Goal: Communication & Community: Share content

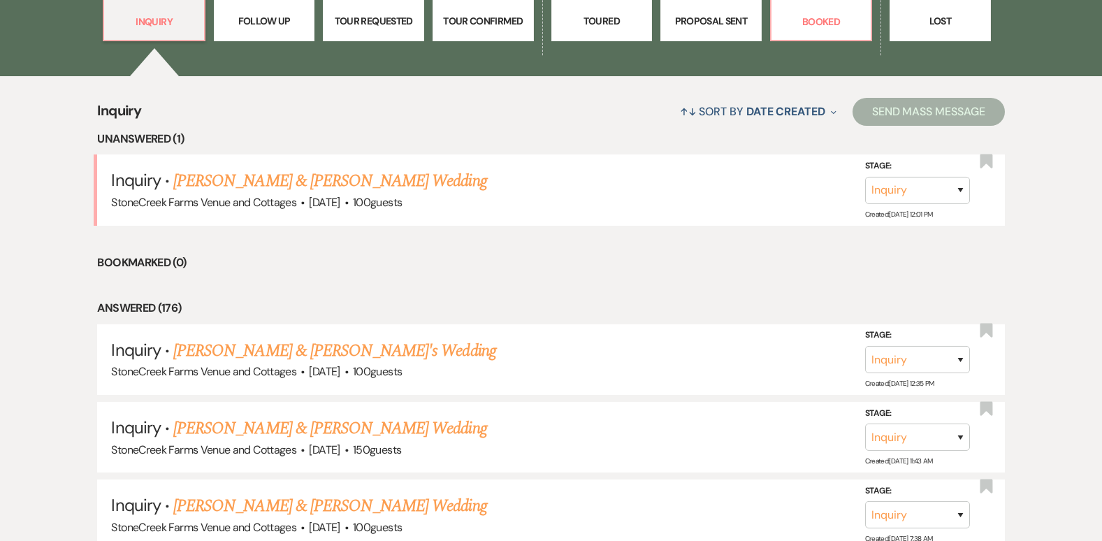
scroll to position [626, 0]
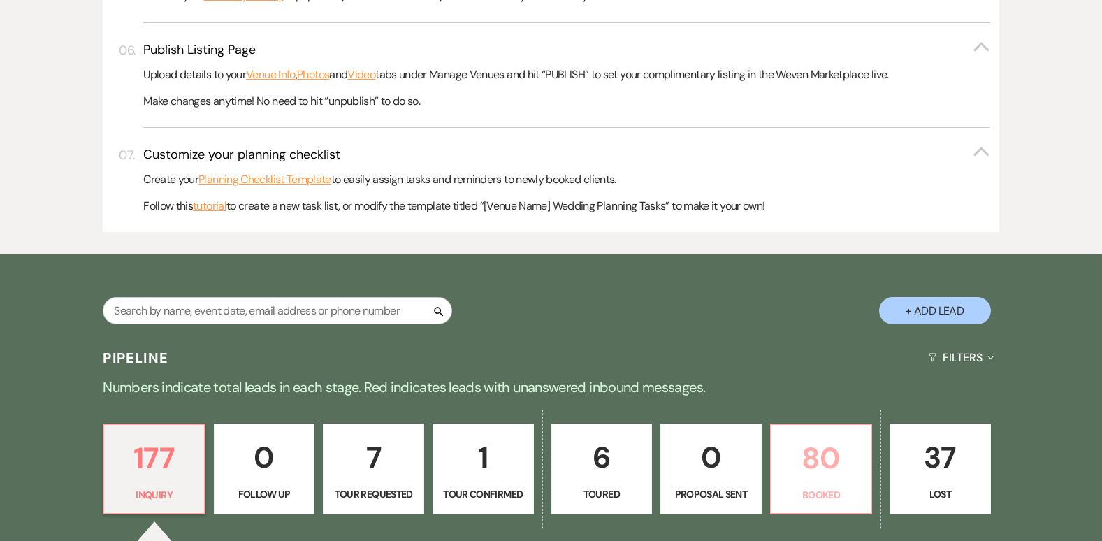
drag, startPoint x: 826, startPoint y: 443, endPoint x: 1111, endPoint y: 540, distance: 301.8
click at [826, 443] on p "80" at bounding box center [821, 458] width 83 height 47
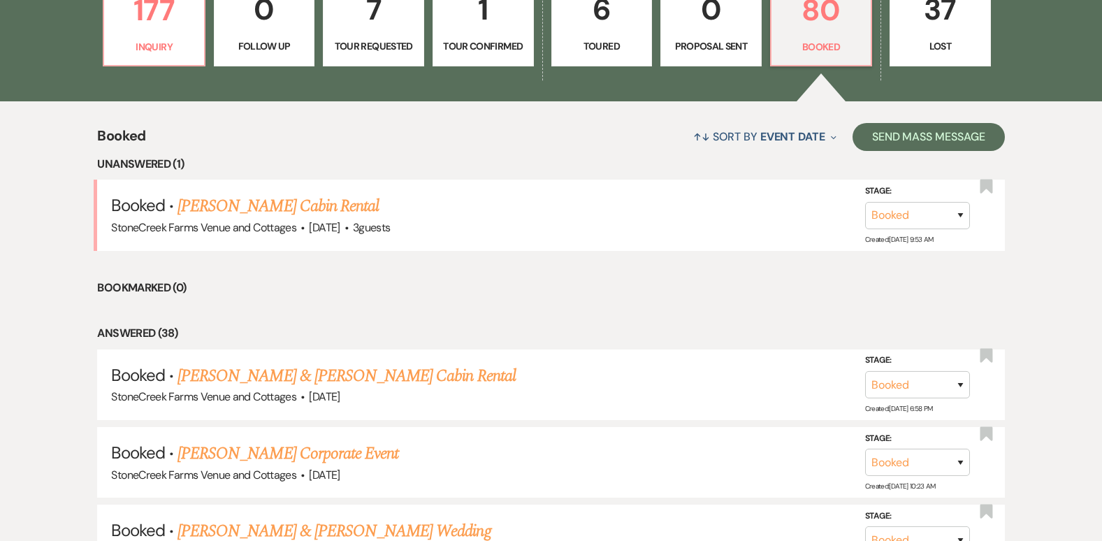
scroll to position [1092, 0]
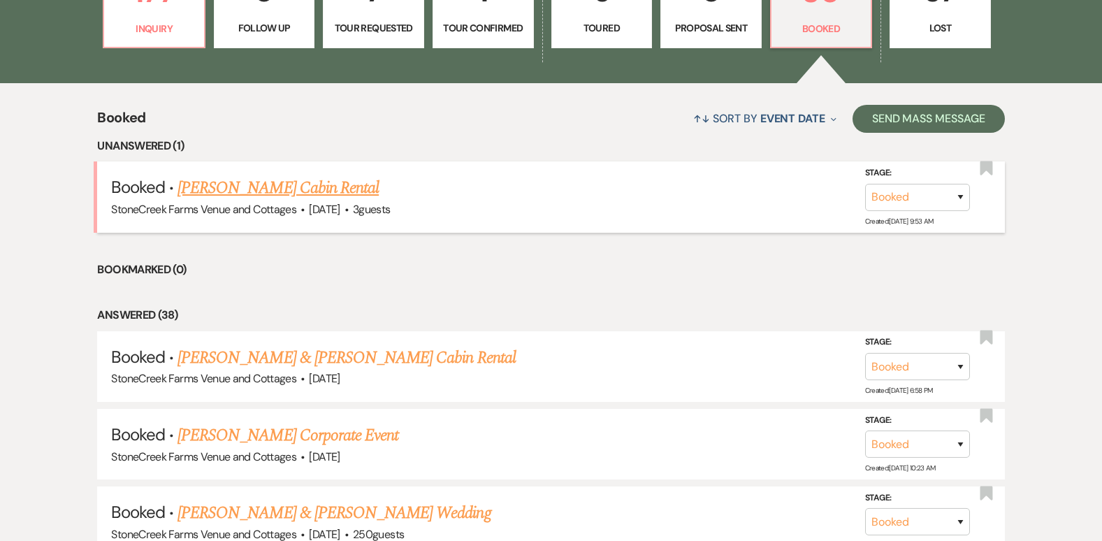
click at [314, 177] on link "Elisabeth Cohn's Cabin Rental" at bounding box center [277, 187] width 201 height 25
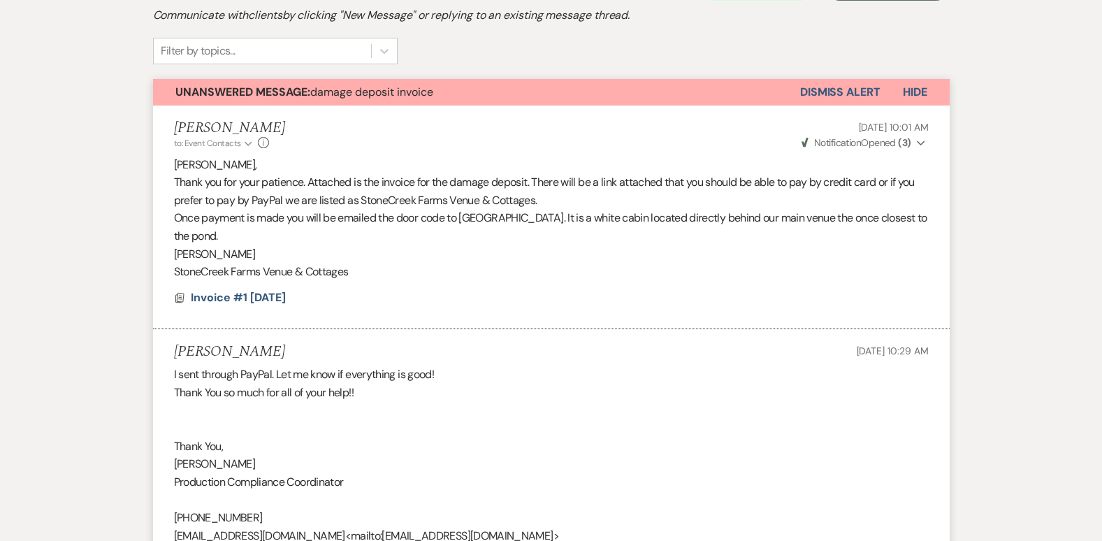
scroll to position [5, 0]
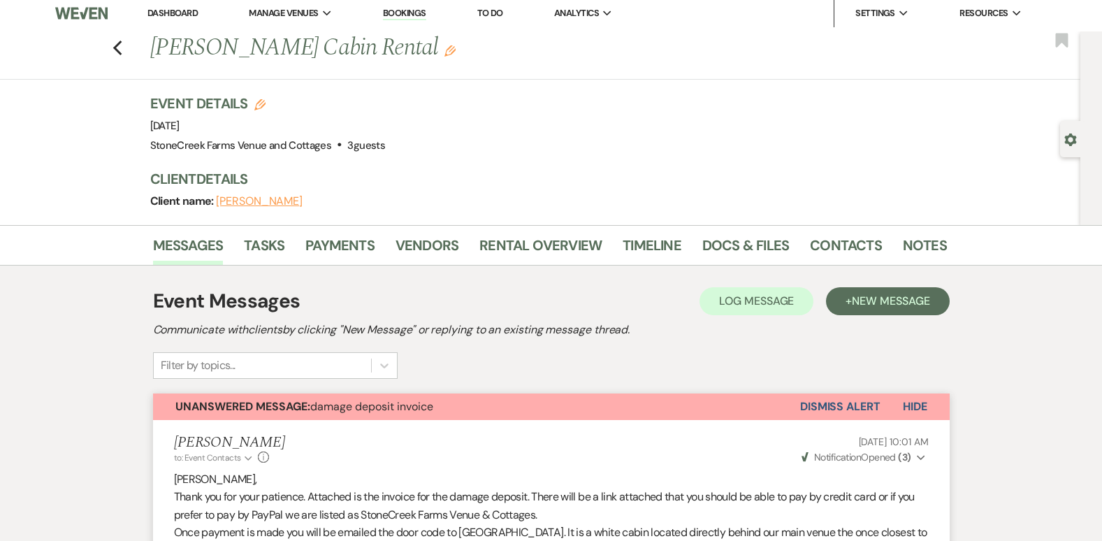
click at [817, 413] on button "Dismiss Alert" at bounding box center [840, 406] width 80 height 27
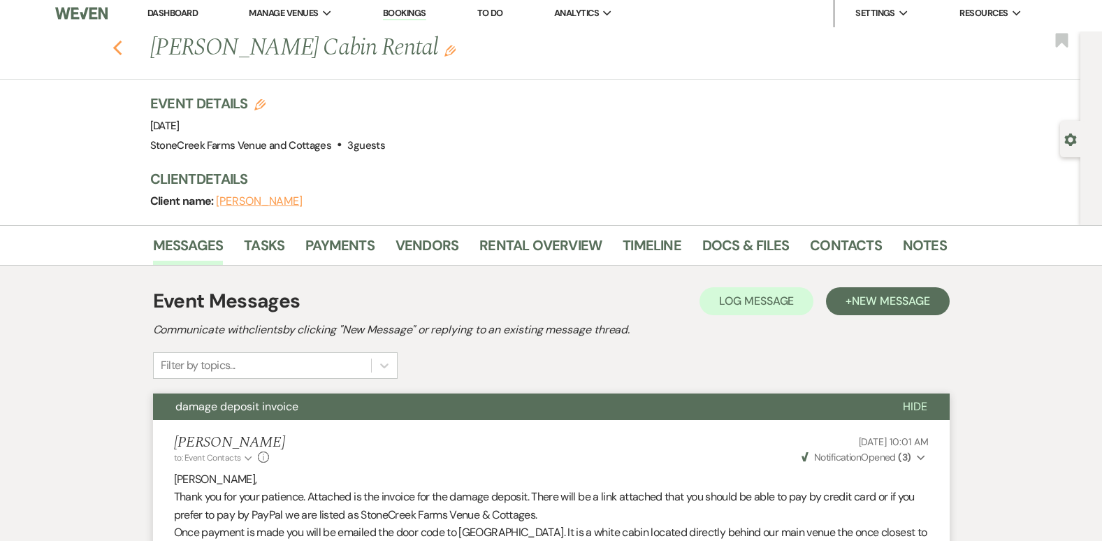
click at [123, 49] on icon "Previous" at bounding box center [117, 48] width 10 height 17
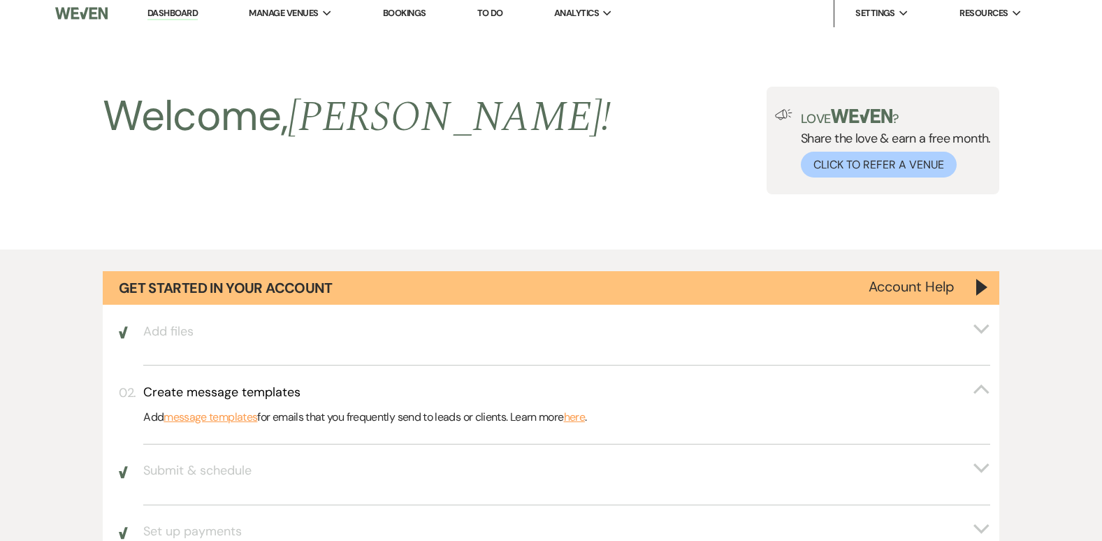
scroll to position [1092, 0]
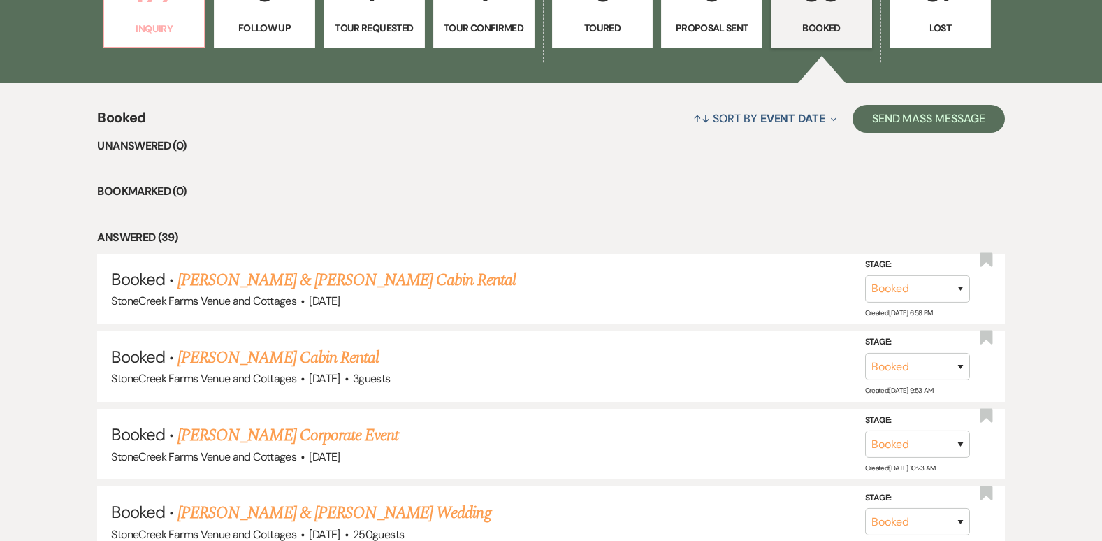
click at [151, 31] on p "Inquiry" at bounding box center [153, 28] width 83 height 15
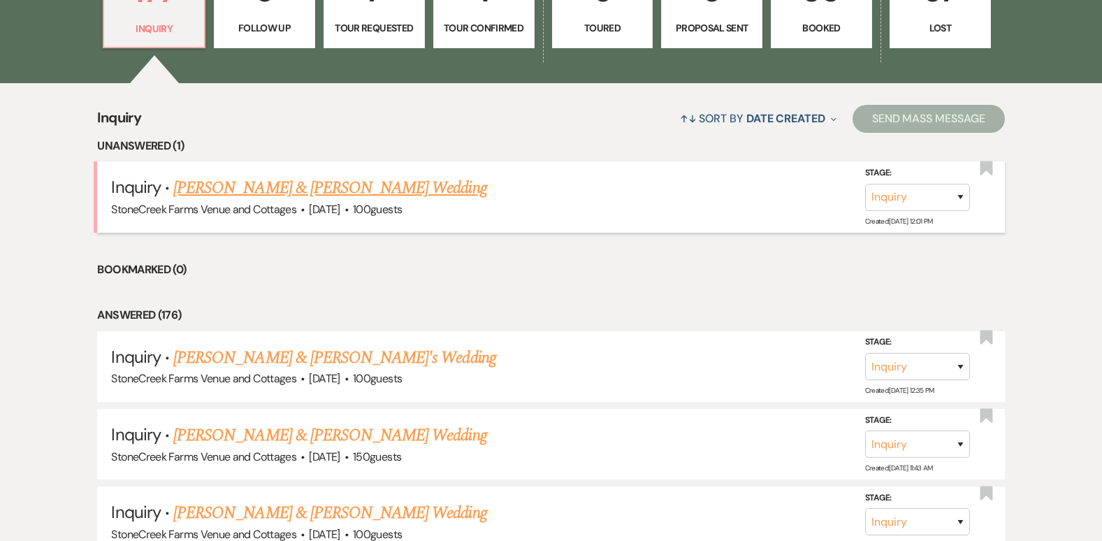
click at [340, 190] on link "[PERSON_NAME] & [PERSON_NAME] Wedding" at bounding box center [329, 187] width 313 height 25
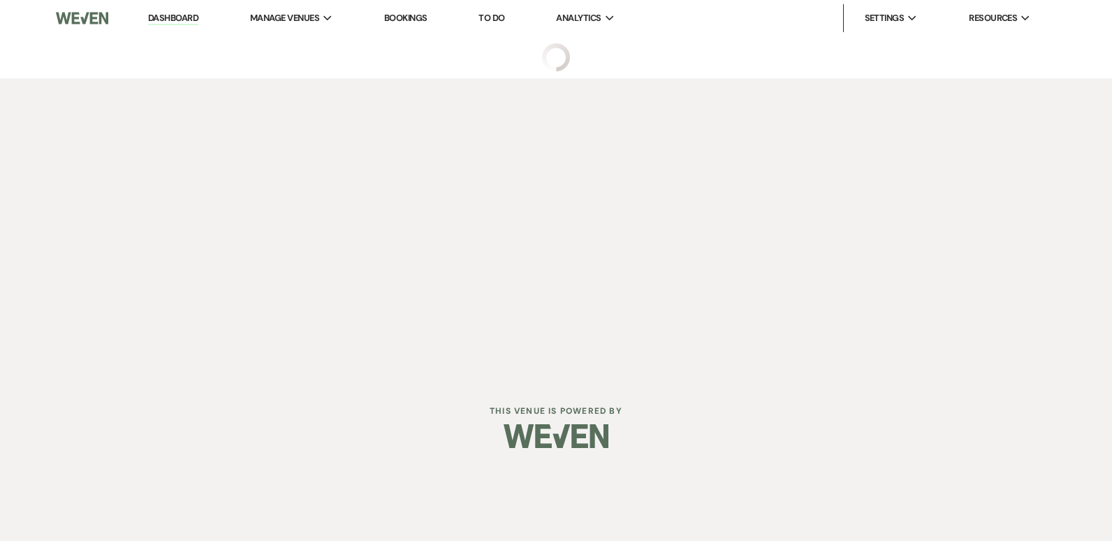
select select "5"
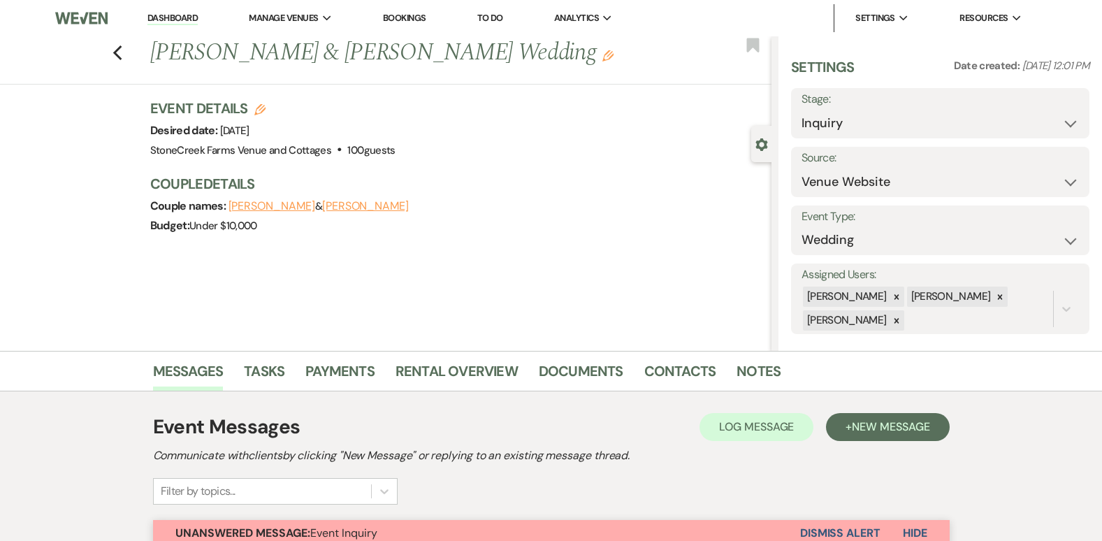
click at [843, 527] on button "Dismiss Alert" at bounding box center [840, 533] width 80 height 27
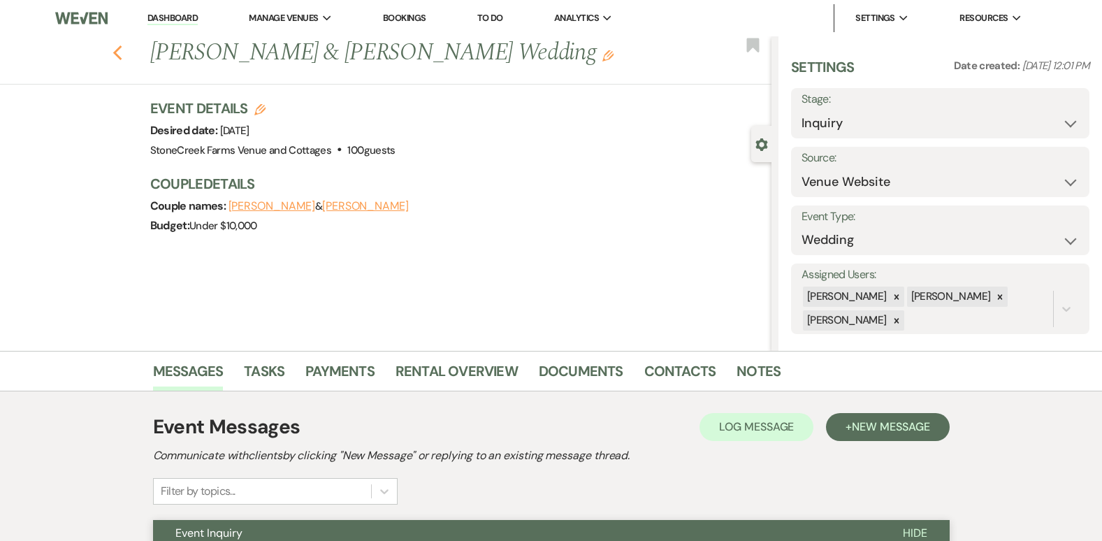
click at [122, 56] on use "button" at bounding box center [116, 52] width 9 height 15
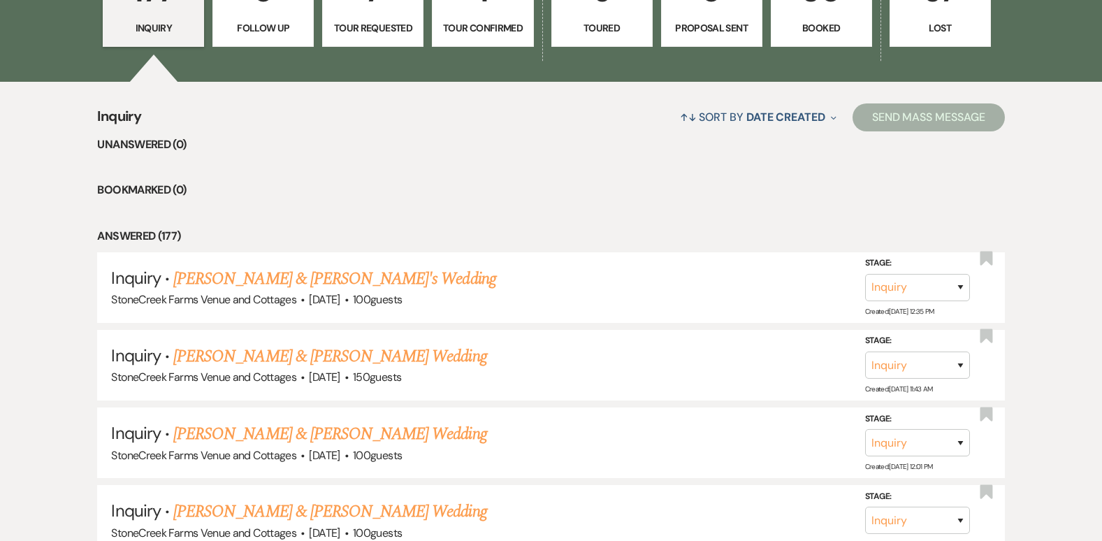
scroll to position [1091, 0]
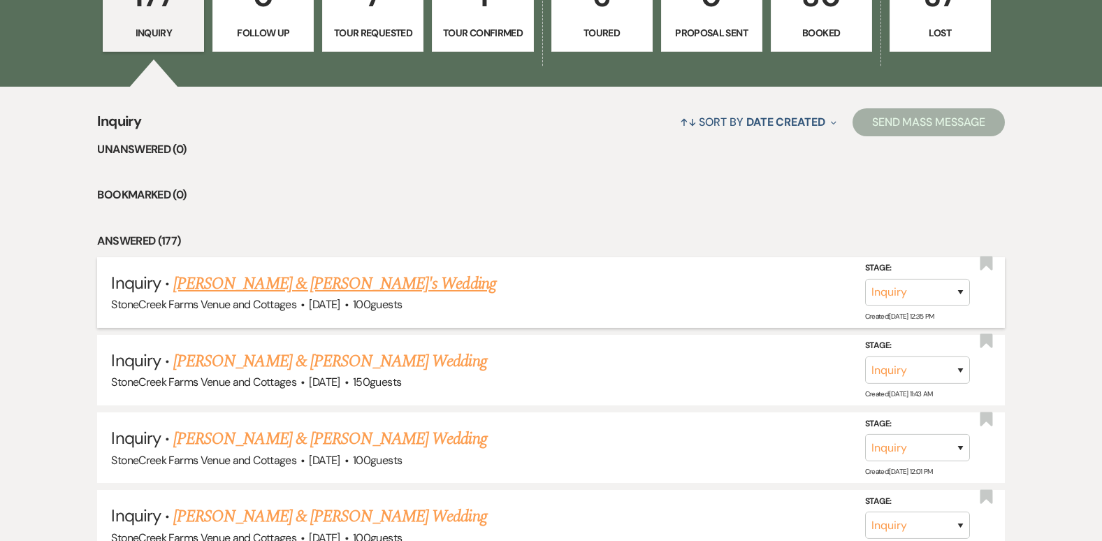
click at [209, 285] on link "Carson & Angela's Wedding" at bounding box center [334, 283] width 323 height 25
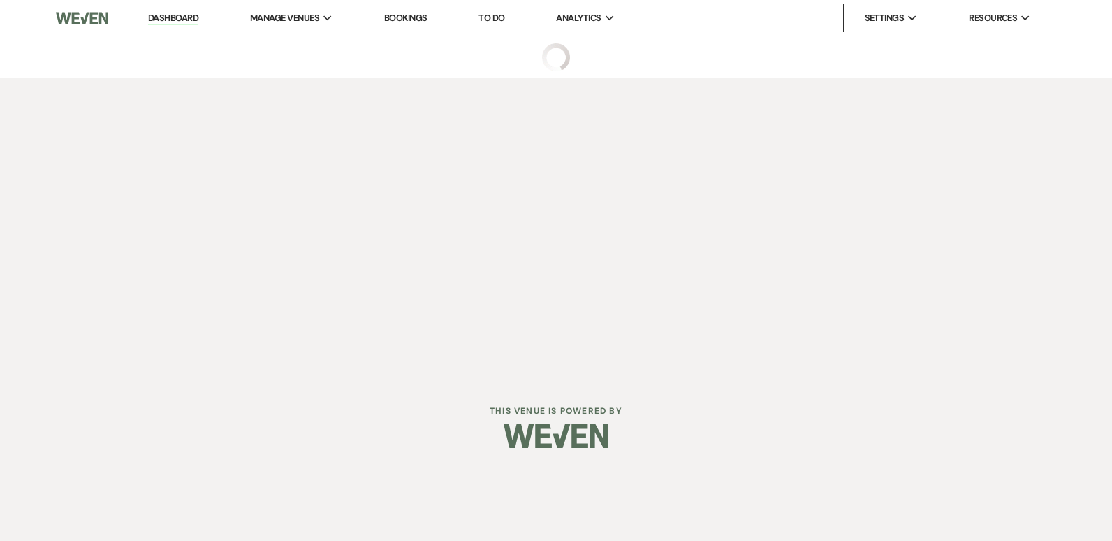
select select "5"
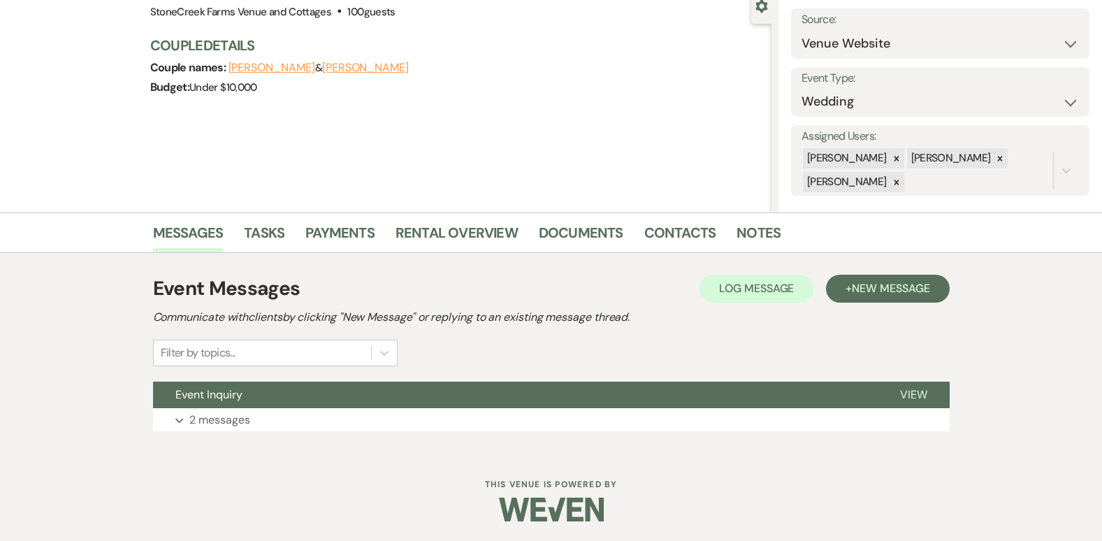
scroll to position [140, 0]
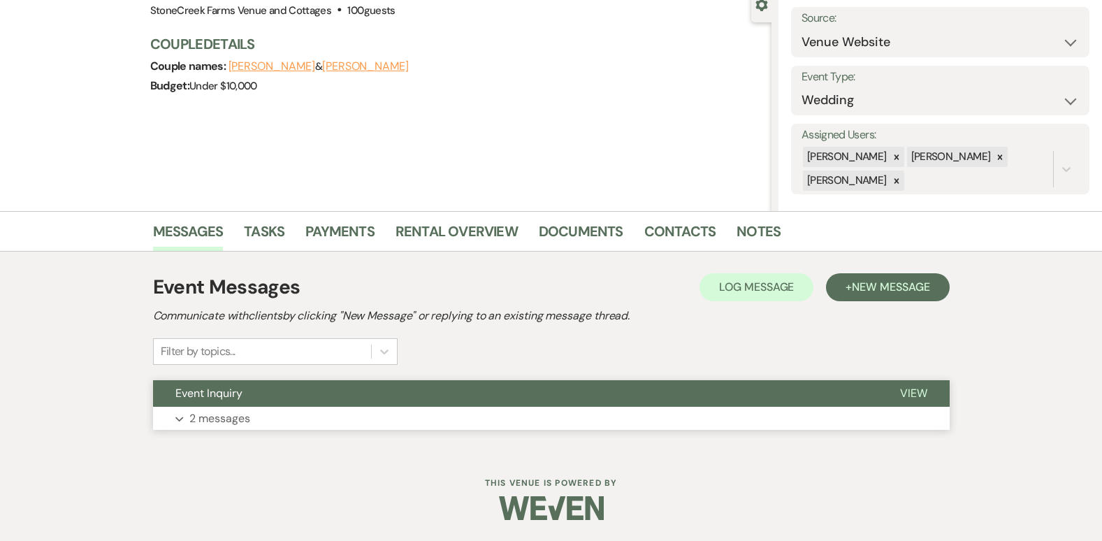
click at [221, 427] on p "2 messages" at bounding box center [219, 418] width 61 height 18
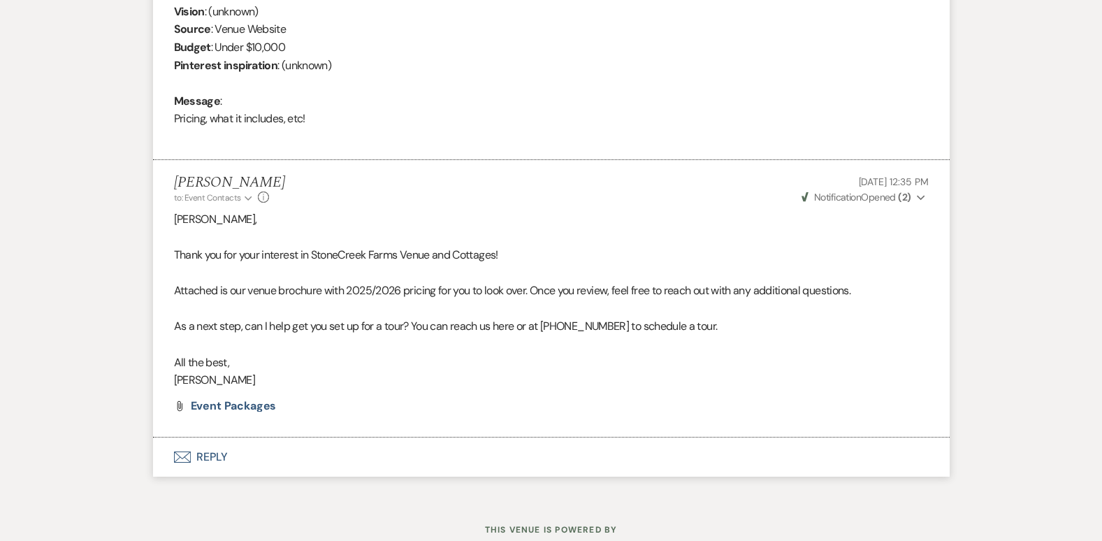
scroll to position [699, 0]
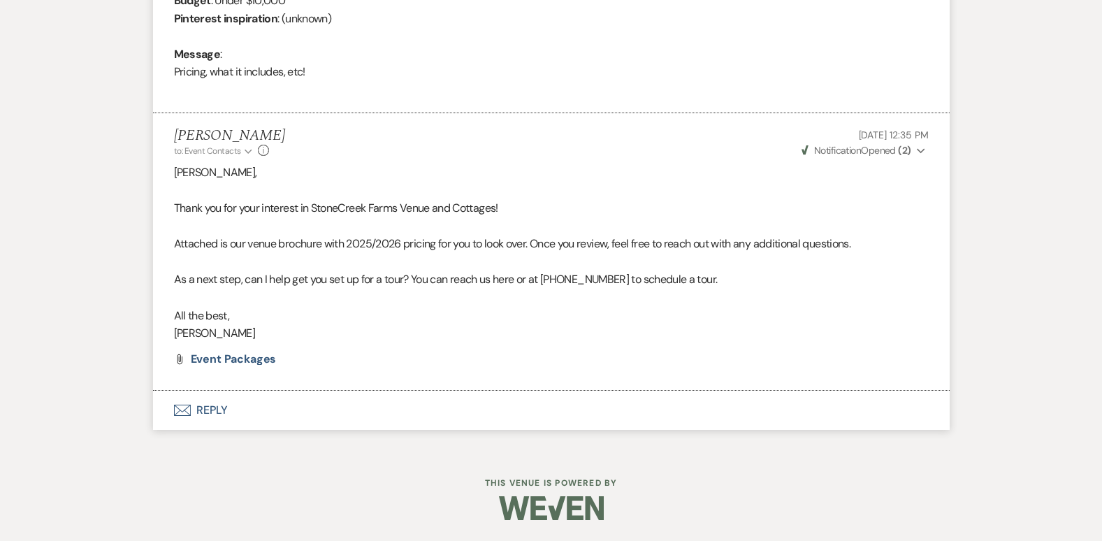
click at [201, 407] on button "Envelope Reply" at bounding box center [551, 410] width 796 height 39
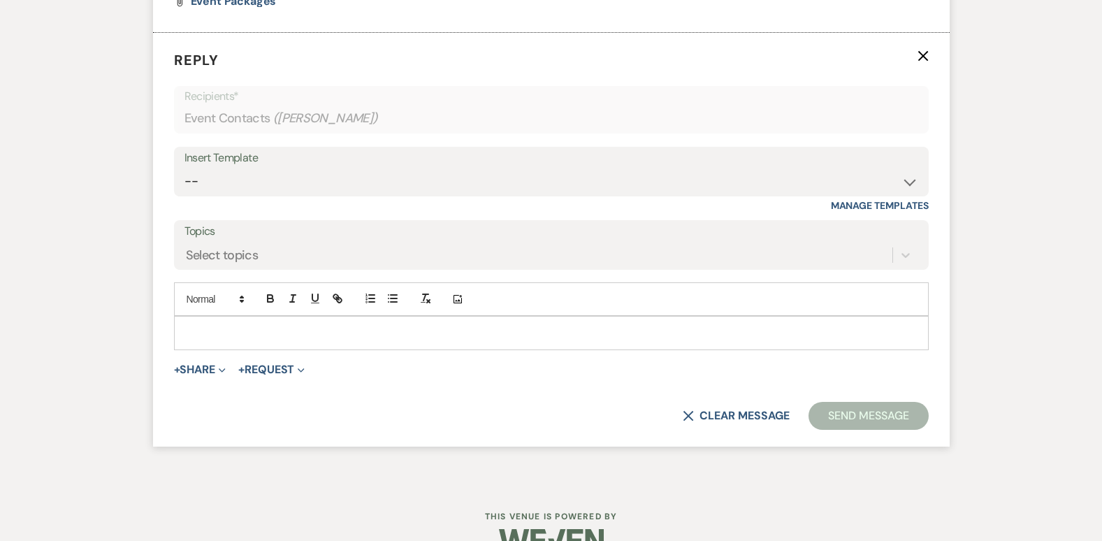
scroll to position [1065, 0]
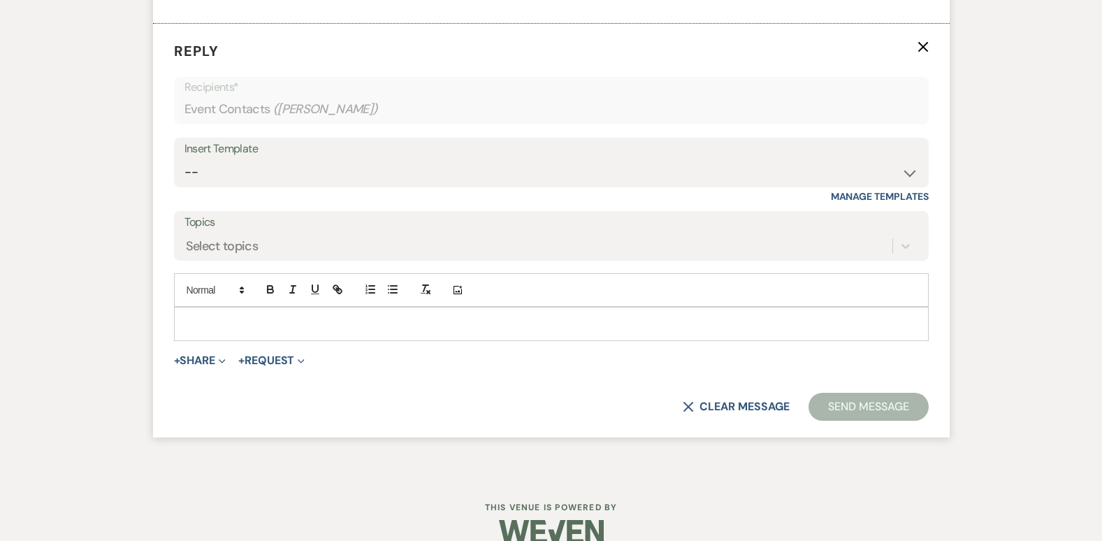
click at [257, 315] on div at bounding box center [551, 323] width 753 height 32
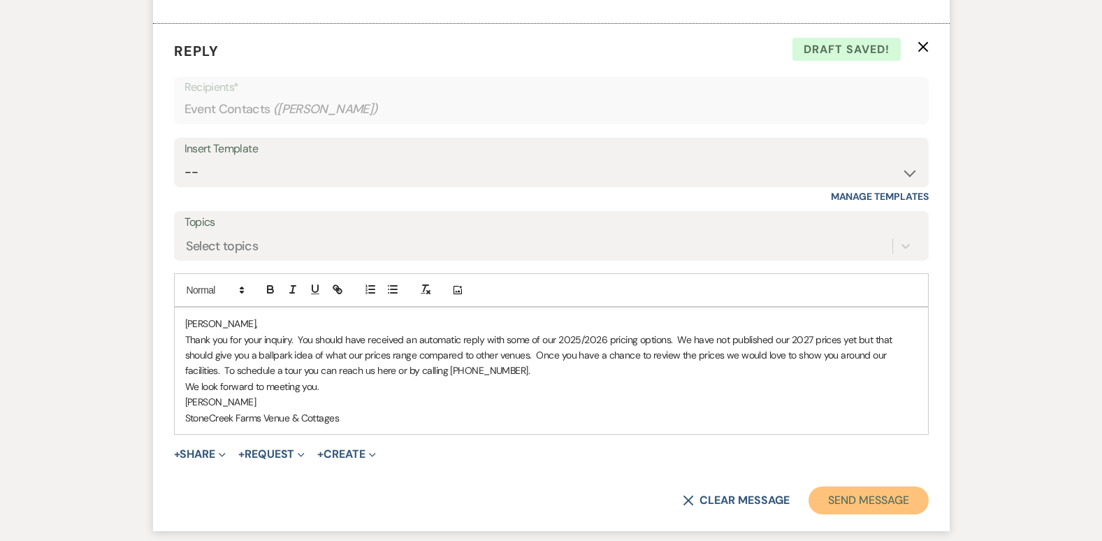
click at [837, 509] on button "Send Message" at bounding box center [867, 500] width 119 height 28
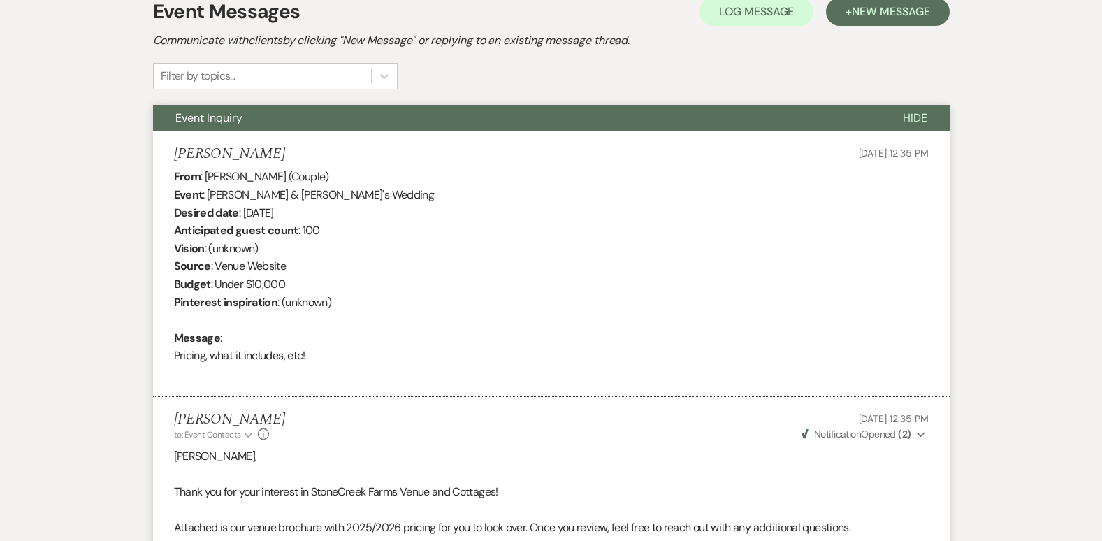
scroll to position [0, 0]
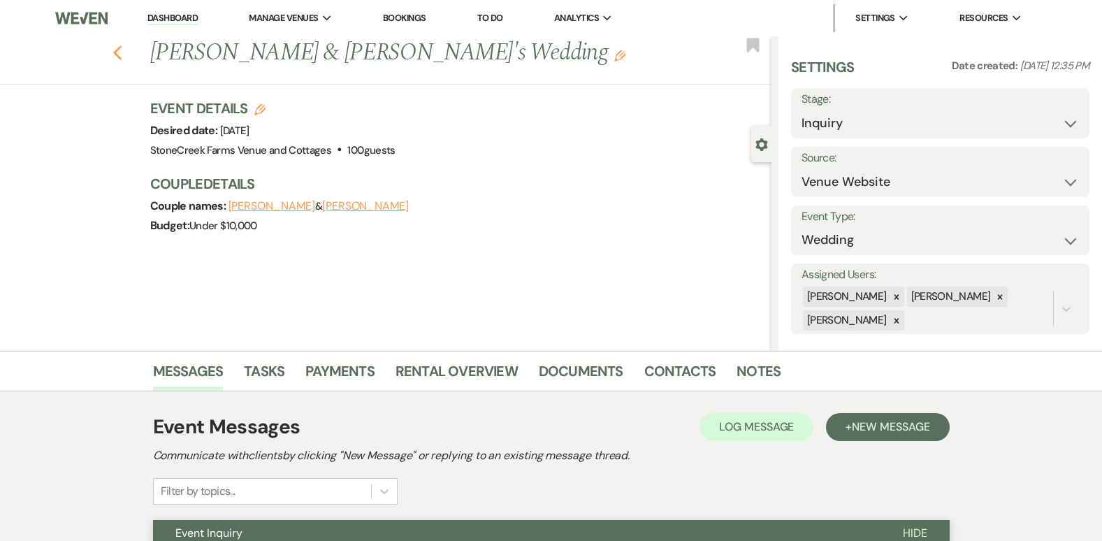
click at [121, 58] on icon "Previous" at bounding box center [117, 53] width 10 height 17
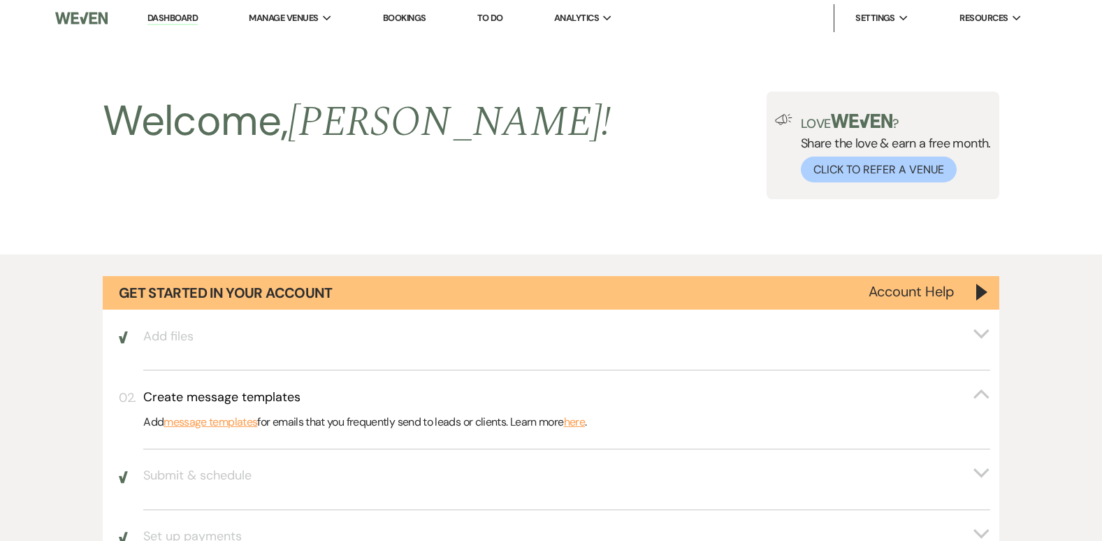
scroll to position [1087, 0]
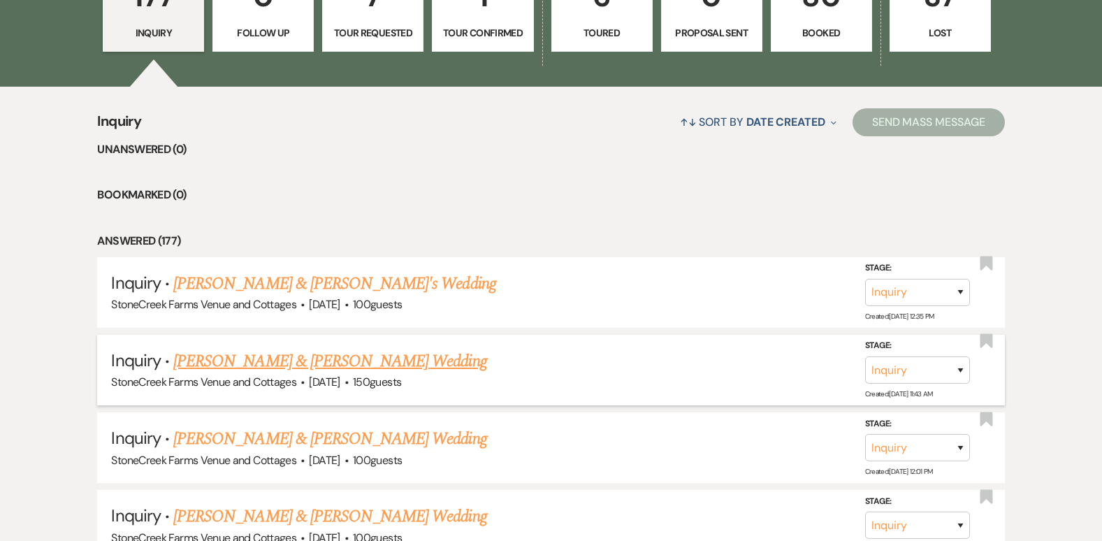
click at [279, 362] on link "[PERSON_NAME] & [PERSON_NAME] Wedding" at bounding box center [329, 361] width 313 height 25
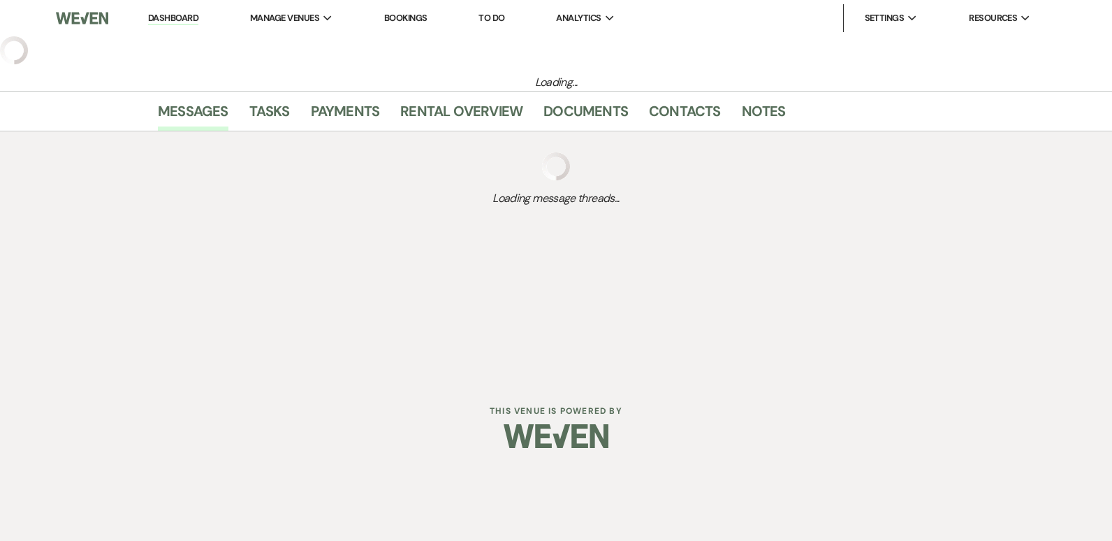
select select "5"
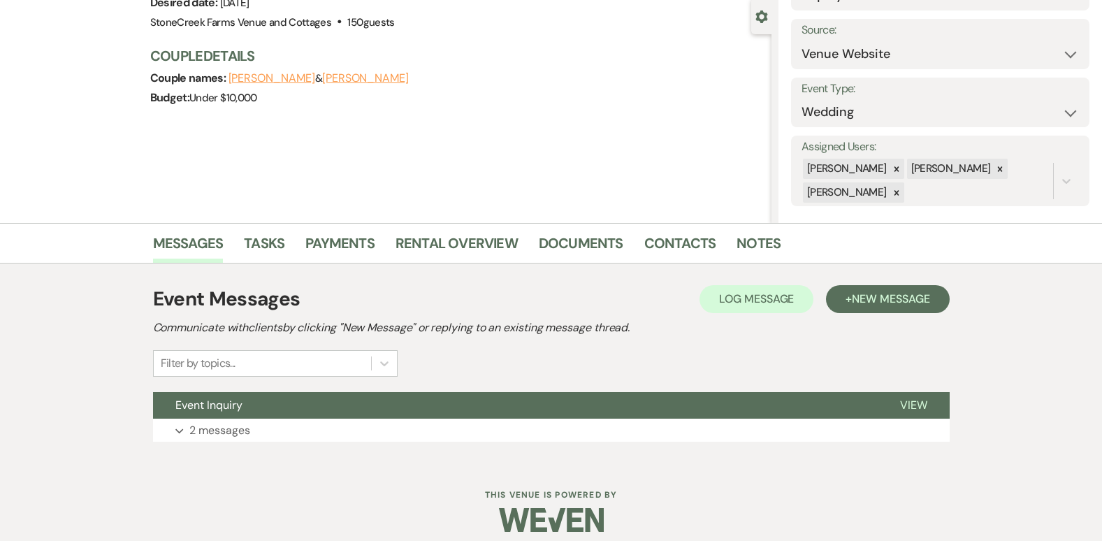
scroll to position [140, 0]
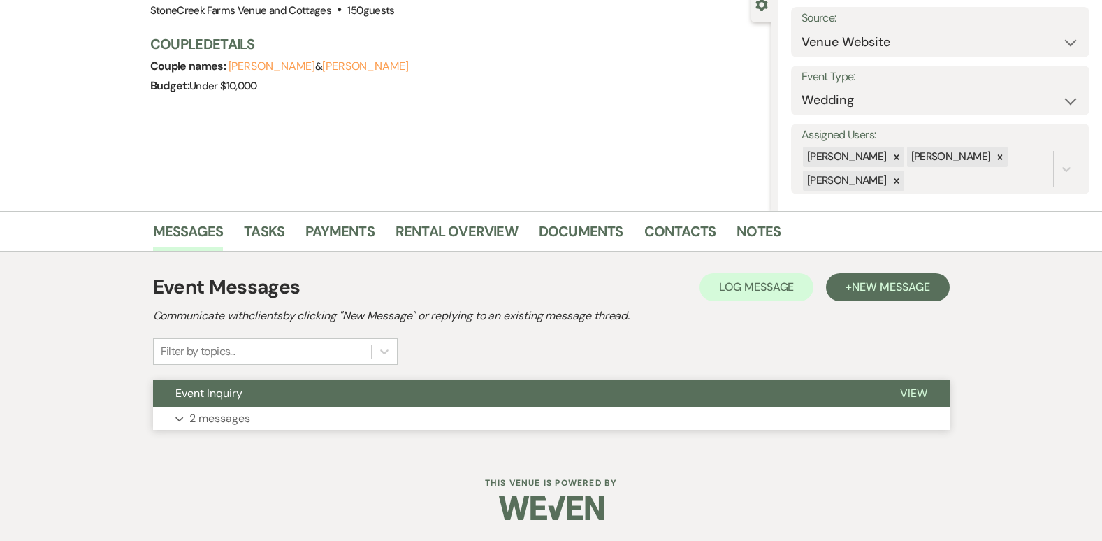
click at [203, 413] on p "2 messages" at bounding box center [219, 418] width 61 height 18
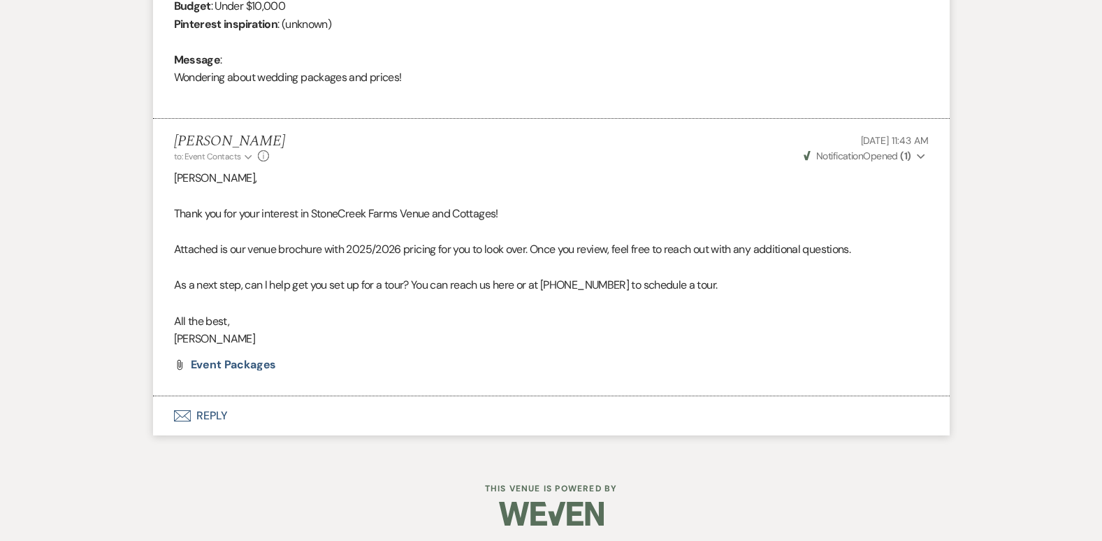
scroll to position [699, 0]
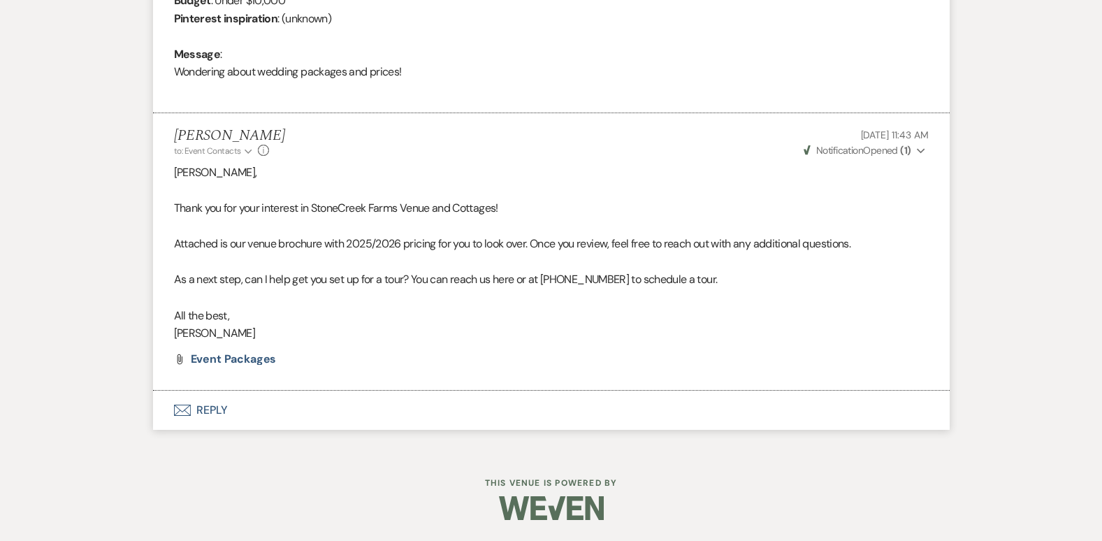
click at [203, 409] on button "Envelope Reply" at bounding box center [551, 410] width 796 height 39
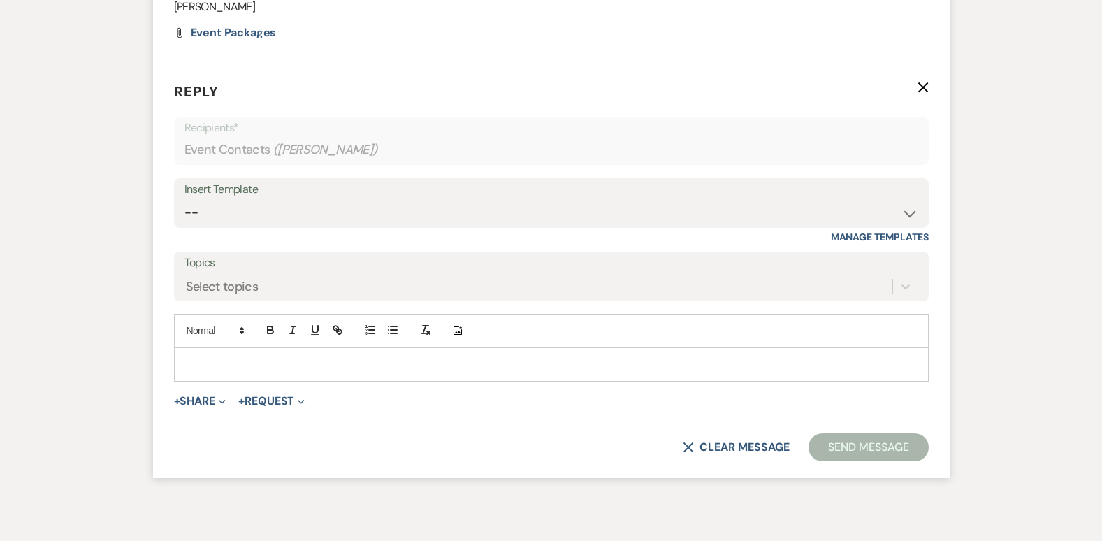
scroll to position [1026, 0]
click at [198, 357] on p at bounding box center [551, 363] width 732 height 15
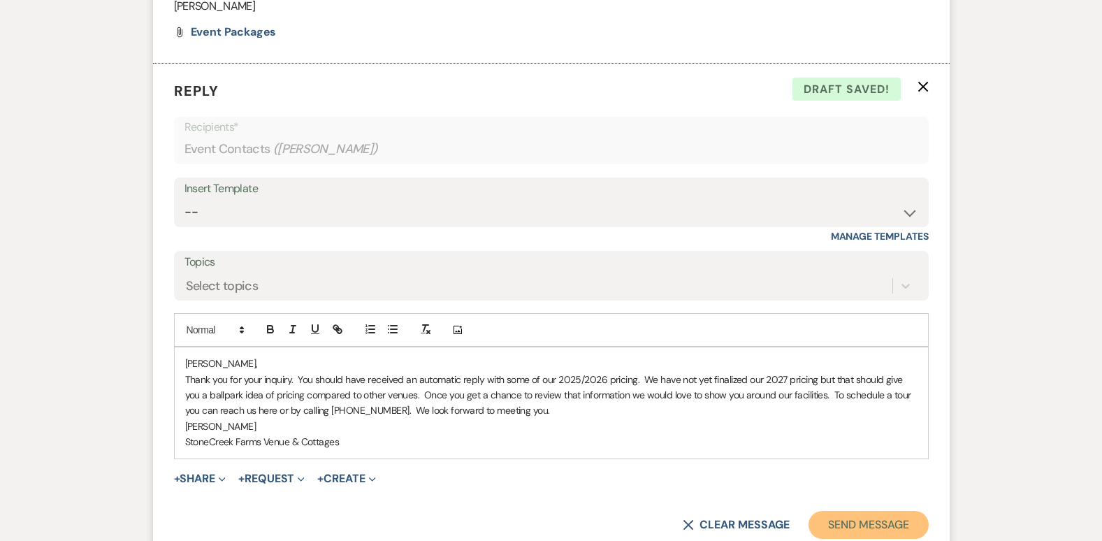
click at [863, 520] on button "Send Message" at bounding box center [867, 525] width 119 height 28
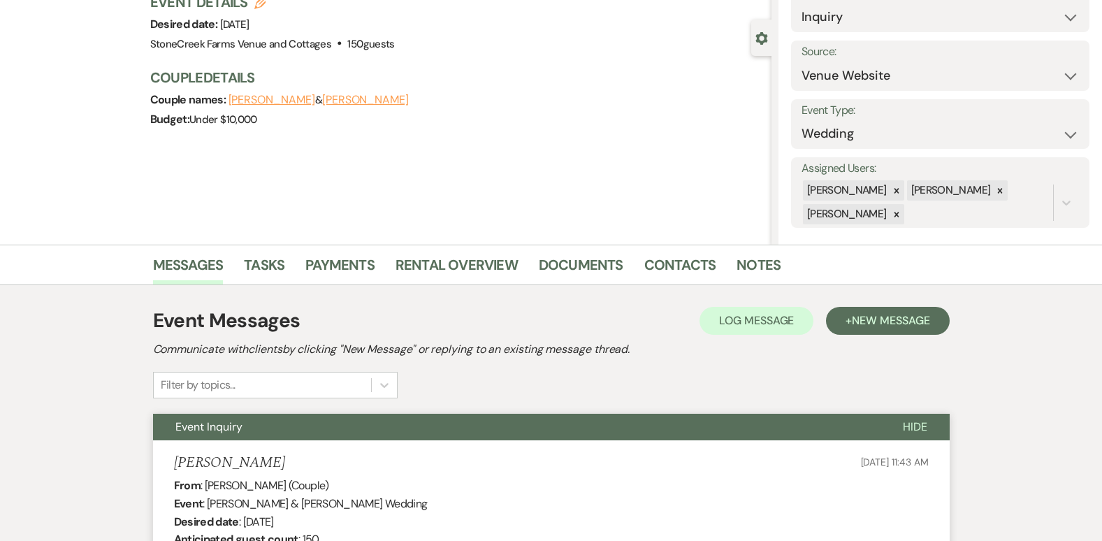
scroll to position [0, 0]
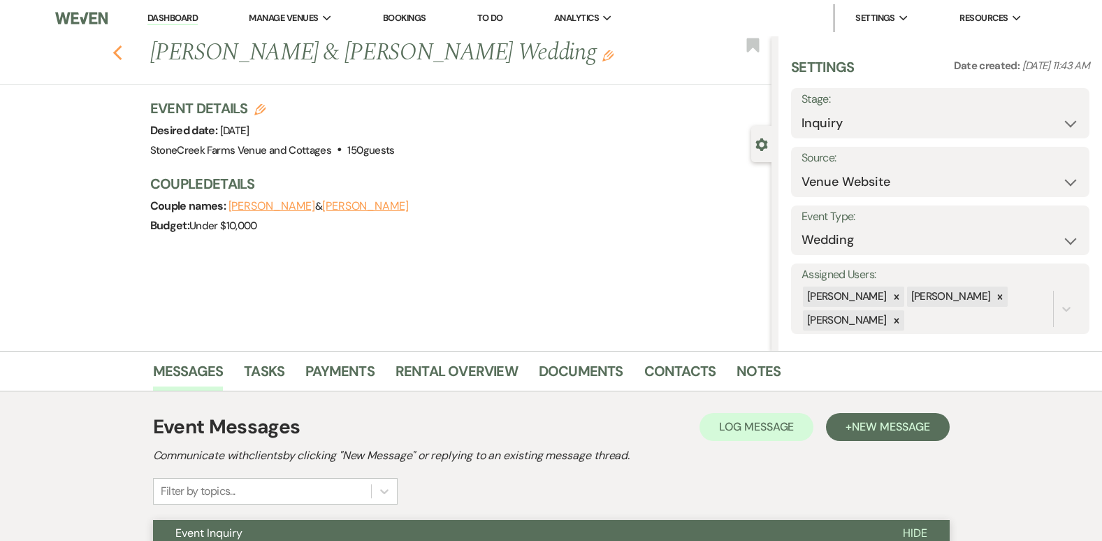
click at [121, 50] on use "button" at bounding box center [116, 52] width 9 height 15
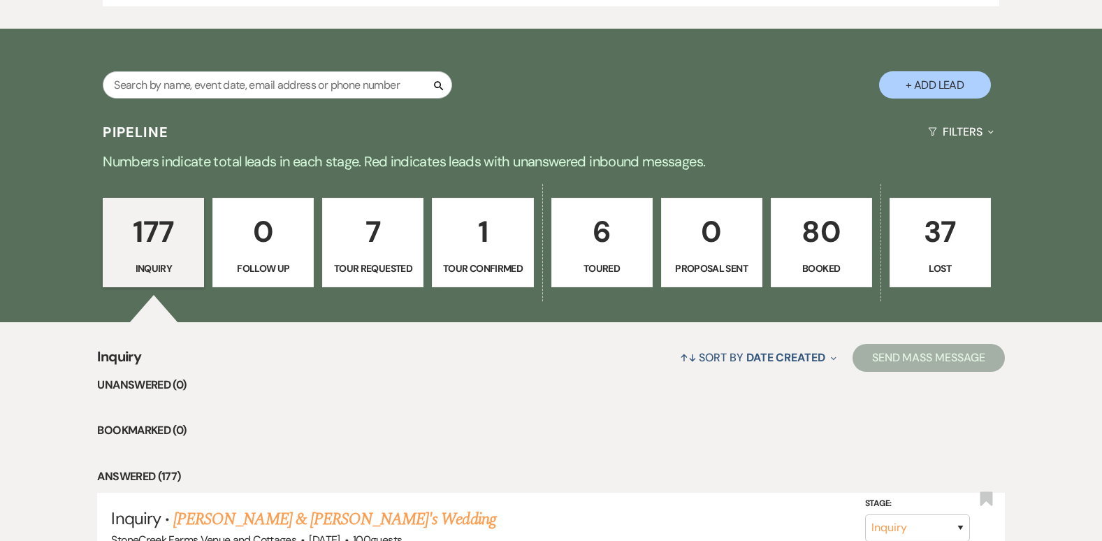
scroll to position [866, 0]
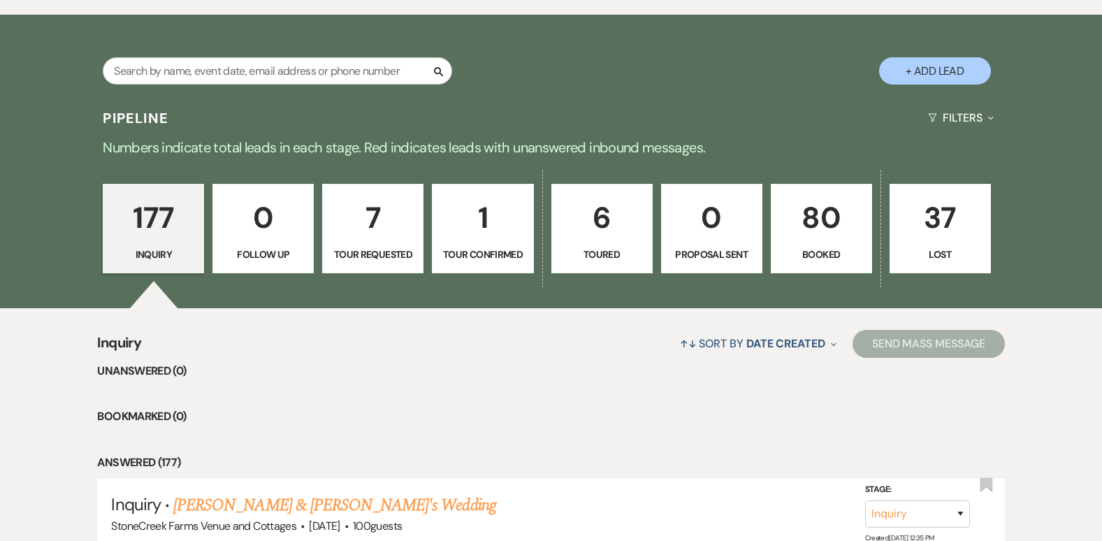
click at [825, 214] on p "80" at bounding box center [821, 217] width 83 height 47
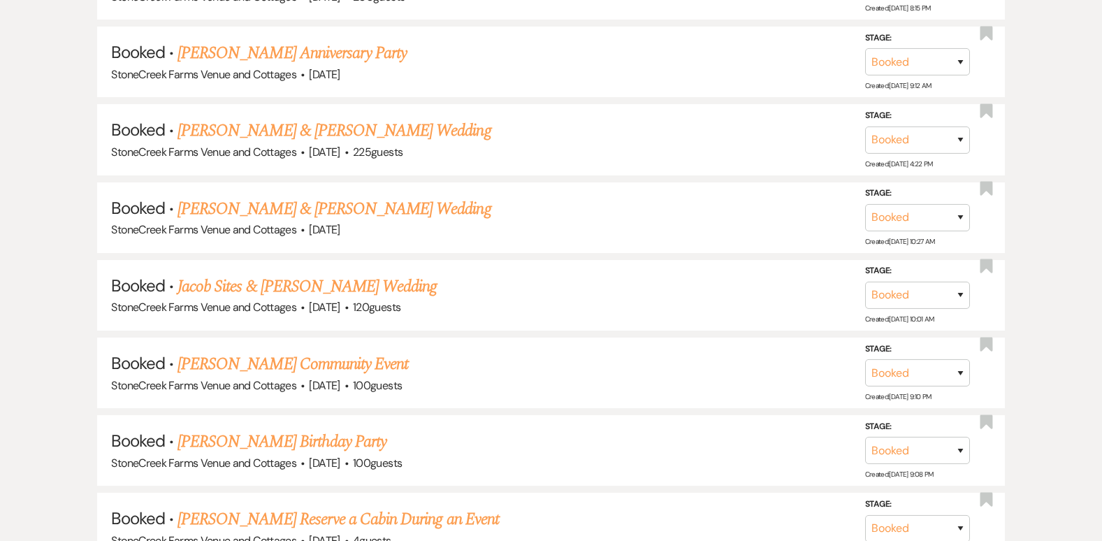
scroll to position [6695, 0]
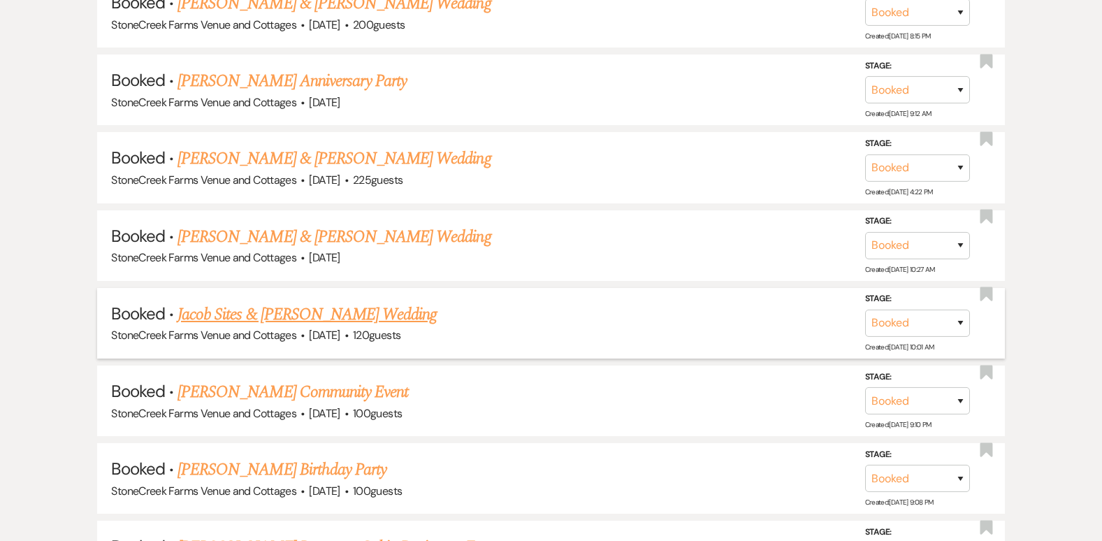
click at [352, 314] on link "Jacob Sites & [PERSON_NAME] Wedding" at bounding box center [306, 314] width 259 height 25
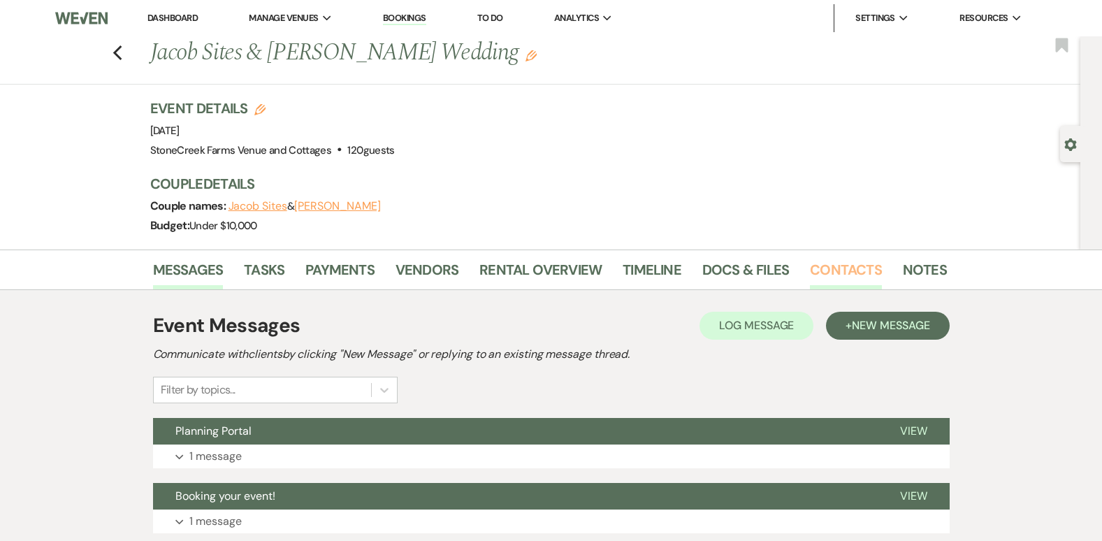
click at [813, 269] on link "Contacts" at bounding box center [846, 273] width 72 height 31
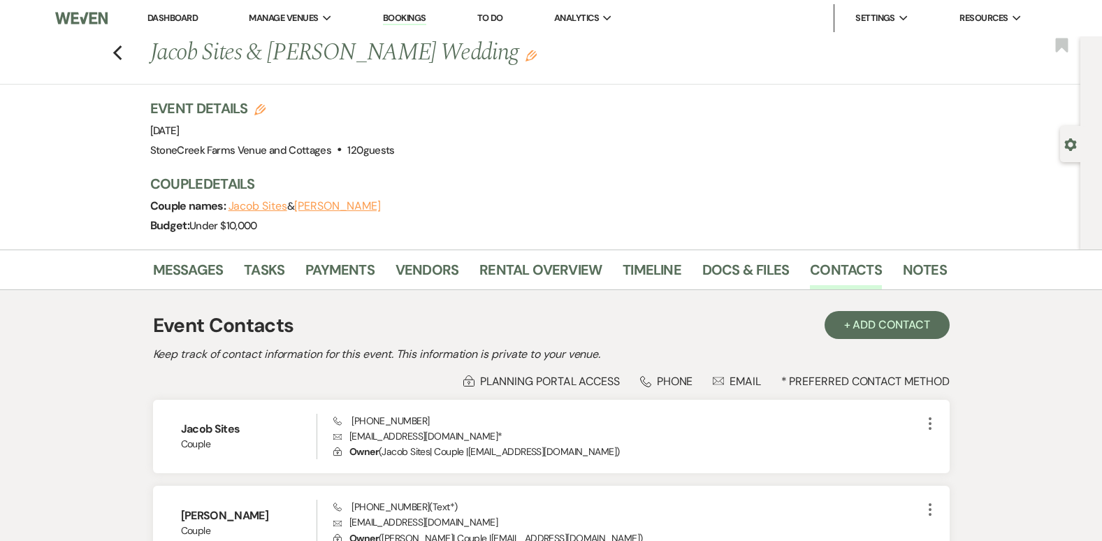
click at [194, 257] on li "Messages" at bounding box center [199, 273] width 92 height 34
click at [187, 270] on link "Messages" at bounding box center [188, 273] width 71 height 31
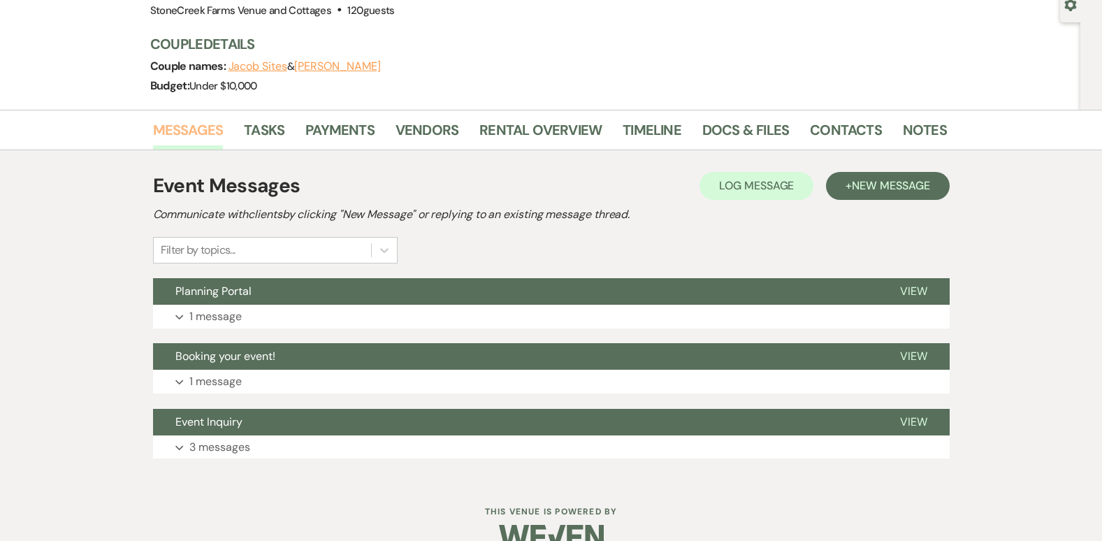
scroll to position [168, 0]
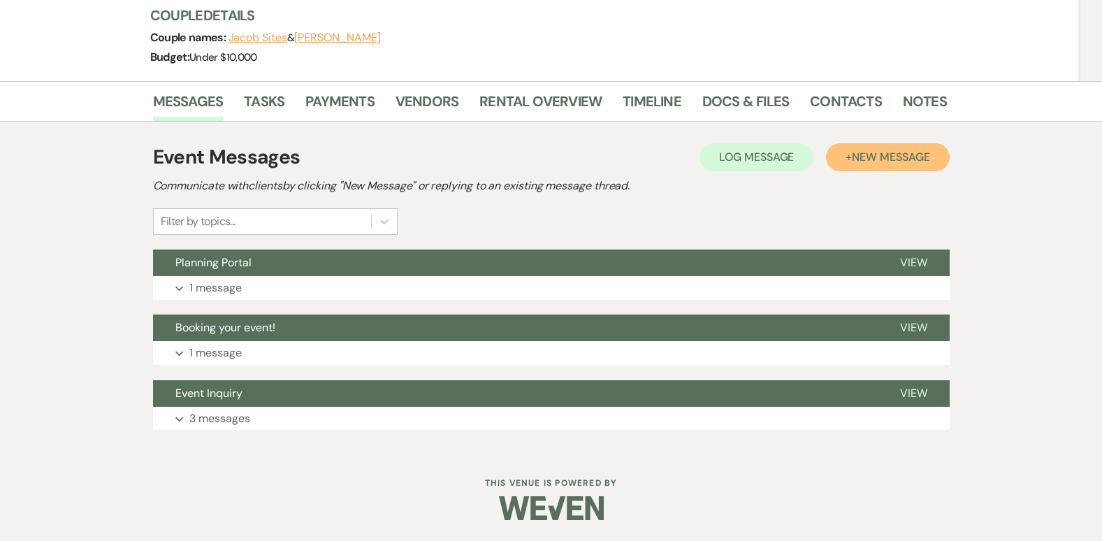
click at [917, 167] on button "+ New Message" at bounding box center [887, 157] width 123 height 28
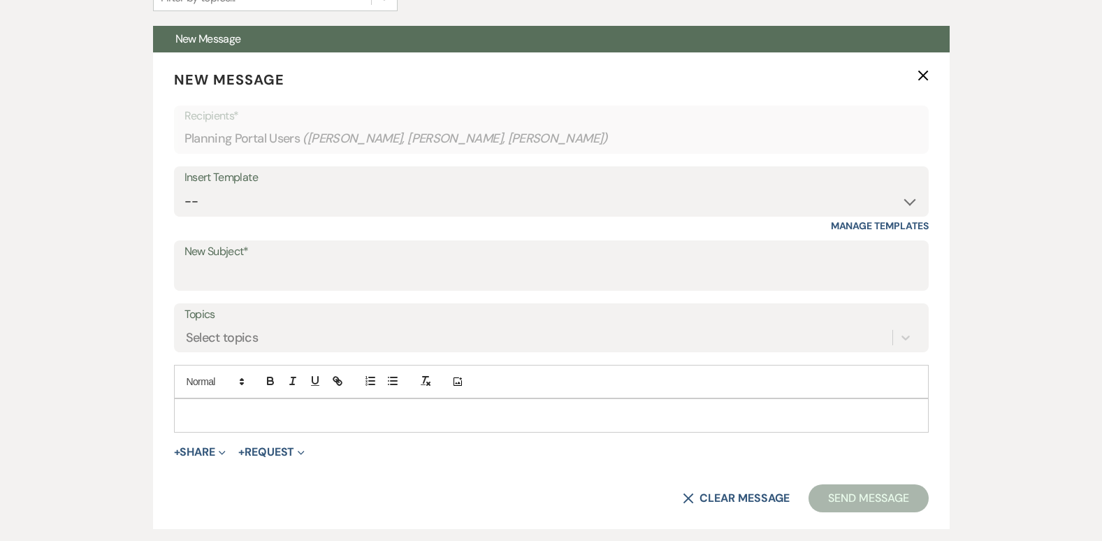
scroll to position [429, 0]
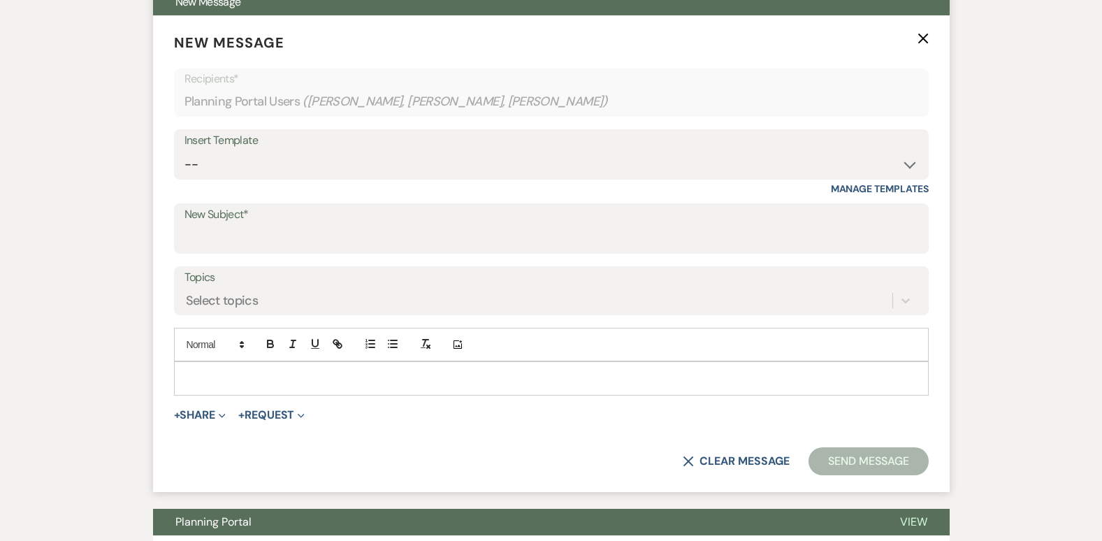
click at [206, 372] on p at bounding box center [551, 377] width 732 height 15
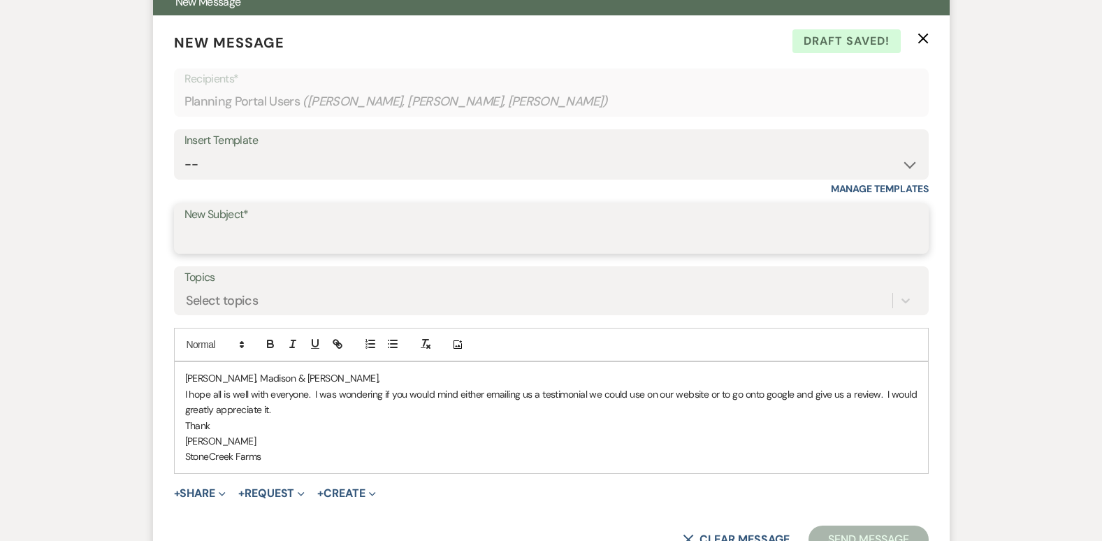
click at [292, 234] on input "New Subject*" at bounding box center [551, 238] width 734 height 27
type input "review"
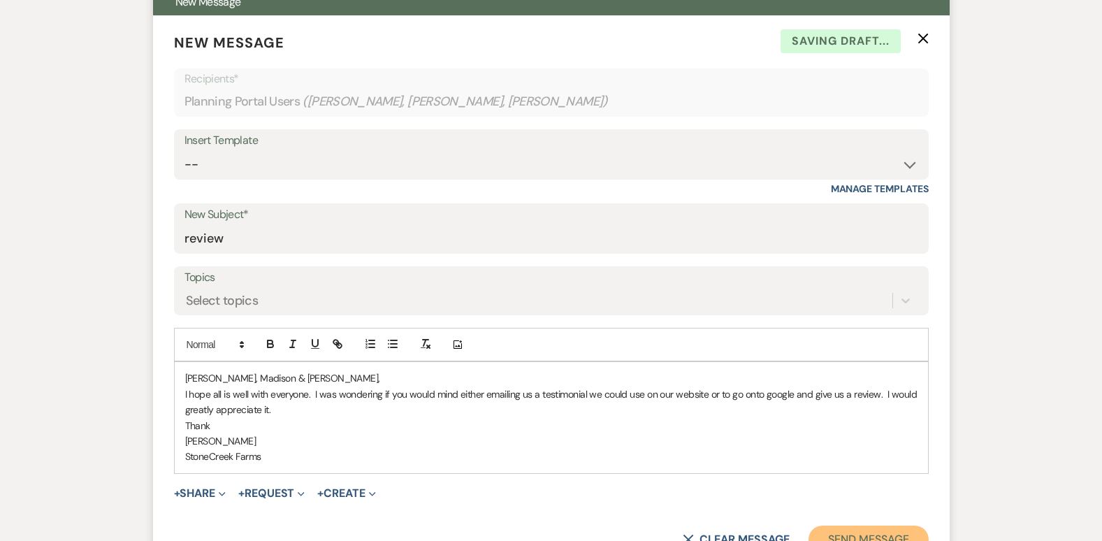
click at [854, 529] on button "Send Message" at bounding box center [867, 539] width 119 height 28
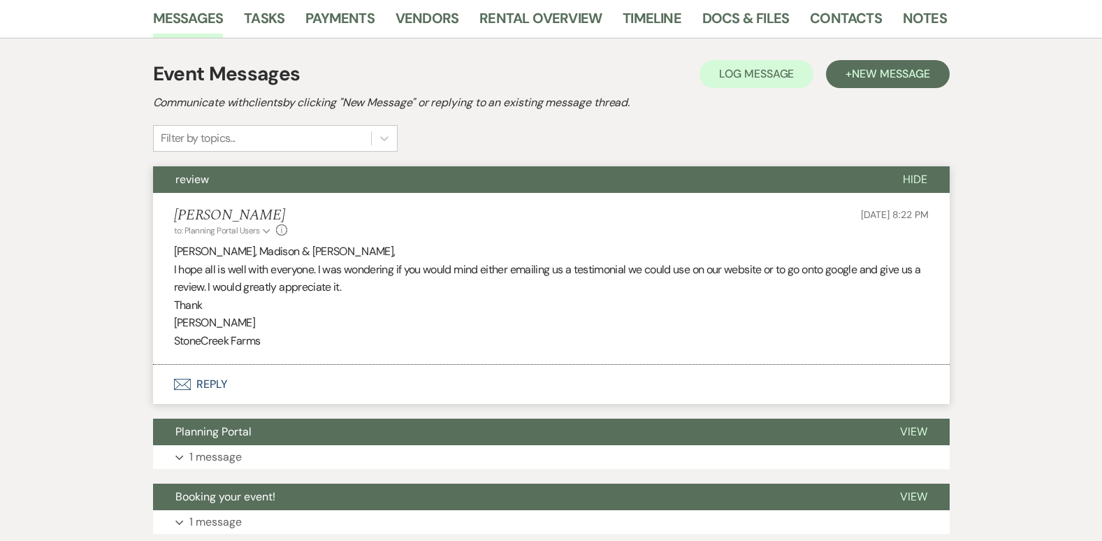
scroll to position [279, 0]
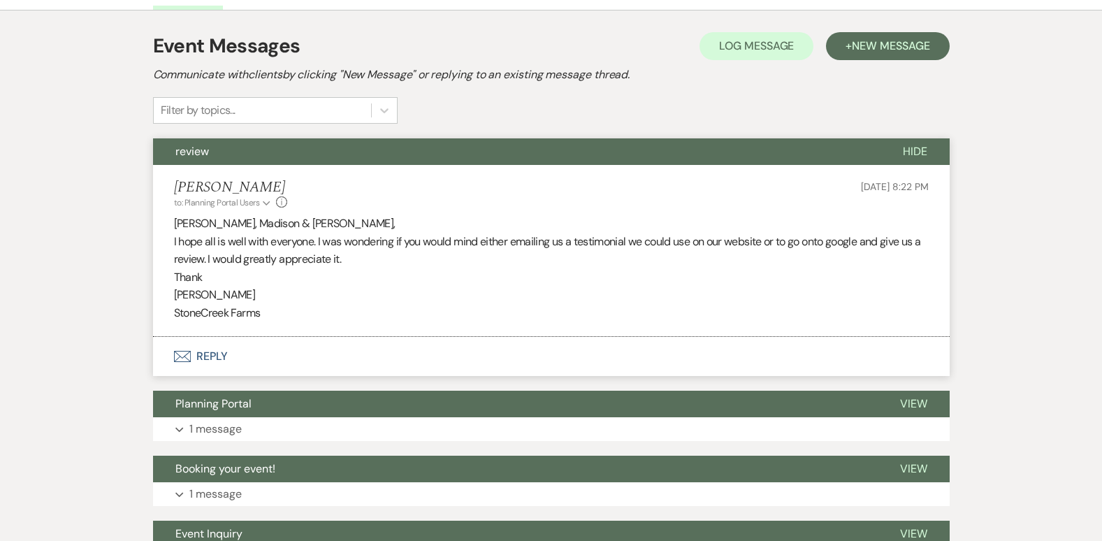
click at [909, 149] on span "Hide" at bounding box center [915, 151] width 24 height 15
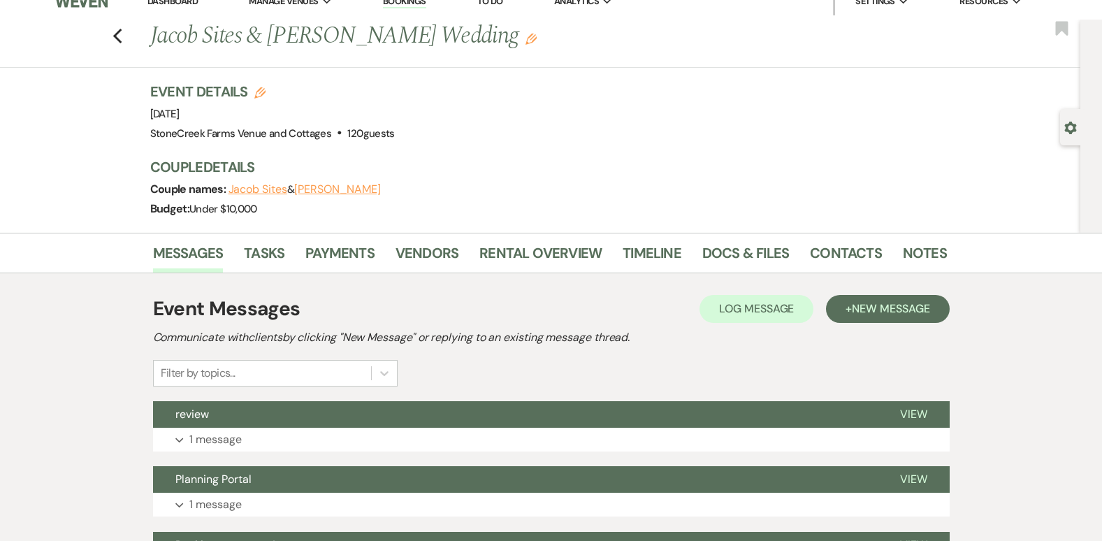
scroll to position [0, 0]
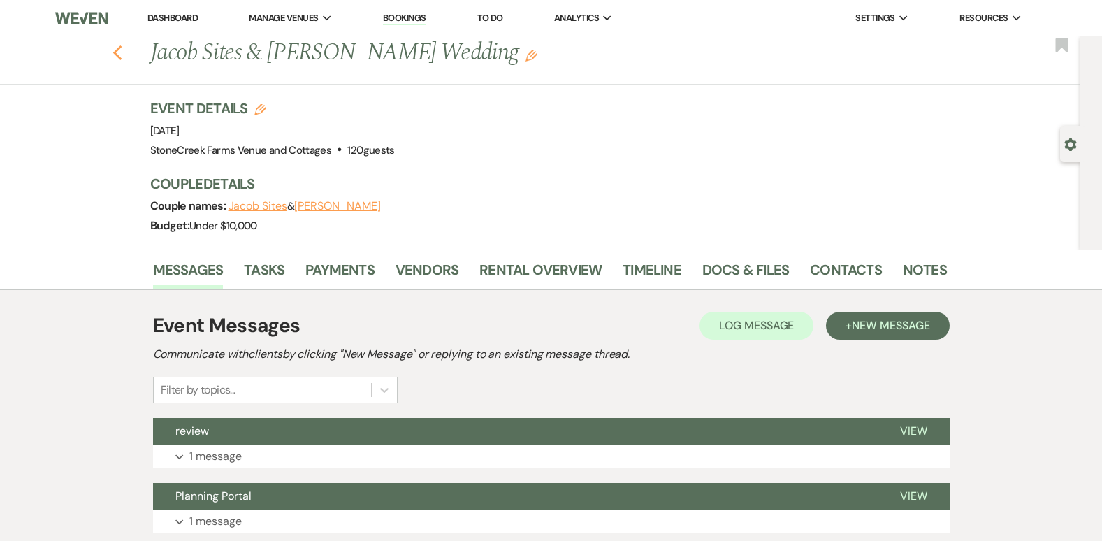
click at [122, 49] on use "button" at bounding box center [116, 52] width 9 height 15
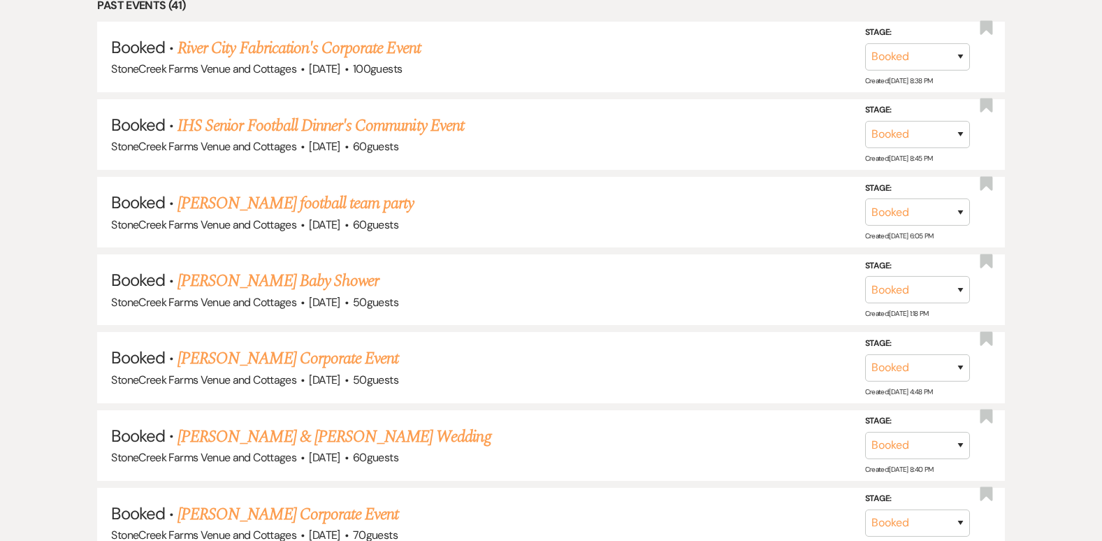
scroll to position [4333, 0]
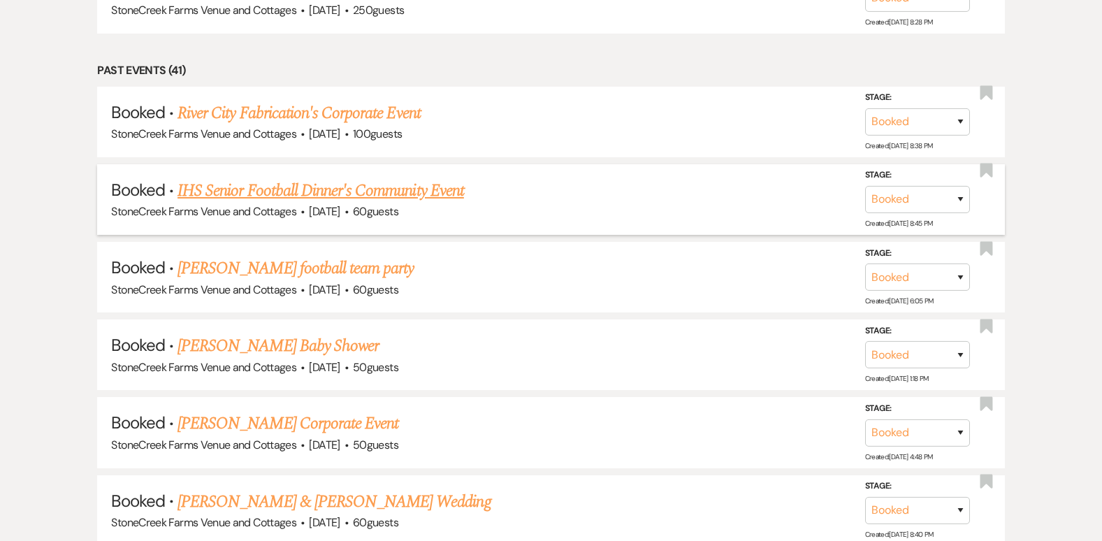
click at [402, 189] on link "IHS Senior Football Dinner's Community Event" at bounding box center [320, 190] width 286 height 25
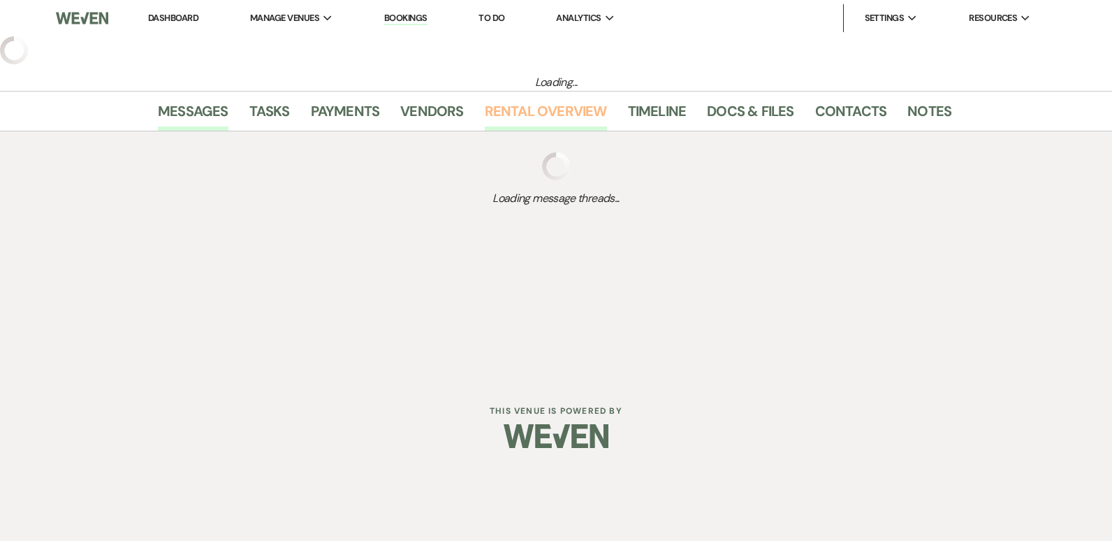
select select "8"
select select "7"
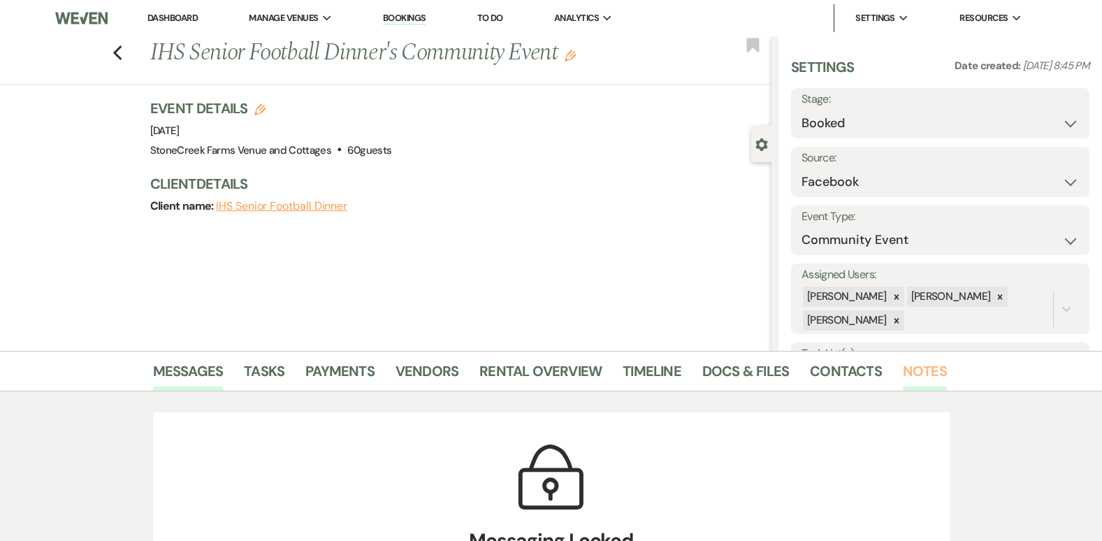
click at [926, 372] on link "Notes" at bounding box center [925, 375] width 44 height 31
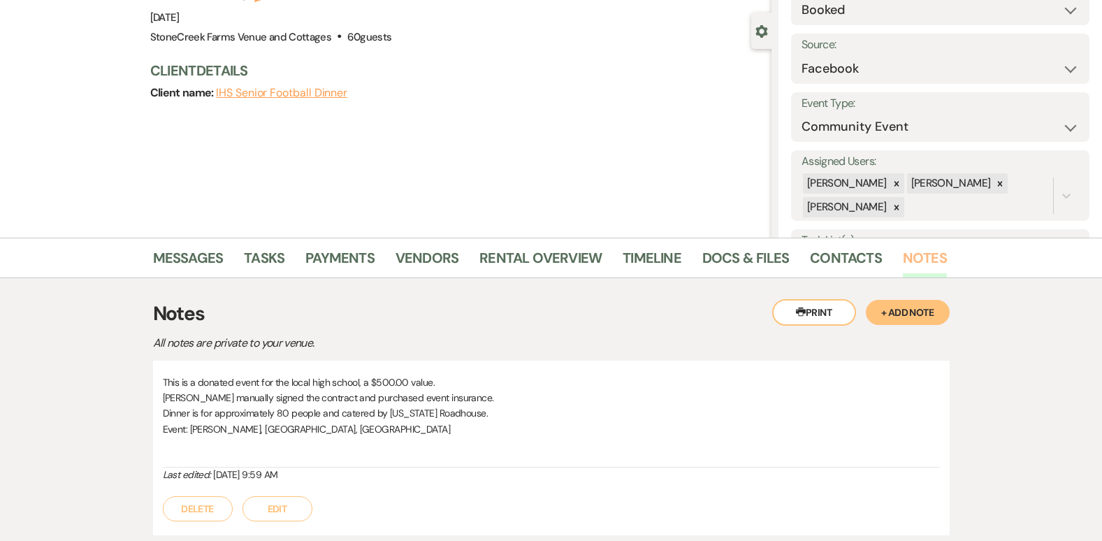
scroll to position [84, 0]
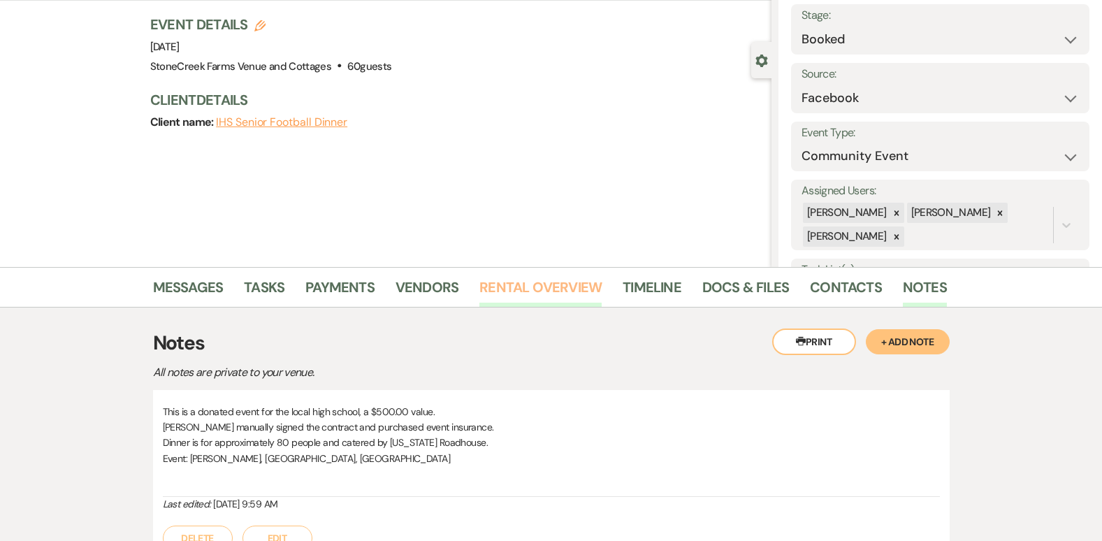
click at [516, 279] on link "Rental Overview" at bounding box center [540, 291] width 122 height 31
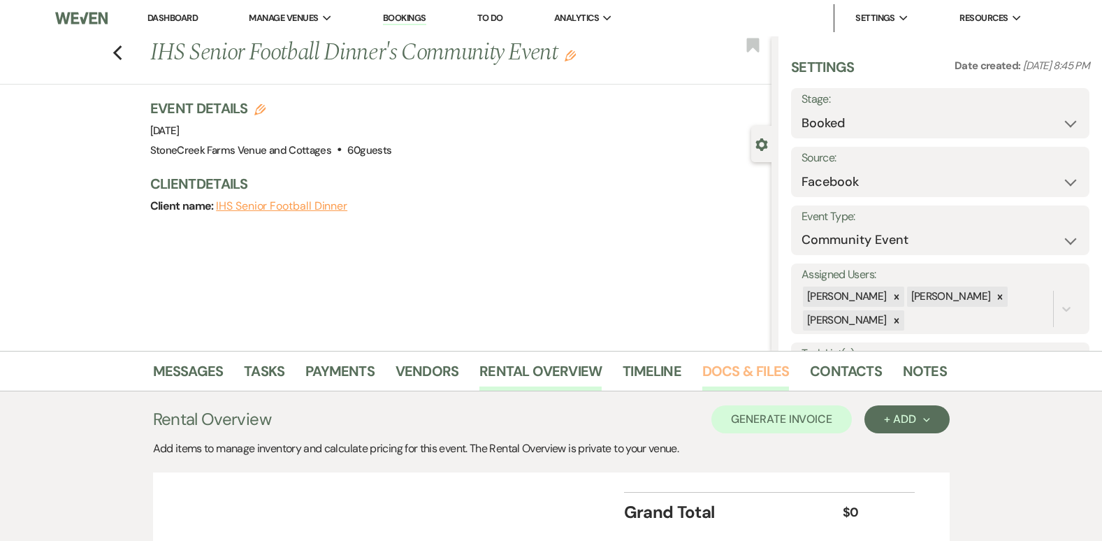
click at [722, 379] on link "Docs & Files" at bounding box center [745, 375] width 87 height 31
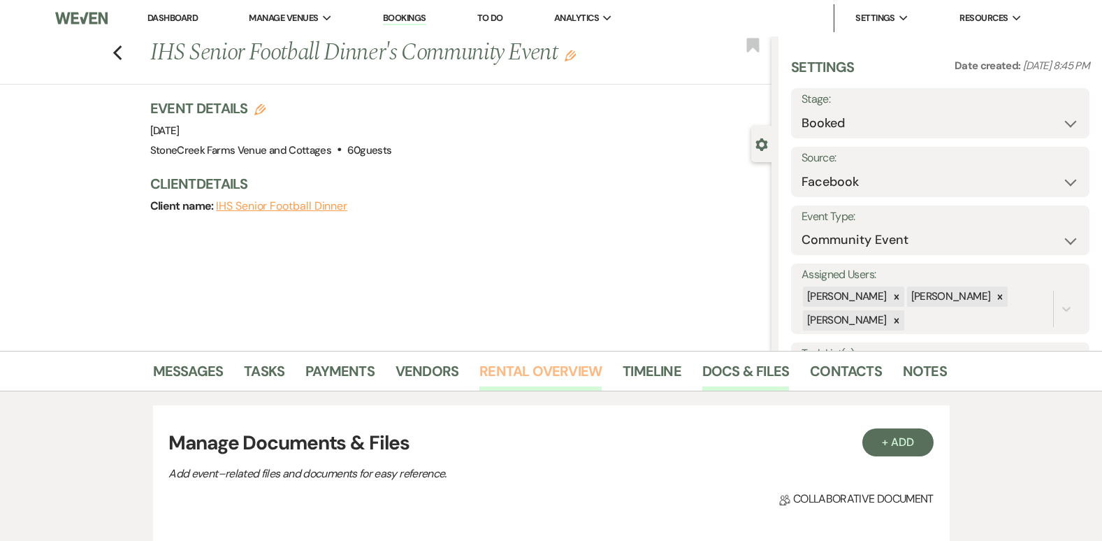
click at [549, 372] on link "Rental Overview" at bounding box center [540, 375] width 122 height 31
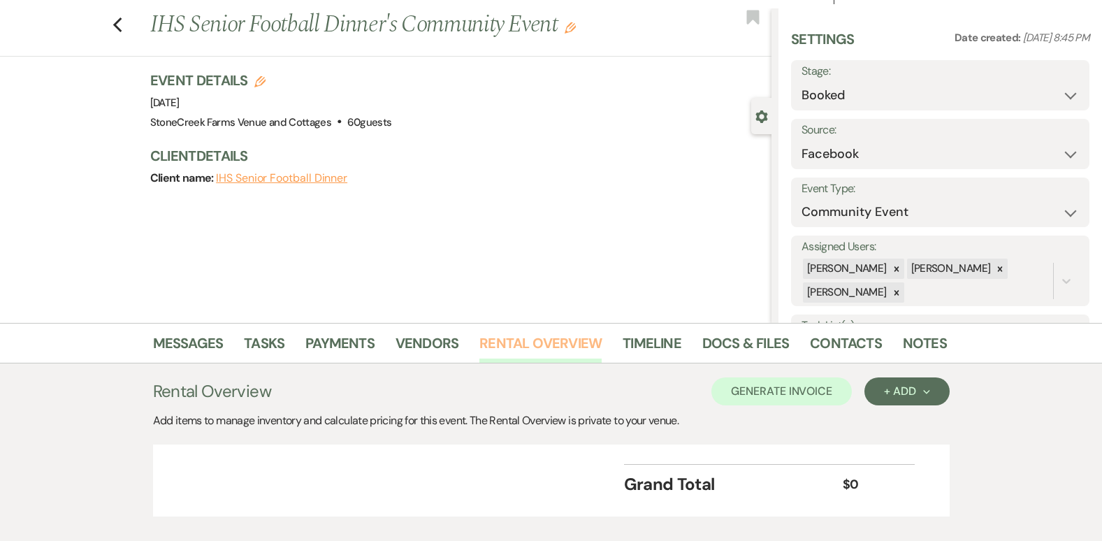
scroll to position [108, 0]
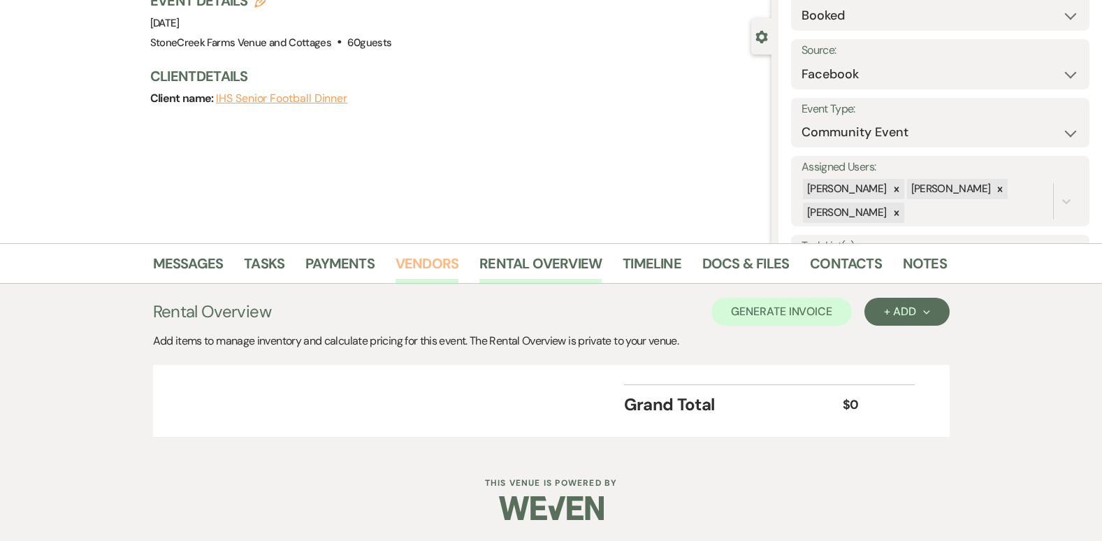
click at [422, 260] on link "Vendors" at bounding box center [426, 267] width 63 height 31
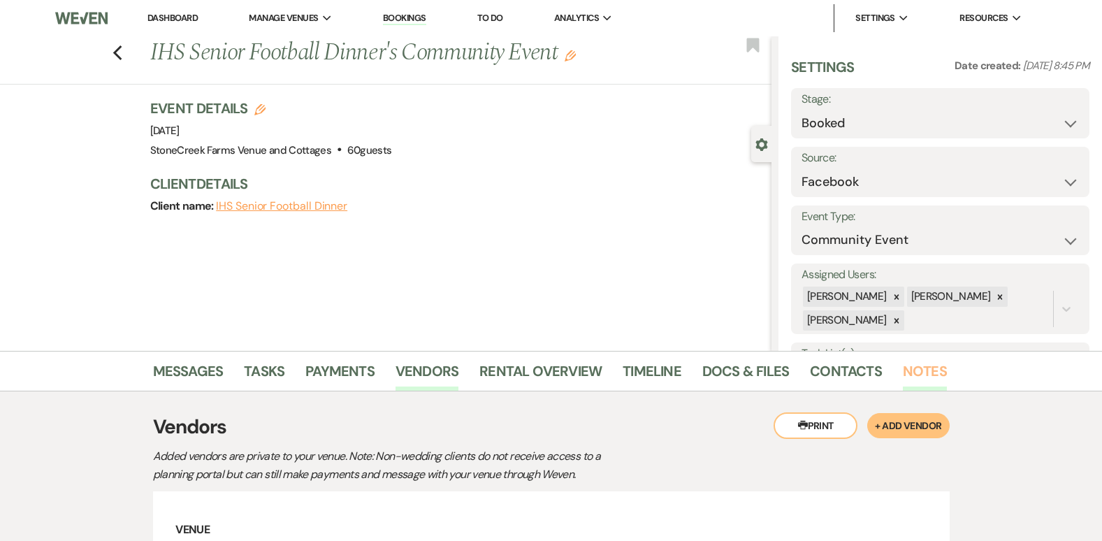
click at [923, 362] on link "Notes" at bounding box center [925, 375] width 44 height 31
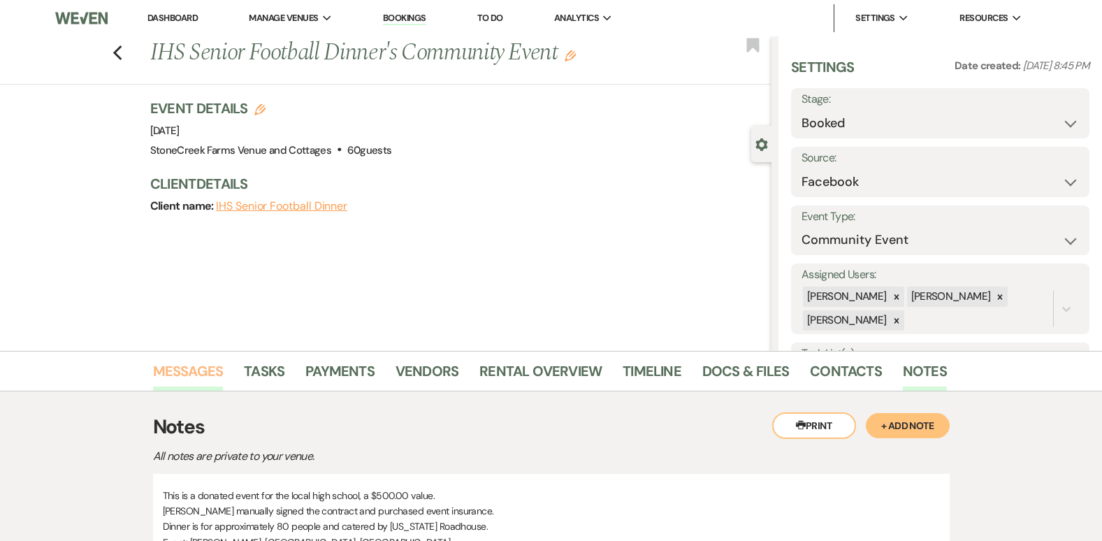
click at [196, 370] on link "Messages" at bounding box center [188, 375] width 71 height 31
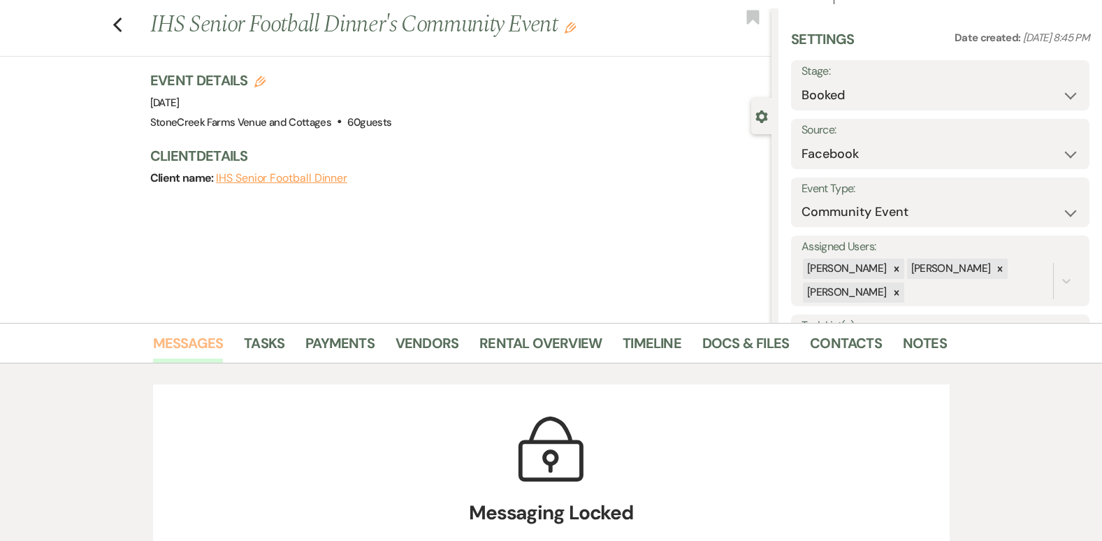
scroll to position [46, 0]
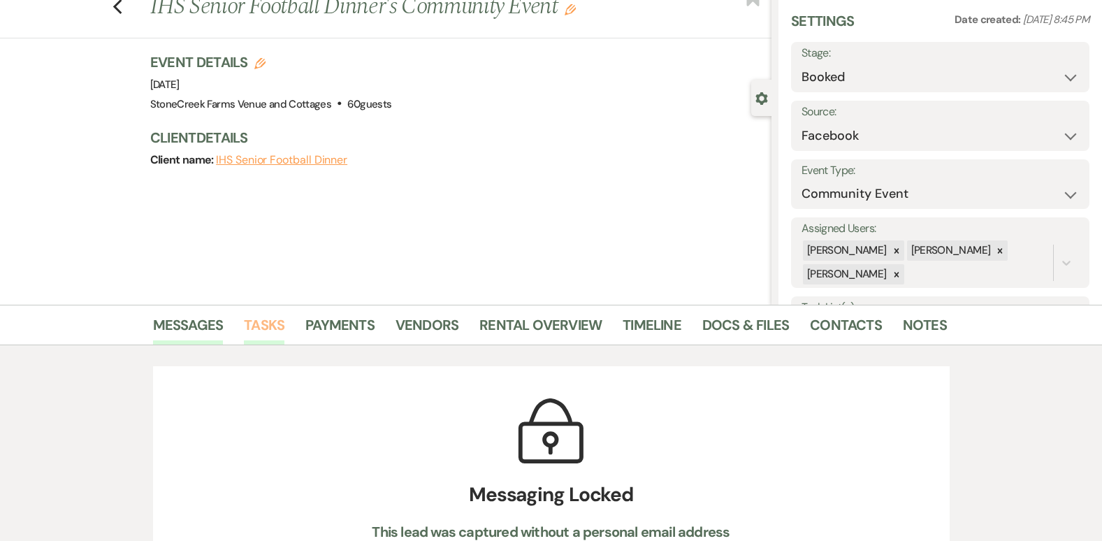
click at [272, 322] on link "Tasks" at bounding box center [264, 329] width 41 height 31
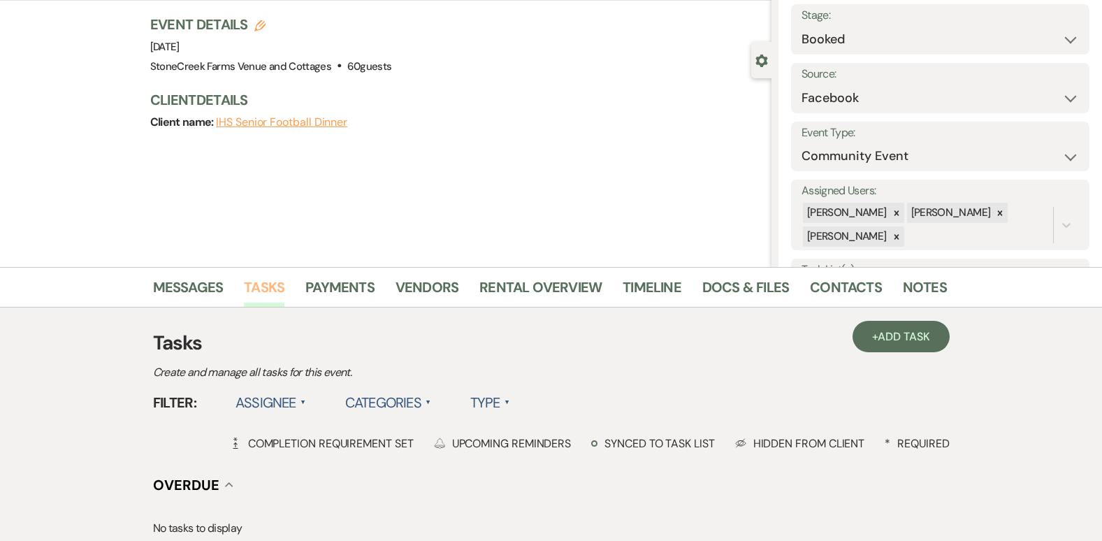
scroll to position [93, 0]
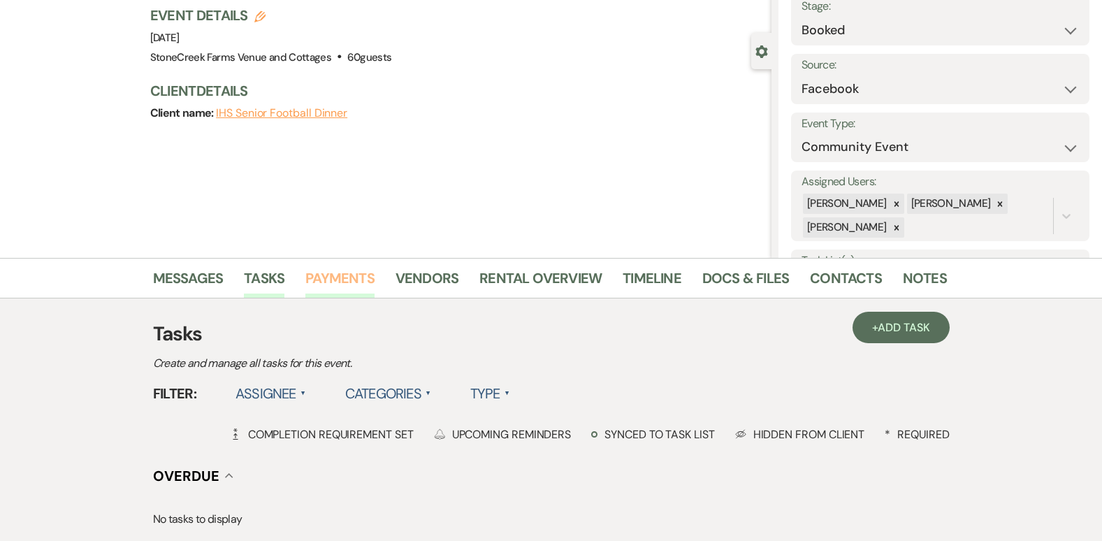
click at [335, 287] on link "Payments" at bounding box center [339, 282] width 69 height 31
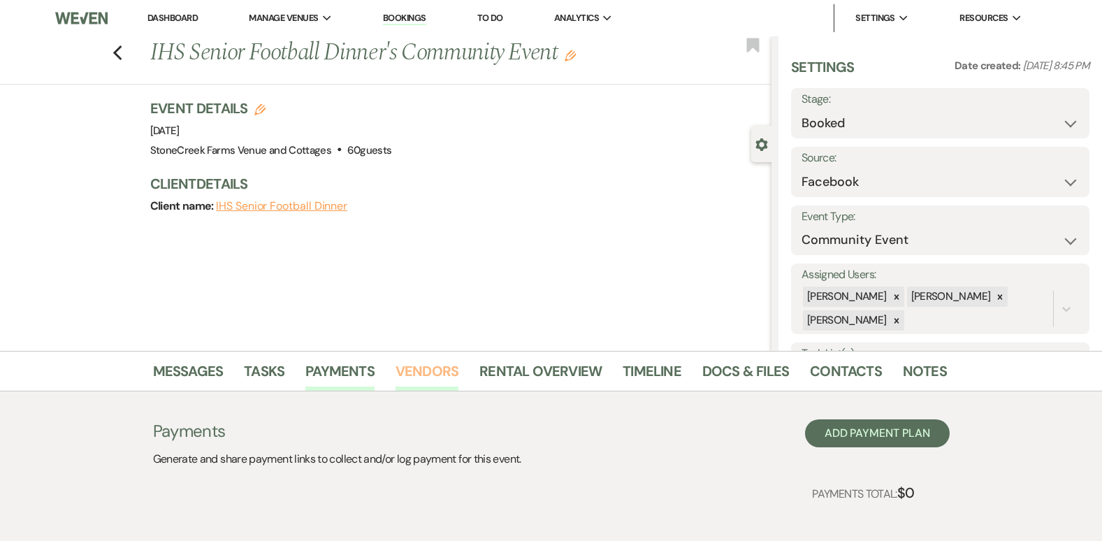
click at [409, 379] on link "Vendors" at bounding box center [426, 375] width 63 height 31
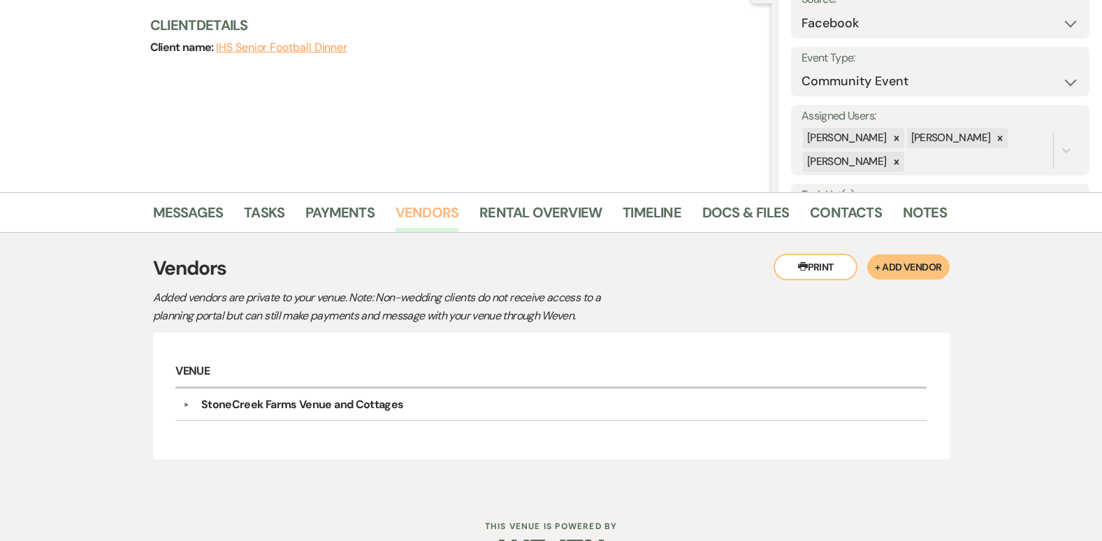
scroll to position [202, 0]
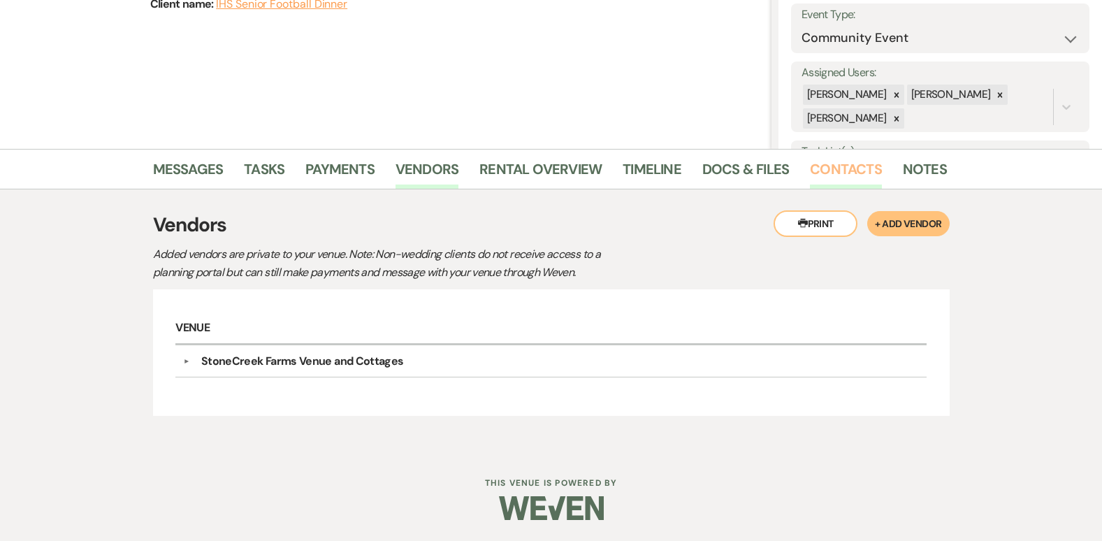
click at [838, 166] on link "Contacts" at bounding box center [846, 173] width 72 height 31
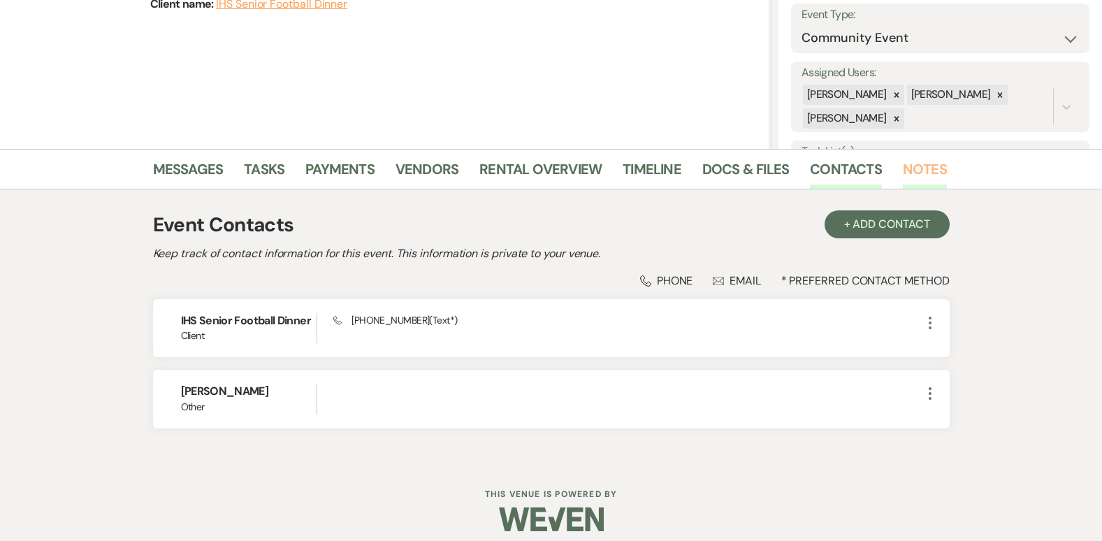
click at [924, 165] on link "Notes" at bounding box center [925, 173] width 44 height 31
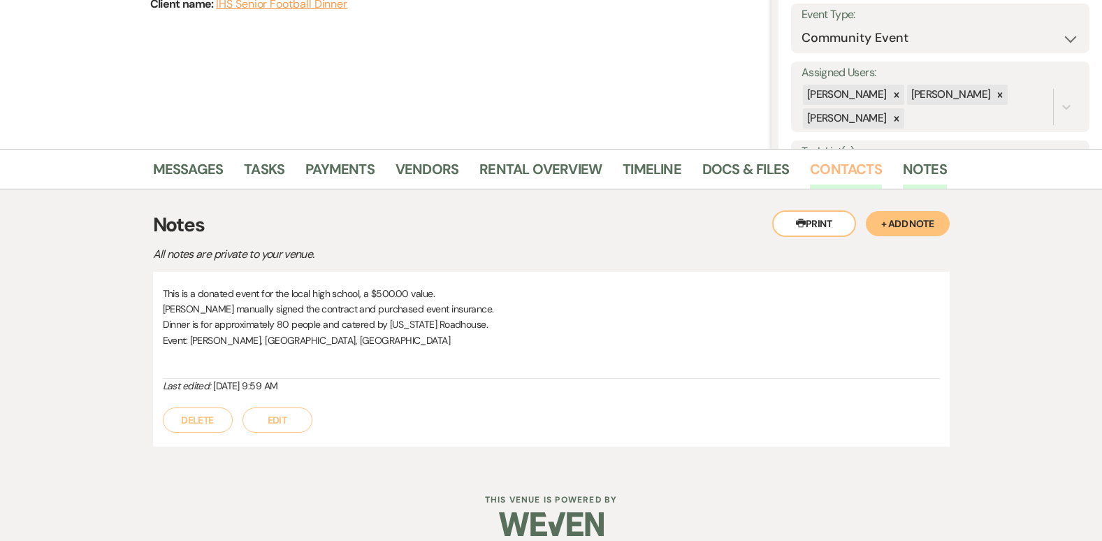
click at [846, 165] on link "Contacts" at bounding box center [846, 173] width 72 height 31
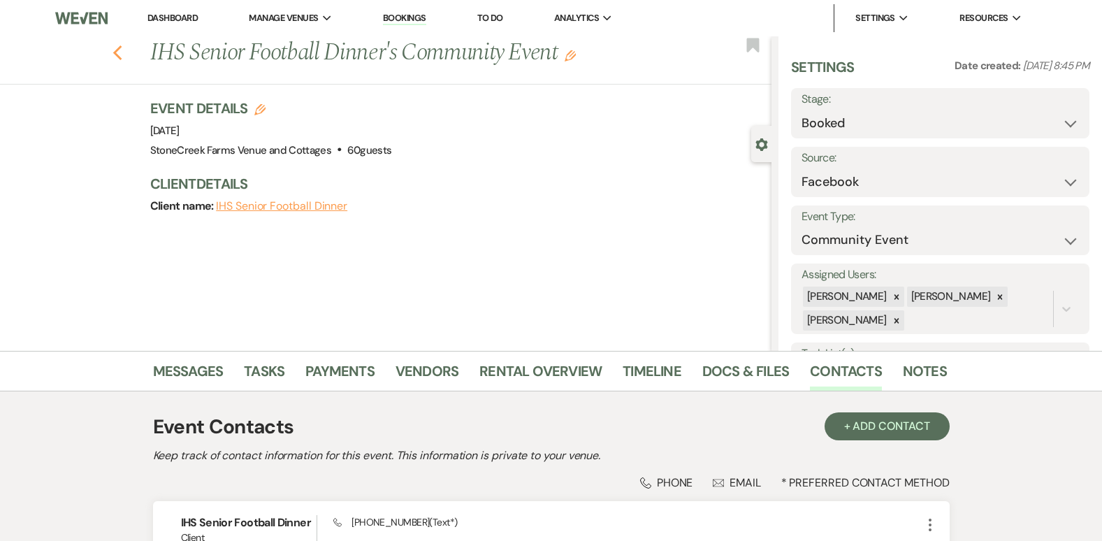
click at [121, 52] on use "button" at bounding box center [116, 52] width 9 height 15
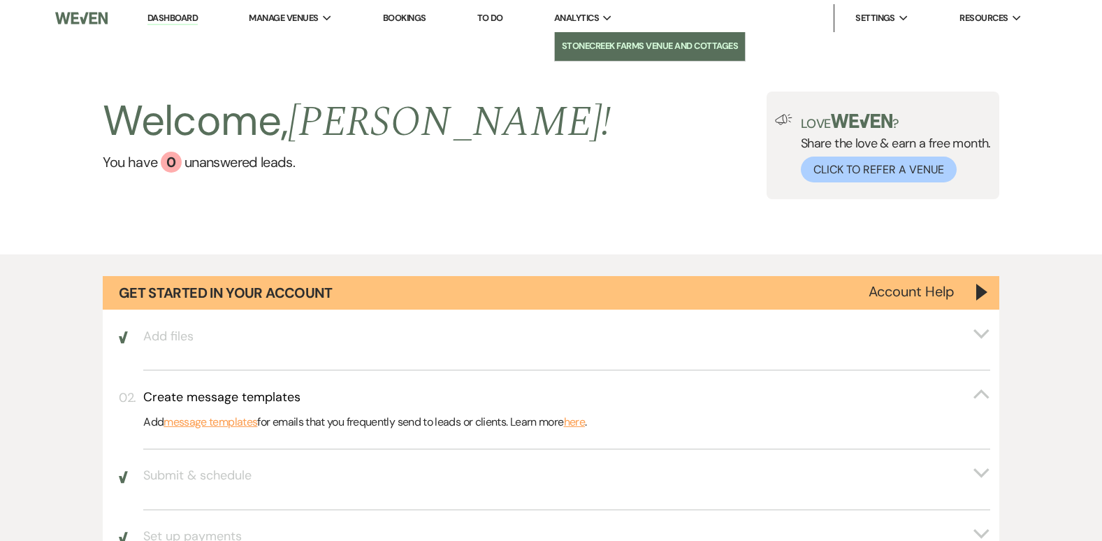
click at [597, 45] on li "StoneCreek Farms Venue and Cottages" at bounding box center [650, 46] width 176 height 14
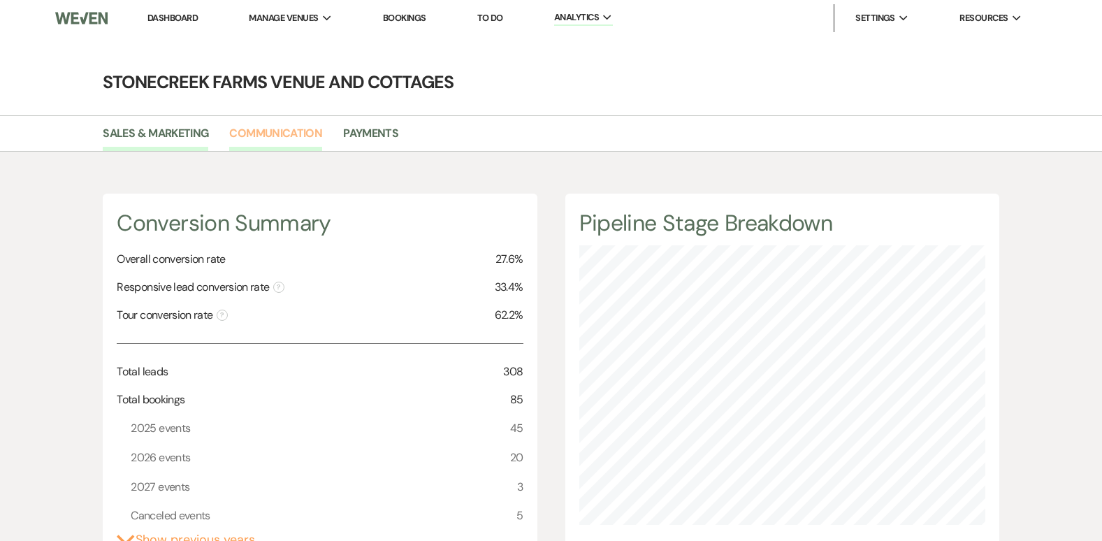
click at [294, 129] on link "Communication" at bounding box center [275, 137] width 93 height 27
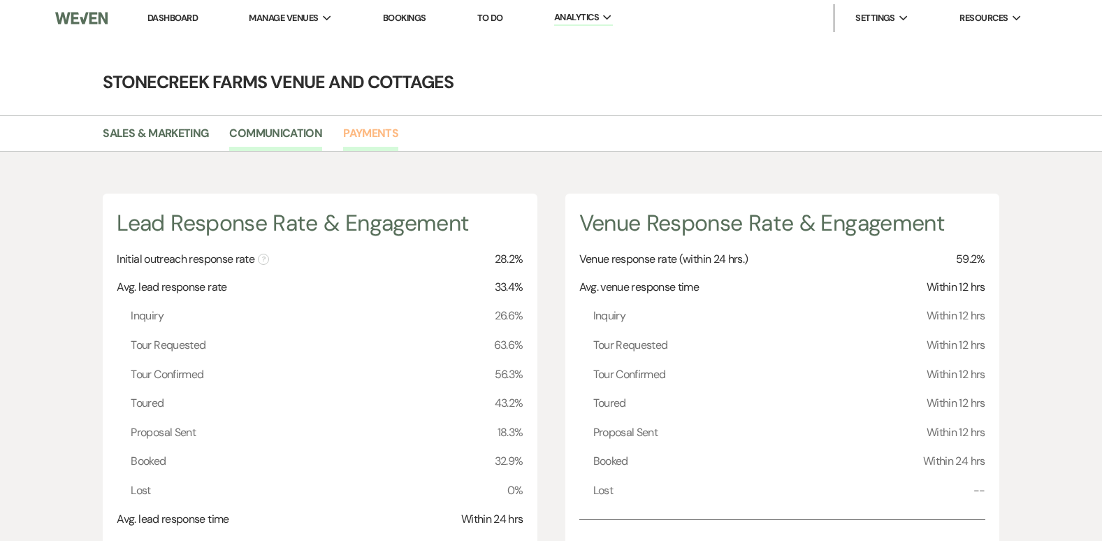
click at [373, 128] on link "Payments" at bounding box center [370, 137] width 55 height 27
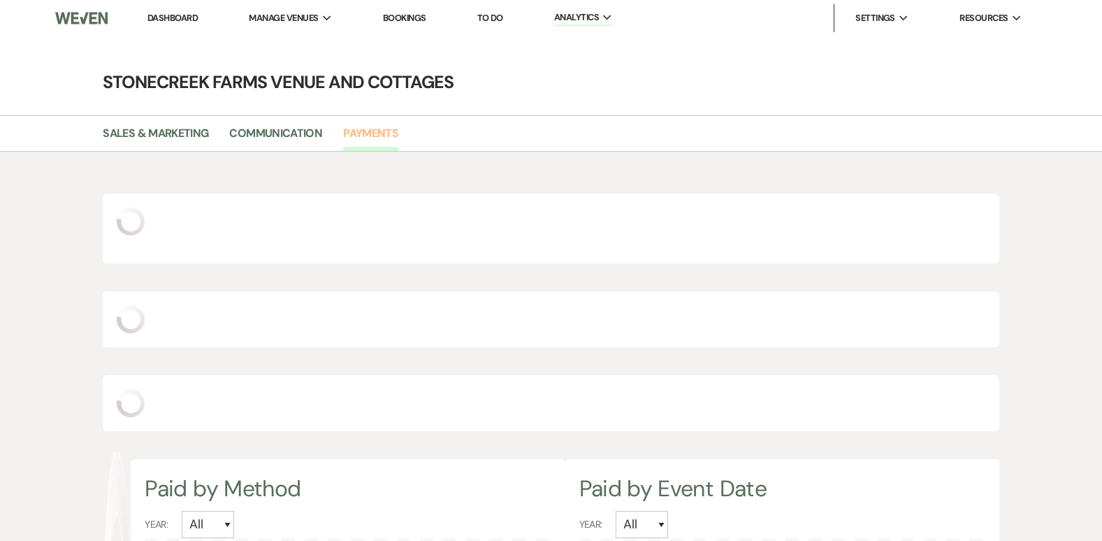
scroll to position [541, 1102]
select select "2025"
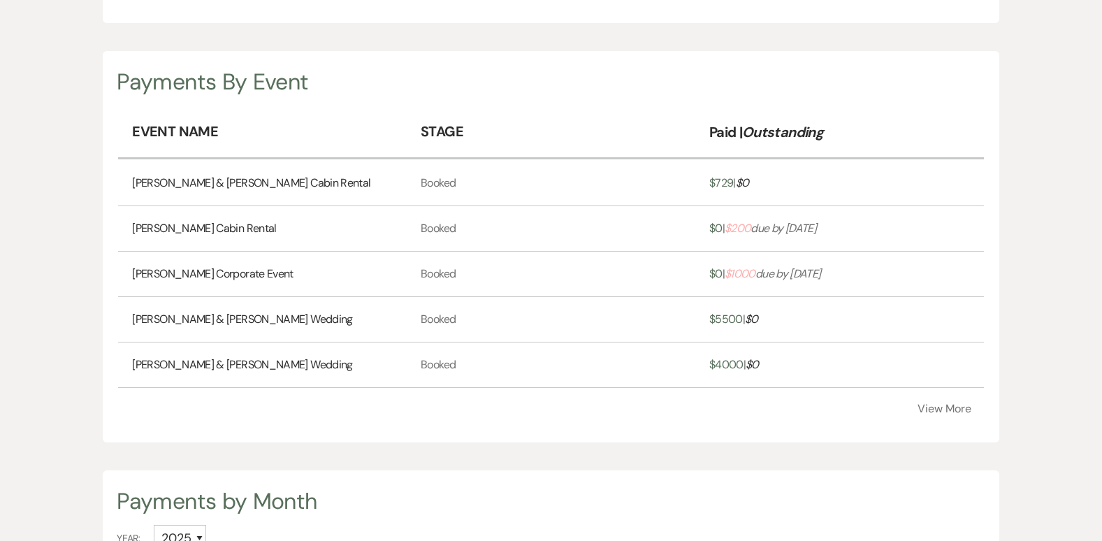
scroll to position [419, 0]
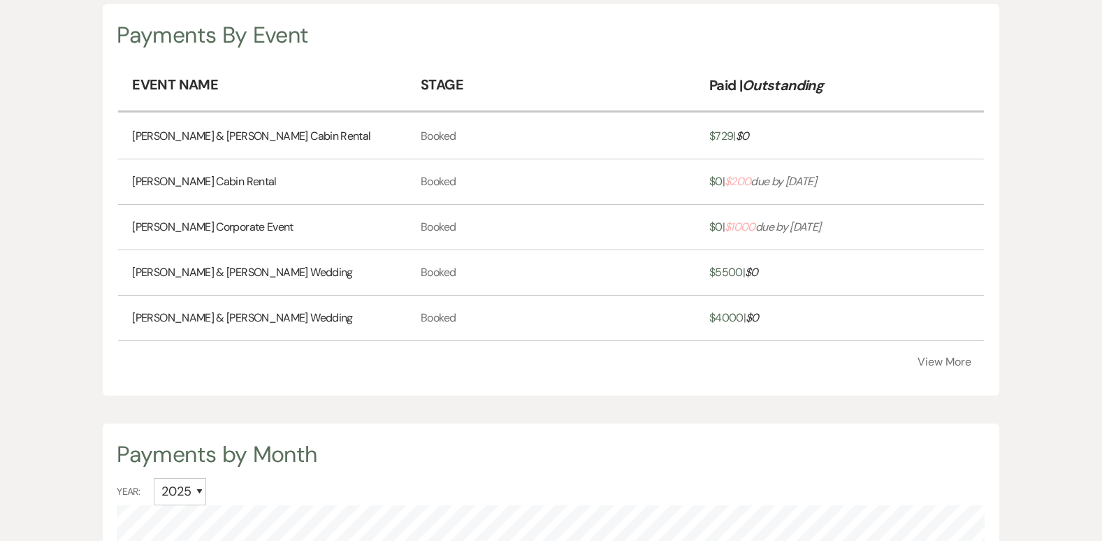
click at [746, 178] on span "$ 200" at bounding box center [737, 181] width 26 height 15
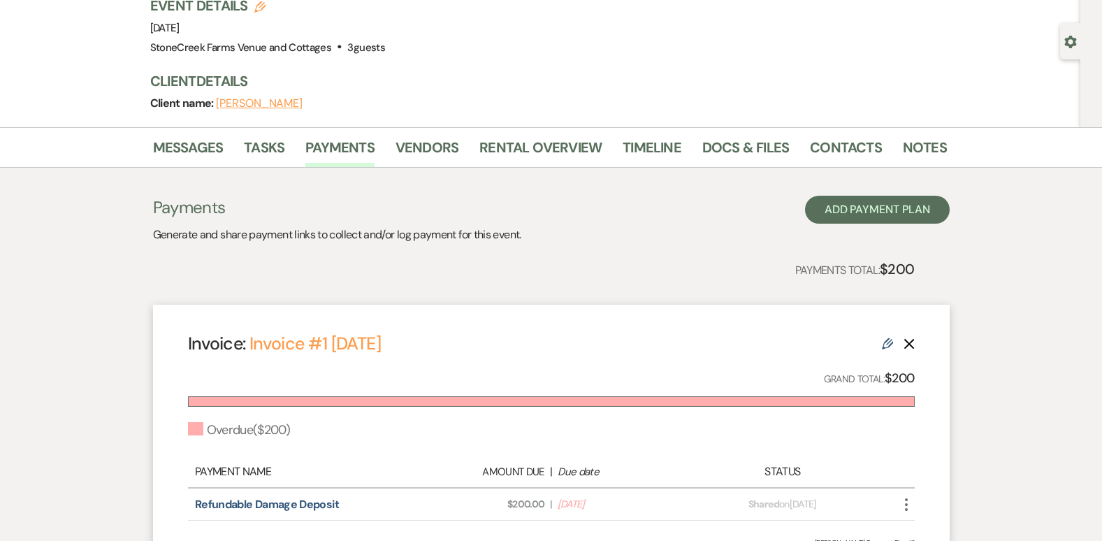
scroll to position [168, 0]
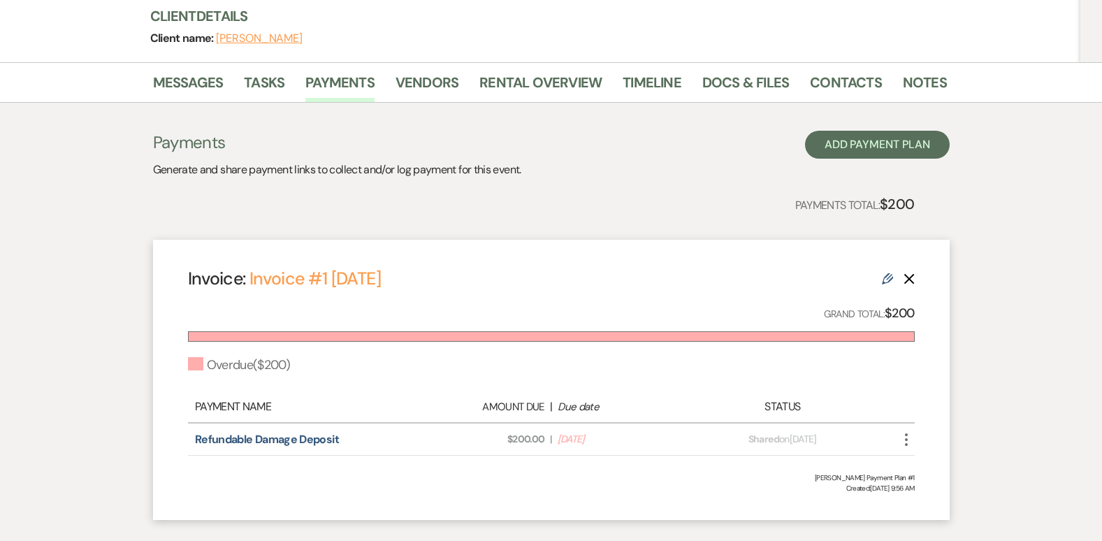
click at [904, 440] on icon "More" at bounding box center [906, 439] width 17 height 17
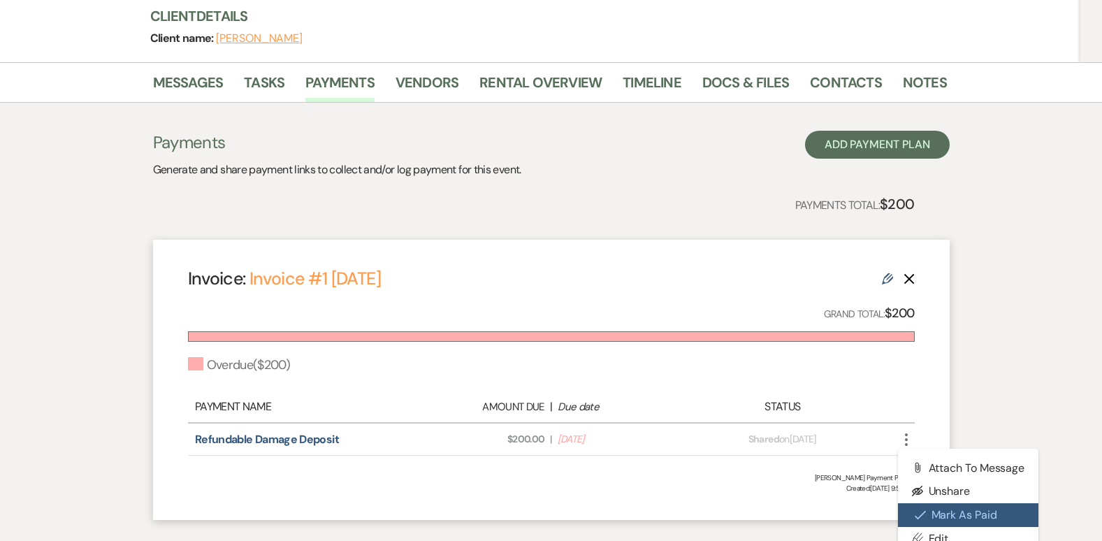
click at [956, 512] on button "Check Mark Mark as Paid" at bounding box center [968, 515] width 141 height 24
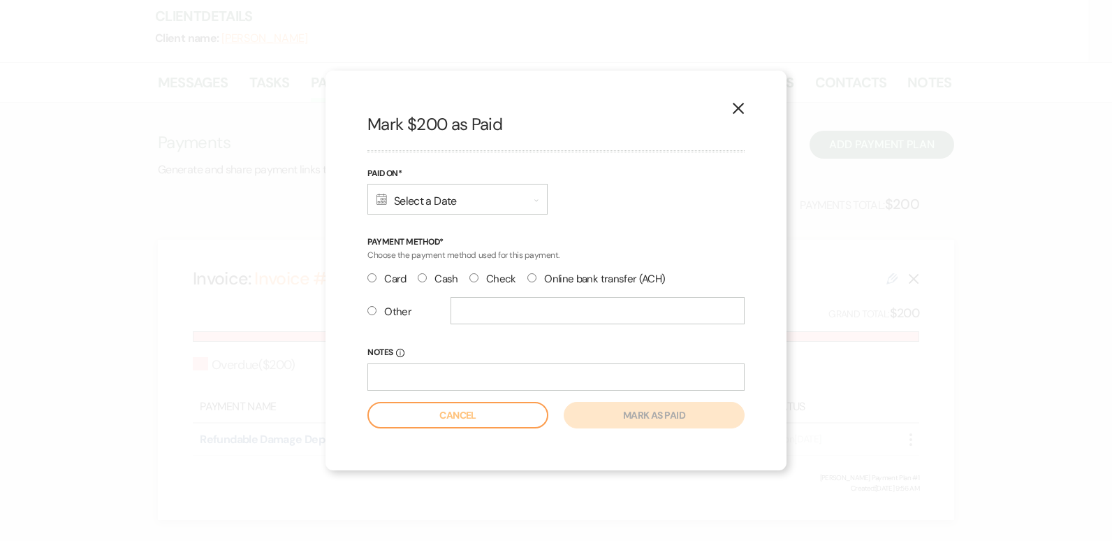
click at [390, 204] on div "Calendar Select a Date Expand" at bounding box center [457, 199] width 180 height 31
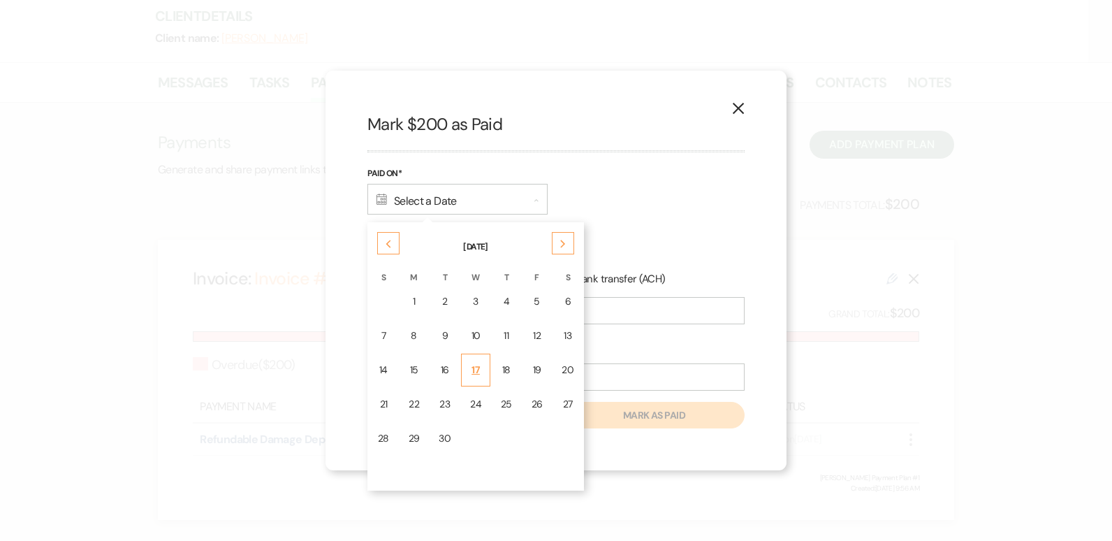
click at [470, 363] on div "17" at bounding box center [475, 370] width 11 height 15
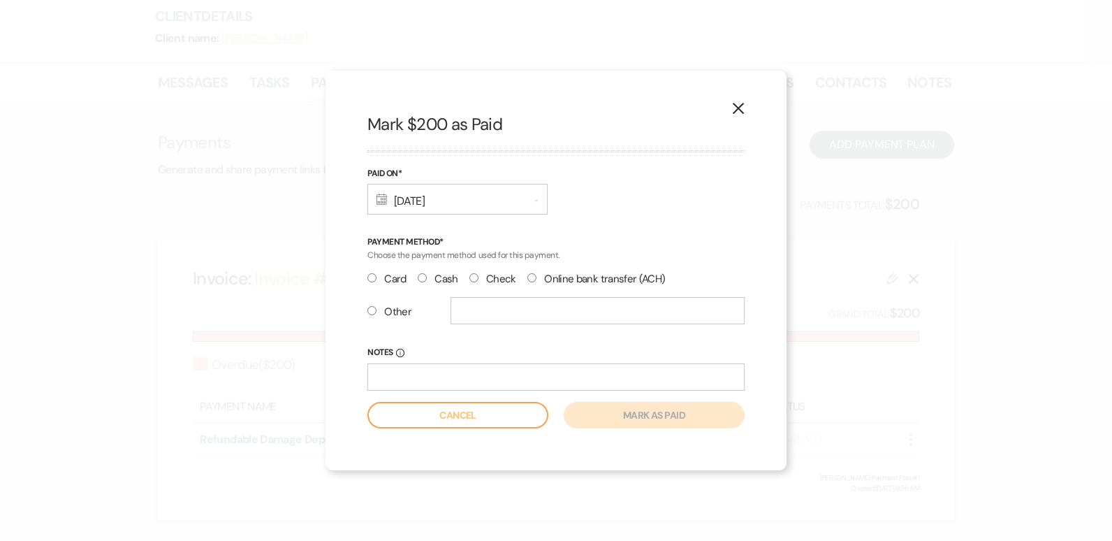
click at [377, 310] on label "Other" at bounding box center [389, 311] width 44 height 19
click at [377, 310] on input "Other" at bounding box center [371, 310] width 9 height 9
radio input "true"
click at [470, 307] on input "text" at bounding box center [598, 310] width 294 height 27
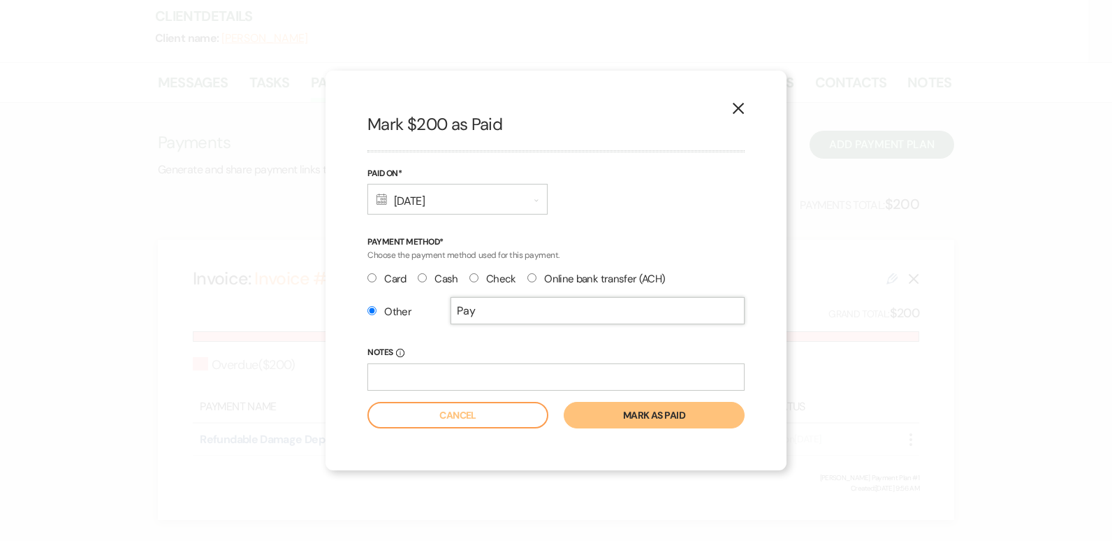
type input "PAYPAL"
click at [652, 411] on button "Mark as paid" at bounding box center [654, 415] width 181 height 27
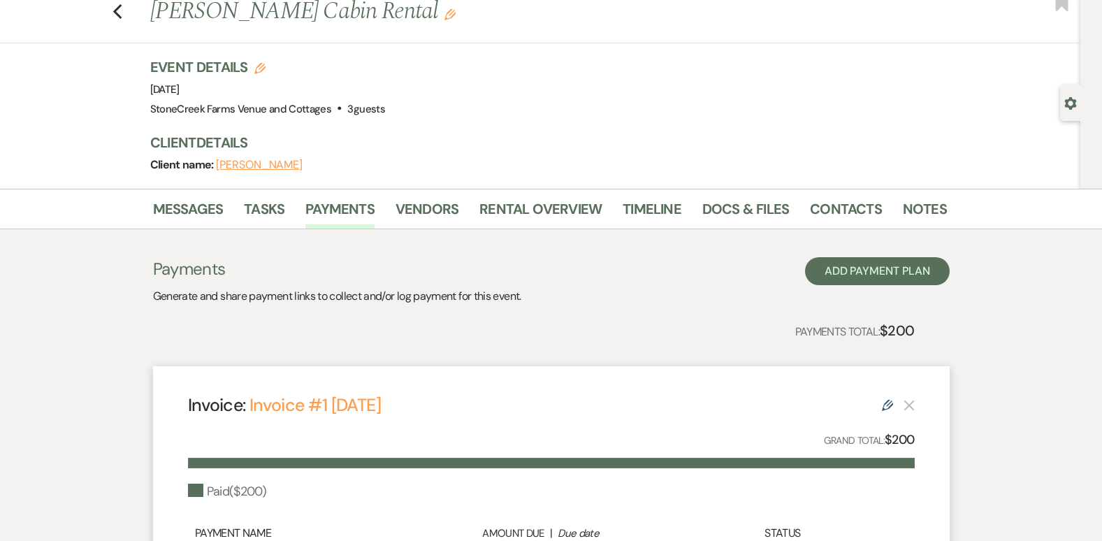
scroll to position [0, 0]
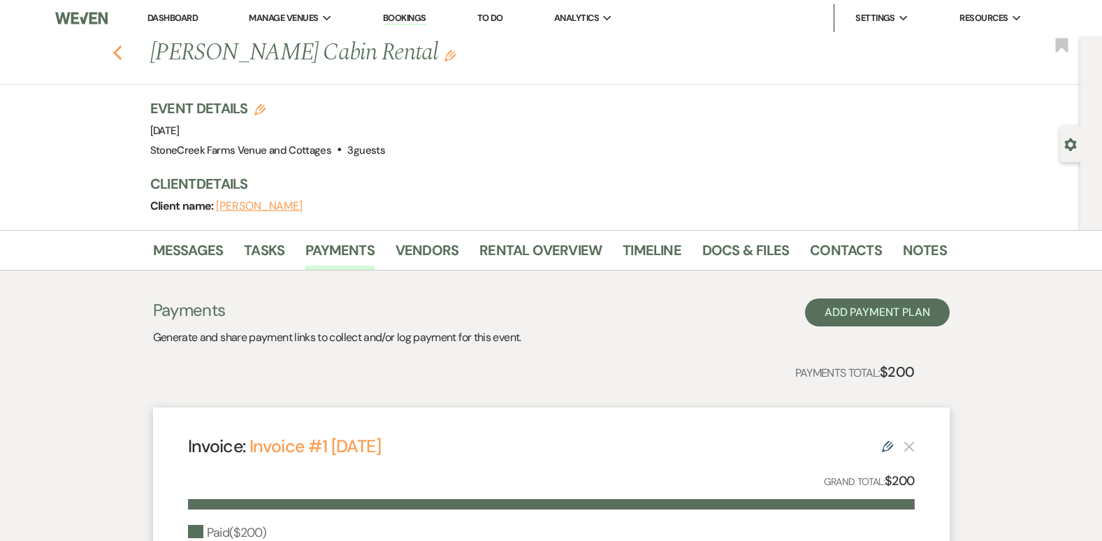
click at [122, 51] on use "button" at bounding box center [116, 52] width 9 height 15
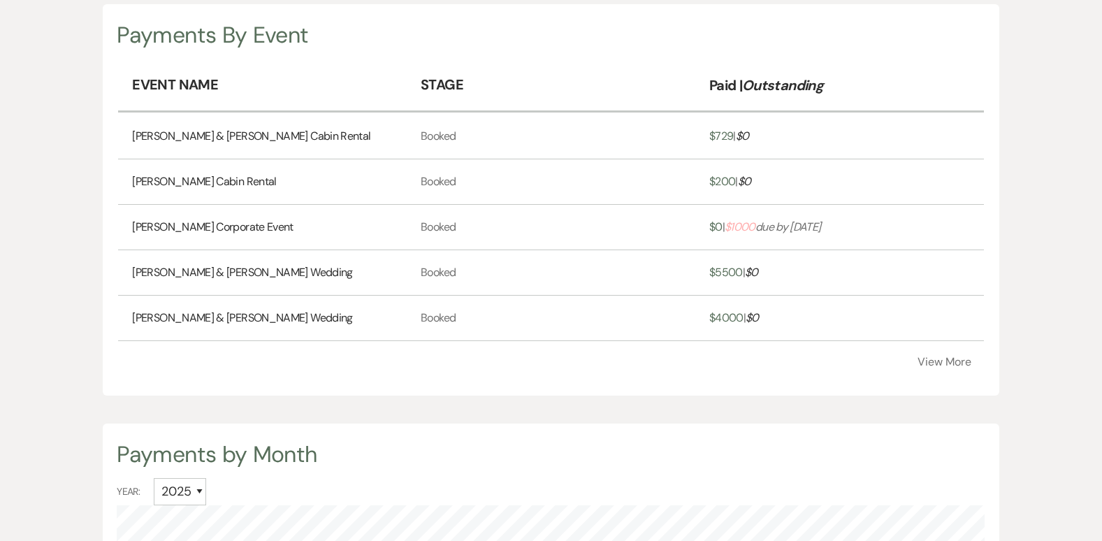
click at [739, 226] on span "$ 1000" at bounding box center [739, 226] width 31 height 15
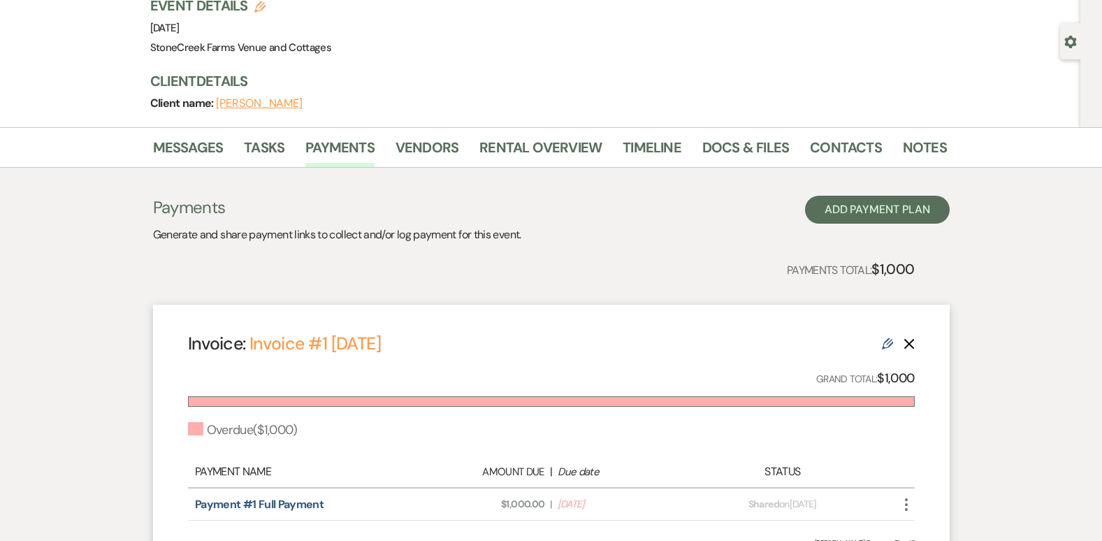
scroll to position [168, 0]
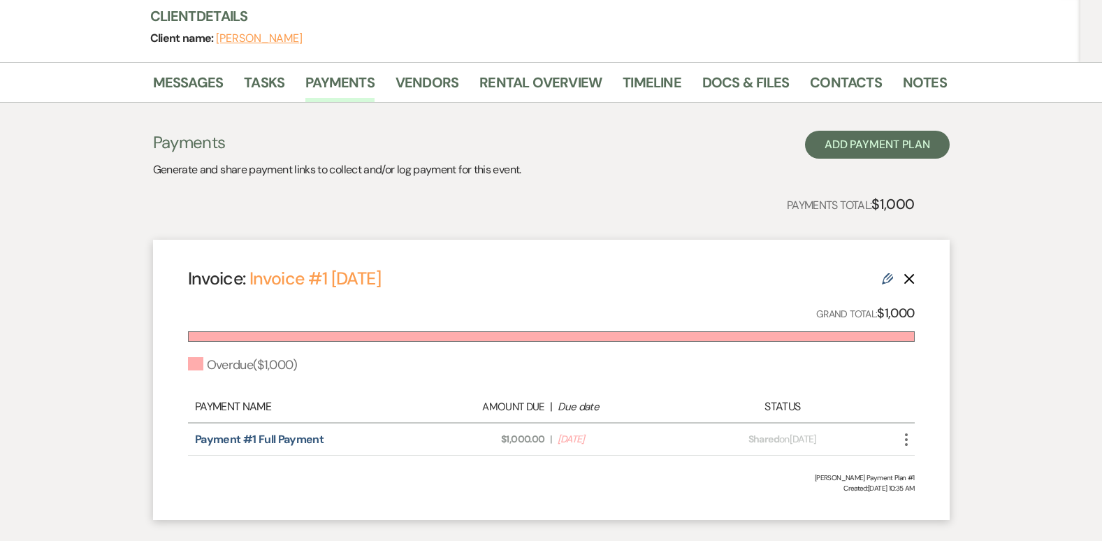
click at [903, 439] on icon "More" at bounding box center [906, 439] width 17 height 17
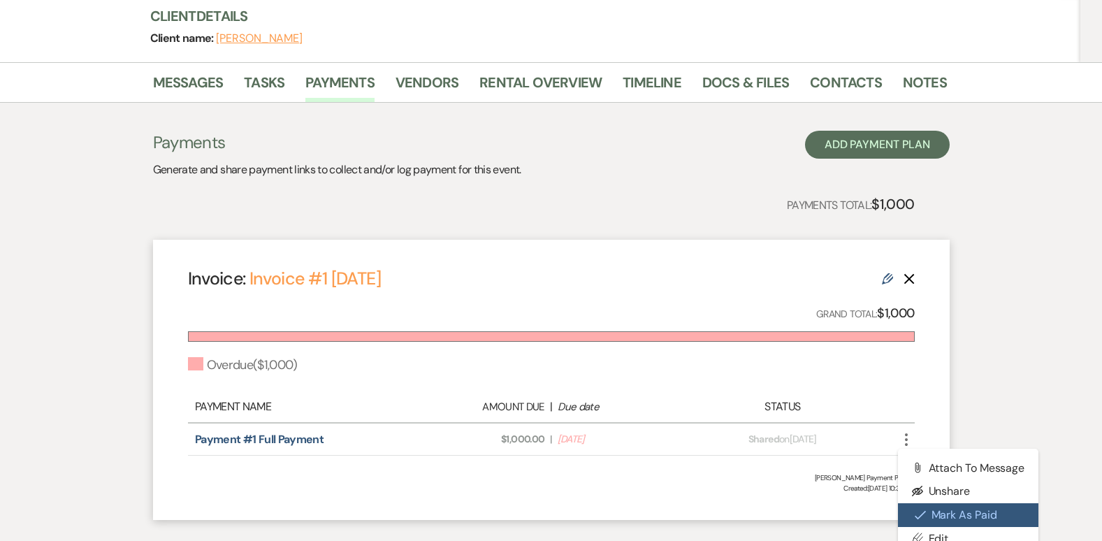
click at [947, 512] on button "Check Mark Mark as Paid" at bounding box center [968, 515] width 141 height 24
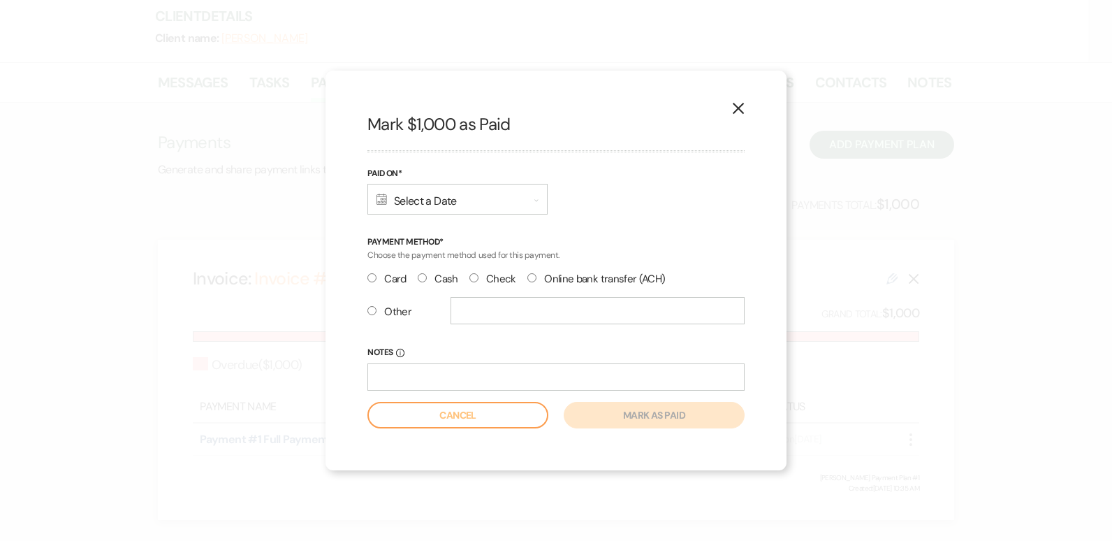
click at [474, 277] on input "Check" at bounding box center [473, 277] width 9 height 9
radio input "true"
click at [423, 191] on div "Calendar Select a Date Expand" at bounding box center [457, 199] width 180 height 31
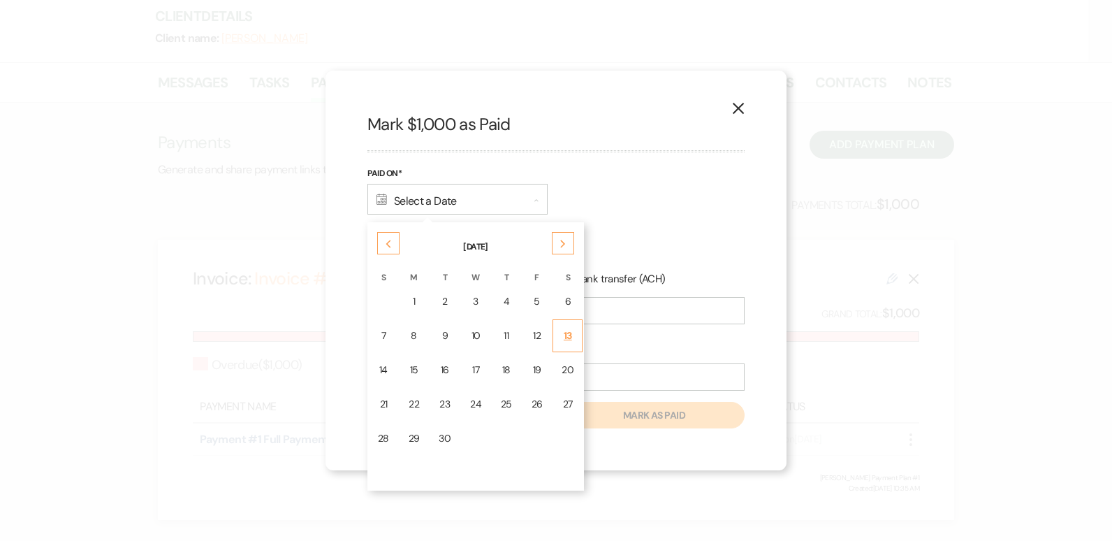
click at [567, 338] on div "13" at bounding box center [568, 335] width 12 height 15
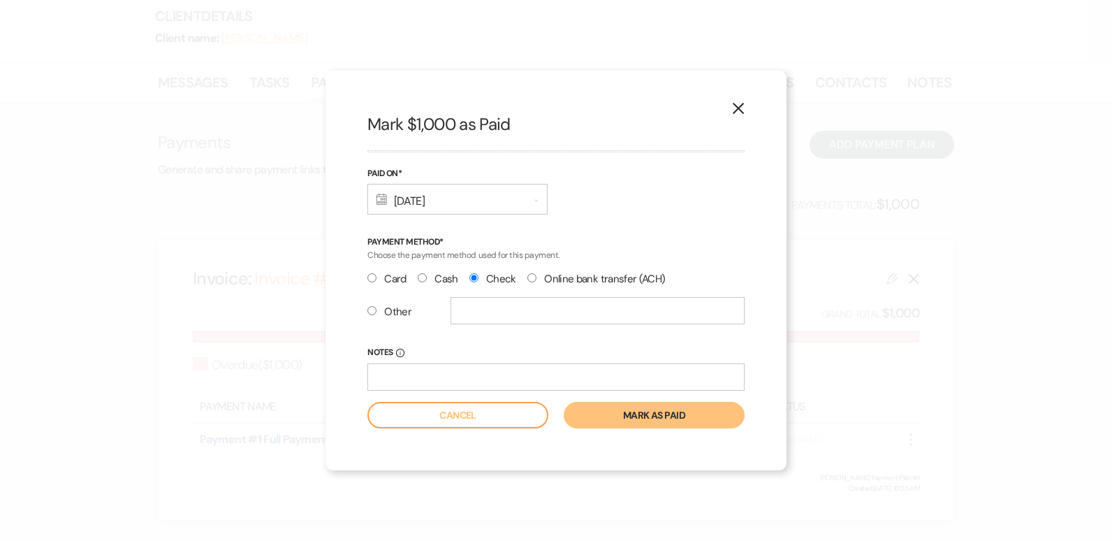
click at [673, 418] on button "Mark as paid" at bounding box center [654, 415] width 181 height 27
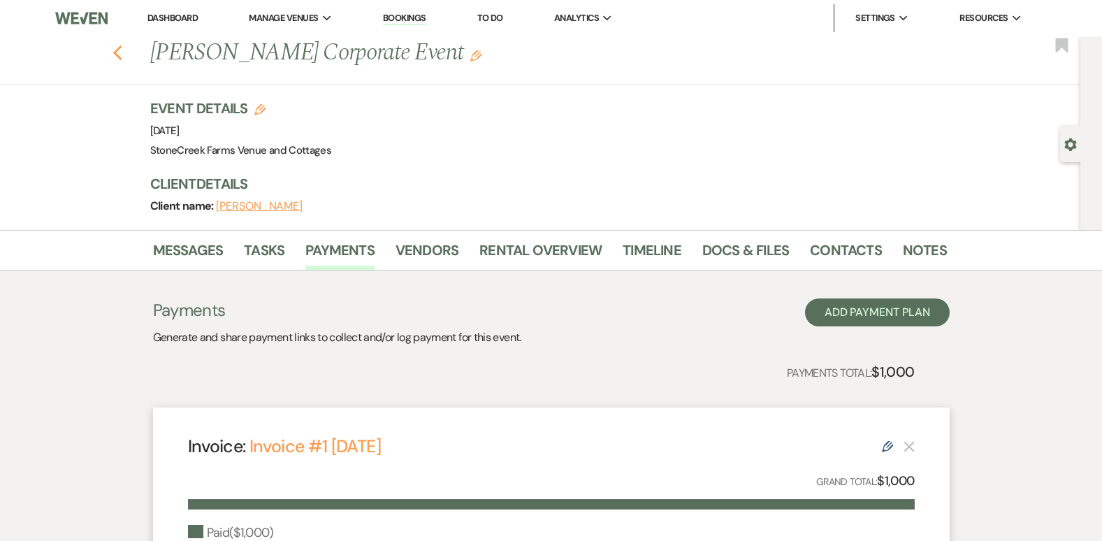
click at [122, 45] on icon "Previous" at bounding box center [117, 53] width 10 height 17
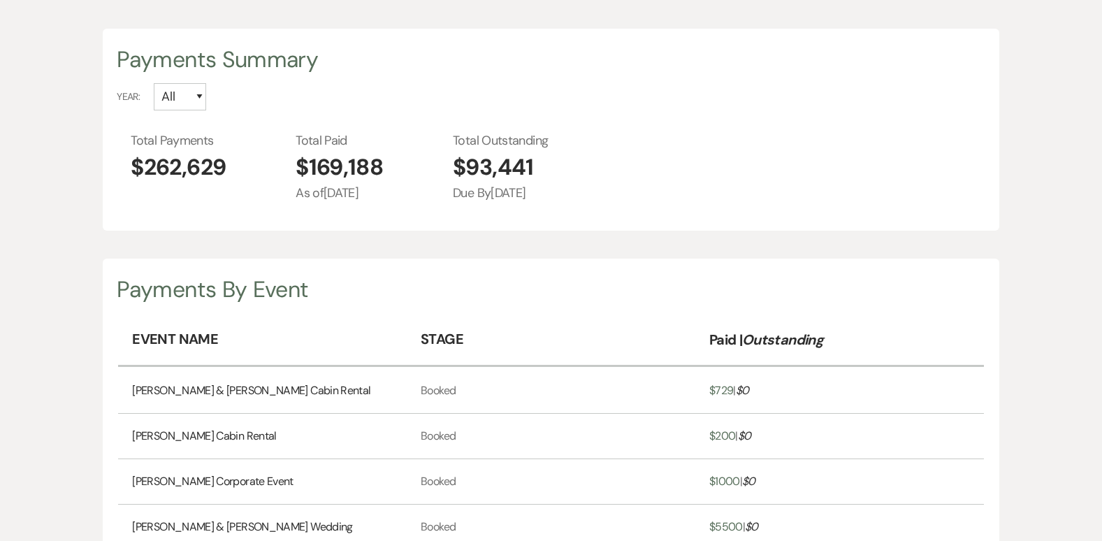
scroll to position [6, 0]
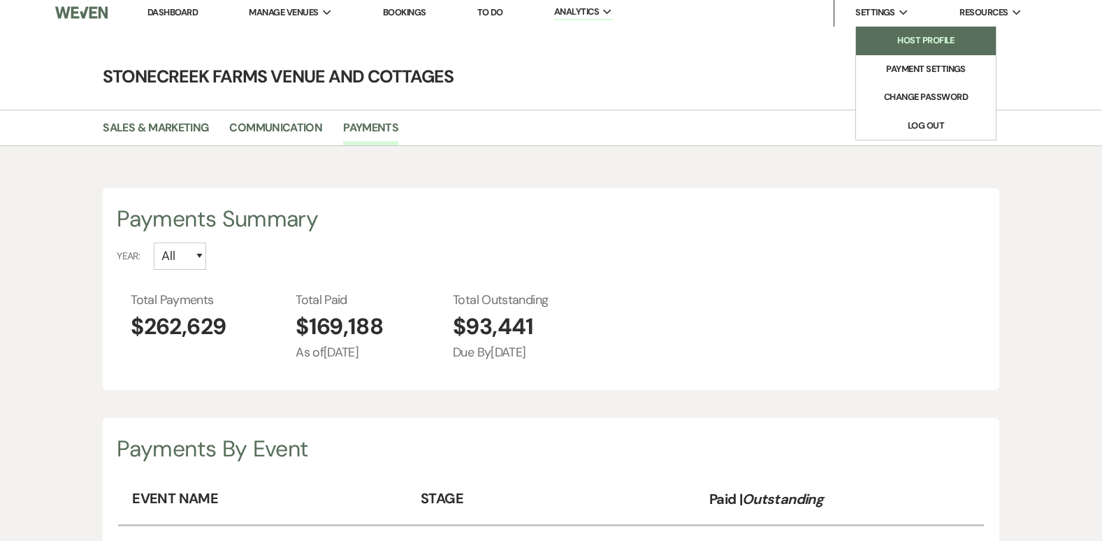
click at [914, 44] on li "Host Profile" at bounding box center [926, 41] width 126 height 14
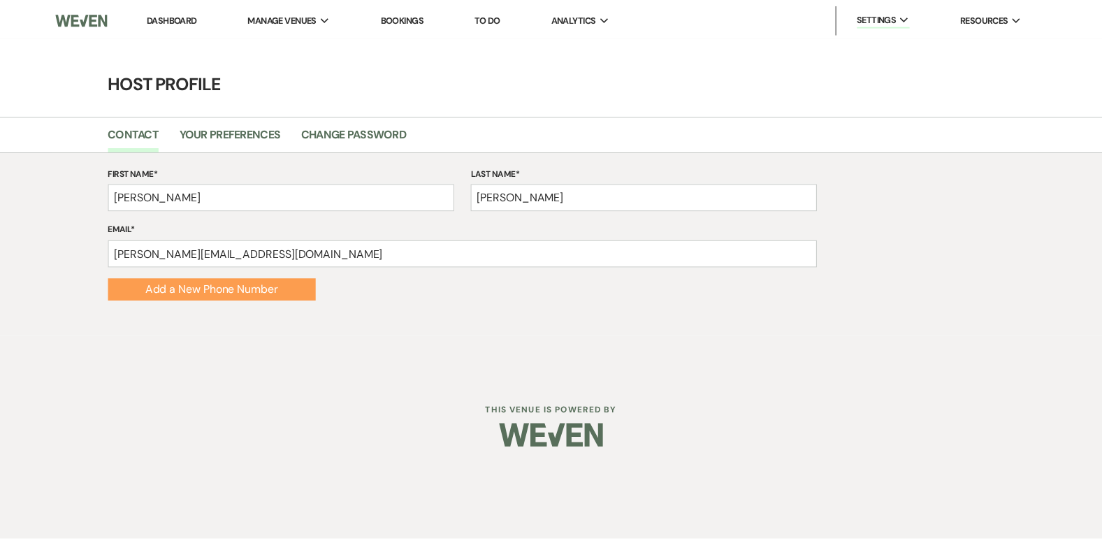
scroll to position [6, 0]
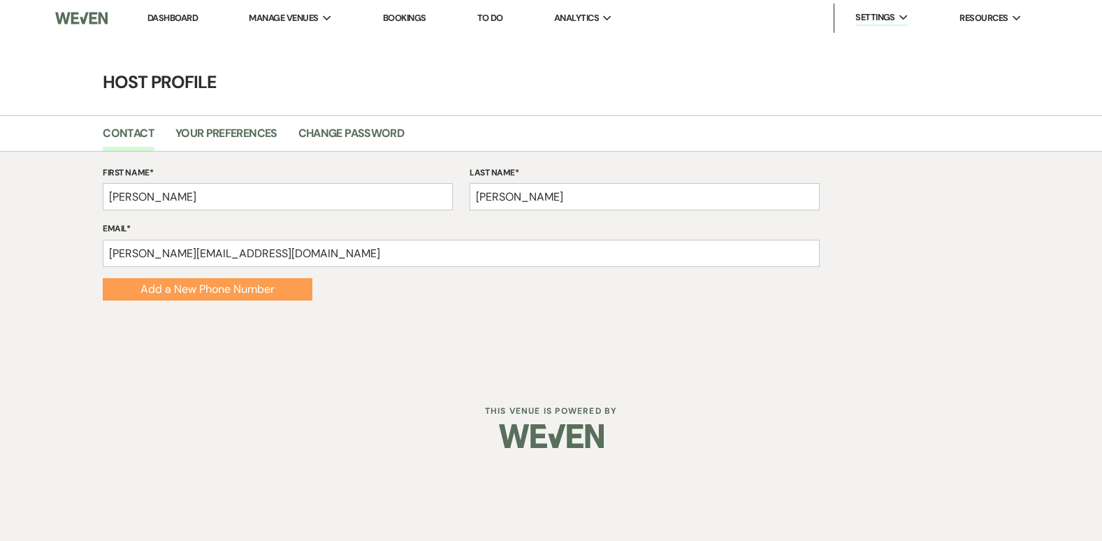
select select "2025"
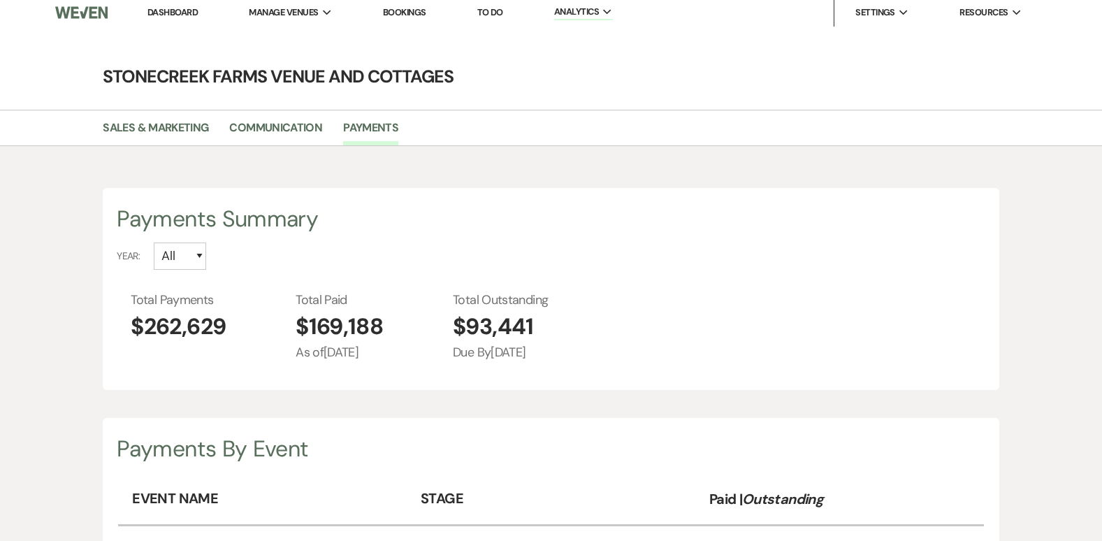
scroll to position [541, 1102]
click at [314, 31] on link "StoneCreek Farms Venue and Cottages" at bounding box center [344, 41] width 190 height 28
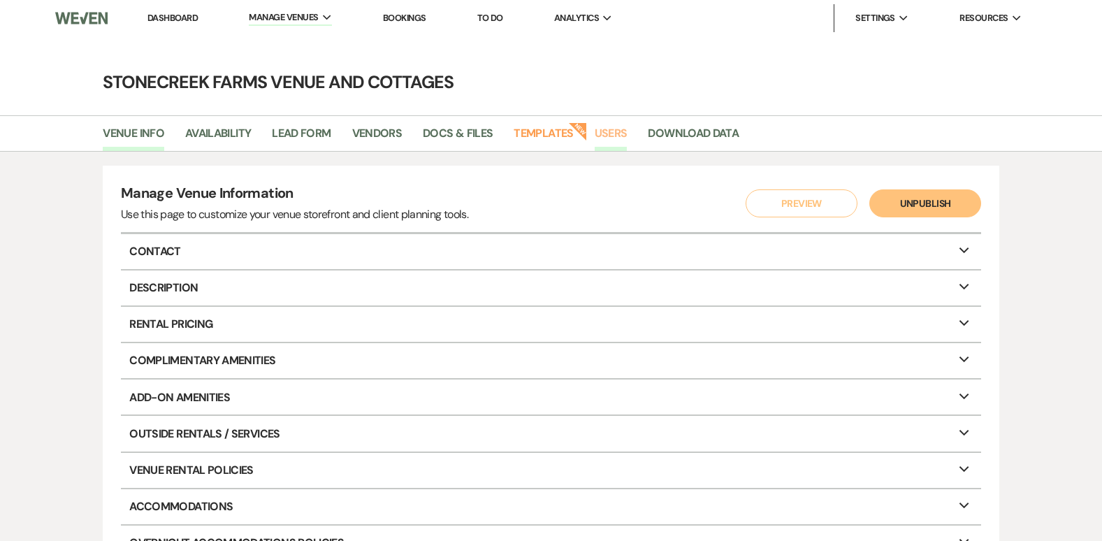
click at [608, 136] on link "Users" at bounding box center [611, 137] width 33 height 27
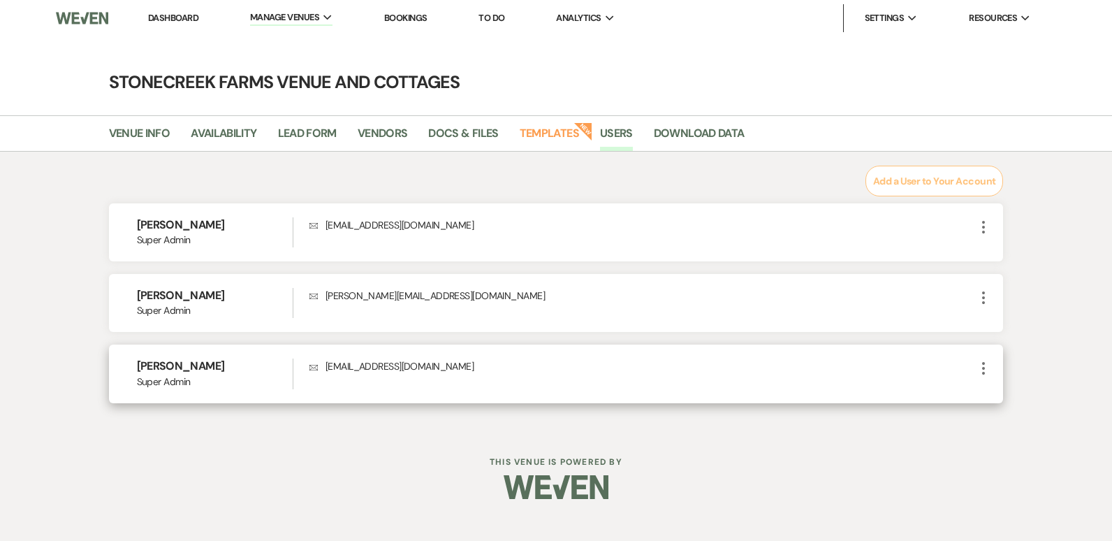
click at [182, 369] on h6 "[PERSON_NAME]" at bounding box center [215, 365] width 156 height 15
click at [984, 372] on icon "More" at bounding box center [983, 368] width 17 height 17
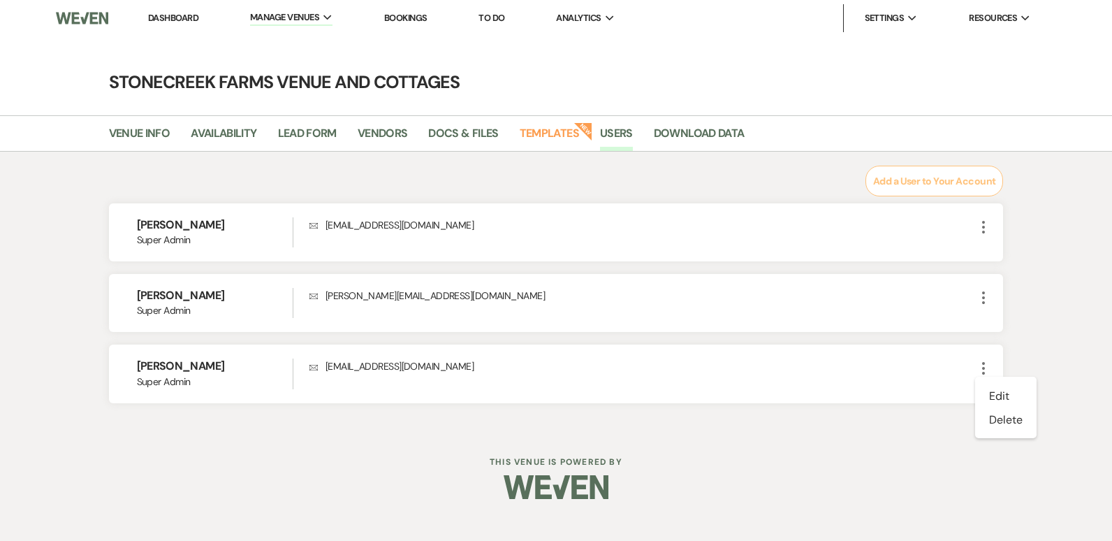
click at [1047, 243] on div "Add a User to Your Account Cheryl Bolender Super Admin Envelope cherpres@aol.co…" at bounding box center [556, 285] width 1006 height 238
click at [671, 128] on link "Download Data" at bounding box center [699, 137] width 91 height 27
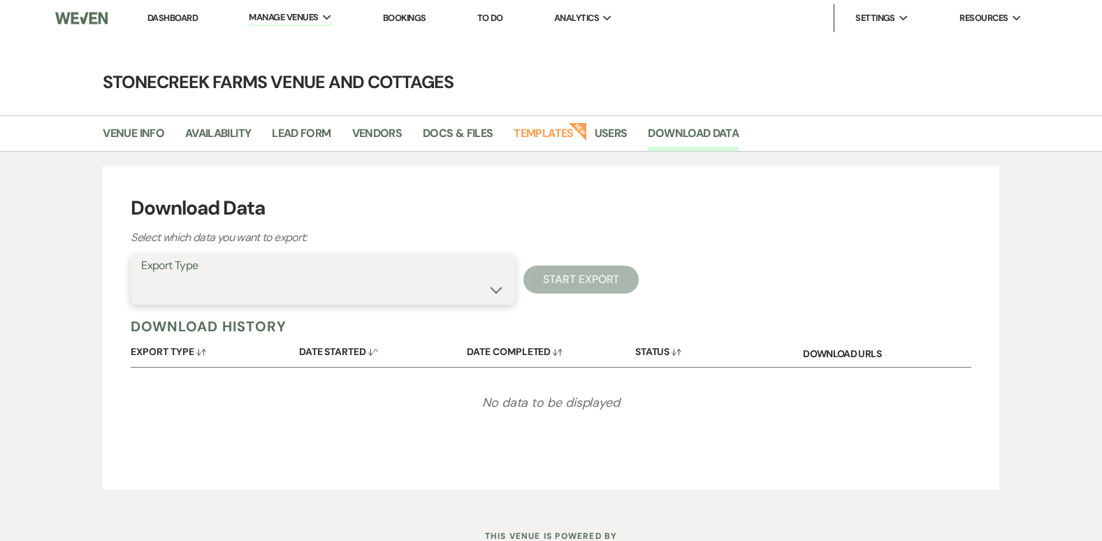
click at [492, 289] on select "Availability Calendar Information Category Templates Contacts Information Event…" at bounding box center [322, 289] width 363 height 27
click at [606, 129] on link "Users" at bounding box center [611, 137] width 33 height 27
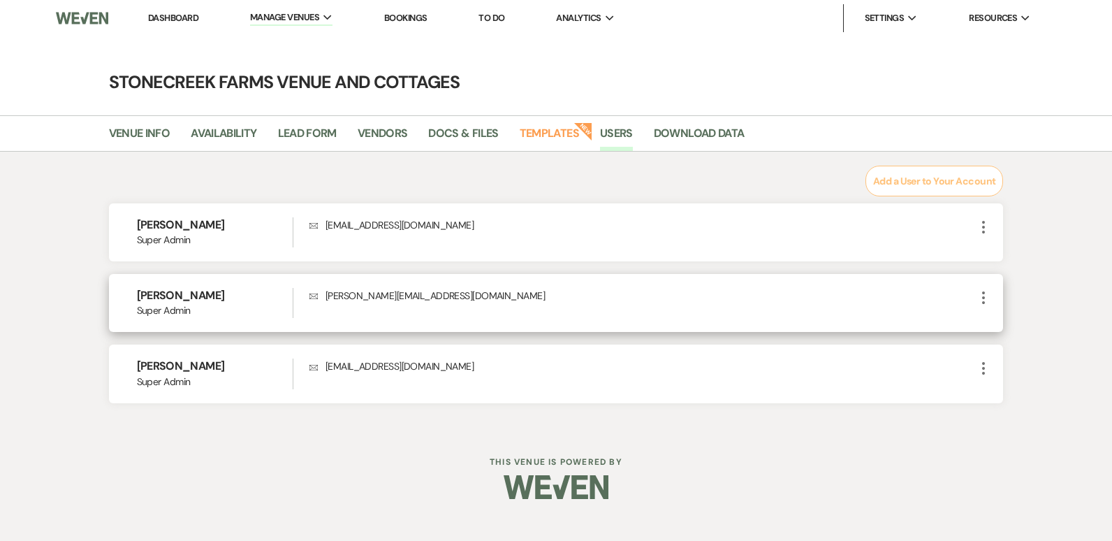
click at [161, 293] on h6 "[PERSON_NAME]" at bounding box center [215, 295] width 156 height 15
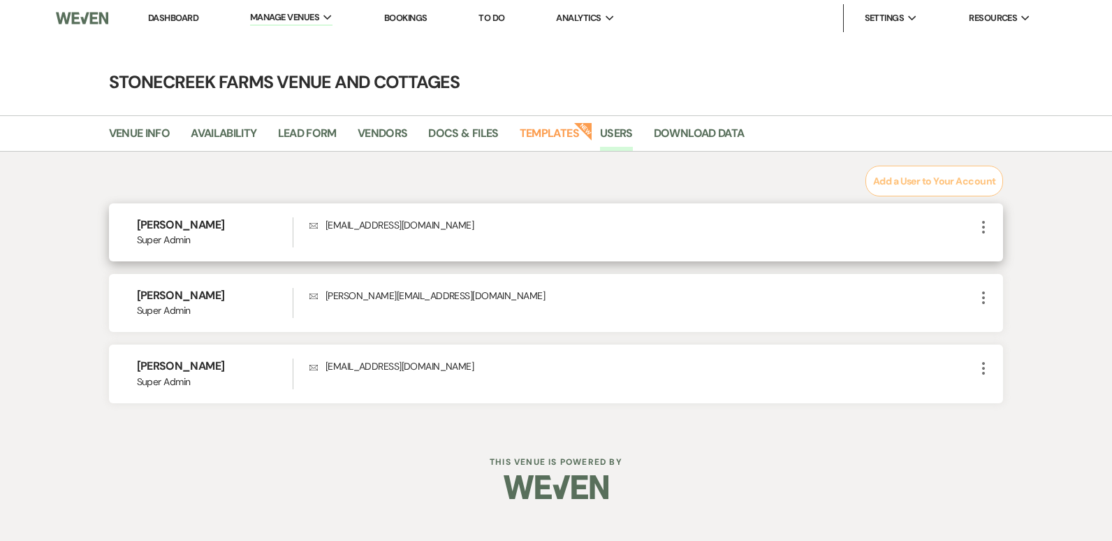
click at [179, 224] on h6 "[PERSON_NAME]" at bounding box center [215, 224] width 156 height 15
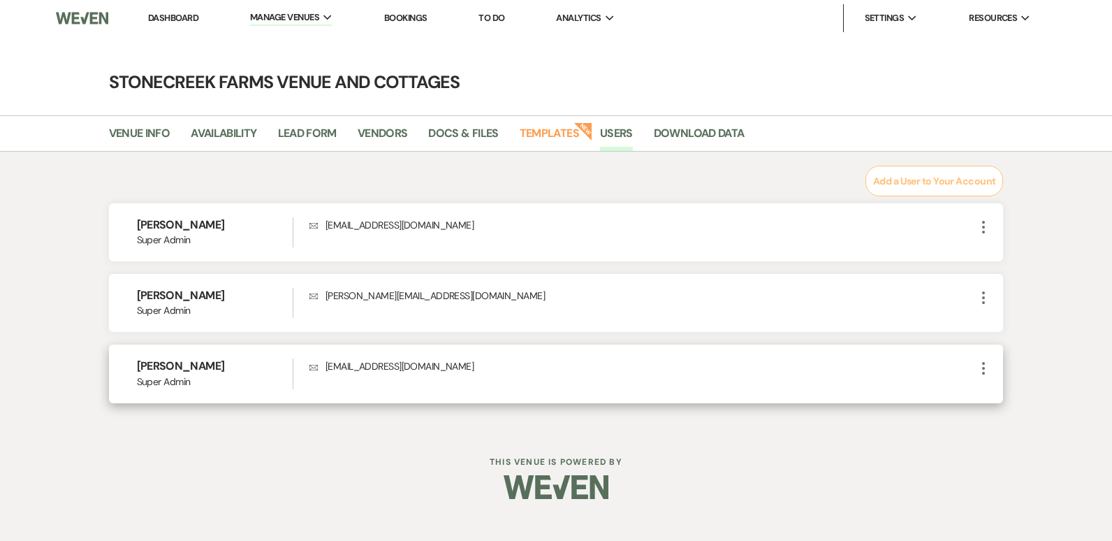
click at [163, 363] on h6 "[PERSON_NAME]" at bounding box center [215, 365] width 156 height 15
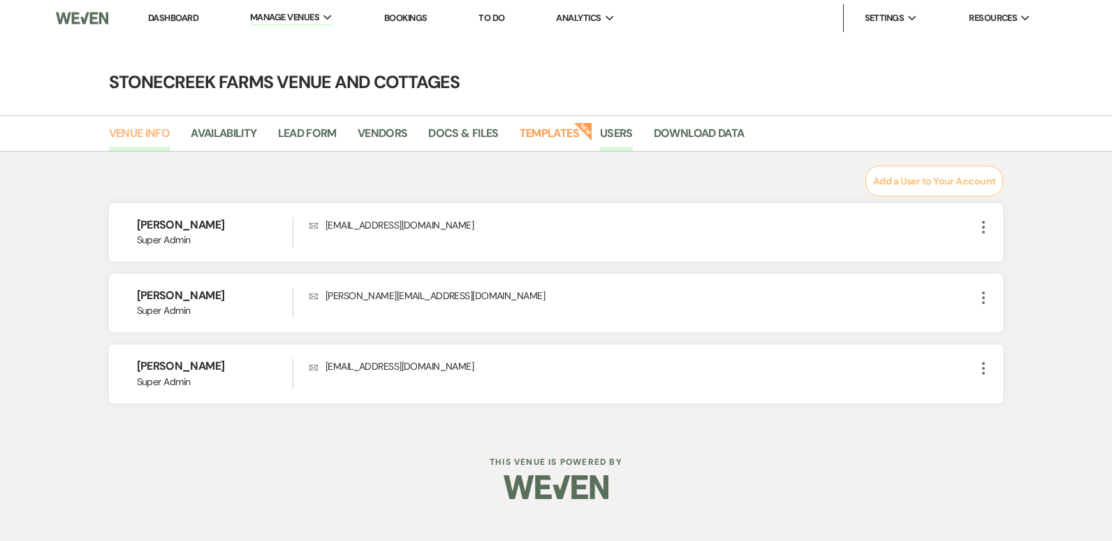
click at [147, 131] on link "Venue Info" at bounding box center [139, 137] width 61 height 27
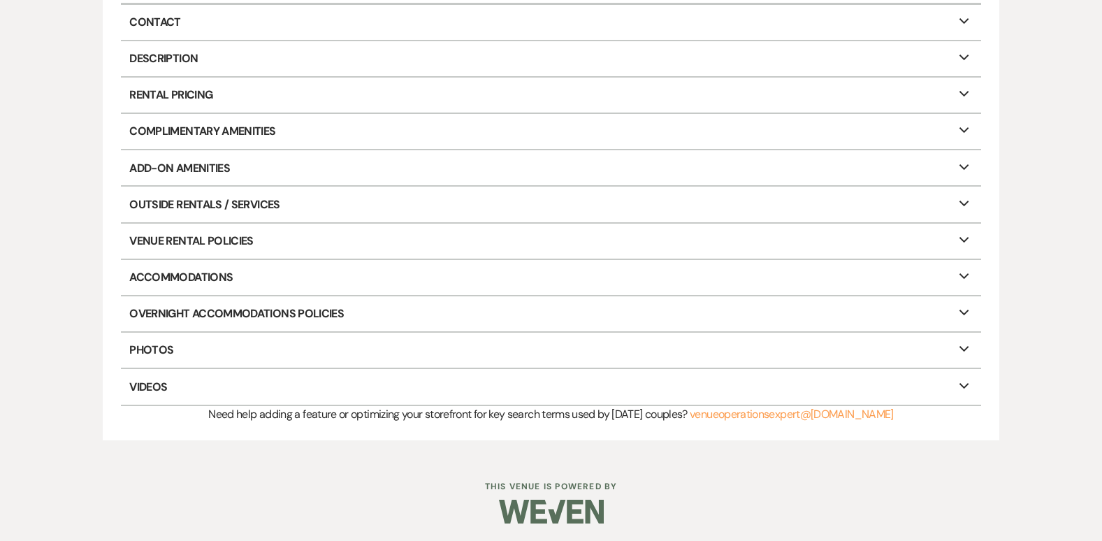
scroll to position [233, 0]
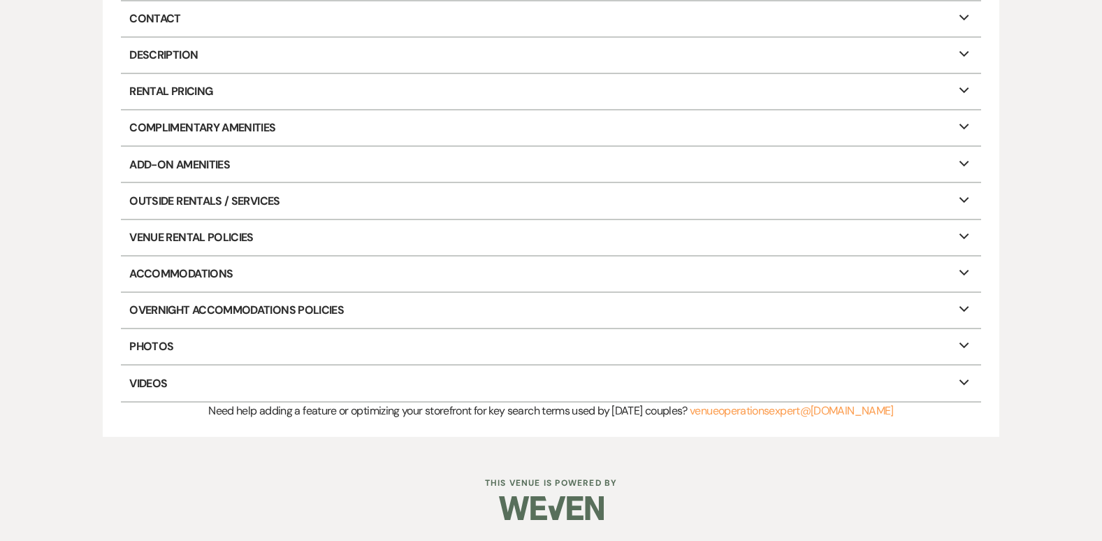
click at [958, 346] on icon "Expand" at bounding box center [964, 342] width 17 height 11
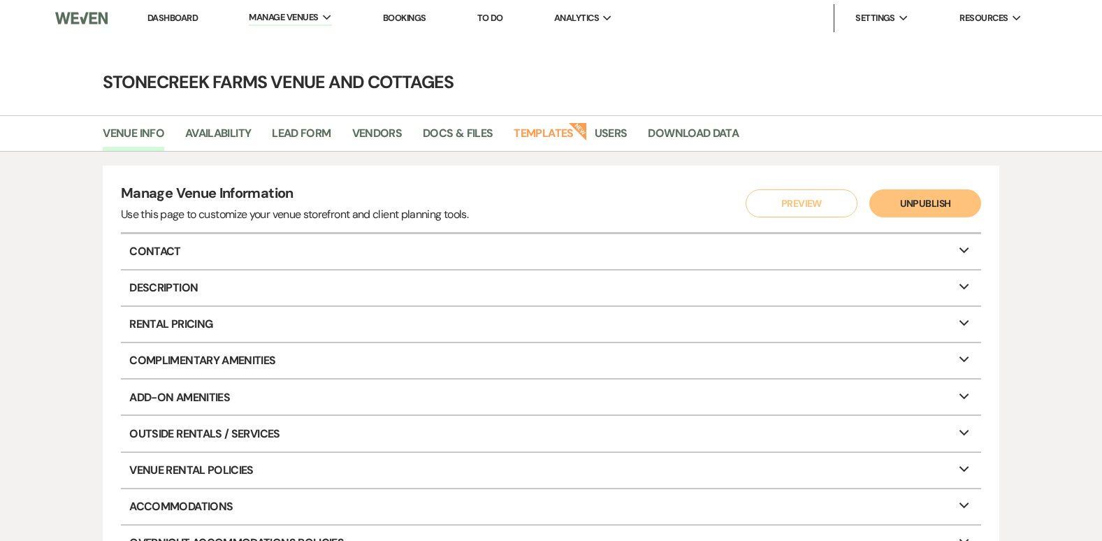
click at [493, 15] on link "To Do" at bounding box center [490, 18] width 26 height 12
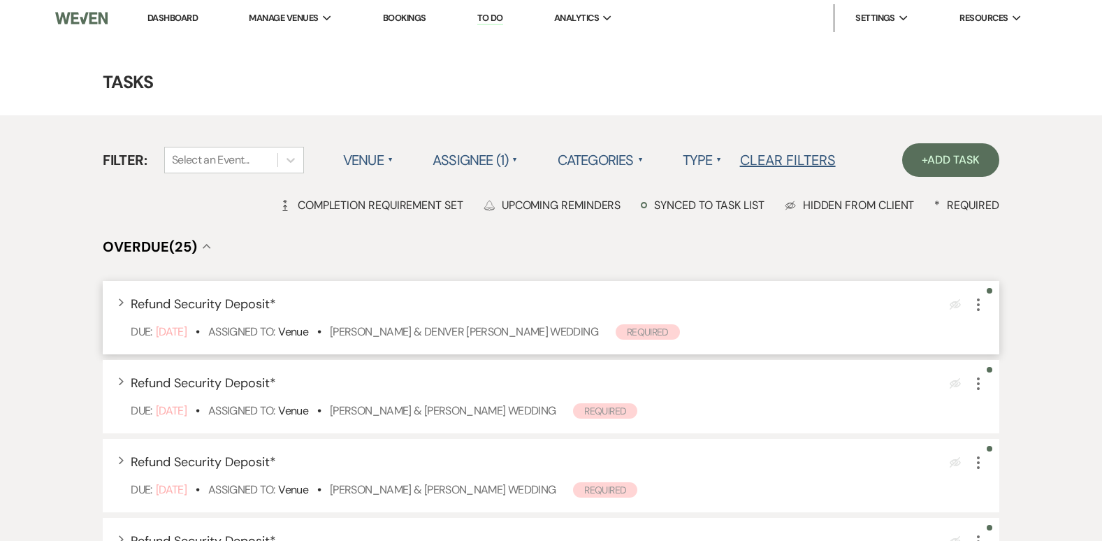
click at [980, 309] on icon "More" at bounding box center [978, 304] width 17 height 17
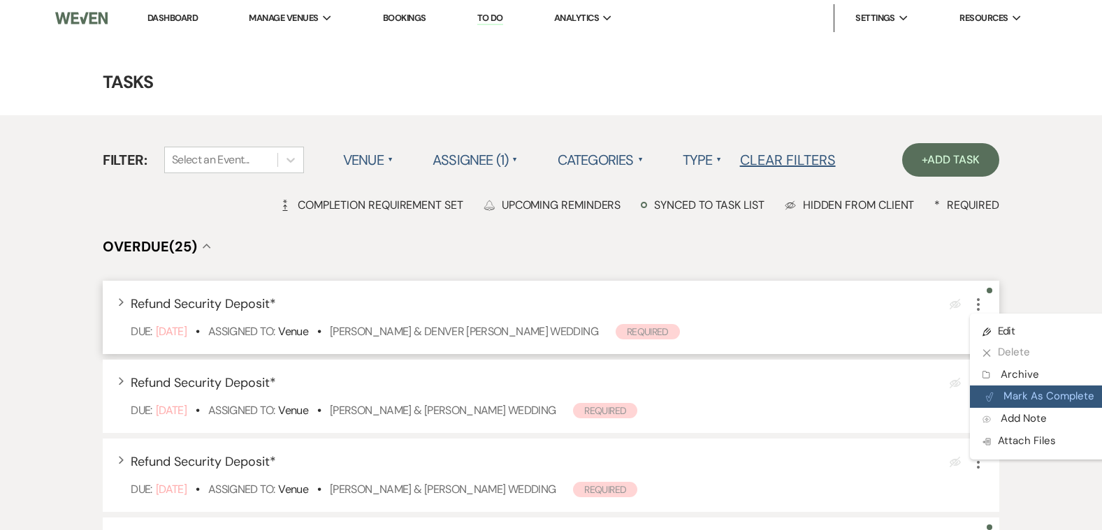
click at [1019, 394] on button "Plan Portal Link Mark As Complete" at bounding box center [1038, 397] width 137 height 22
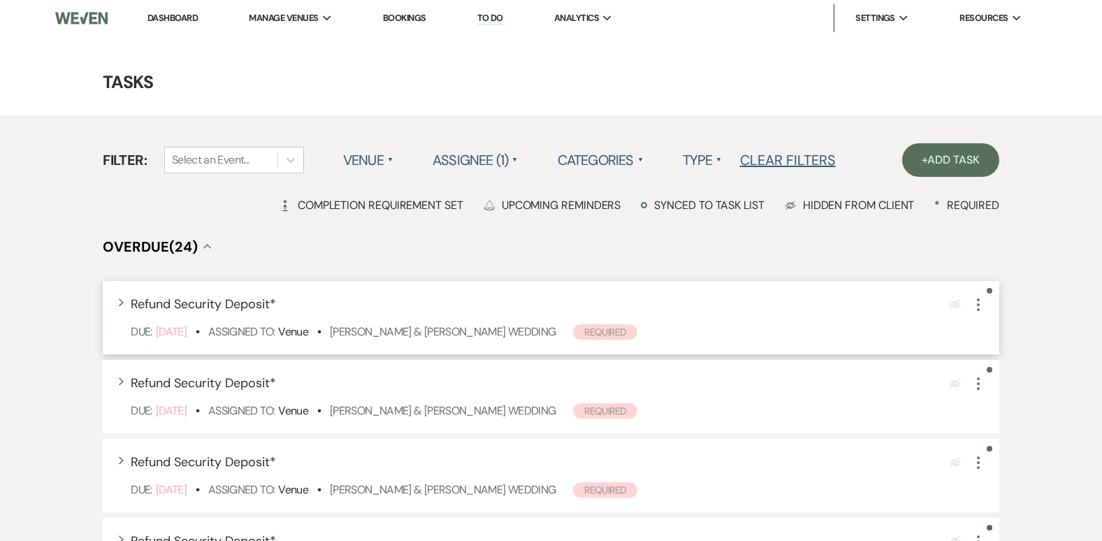
click at [977, 305] on use "button" at bounding box center [978, 304] width 3 height 13
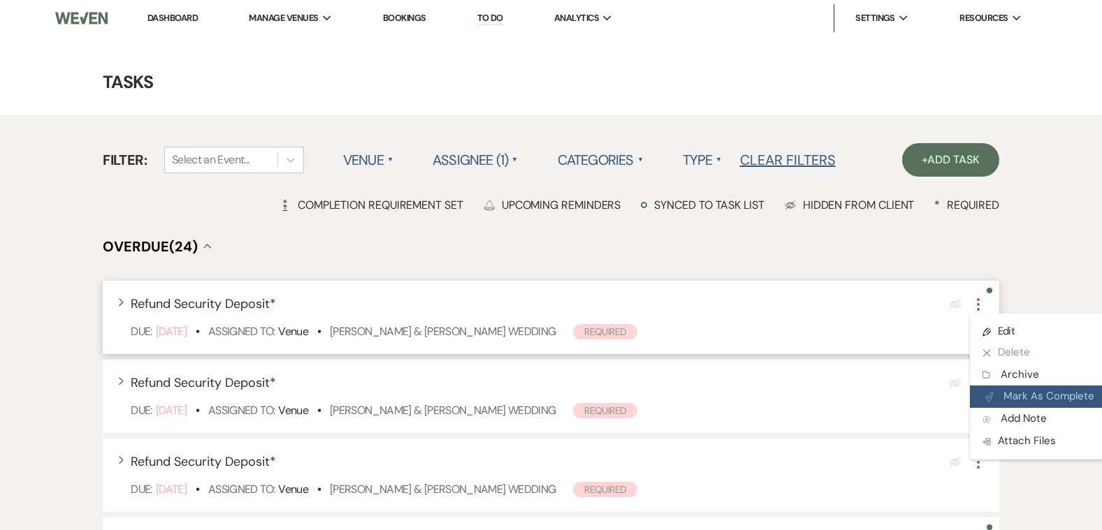
click at [1008, 395] on button "Plan Portal Link Mark As Complete" at bounding box center [1038, 397] width 137 height 22
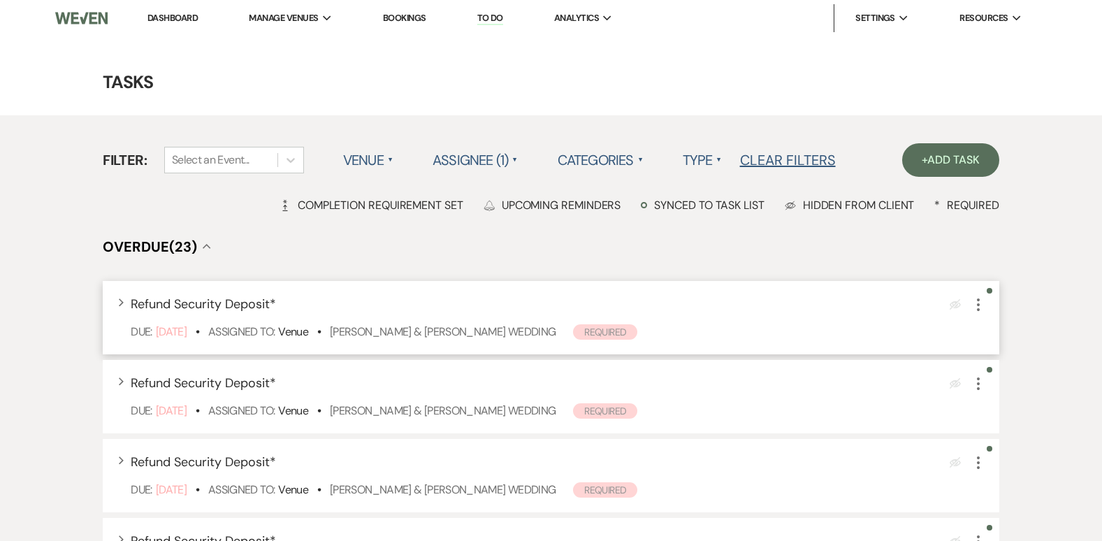
click at [976, 305] on icon "More" at bounding box center [978, 304] width 17 height 17
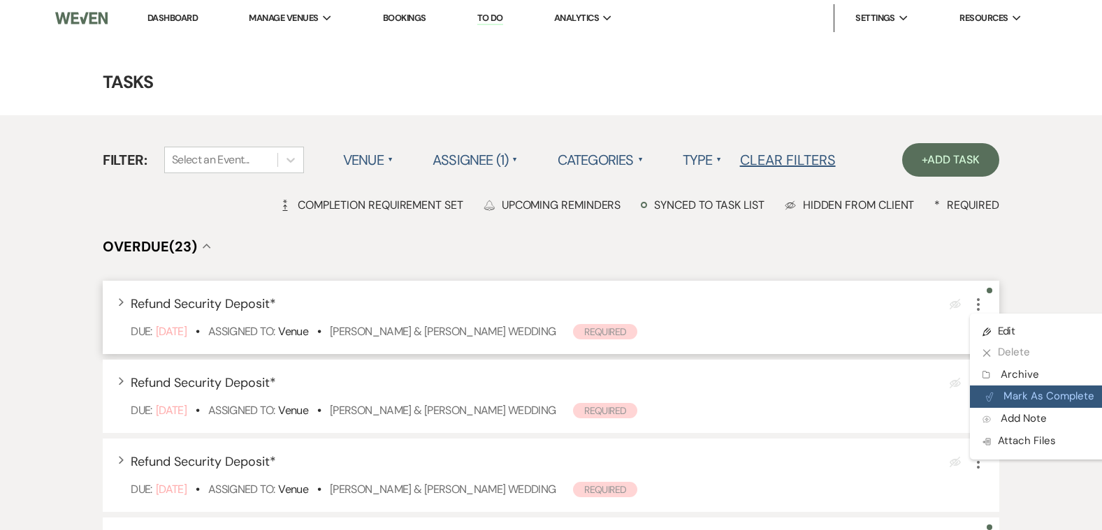
click at [1014, 388] on button "Plan Portal Link Mark As Complete" at bounding box center [1038, 397] width 137 height 22
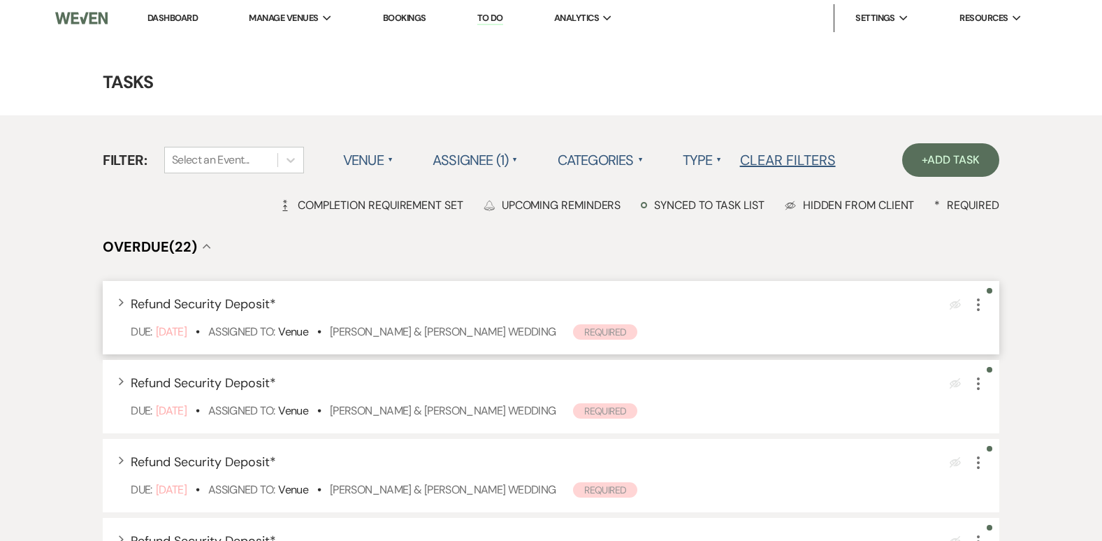
click at [979, 304] on use "button" at bounding box center [978, 304] width 3 height 13
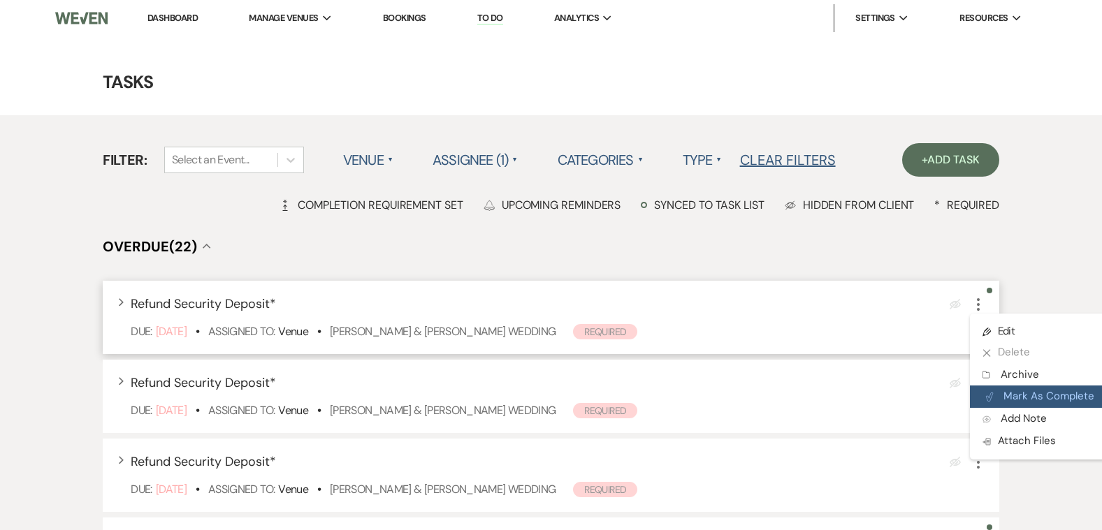
click at [1018, 393] on button "Plan Portal Link Mark As Complete" at bounding box center [1038, 397] width 137 height 22
click at [1049, 394] on button "Plan Portal Link Mark As Complete" at bounding box center [1038, 397] width 137 height 22
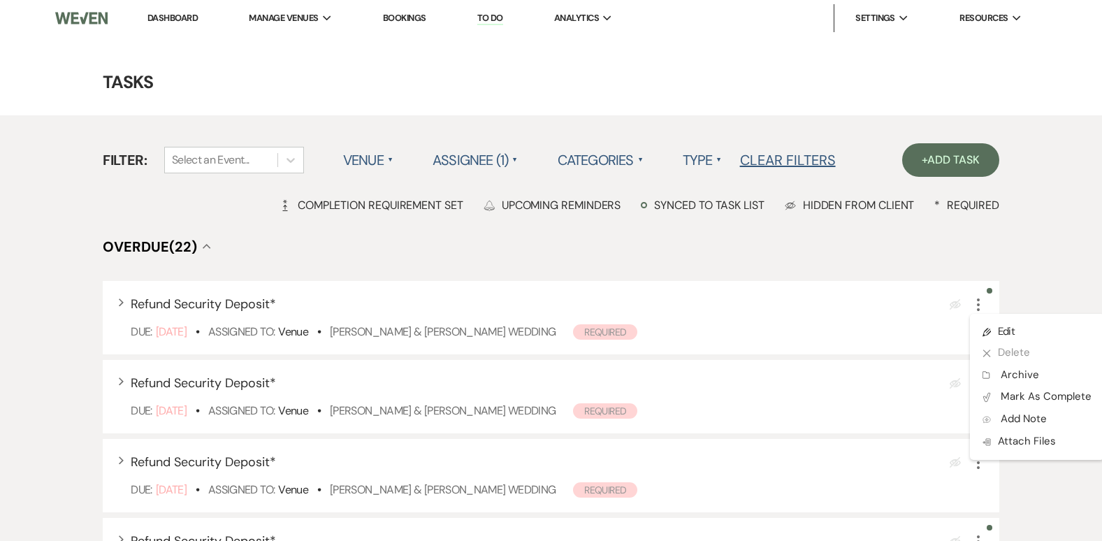
click at [942, 243] on h4 "Overdue (22) Collapse" at bounding box center [551, 247] width 896 height 20
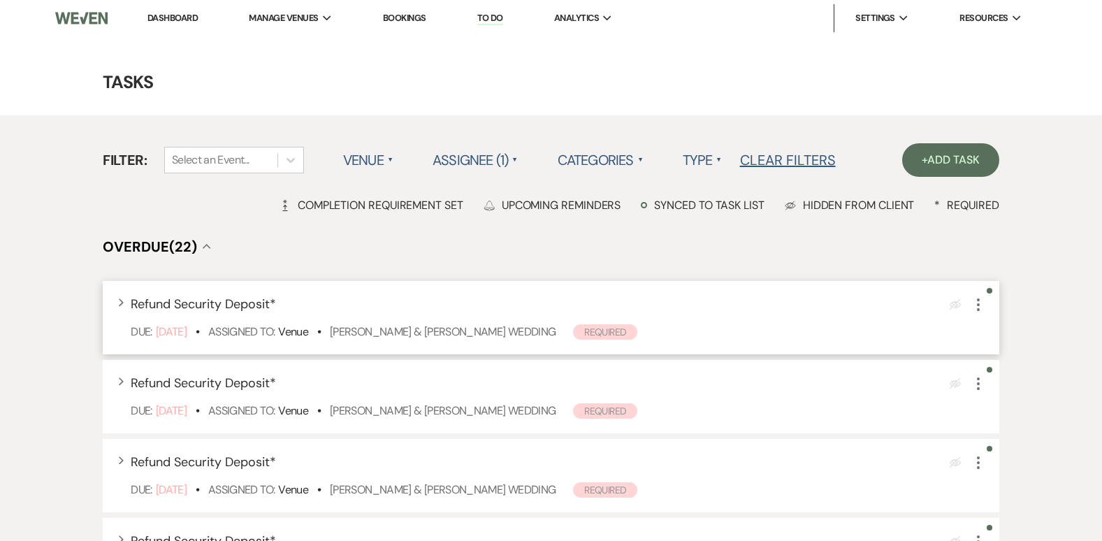
click at [975, 300] on icon "More" at bounding box center [978, 304] width 17 height 17
click at [979, 312] on icon "More" at bounding box center [978, 304] width 17 height 17
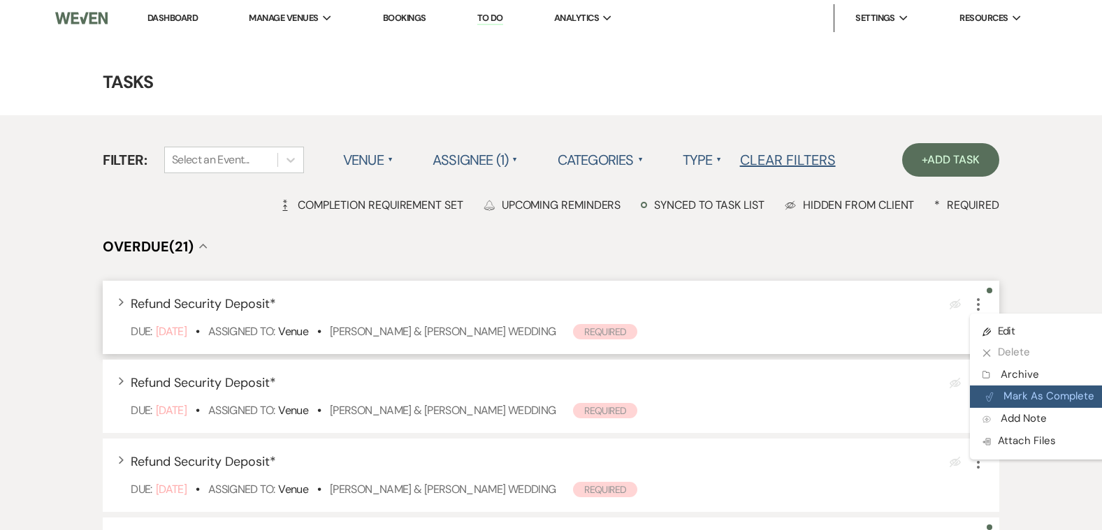
click at [1017, 393] on button "Plan Portal Link Mark As Complete" at bounding box center [1038, 397] width 137 height 22
click at [1042, 397] on button "Plan Portal Link Mark As Complete" at bounding box center [1038, 397] width 137 height 22
click at [1042, 400] on button "Plan Portal Link Mark As Complete" at bounding box center [1038, 397] width 137 height 22
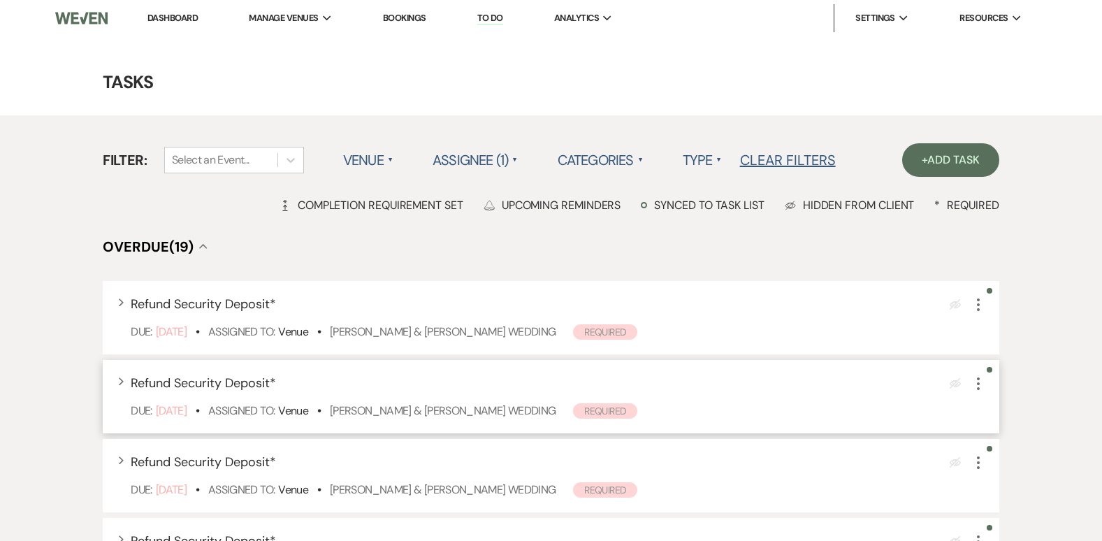
click at [977, 388] on use "button" at bounding box center [978, 383] width 3 height 13
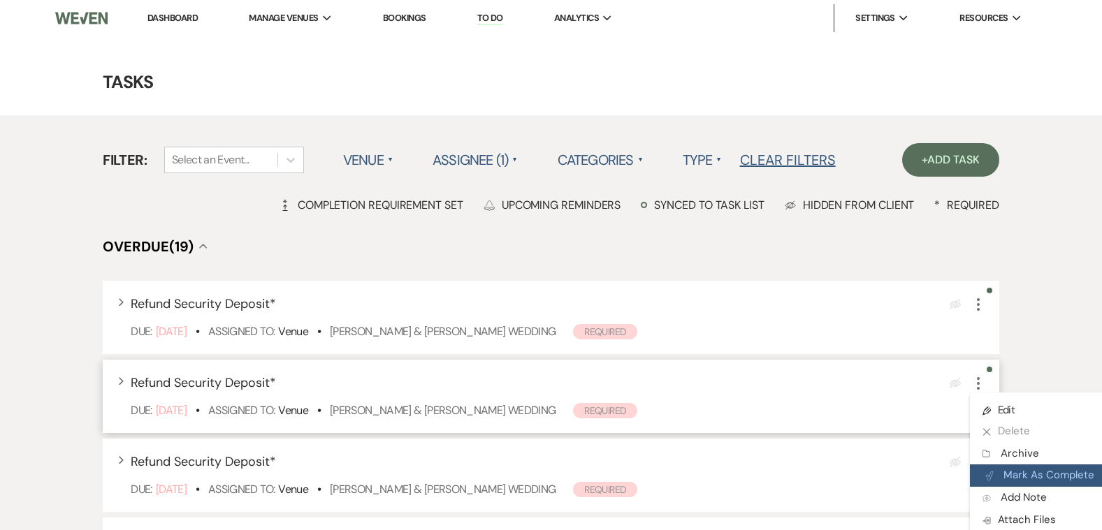
click at [1029, 471] on button "Plan Portal Link Mark As Complete" at bounding box center [1038, 476] width 137 height 22
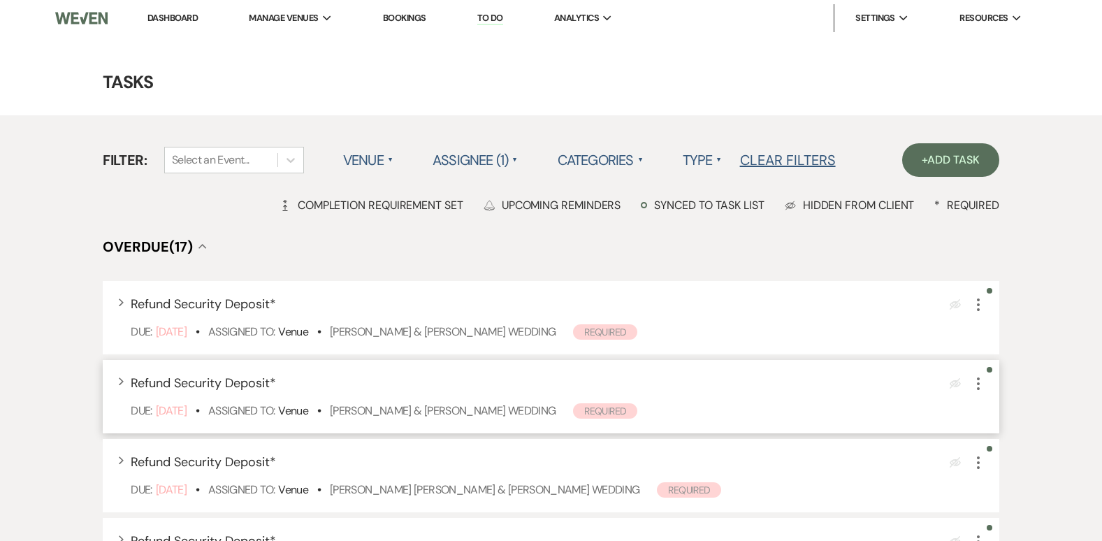
click at [973, 387] on icon "More" at bounding box center [978, 383] width 17 height 17
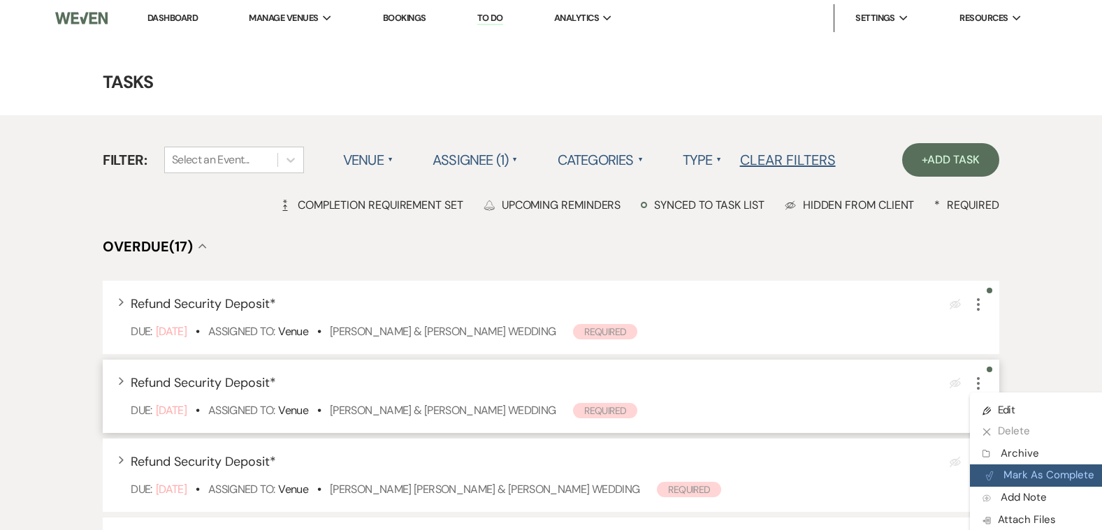
click at [1037, 476] on button "Plan Portal Link Mark As Complete" at bounding box center [1038, 476] width 137 height 22
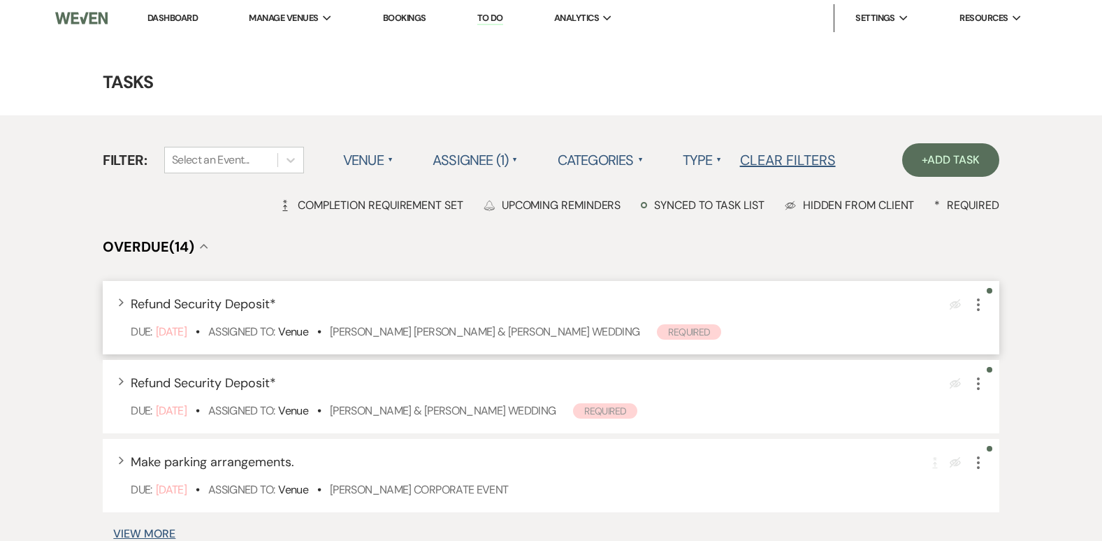
click at [977, 305] on icon "More" at bounding box center [978, 304] width 17 height 17
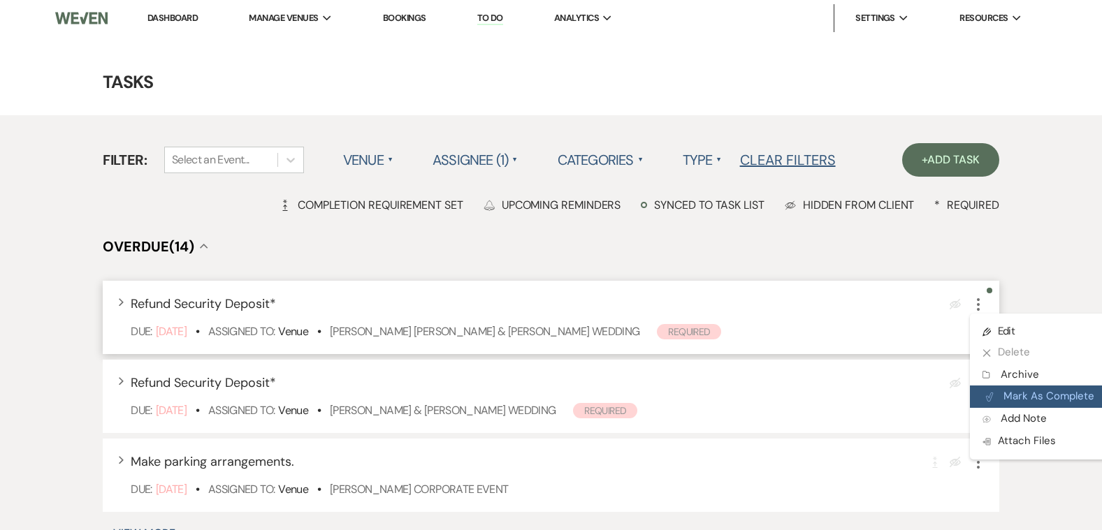
click at [1037, 391] on button "Plan Portal Link Mark As Complete" at bounding box center [1038, 397] width 137 height 22
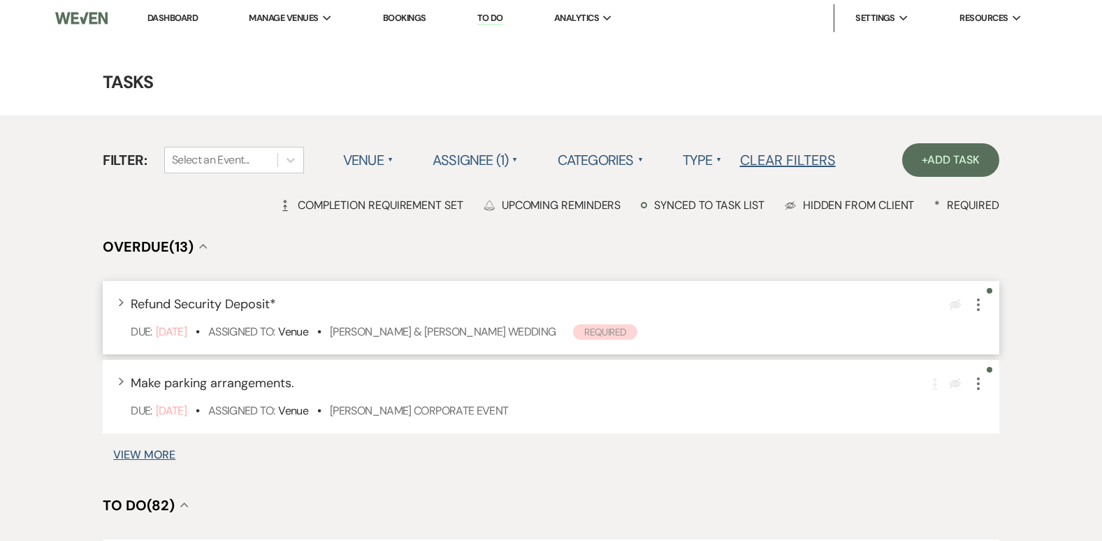
click at [977, 305] on use "button" at bounding box center [978, 304] width 3 height 13
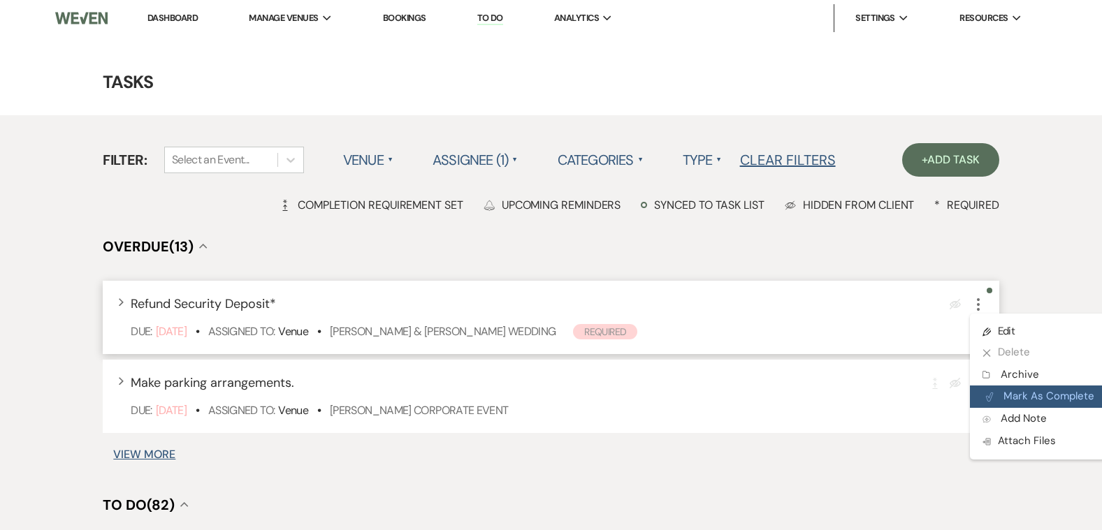
click at [1030, 391] on button "Plan Portal Link Mark As Complete" at bounding box center [1038, 397] width 137 height 22
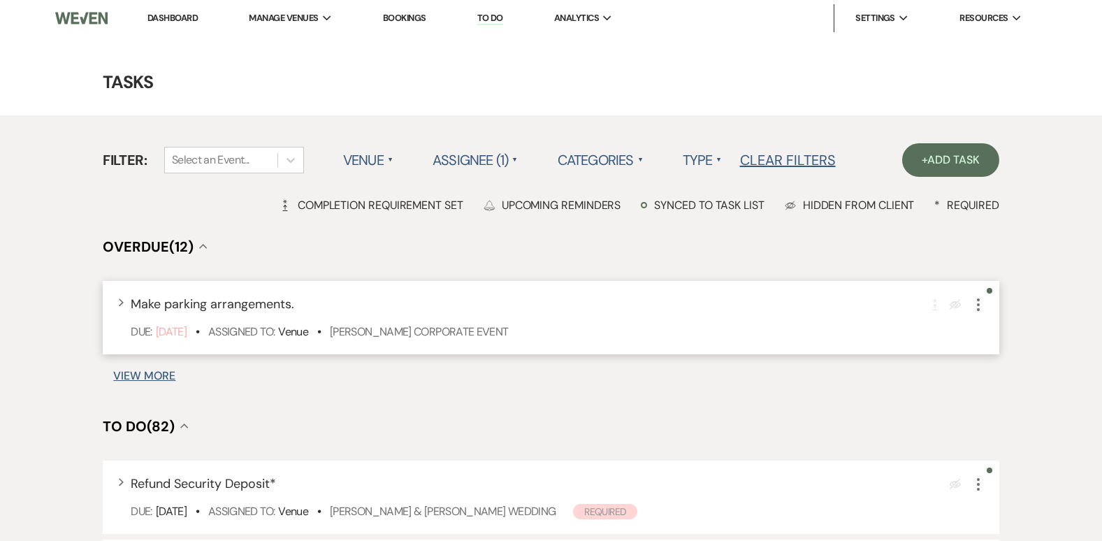
click at [978, 309] on use "button" at bounding box center [978, 304] width 3 height 13
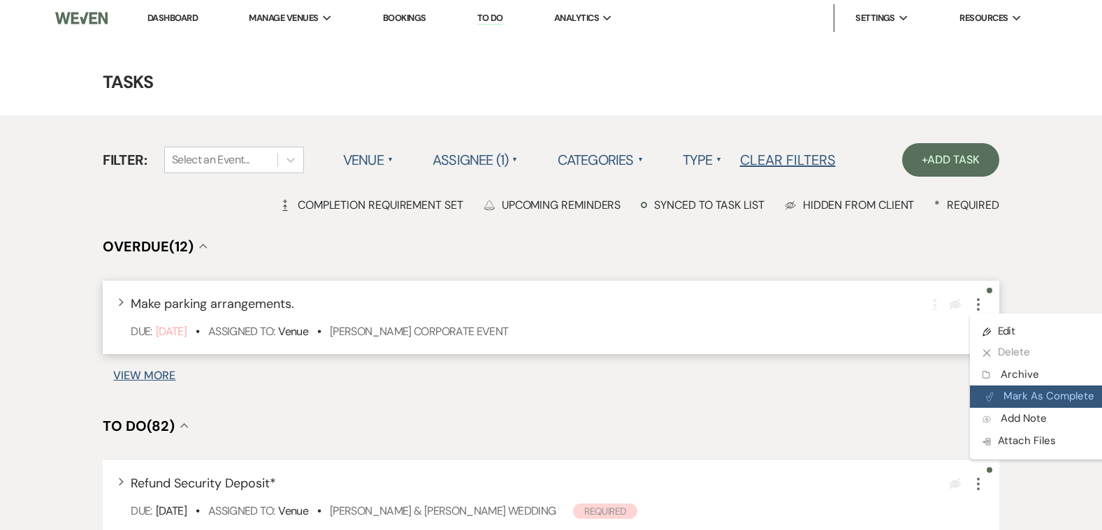
click at [1055, 392] on button "Plan Portal Link Mark As Complete" at bounding box center [1038, 397] width 137 height 22
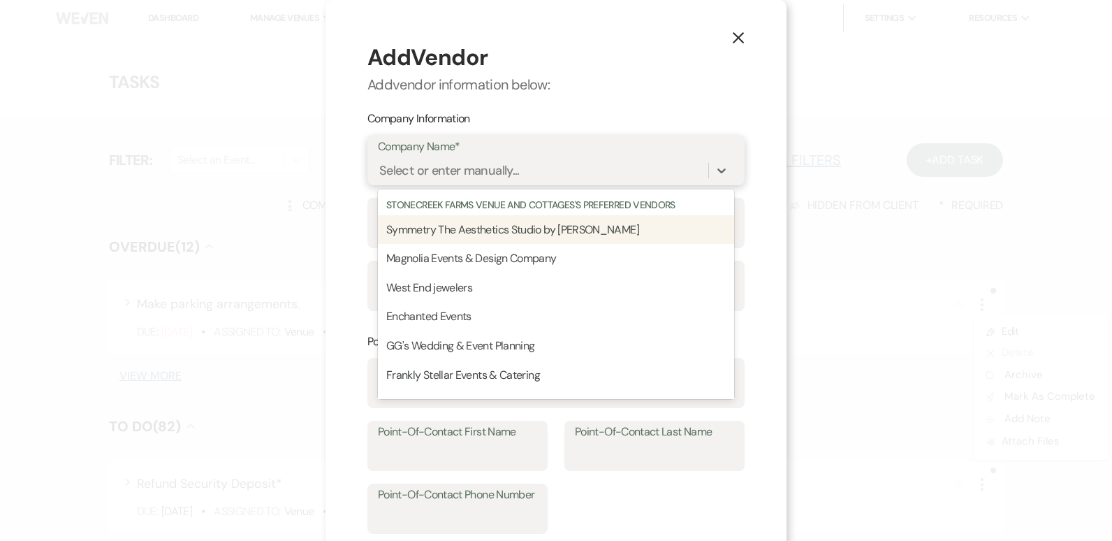
click at [506, 166] on div "Select or enter manually..." at bounding box center [449, 170] width 140 height 19
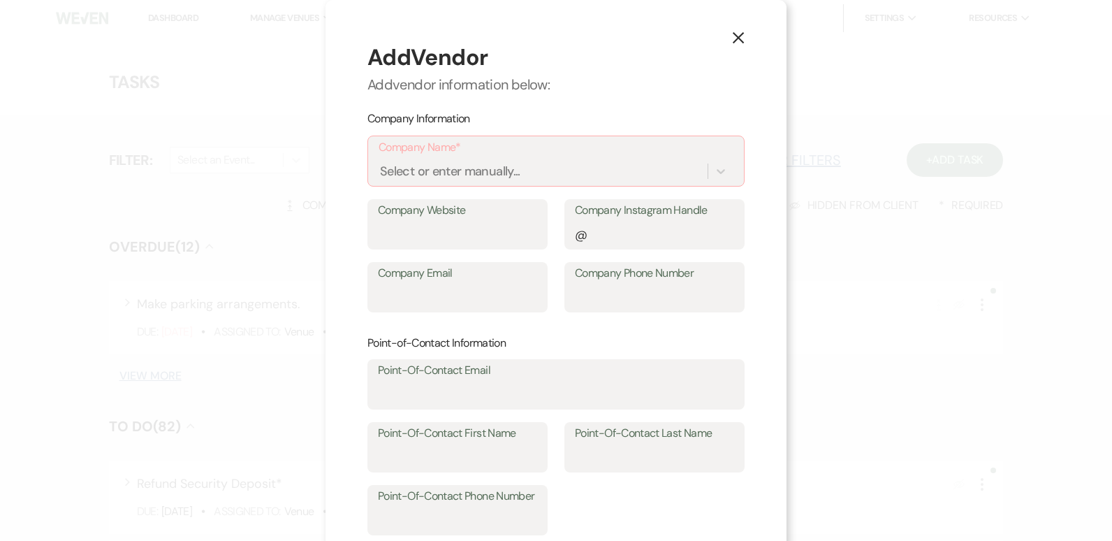
click at [734, 41] on icon "X" at bounding box center [738, 37] width 13 height 13
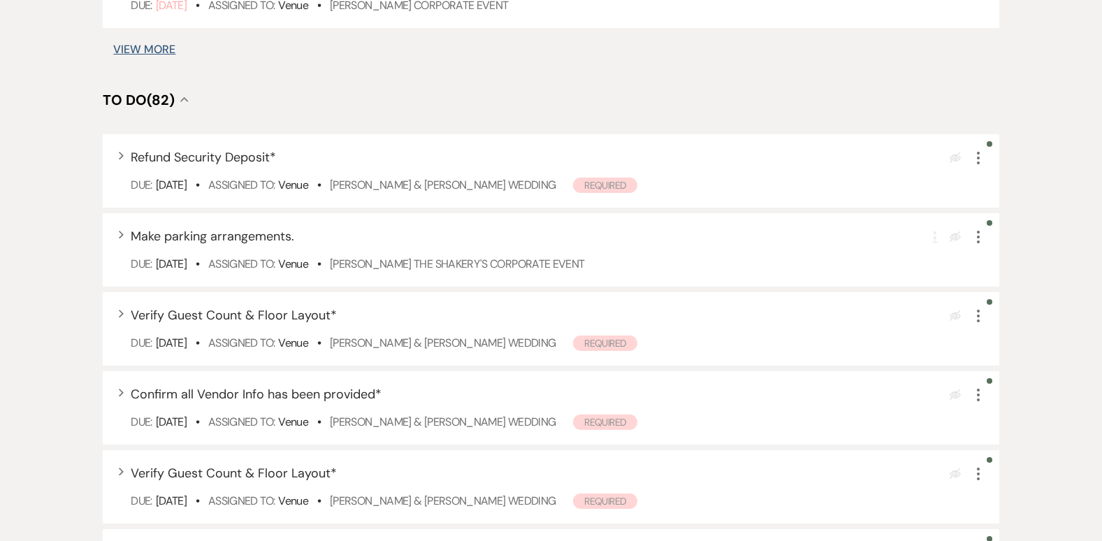
scroll to position [168, 0]
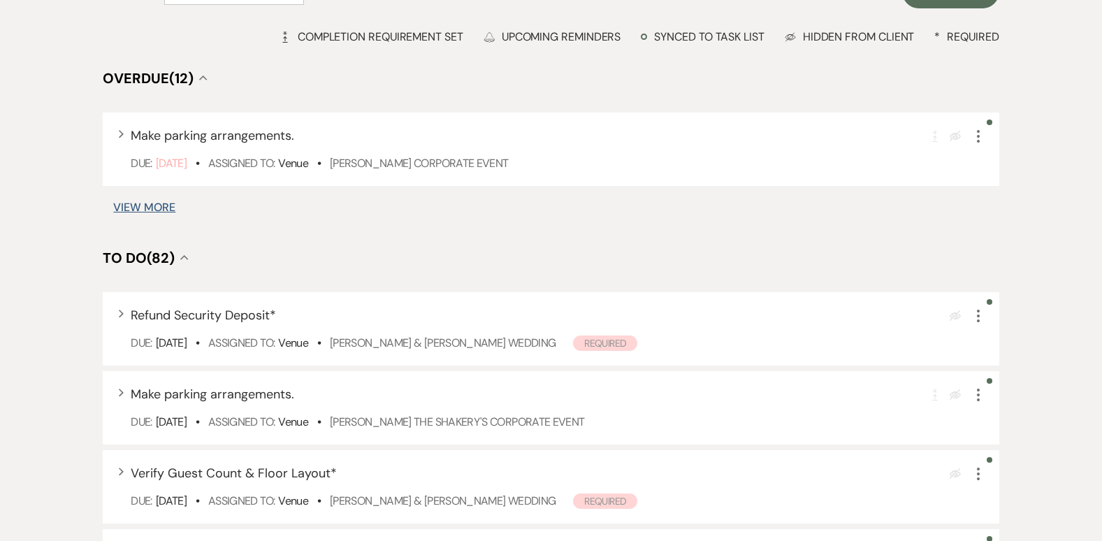
click at [141, 207] on button "View More" at bounding box center [144, 207] width 62 height 11
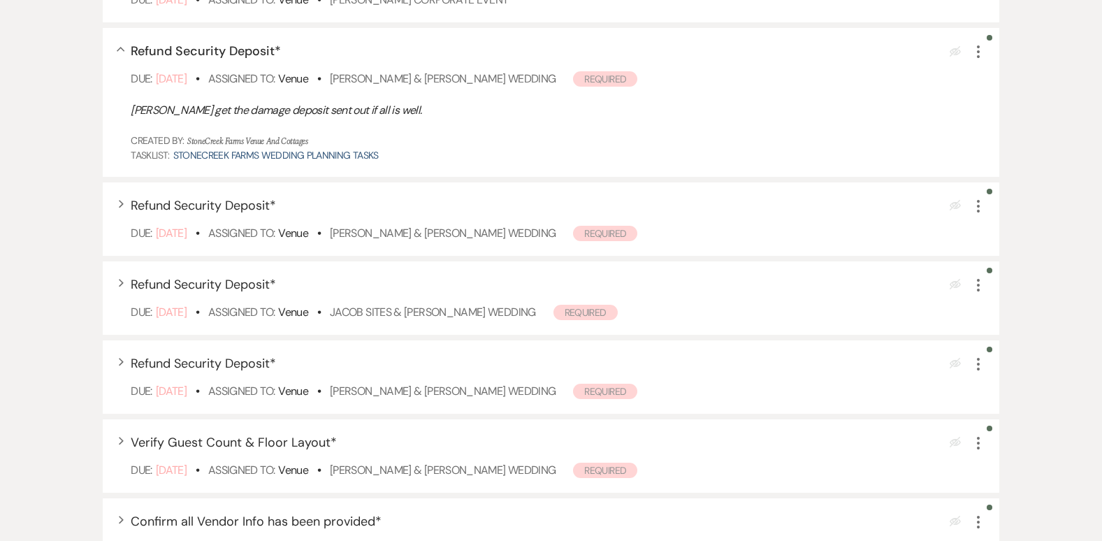
scroll to position [257, 0]
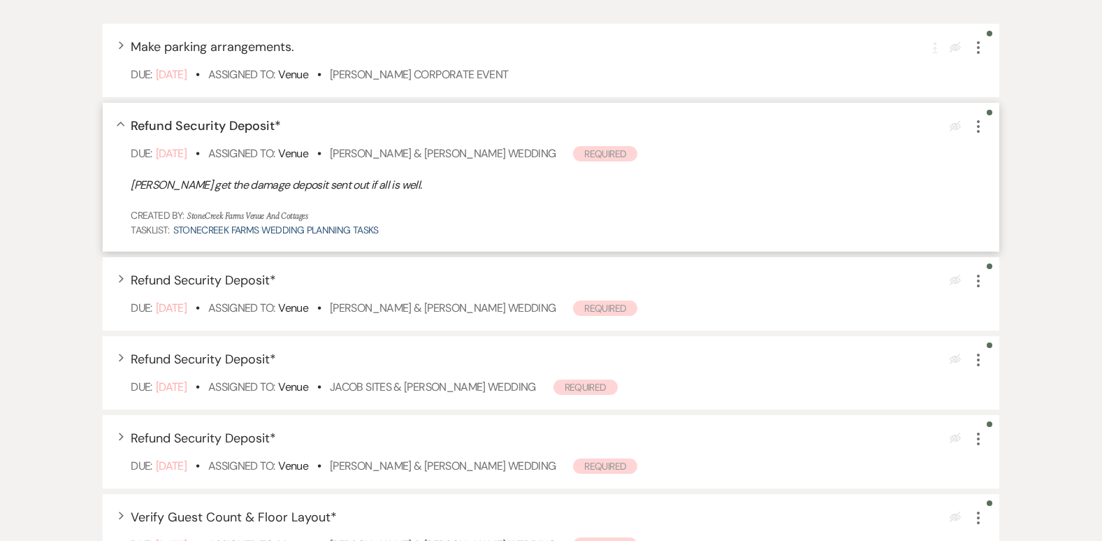
click at [977, 129] on icon "More" at bounding box center [978, 126] width 17 height 17
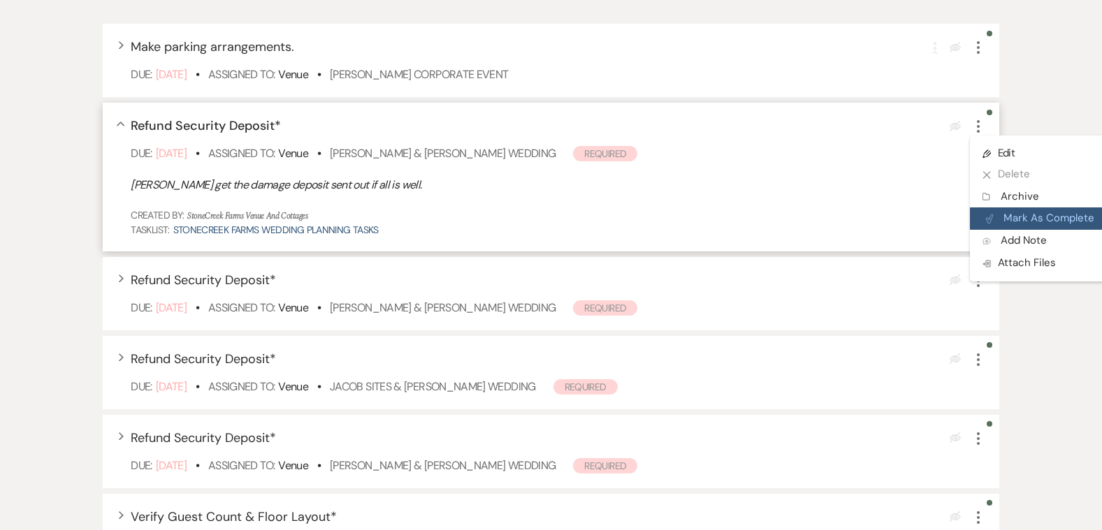
click at [1049, 217] on button "Plan Portal Link Mark As Complete" at bounding box center [1038, 218] width 137 height 22
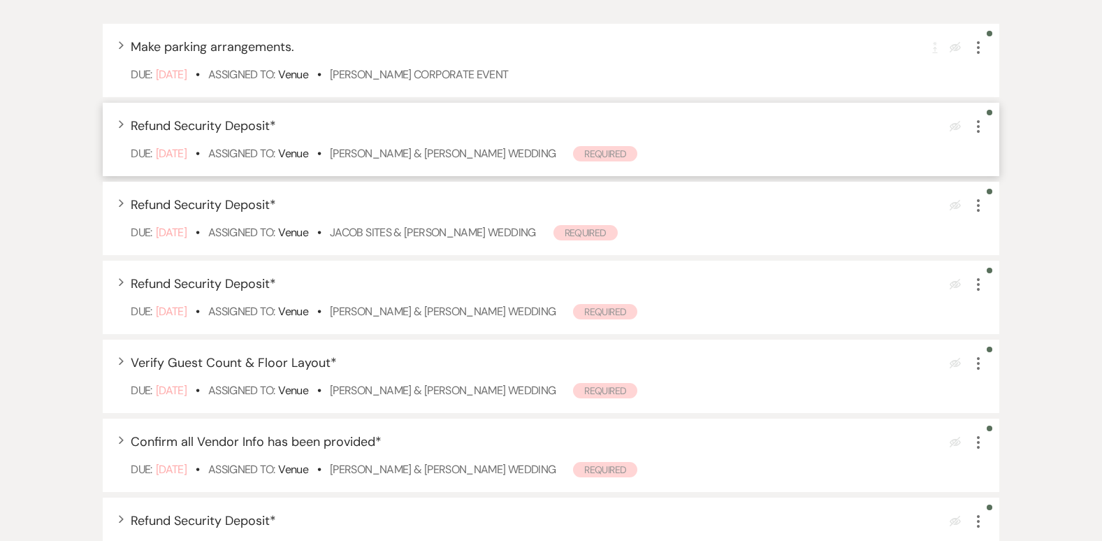
click at [984, 132] on icon "More" at bounding box center [978, 126] width 17 height 17
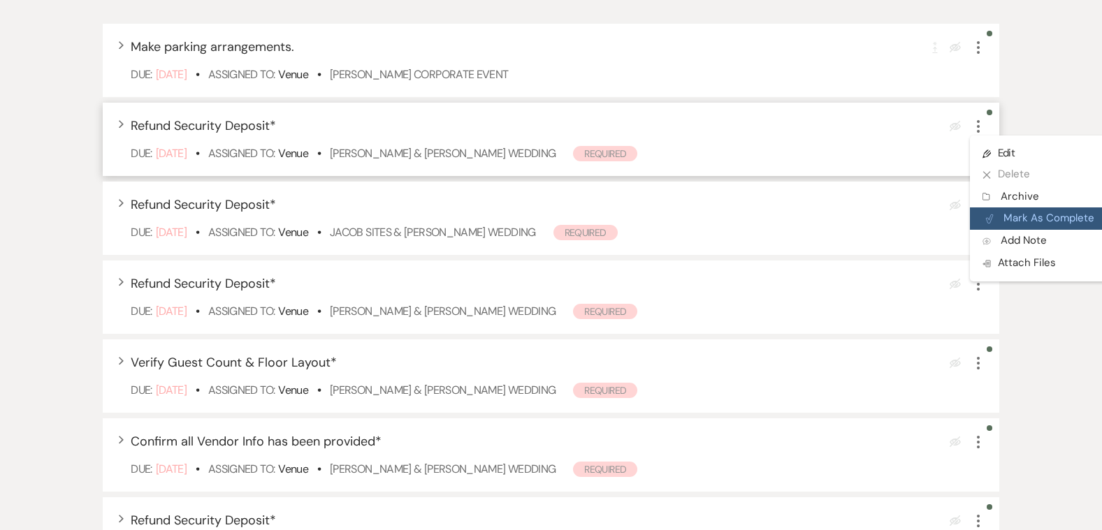
click at [1035, 215] on button "Plan Portal Link Mark As Complete" at bounding box center [1038, 218] width 137 height 22
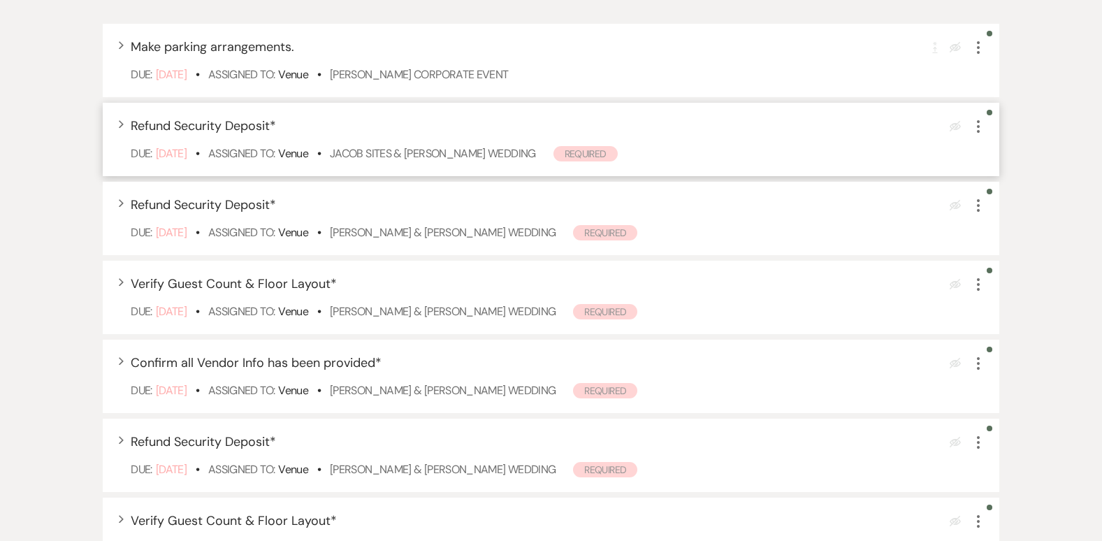
click at [979, 128] on icon "More" at bounding box center [978, 126] width 17 height 17
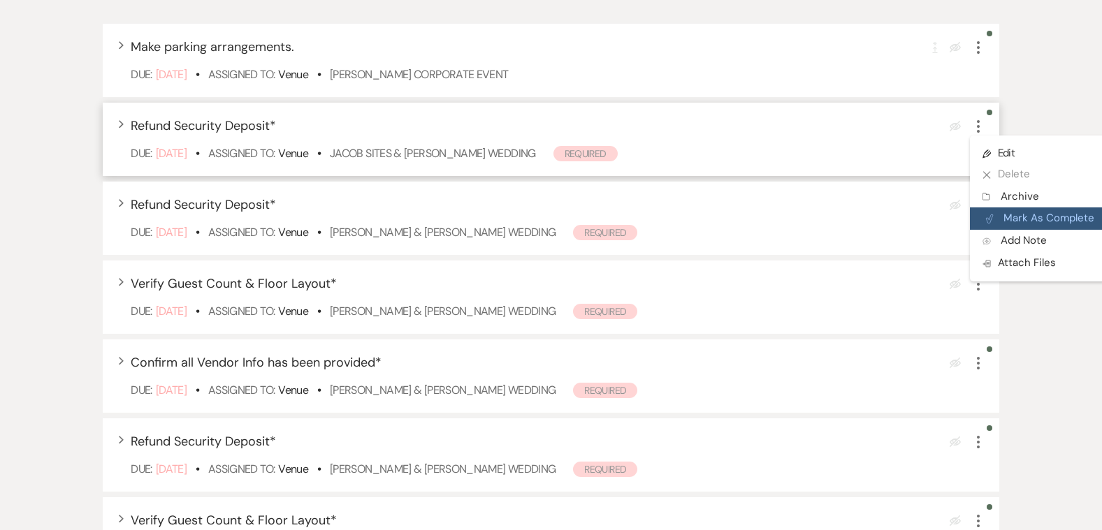
click at [1061, 217] on button "Plan Portal Link Mark As Complete" at bounding box center [1038, 218] width 137 height 22
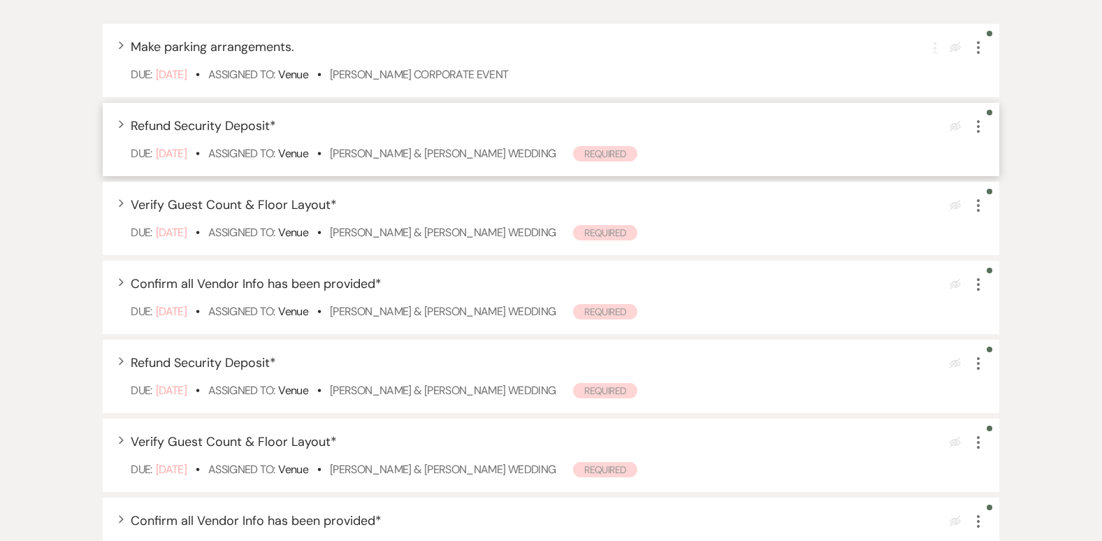
click at [978, 127] on use "button" at bounding box center [978, 126] width 3 height 13
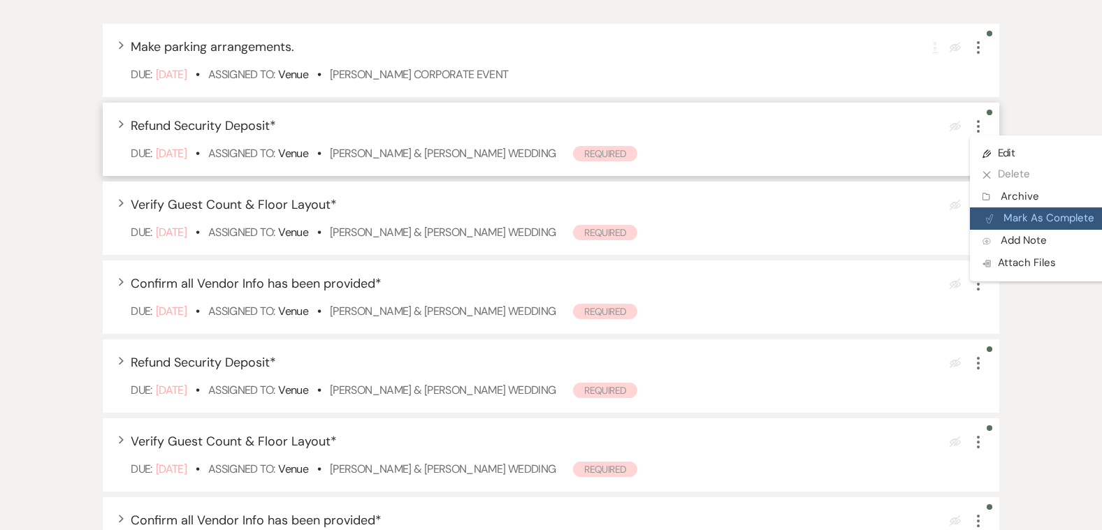
click at [1086, 218] on button "Plan Portal Link Mark As Complete" at bounding box center [1038, 218] width 137 height 22
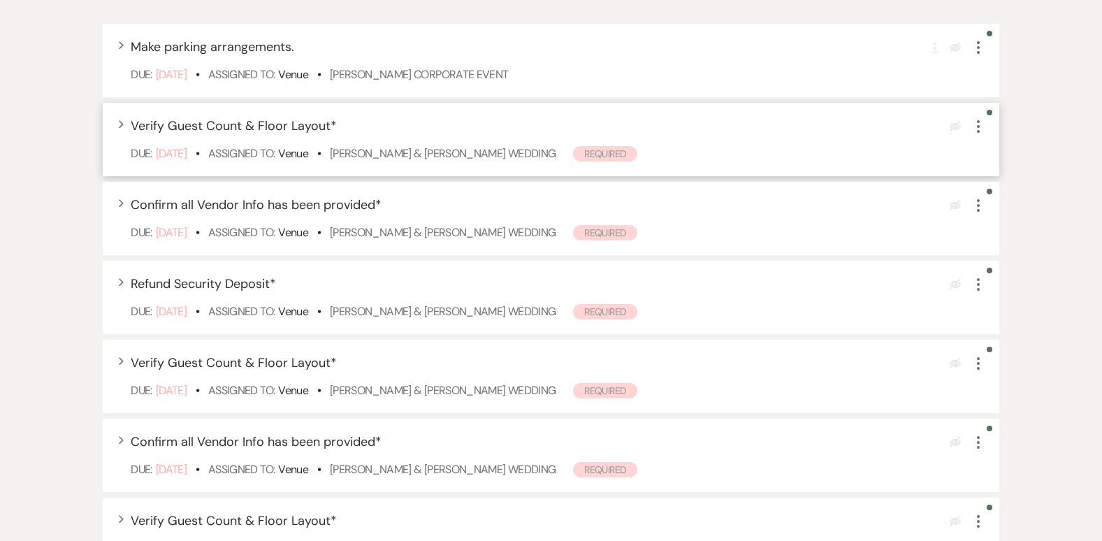
click at [977, 128] on icon "More" at bounding box center [978, 126] width 17 height 17
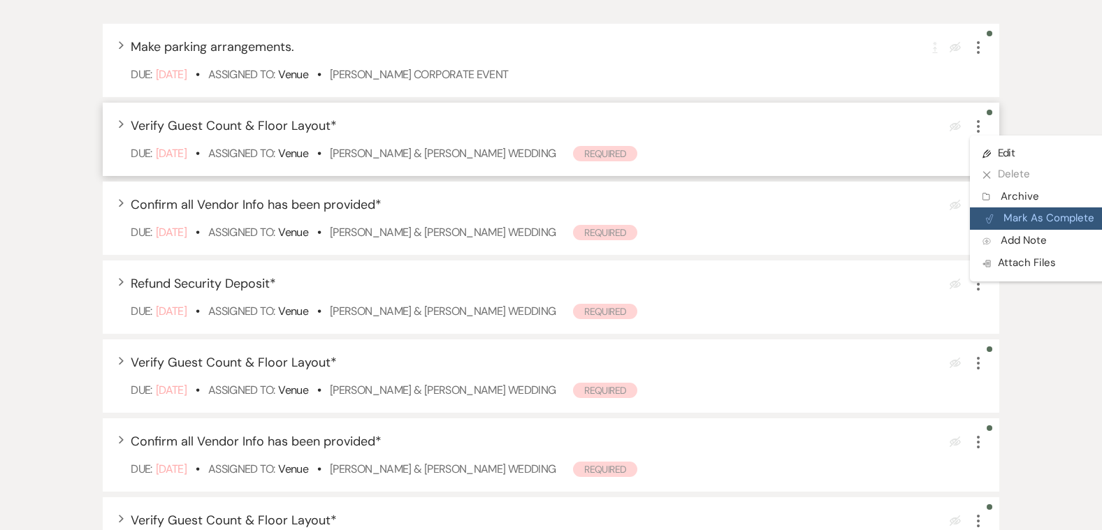
click at [1080, 213] on button "Plan Portal Link Mark As Complete" at bounding box center [1038, 218] width 137 height 22
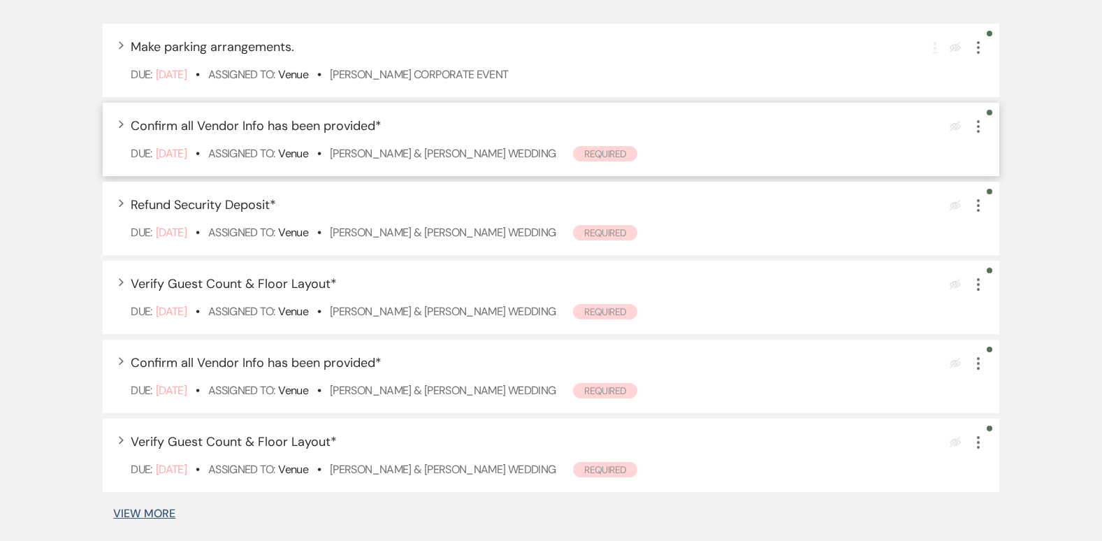
click at [978, 127] on use "button" at bounding box center [978, 126] width 3 height 13
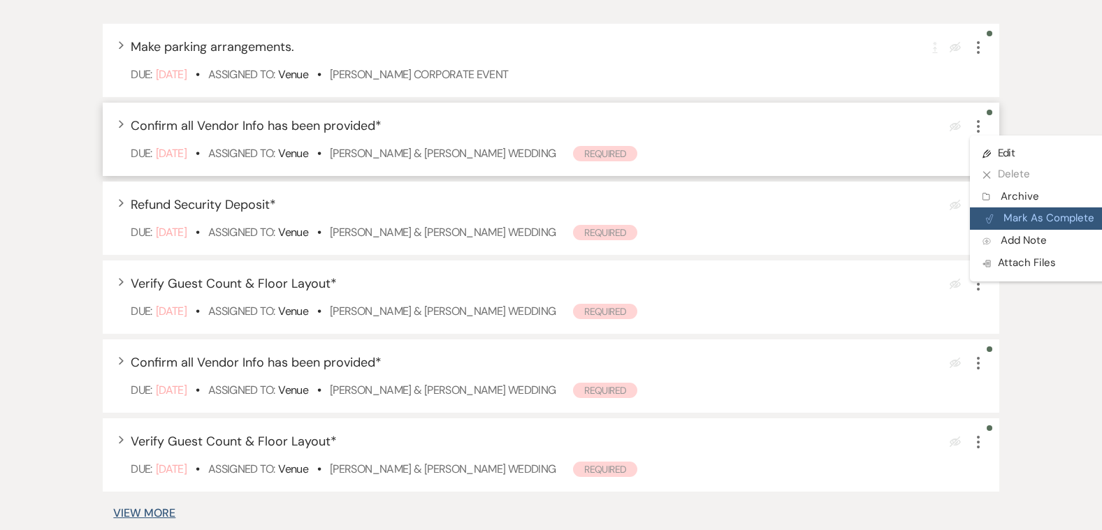
click at [1044, 214] on button "Plan Portal Link Mark As Complete" at bounding box center [1038, 218] width 137 height 22
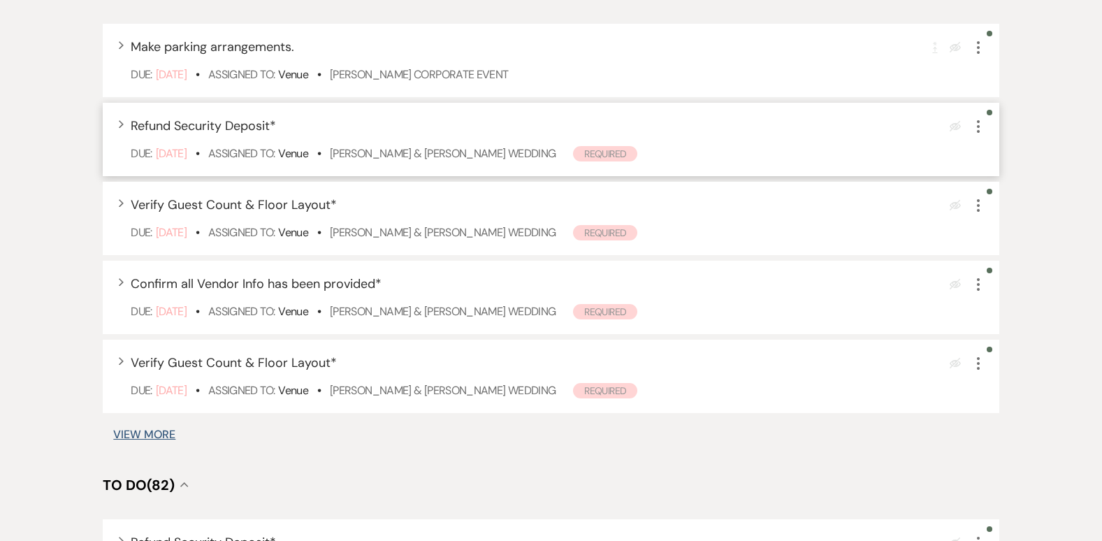
click at [980, 127] on icon "More" at bounding box center [978, 126] width 17 height 17
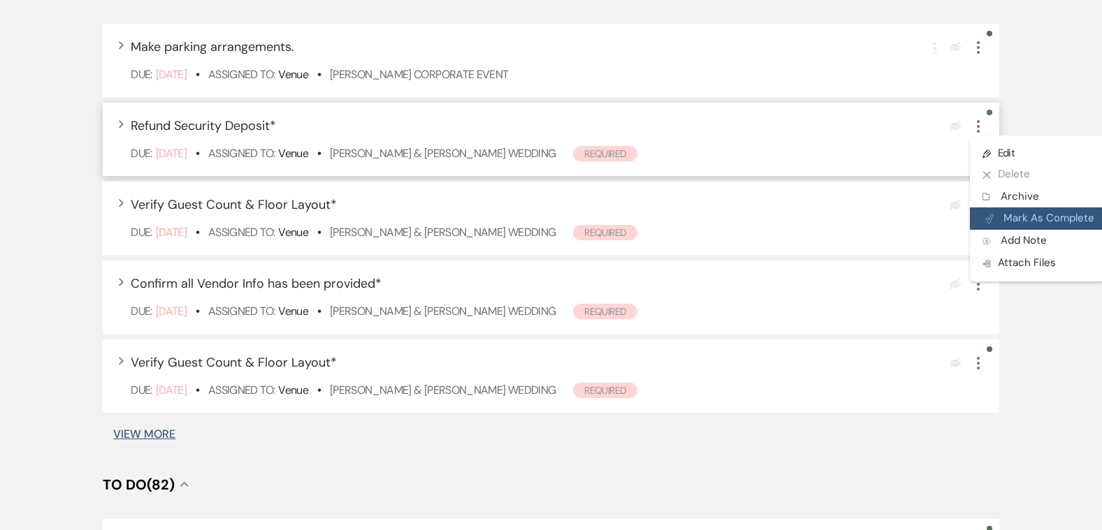
click at [1067, 215] on button "Plan Portal Link Mark As Complete" at bounding box center [1038, 218] width 137 height 22
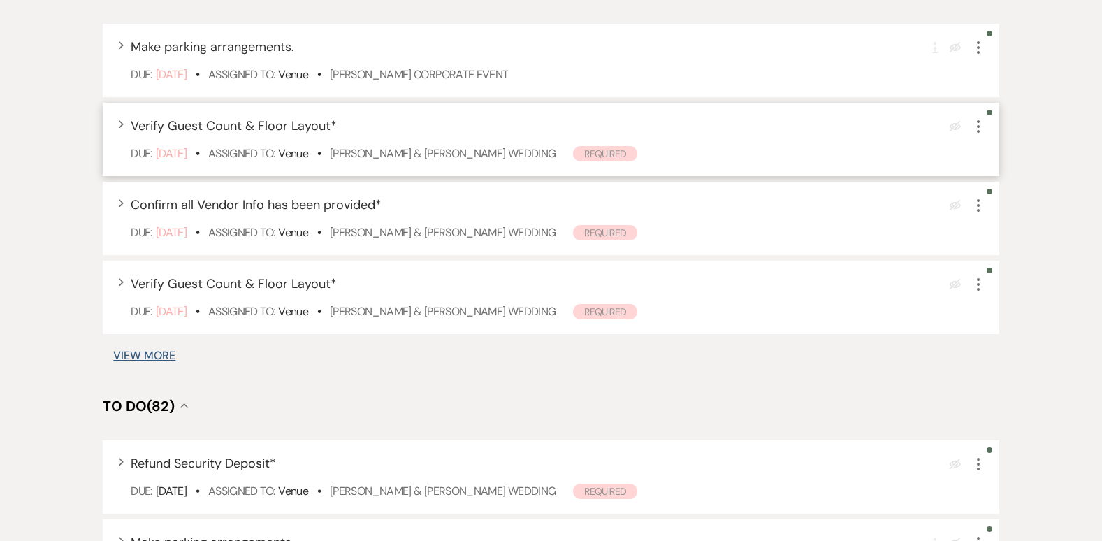
click at [978, 129] on icon "More" at bounding box center [978, 126] width 17 height 17
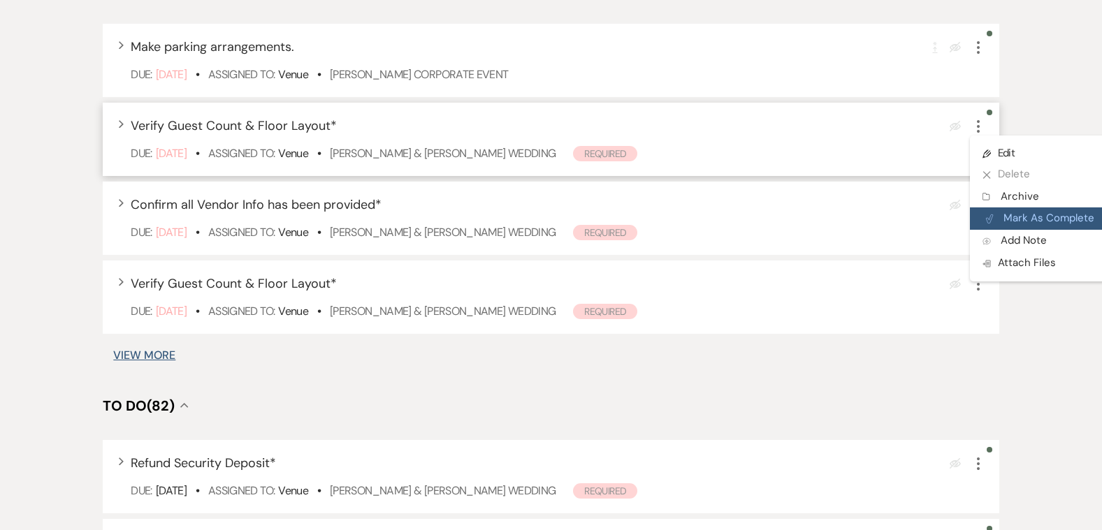
click at [1050, 209] on button "Plan Portal Link Mark As Complete" at bounding box center [1038, 218] width 137 height 22
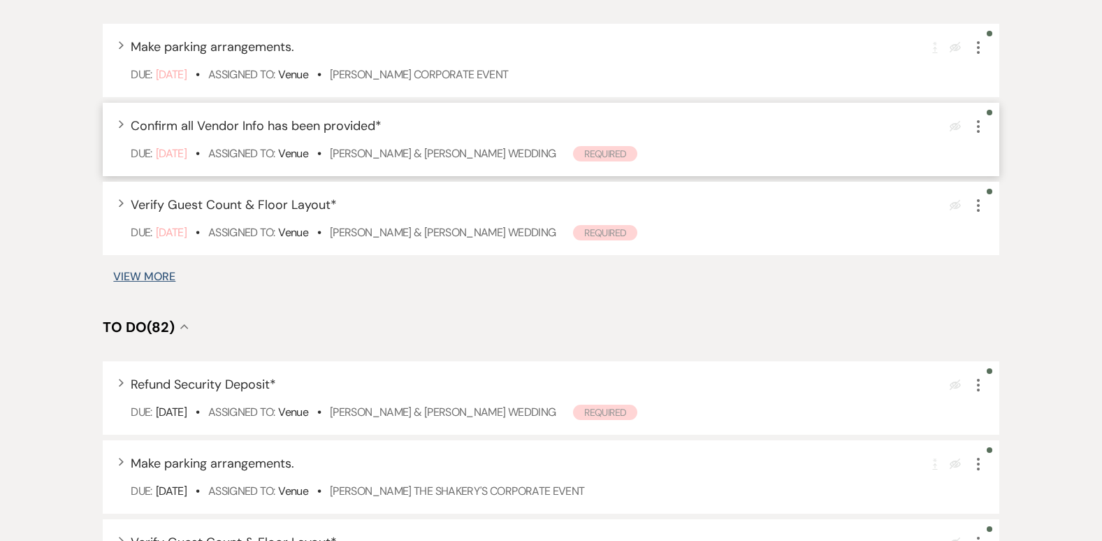
click at [977, 126] on use "button" at bounding box center [978, 126] width 3 height 13
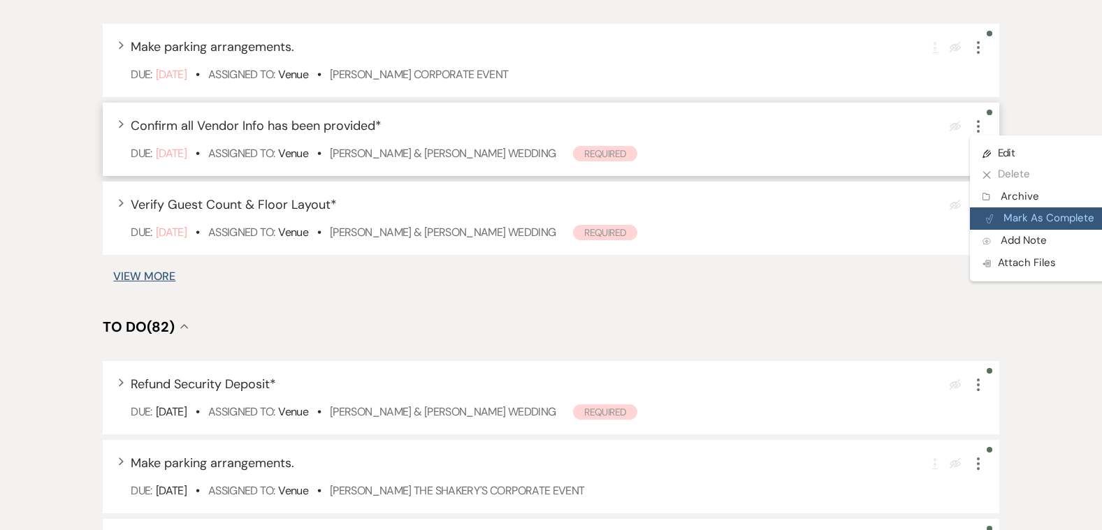
click at [1080, 210] on button "Plan Portal Link Mark As Complete" at bounding box center [1038, 218] width 137 height 22
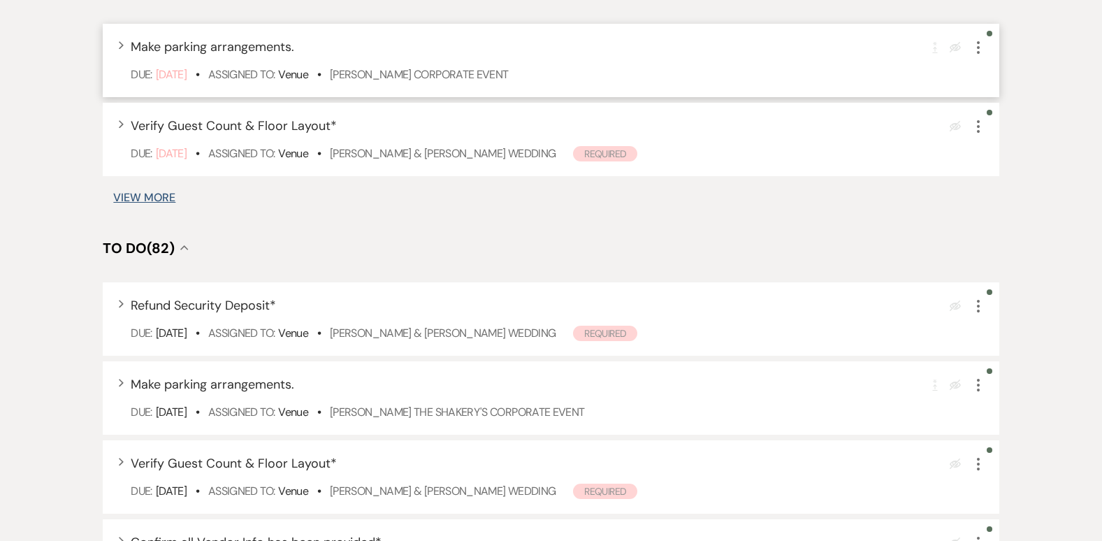
click at [976, 53] on icon "More" at bounding box center [978, 47] width 17 height 17
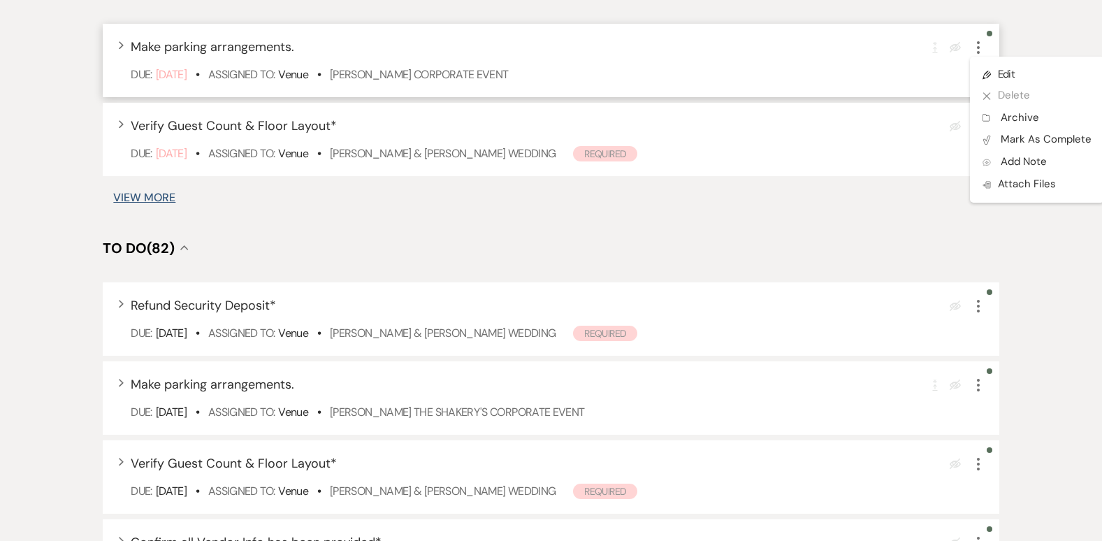
click at [976, 53] on icon "More" at bounding box center [978, 47] width 17 height 17
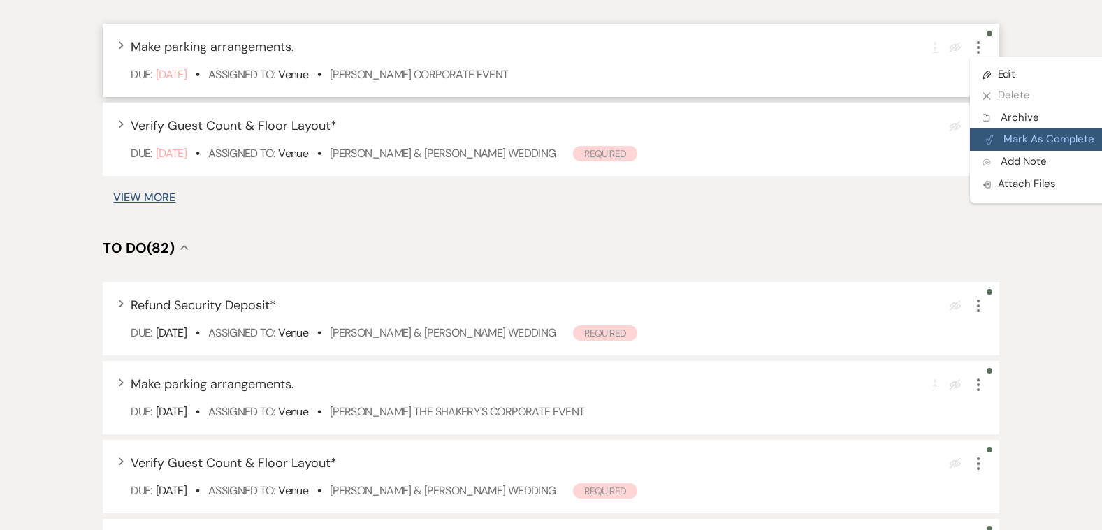
click at [1051, 141] on button "Plan Portal Link Mark As Complete" at bounding box center [1038, 140] width 137 height 22
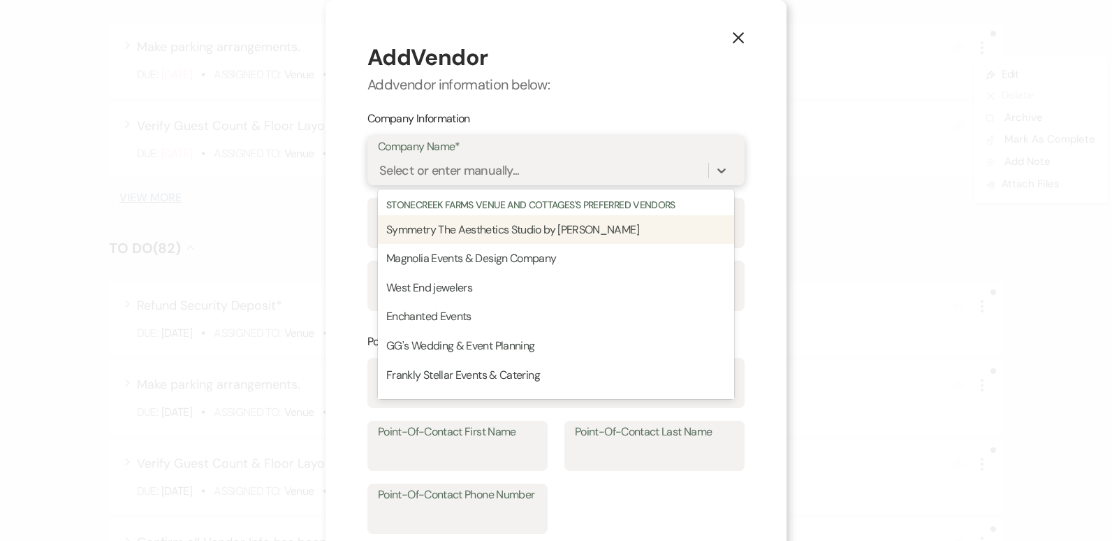
click at [623, 168] on div "Select or enter manually..." at bounding box center [543, 171] width 330 height 24
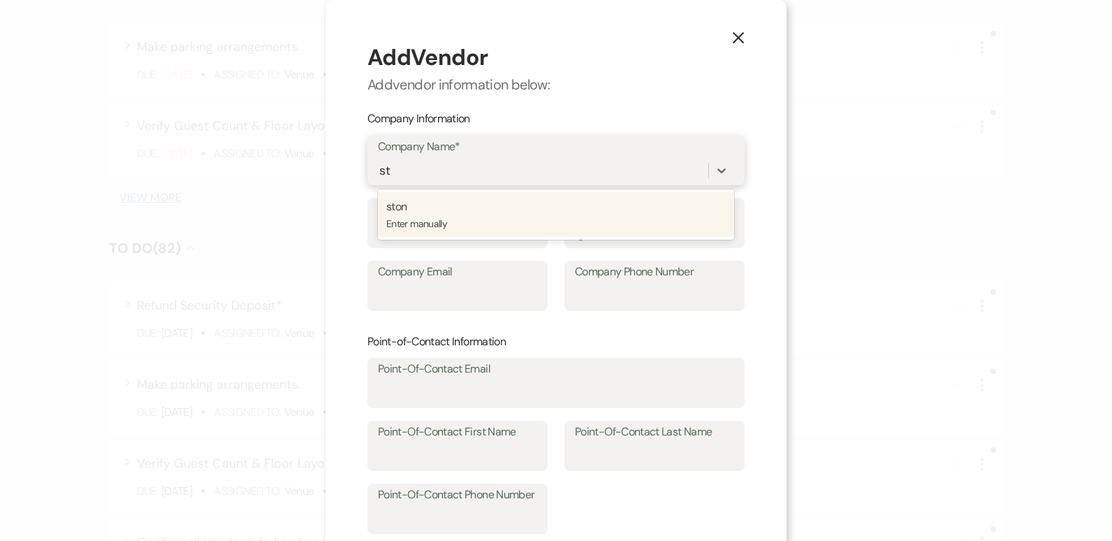
type input "s"
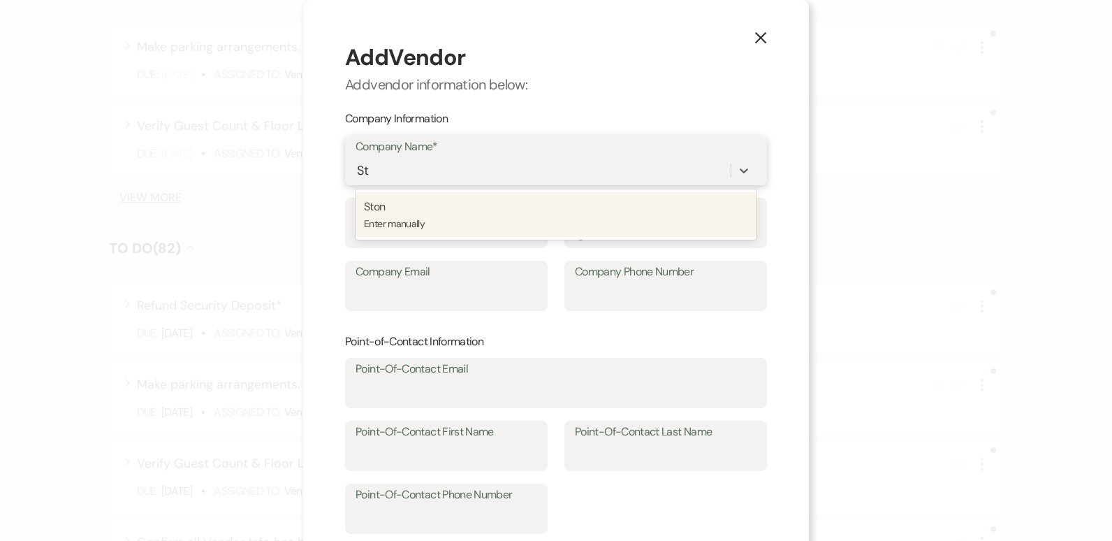
type input "S"
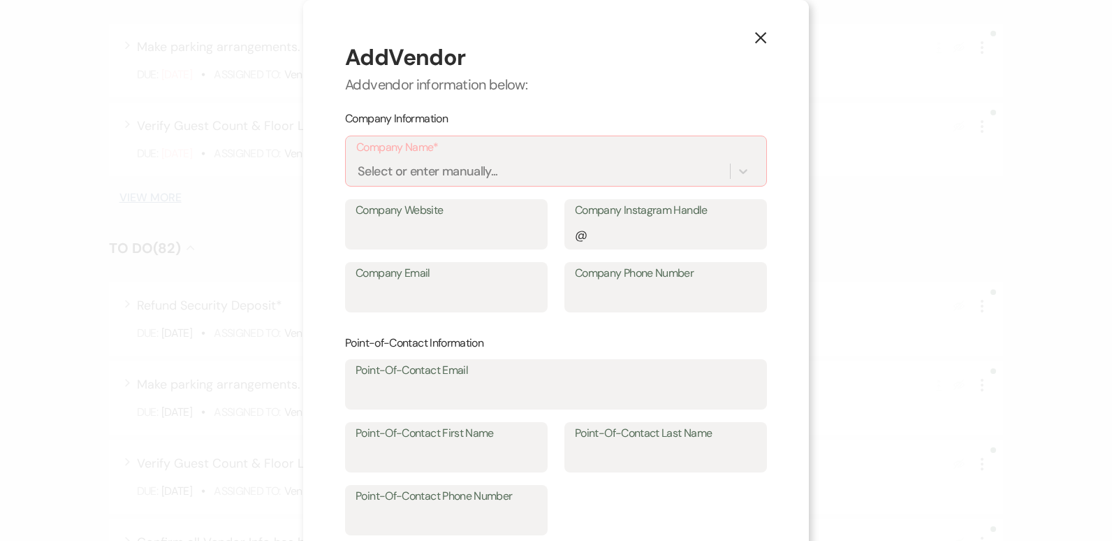
click at [756, 38] on icon "X" at bounding box center [760, 37] width 13 height 13
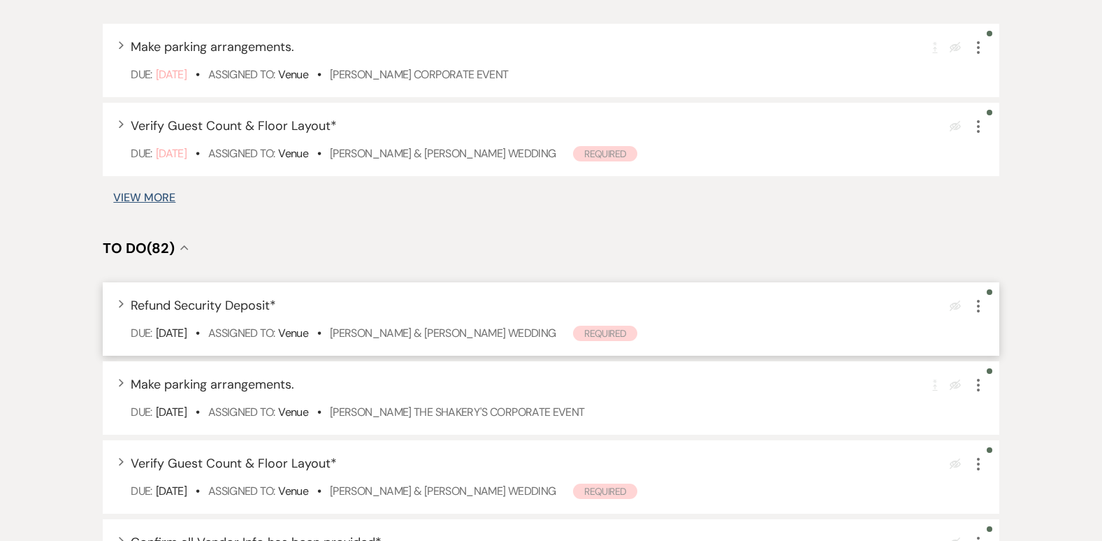
click at [979, 309] on icon "More" at bounding box center [978, 306] width 17 height 17
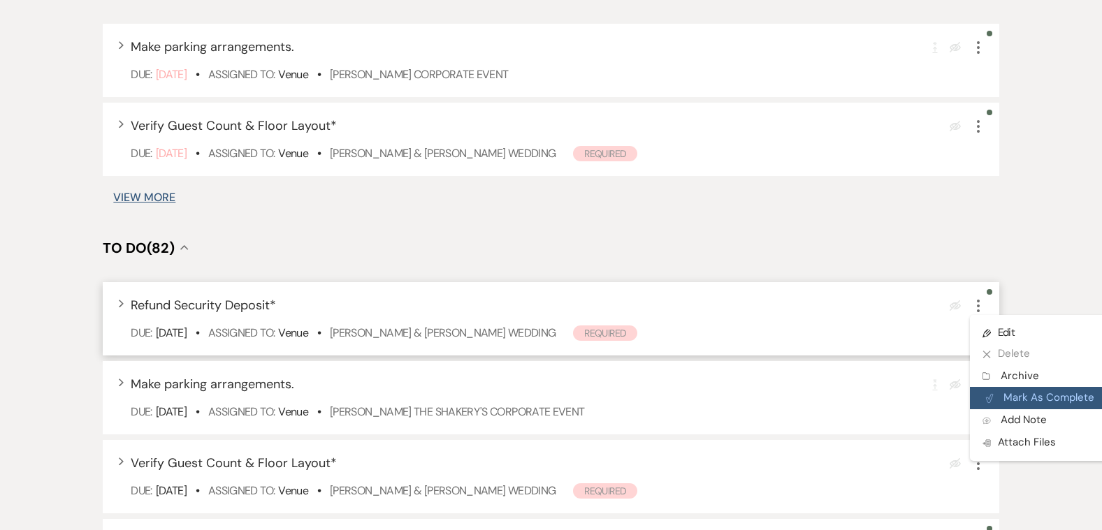
click at [1041, 395] on button "Plan Portal Link Mark As Complete" at bounding box center [1038, 398] width 137 height 22
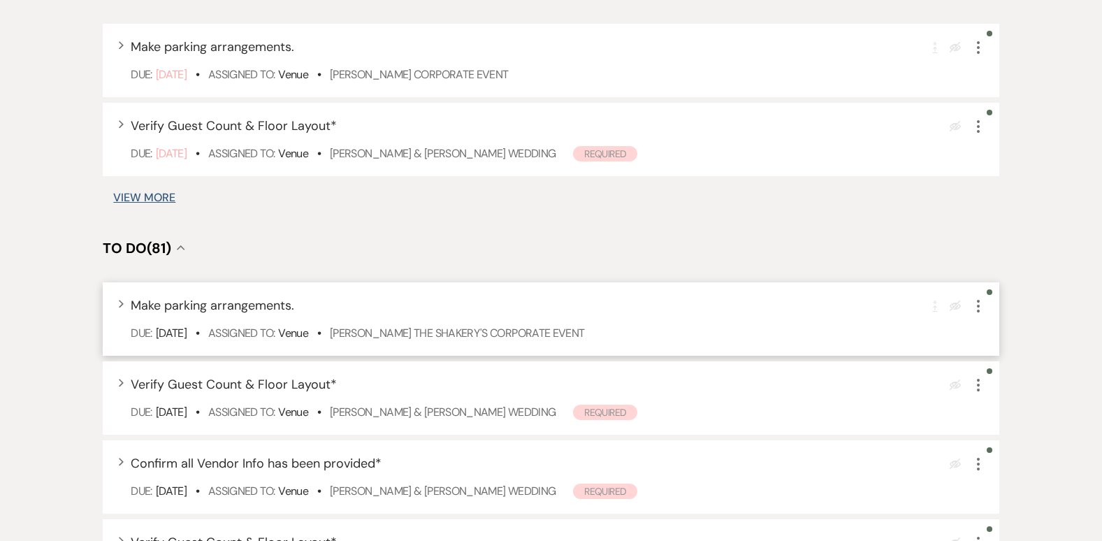
click at [977, 309] on icon "More" at bounding box center [978, 306] width 17 height 17
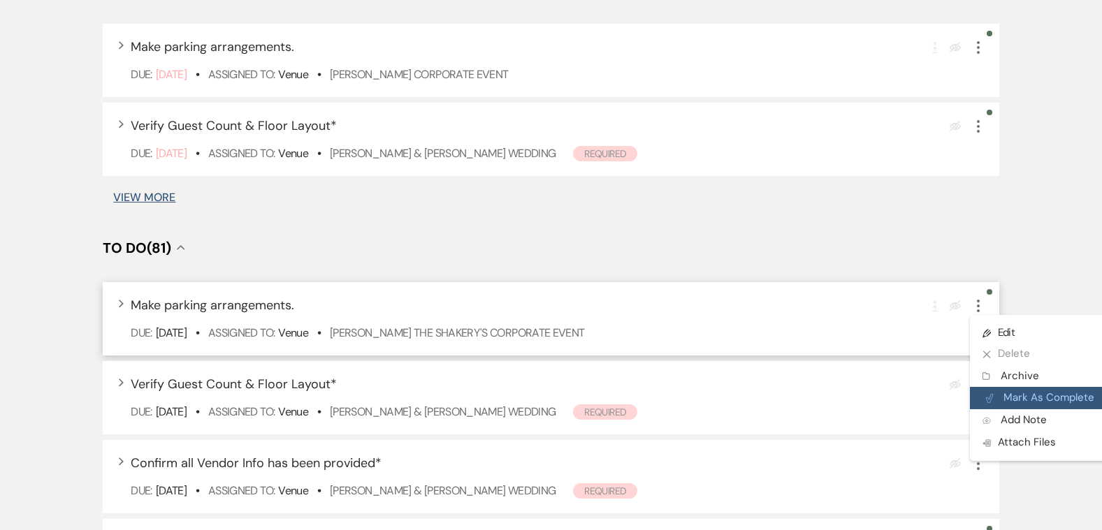
click at [1042, 388] on button "Plan Portal Link Mark As Complete" at bounding box center [1038, 398] width 137 height 22
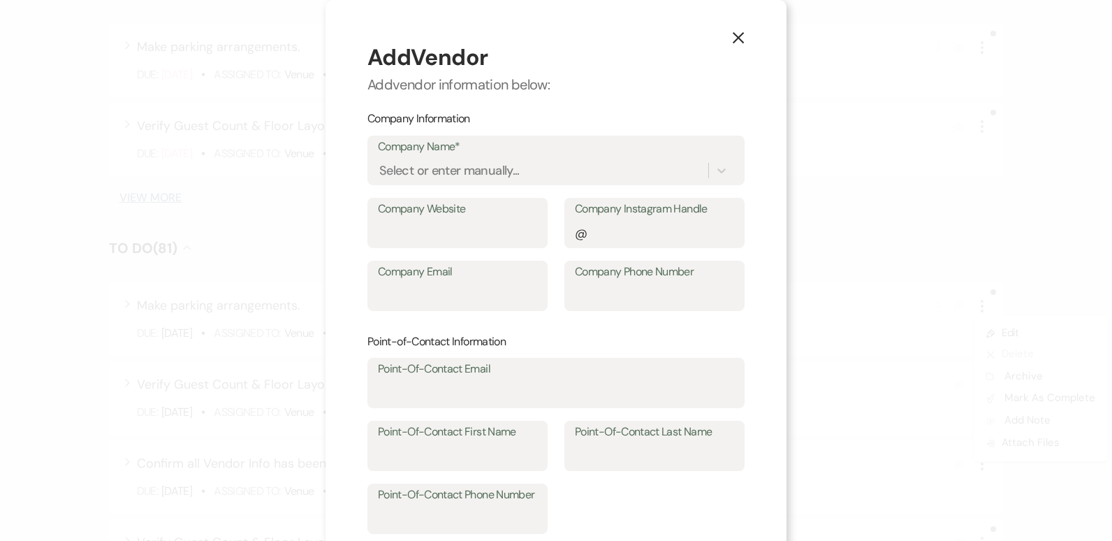
click at [732, 31] on icon "X" at bounding box center [738, 37] width 13 height 13
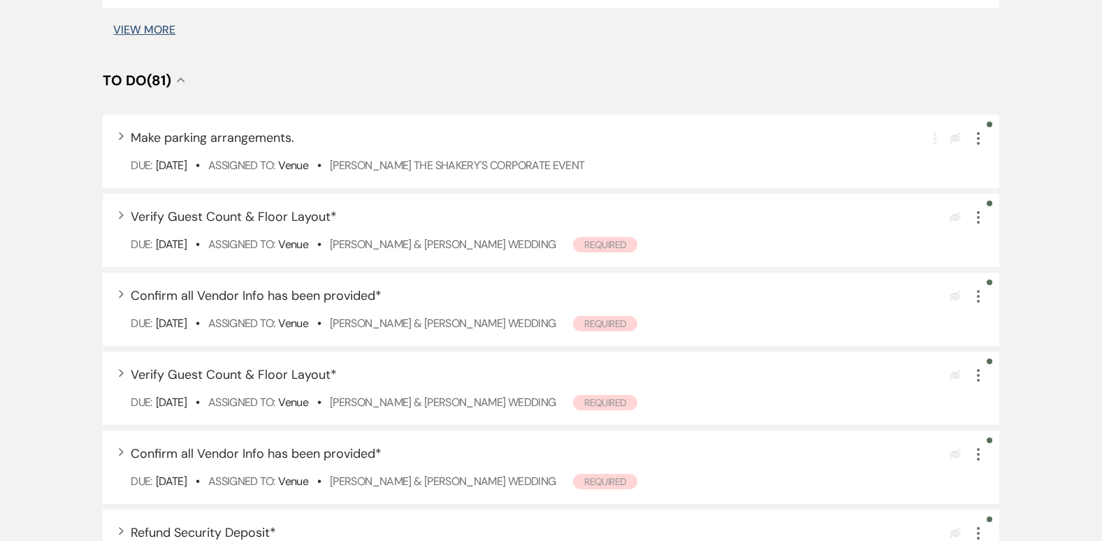
scroll to position [0, 0]
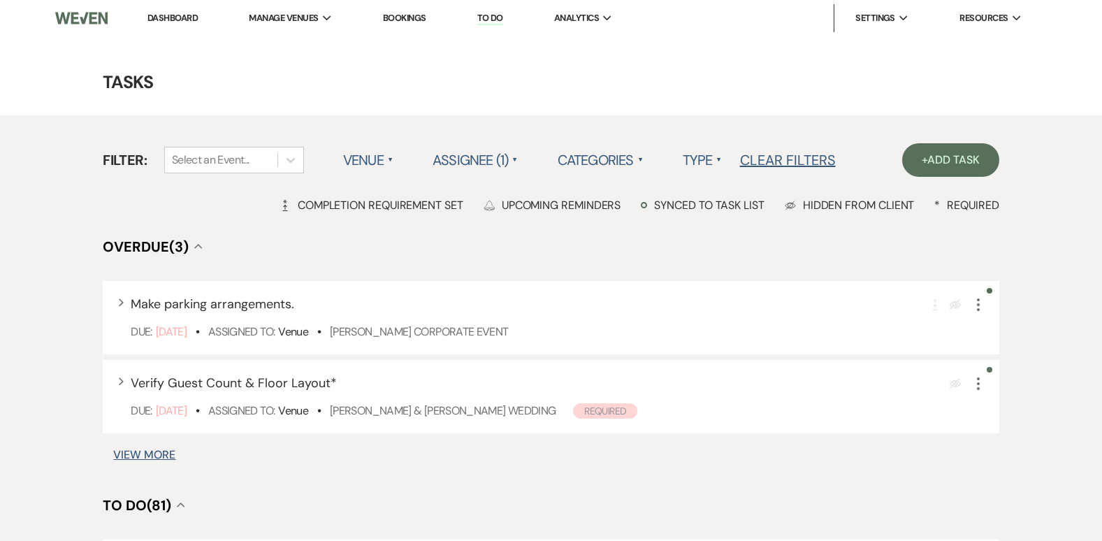
click at [171, 16] on link "Dashboard" at bounding box center [172, 18] width 50 height 12
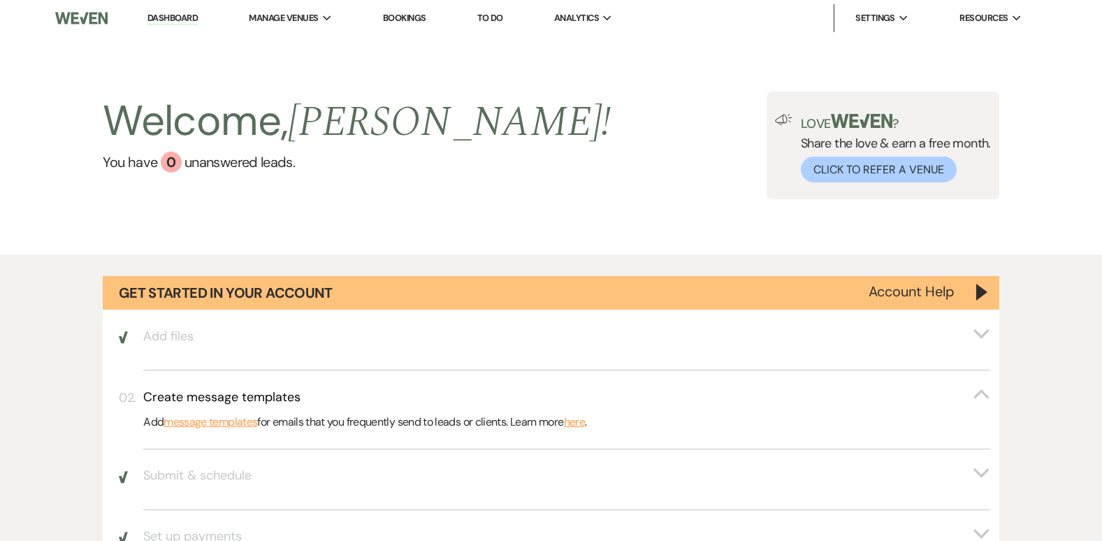
click at [991, 13] on span "Resources" at bounding box center [983, 18] width 48 height 14
click at [1011, 15] on div "Resources Expand" at bounding box center [990, 18] width 62 height 14
click at [1014, 17] on use at bounding box center [1016, 17] width 8 height 5
click at [1014, 15] on icon "Expand" at bounding box center [1016, 18] width 9 height 6
click at [990, 13] on span "Resources" at bounding box center [983, 18] width 48 height 14
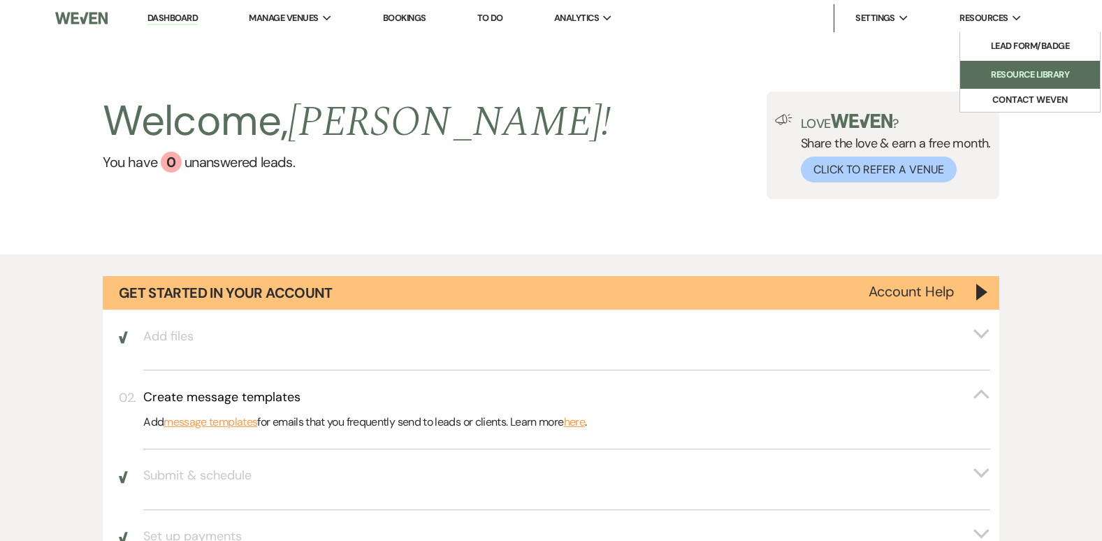
click at [1014, 71] on li "Resource Library" at bounding box center [1030, 75] width 126 height 14
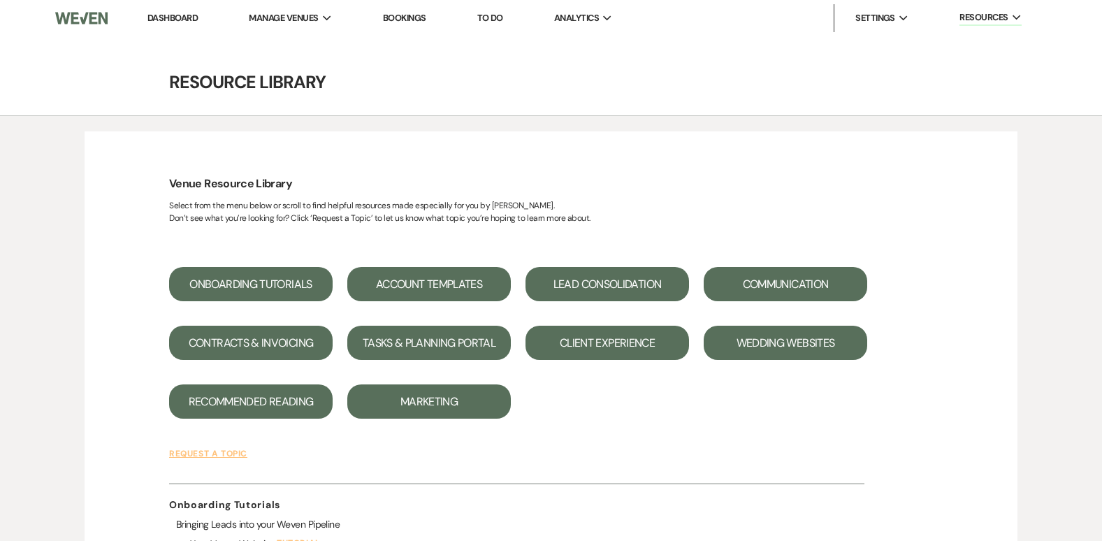
click at [180, 10] on li "Dashboard" at bounding box center [172, 18] width 64 height 28
click at [178, 17] on link "Dashboard" at bounding box center [172, 18] width 50 height 12
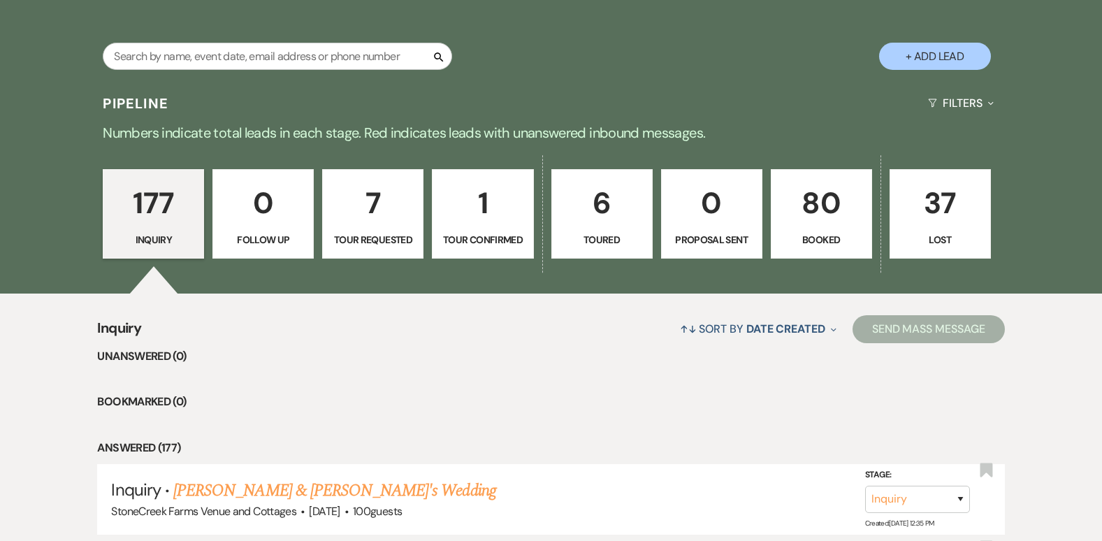
scroll to position [838, 0]
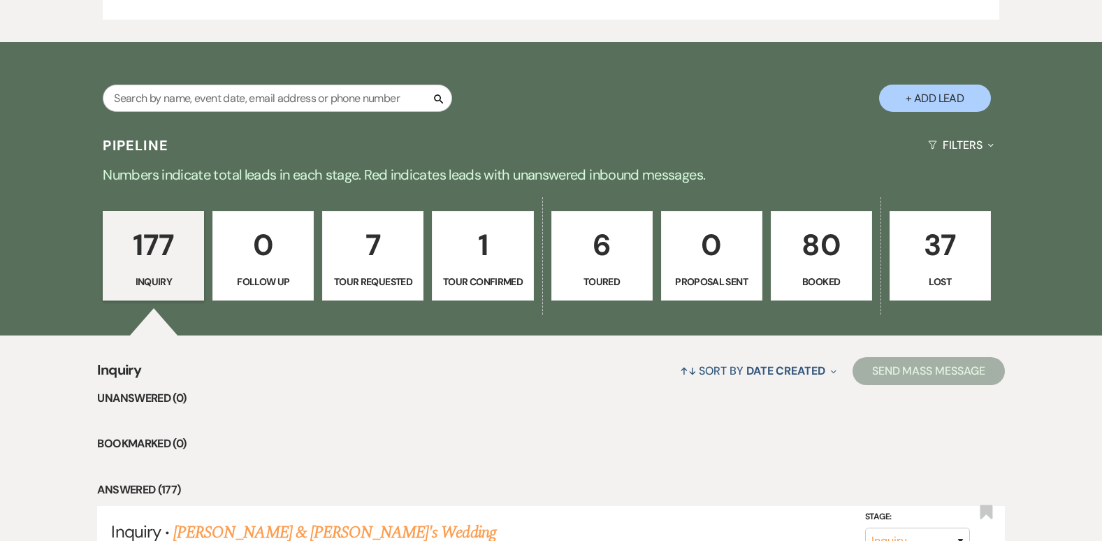
click at [822, 247] on p "80" at bounding box center [821, 244] width 83 height 47
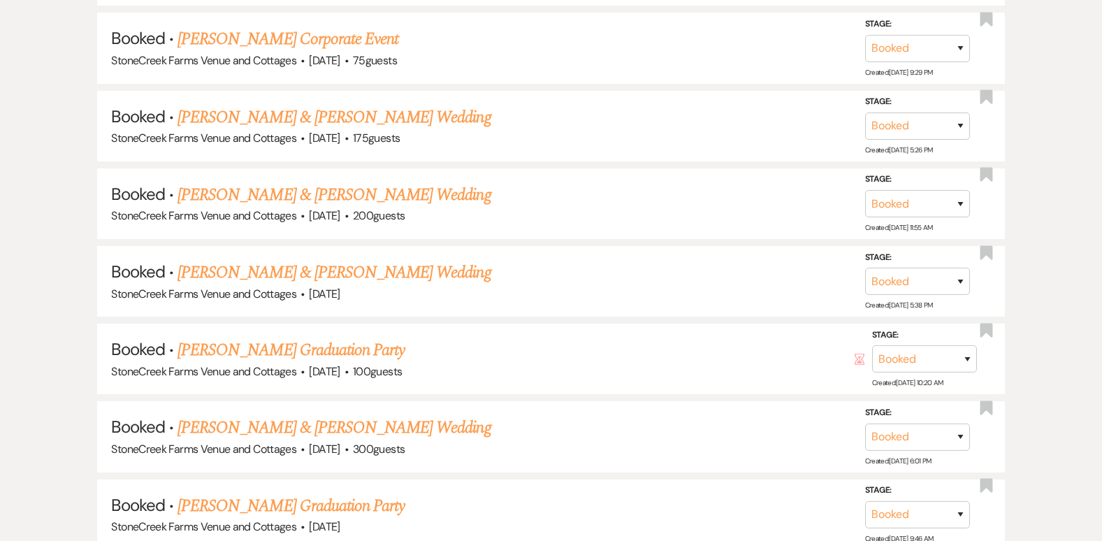
scroll to position [2515, 0]
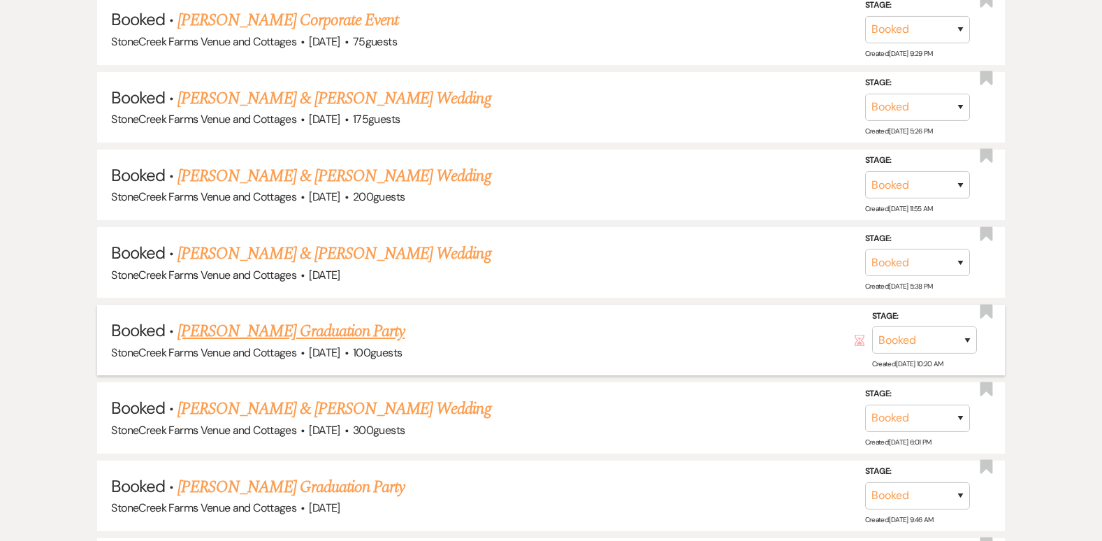
click at [319, 328] on link "[PERSON_NAME] Graduation Party" at bounding box center [290, 331] width 227 height 25
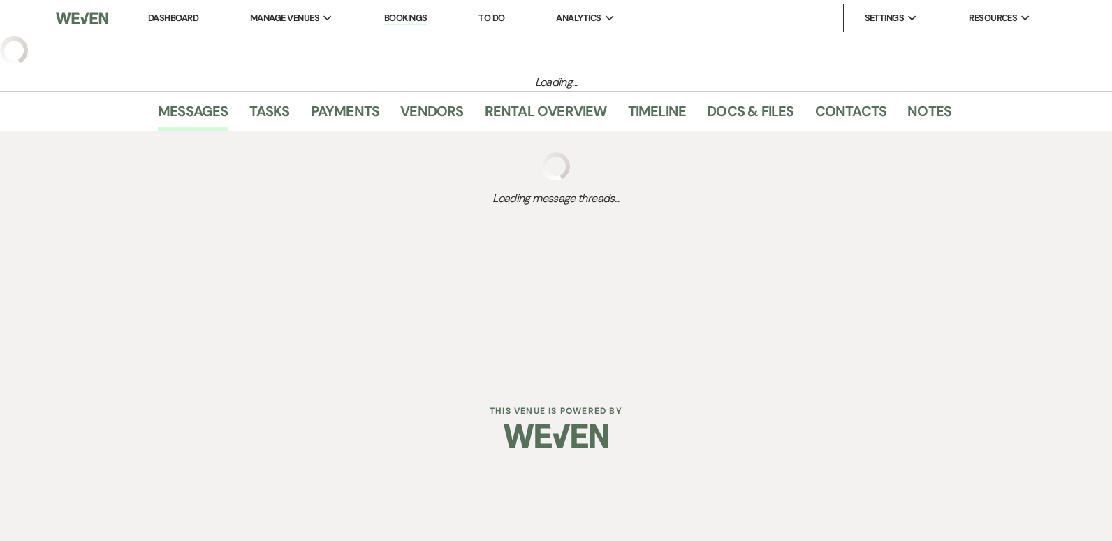
select select "5"
select select "19"
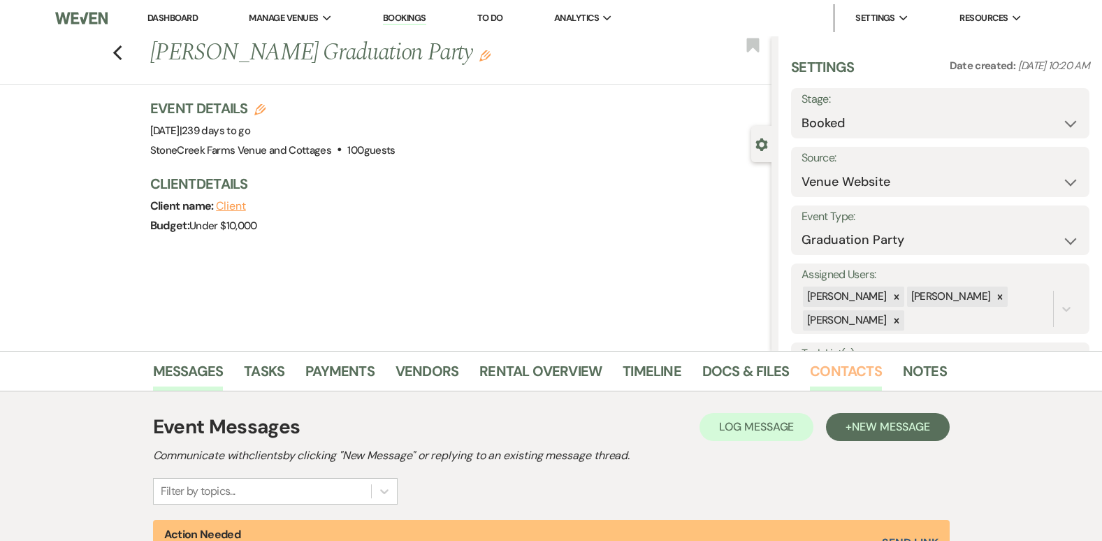
click at [849, 372] on link "Contacts" at bounding box center [846, 375] width 72 height 31
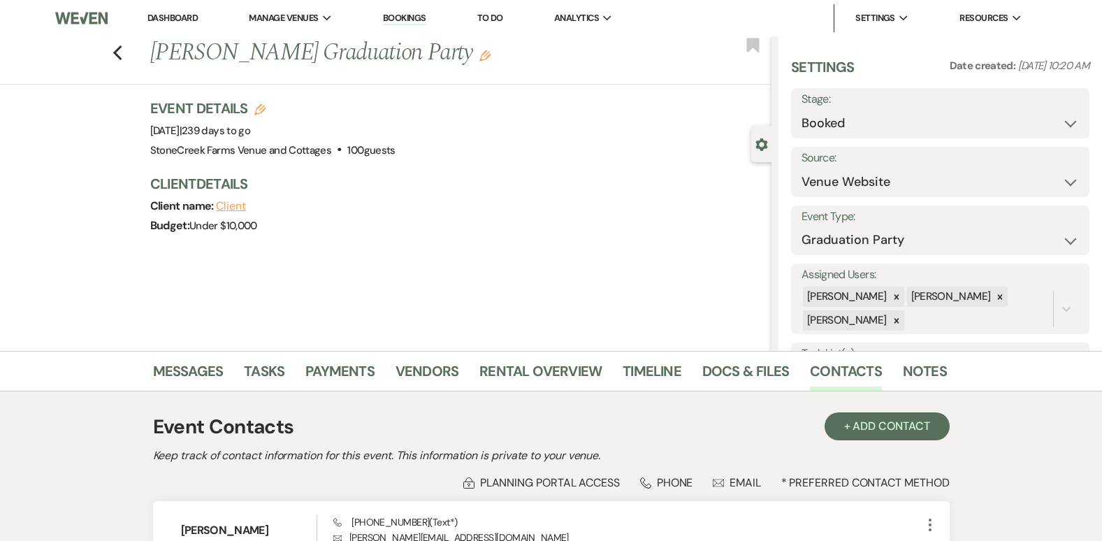
click at [129, 60] on div "Previous Christine Sammons's Graduation Party Edit Bookmark" at bounding box center [382, 60] width 778 height 48
click at [123, 54] on icon "Previous" at bounding box center [117, 53] width 10 height 17
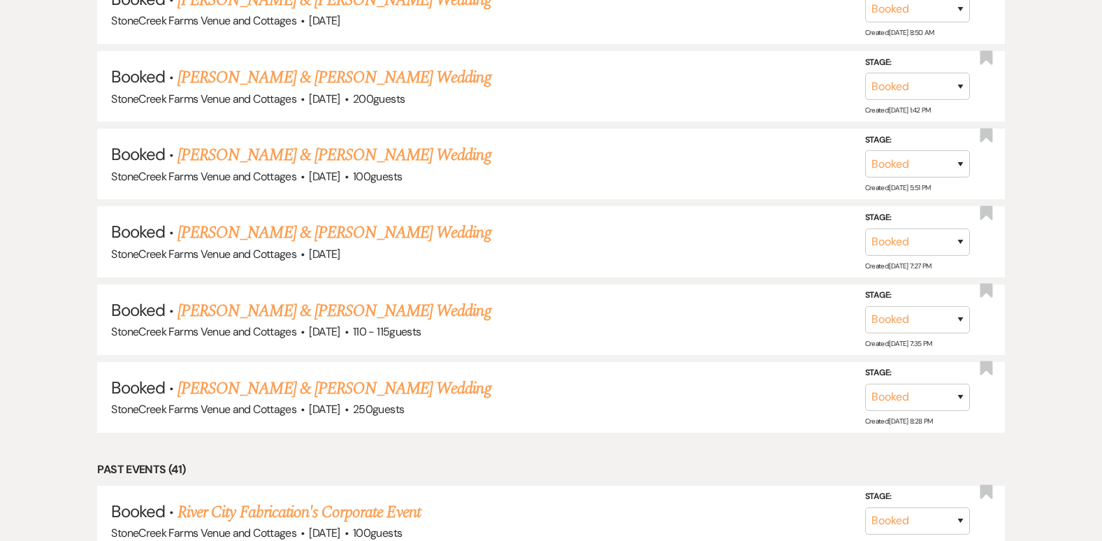
scroll to position [4407, 0]
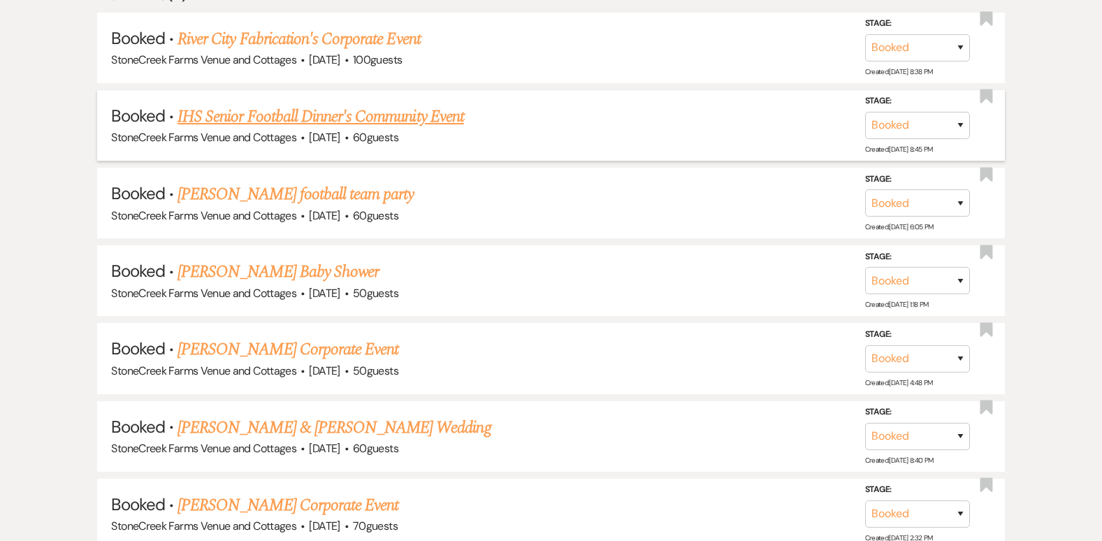
click at [426, 113] on link "IHS Senior Football Dinner's Community Event" at bounding box center [320, 116] width 286 height 25
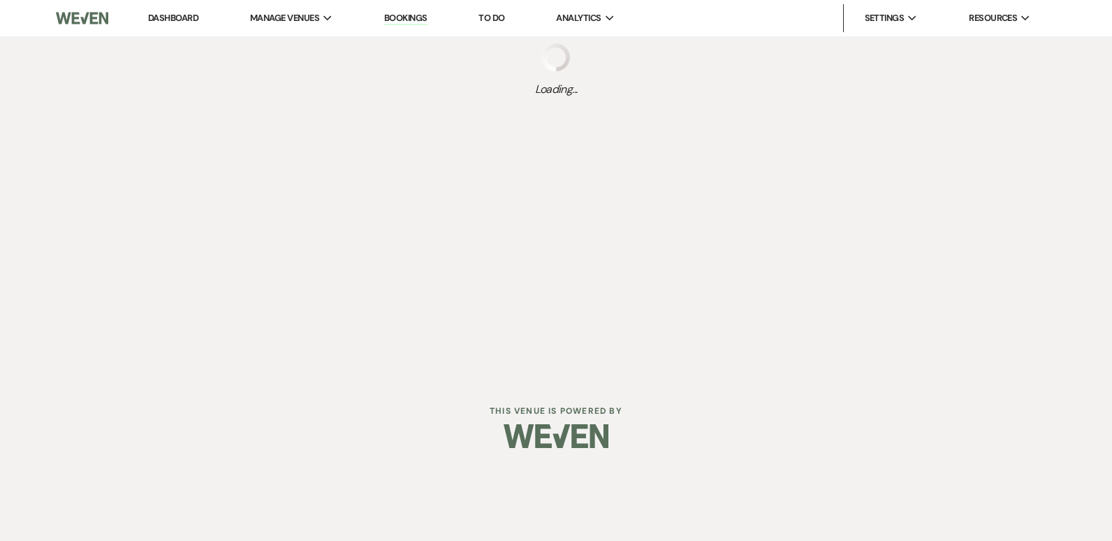
select select "8"
select select "7"
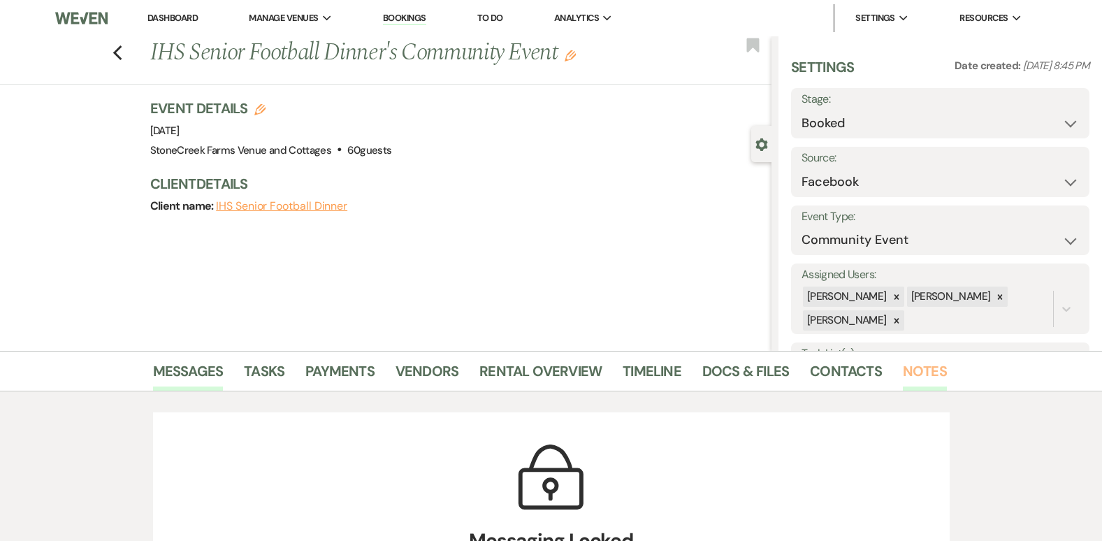
click at [934, 366] on link "Notes" at bounding box center [925, 375] width 44 height 31
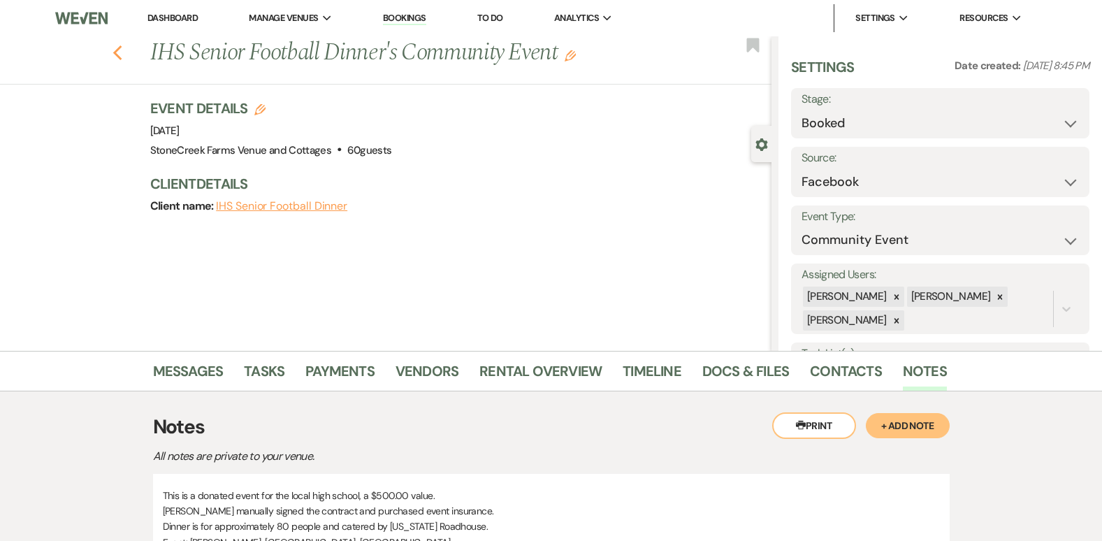
click at [119, 57] on icon "Previous" at bounding box center [117, 53] width 10 height 17
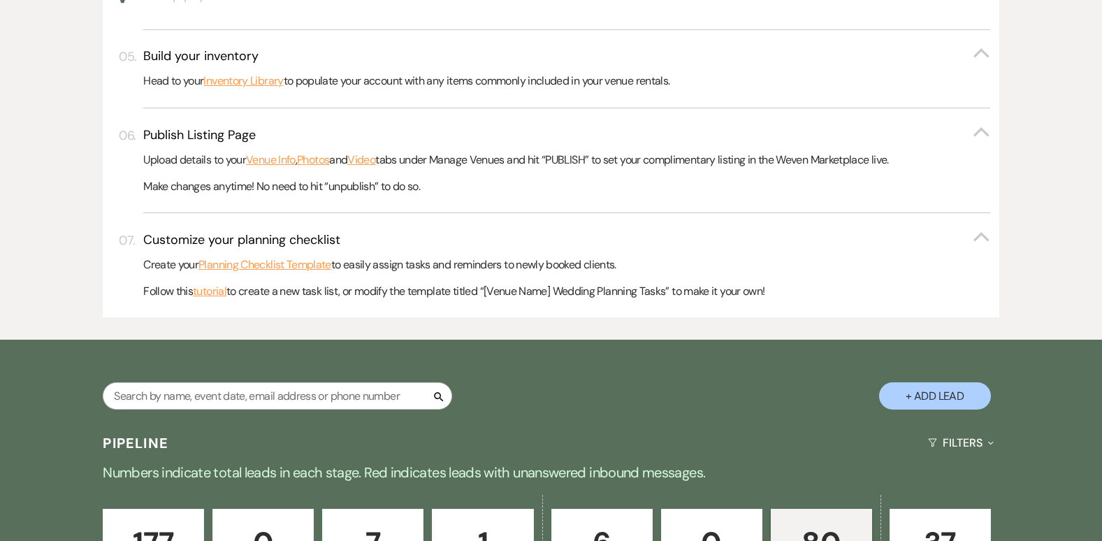
scroll to position [587, 0]
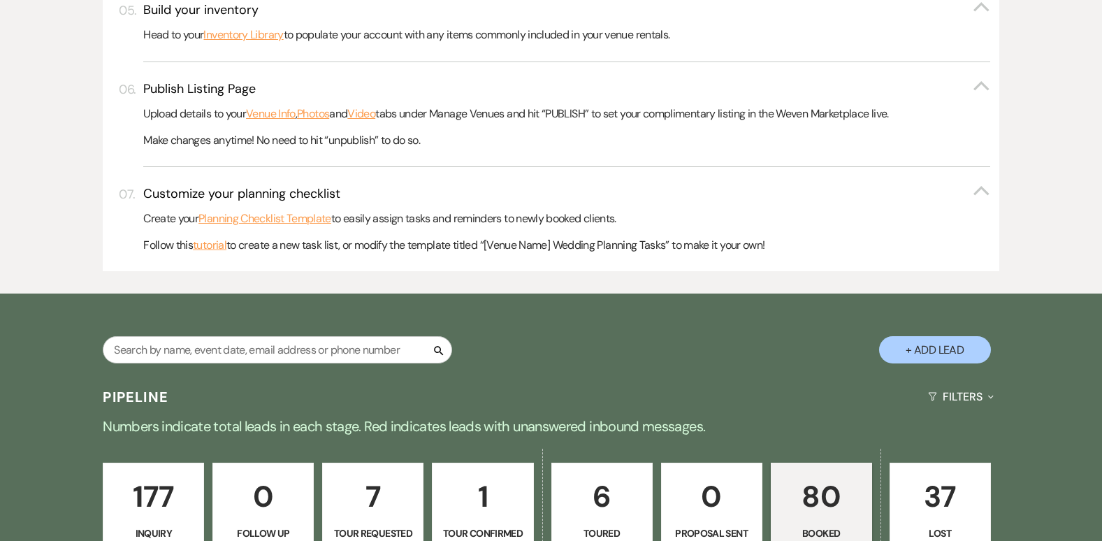
click at [943, 344] on button "+ Add Lead" at bounding box center [935, 349] width 112 height 27
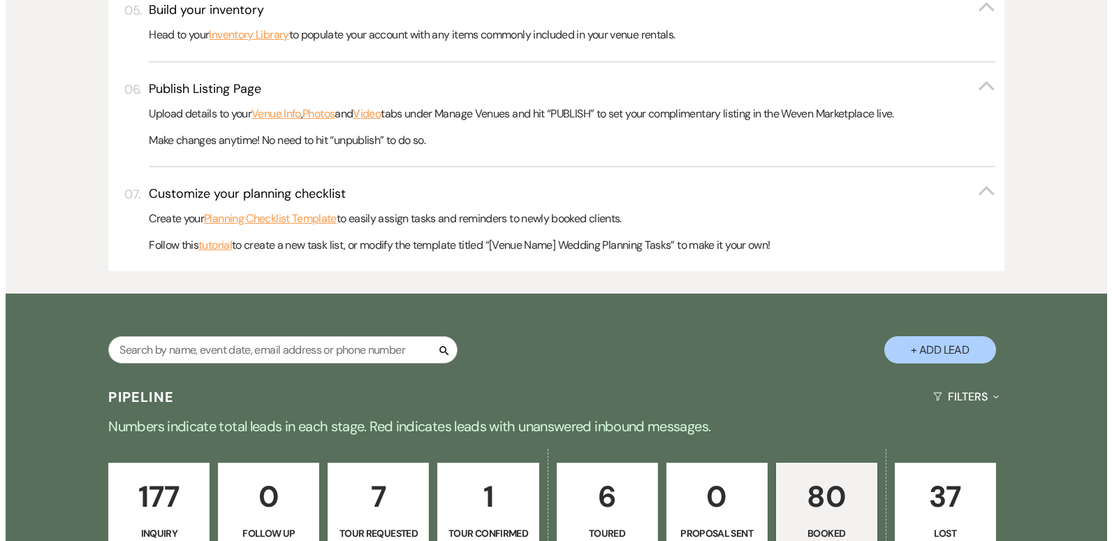
scroll to position [588, 0]
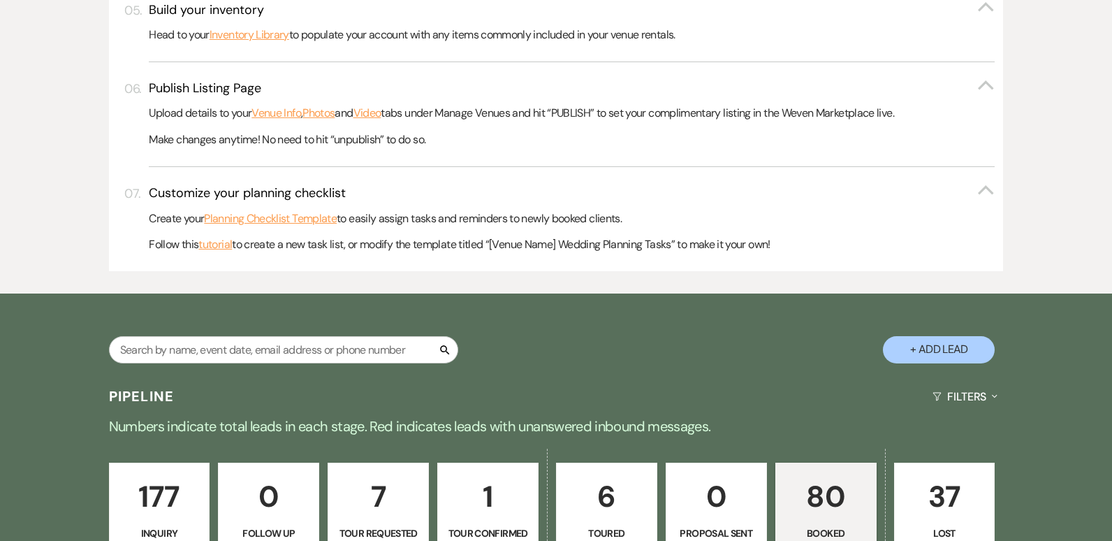
select select "796"
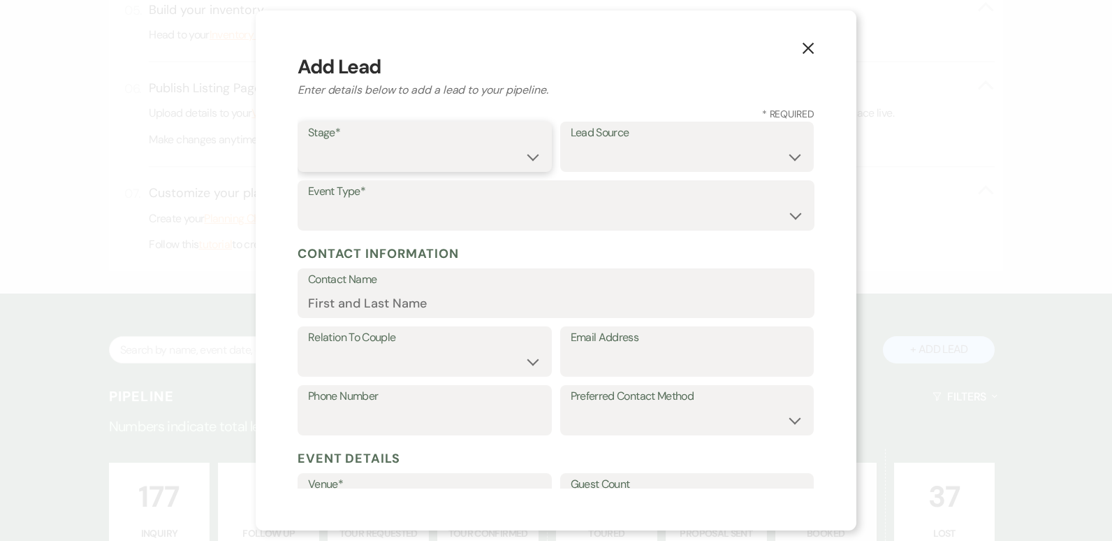
click at [532, 159] on select "Inquiry Follow Up Tour Requested Tour Confirmed Toured Proposal Sent Booked Lost" at bounding box center [424, 156] width 233 height 27
select select "1"
click at [308, 143] on select "Inquiry Follow Up Tour Requested Tour Confirmed Toured Proposal Sent Booked Lost" at bounding box center [424, 156] width 233 height 27
click at [602, 157] on select "Weven Venue Website Instagram Facebook Pinterest Google The Knot Wedding Wire H…" at bounding box center [687, 156] width 233 height 27
select select "20"
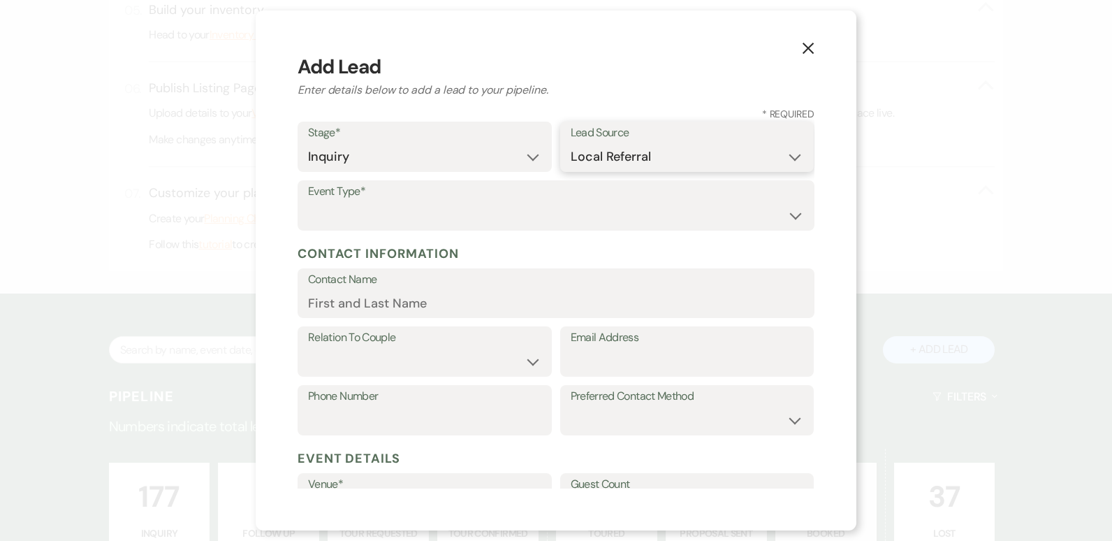
click at [571, 143] on select "Weven Venue Website Instagram Facebook Pinterest Google The Knot Wedding Wire H…" at bounding box center [687, 156] width 233 height 27
click at [439, 204] on select "Wedding Anniversary Party Baby Shower Bachelorette / Bachelor Party Birthday Pa…" at bounding box center [556, 215] width 496 height 27
select select "7"
click at [308, 202] on select "Wedding Anniversary Party Baby Shower Bachelorette / Bachelor Party Birthday Pa…" at bounding box center [556, 215] width 496 height 27
click at [363, 289] on label "Contact Name" at bounding box center [556, 280] width 496 height 20
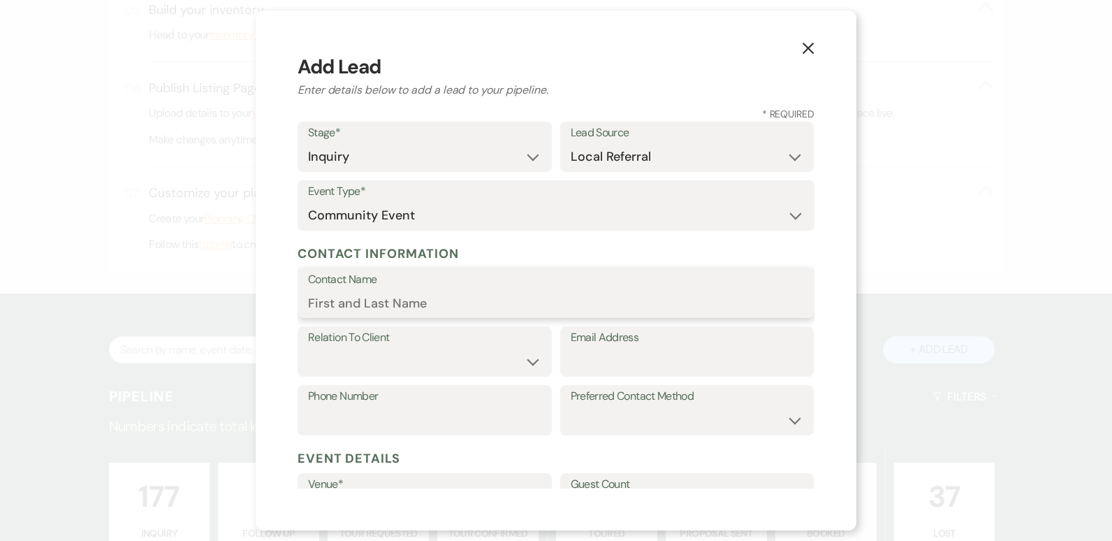
click at [363, 289] on input "Contact Name" at bounding box center [556, 302] width 496 height 27
type input "IHS Seniors 2025 Football Dinner"
click at [845, 469] on div "X Add Lead Enter details below to add a lead to your pipeline. * Required Stage…" at bounding box center [556, 270] width 601 height 520
click at [530, 360] on select "Client Event Planner Parent of Client Family Member Friend Other" at bounding box center [424, 361] width 233 height 27
select select "1"
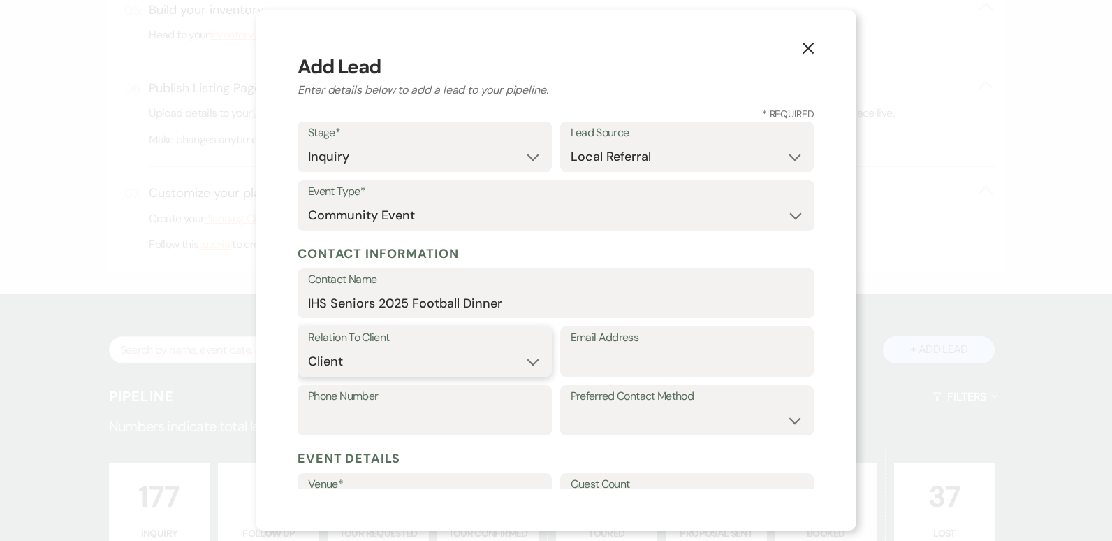
click at [308, 348] on select "Client Event Planner Parent of Client Family Member Friend Other" at bounding box center [424, 361] width 233 height 27
click at [692, 369] on input "Email Address" at bounding box center [687, 361] width 233 height 27
type input "christinesammons84@gmail.com"
type input "740-534-2447"
select select "email"
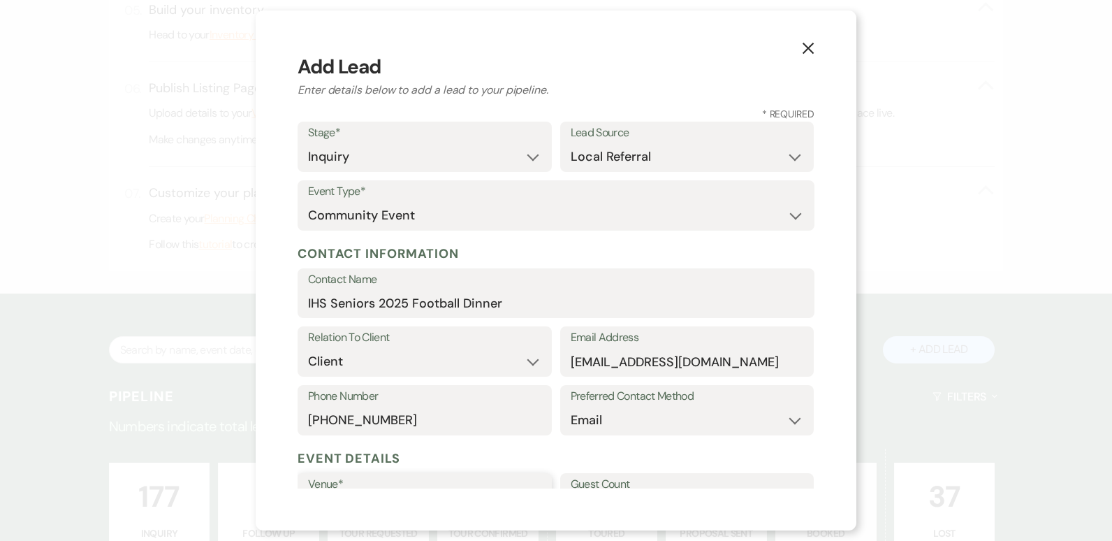
scroll to position [238, 0]
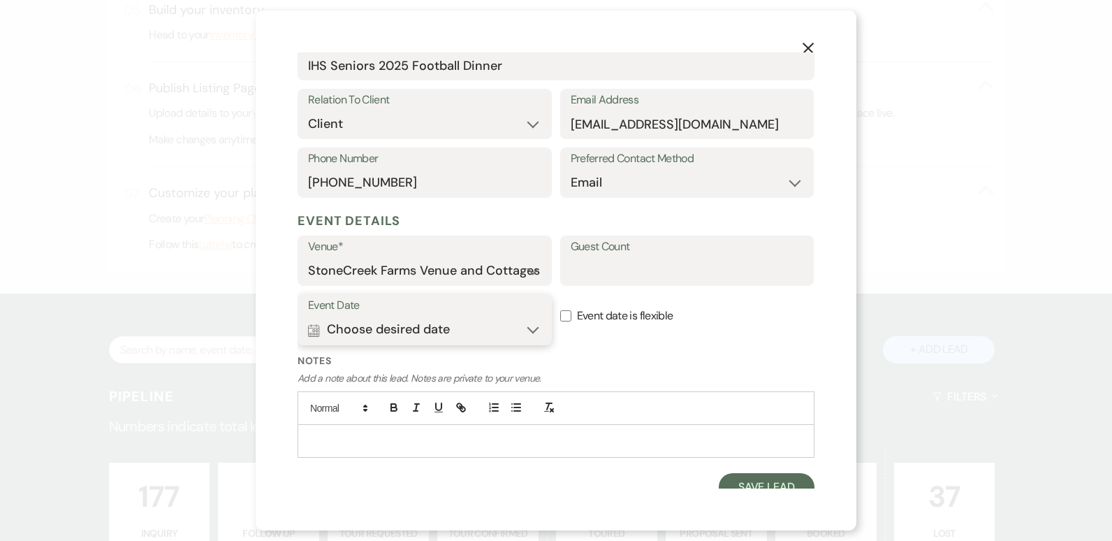
click at [521, 326] on button "Calendar Choose desired date Expand" at bounding box center [424, 330] width 233 height 28
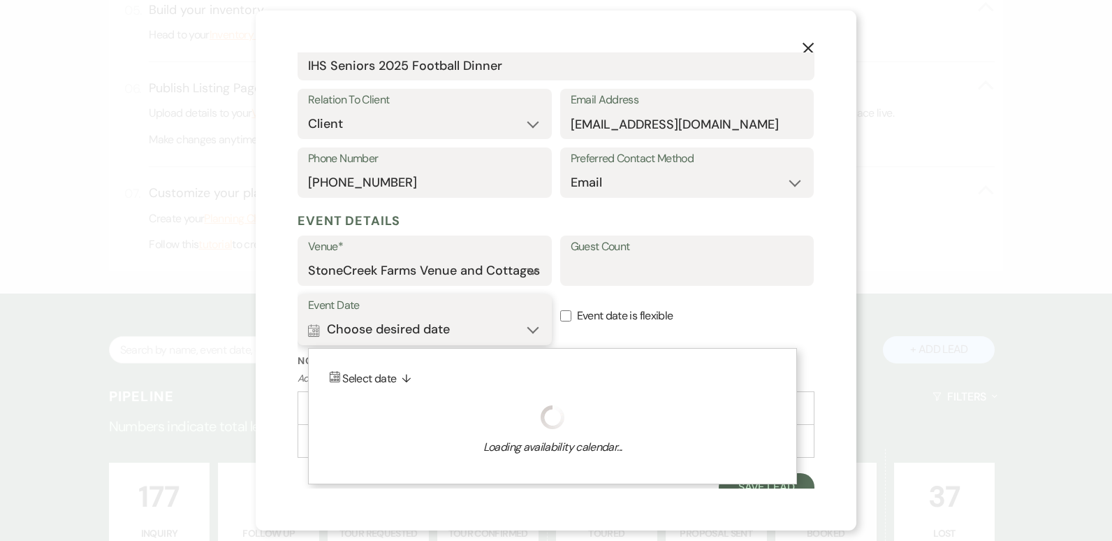
scroll to position [250, 0]
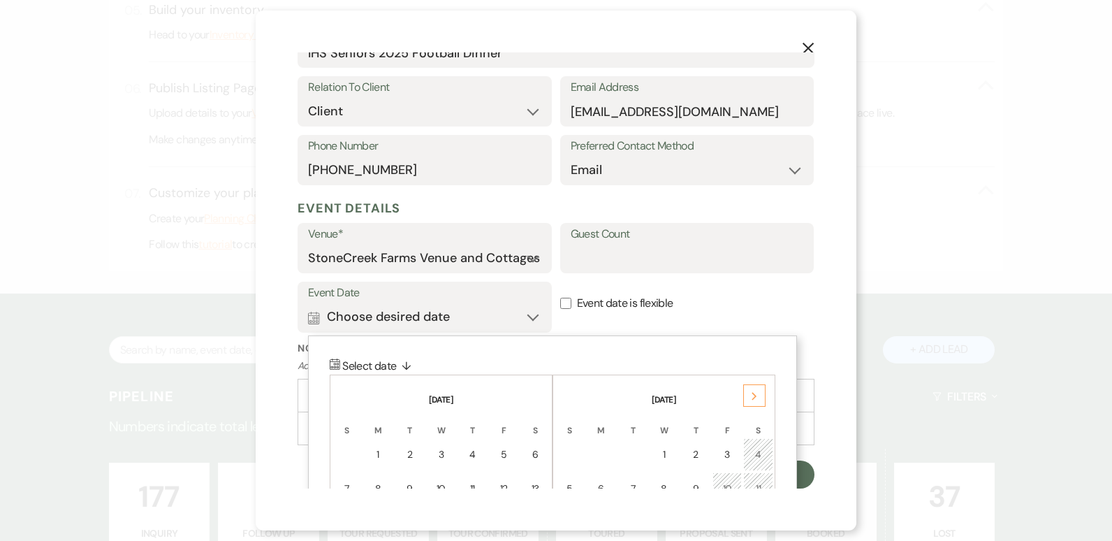
click at [784, 481] on div "Calendar Select date ↓ September 2025 S M T W T F S 1 2 3 4 5 6 7 8 9 10 11 12 …" at bounding box center [552, 500] width 489 height 331
click at [703, 386] on th "October 2025" at bounding box center [664, 391] width 219 height 29
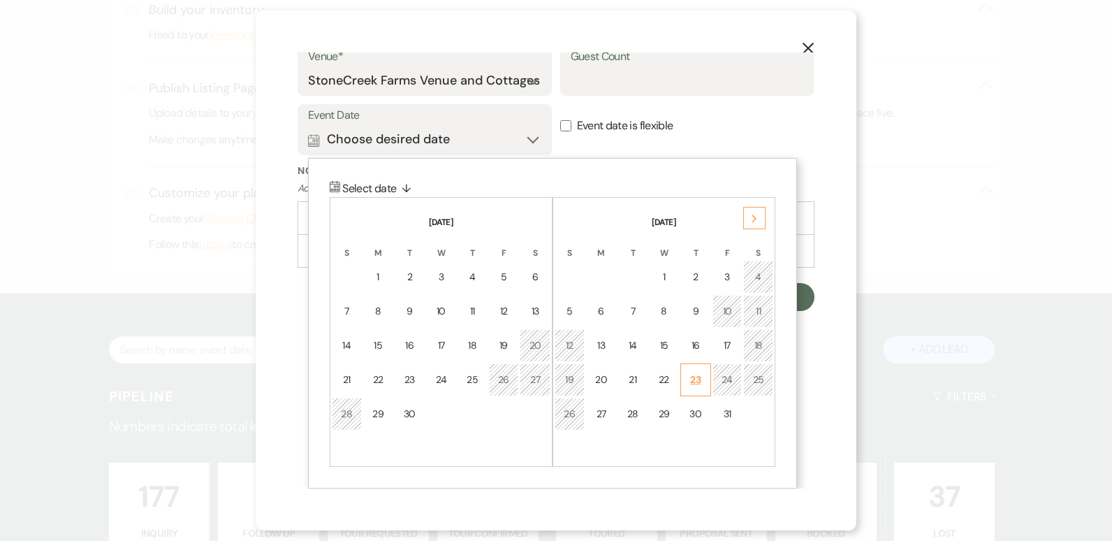
click at [694, 380] on div "23" at bounding box center [696, 379] width 13 height 15
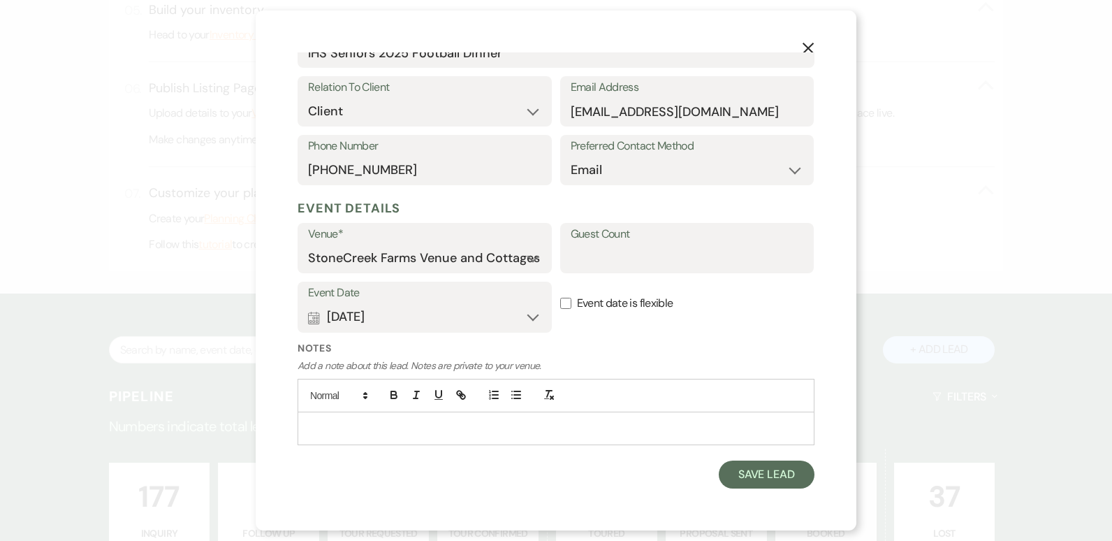
scroll to position [250, 0]
click at [583, 258] on input "Guest Count" at bounding box center [687, 258] width 233 height 27
type input "80"
click at [324, 423] on p at bounding box center [556, 428] width 495 height 15
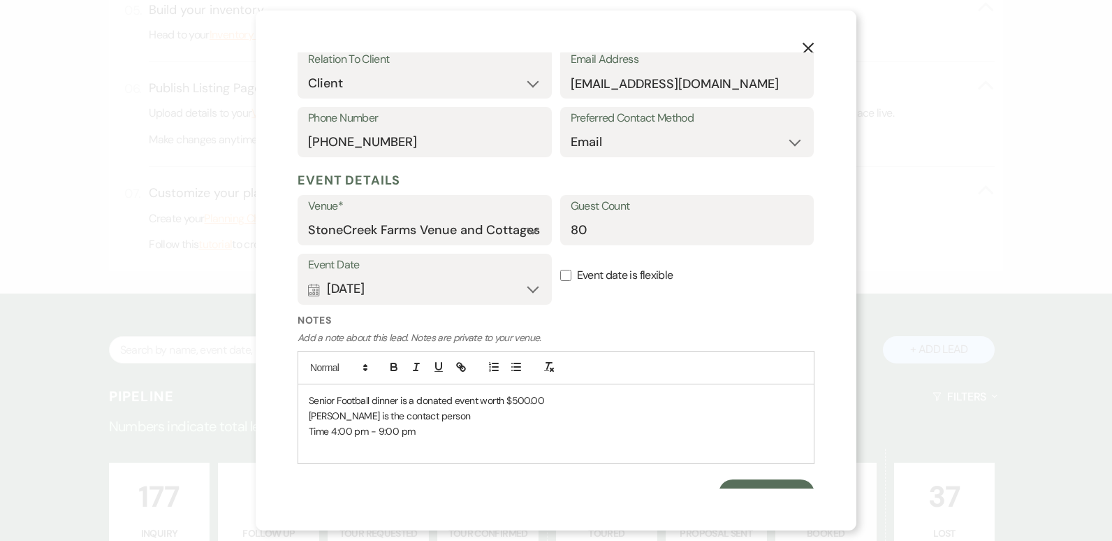
scroll to position [297, 0]
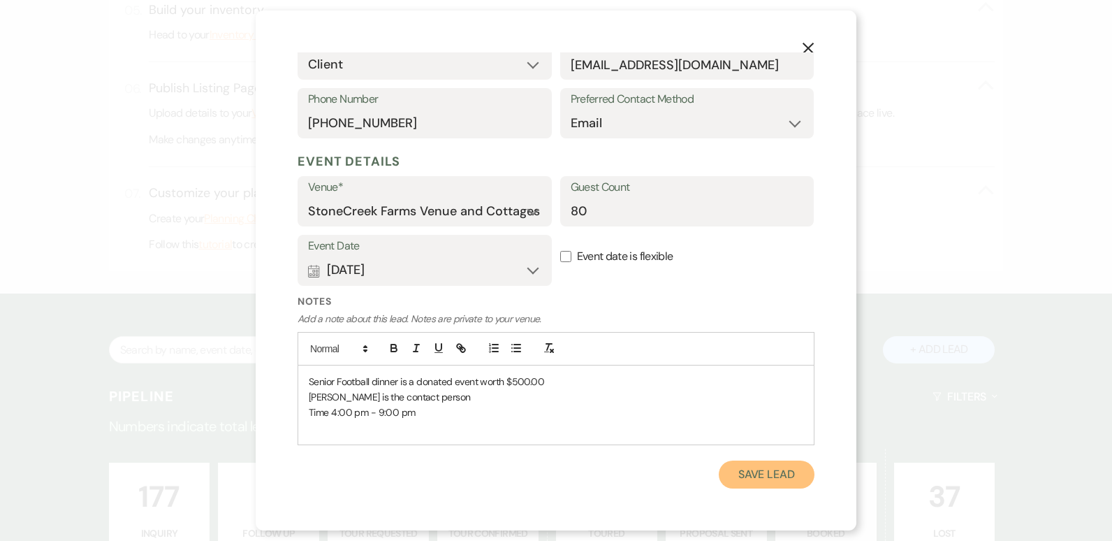
click at [766, 472] on button "Save Lead" at bounding box center [767, 474] width 96 height 28
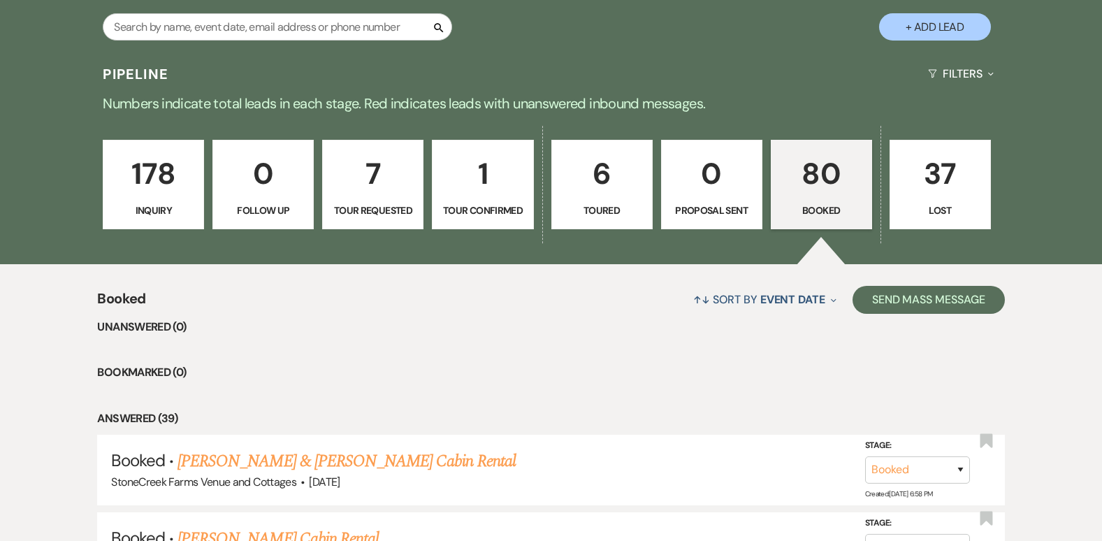
scroll to position [922, 0]
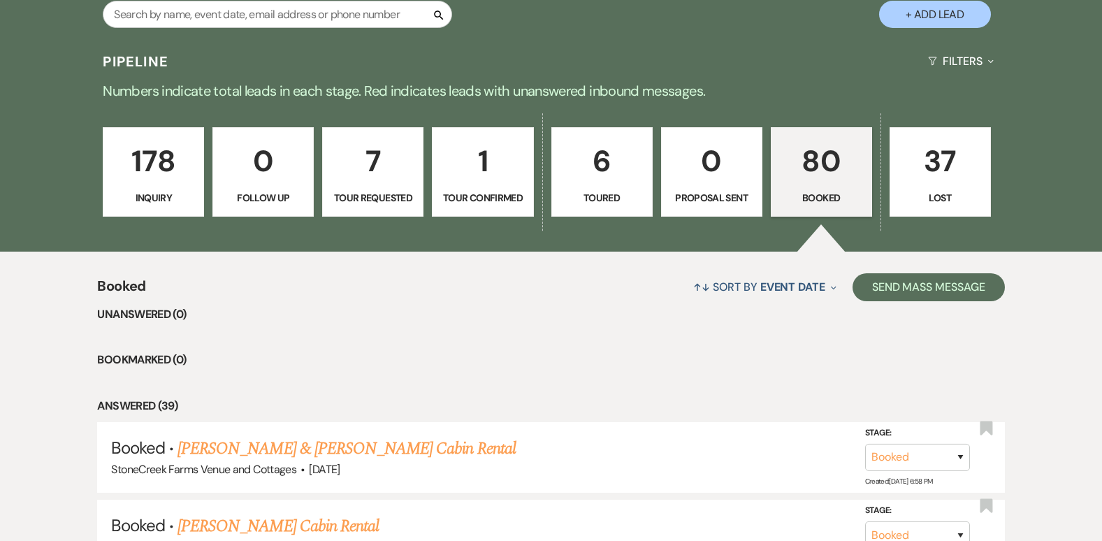
click at [156, 152] on p "178" at bounding box center [153, 161] width 83 height 47
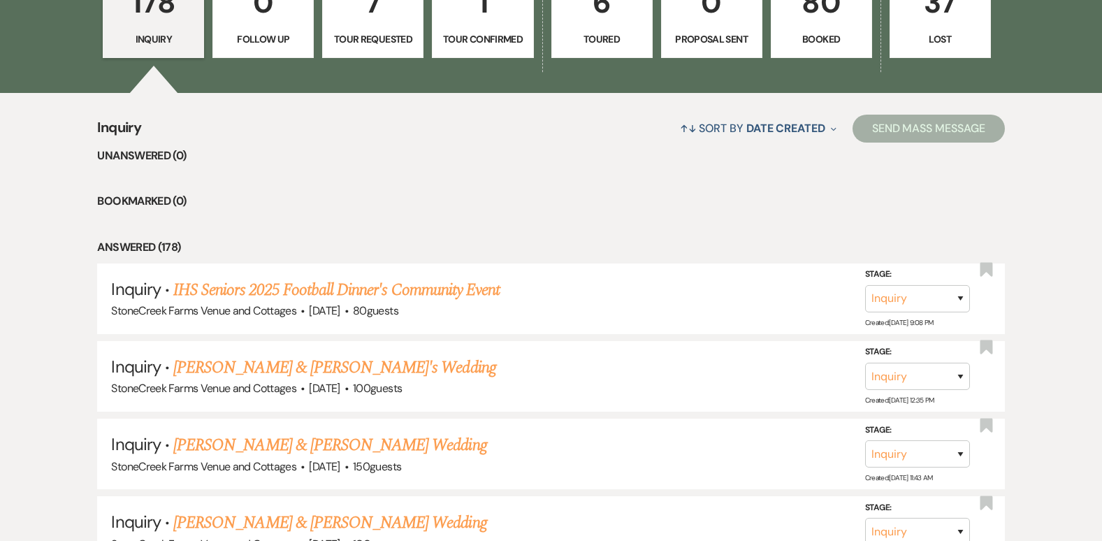
scroll to position [1118, 0]
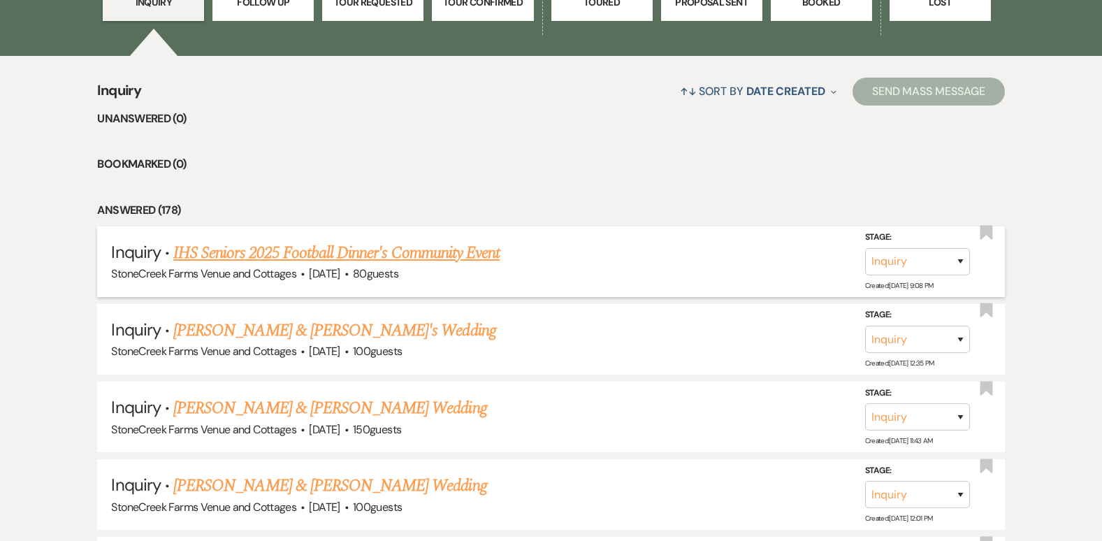
click at [464, 249] on link "IHS Seniors 2025 Football Dinner's Community Event" at bounding box center [336, 252] width 326 height 25
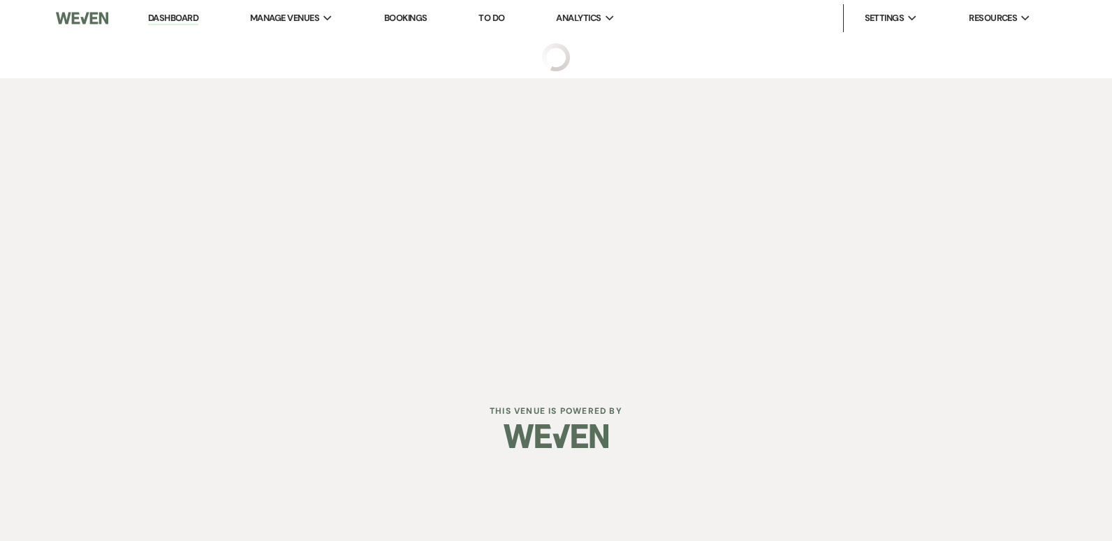
select select "20"
select select "7"
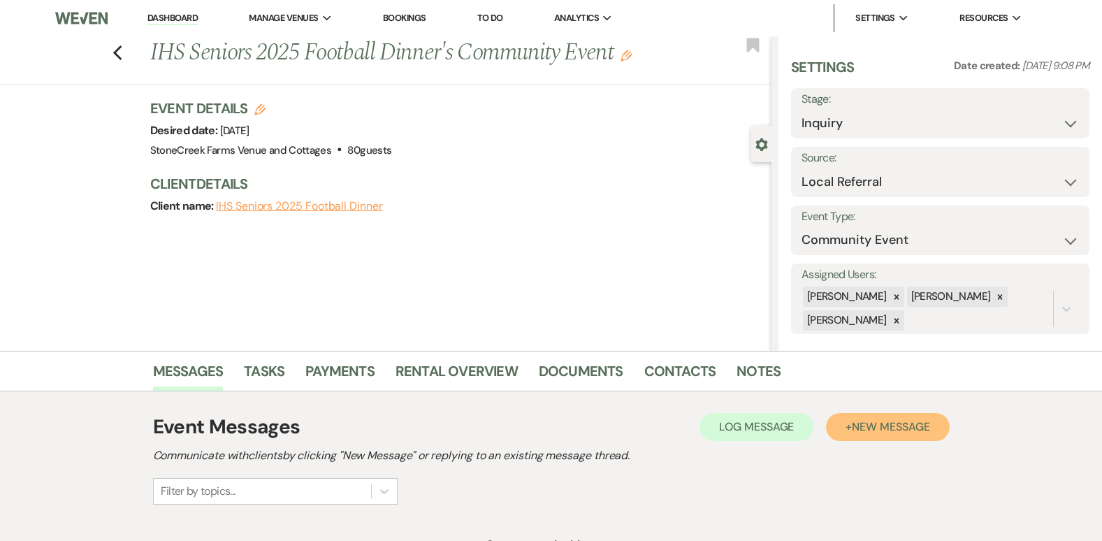
click at [873, 434] on button "+ New Message" at bounding box center [887, 427] width 123 height 28
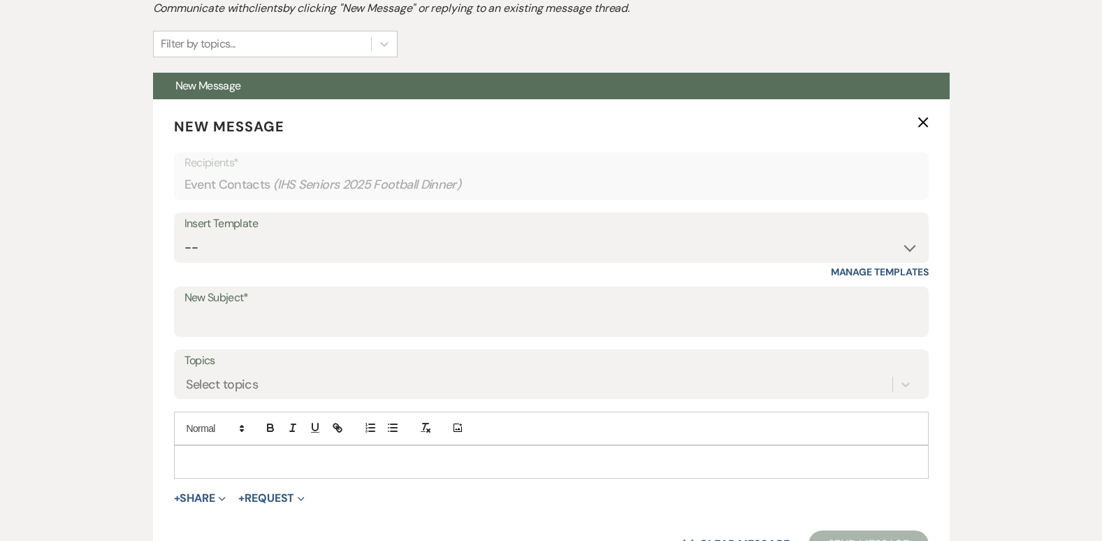
scroll to position [494, 0]
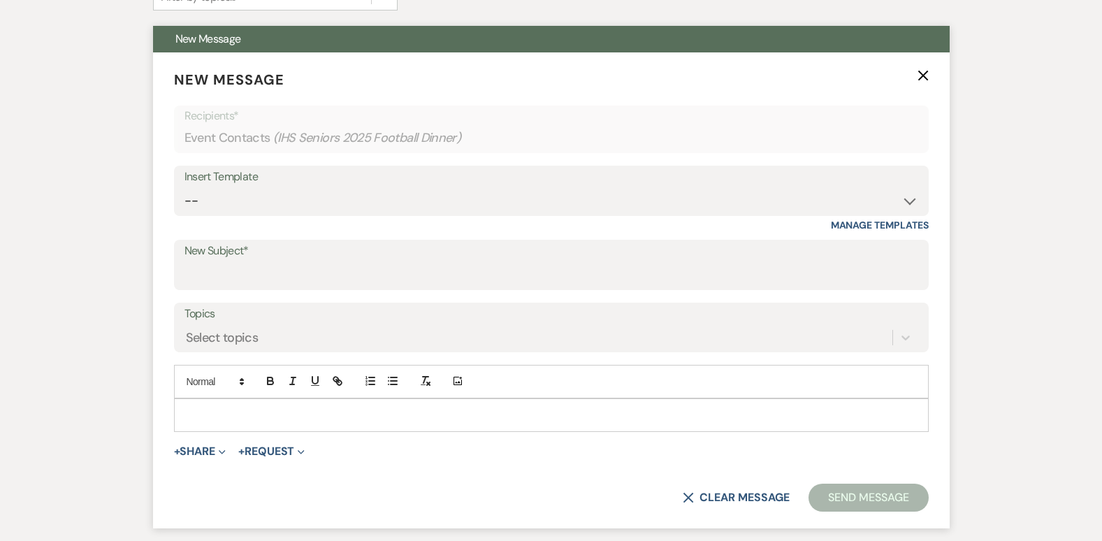
click at [898, 260] on label "New Subject*" at bounding box center [551, 251] width 734 height 20
click at [898, 261] on input "New Subject*" at bounding box center [551, 274] width 734 height 27
click at [910, 199] on select "-- Weven Planning Portal Introduction (Booked Events) Initial Inquiry Response …" at bounding box center [551, 200] width 734 height 27
select select "4276"
click at [184, 187] on select "-- Weven Planning Portal Introduction (Booked Events) Initial Inquiry Response …" at bounding box center [551, 200] width 734 height 27
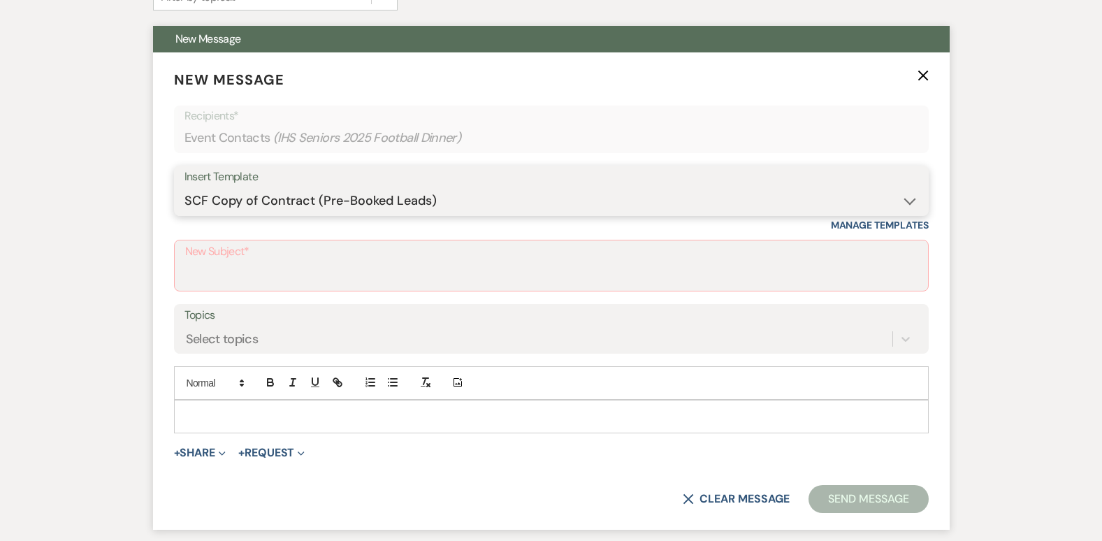
type input "Booking your event!"
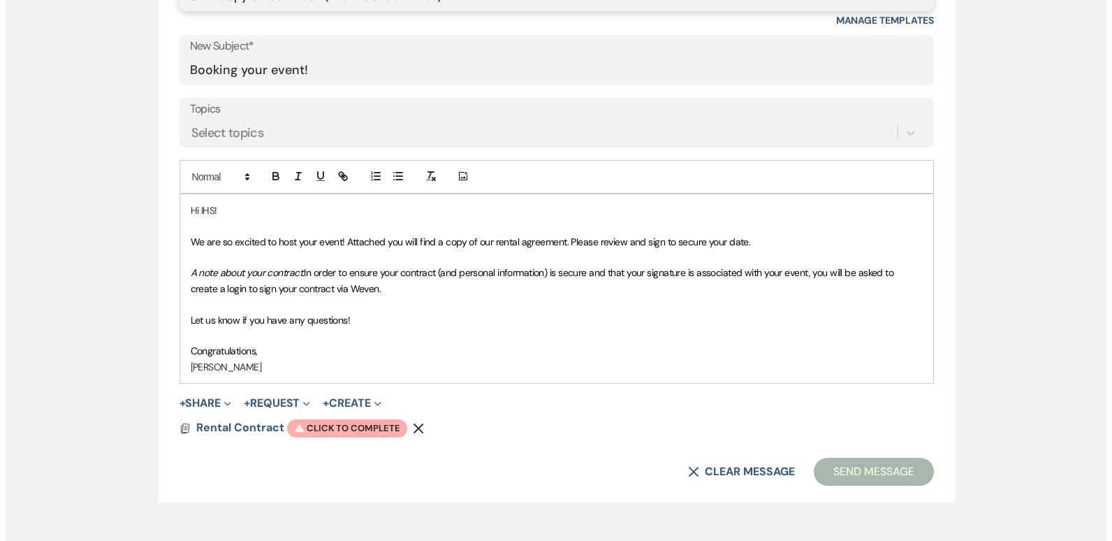
scroll to position [708, 0]
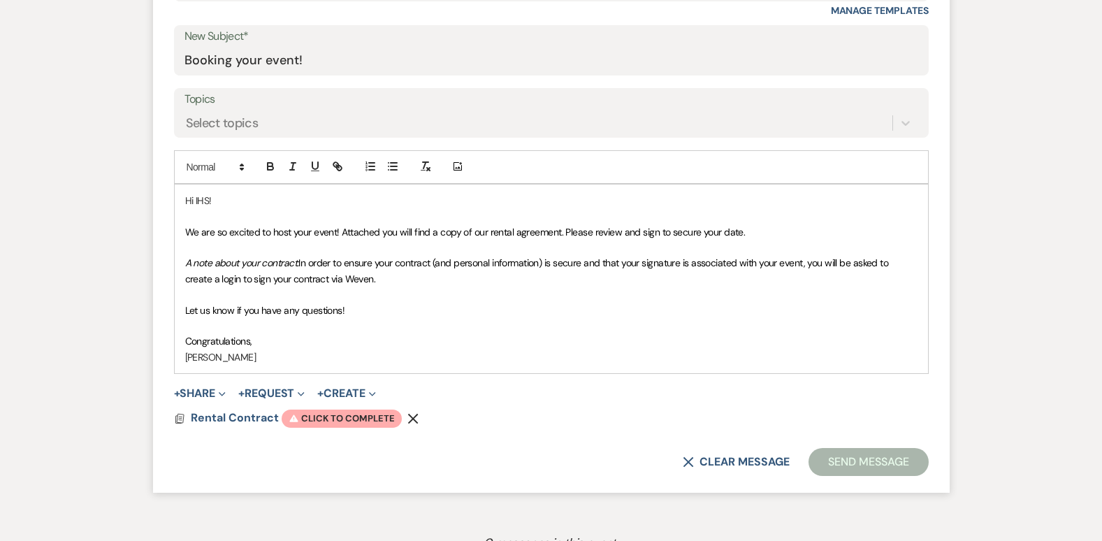
click at [185, 216] on p at bounding box center [551, 215] width 732 height 15
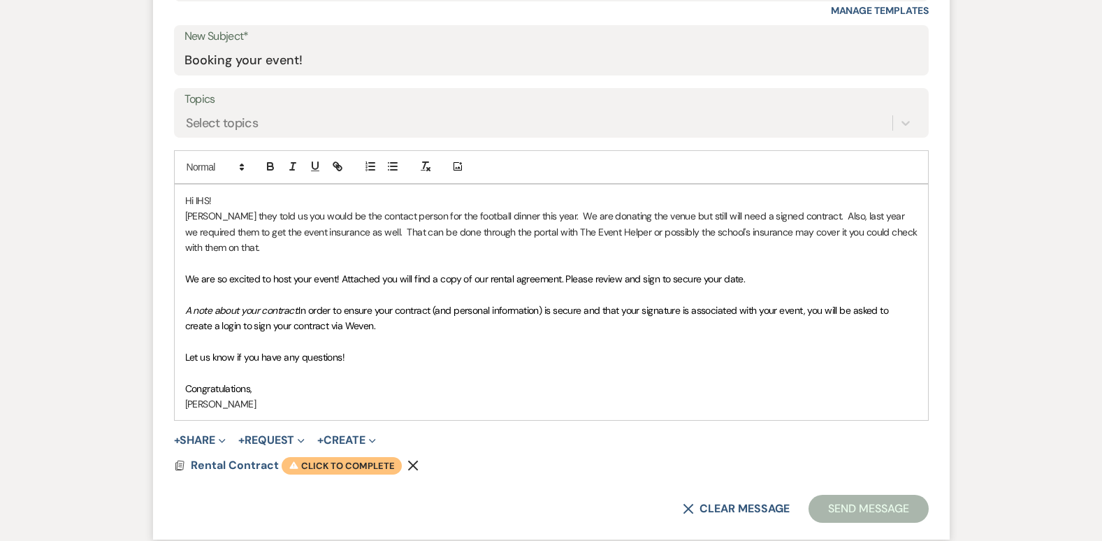
click at [330, 464] on span "Warning Click to complete" at bounding box center [342, 466] width 120 height 18
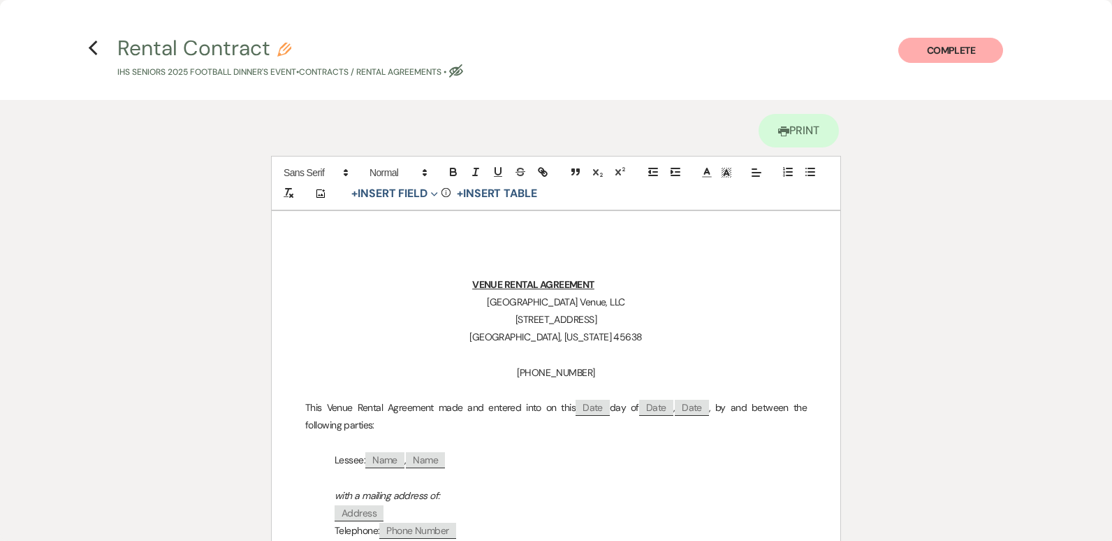
click at [645, 468] on p "Lessee: ﻿ Name ﻿ , ﻿ Name ﻿" at bounding box center [556, 459] width 502 height 17
click at [782, 504] on p "with a mailing address of:" at bounding box center [556, 495] width 502 height 17
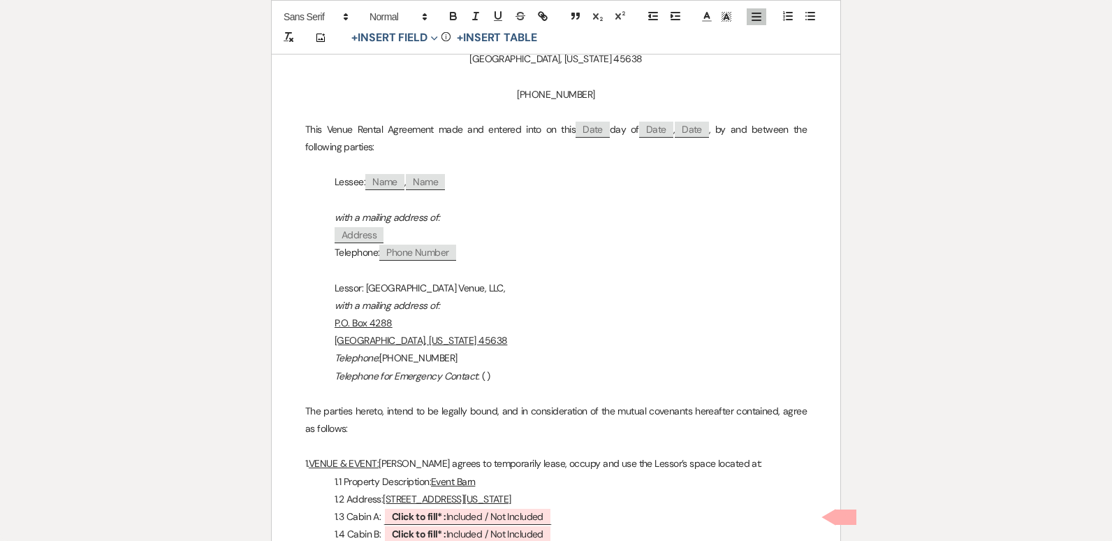
scroll to position [296, 0]
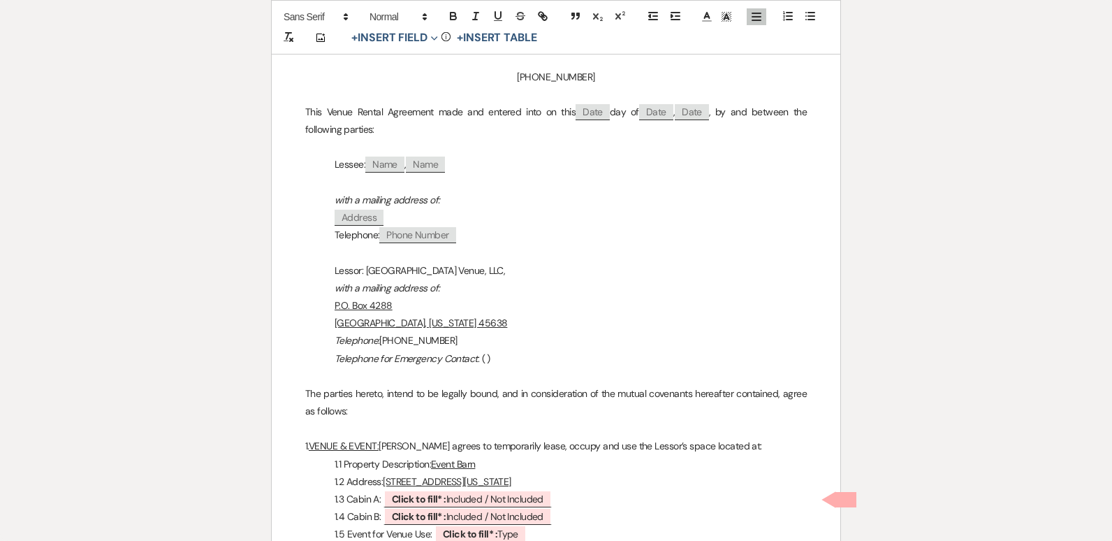
click at [464, 232] on p "Telephone: ﻿ Phone Number ﻿" at bounding box center [556, 234] width 502 height 17
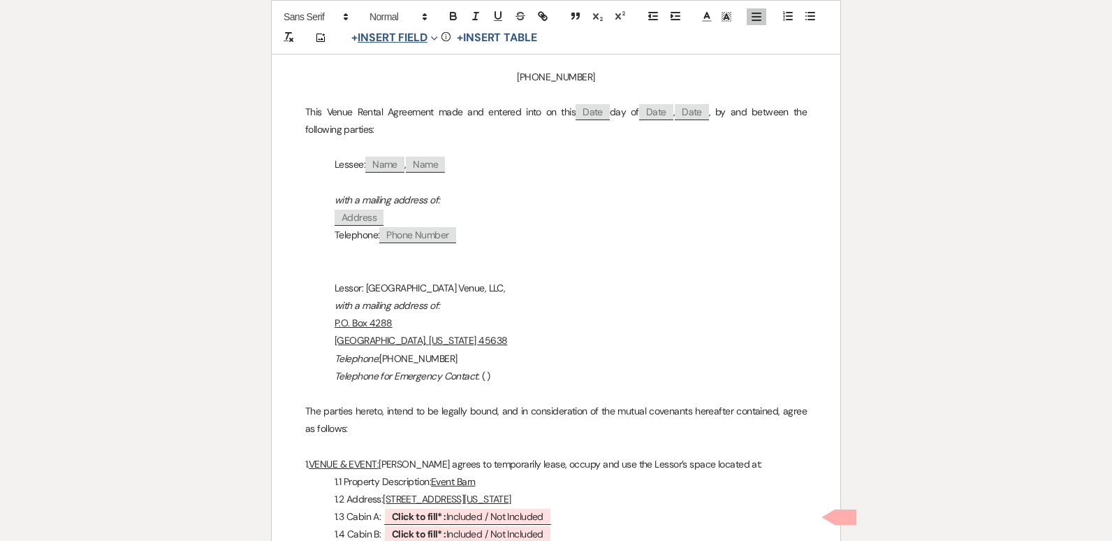
click at [396, 42] on button "+ Insert Field Expand" at bounding box center [395, 37] width 96 height 17
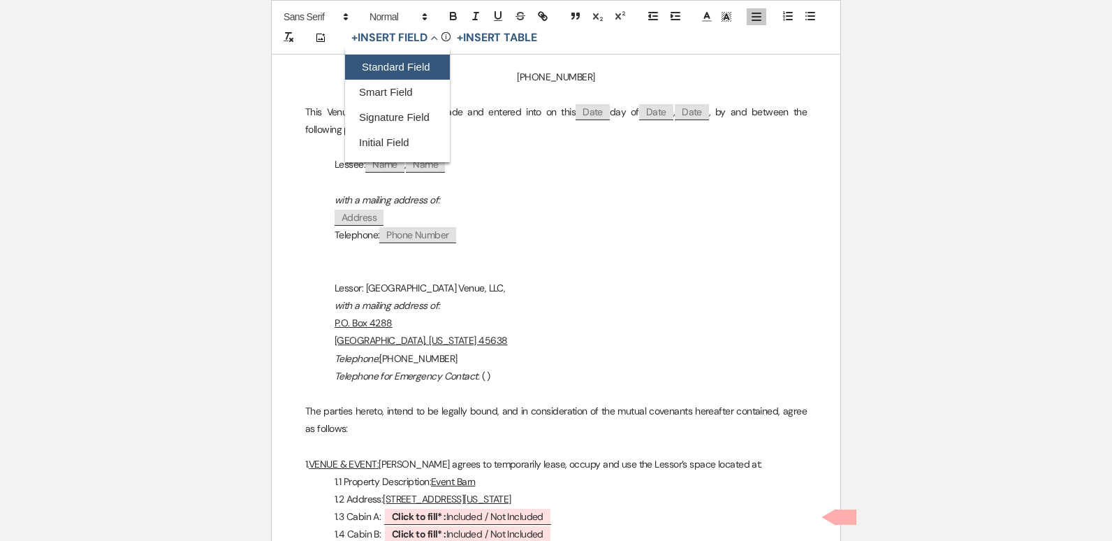
click at [397, 61] on button "Standard Field" at bounding box center [397, 66] width 105 height 25
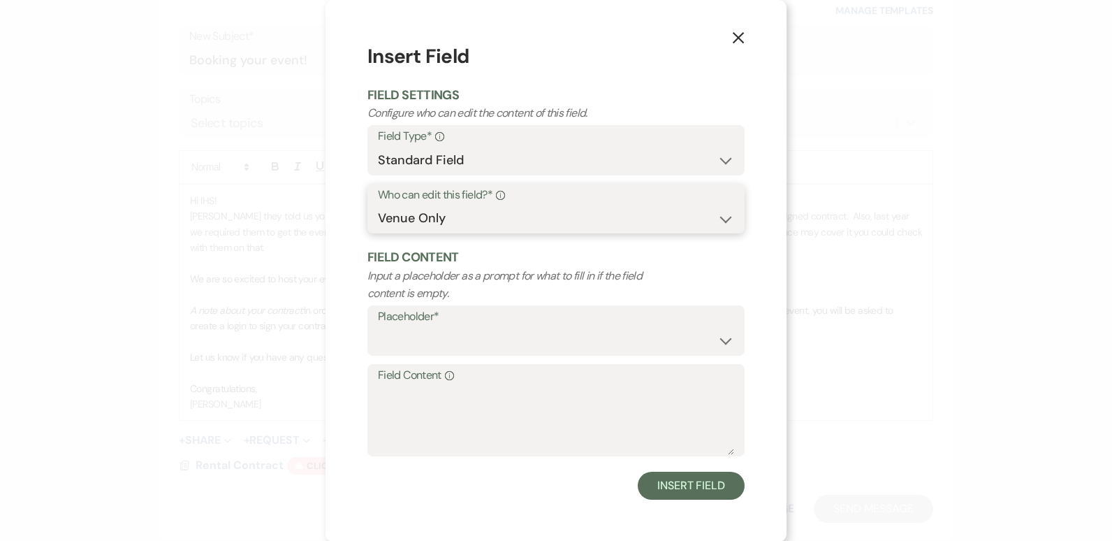
click at [721, 217] on select "Both Venue & Client Client Only Venue Only" at bounding box center [556, 218] width 356 height 27
select select "client"
click at [378, 232] on select "Both Venue & Client Client Only Venue Only" at bounding box center [556, 218] width 356 height 27
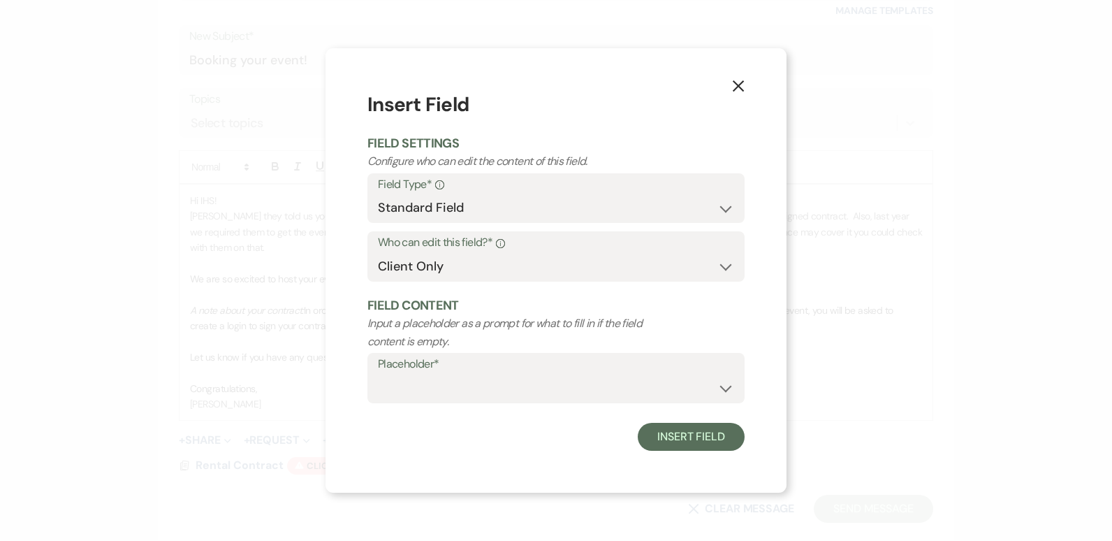
click at [600, 369] on label "Placeholder*" at bounding box center [556, 364] width 356 height 20
click at [720, 388] on select "Custom Placeholder Date Time Name Location Venue Name Type Number Budget Addres…" at bounding box center [556, 387] width 356 height 27
click at [378, 374] on select "Custom Placeholder Date Time Name Location Venue Name Type Number Budget Addres…" at bounding box center [556, 387] width 356 height 27
select select "Email"
click at [700, 434] on button "Insert Field" at bounding box center [691, 437] width 107 height 28
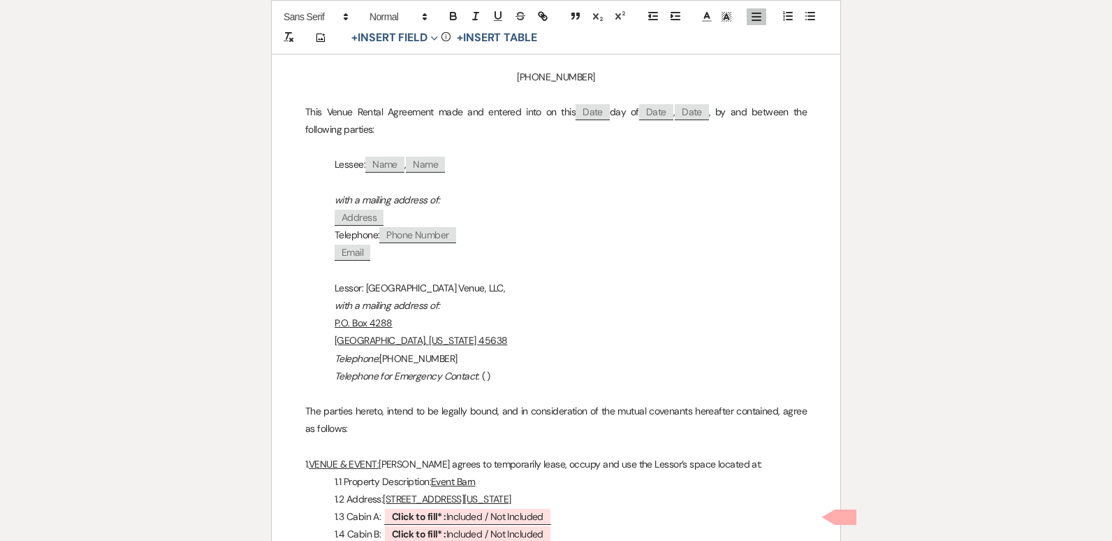
click at [483, 374] on p "Telephone for Emergency Contact : ( )" at bounding box center [556, 375] width 502 height 17
click at [777, 467] on p "1. VENUE & EVENT: Lessee agrees to temporarily lease, occupy and use the Lessor…" at bounding box center [556, 463] width 502 height 17
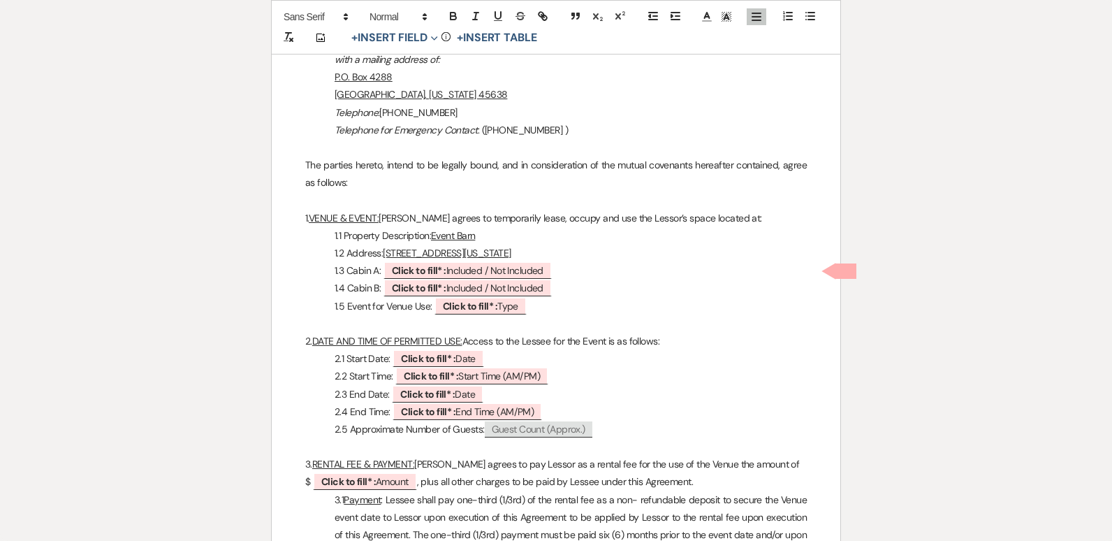
scroll to position [560, 0]
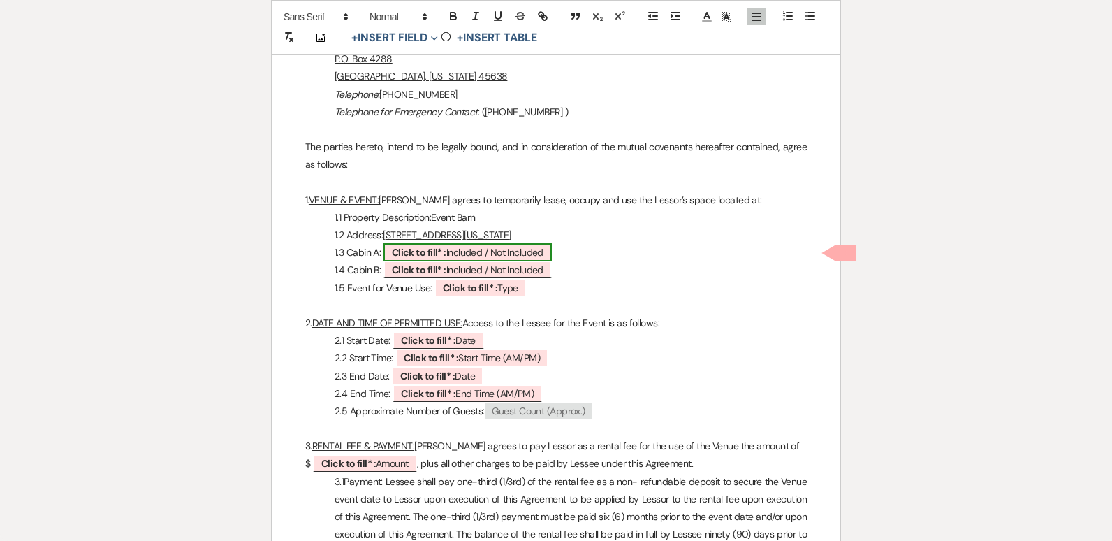
click at [510, 251] on span "Click to fill* : Included / Not Included" at bounding box center [468, 252] width 168 height 18
select select "owner"
select select "custom_placeholder"
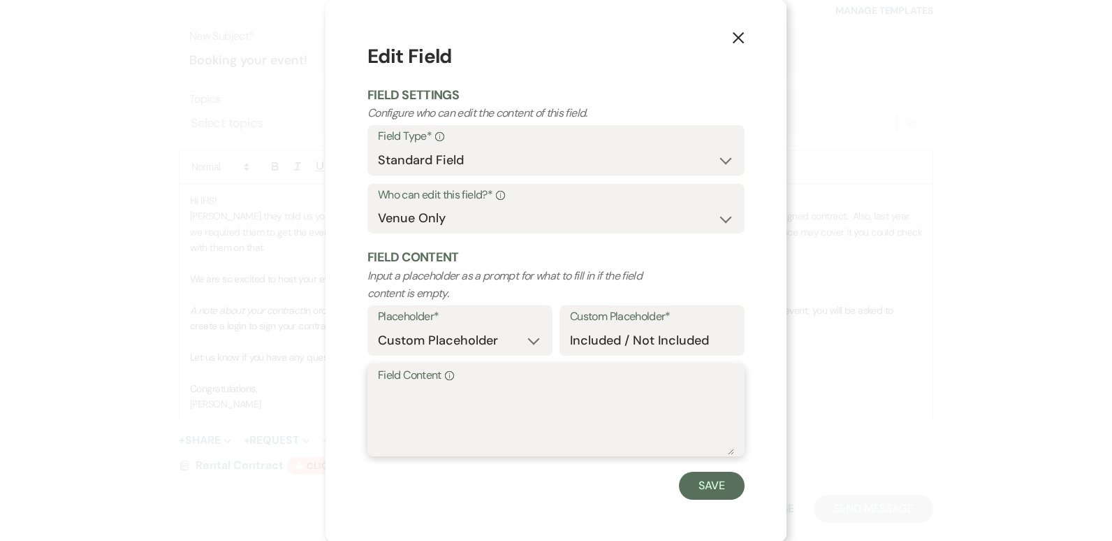
click at [476, 400] on textarea "Field Content Info" at bounding box center [556, 420] width 356 height 70
type textarea "Not Included"
click at [706, 486] on button "Save" at bounding box center [712, 486] width 66 height 28
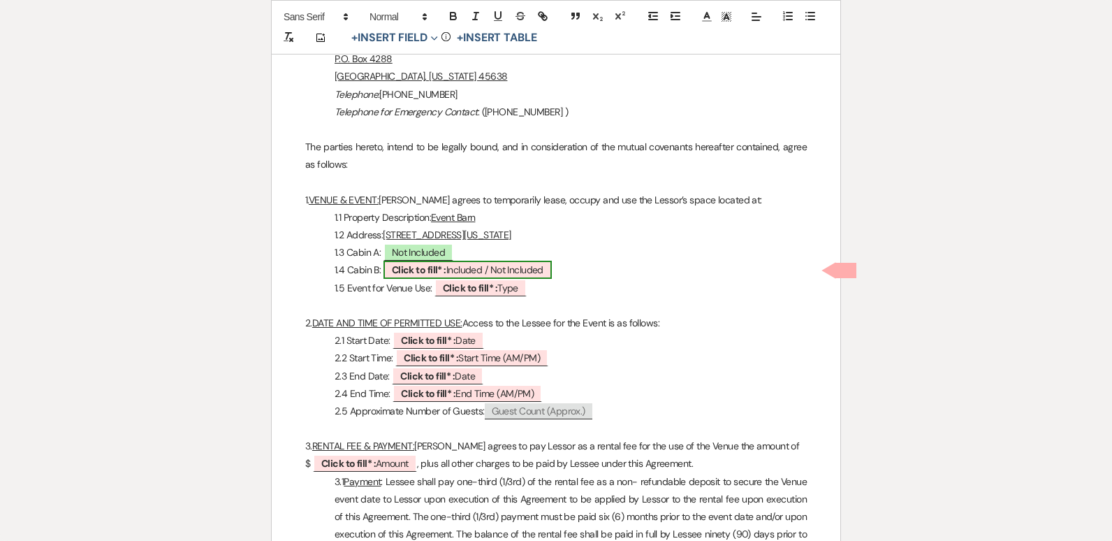
click at [465, 263] on span "Click to fill* : Included / Not Included" at bounding box center [468, 270] width 168 height 18
select select "owner"
select select "custom_placeholder"
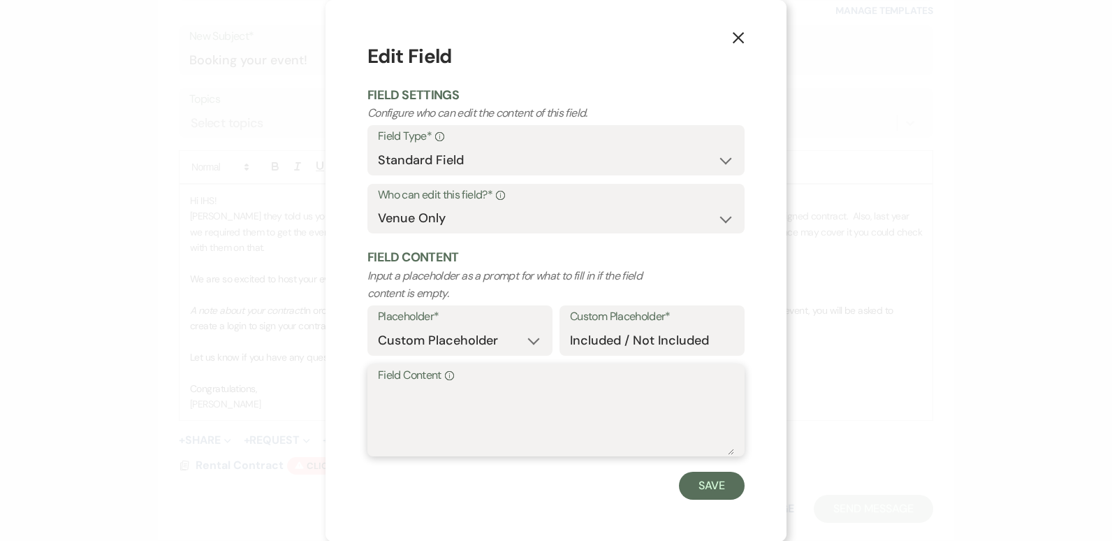
click at [410, 410] on textarea "Field Content Info" at bounding box center [556, 420] width 356 height 70
type textarea "Not Included"
click at [715, 486] on button "Save" at bounding box center [712, 486] width 66 height 28
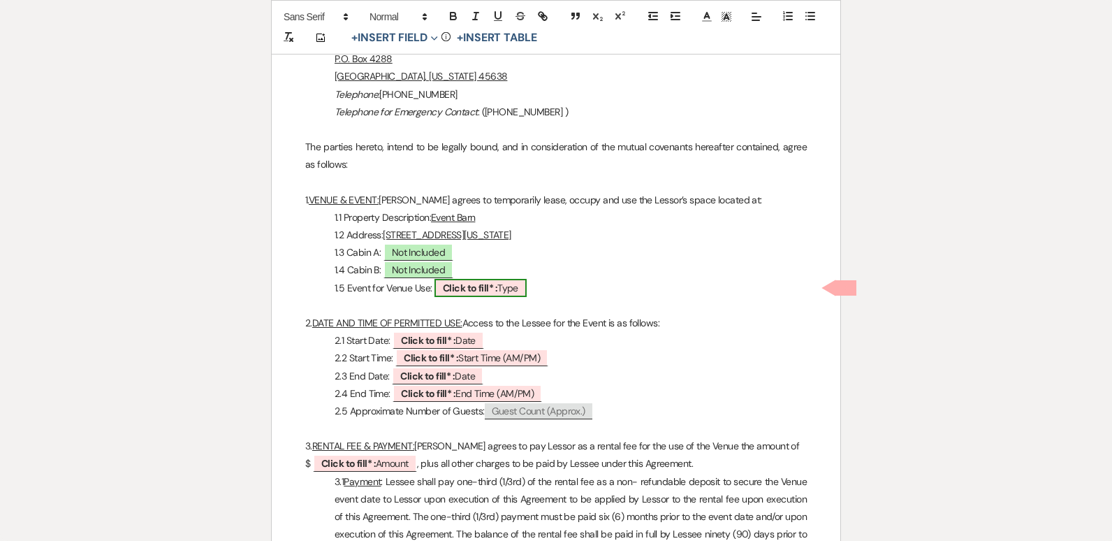
click at [503, 290] on span "Click to fill* : Type" at bounding box center [481, 288] width 92 height 18
select select "owner"
select select "Type"
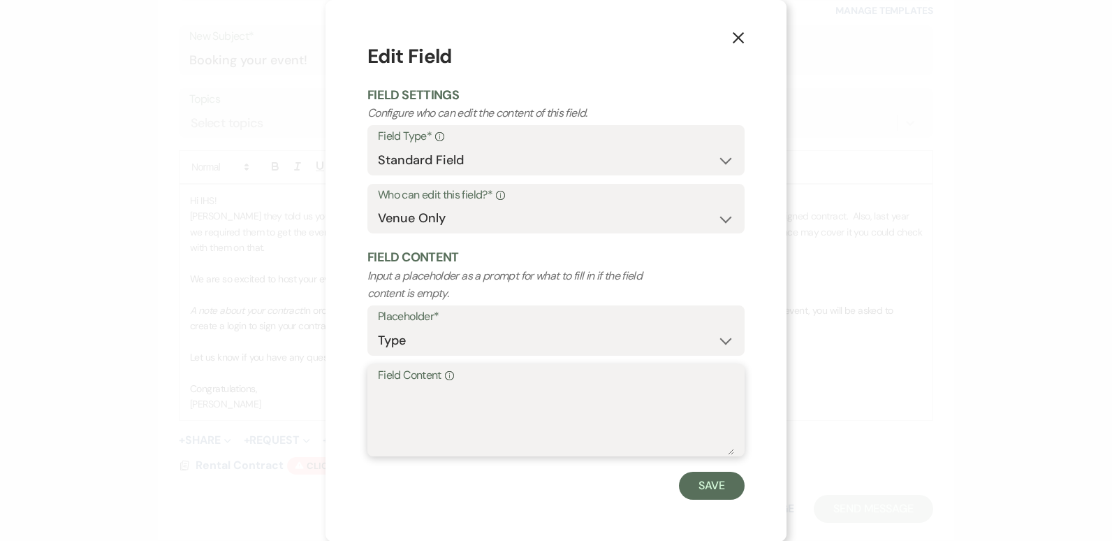
click at [437, 407] on textarea "Field Content Info" at bounding box center [556, 420] width 356 height 70
type textarea "Senior Football Banquet"
click at [715, 484] on button "Save" at bounding box center [712, 486] width 66 height 28
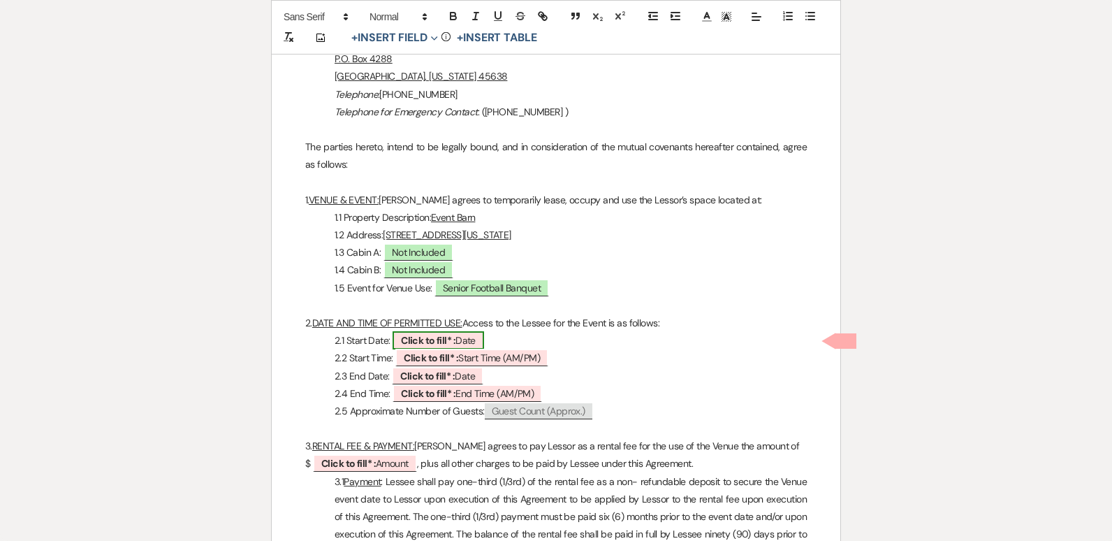
click at [465, 344] on span "Click to fill* : Date" at bounding box center [439, 340] width 92 height 18
select select "owner"
select select "Date"
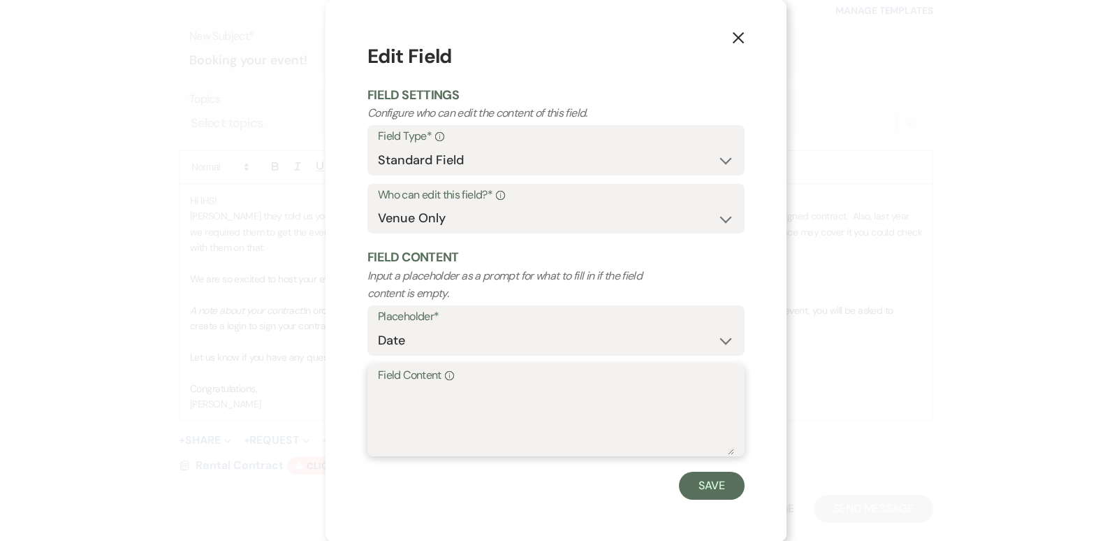
click at [447, 393] on textarea "Field Content Info" at bounding box center [556, 420] width 356 height 70
type textarea "October 23, 2025"
click at [704, 489] on button "Save" at bounding box center [712, 486] width 66 height 28
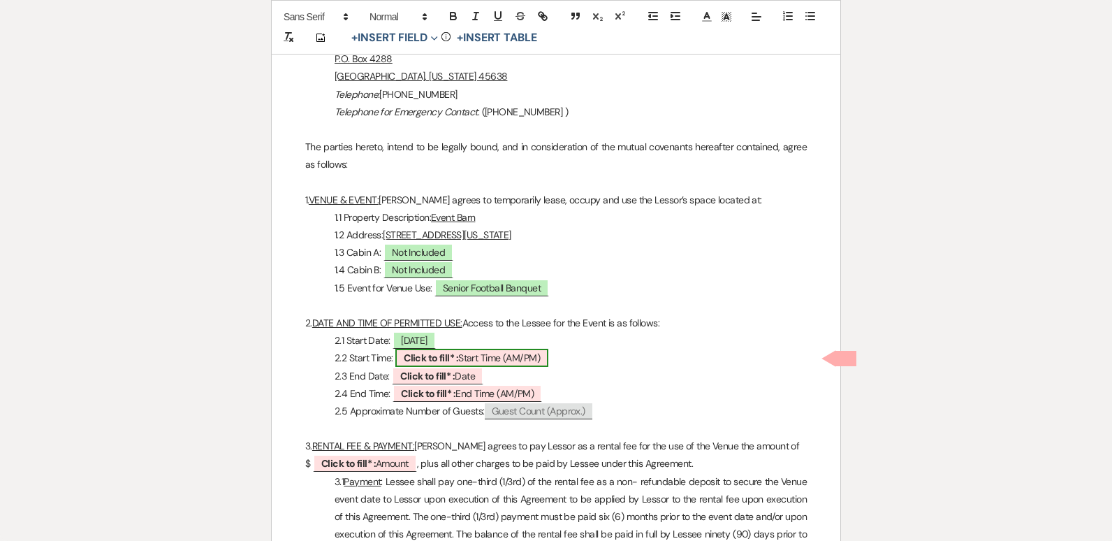
click at [467, 359] on span "Click to fill* : Start Time (AM/PM)" at bounding box center [471, 358] width 153 height 18
select select "owner"
select select "custom_placeholder"
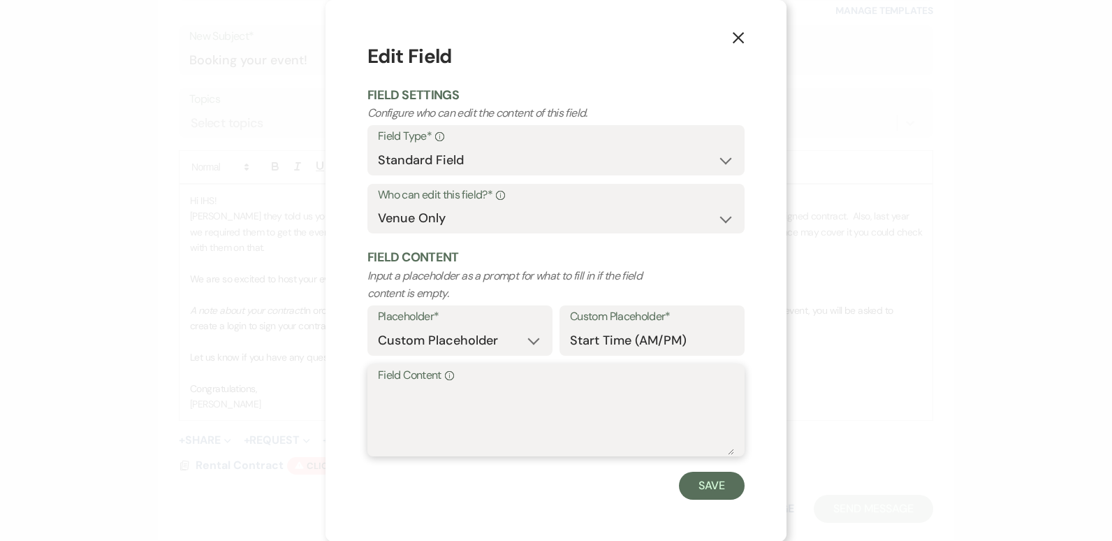
click at [454, 391] on textarea "Field Content Info" at bounding box center [556, 420] width 356 height 70
type textarea "4:00 PM"
click at [707, 492] on button "Save" at bounding box center [712, 486] width 66 height 28
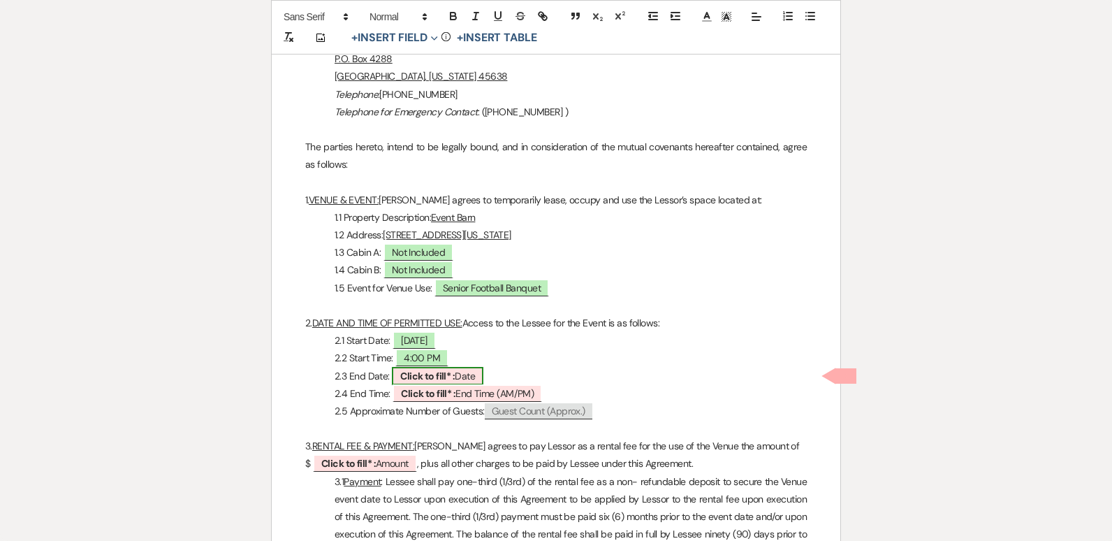
click at [437, 378] on b "Click to fill* :" at bounding box center [427, 376] width 54 height 13
select select "owner"
select select "Date"
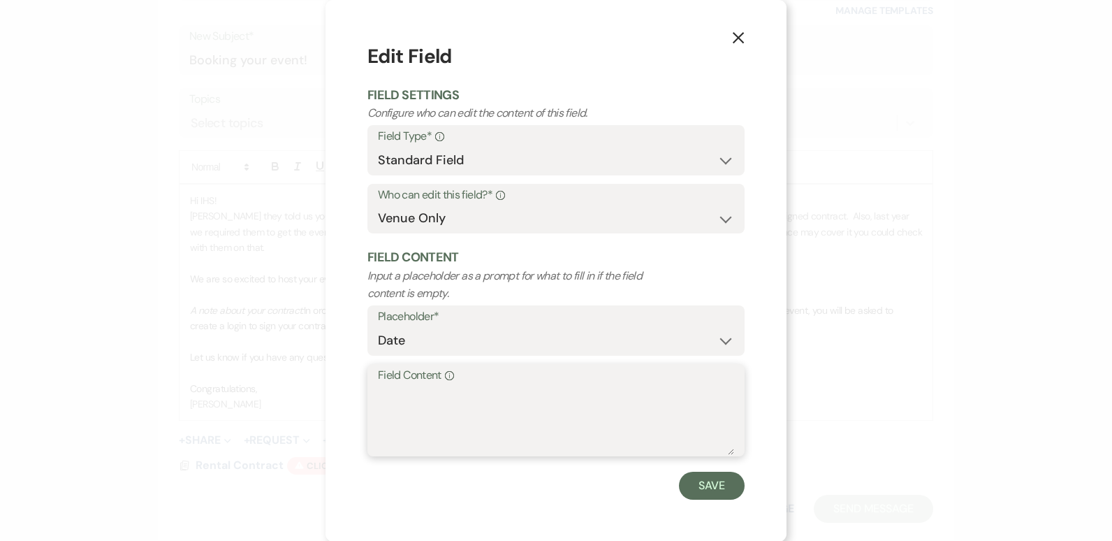
click at [404, 390] on textarea "Field Content Info" at bounding box center [556, 420] width 356 height 70
type textarea "October 23, 2025"
click at [710, 483] on button "Save" at bounding box center [712, 486] width 66 height 28
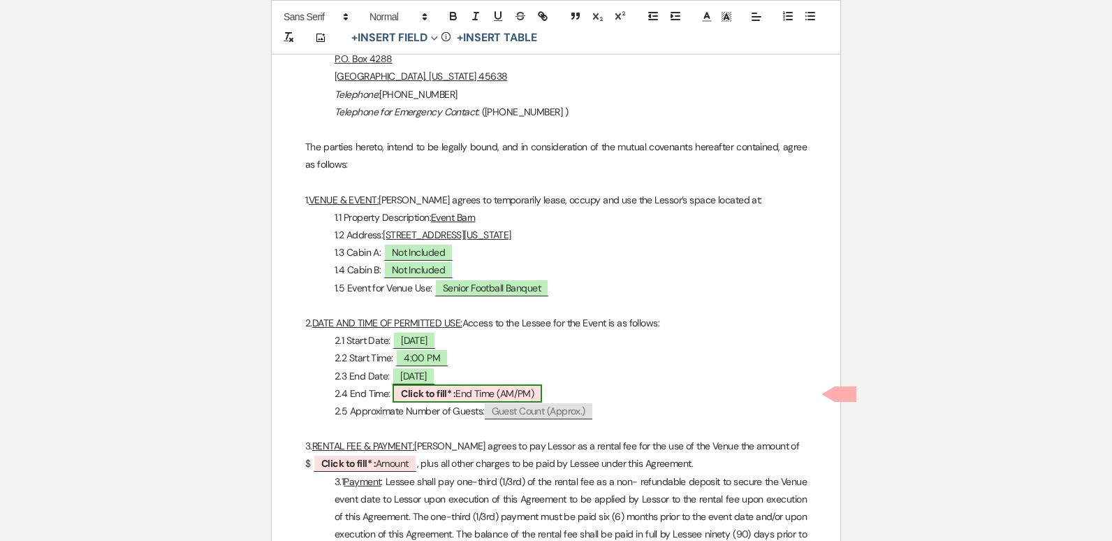
click at [478, 394] on span "Click to fill* : End Time (AM/PM)" at bounding box center [468, 393] width 150 height 18
select select "owner"
select select "custom_placeholder"
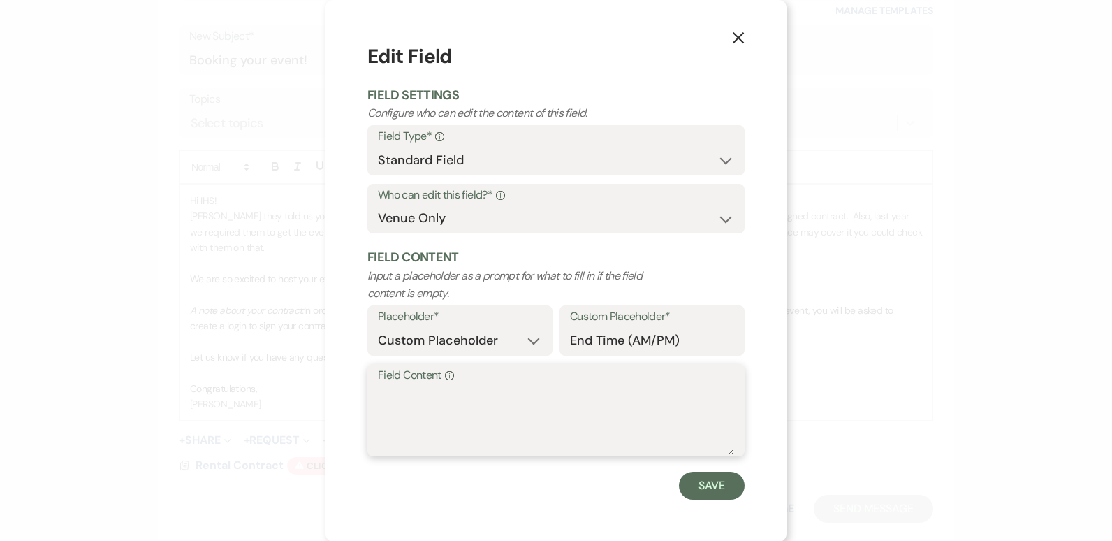
click at [429, 391] on textarea "Field Content Info" at bounding box center [556, 420] width 356 height 70
type textarea "9:00 PM"
click at [694, 489] on button "Save" at bounding box center [712, 486] width 66 height 28
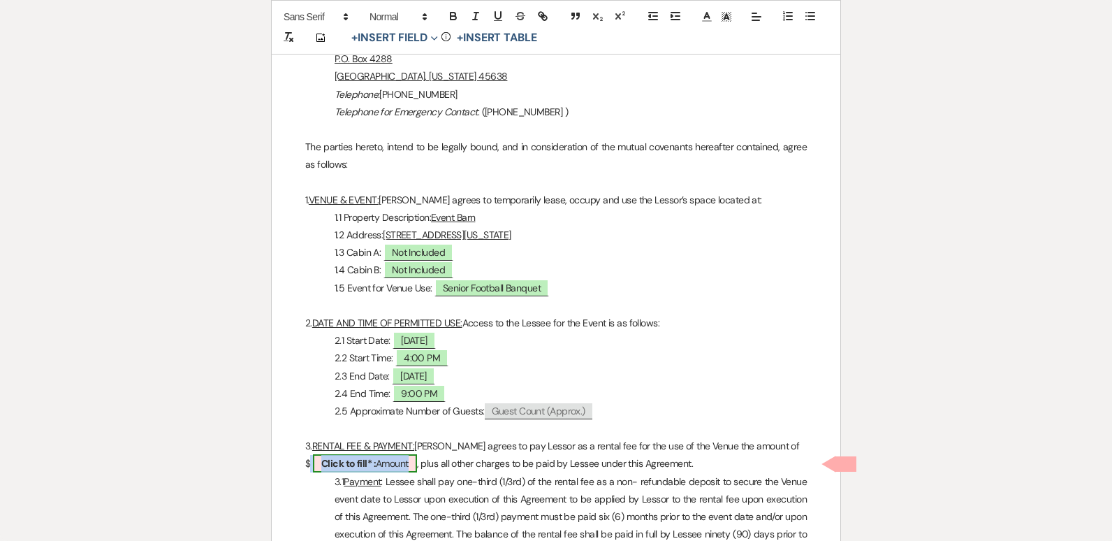
click at [389, 469] on span "Click to fill* : Amount" at bounding box center [365, 463] width 104 height 18
select select "owner"
select select "Amount"
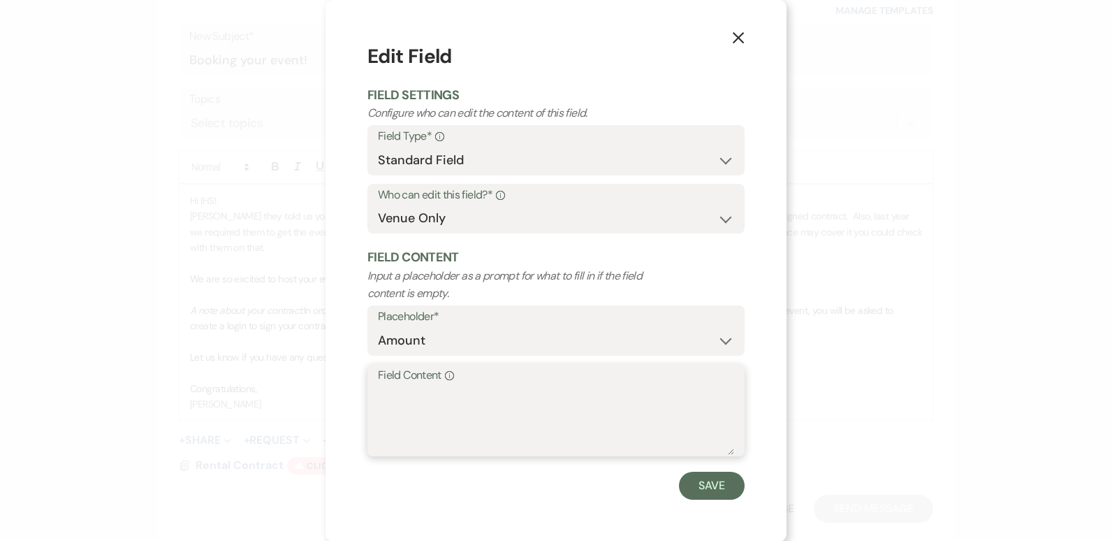
click at [378, 398] on textarea "Field Content Info" at bounding box center [556, 420] width 356 height 70
type textarea "Donation"
click at [712, 486] on button "Save" at bounding box center [712, 486] width 66 height 28
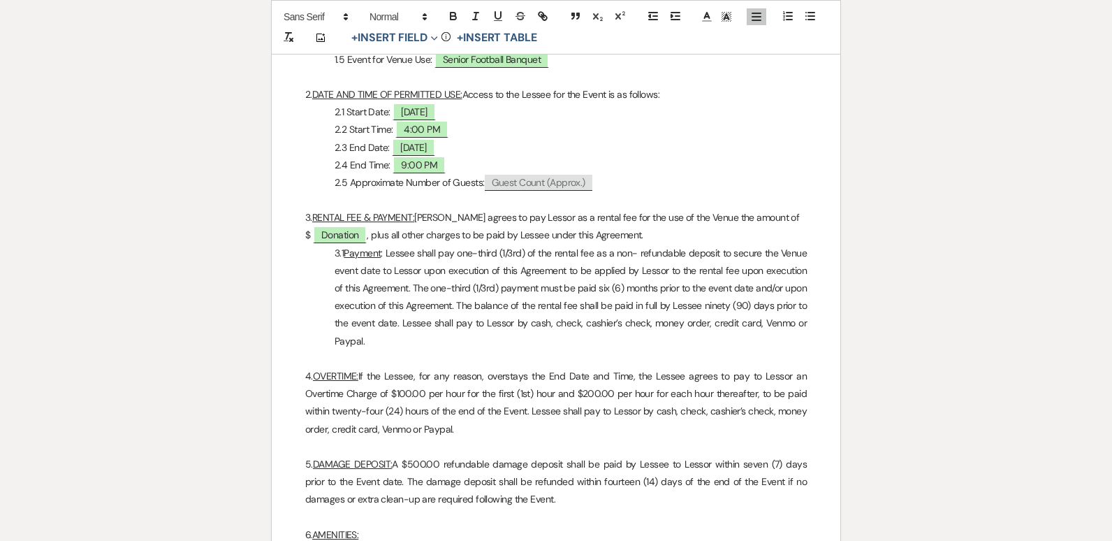
scroll to position [805, 0]
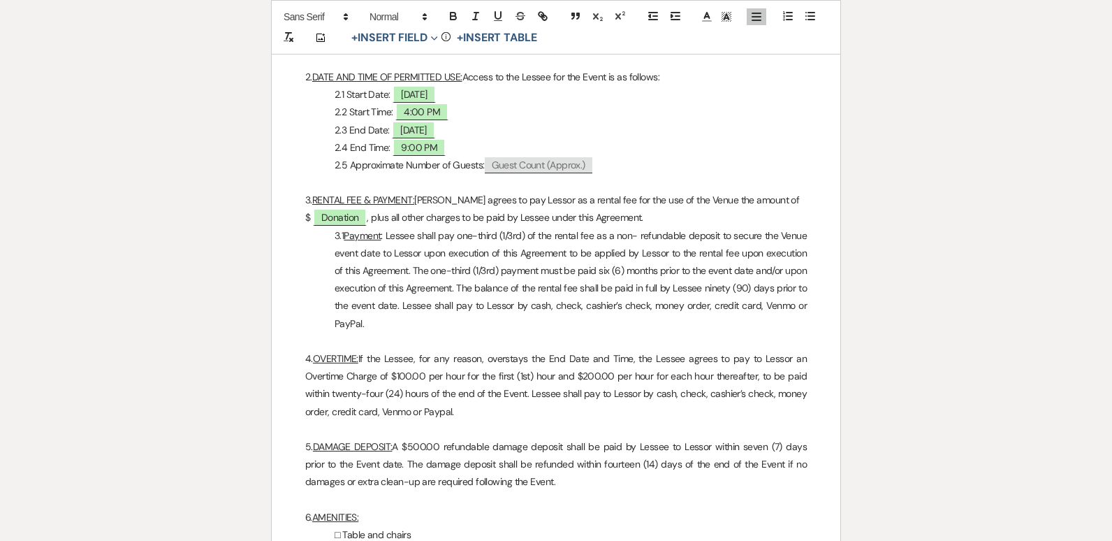
click at [438, 421] on p at bounding box center [556, 429] width 502 height 17
click at [623, 512] on p "6. AMENITIES:" at bounding box center [556, 517] width 502 height 17
click at [439, 446] on p "5. DAMAGE DEPOSIT: A $500.00 refundable damage deposit shall be paid by Lessee …" at bounding box center [556, 464] width 502 height 53
click at [643, 517] on p "6. AMENITIES:" at bounding box center [556, 517] width 502 height 17
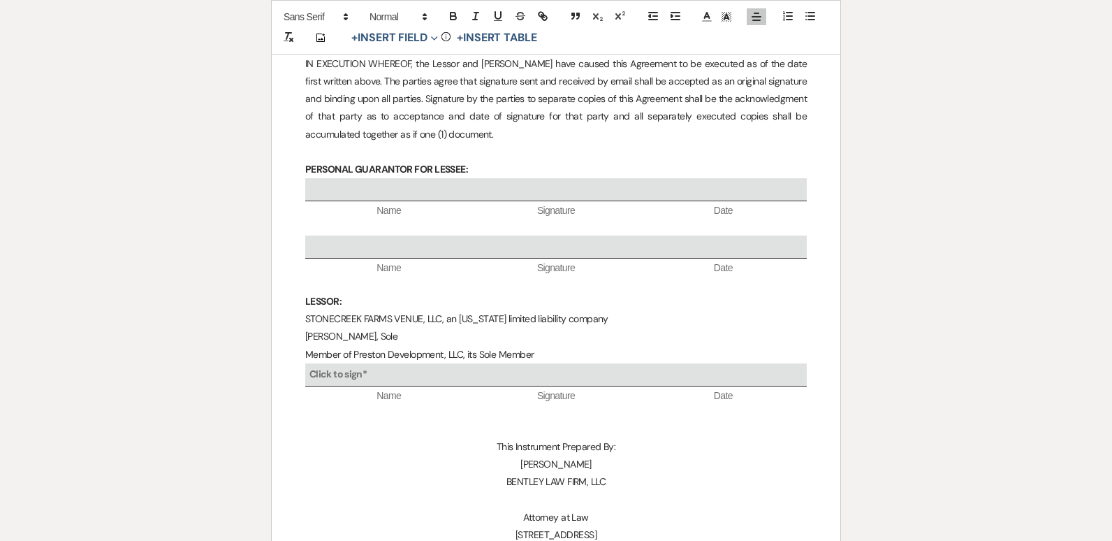
scroll to position [3846, 0]
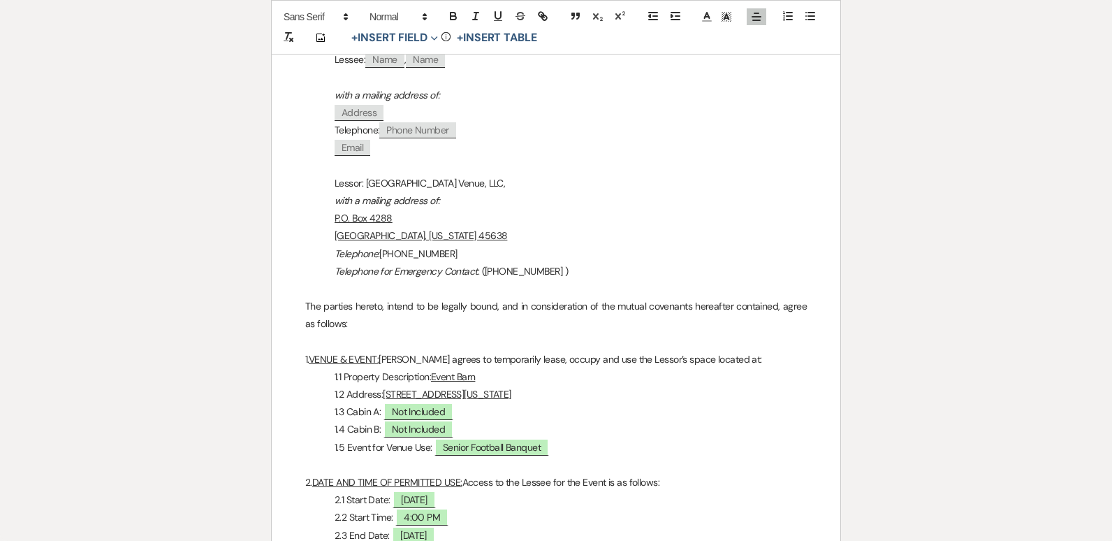
scroll to position [260, 0]
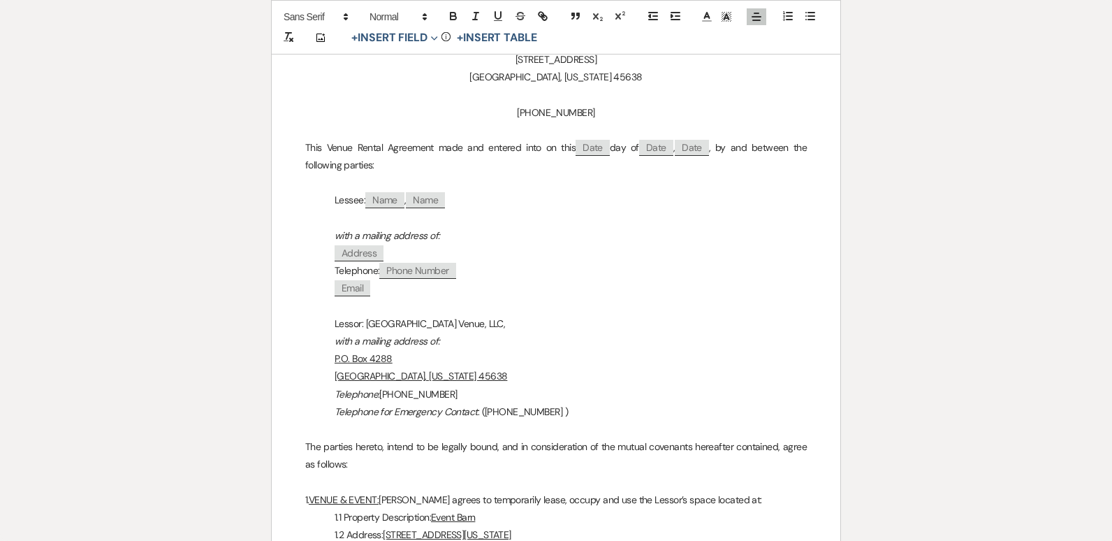
click at [683, 329] on p "Lessor: Stonecreek Farms Venue, LLC," at bounding box center [556, 323] width 502 height 17
click at [806, 478] on p at bounding box center [556, 481] width 502 height 17
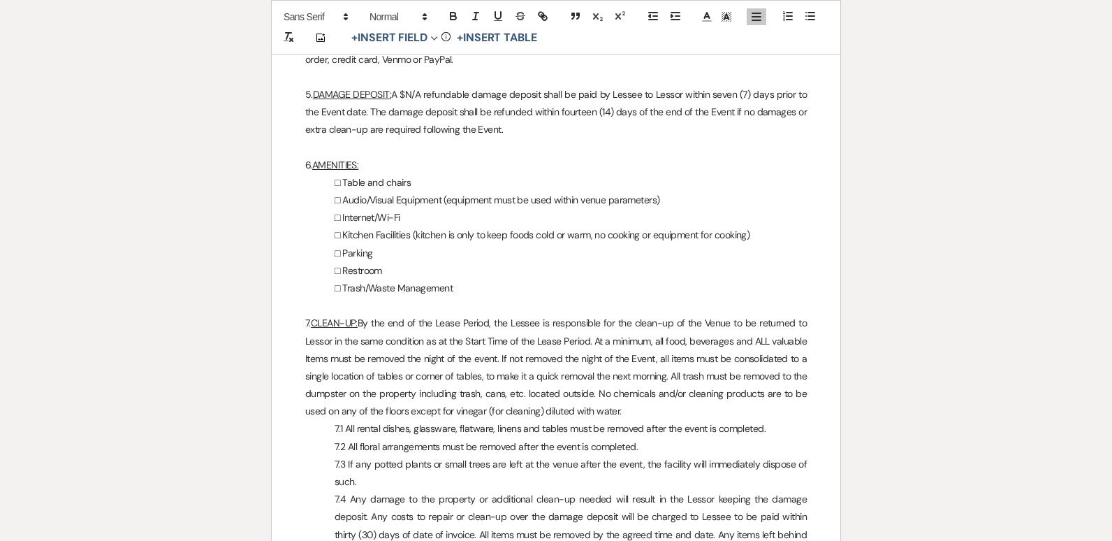
scroll to position [1105, 0]
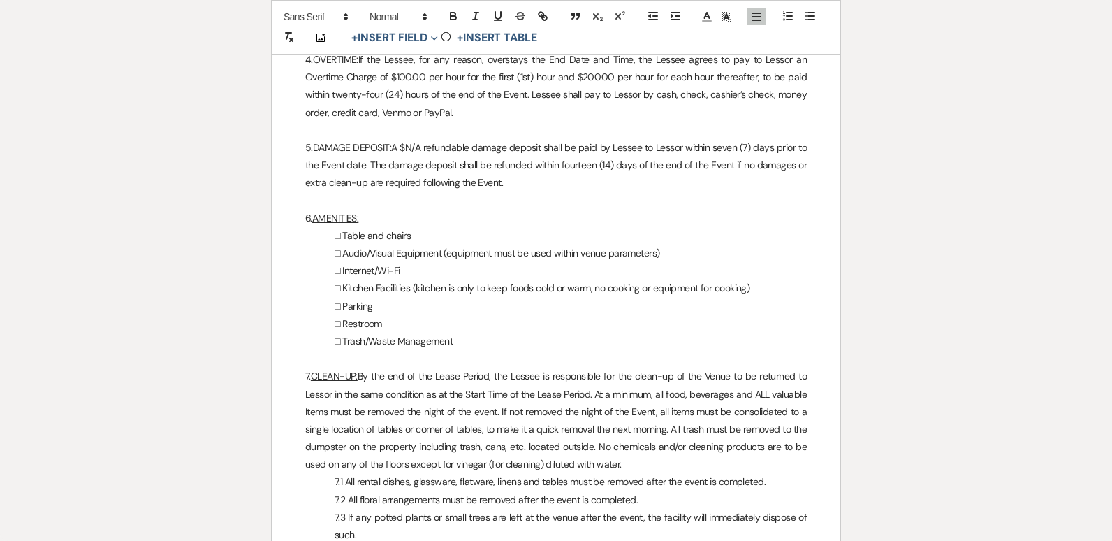
click at [799, 258] on p "□ Audio/Visual Equipment (equipment must be used within venue parameters)" at bounding box center [556, 253] width 502 height 17
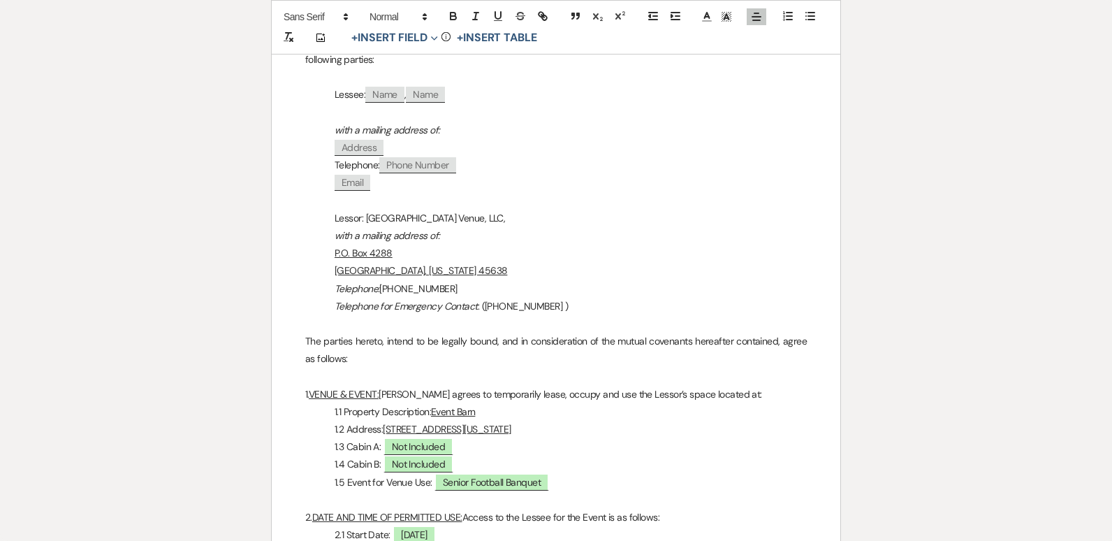
scroll to position [260, 0]
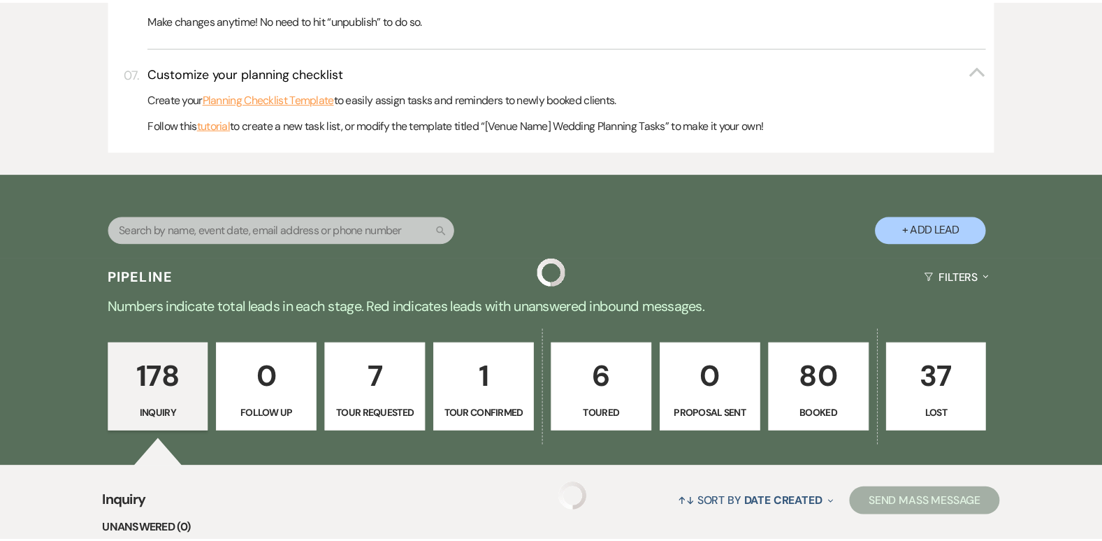
scroll to position [1118, 0]
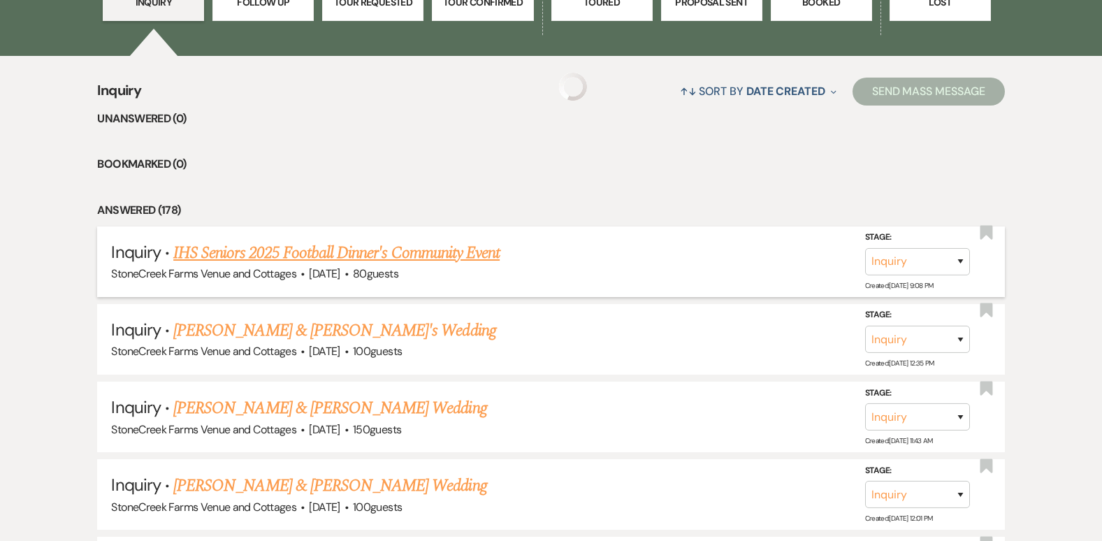
click at [362, 248] on link "IHS Seniors 2025 Football Dinner's Community Event" at bounding box center [336, 252] width 326 height 25
select select "20"
select select "7"
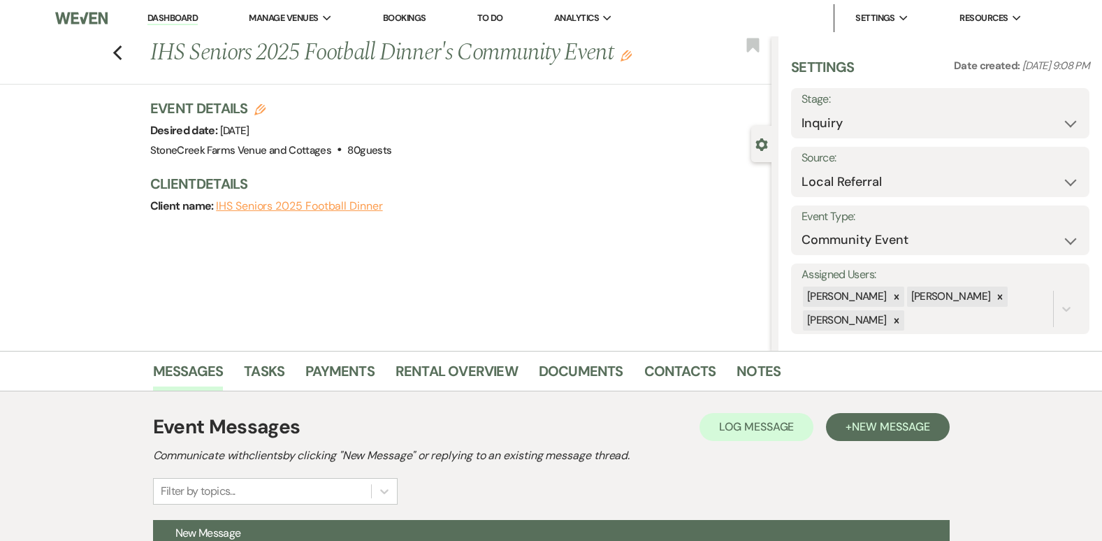
click at [300, 50] on h1 "IHS Seniors 2025 Football Dinner's Community Event Edit" at bounding box center [396, 53] width 492 height 34
click at [327, 205] on button "IHS Seniors 2025 Football Dinner" at bounding box center [299, 206] width 166 height 11
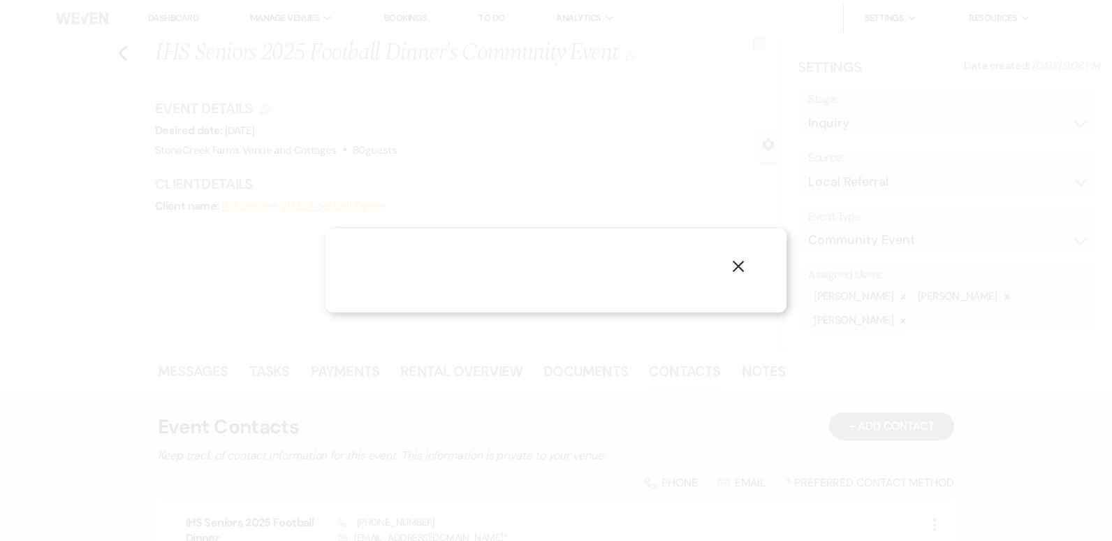
select select "1"
select select "email"
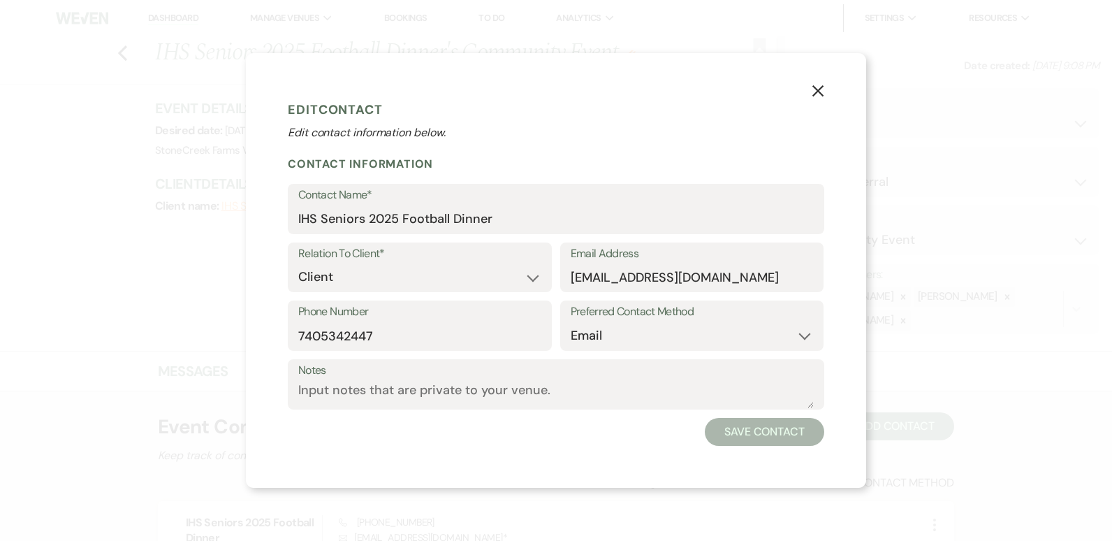
click at [739, 261] on label "Email Address" at bounding box center [692, 254] width 243 height 20
click at [739, 263] on input "christinesammons84@gmail.com" at bounding box center [692, 276] width 243 height 27
click at [398, 218] on input "IHS Seniors 2025 Football Dinner" at bounding box center [556, 218] width 516 height 27
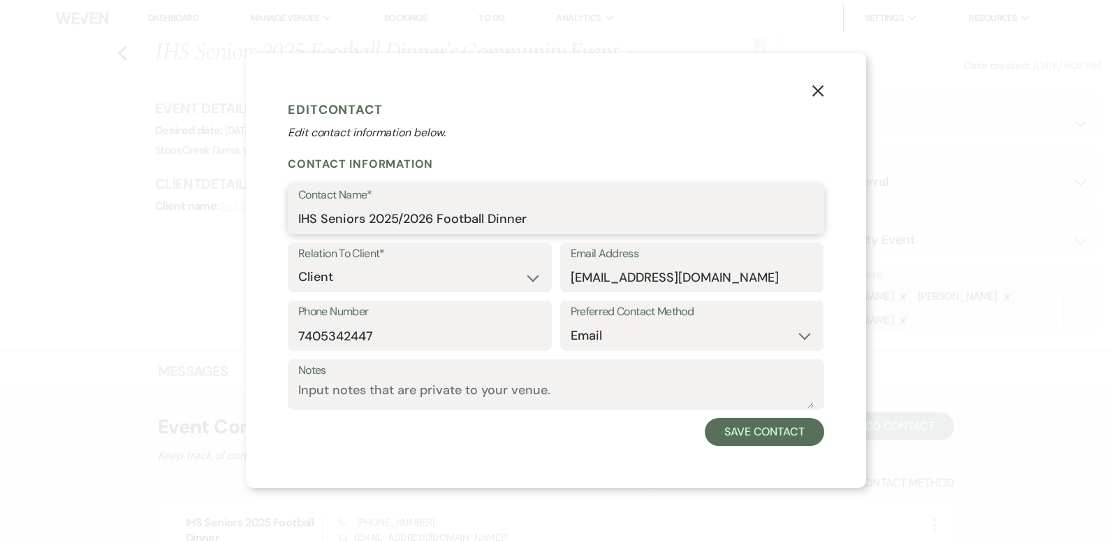
click at [541, 212] on input "IHS Seniors 2025/2026 Football Dinner" at bounding box center [556, 218] width 516 height 27
type input "IHS Seniors 2025/2026 Football Dinner"
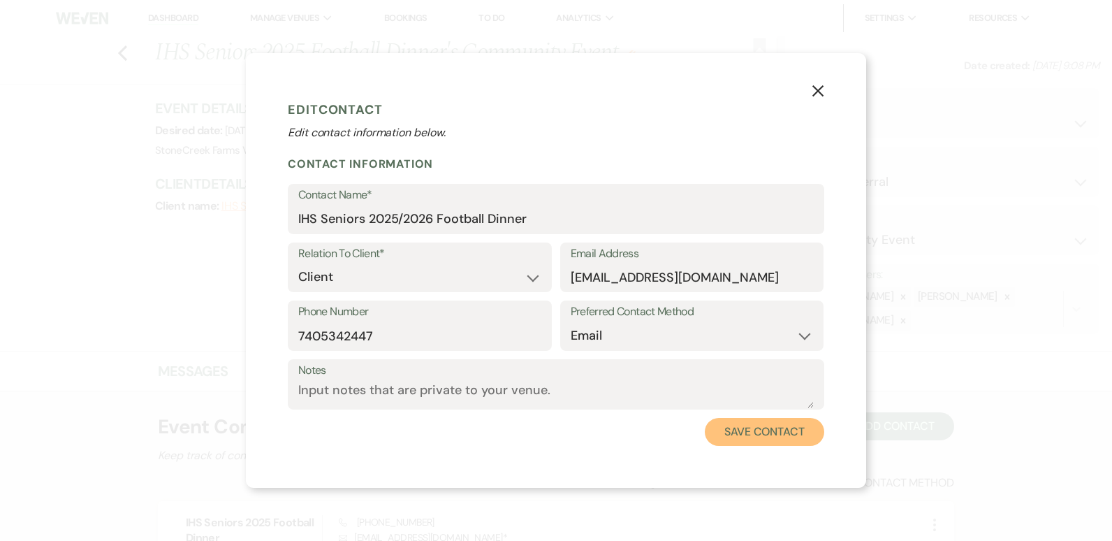
click at [761, 430] on button "Save Contact" at bounding box center [764, 432] width 119 height 28
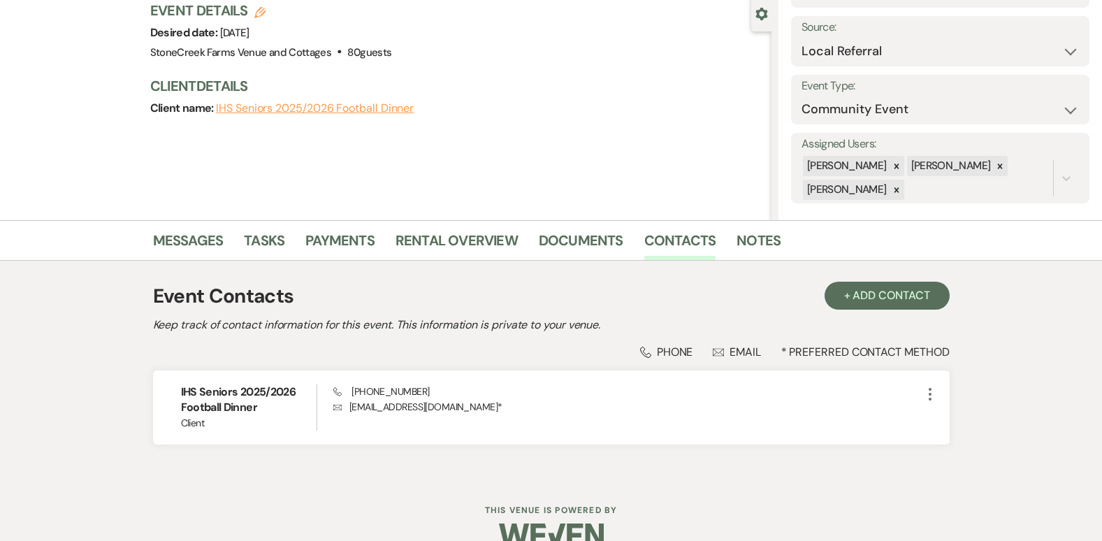
scroll to position [158, 0]
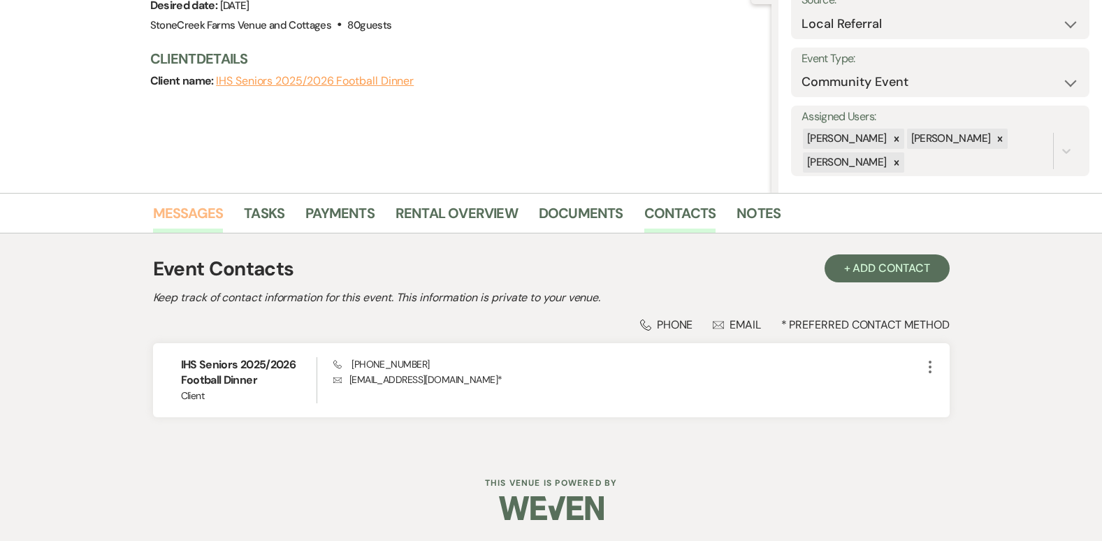
click at [194, 206] on link "Messages" at bounding box center [188, 217] width 71 height 31
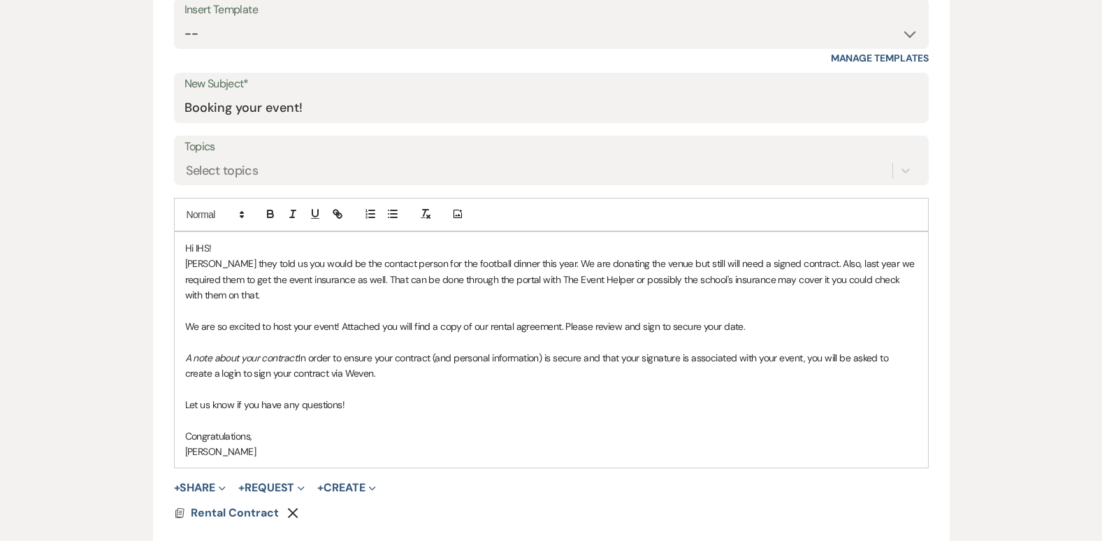
scroll to position [717, 0]
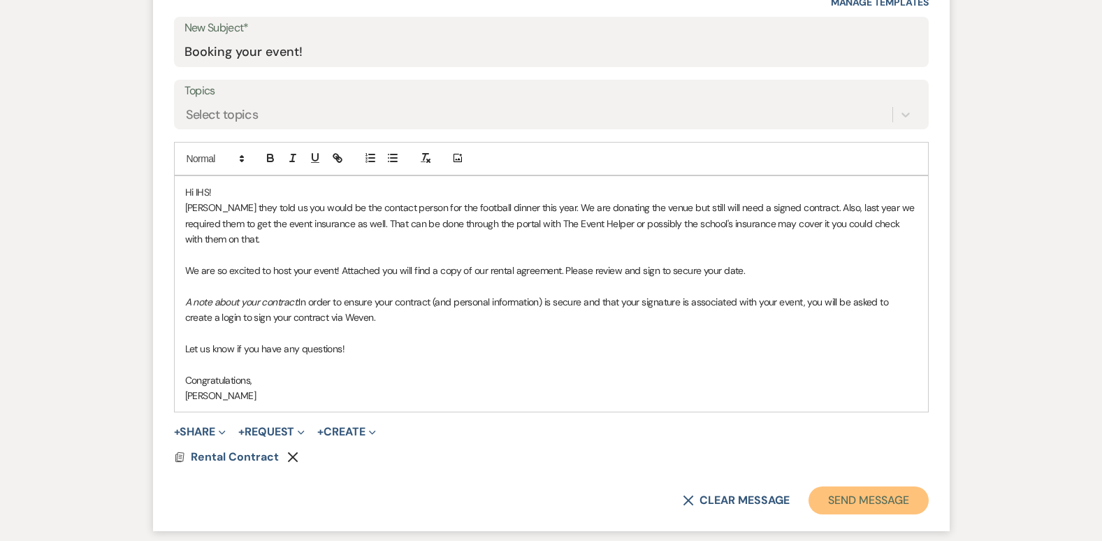
click at [877, 499] on button "Send Message" at bounding box center [867, 500] width 119 height 28
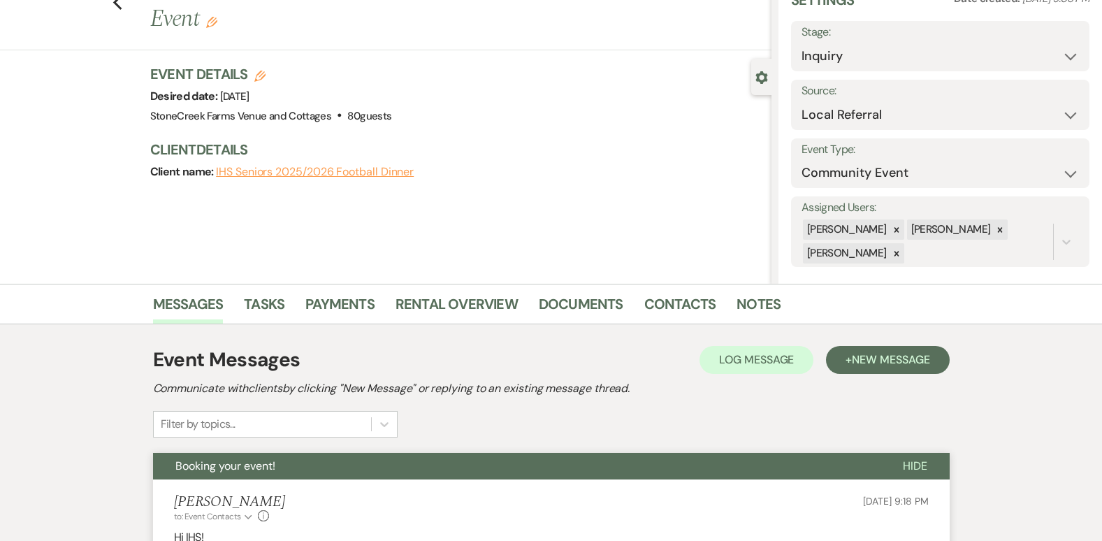
scroll to position [30, 0]
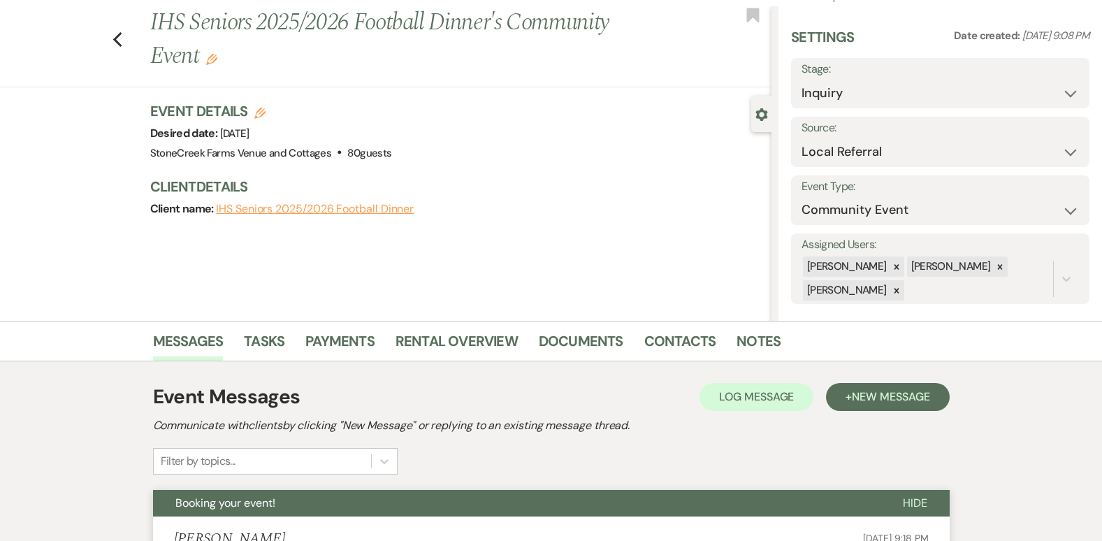
click at [265, 110] on use "button" at bounding box center [259, 113] width 11 height 11
select select "796"
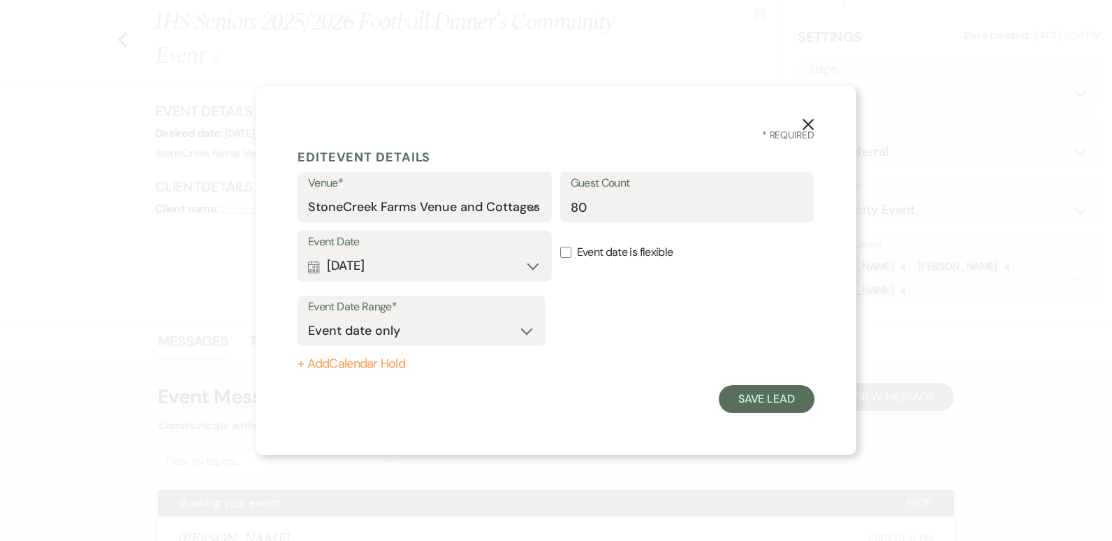
click at [388, 357] on button "+ Add Calendar Hold" at bounding box center [422, 364] width 248 height 14
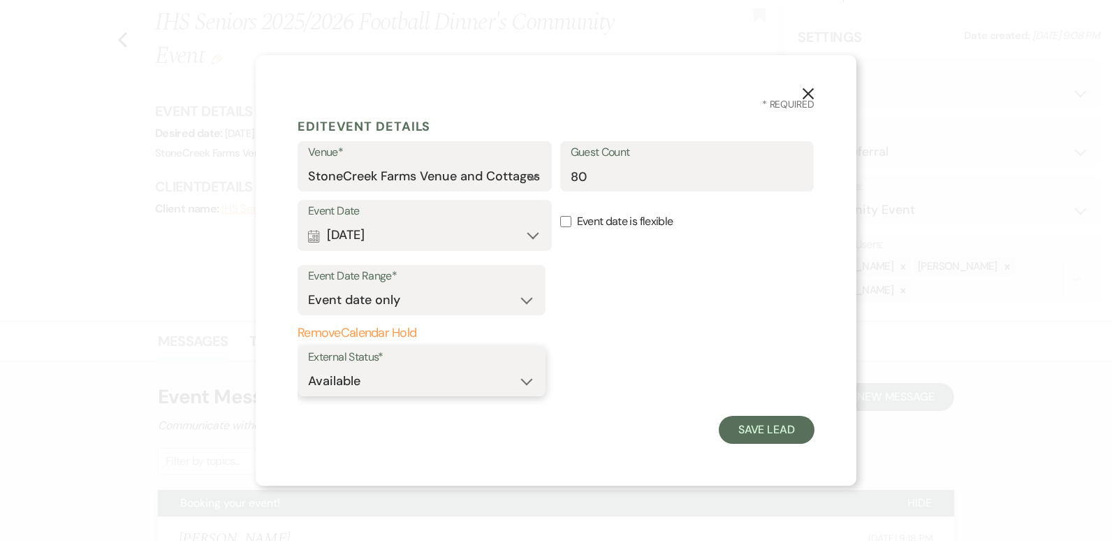
click at [532, 382] on select "Available Unavailable" at bounding box center [421, 380] width 227 height 27
select select "false"
click at [308, 367] on select "Available Unavailable" at bounding box center [421, 380] width 227 height 27
click at [762, 435] on button "Save Lead" at bounding box center [767, 430] width 96 height 28
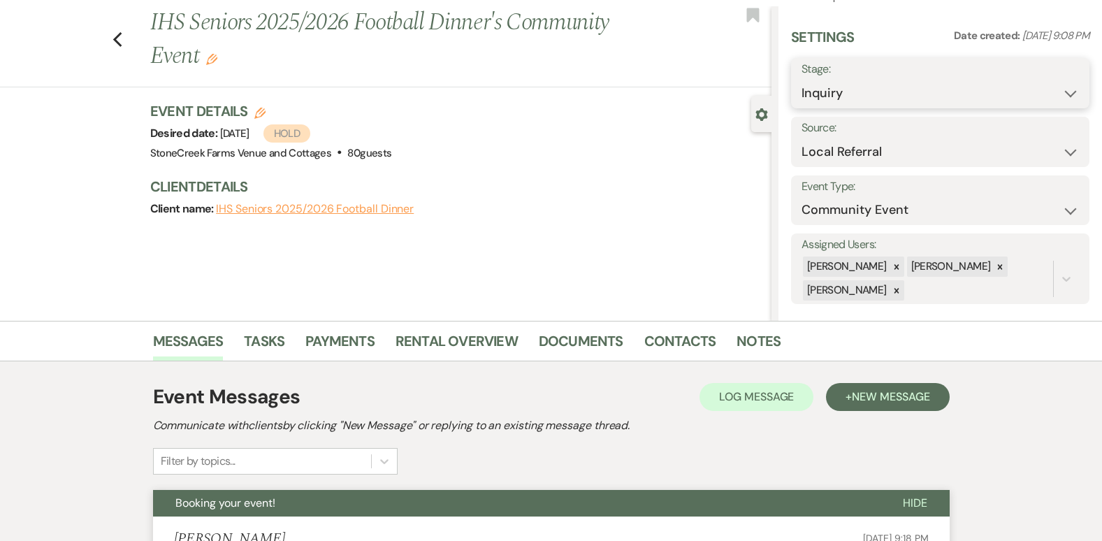
click at [1065, 90] on select "Inquiry Follow Up Tour Requested Tour Confirmed Toured Proposal Sent Booked Lost" at bounding box center [939, 93] width 277 height 27
select select "6"
click at [801, 80] on select "Inquiry Follow Up Tour Requested Tour Confirmed Toured Proposal Sent Booked Lost" at bounding box center [939, 93] width 277 height 27
click at [1049, 86] on button "Save" at bounding box center [1058, 83] width 62 height 28
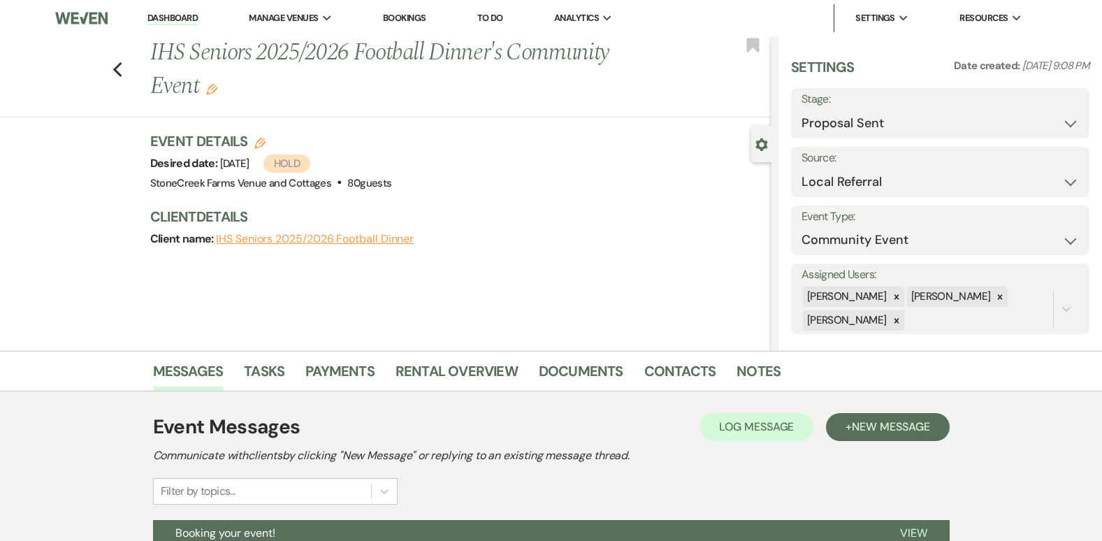
click at [123, 61] on icon "Previous" at bounding box center [117, 69] width 10 height 17
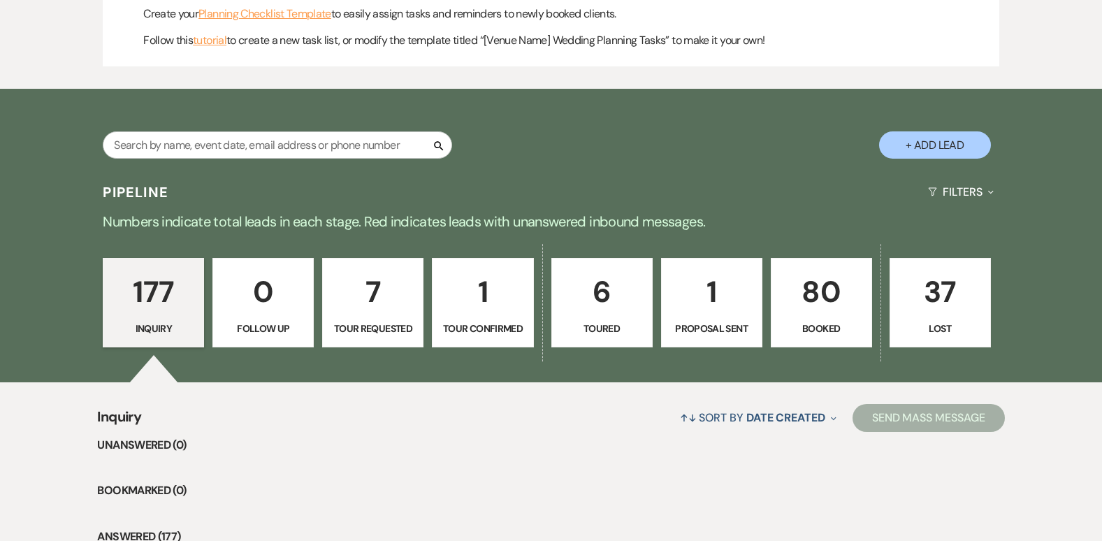
scroll to position [819, 0]
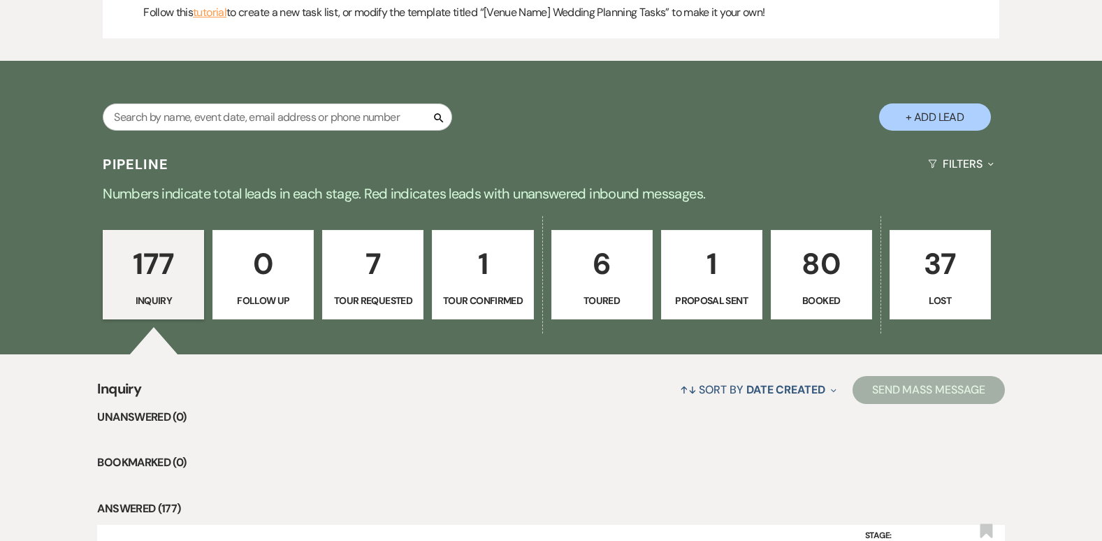
click at [828, 265] on p "80" at bounding box center [821, 263] width 83 height 47
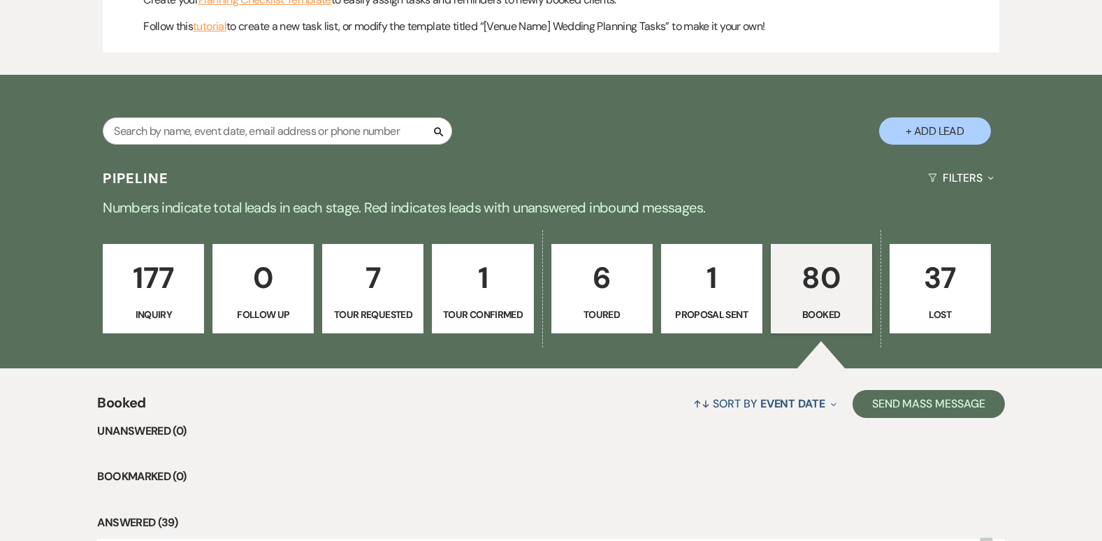
scroll to position [819, 0]
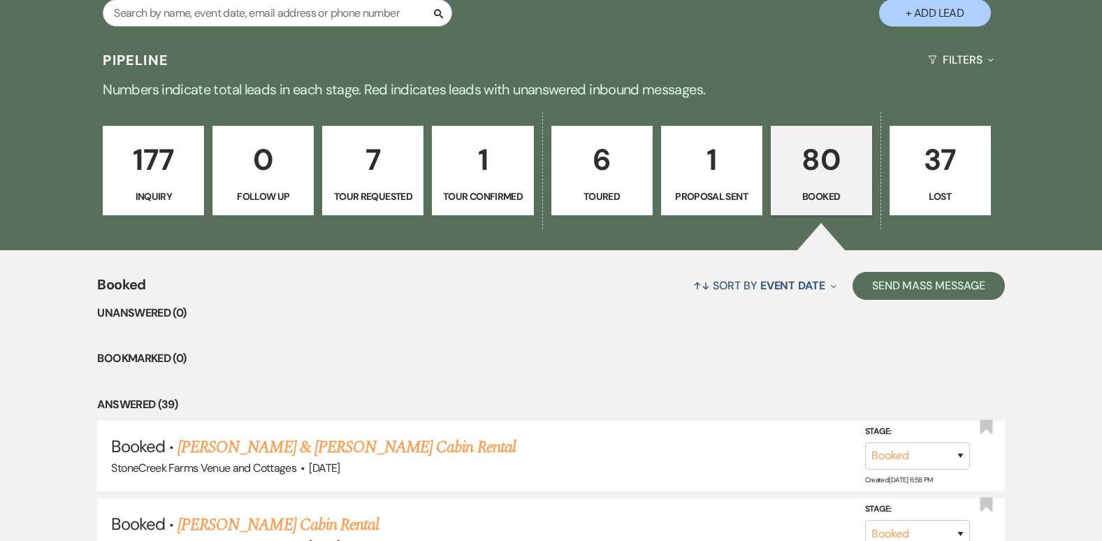
scroll to position [766, 0]
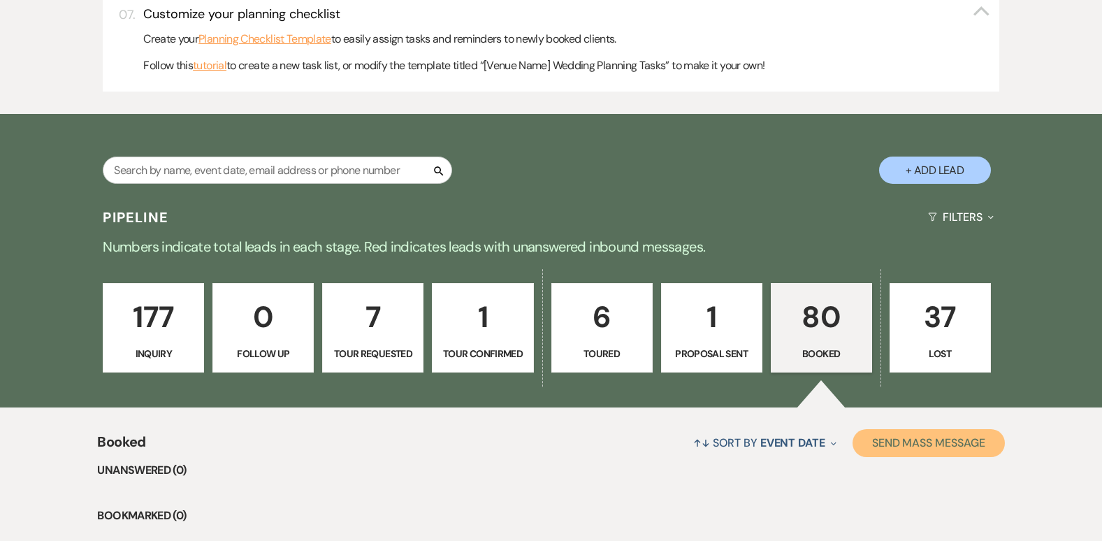
click at [933, 446] on button "Send Mass Message" at bounding box center [928, 443] width 152 height 28
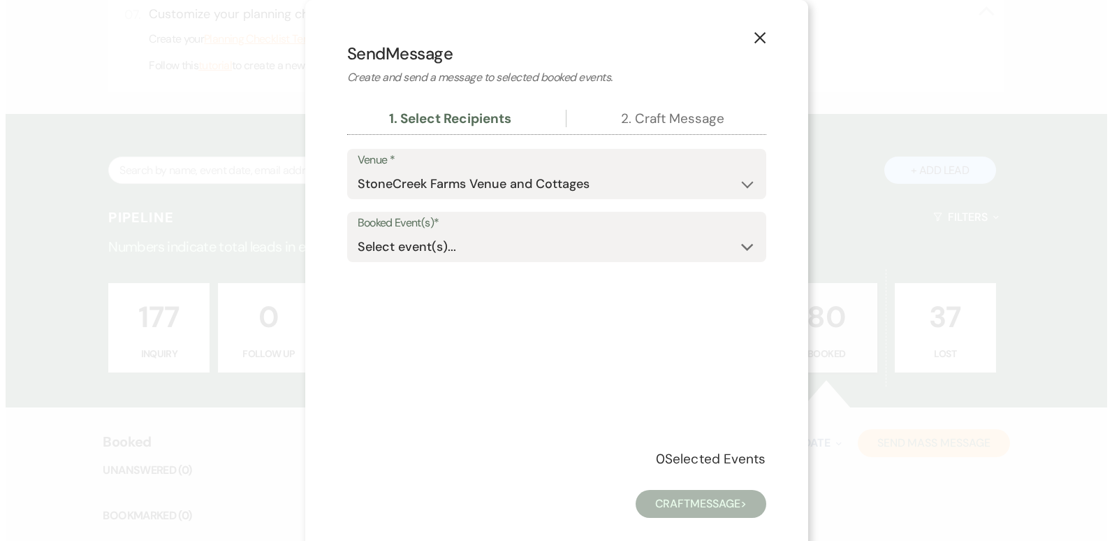
scroll to position [767, 0]
click at [745, 247] on icon "Expand" at bounding box center [747, 247] width 13 height 11
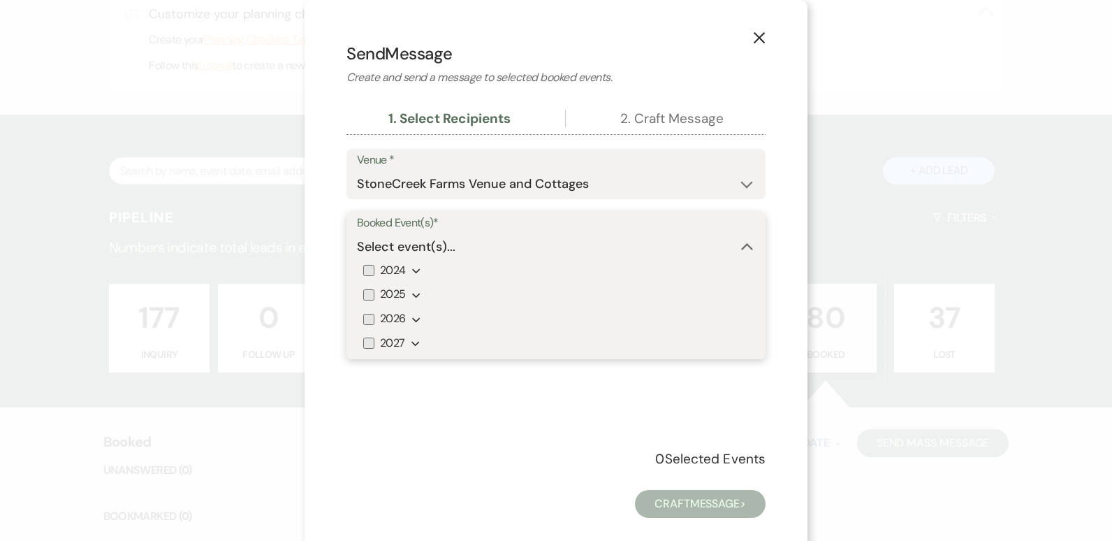
click at [363, 295] on input "2025" at bounding box center [368, 294] width 11 height 11
checkbox input "true"
click at [363, 316] on input "2026" at bounding box center [368, 319] width 11 height 11
checkbox input "true"
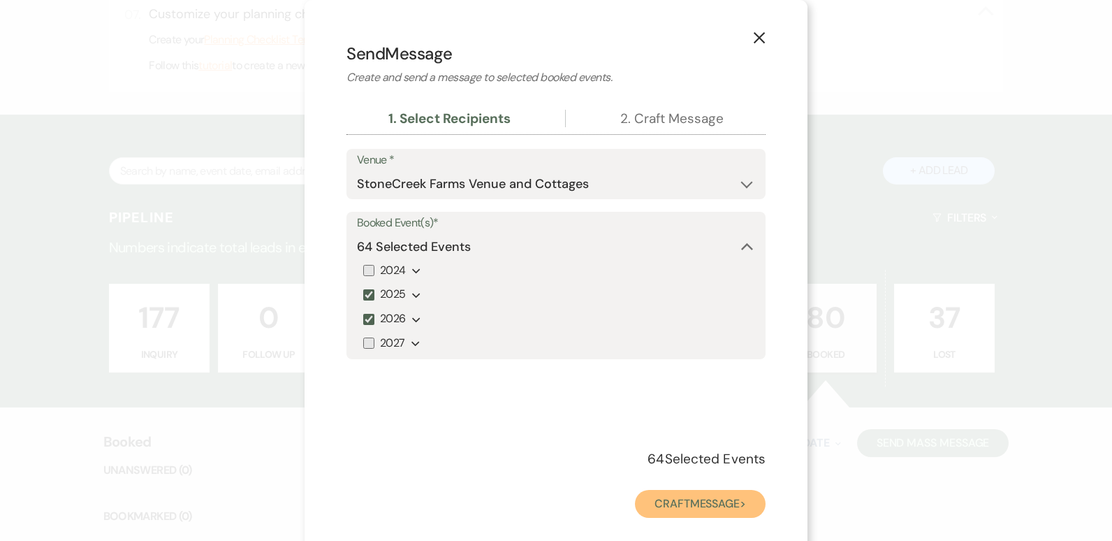
click at [700, 510] on button "Craft Message >" at bounding box center [700, 504] width 131 height 28
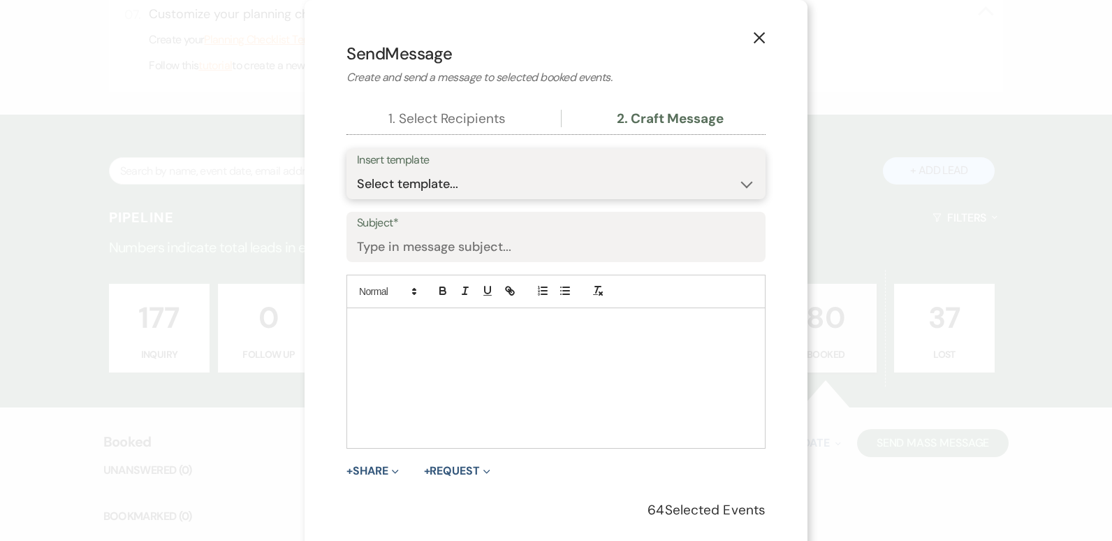
click at [743, 177] on select "Select template... Weven Planning Portal Introduction (Booked Events) Initial I…" at bounding box center [556, 183] width 398 height 27
click at [420, 232] on label "Subject*" at bounding box center [556, 223] width 398 height 20
click at [420, 233] on input "Subject*" at bounding box center [556, 246] width 398 height 27
type input "West End Jewelers Event"
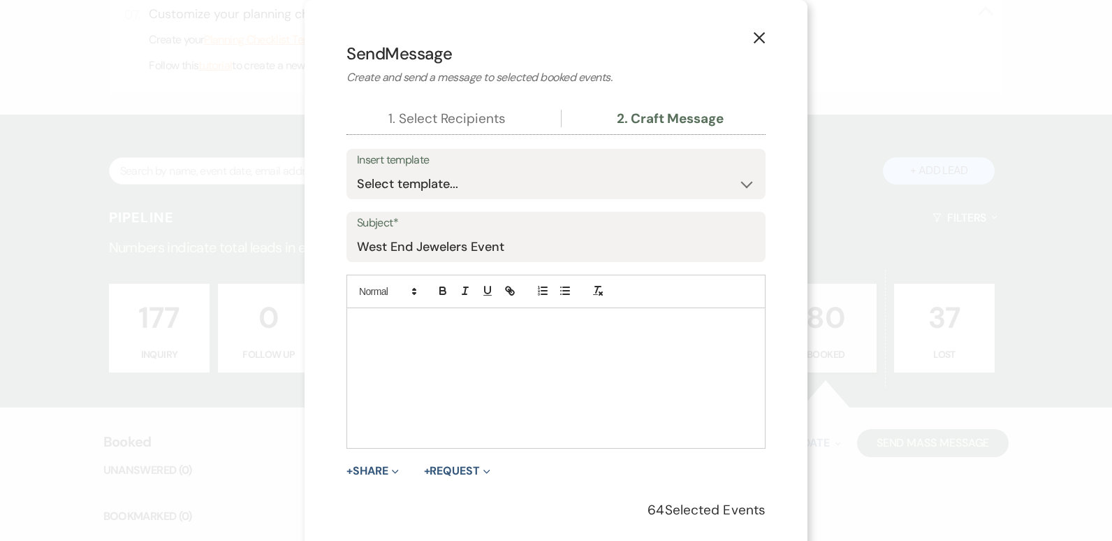
click at [377, 327] on p at bounding box center [556, 323] width 397 height 15
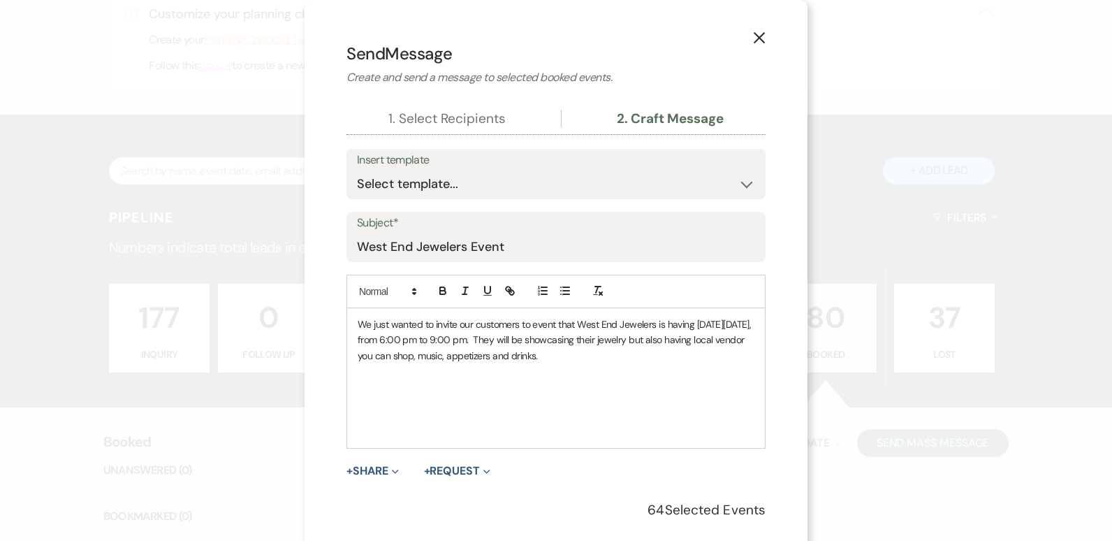
click at [558, 339] on p "We just wanted to invite our customers to event that West End Jewelers is havin…" at bounding box center [556, 339] width 397 height 47
click at [708, 356] on p "We just wanted to invite our customers to event that West End Jewelers is havin…" at bounding box center [556, 339] width 397 height 47
click at [453, 324] on p "We just wanted to invite our customers to event that West End Jewelers is havin…" at bounding box center [556, 339] width 397 height 47
click at [546, 323] on p "We just wanted to share with our customers to event that West End Jewelers is h…" at bounding box center [556, 339] width 397 height 47
click at [463, 363] on p "We just wanted to share with our customers about the event that West End Jewele…" at bounding box center [556, 339] width 397 height 47
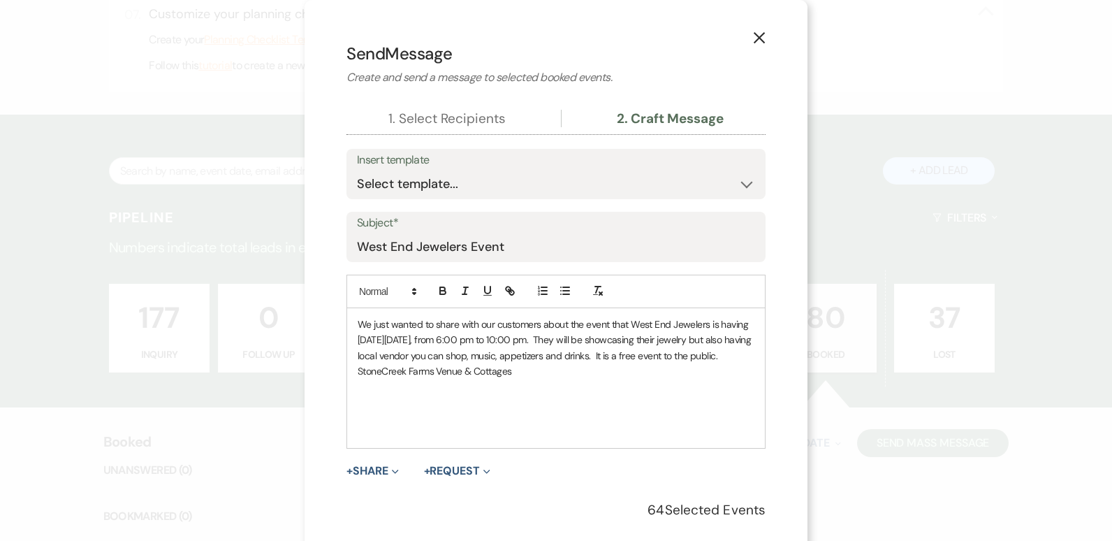
click at [778, 495] on div "X Send Message Create and send a message to selected booked events. 1. Select R…" at bounding box center [556, 305] width 503 height 611
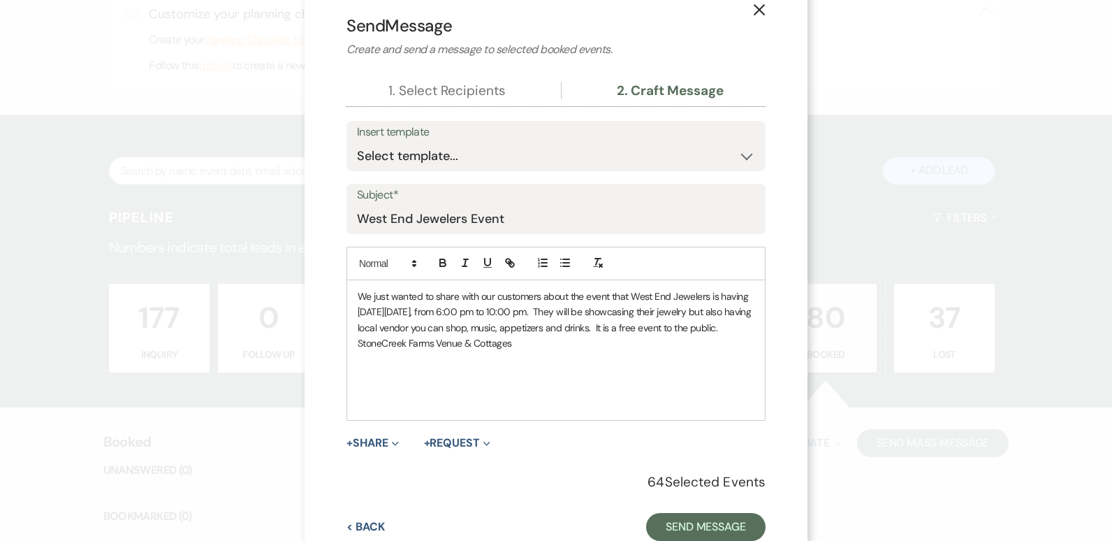
scroll to position [70, 0]
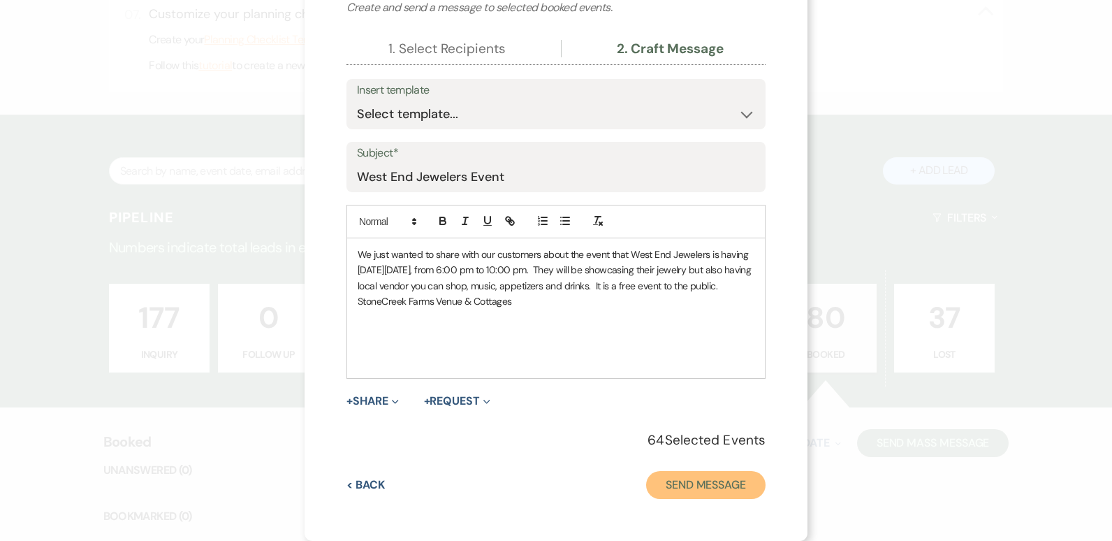
click at [714, 486] on button "Send Message" at bounding box center [705, 485] width 119 height 28
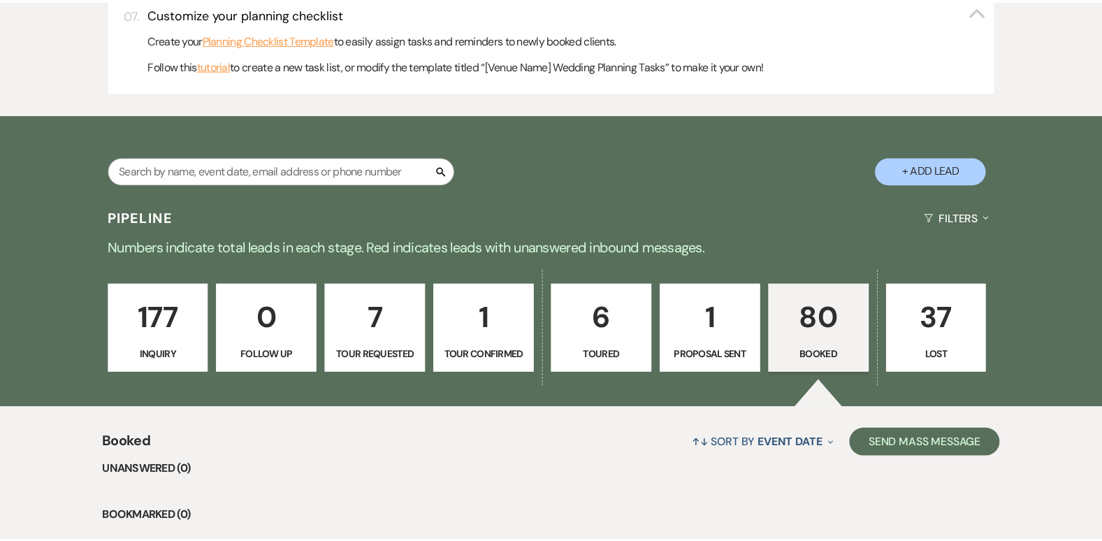
scroll to position [766, 0]
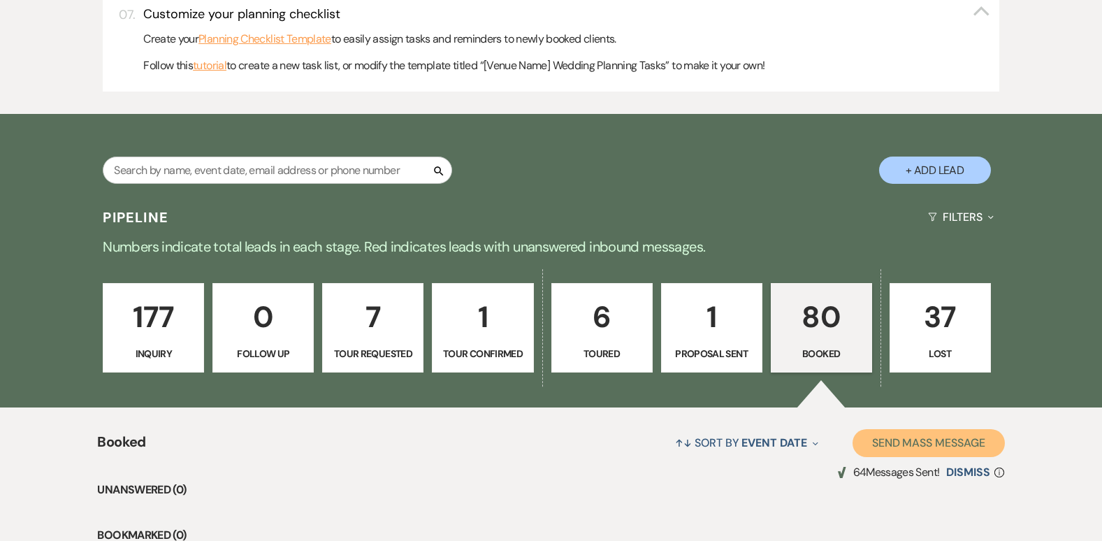
click at [942, 441] on button "Send Mass Message" at bounding box center [928, 443] width 152 height 28
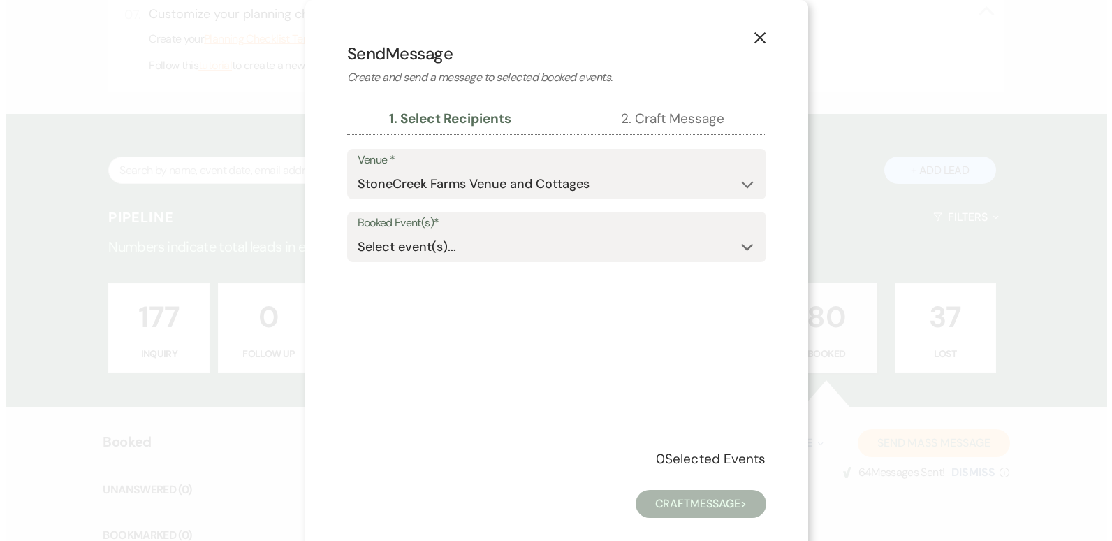
scroll to position [767, 0]
click at [741, 249] on icon "Expand" at bounding box center [747, 247] width 13 height 11
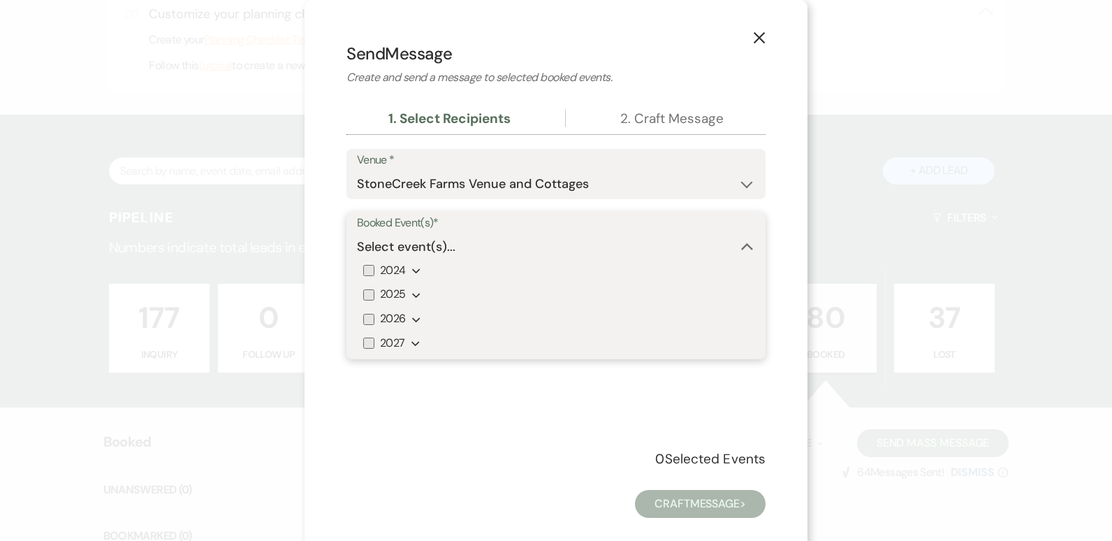
click at [741, 249] on icon "Collapse" at bounding box center [747, 247] width 13 height 11
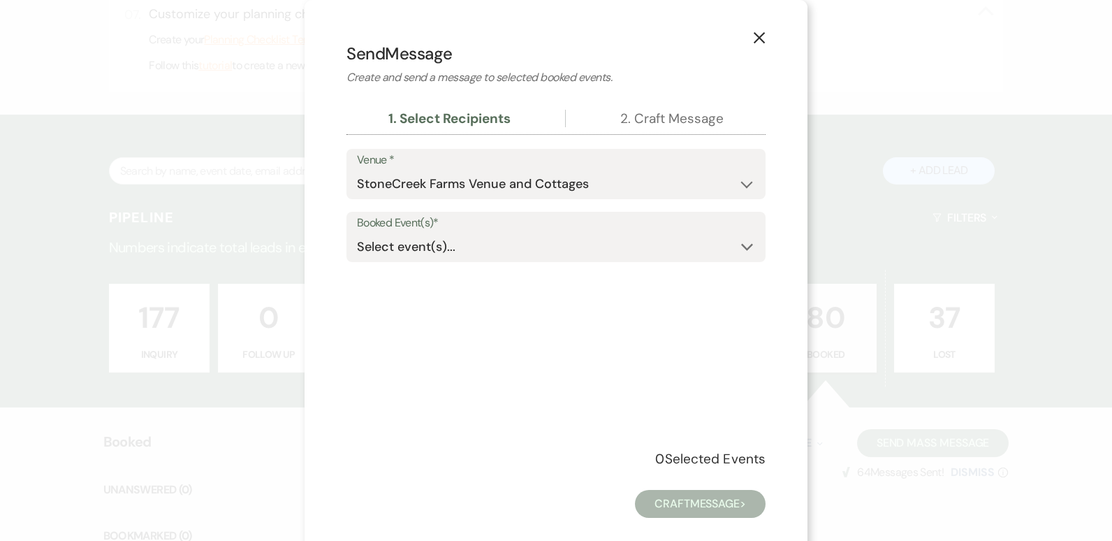
click at [430, 224] on label "Booked Event(s)*" at bounding box center [556, 223] width 398 height 20
click at [741, 251] on icon "Expand" at bounding box center [747, 247] width 13 height 11
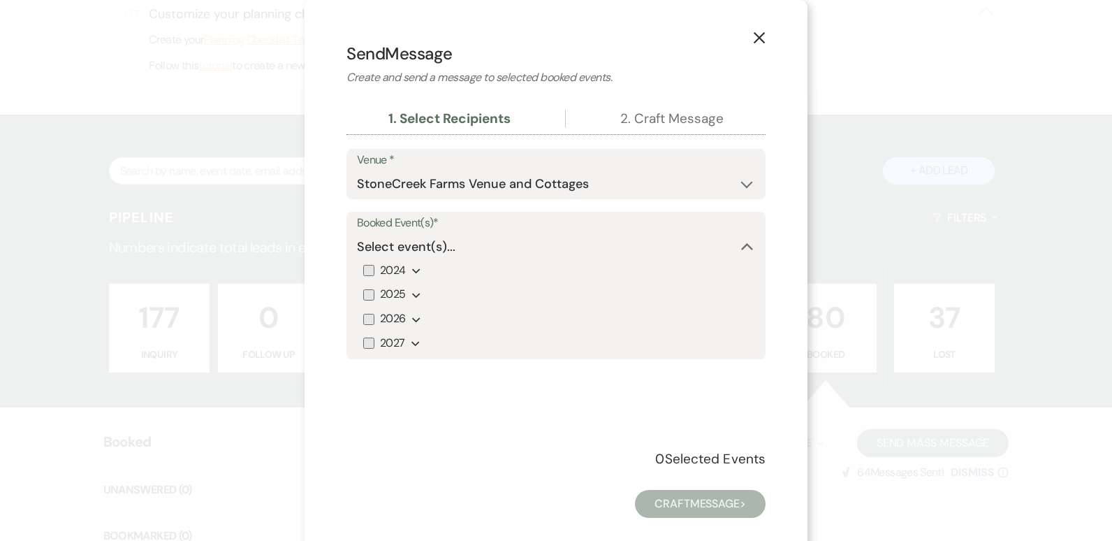
click at [758, 34] on use "button" at bounding box center [759, 37] width 11 height 11
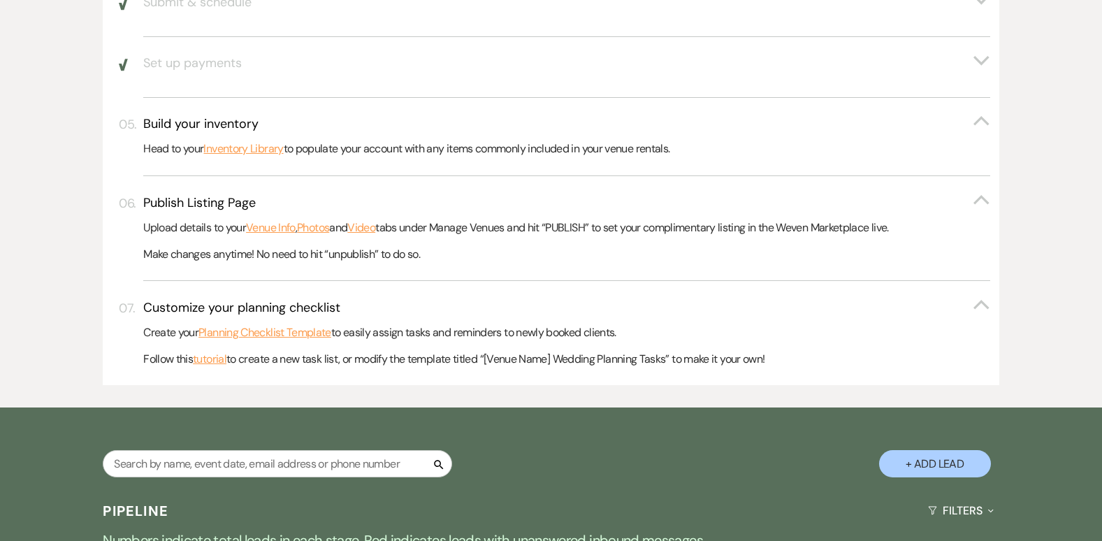
scroll to position [631, 0]
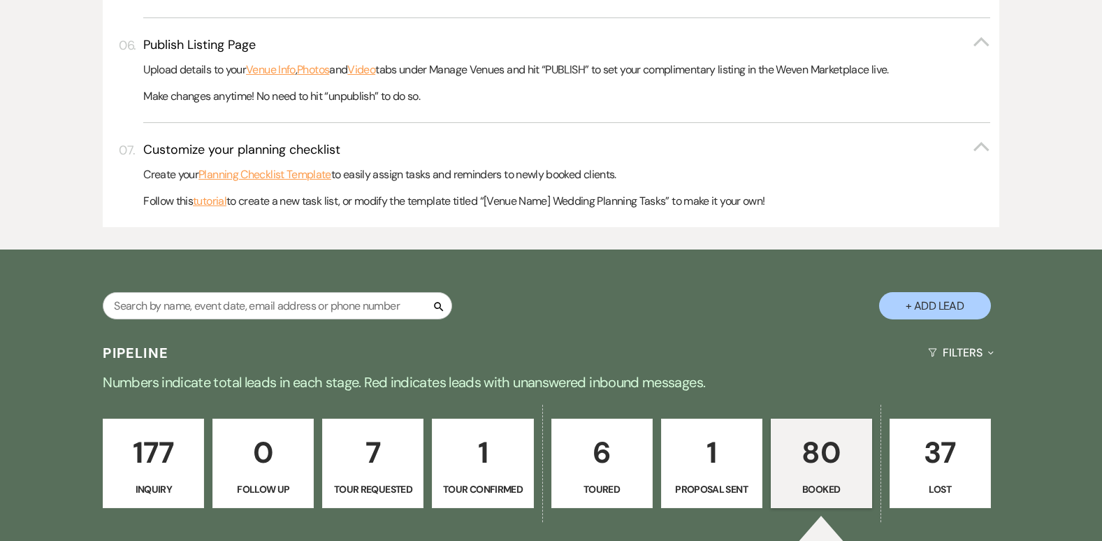
click at [155, 445] on p "177" at bounding box center [153, 452] width 83 height 47
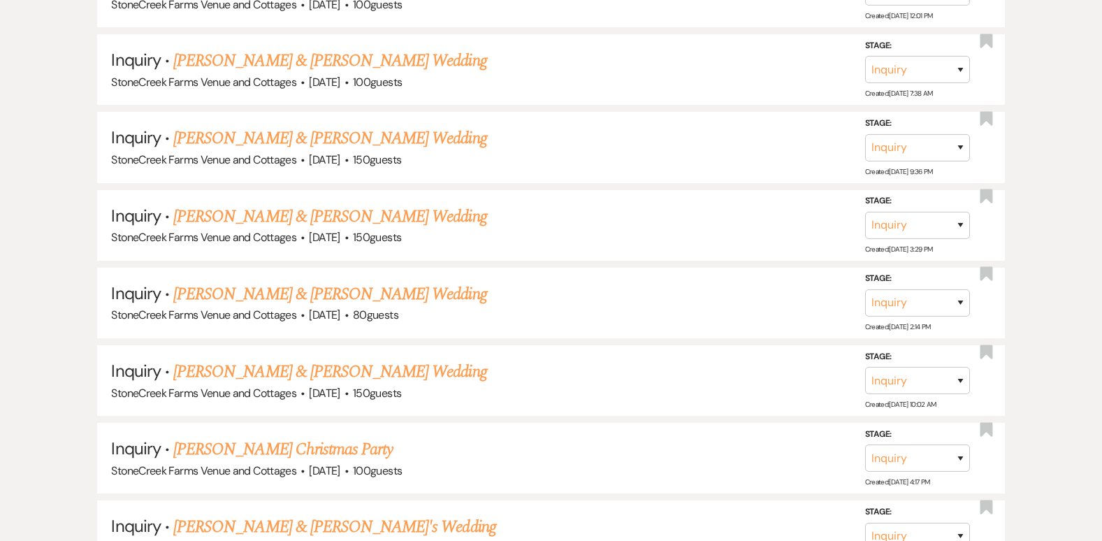
scroll to position [1089, 0]
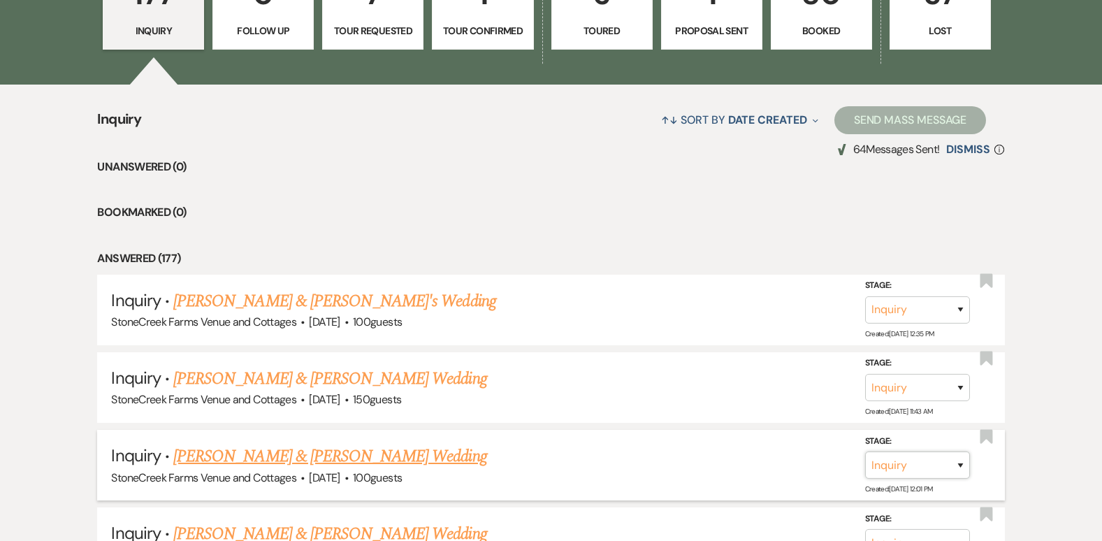
click at [960, 467] on select "Inquiry Follow Up Tour Requested Tour Confirmed Toured Proposal Sent Booked Lost" at bounding box center [917, 464] width 105 height 27
select select "4"
click at [865, 451] on select "Inquiry Follow Up Tour Requested Tour Confirmed Toured Proposal Sent Booked Lost" at bounding box center [917, 464] width 105 height 27
click at [942, 465] on button "Save" at bounding box center [942, 465] width 70 height 28
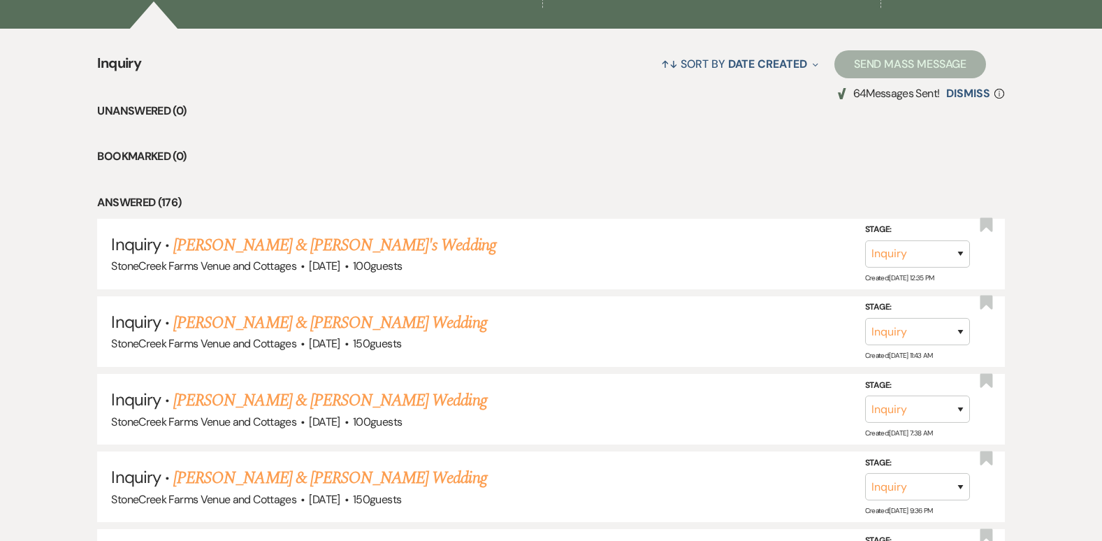
scroll to position [1173, 0]
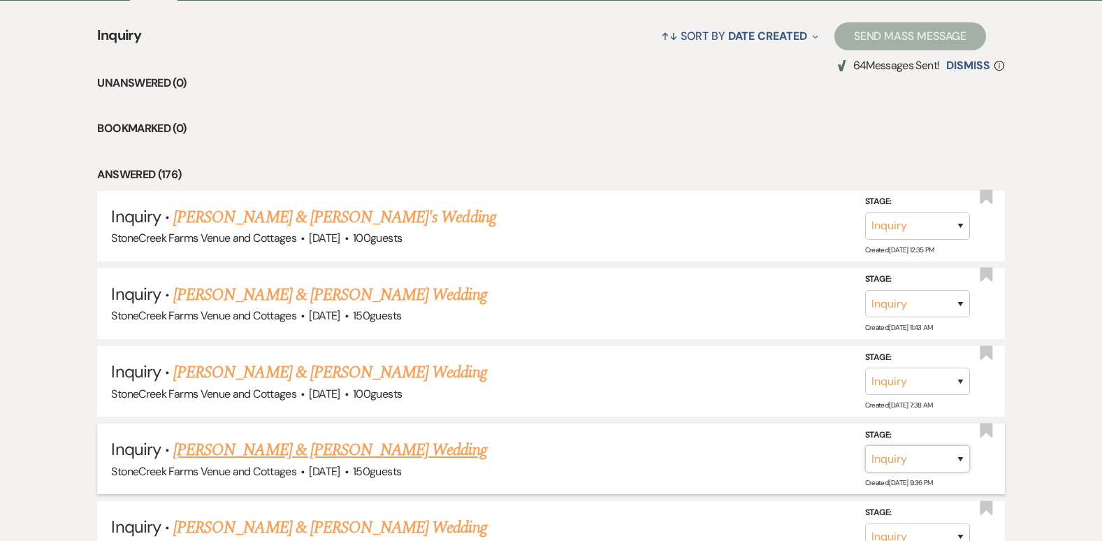
click at [961, 463] on select "Inquiry Follow Up Tour Requested Tour Confirmed Toured Proposal Sent Booked Lost" at bounding box center [917, 458] width 105 height 27
select select "4"
click at [865, 445] on select "Inquiry Follow Up Tour Requested Tour Confirmed Toured Proposal Sent Booked Lost" at bounding box center [917, 458] width 105 height 27
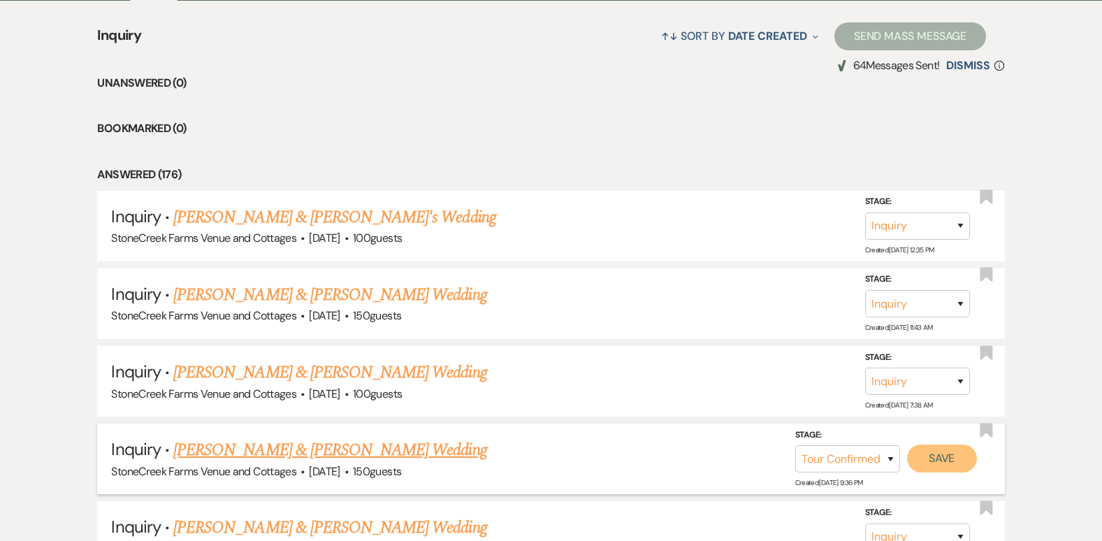
click at [945, 459] on button "Save" at bounding box center [942, 458] width 70 height 28
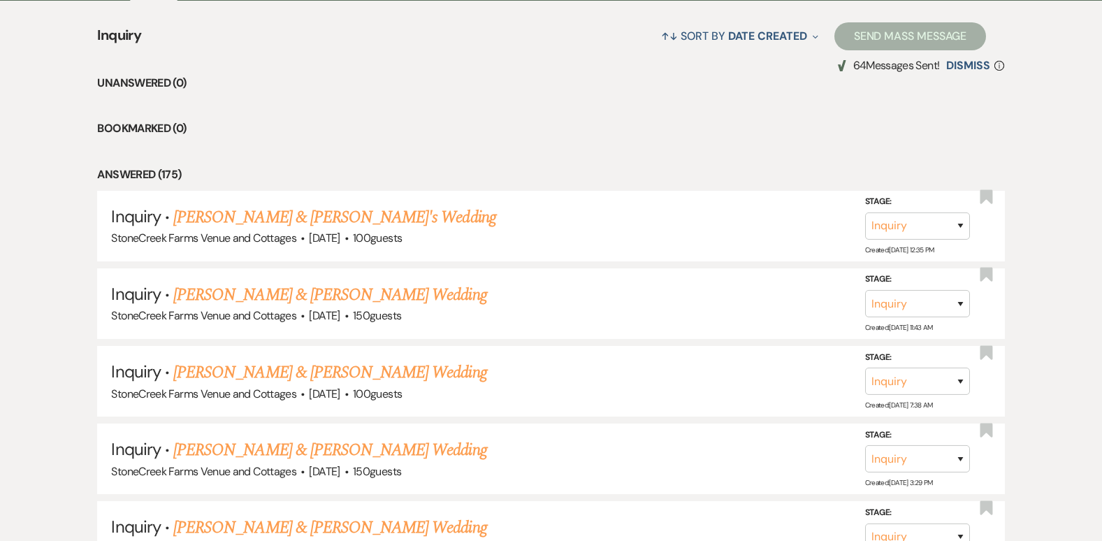
scroll to position [700, 0]
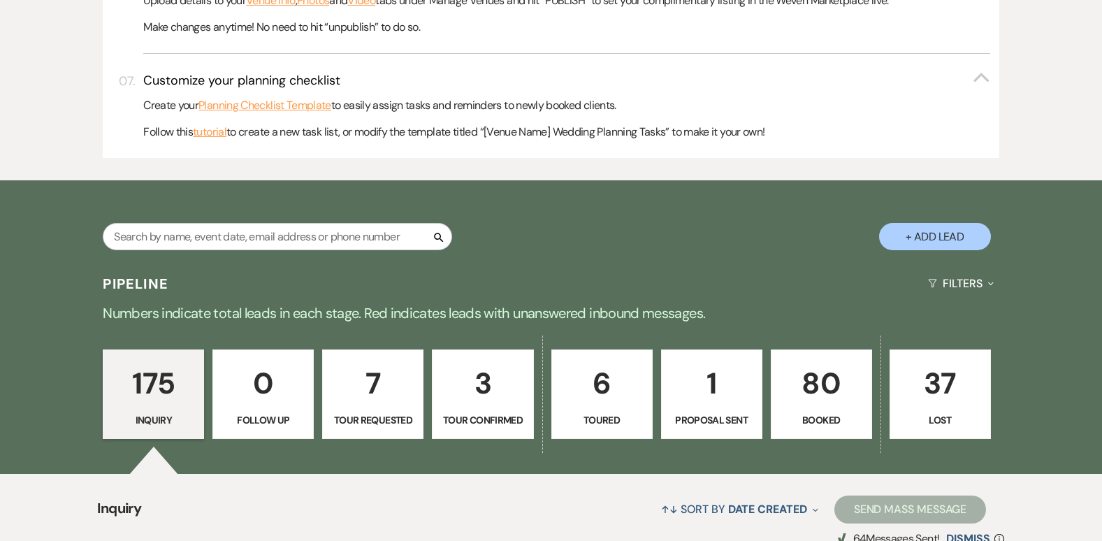
click at [479, 382] on p "3" at bounding box center [482, 383] width 83 height 47
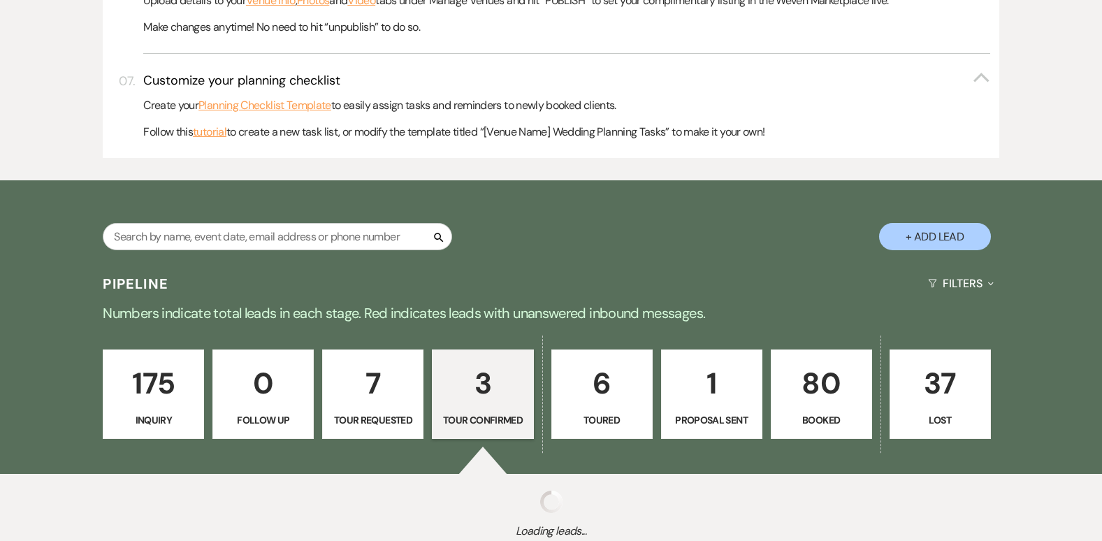
select select "4"
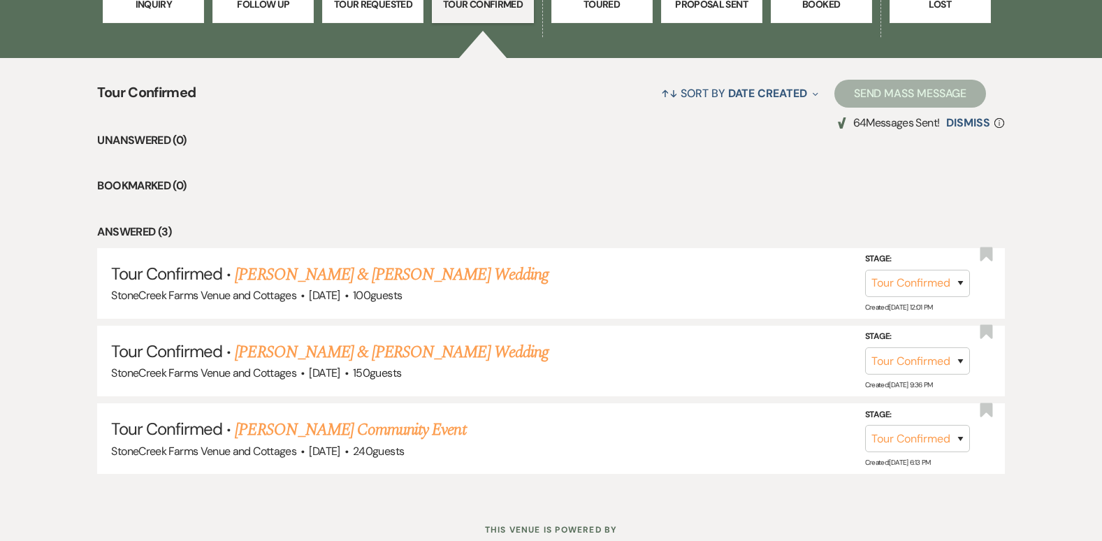
scroll to position [1128, 0]
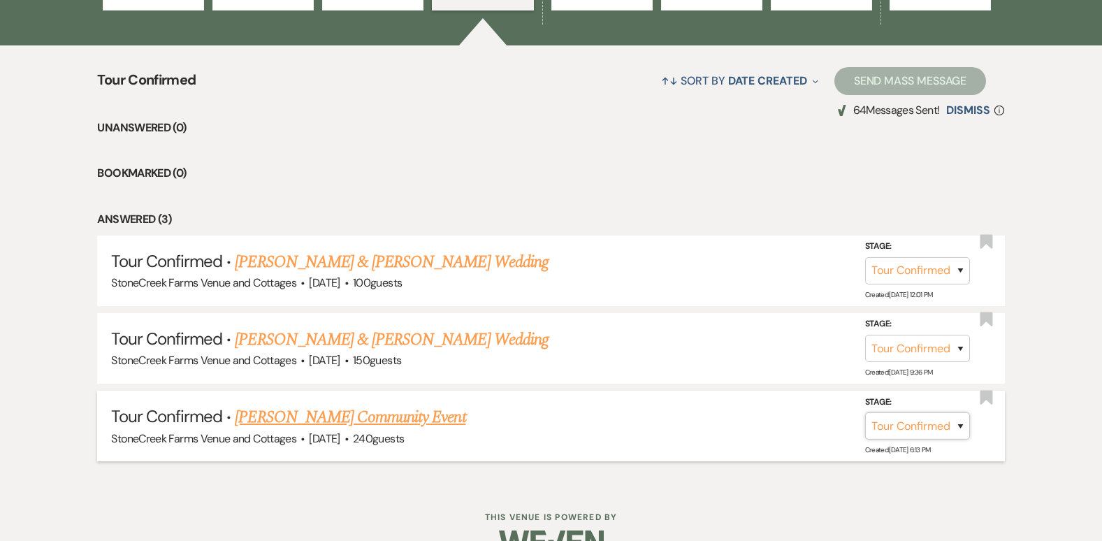
click at [956, 428] on select "Inquiry Follow Up Tour Requested Tour Confirmed Toured Proposal Sent Booked Lost" at bounding box center [917, 425] width 105 height 27
select select "5"
click at [865, 412] on select "Inquiry Follow Up Tour Requested Tour Confirmed Toured Proposal Sent Booked Lost" at bounding box center [917, 425] width 105 height 27
click at [942, 429] on button "Save" at bounding box center [942, 425] width 70 height 28
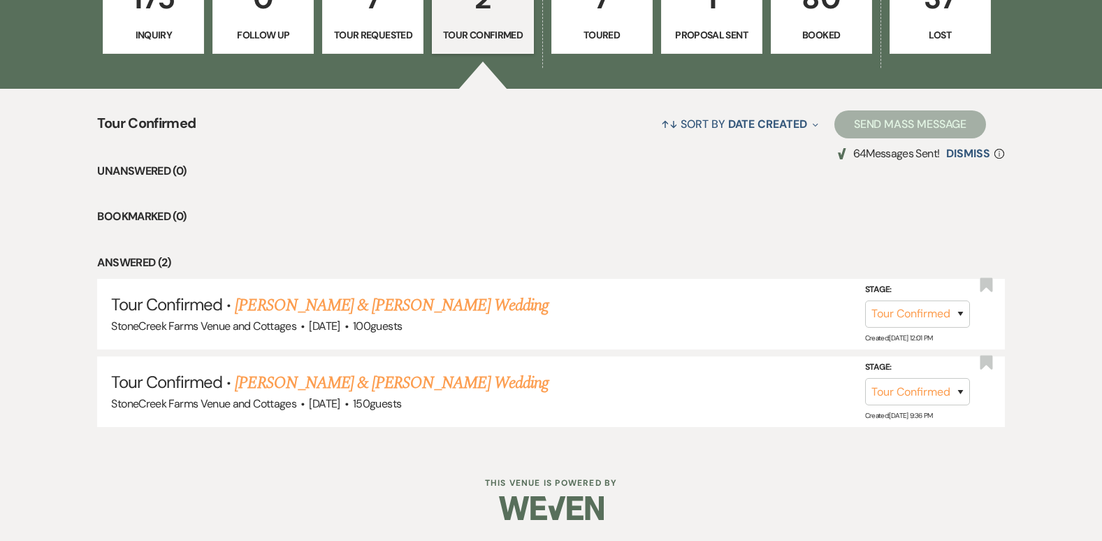
scroll to position [1085, 0]
click at [430, 310] on link "[PERSON_NAME] & [PERSON_NAME] Wedding" at bounding box center [391, 305] width 313 height 25
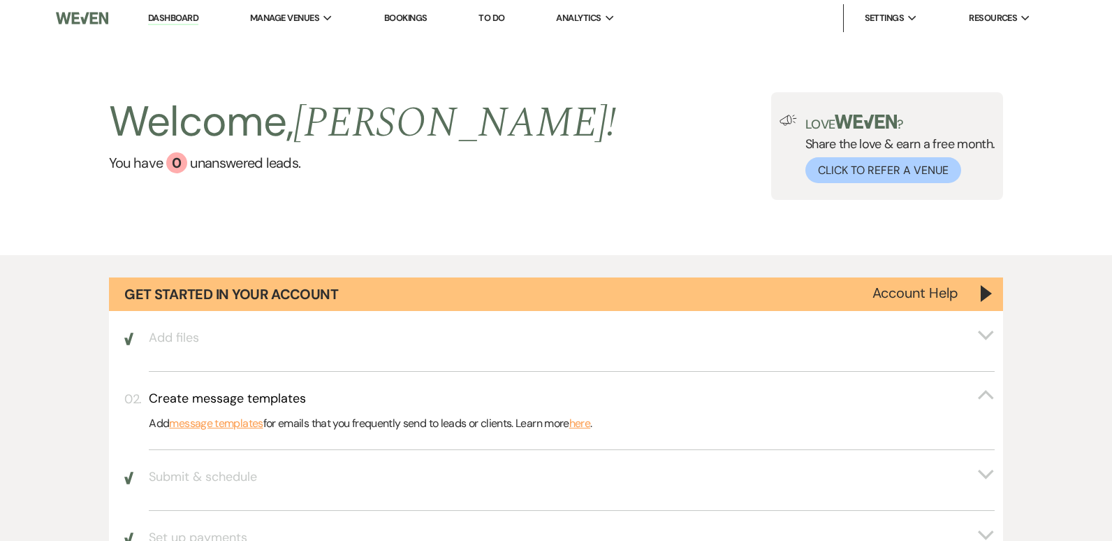
select select "4"
select select "5"
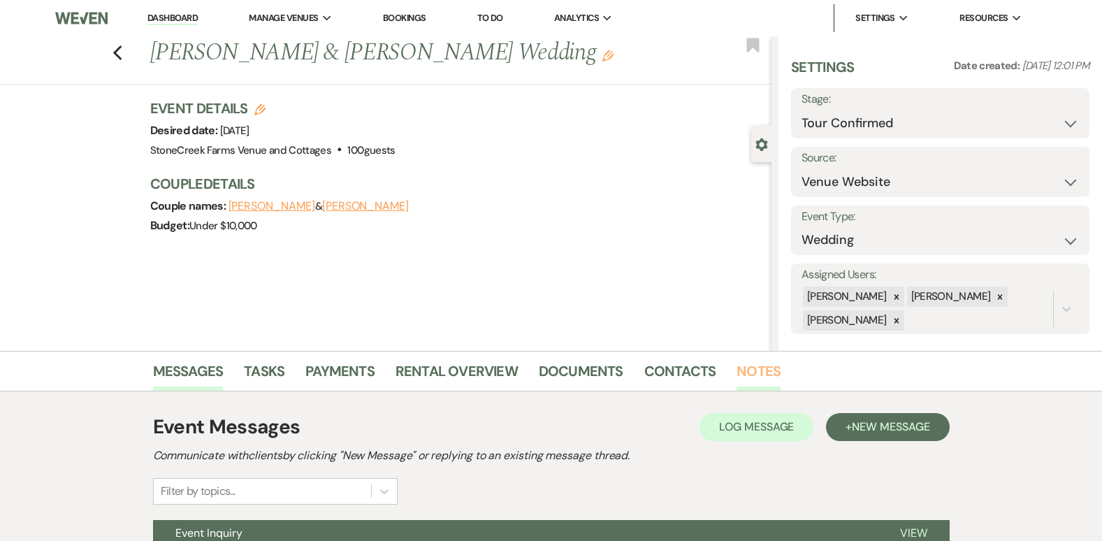
click at [751, 364] on link "Notes" at bounding box center [758, 375] width 44 height 31
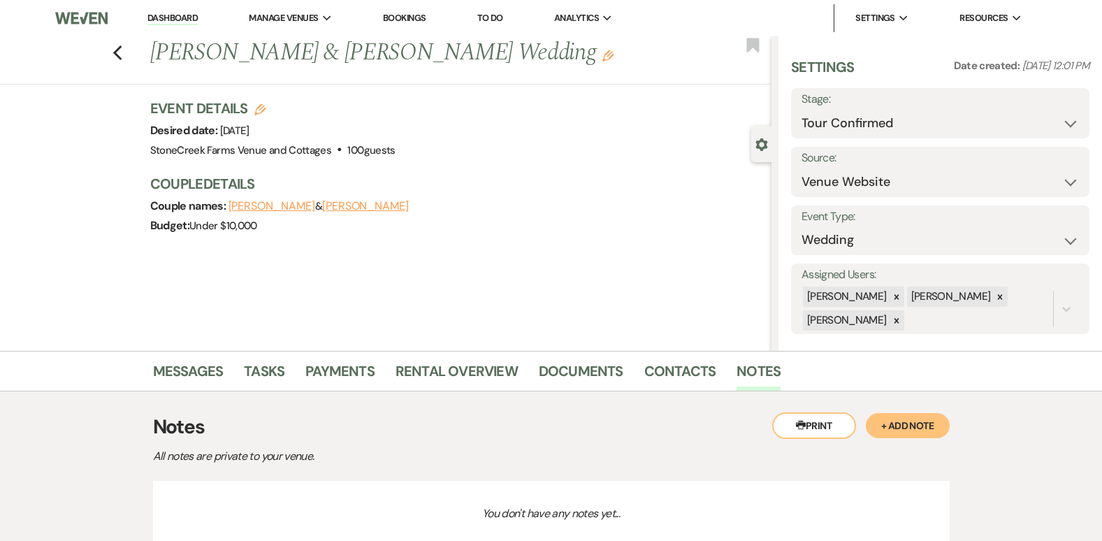
click at [917, 421] on button "+ Add Note" at bounding box center [908, 425] width 84 height 25
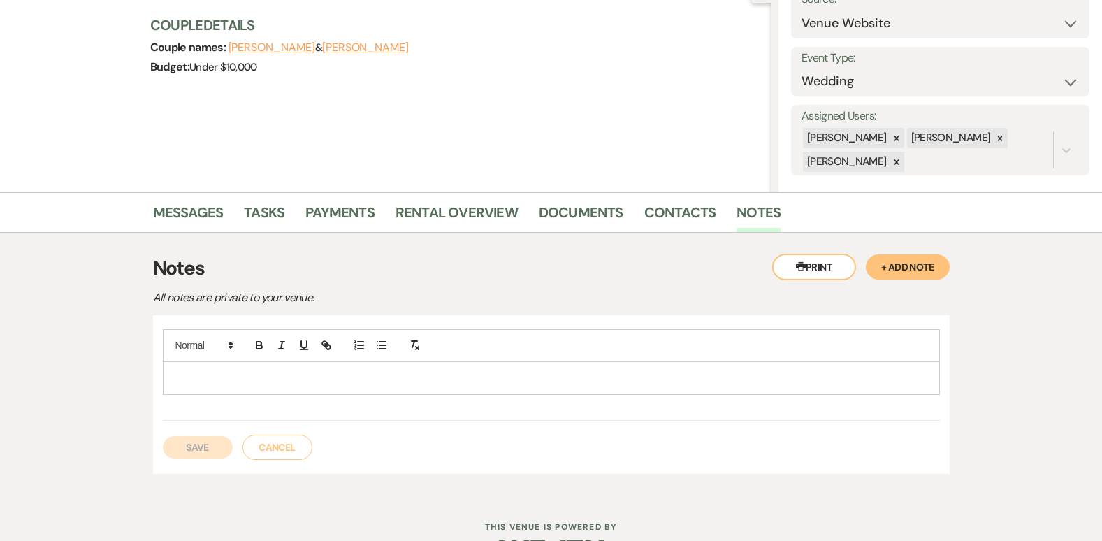
scroll to position [196, 0]
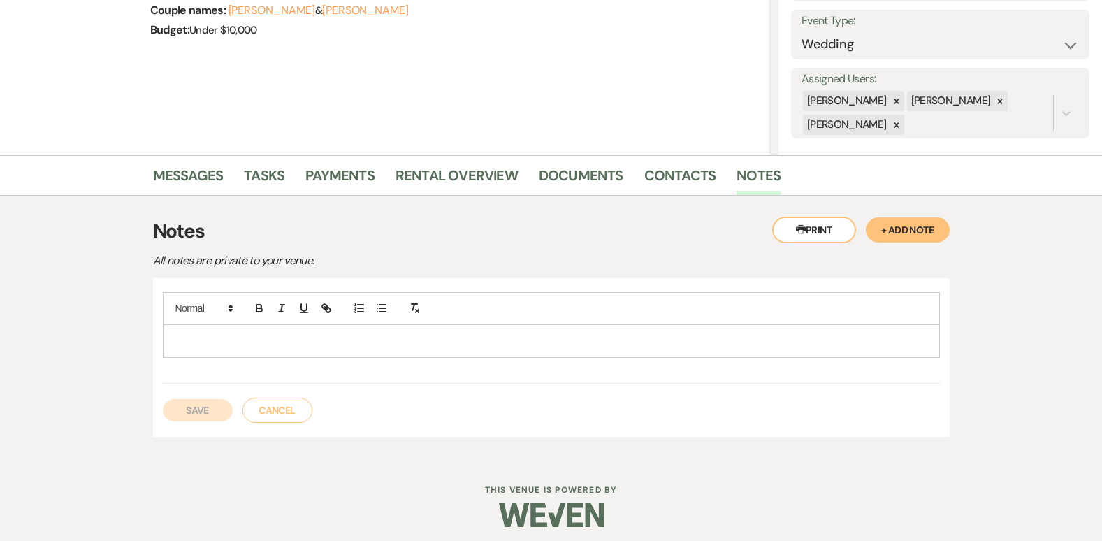
click at [231, 337] on p at bounding box center [551, 340] width 754 height 15
click at [201, 405] on button "Save" at bounding box center [198, 410] width 70 height 22
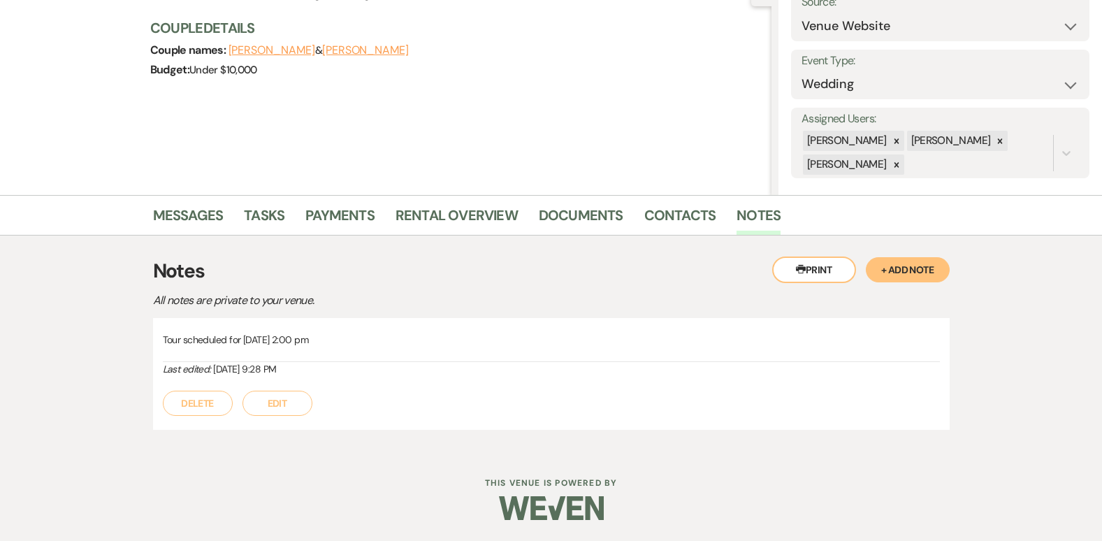
scroll to position [0, 0]
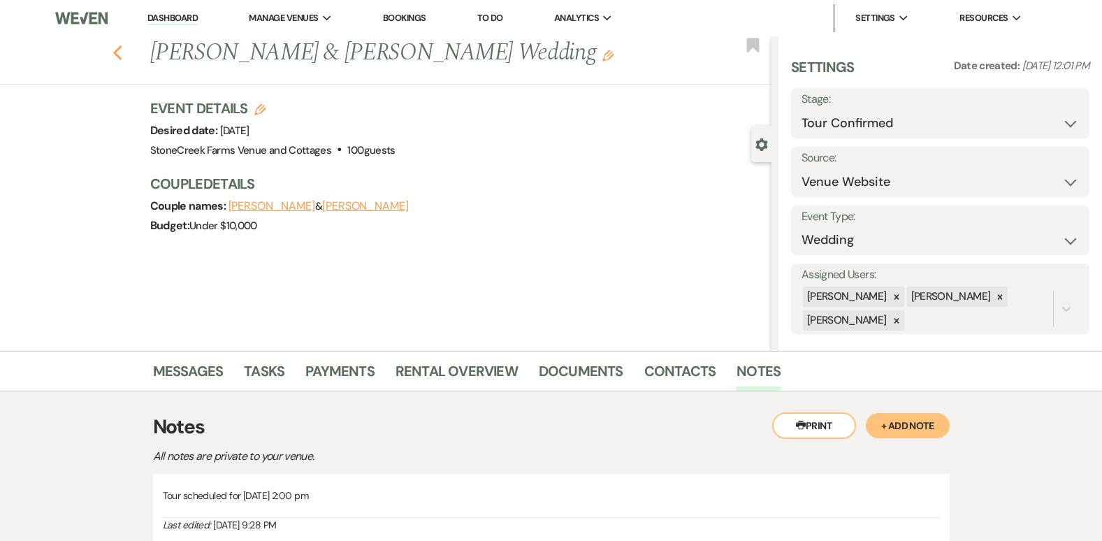
click at [122, 49] on use "button" at bounding box center [116, 52] width 9 height 15
select select "4"
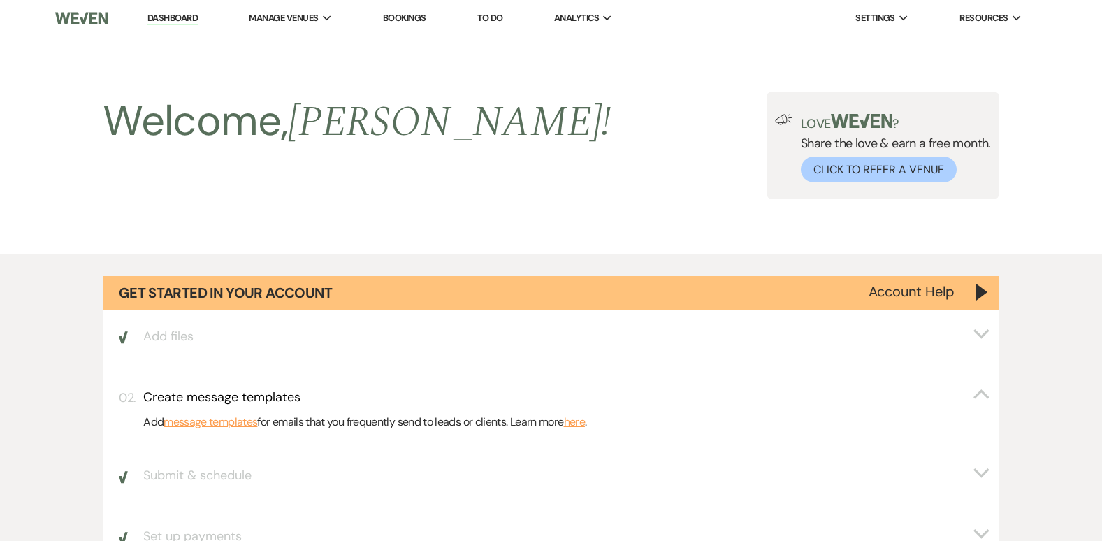
scroll to position [1085, 0]
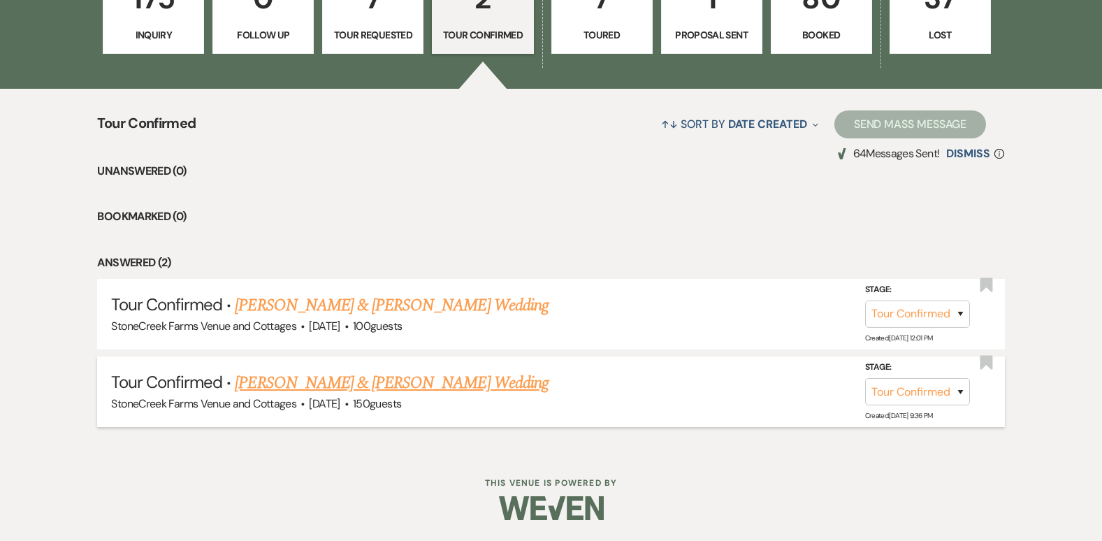
click at [372, 379] on link "[PERSON_NAME] & [PERSON_NAME] Wedding" at bounding box center [391, 382] width 313 height 25
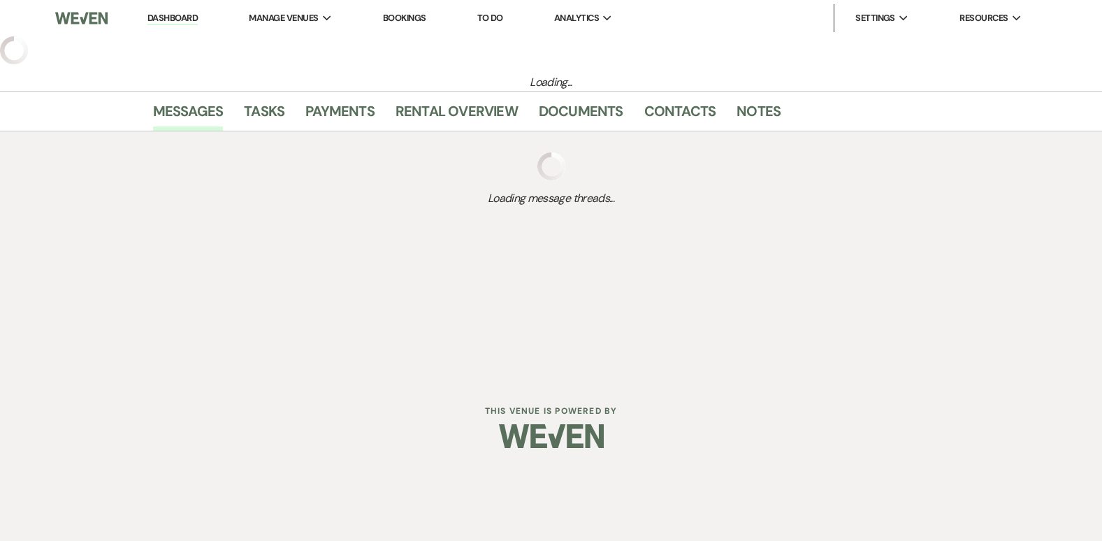
select select "4"
select select "5"
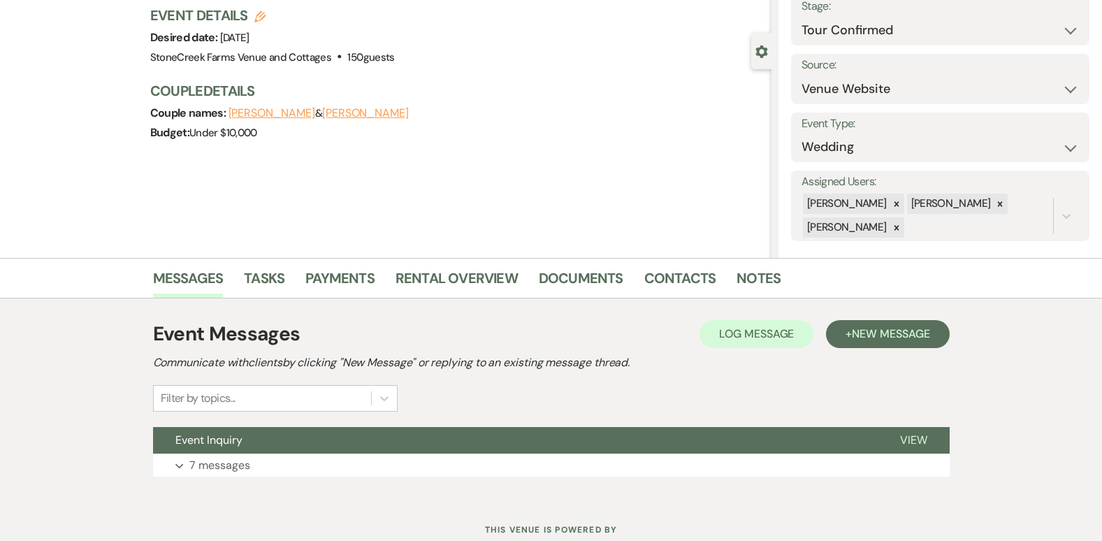
scroll to position [140, 0]
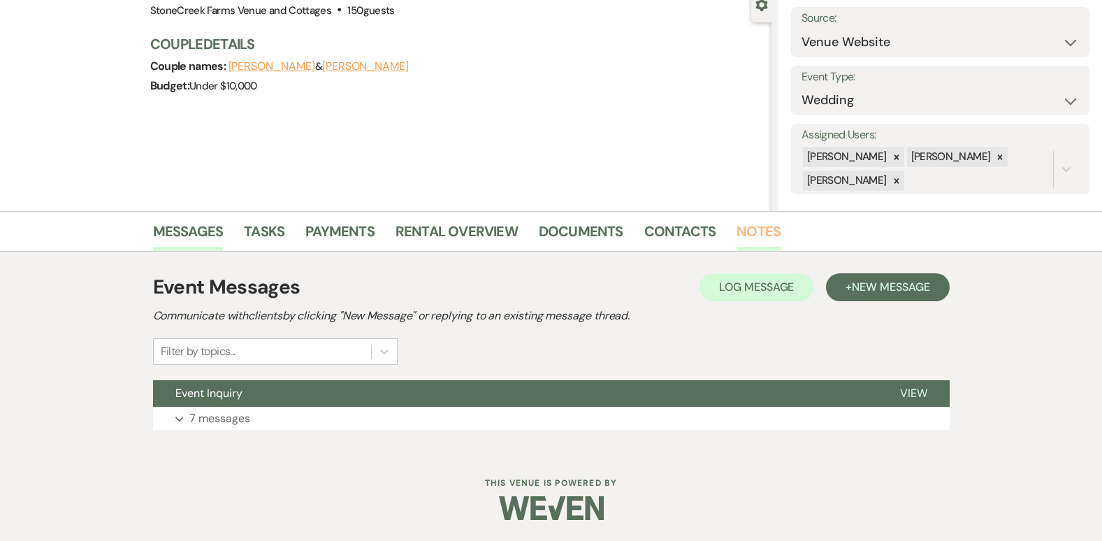
click at [753, 231] on link "Notes" at bounding box center [758, 235] width 44 height 31
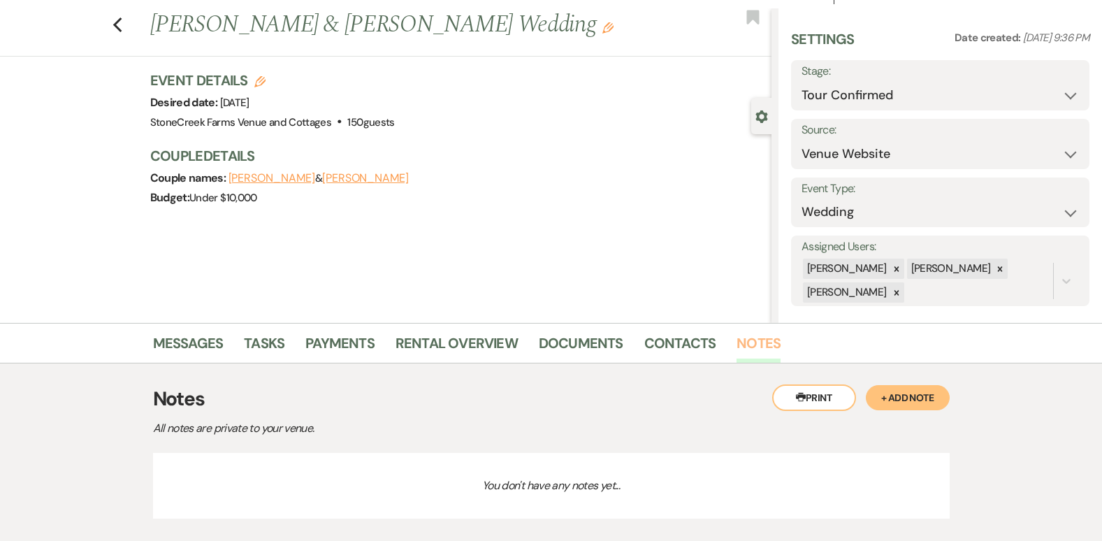
scroll to position [75, 0]
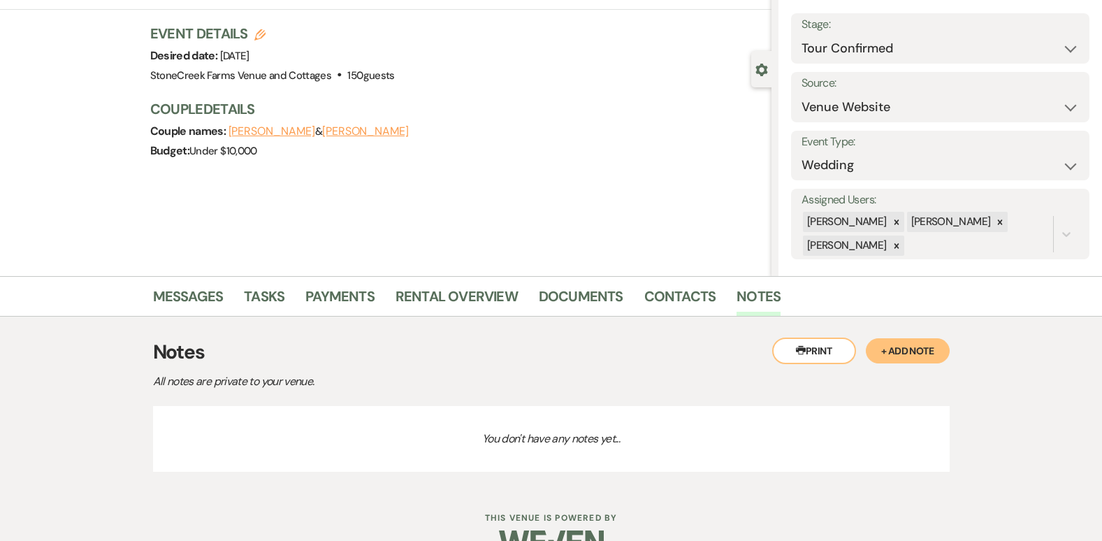
click at [921, 345] on button "+ Add Note" at bounding box center [908, 350] width 84 height 25
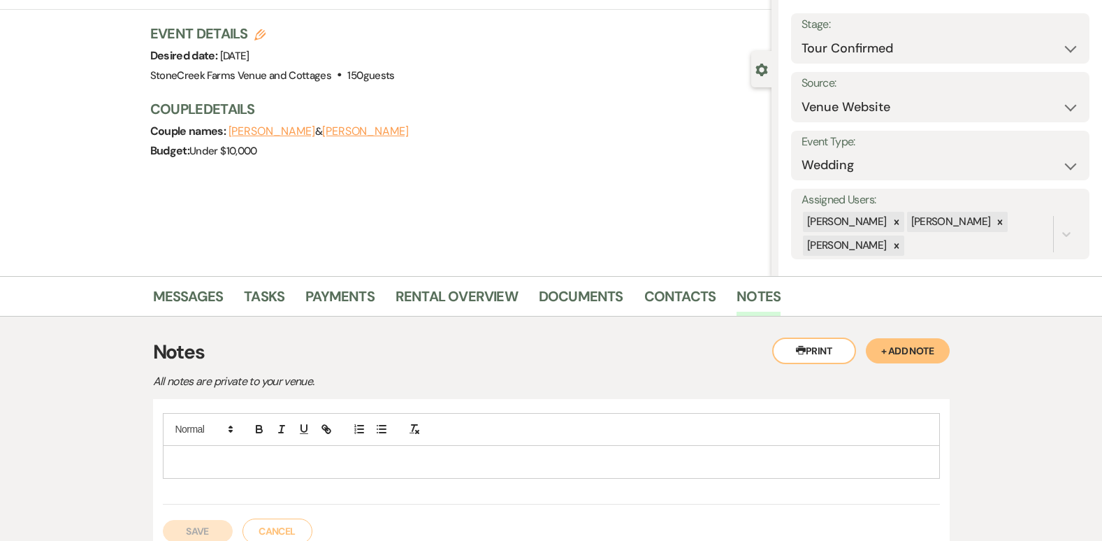
click at [258, 462] on p at bounding box center [551, 461] width 754 height 15
click at [204, 527] on button "Save" at bounding box center [198, 531] width 70 height 22
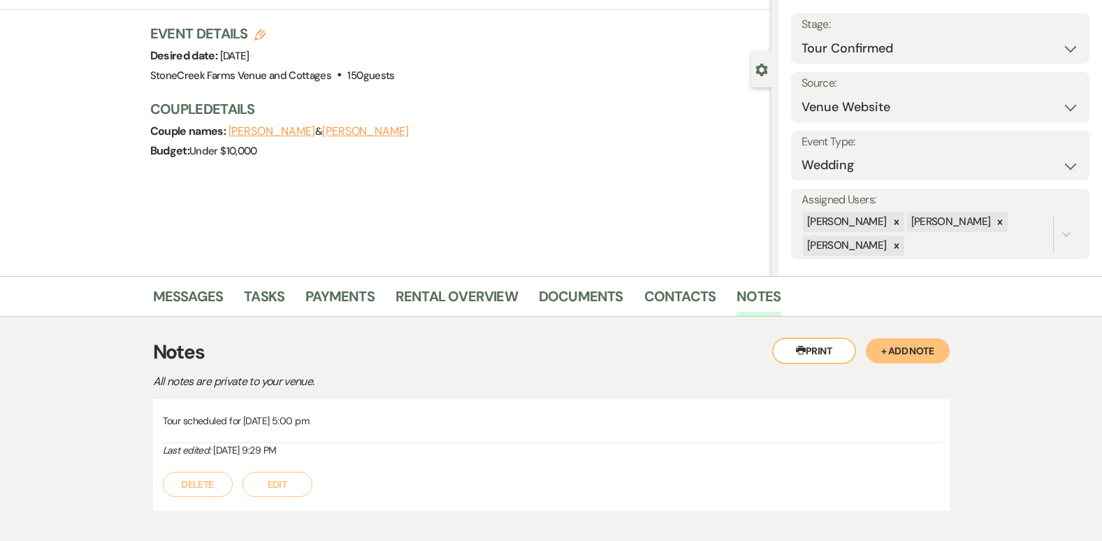
scroll to position [0, 0]
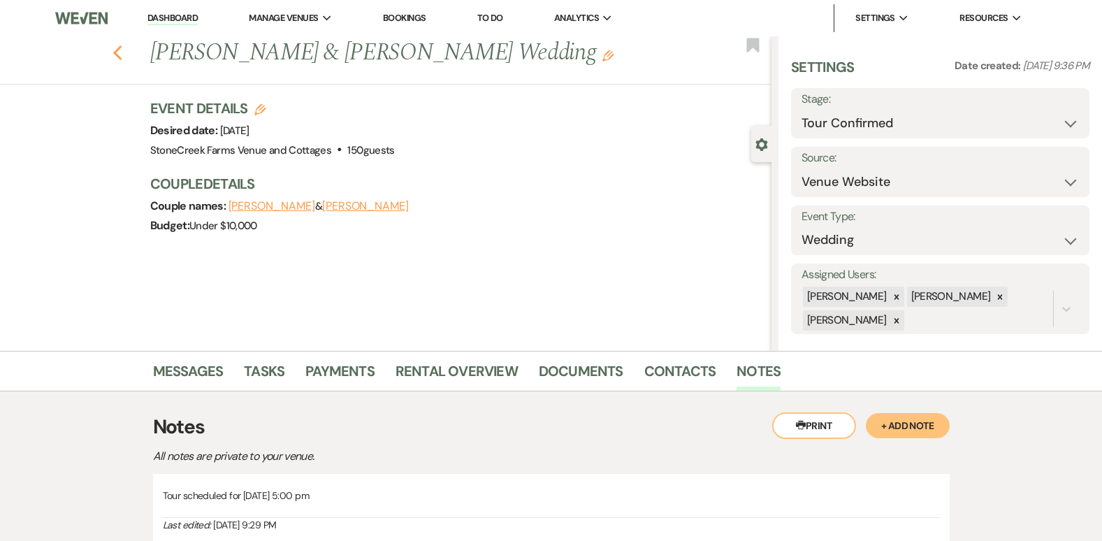
click at [120, 49] on icon "Previous" at bounding box center [117, 53] width 10 height 17
select select "4"
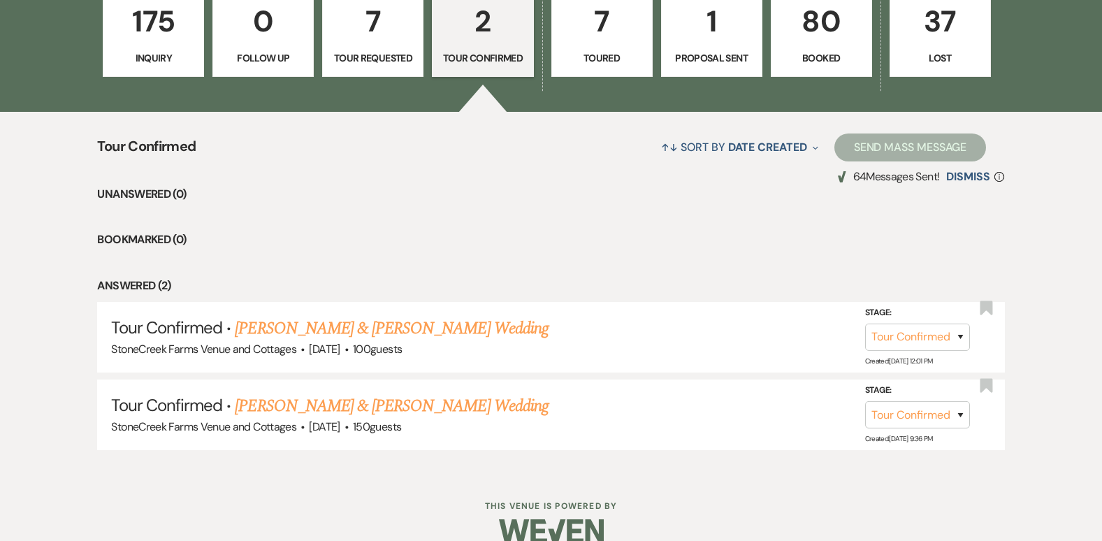
scroll to position [1085, 0]
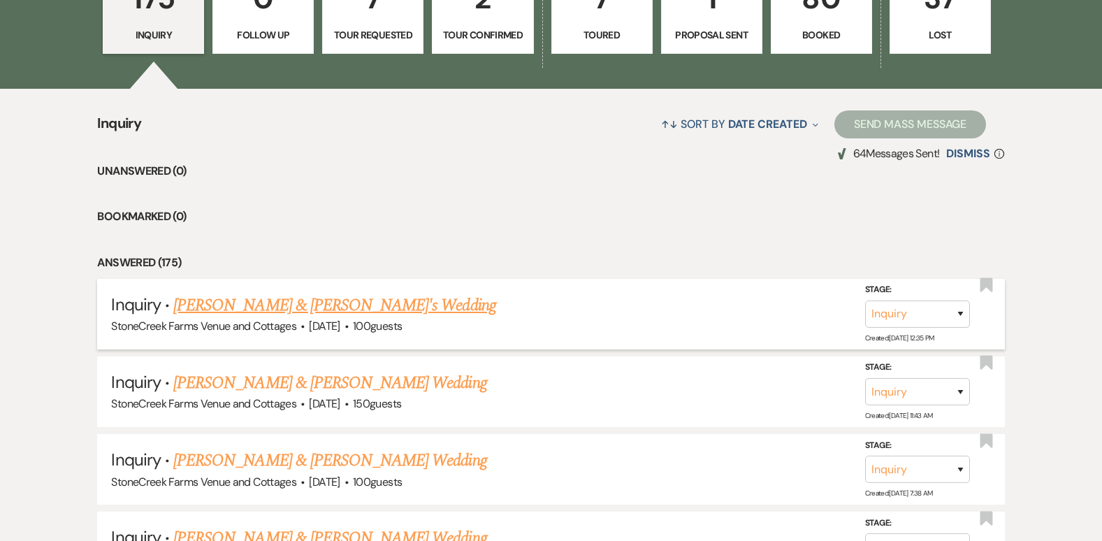
click at [288, 308] on link "[PERSON_NAME] & [PERSON_NAME]'s Wedding" at bounding box center [334, 305] width 323 height 25
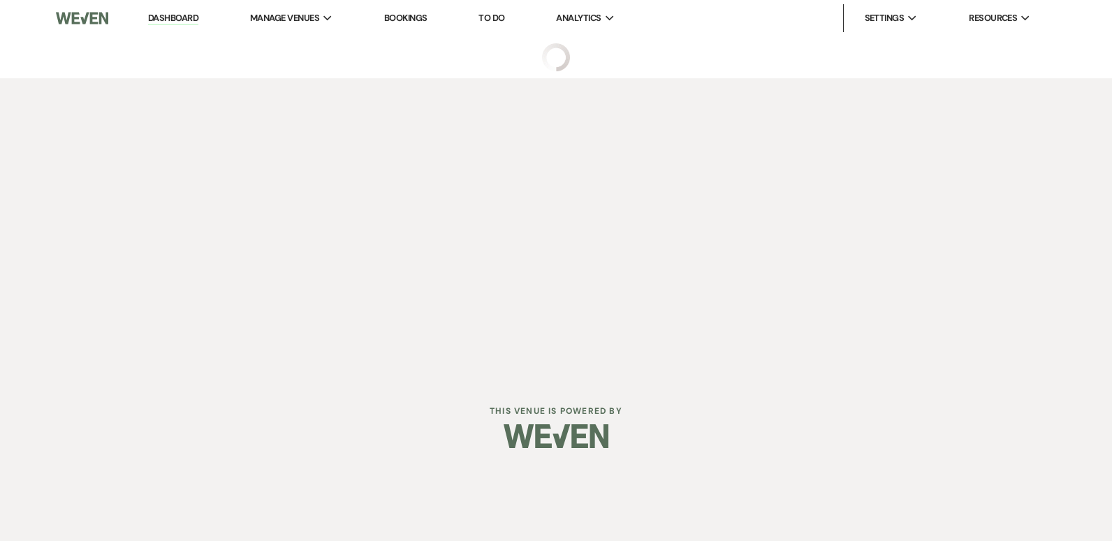
select select "5"
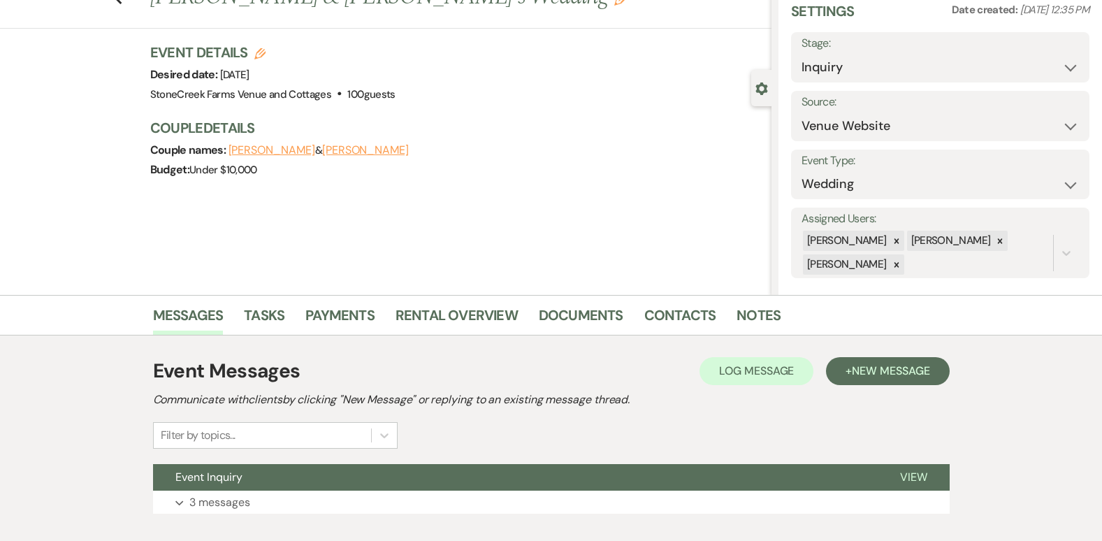
scroll to position [140, 0]
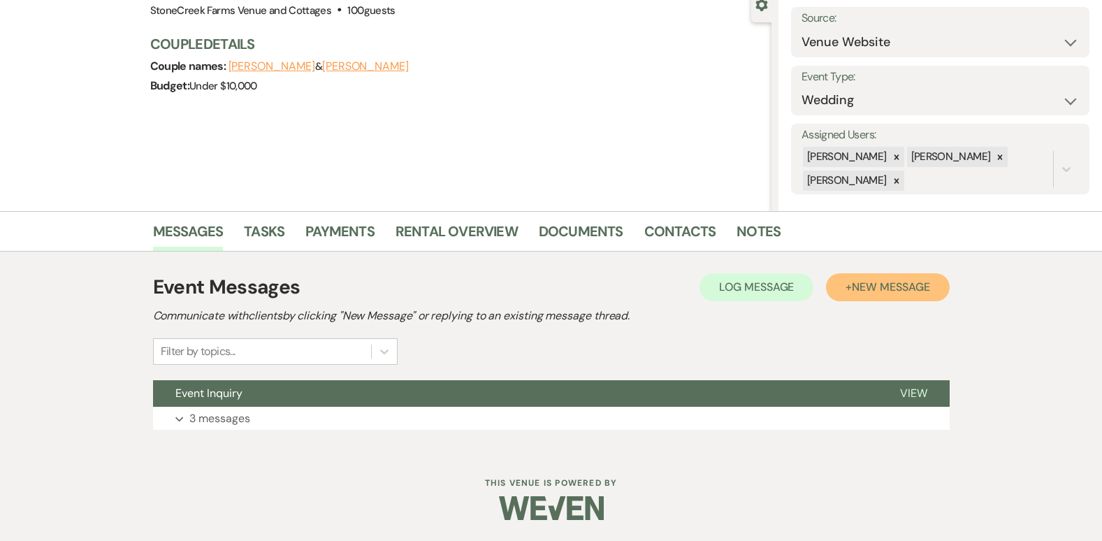
click at [878, 296] on button "+ New Message" at bounding box center [887, 287] width 123 height 28
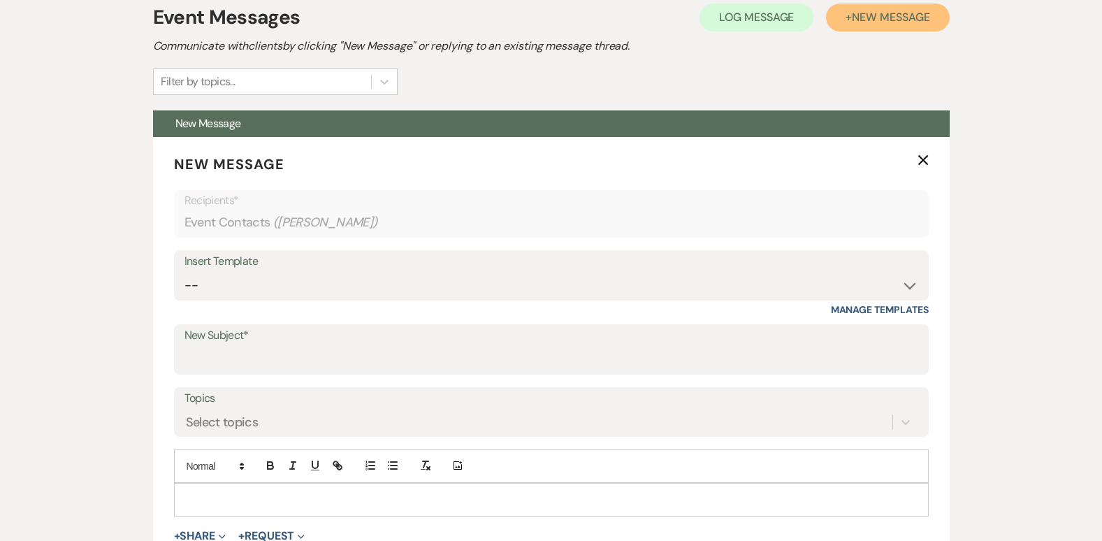
scroll to position [466, 0]
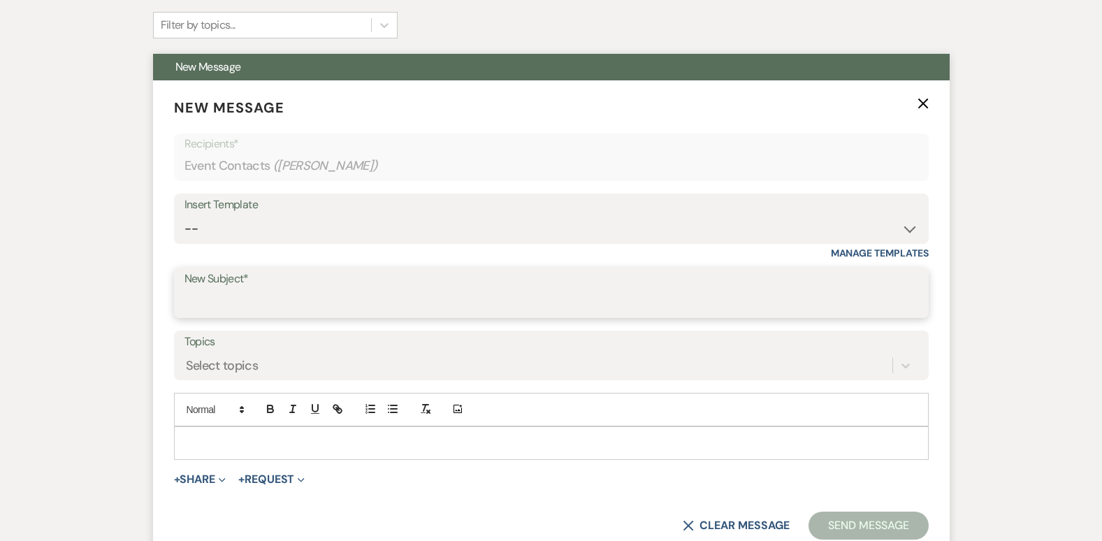
click at [264, 304] on input "New Subject*" at bounding box center [551, 302] width 734 height 27
type input "West End Jewelers Event"
click at [244, 437] on p at bounding box center [551, 442] width 732 height 15
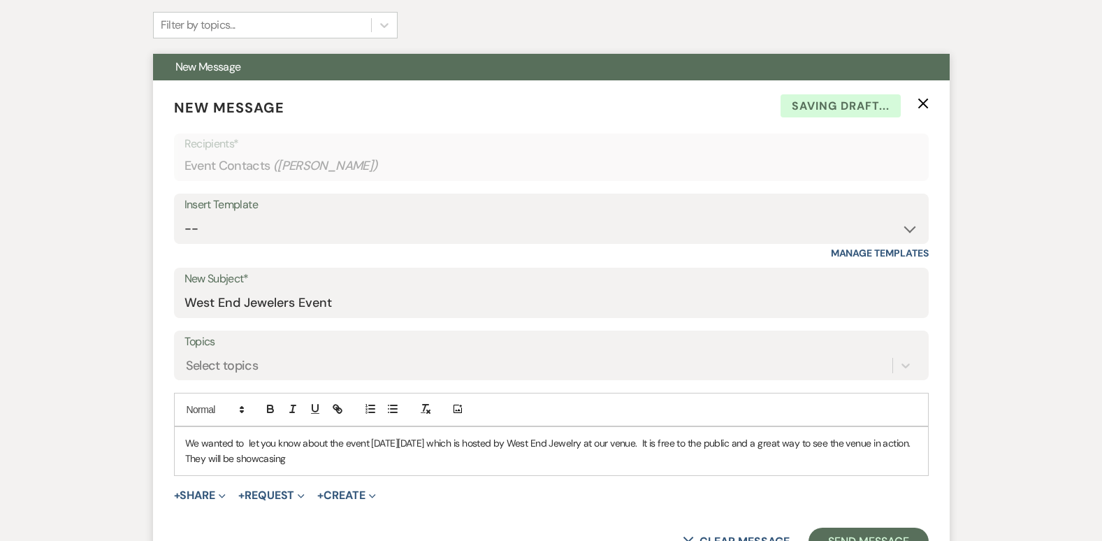
click at [244, 437] on p "We wanted to let you know about the event [DATE][DATE] which is hosted by West …" at bounding box center [551, 450] width 732 height 31
click at [244, 437] on p "We wanted to t let you know about the event [DATE][DATE] which is hosted by Wes…" at bounding box center [551, 450] width 732 height 31
click at [343, 464] on p "We wanted to let you know about the event [DATE][DATE] which is hosted by West …" at bounding box center [551, 450] width 732 height 31
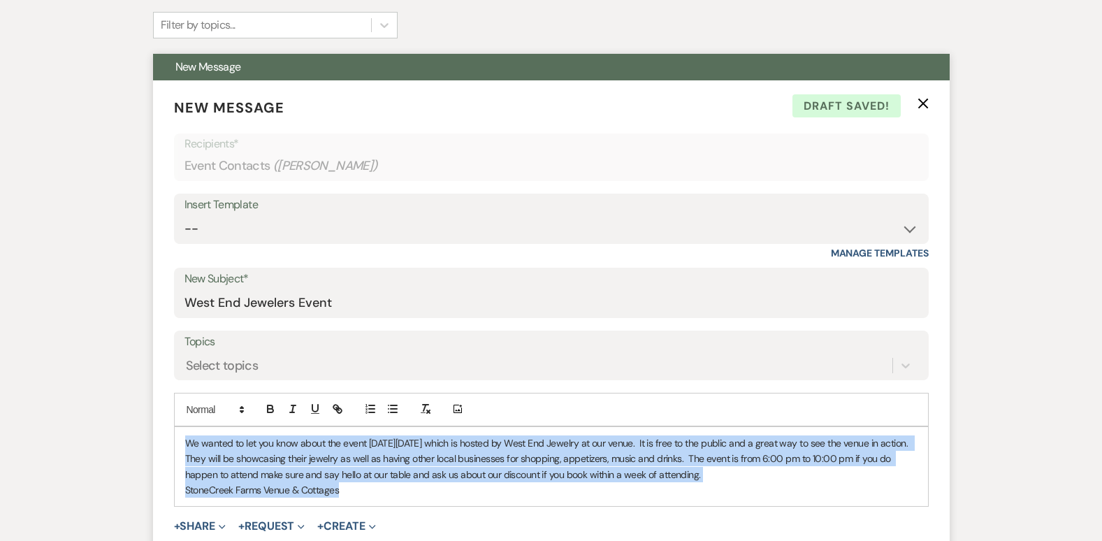
drag, startPoint x: 182, startPoint y: 441, endPoint x: 417, endPoint y: 496, distance: 241.8
click at [417, 496] on div "We wanted to let you know about the event [DATE][DATE] which is hosted by West …" at bounding box center [551, 467] width 753 height 80
copy div "We wanted to let you know about the event [DATE][DATE] which is hosted by West …"
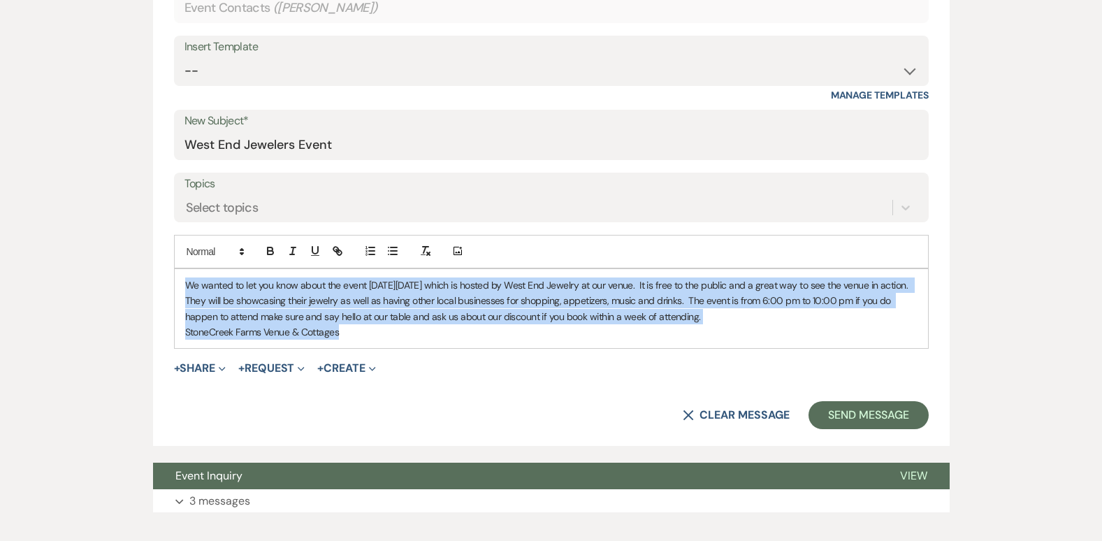
scroll to position [671, 0]
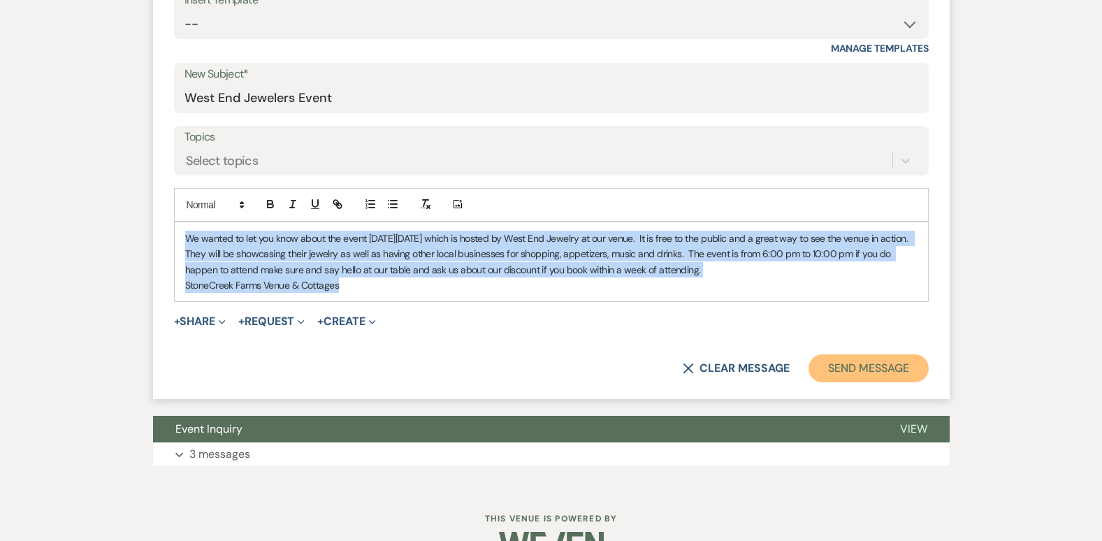
click at [870, 373] on button "Send Message" at bounding box center [867, 368] width 119 height 28
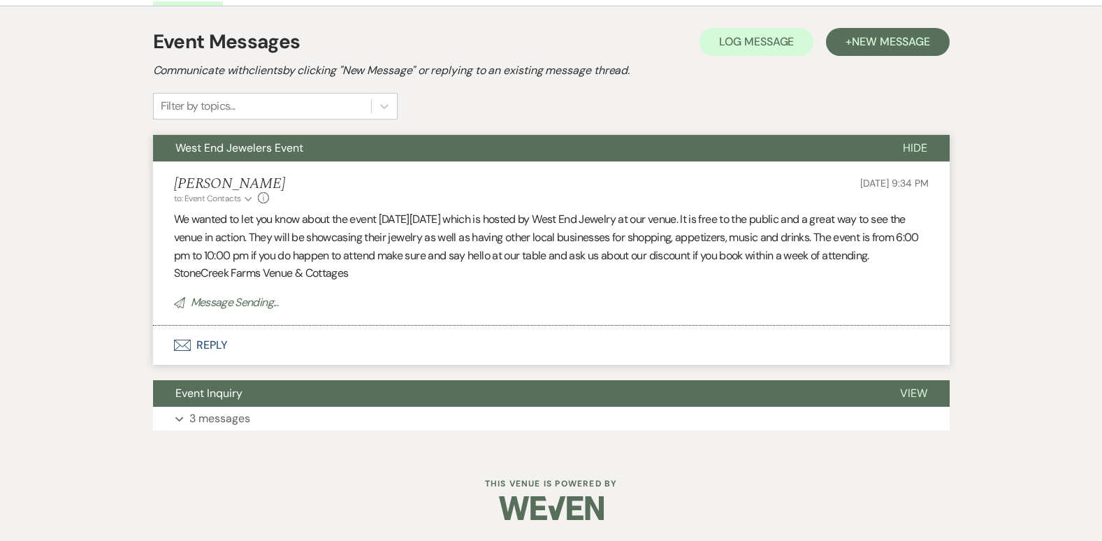
scroll to position [152, 0]
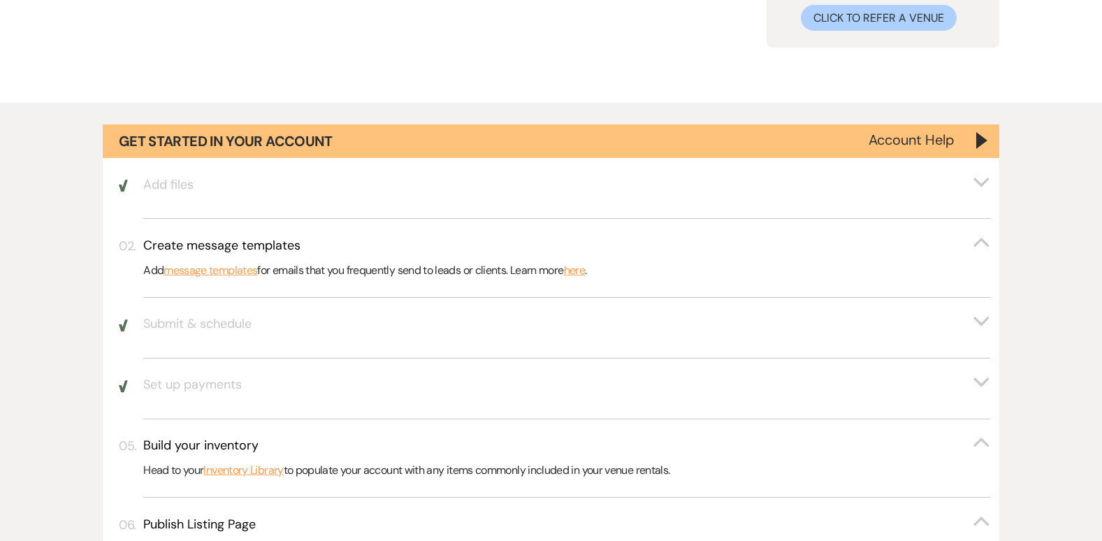
scroll to position [1085, 0]
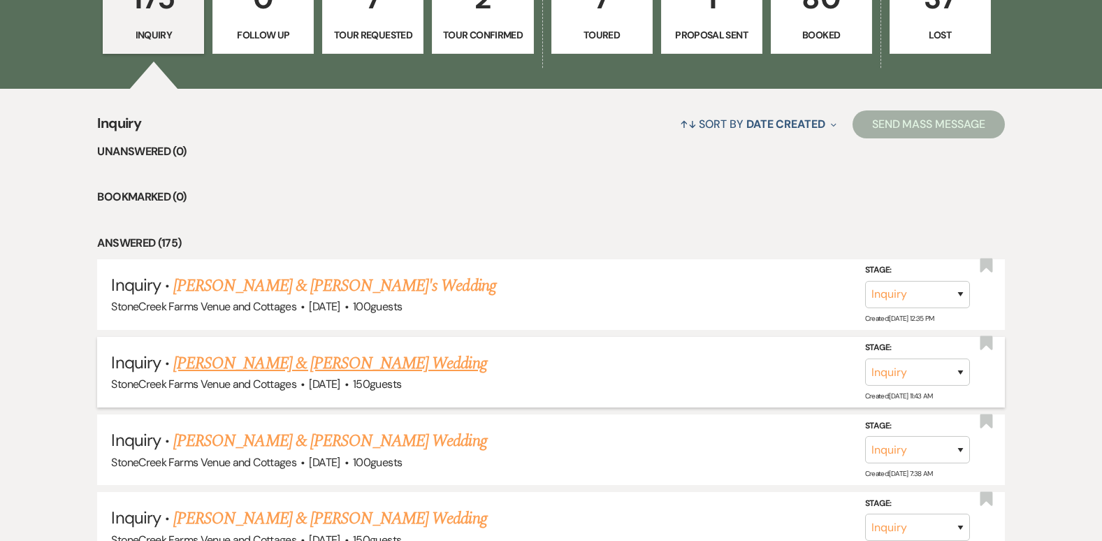
click at [287, 364] on link "[PERSON_NAME] & [PERSON_NAME] Wedding" at bounding box center [329, 363] width 313 height 25
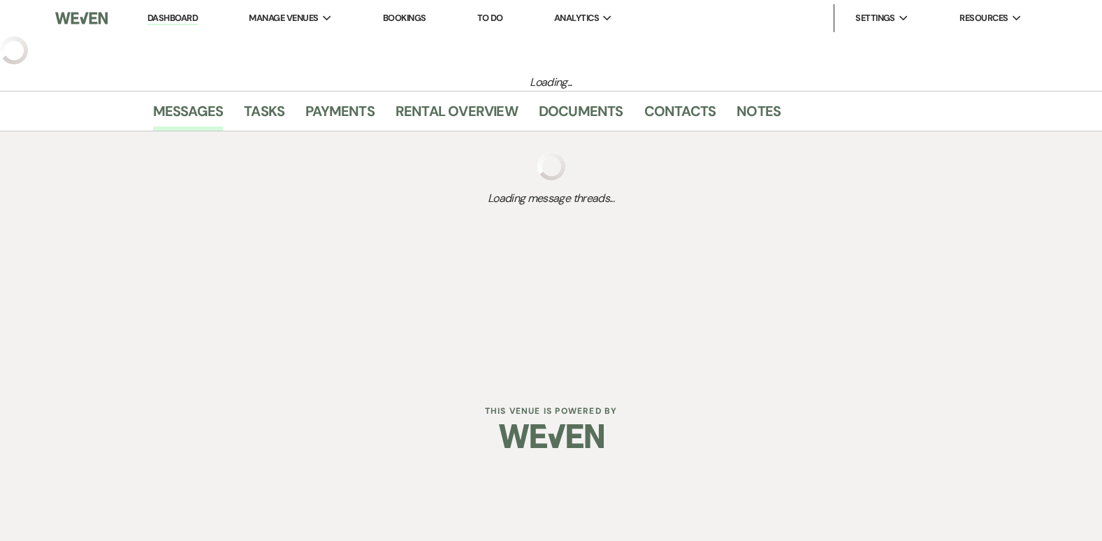
select select "5"
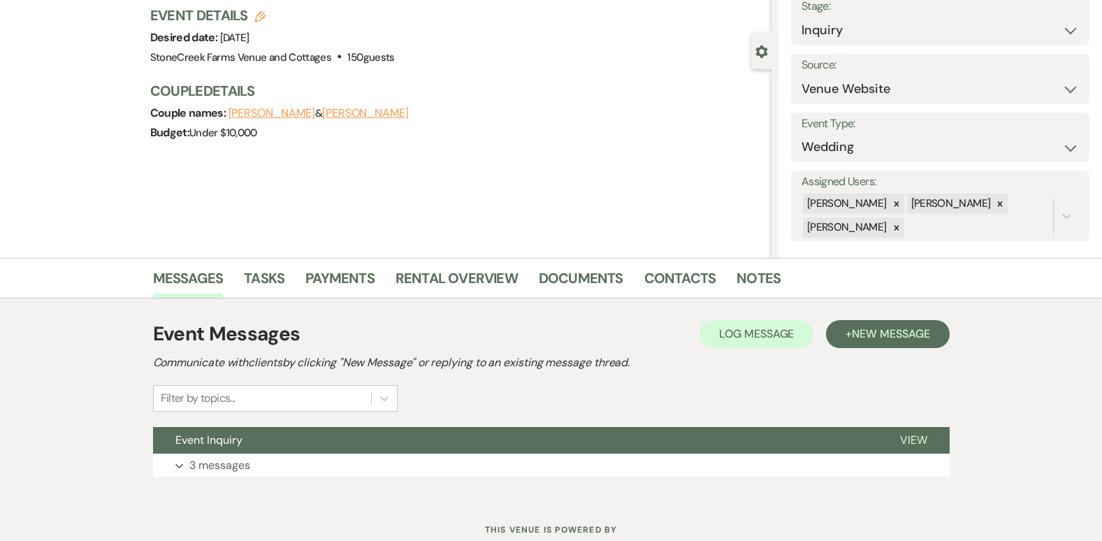
scroll to position [140, 0]
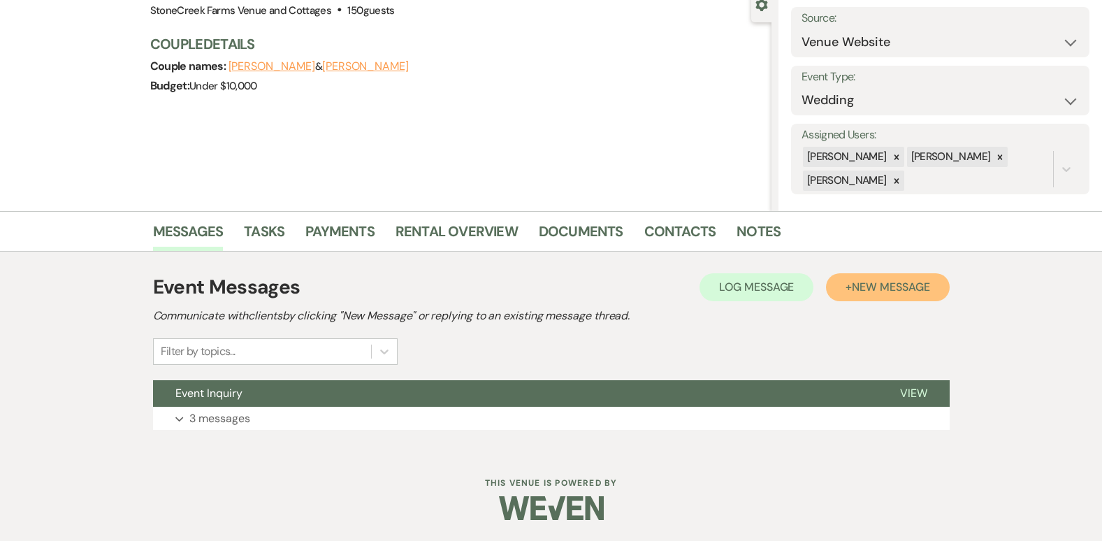
click at [897, 286] on span "New Message" at bounding box center [891, 286] width 78 height 15
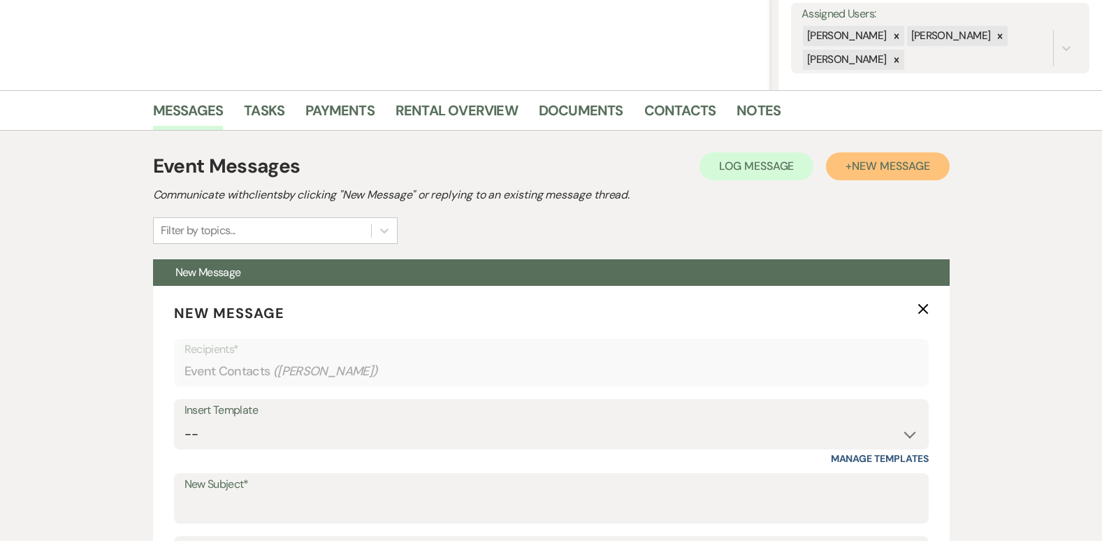
scroll to position [307, 0]
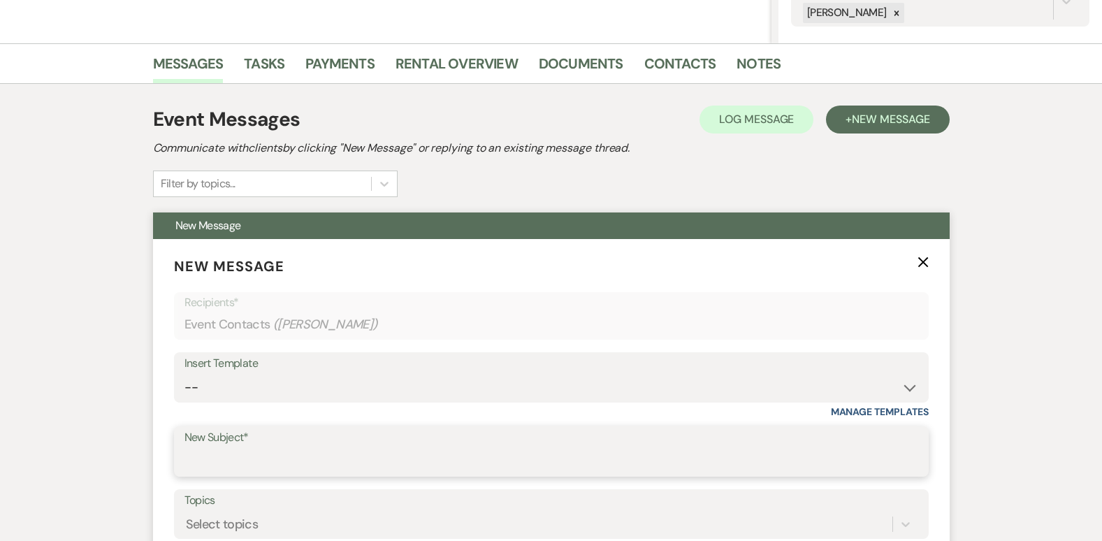
click at [341, 467] on input "New Subject*" at bounding box center [551, 461] width 734 height 27
type input "West End Jewelers Event"
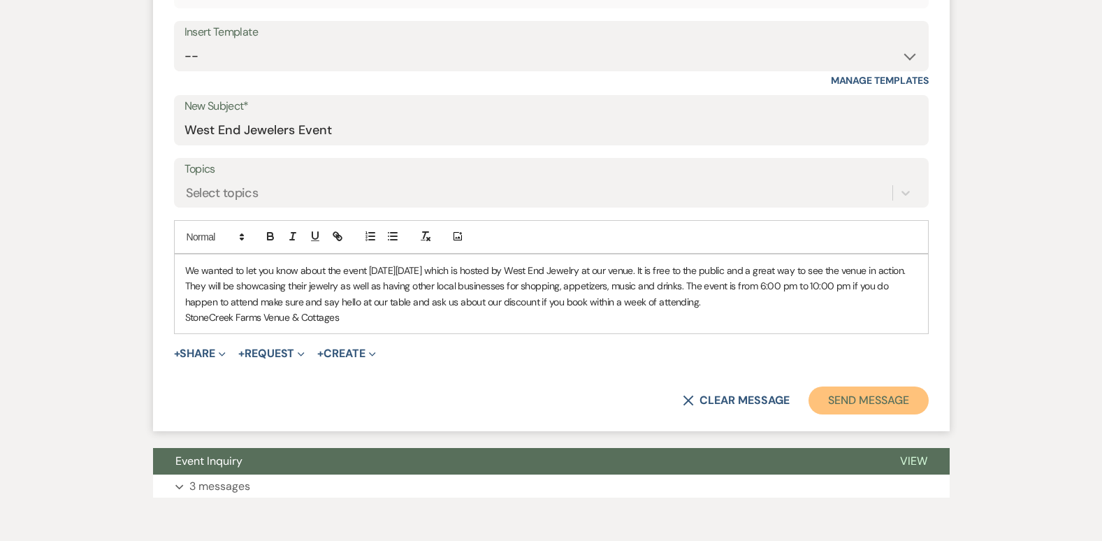
click at [889, 395] on button "Send Message" at bounding box center [867, 400] width 119 height 28
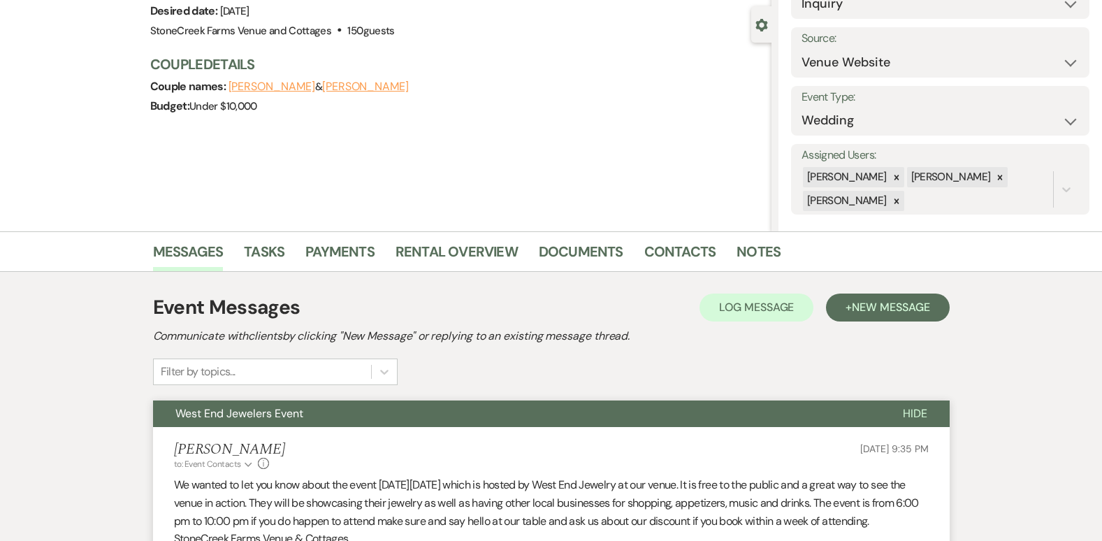
scroll to position [0, 0]
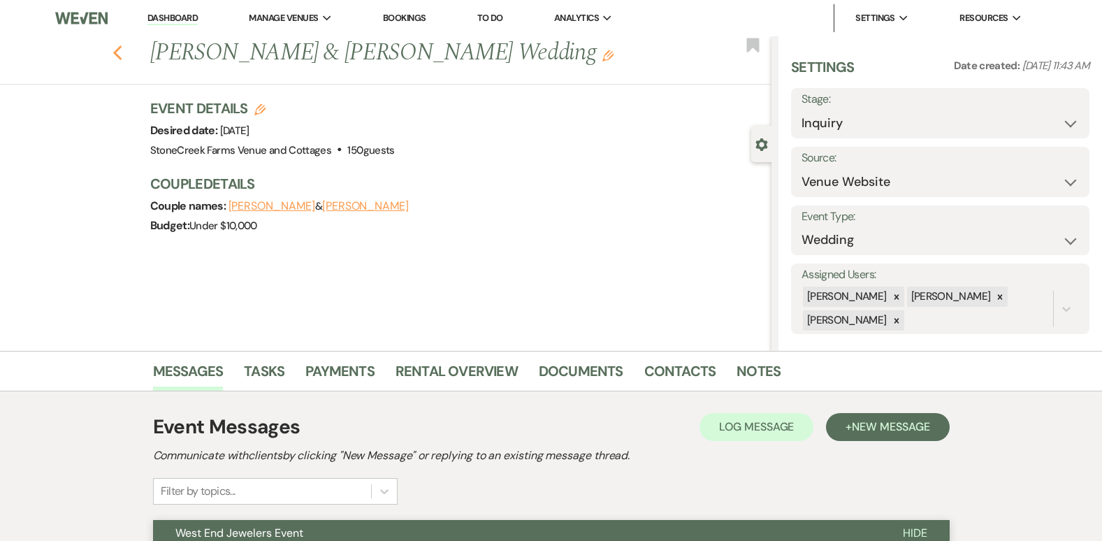
click at [121, 45] on icon "Previous" at bounding box center [117, 53] width 10 height 17
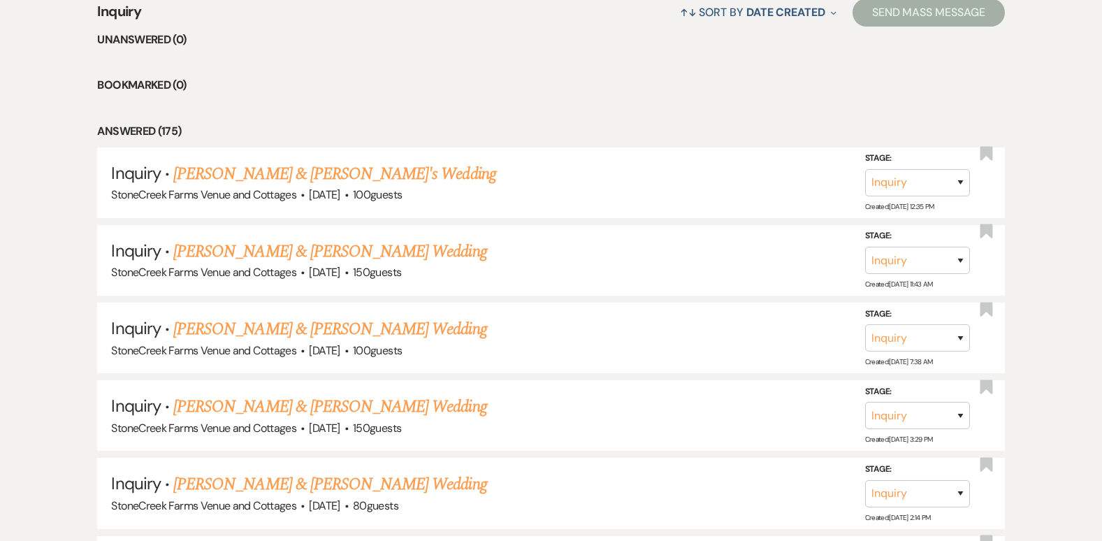
scroll to position [1225, 0]
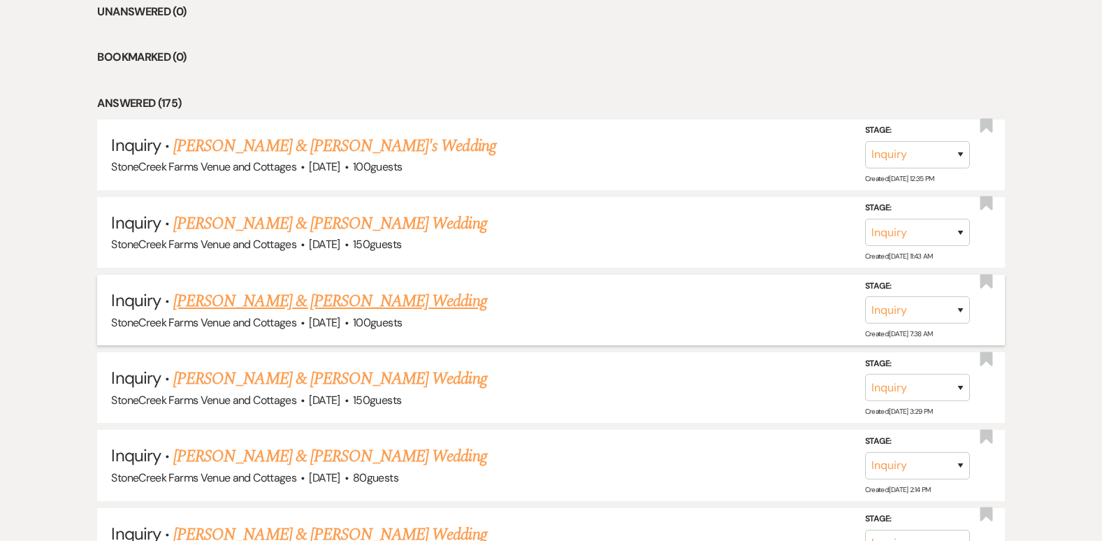
click at [298, 299] on link "[PERSON_NAME] & [PERSON_NAME] Wedding" at bounding box center [329, 301] width 313 height 25
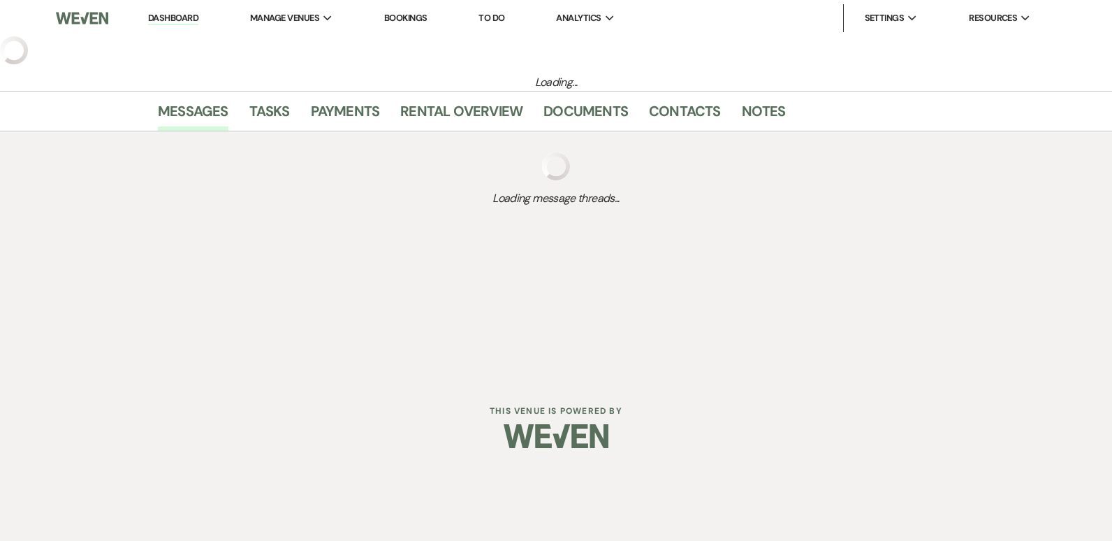
select select "5"
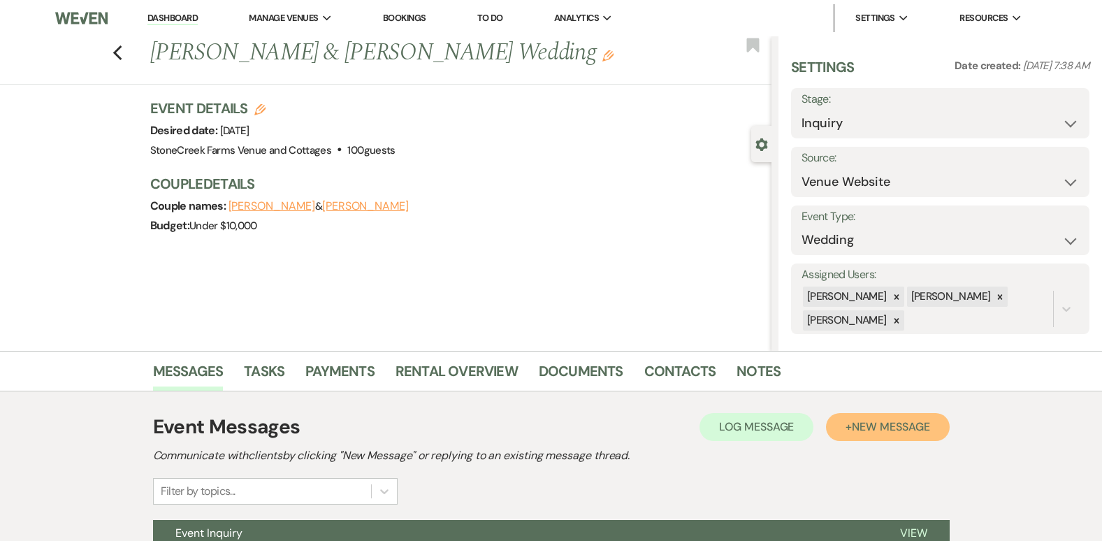
click at [904, 426] on span "New Message" at bounding box center [891, 426] width 78 height 15
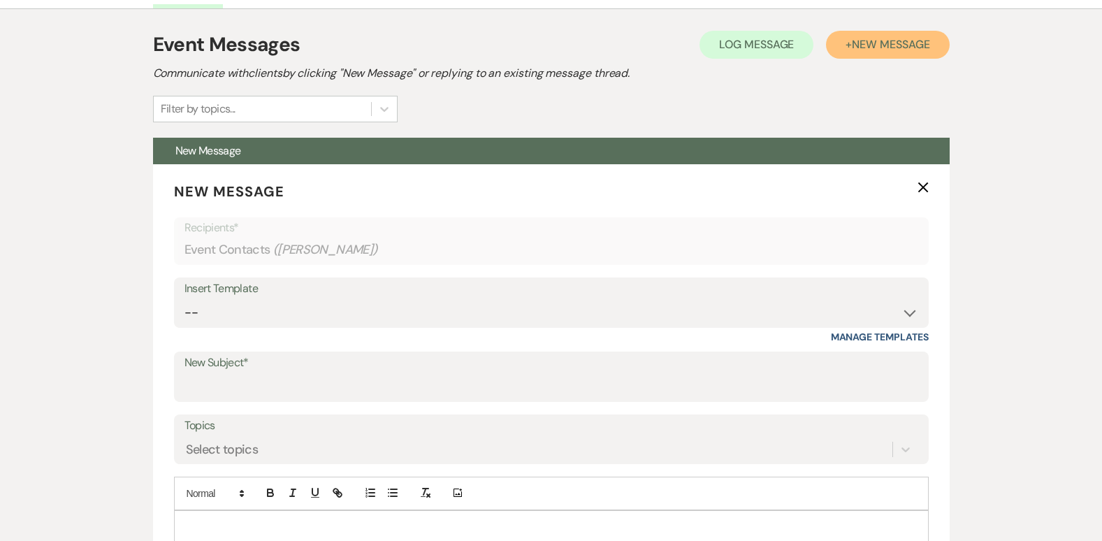
scroll to position [410, 0]
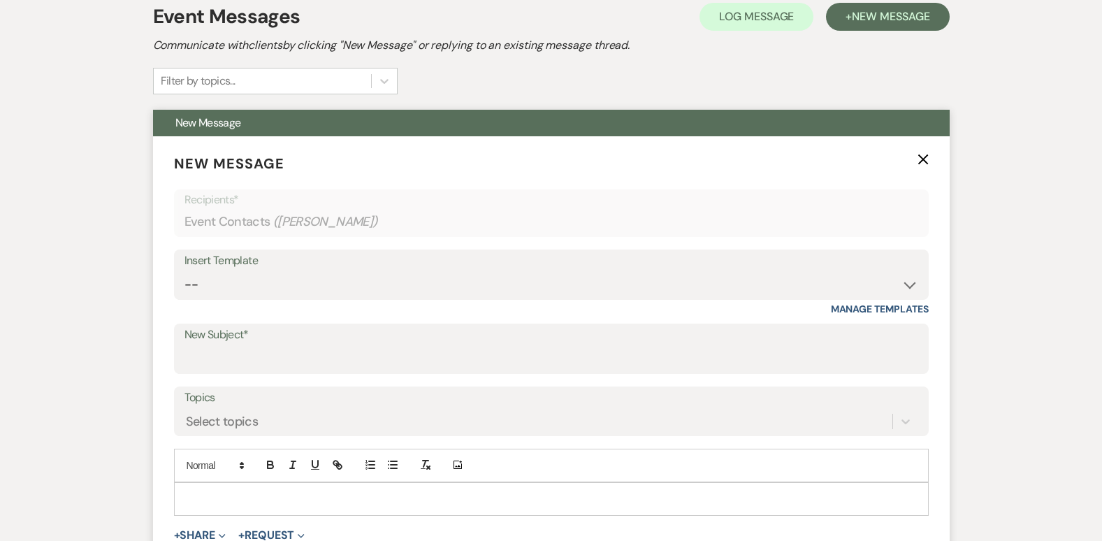
click at [237, 344] on label "New Subject*" at bounding box center [551, 335] width 734 height 20
click at [237, 345] on input "New Subject*" at bounding box center [551, 358] width 734 height 27
click at [237, 344] on label "New Subject*" at bounding box center [551, 336] width 732 height 20
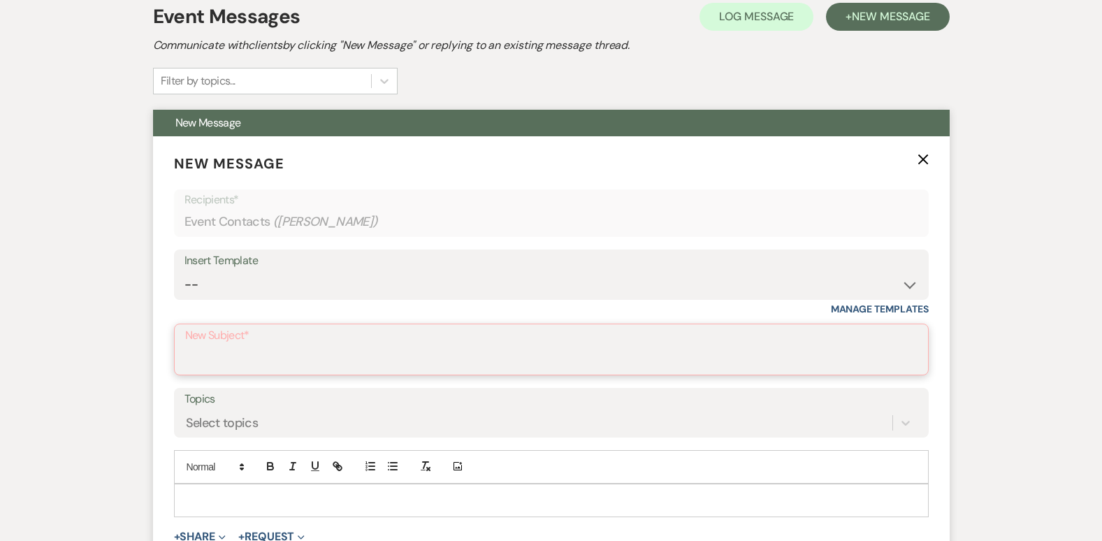
click at [237, 346] on input "New Subject*" at bounding box center [551, 359] width 732 height 27
click at [237, 344] on label "New Subject*" at bounding box center [551, 336] width 732 height 20
click at [237, 346] on input "New Subject*" at bounding box center [551, 359] width 732 height 27
type input "West End Jewelers Event"
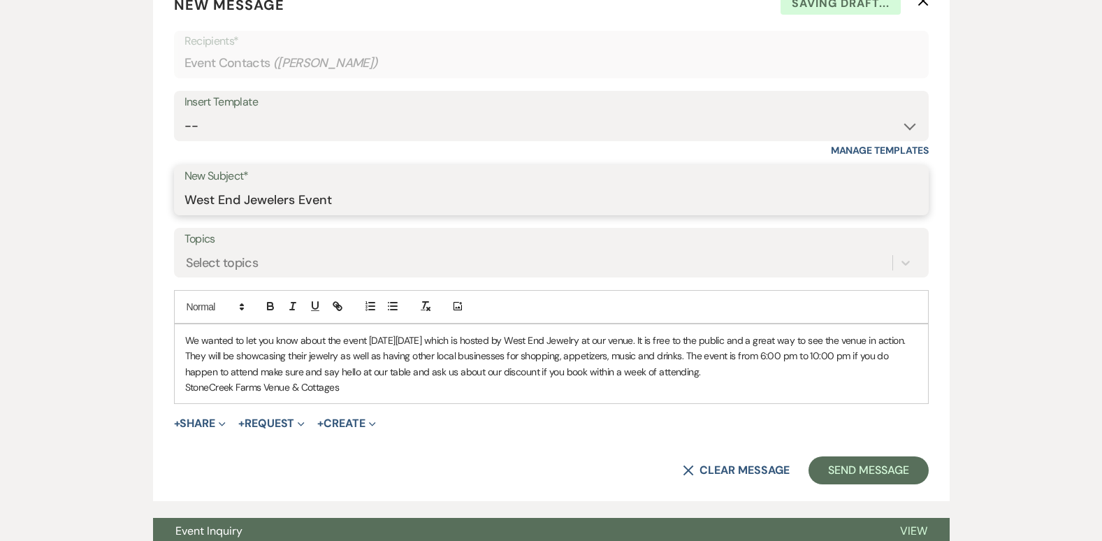
scroll to position [578, 0]
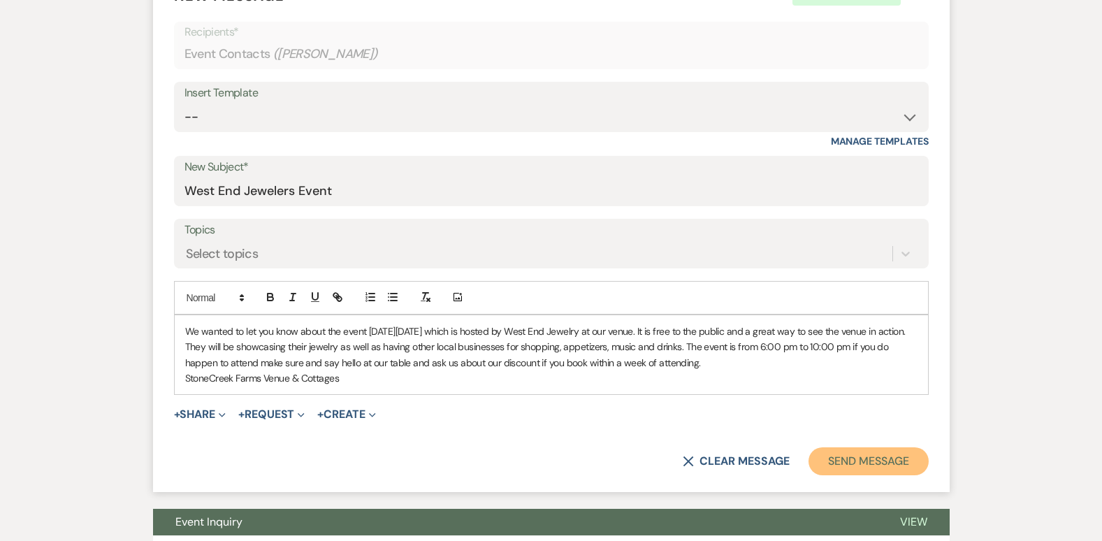
click at [880, 460] on button "Send Message" at bounding box center [867, 461] width 119 height 28
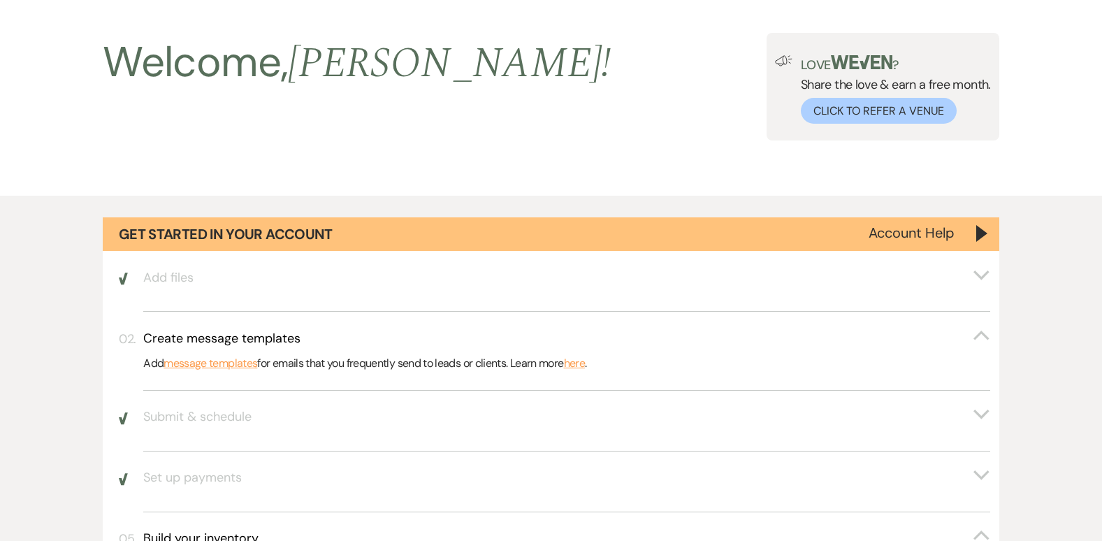
scroll to position [1225, 0]
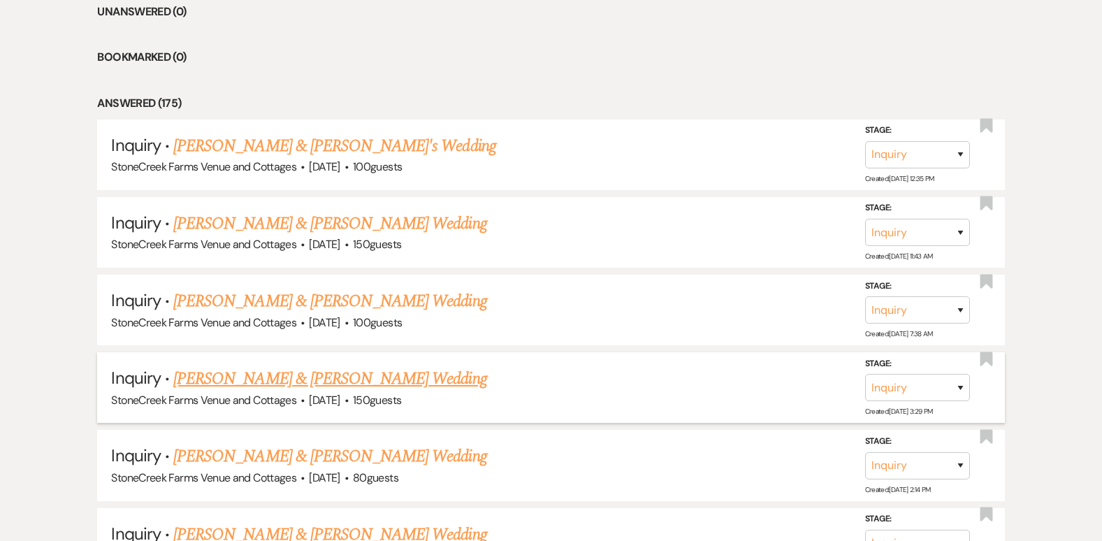
click at [322, 377] on link "[PERSON_NAME] & [PERSON_NAME] Wedding" at bounding box center [329, 378] width 313 height 25
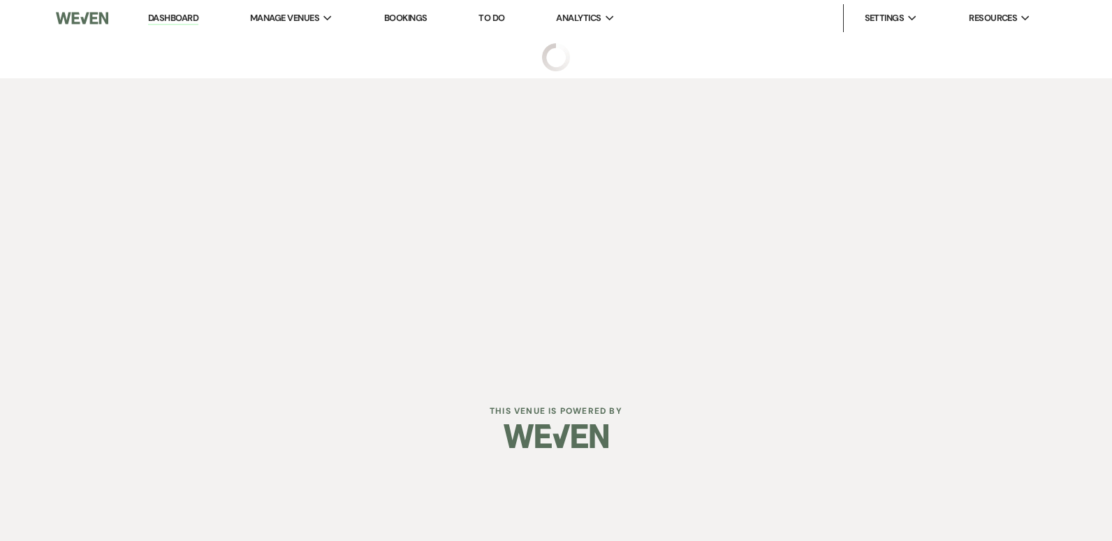
select select "5"
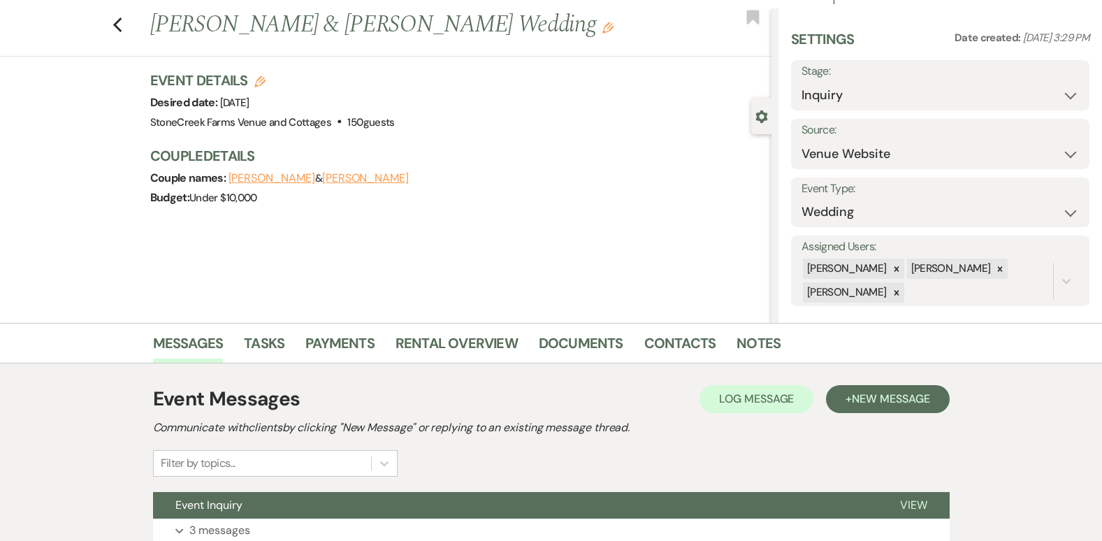
scroll to position [140, 0]
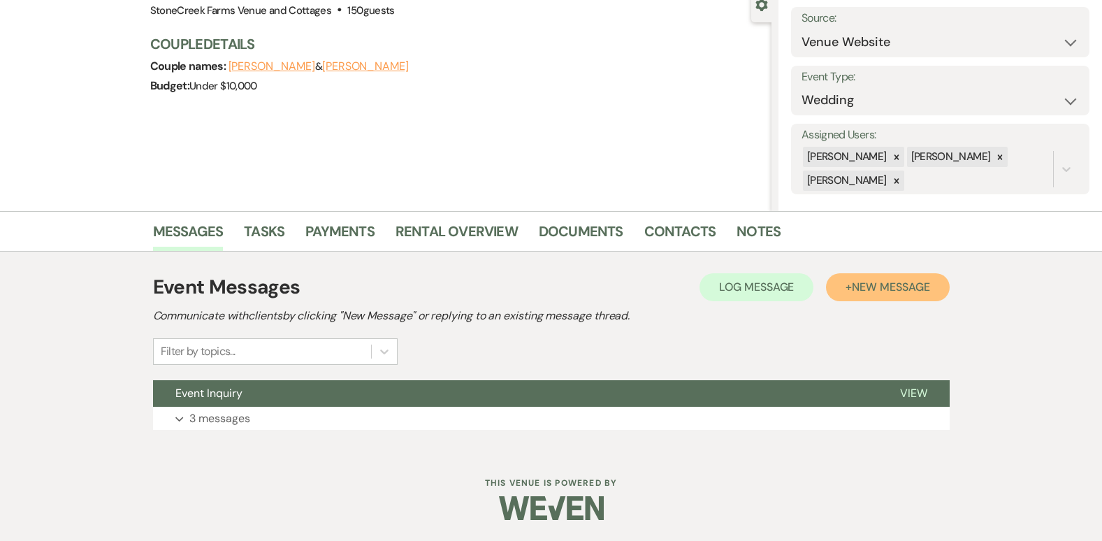
click at [861, 289] on span "New Message" at bounding box center [891, 286] width 78 height 15
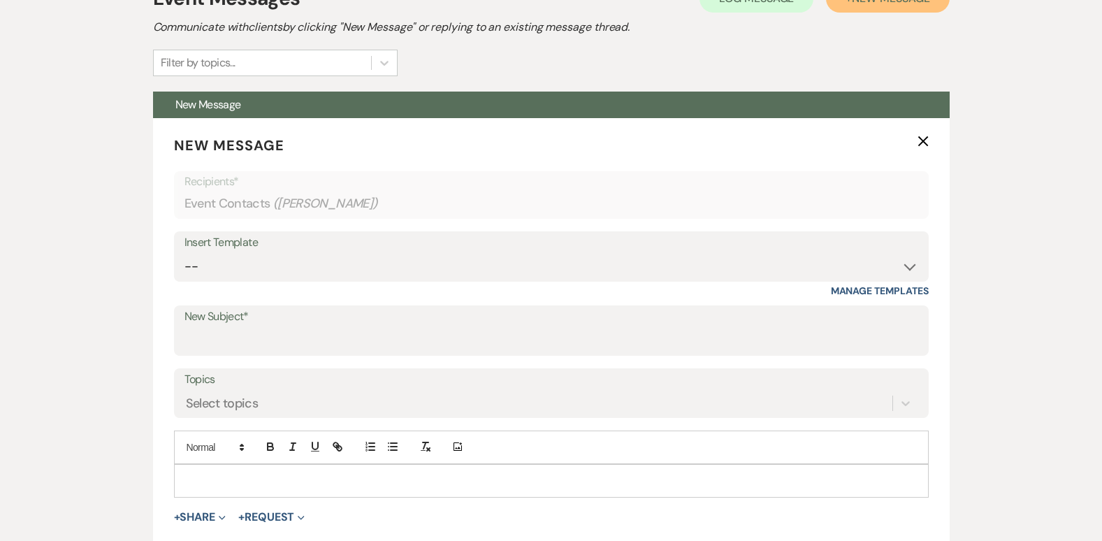
scroll to position [484, 0]
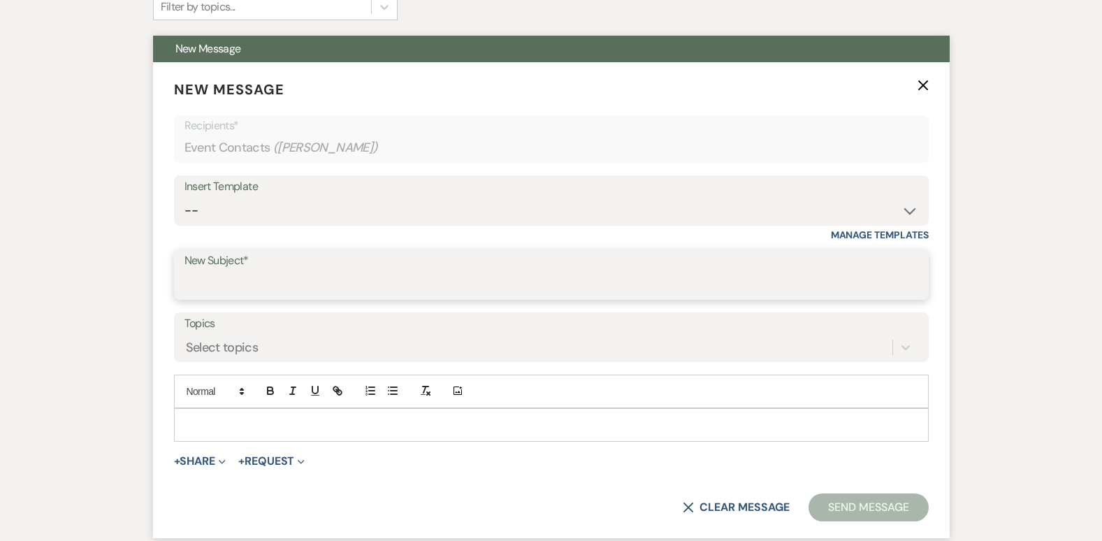
click at [284, 277] on input "New Subject*" at bounding box center [551, 284] width 734 height 27
type input "West End Jewelers Event"
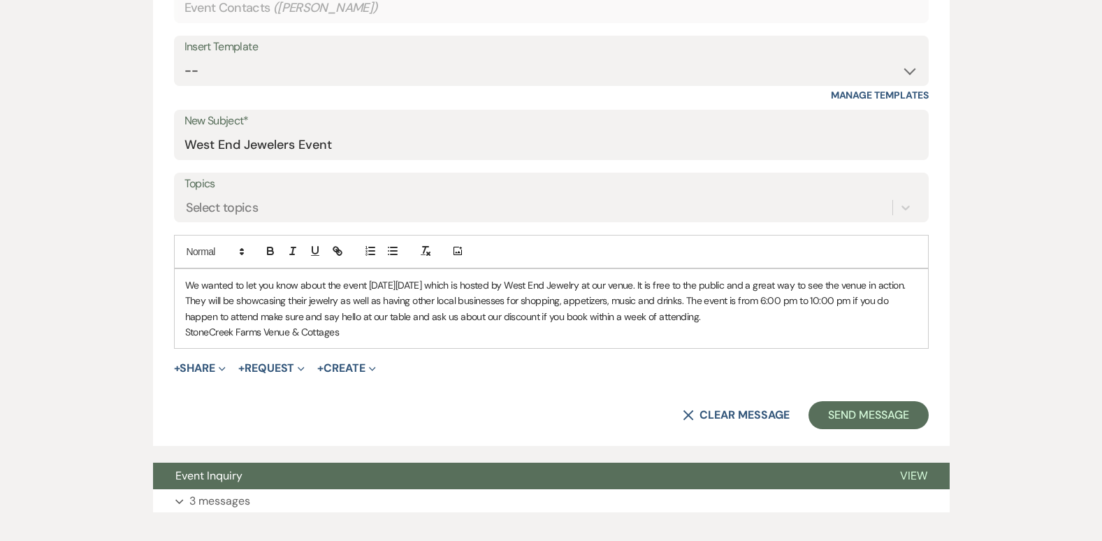
scroll to position [652, 0]
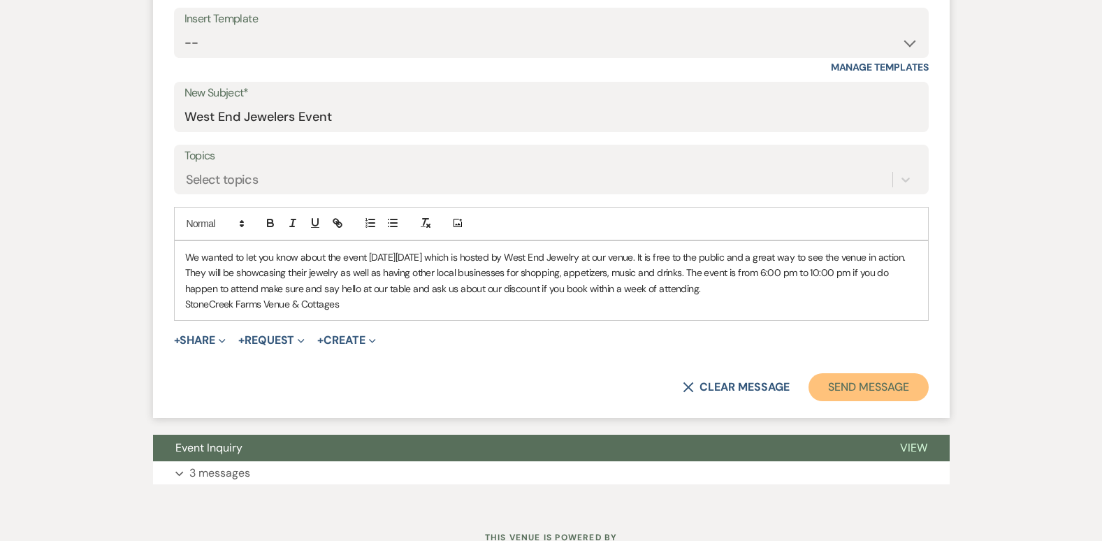
click at [899, 379] on button "Send Message" at bounding box center [867, 387] width 119 height 28
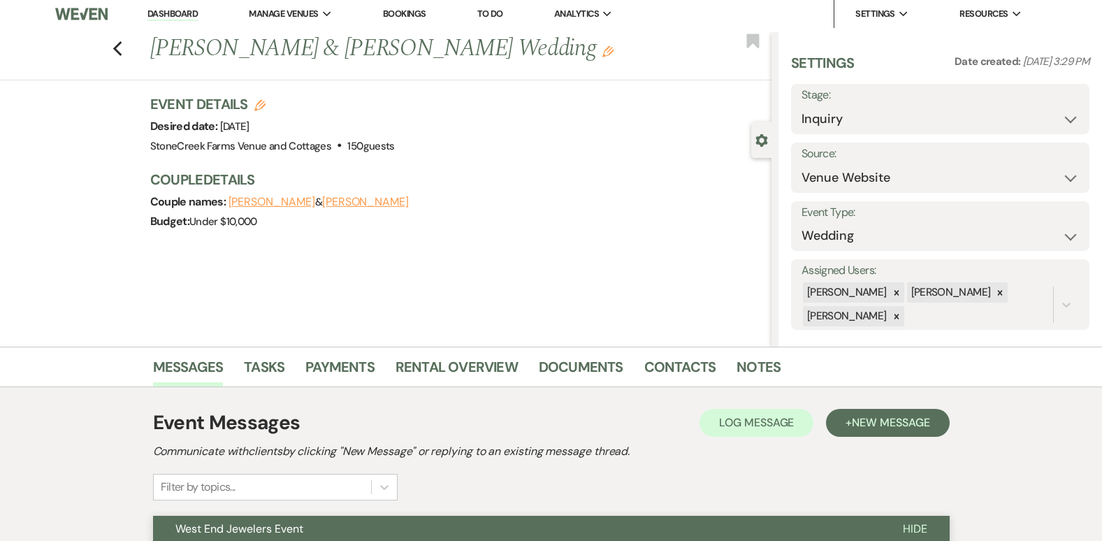
scroll to position [0, 0]
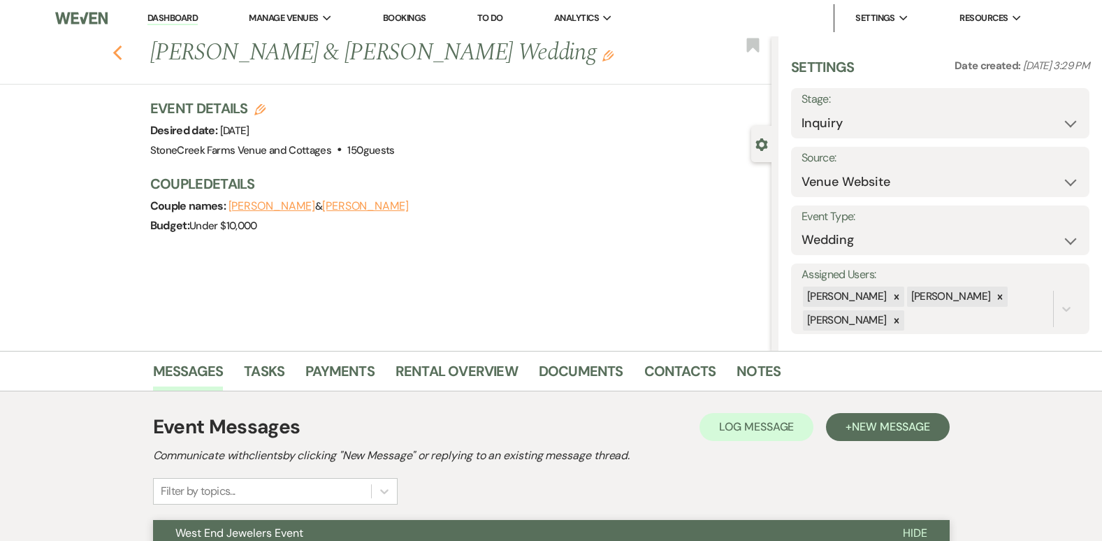
click at [123, 50] on icon "Previous" at bounding box center [117, 53] width 10 height 17
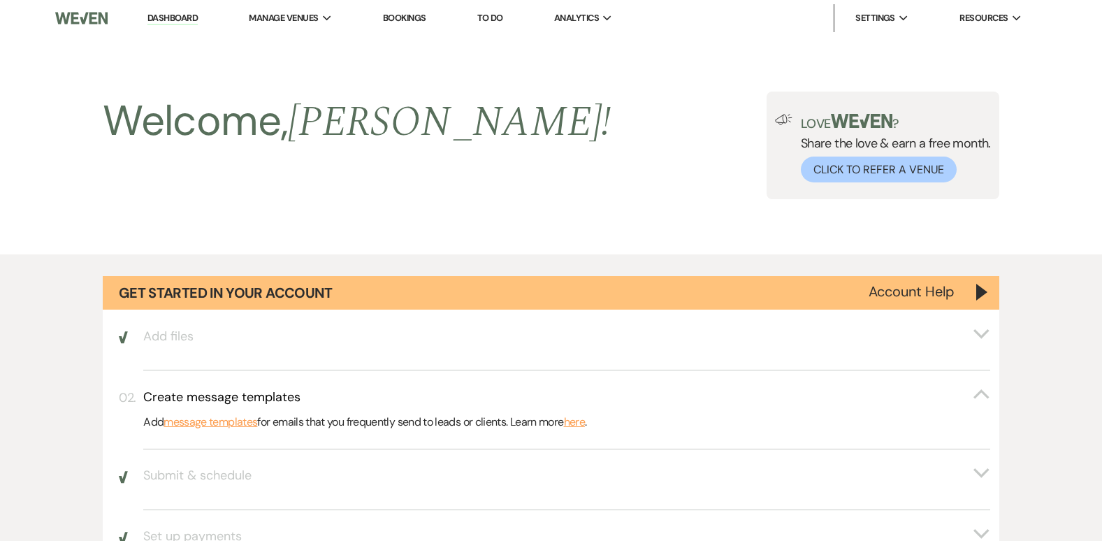
scroll to position [1225, 0]
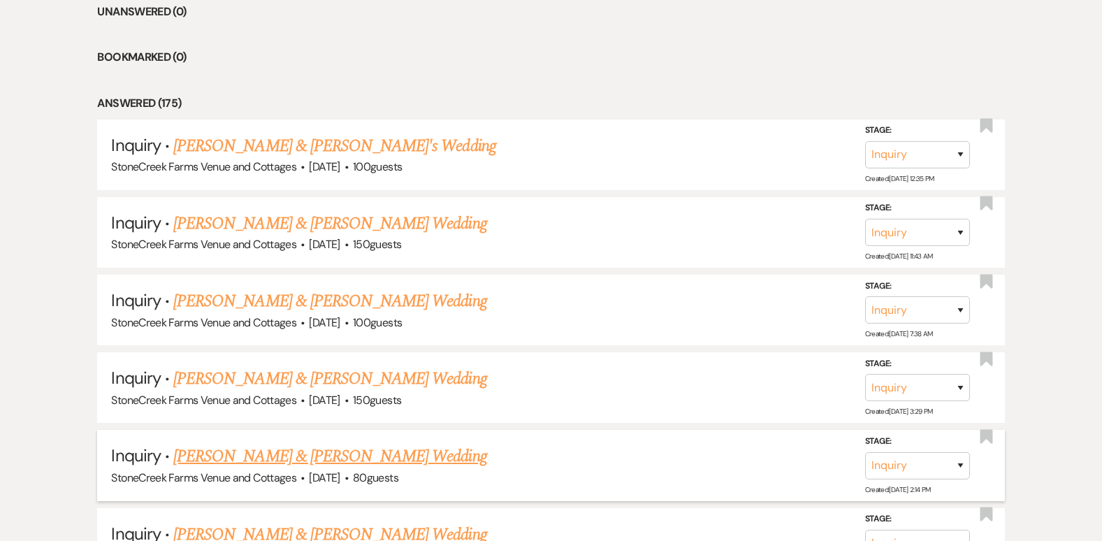
click at [422, 453] on link "[PERSON_NAME] & [PERSON_NAME] Wedding" at bounding box center [329, 456] width 313 height 25
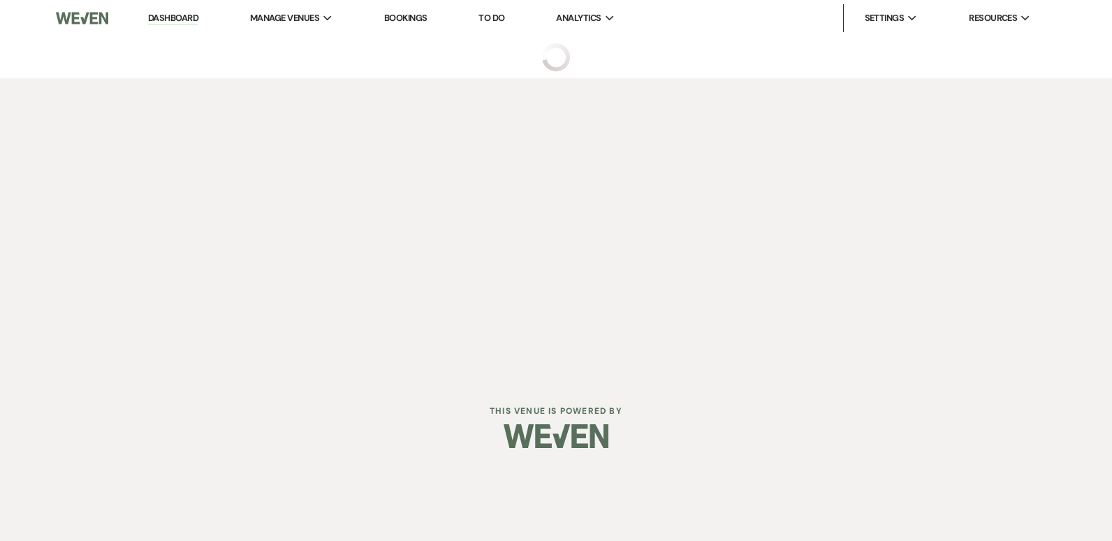
select select "5"
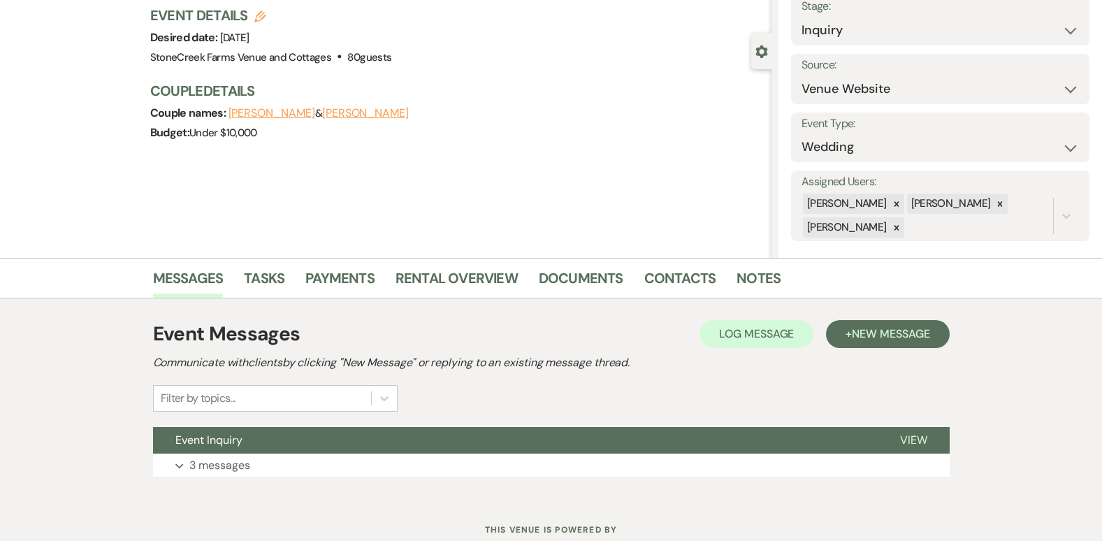
scroll to position [140, 0]
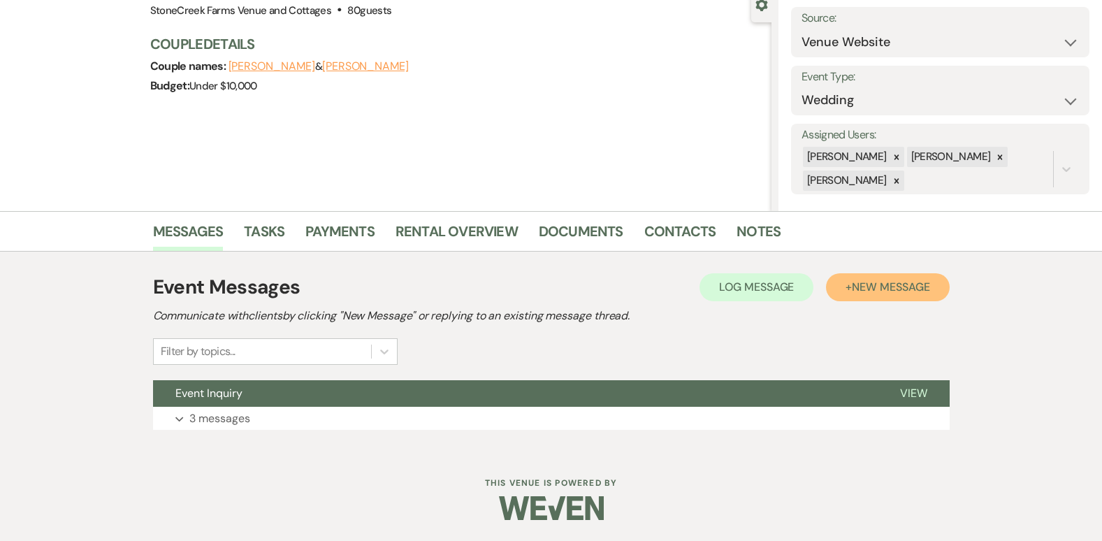
click at [900, 290] on span "New Message" at bounding box center [891, 286] width 78 height 15
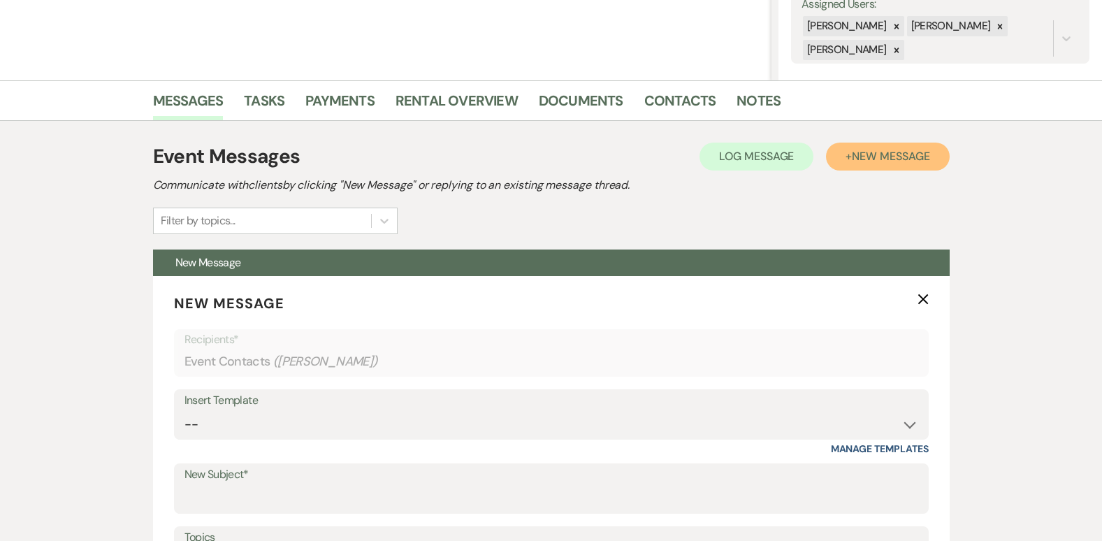
scroll to position [391, 0]
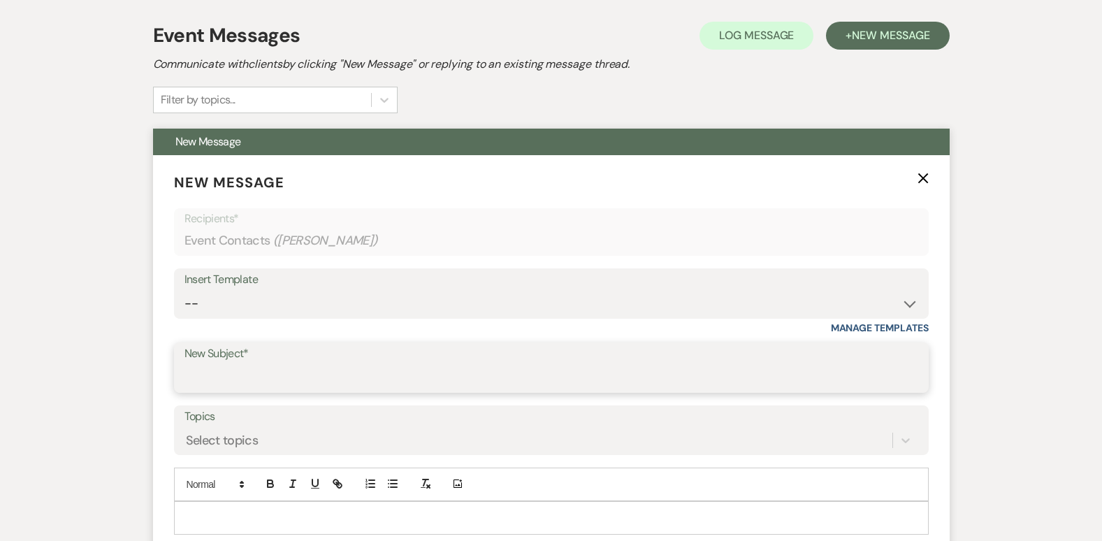
click at [331, 365] on input "New Subject*" at bounding box center [551, 377] width 734 height 27
type input "West End Jewelers Event"
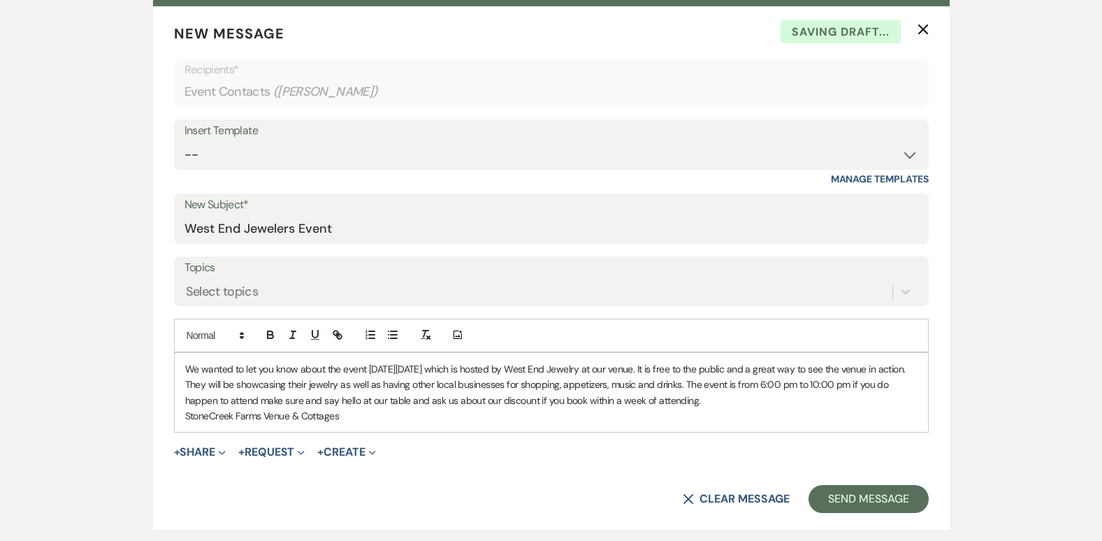
scroll to position [615, 0]
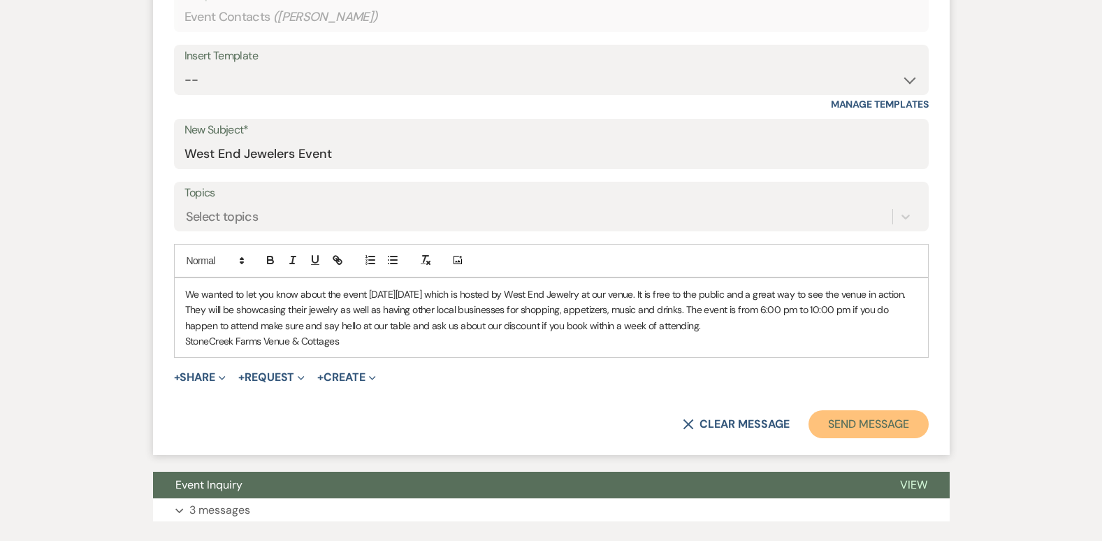
click at [899, 421] on button "Send Message" at bounding box center [867, 424] width 119 height 28
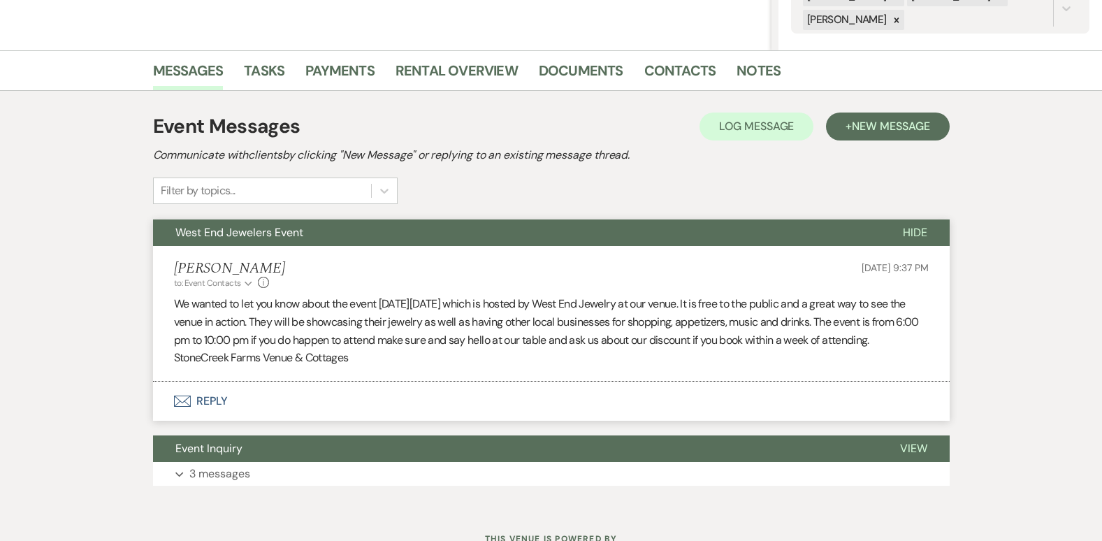
scroll to position [0, 0]
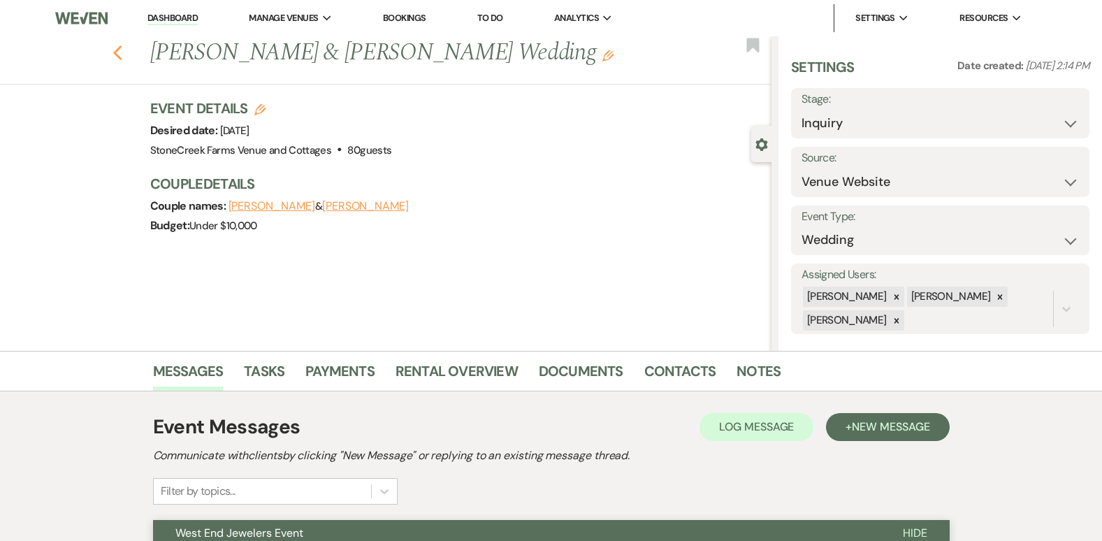
click at [122, 48] on use "button" at bounding box center [116, 52] width 9 height 15
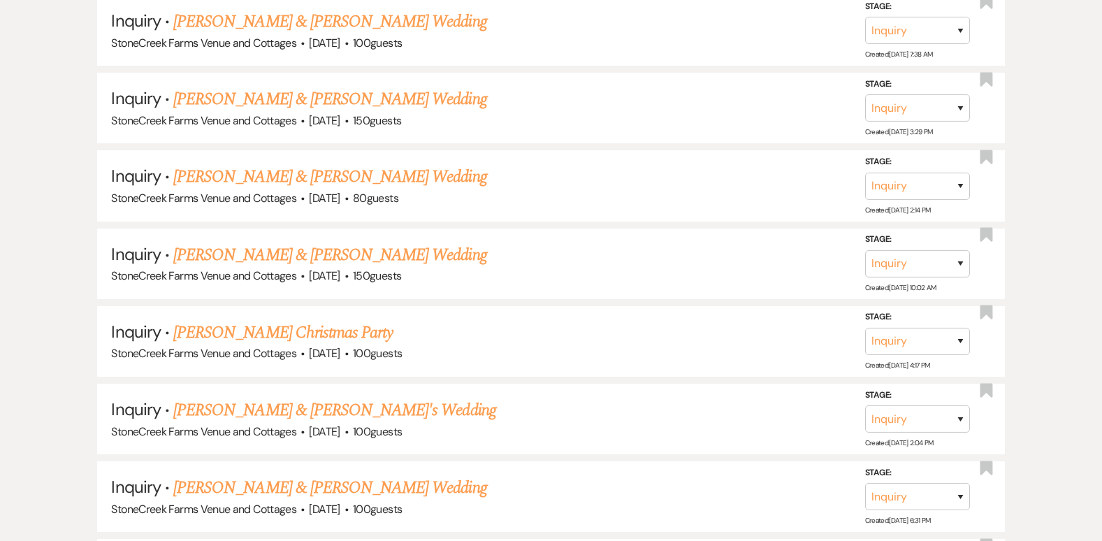
scroll to position [1551, 0]
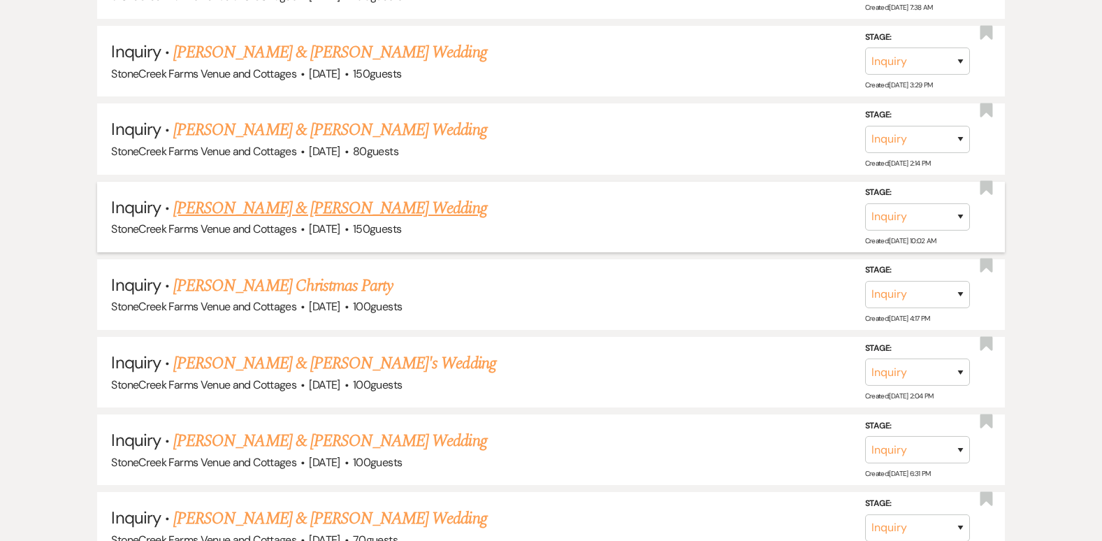
click at [242, 208] on link "[PERSON_NAME] & [PERSON_NAME] Wedding" at bounding box center [329, 208] width 313 height 25
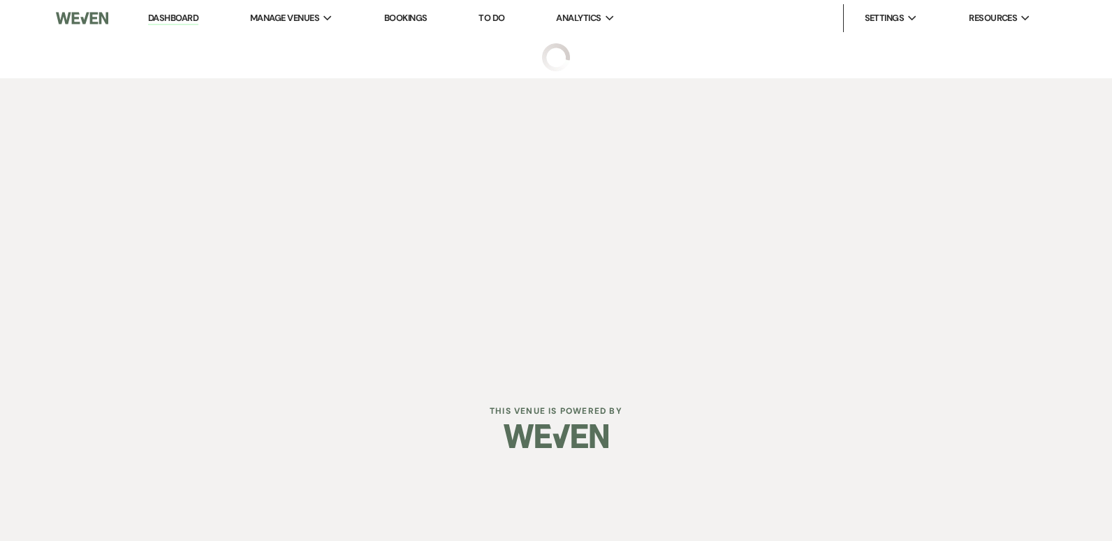
select select "5"
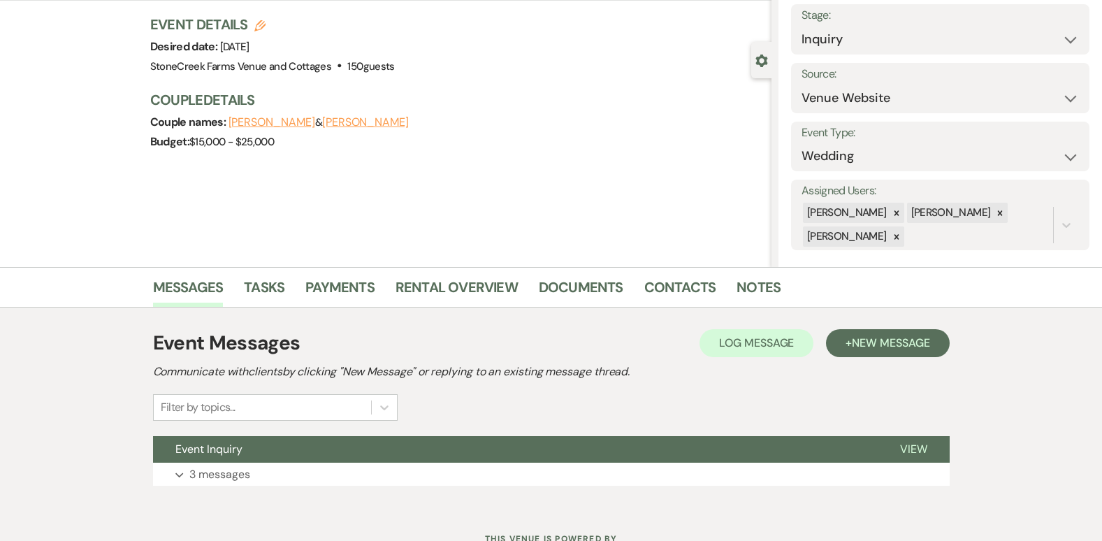
scroll to position [140, 0]
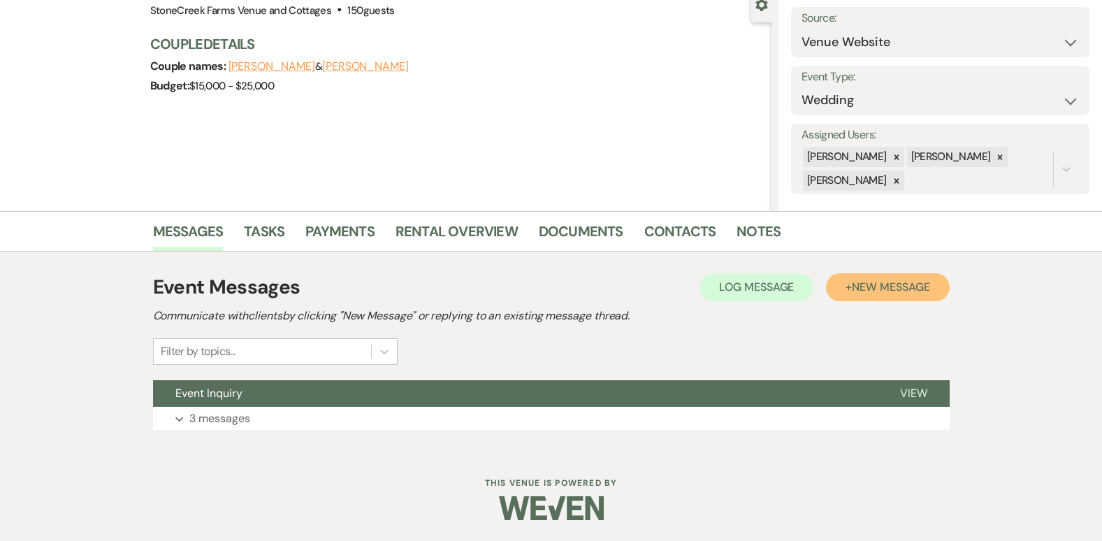
click at [914, 284] on span "New Message" at bounding box center [891, 286] width 78 height 15
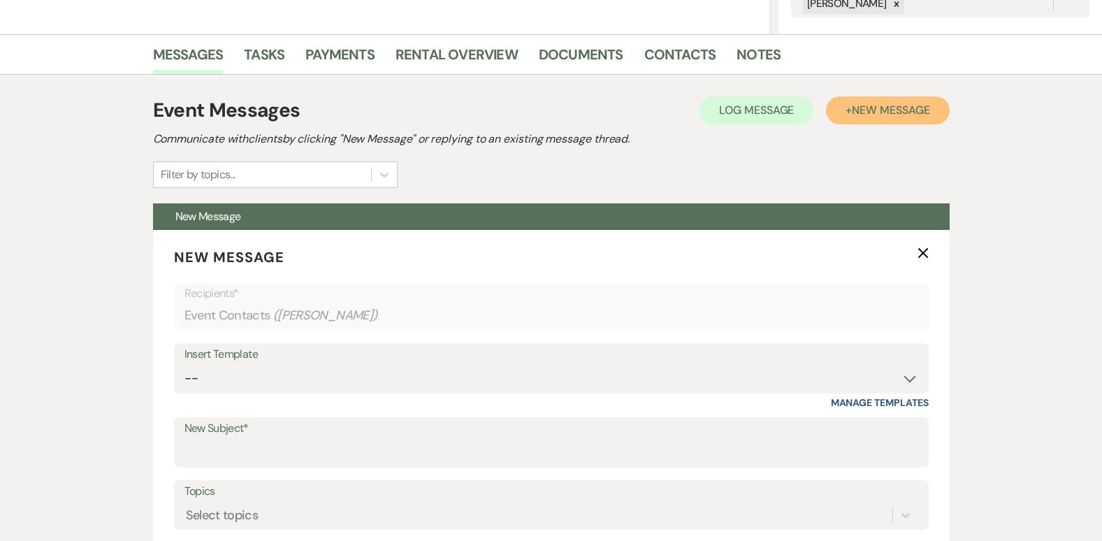
scroll to position [363, 0]
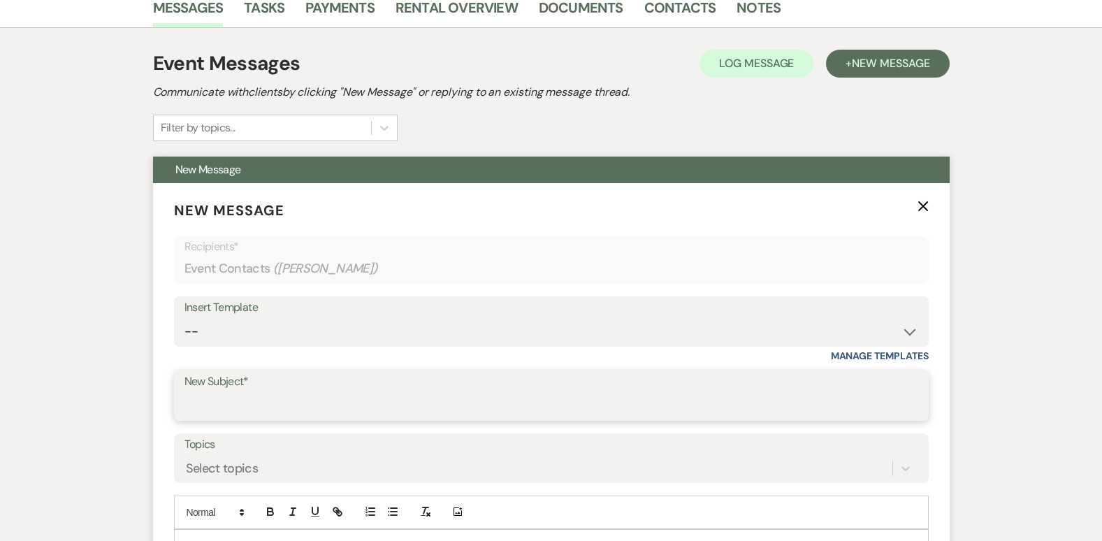
click at [254, 398] on input "New Subject*" at bounding box center [551, 405] width 734 height 27
type input "West End Jewelers Event"
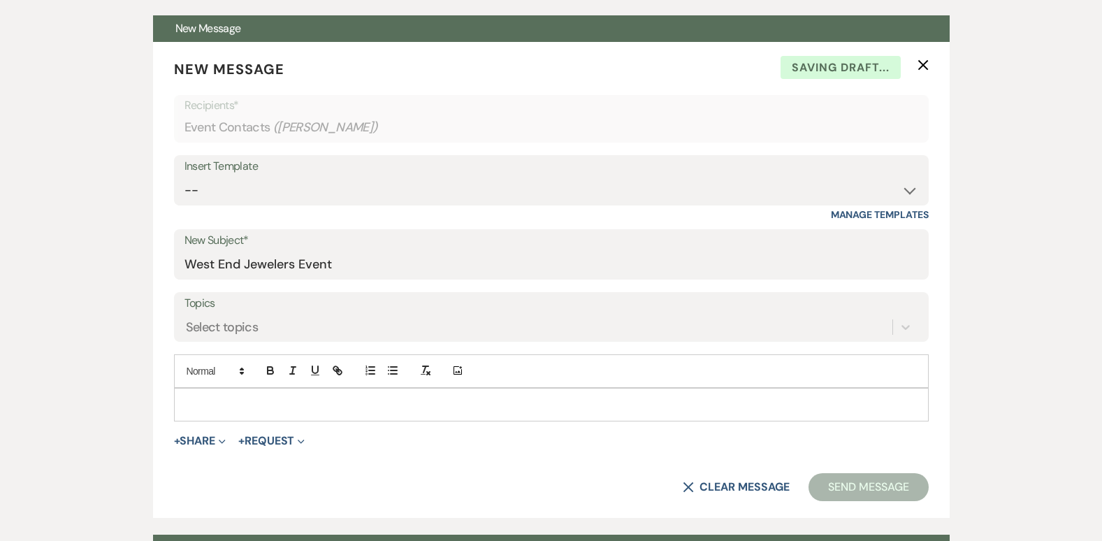
scroll to position [514, 0]
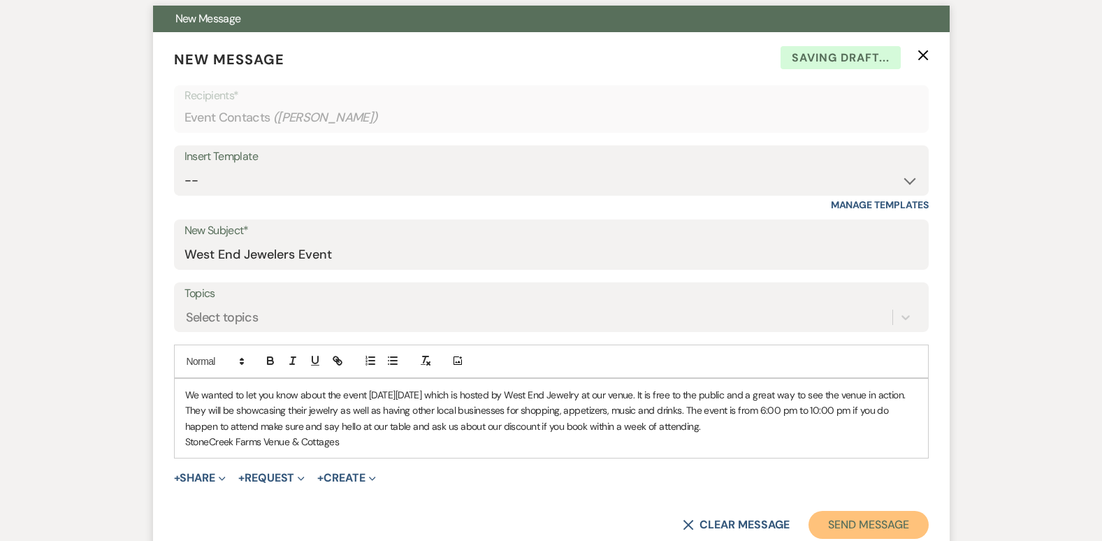
click at [879, 524] on button "Send Message" at bounding box center [867, 525] width 119 height 28
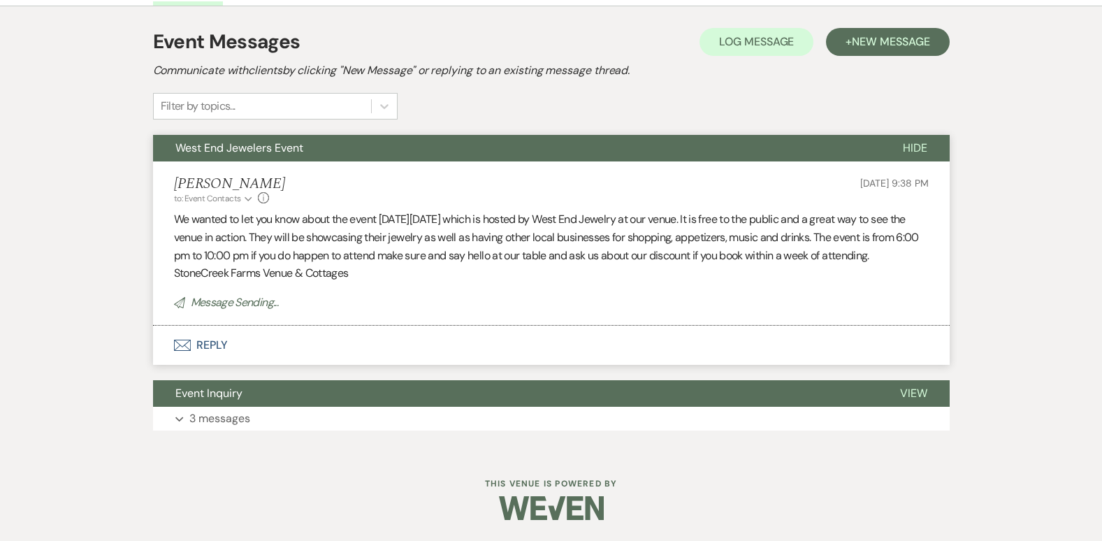
scroll to position [0, 0]
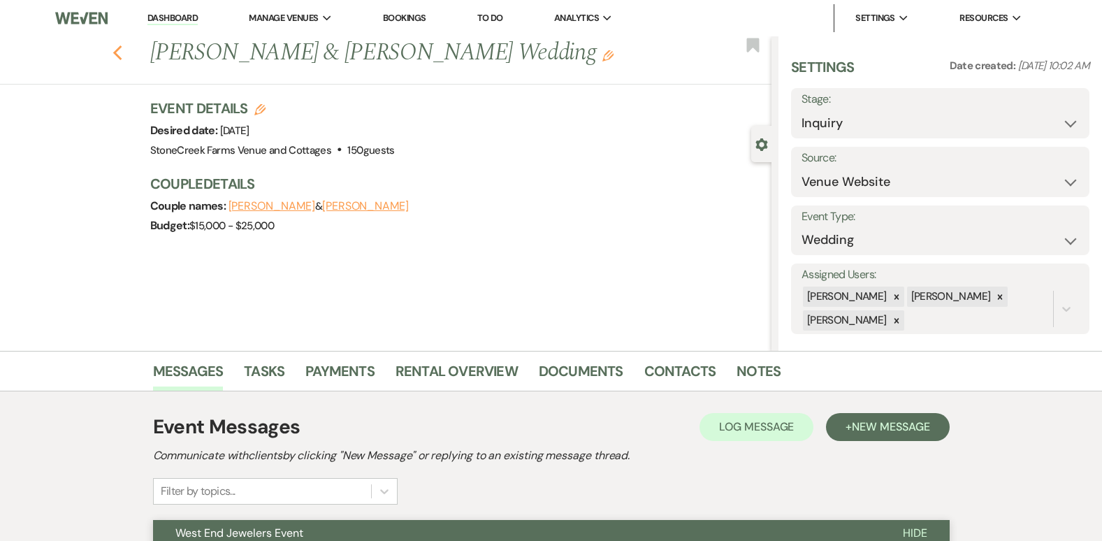
click at [122, 50] on use "button" at bounding box center [116, 52] width 9 height 15
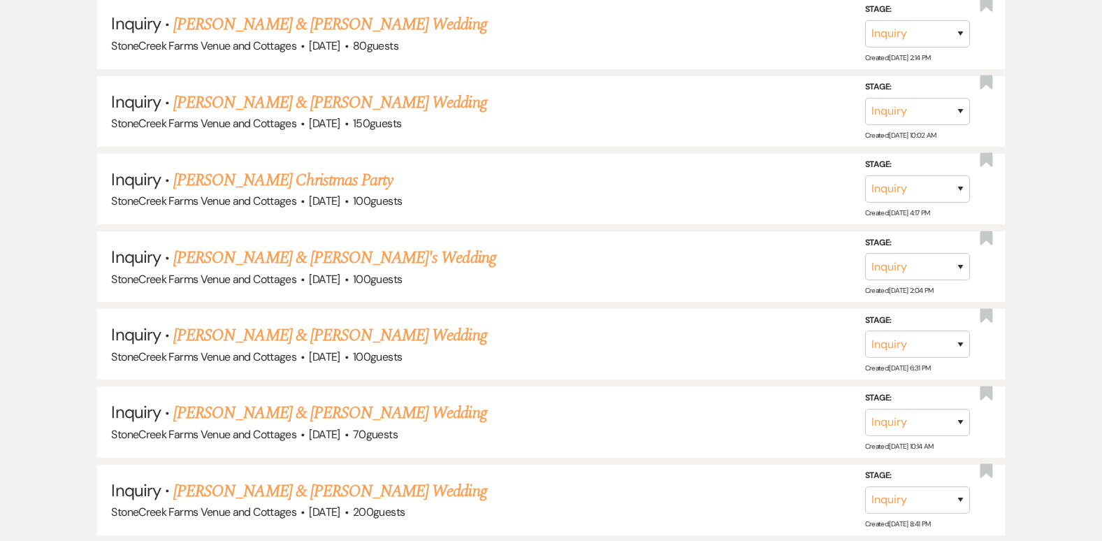
scroll to position [1663, 0]
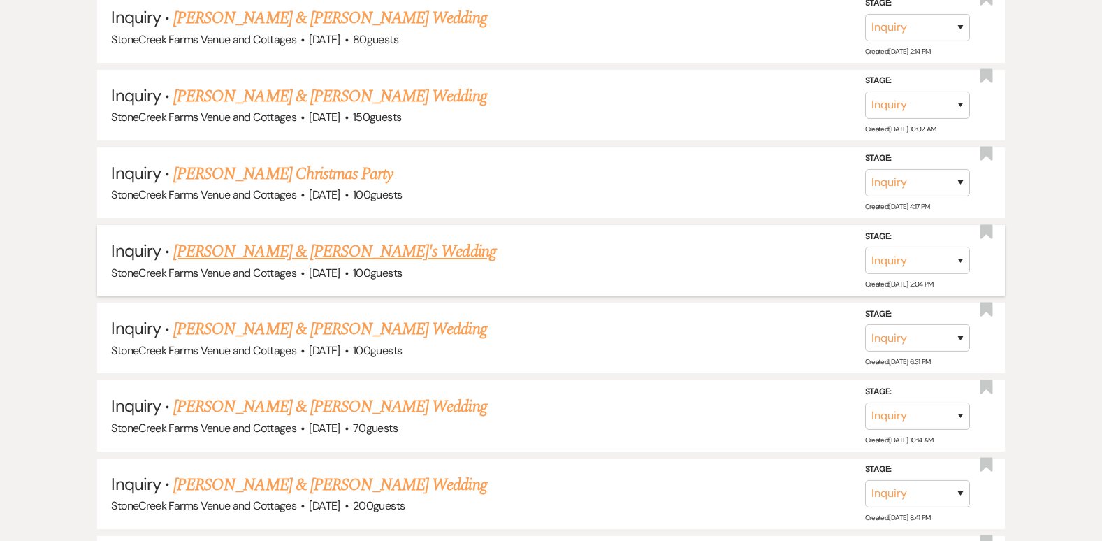
click at [306, 248] on link "[PERSON_NAME] & [PERSON_NAME]'s Wedding" at bounding box center [334, 251] width 323 height 25
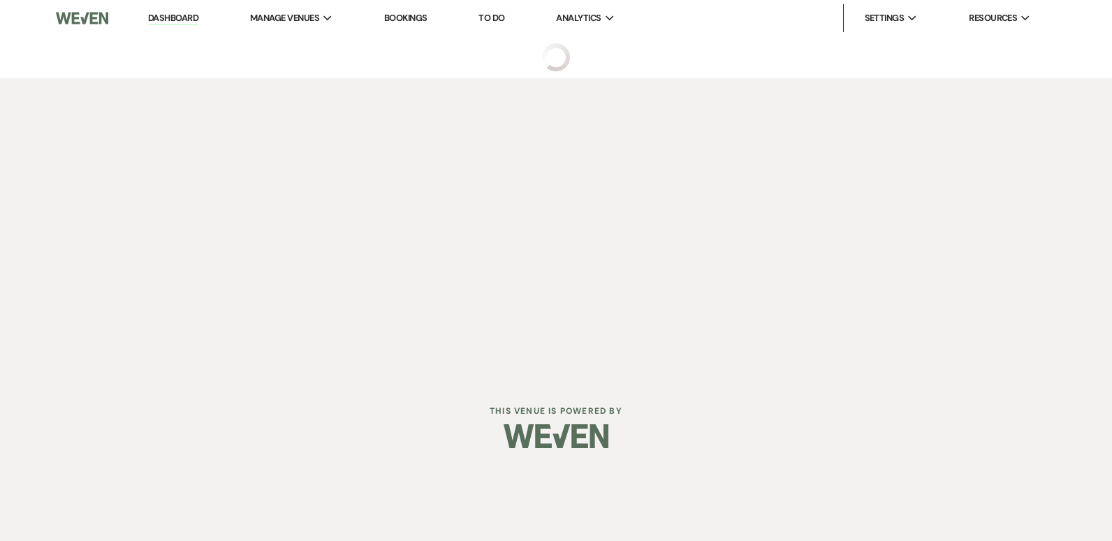
select select "5"
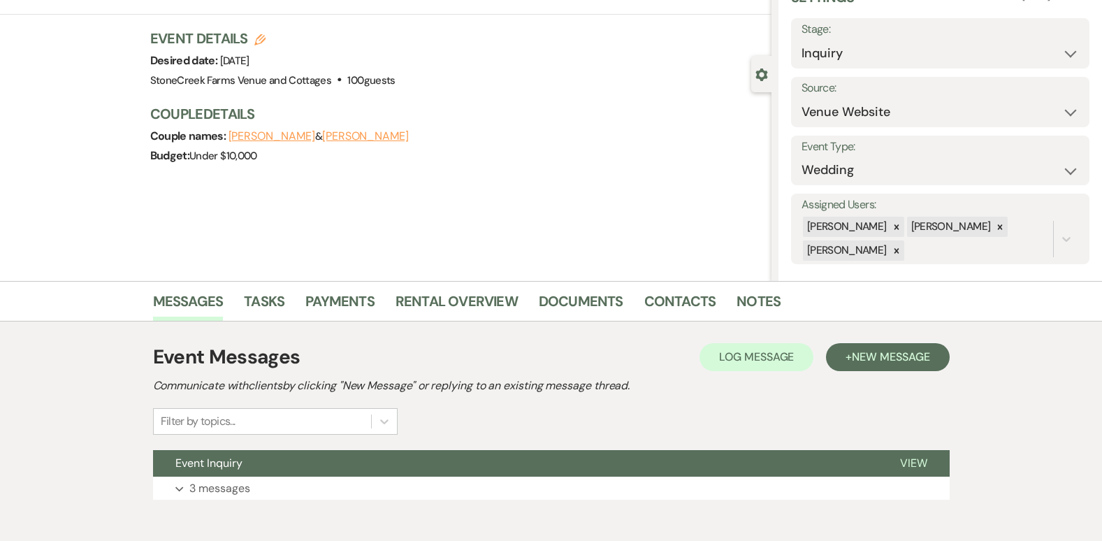
scroll to position [84, 0]
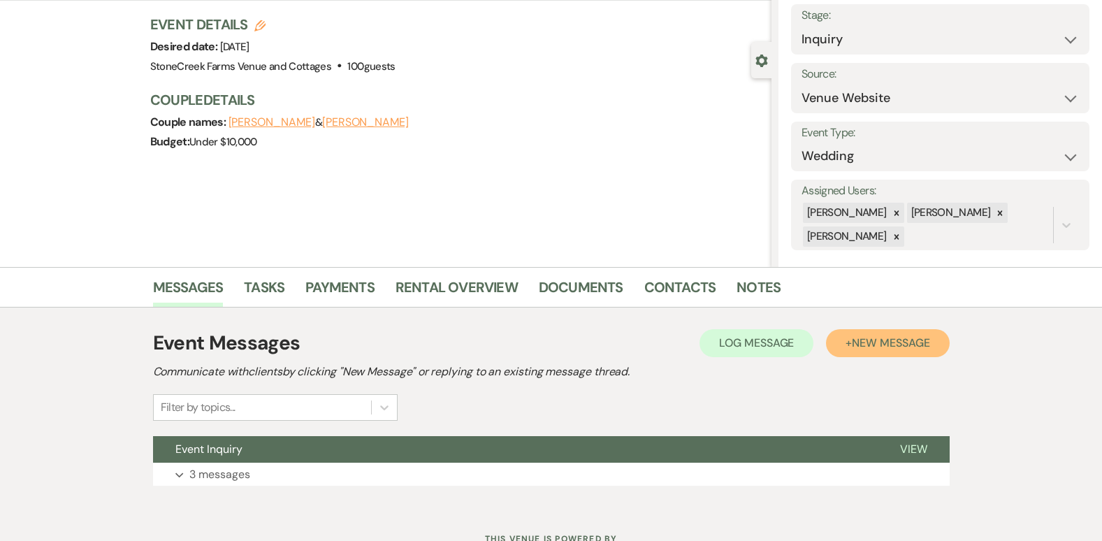
click at [905, 347] on span "New Message" at bounding box center [891, 342] width 78 height 15
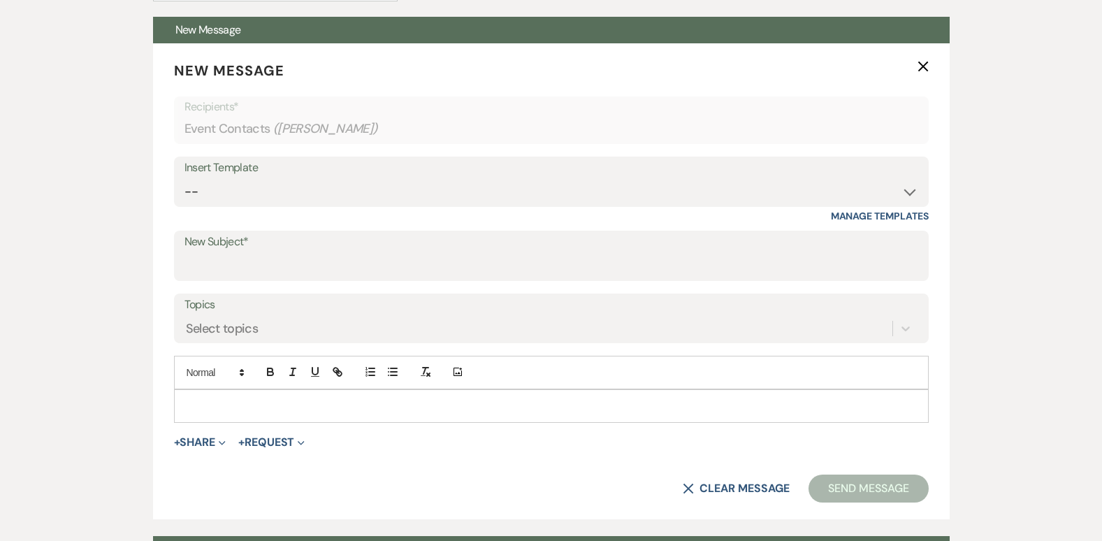
scroll to position [550, 0]
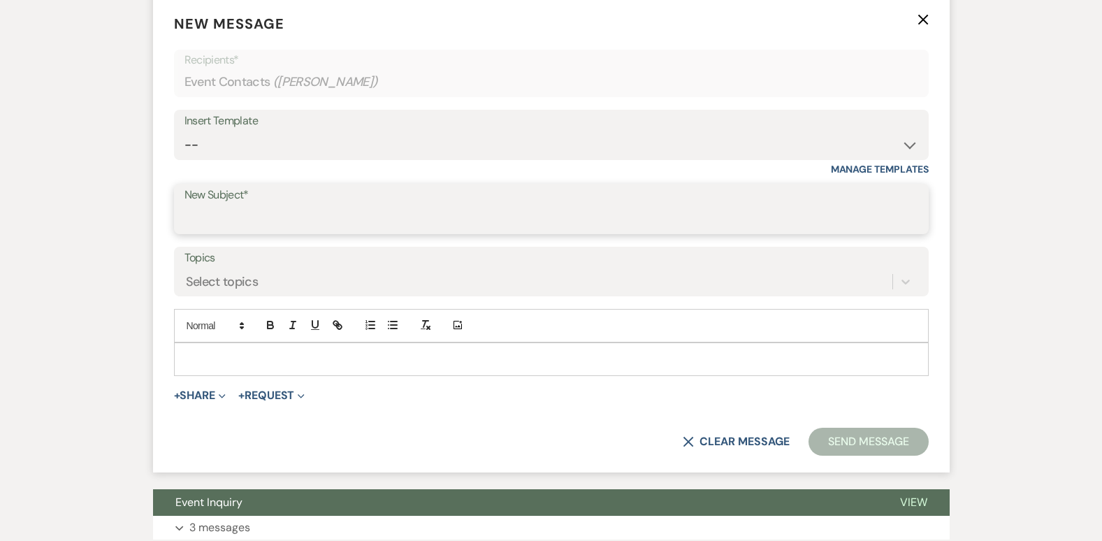
click at [326, 221] on input "New Subject*" at bounding box center [551, 218] width 734 height 27
type input "West End Jewelers Event"
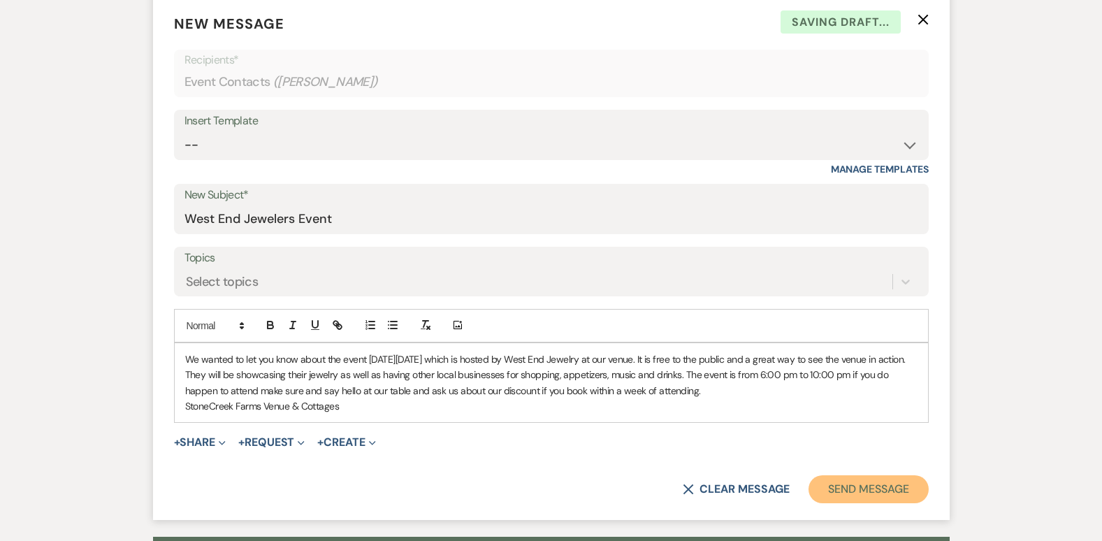
click at [845, 495] on button "Send Message" at bounding box center [867, 489] width 119 height 28
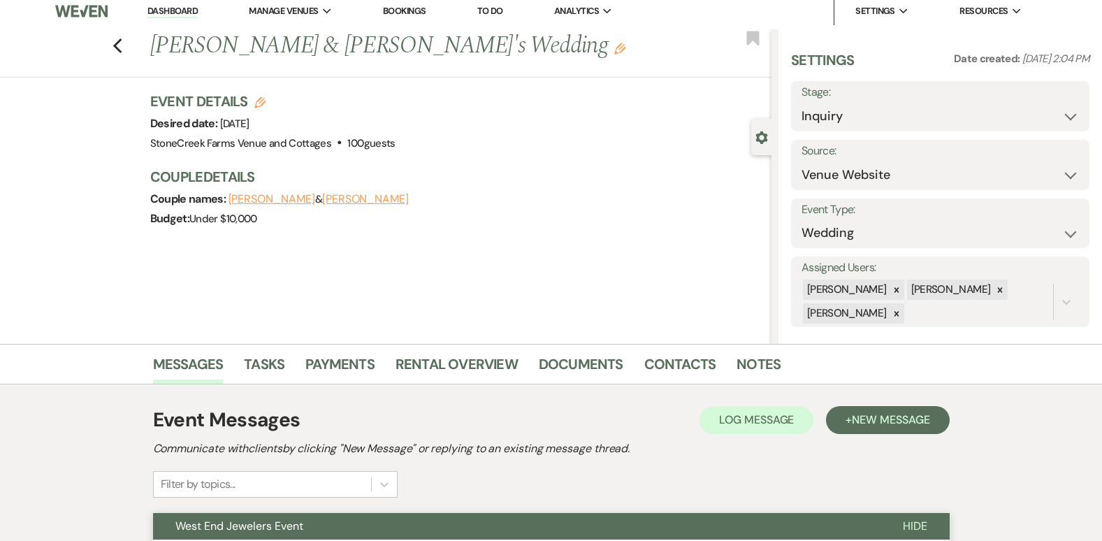
scroll to position [0, 0]
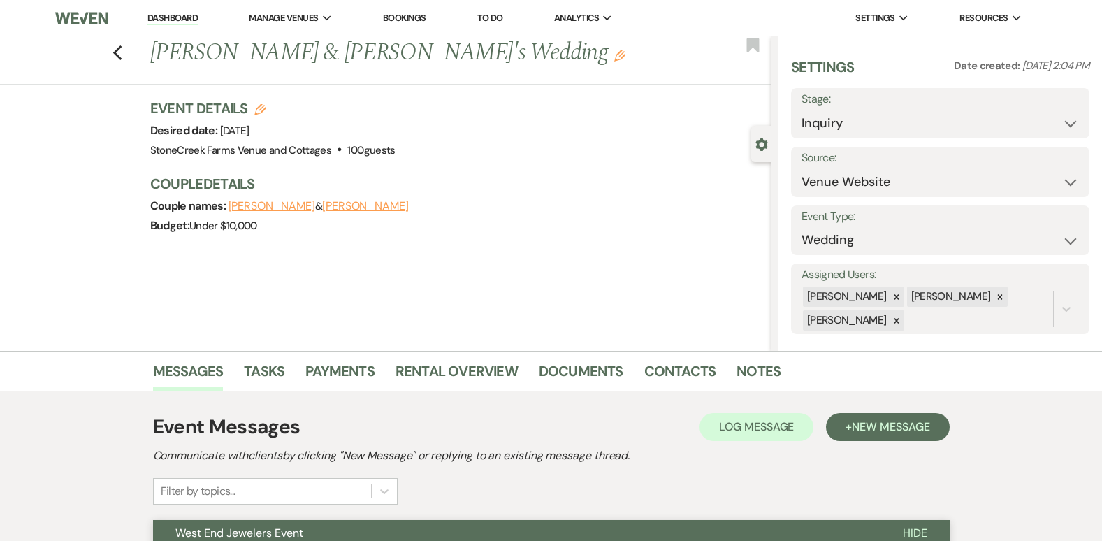
drag, startPoint x: 126, startPoint y: 54, endPoint x: 1111, endPoint y: 451, distance: 1062.2
click at [123, 54] on icon "Previous" at bounding box center [117, 53] width 10 height 17
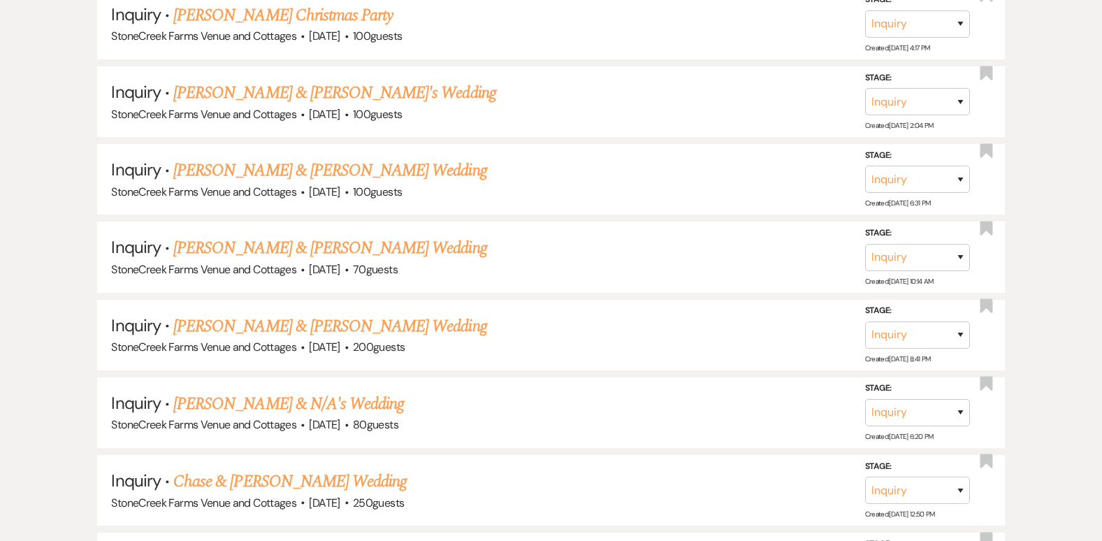
scroll to position [1830, 0]
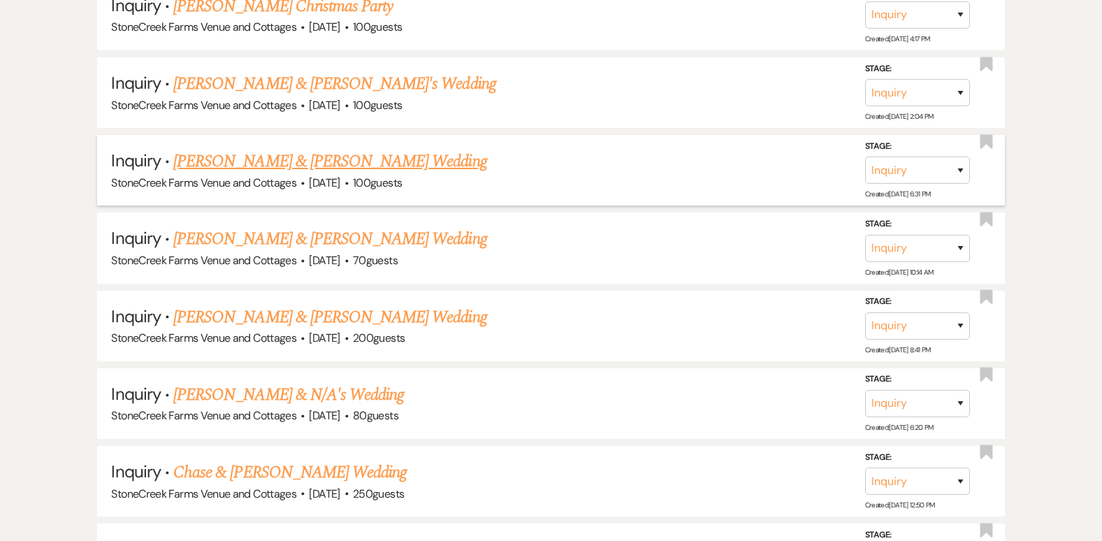
click at [229, 159] on link "[PERSON_NAME] & [PERSON_NAME] Wedding" at bounding box center [329, 161] width 313 height 25
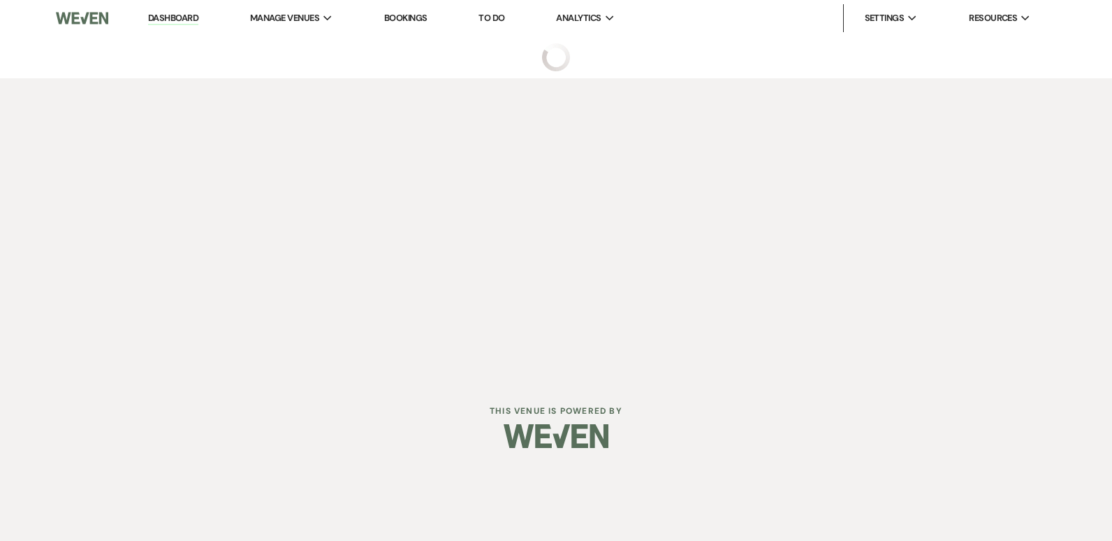
select select "5"
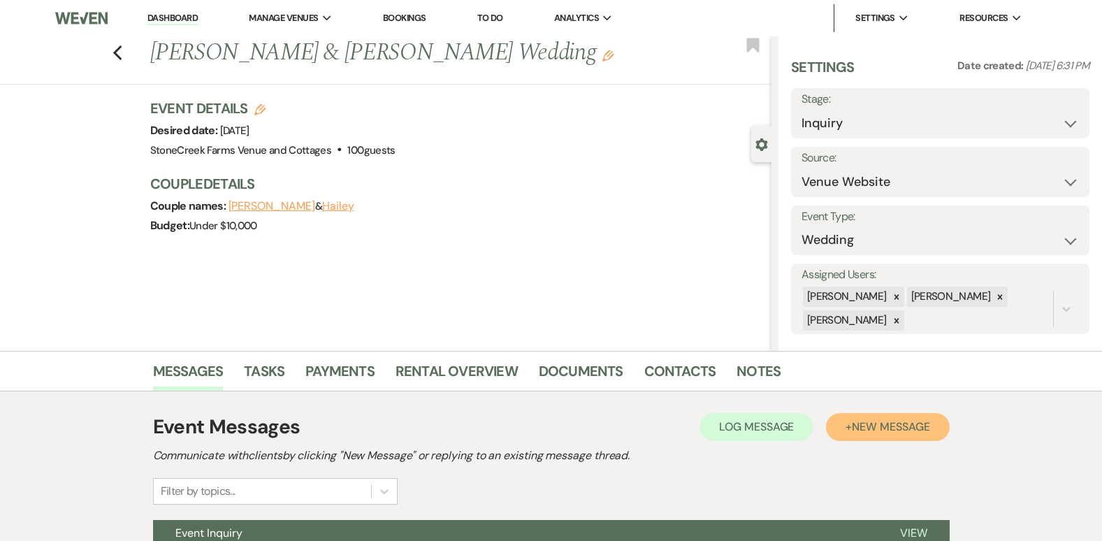
click at [902, 429] on span "New Message" at bounding box center [891, 426] width 78 height 15
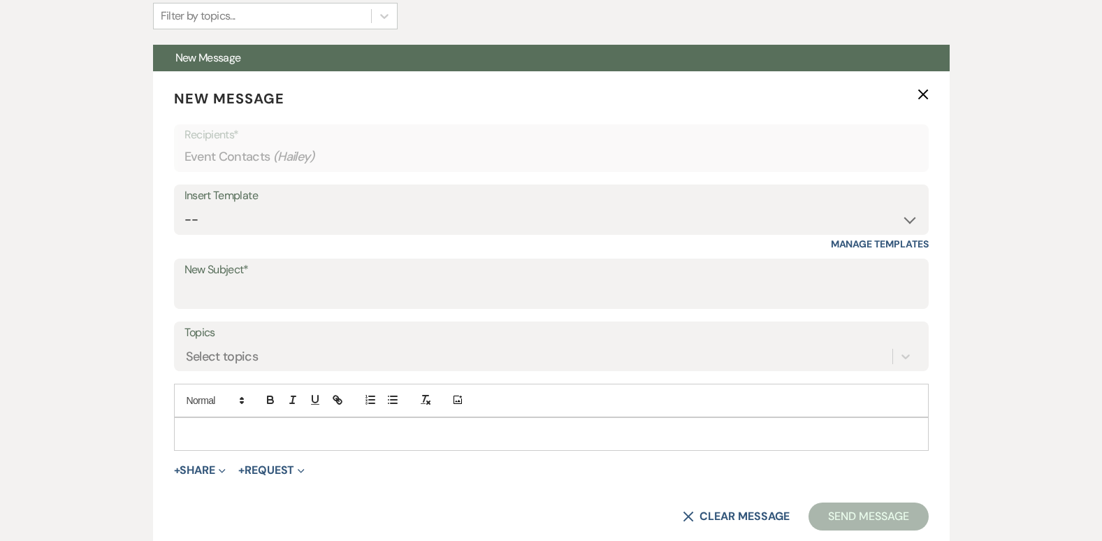
scroll to position [494, 0]
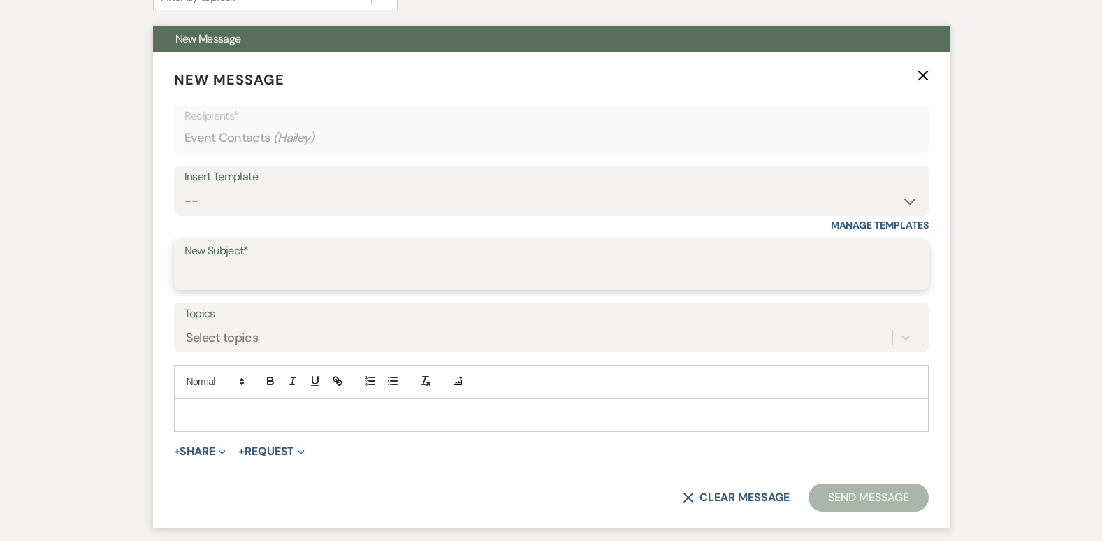
click at [428, 270] on input "New Subject*" at bounding box center [551, 274] width 734 height 27
type input "West End Jewelers Event"
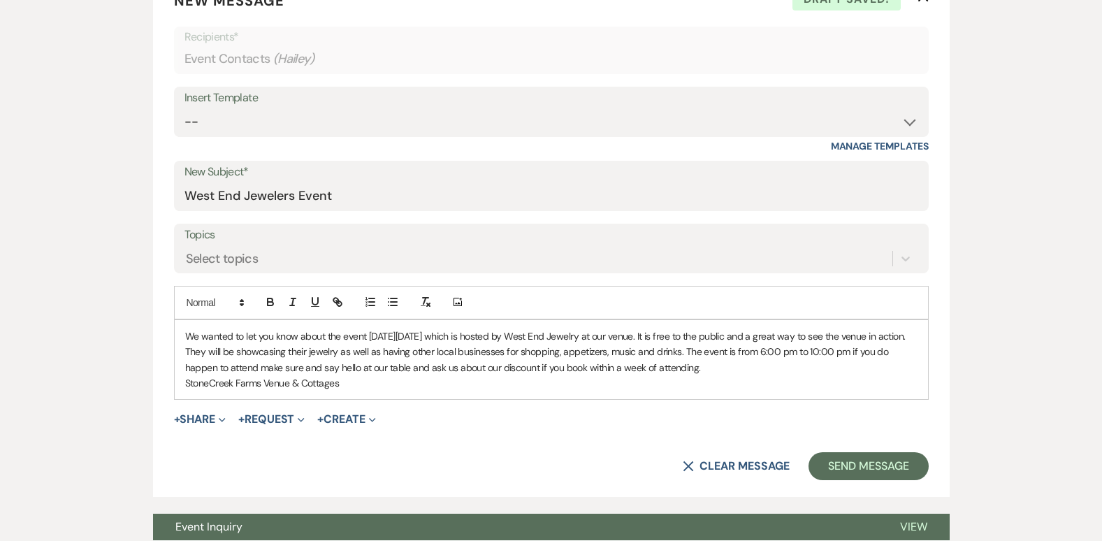
scroll to position [578, 0]
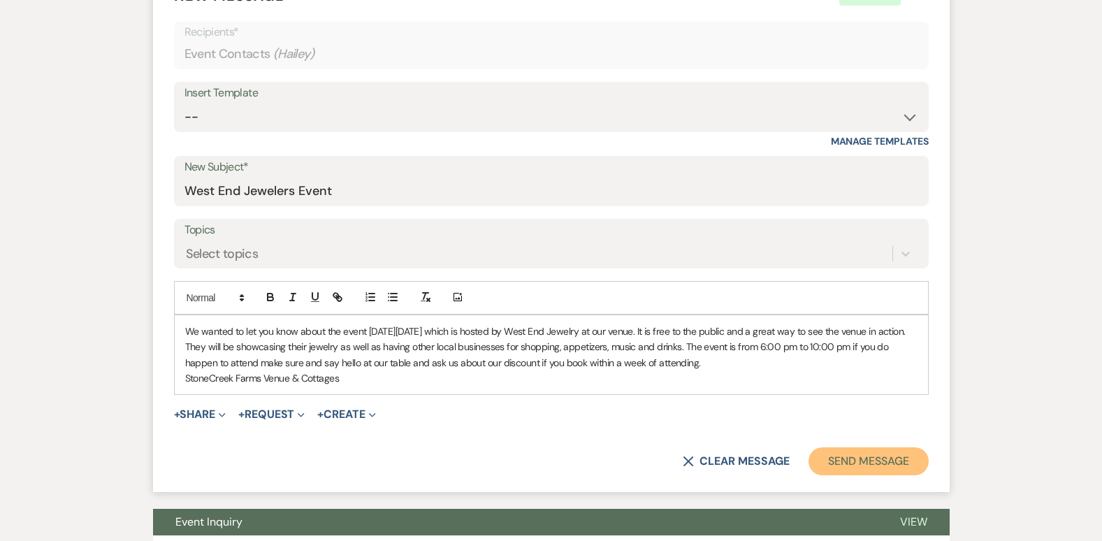
click at [876, 463] on button "Send Message" at bounding box center [867, 461] width 119 height 28
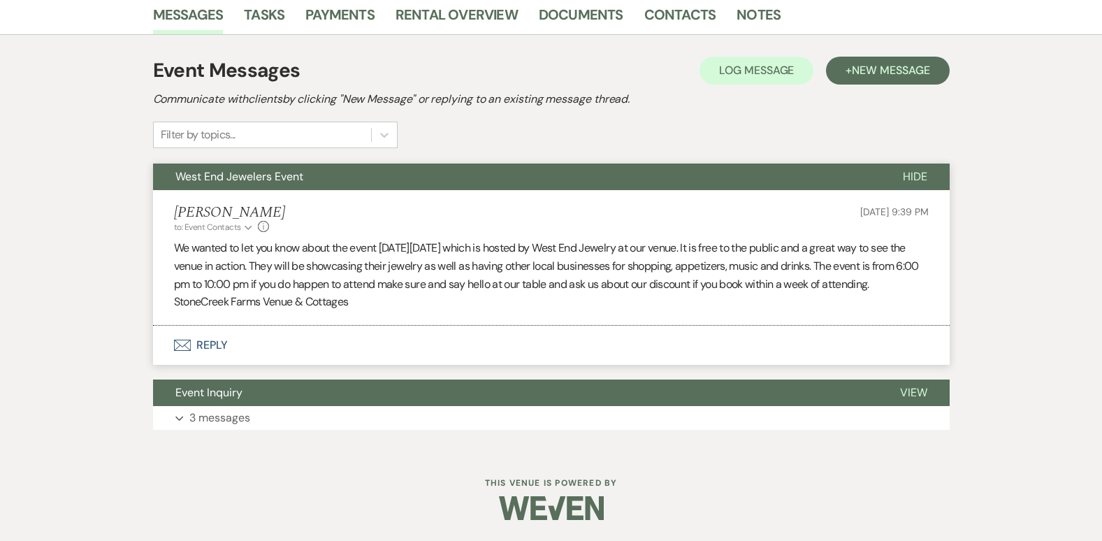
scroll to position [0, 0]
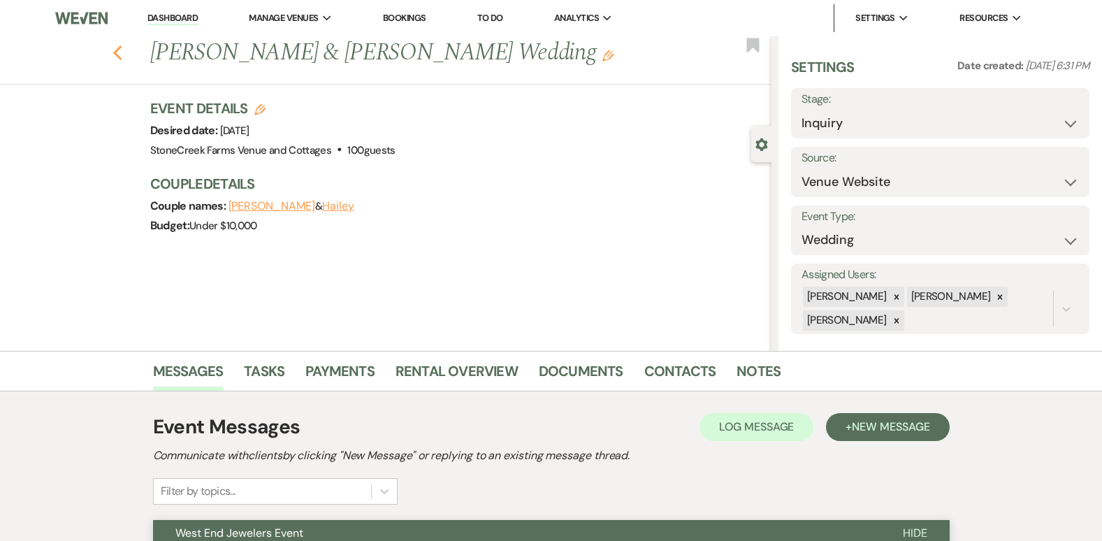
click at [122, 48] on use "button" at bounding box center [116, 52] width 9 height 15
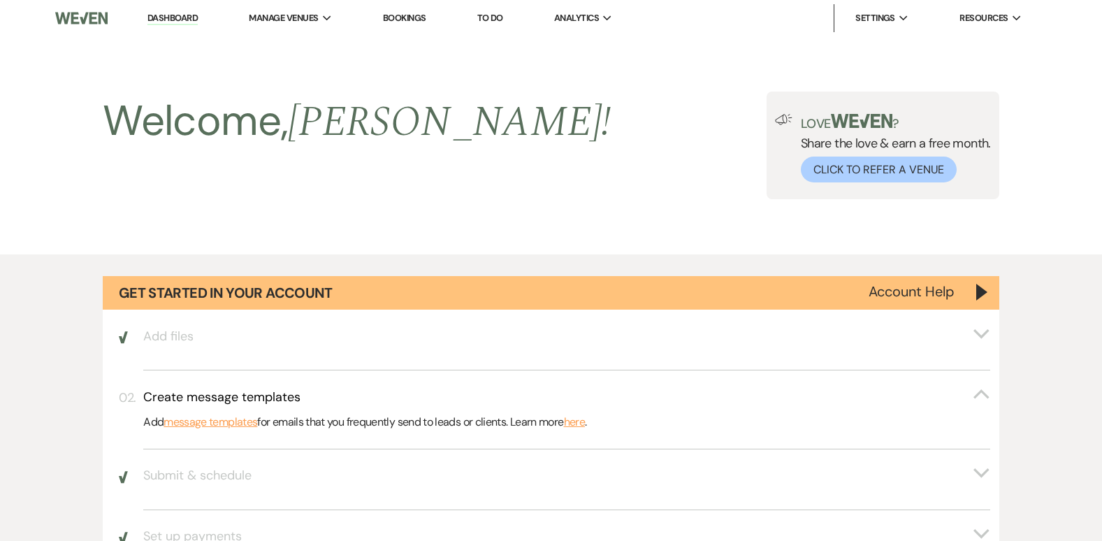
scroll to position [1830, 0]
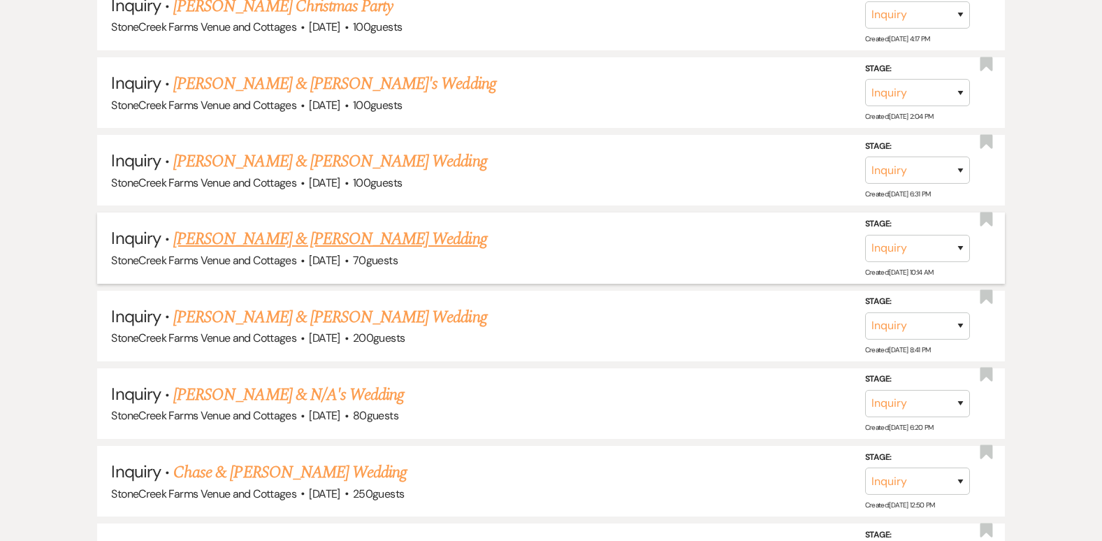
click at [312, 238] on link "[PERSON_NAME] & [PERSON_NAME] Wedding" at bounding box center [329, 238] width 313 height 25
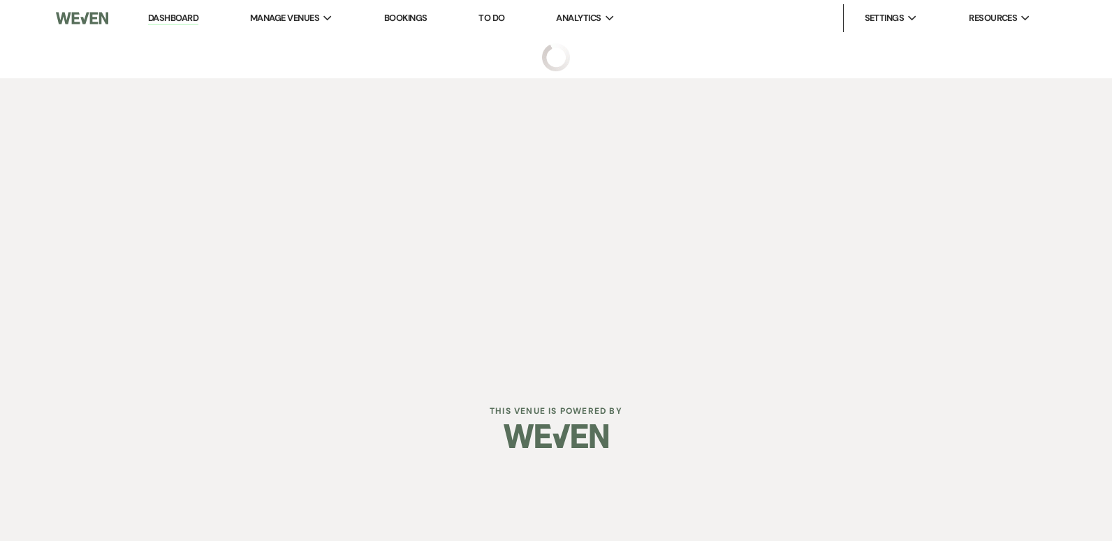
select select "5"
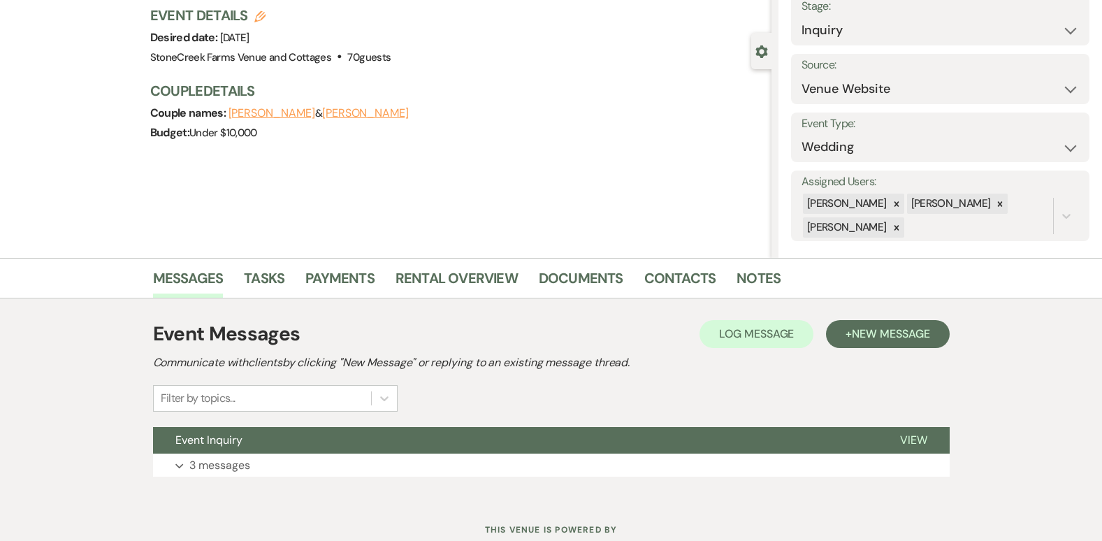
scroll to position [140, 0]
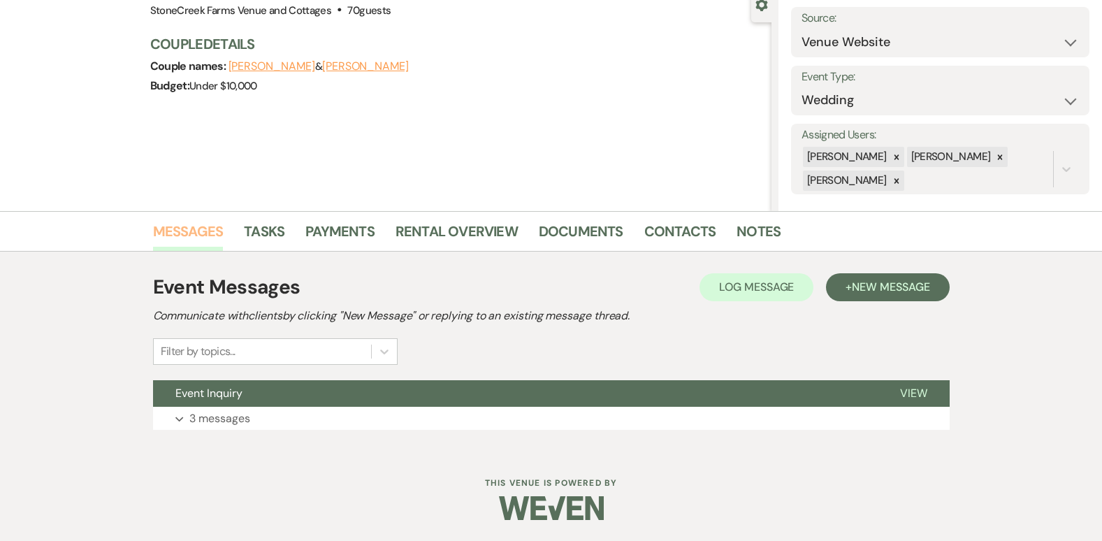
click at [191, 230] on link "Messages" at bounding box center [188, 235] width 71 height 31
click at [901, 285] on span "New Message" at bounding box center [891, 286] width 78 height 15
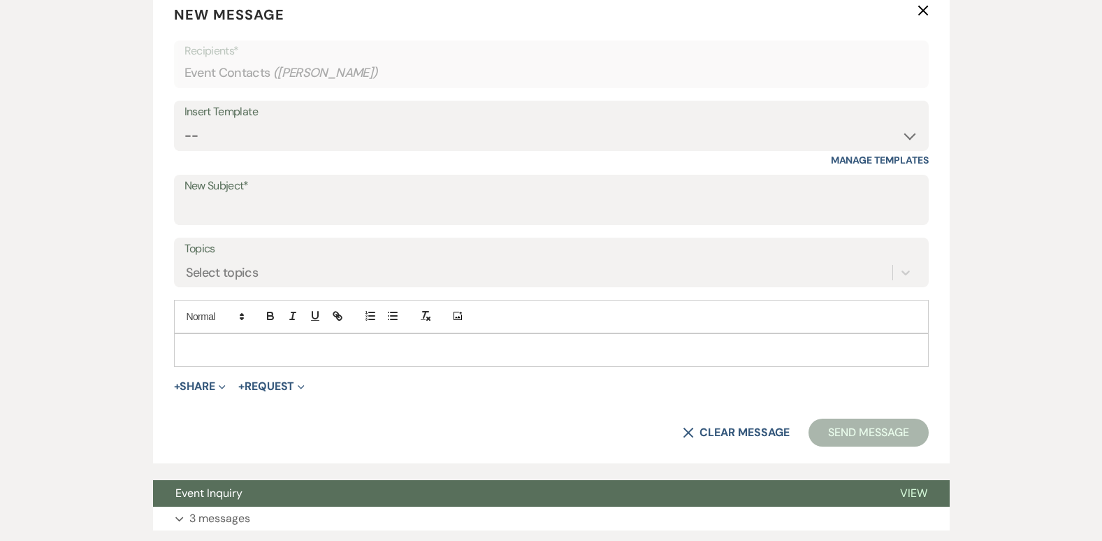
scroll to position [578, 0]
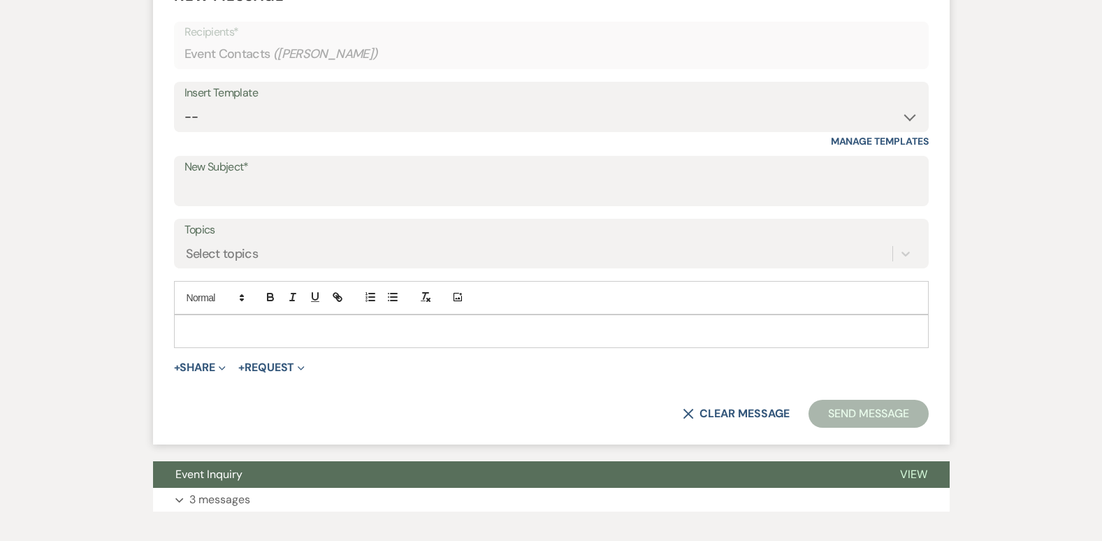
click at [360, 176] on label "New Subject*" at bounding box center [551, 167] width 734 height 20
click at [360, 177] on input "New Subject*" at bounding box center [551, 190] width 734 height 27
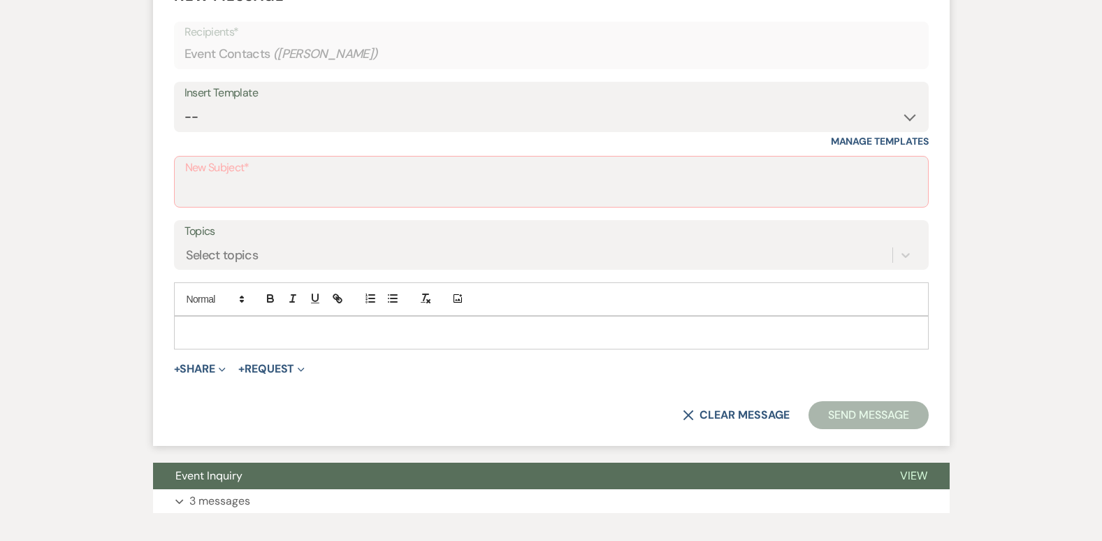
click at [360, 176] on label "New Subject*" at bounding box center [551, 168] width 732 height 20
click at [360, 178] on input "New Subject*" at bounding box center [551, 191] width 732 height 27
click at [360, 176] on label "New Subject*" at bounding box center [551, 168] width 732 height 20
click at [360, 178] on input "New Subject*" at bounding box center [551, 191] width 732 height 27
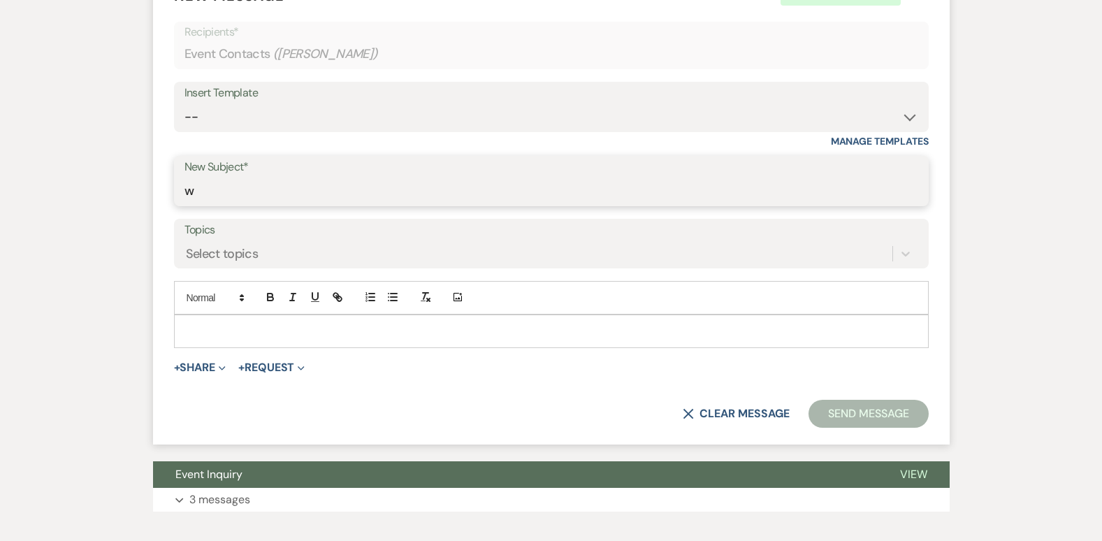
type input "West End Jewelers Event"
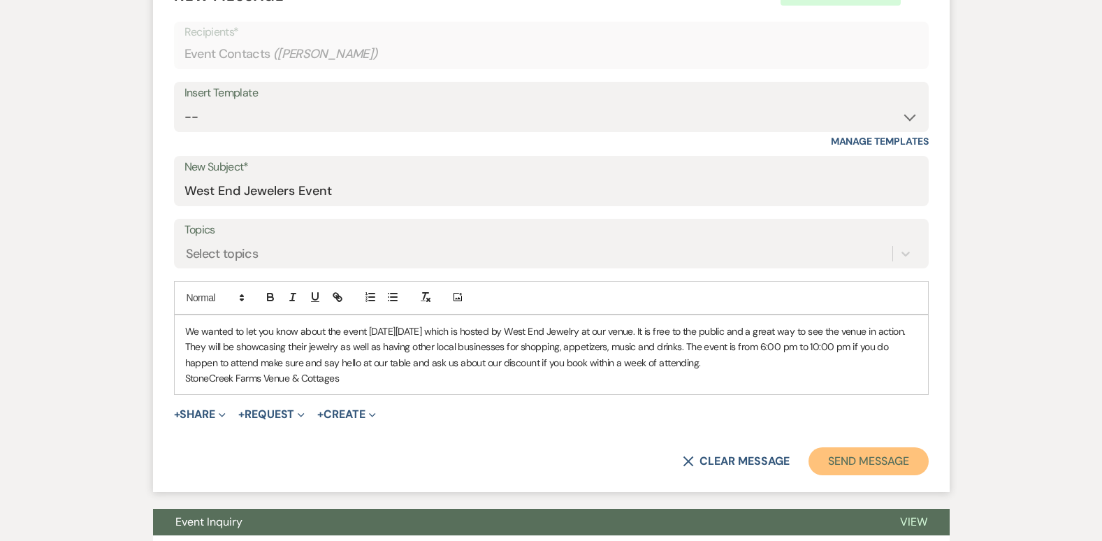
click at [863, 465] on button "Send Message" at bounding box center [867, 461] width 119 height 28
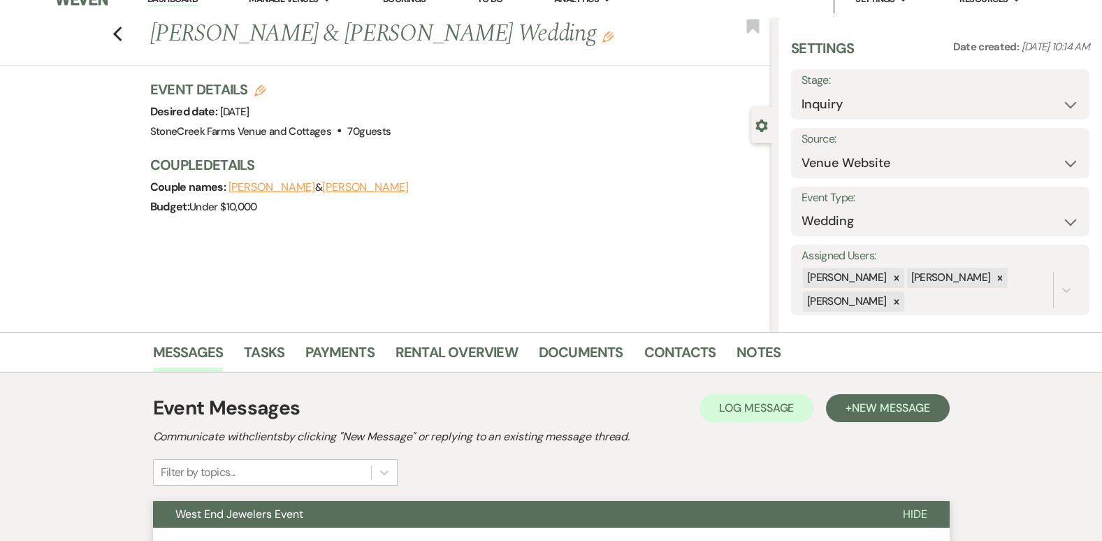
scroll to position [0, 0]
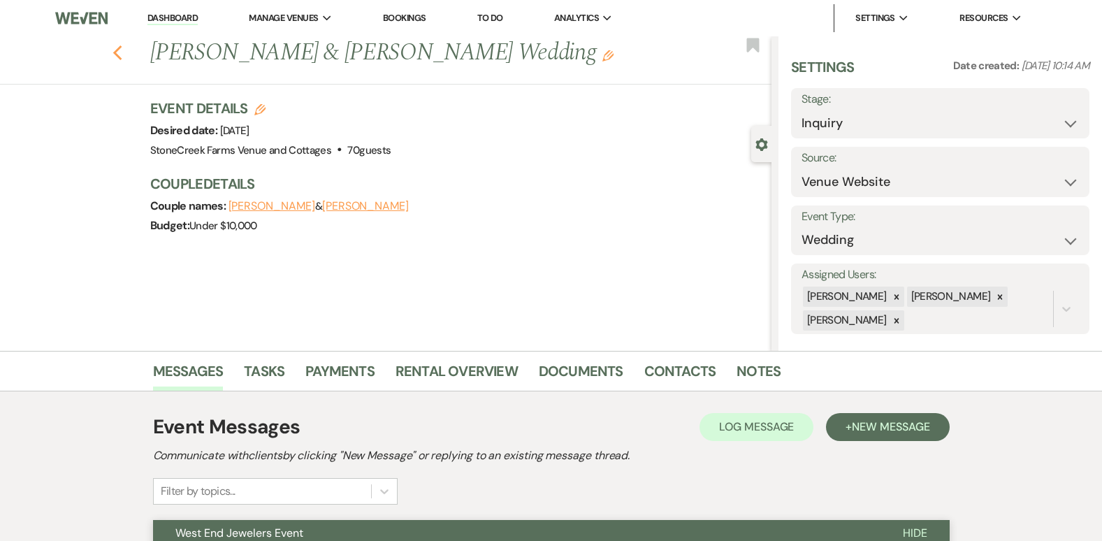
click at [123, 56] on icon "Previous" at bounding box center [117, 53] width 10 height 17
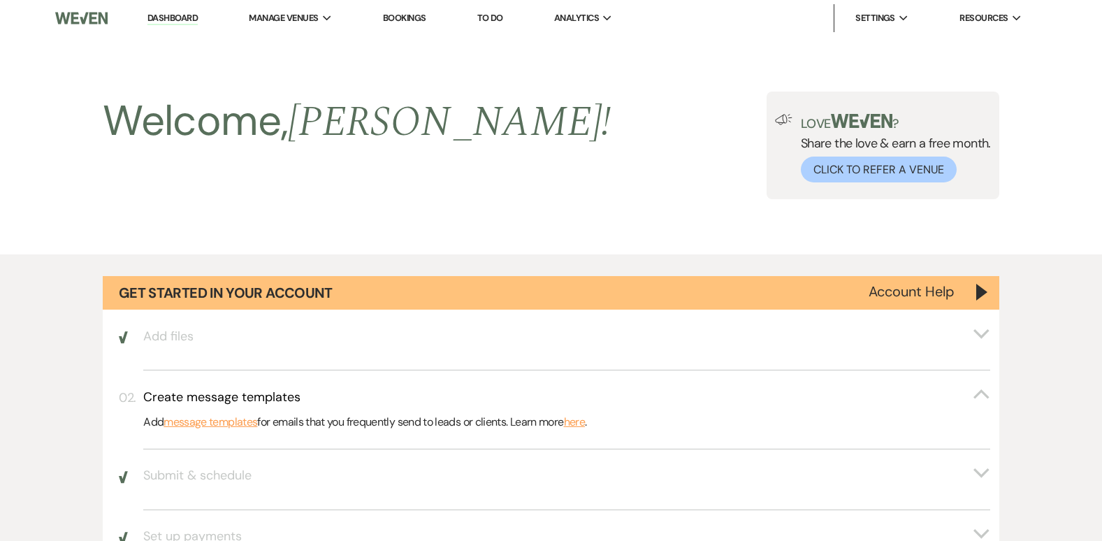
scroll to position [1830, 0]
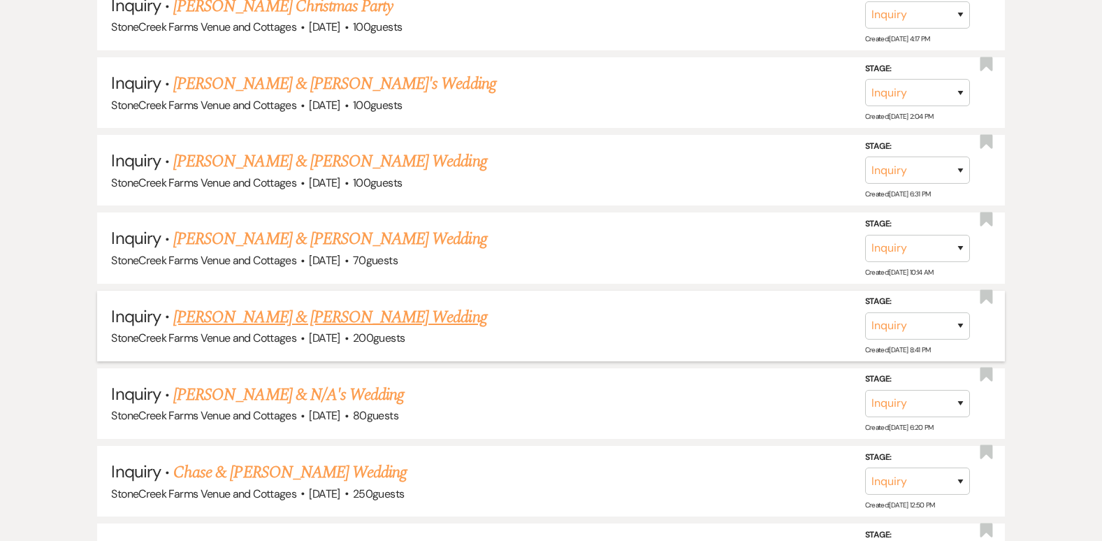
click at [335, 314] on link "[PERSON_NAME] & [PERSON_NAME] Wedding" at bounding box center [329, 317] width 313 height 25
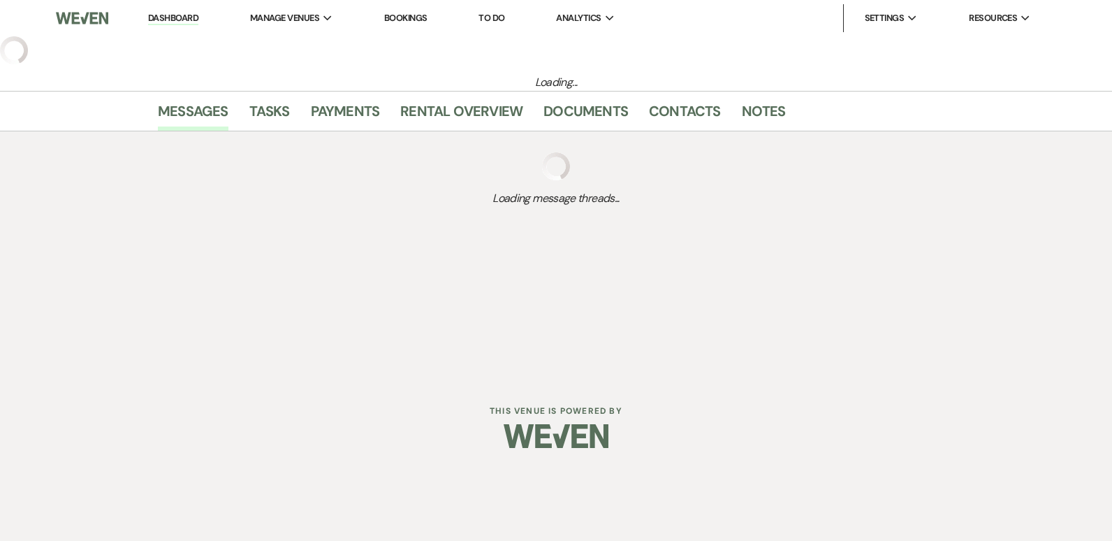
select select "5"
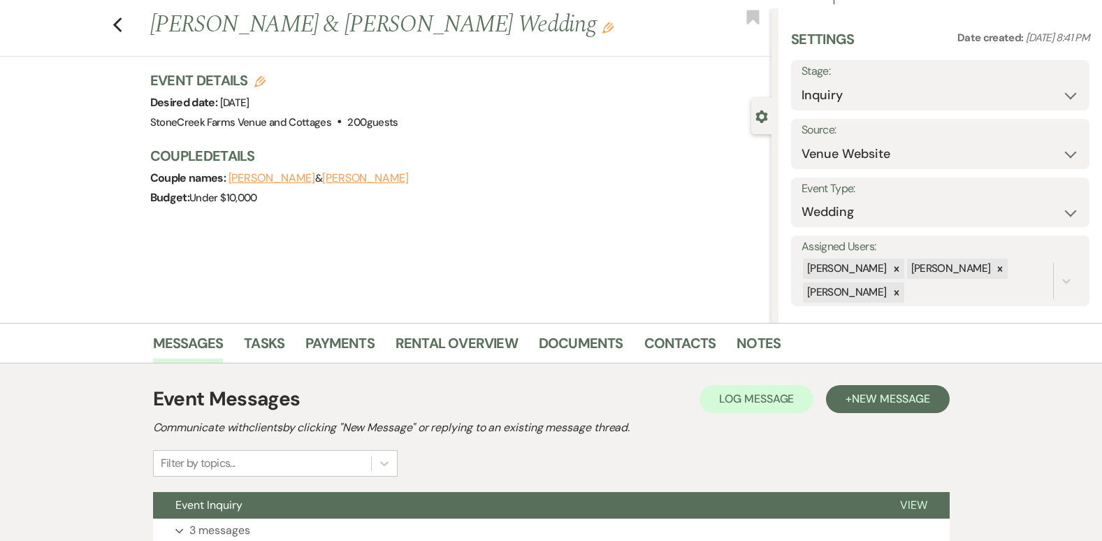
scroll to position [140, 0]
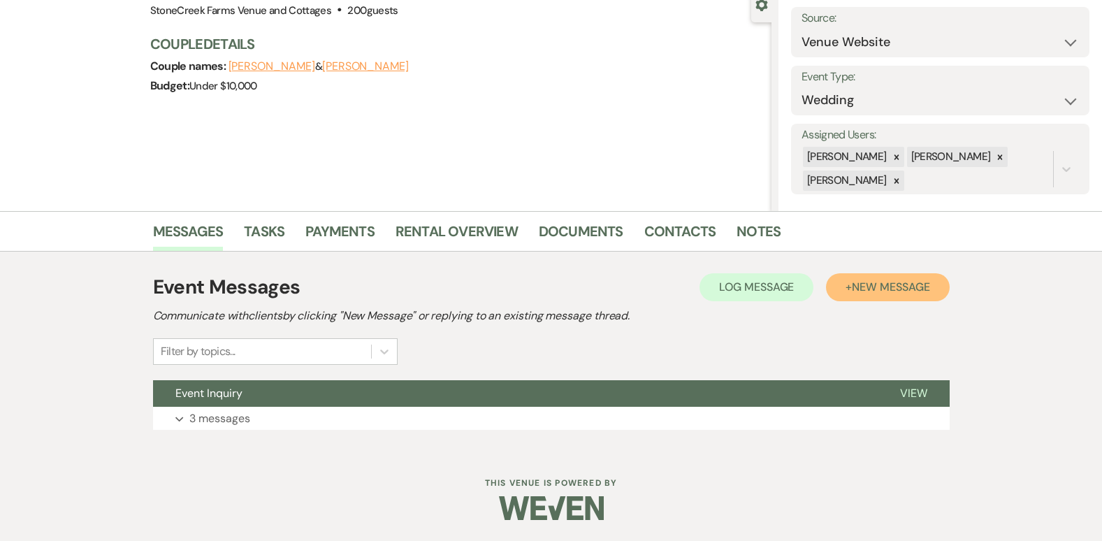
click at [905, 288] on span "New Message" at bounding box center [891, 286] width 78 height 15
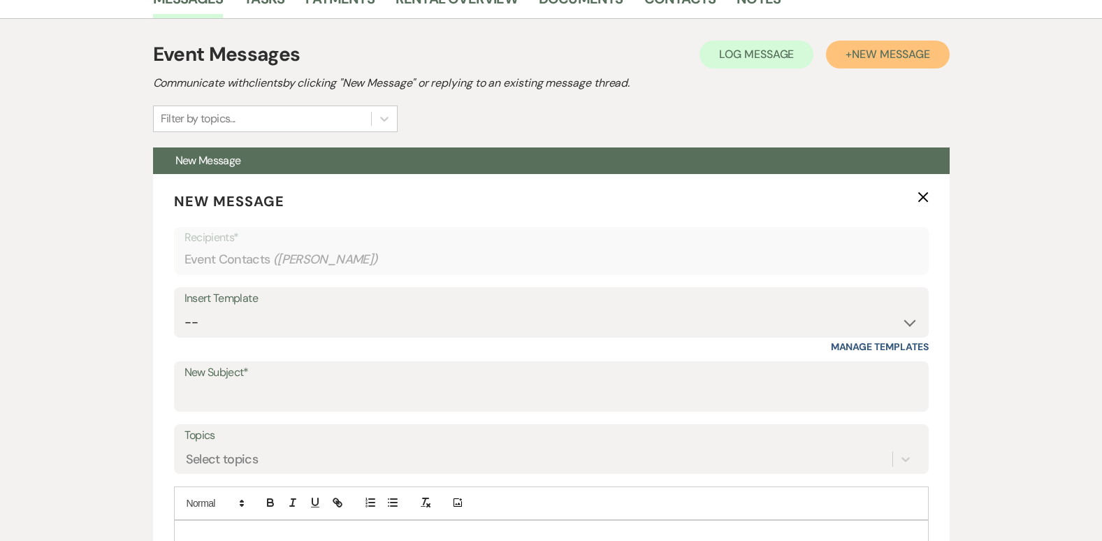
scroll to position [410, 0]
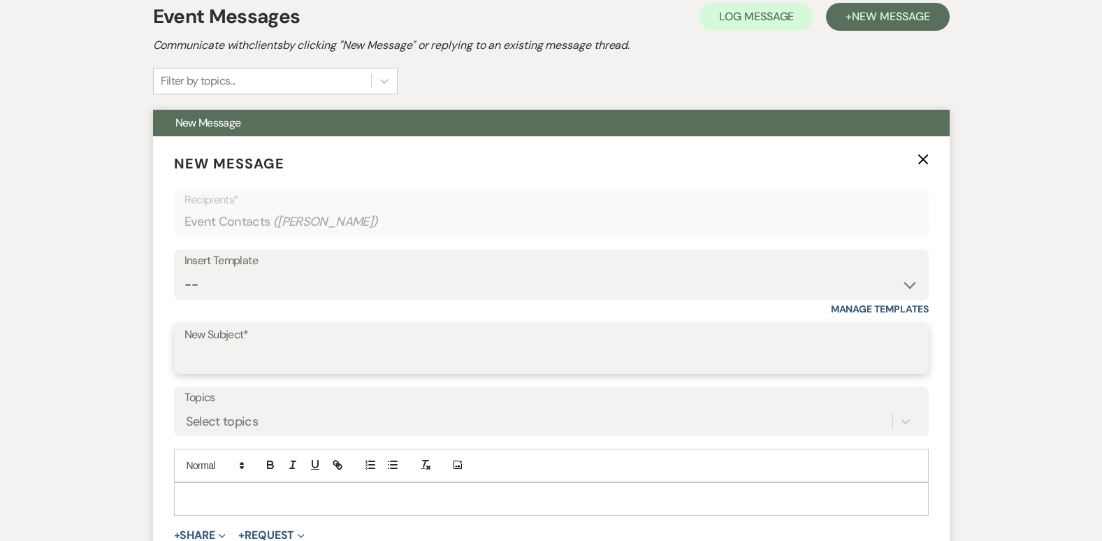
click at [279, 358] on input "New Subject*" at bounding box center [551, 358] width 734 height 27
type input "West End Jewelers Event"
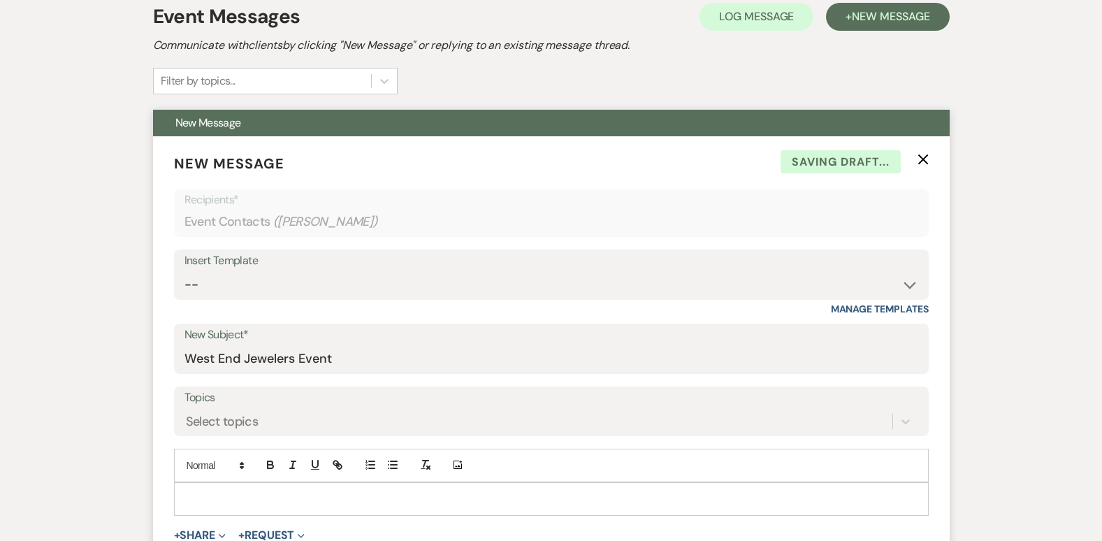
click at [231, 500] on p at bounding box center [551, 498] width 732 height 15
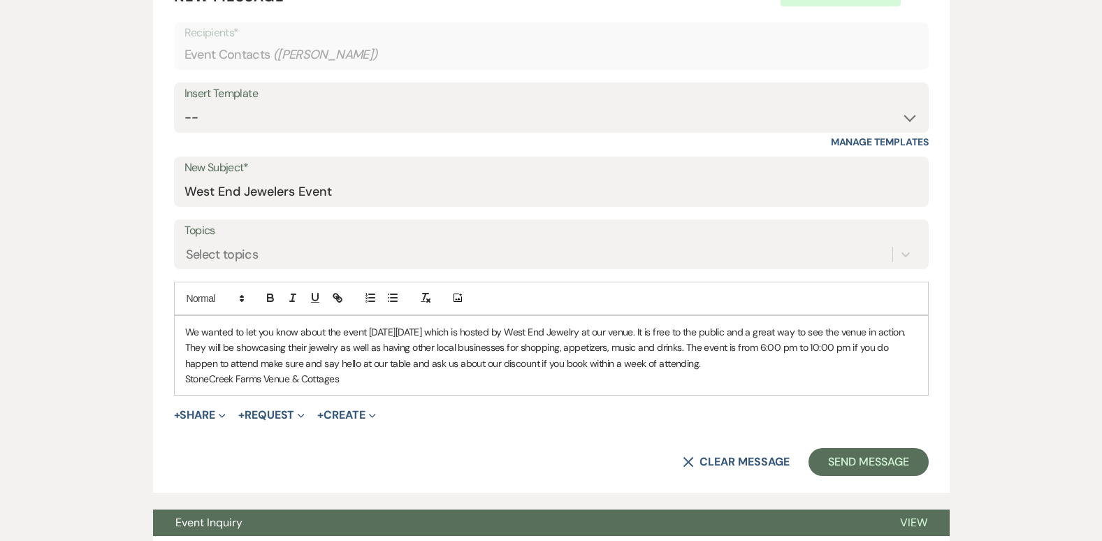
scroll to position [624, 0]
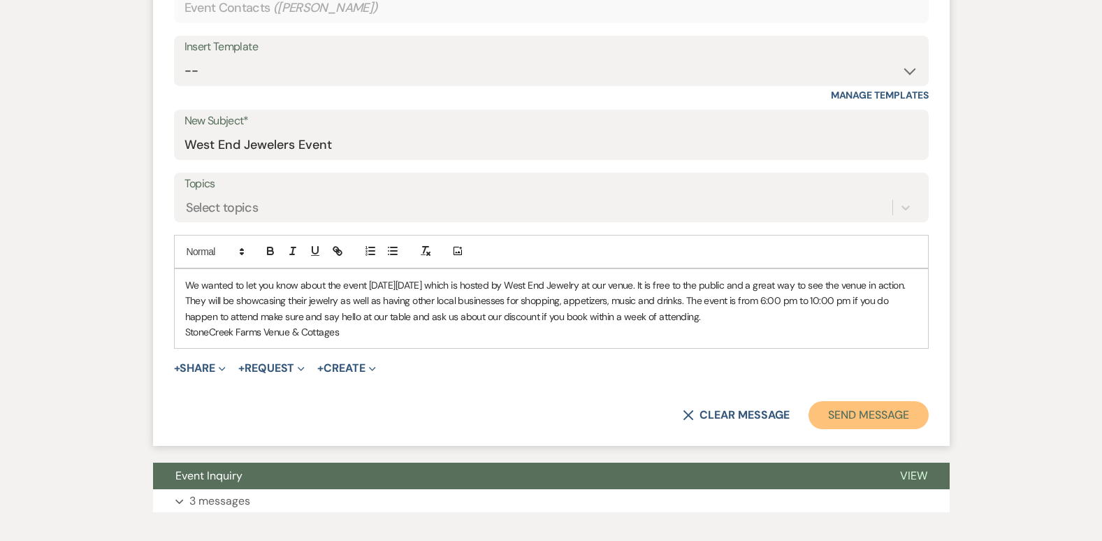
click at [887, 409] on button "Send Message" at bounding box center [867, 415] width 119 height 28
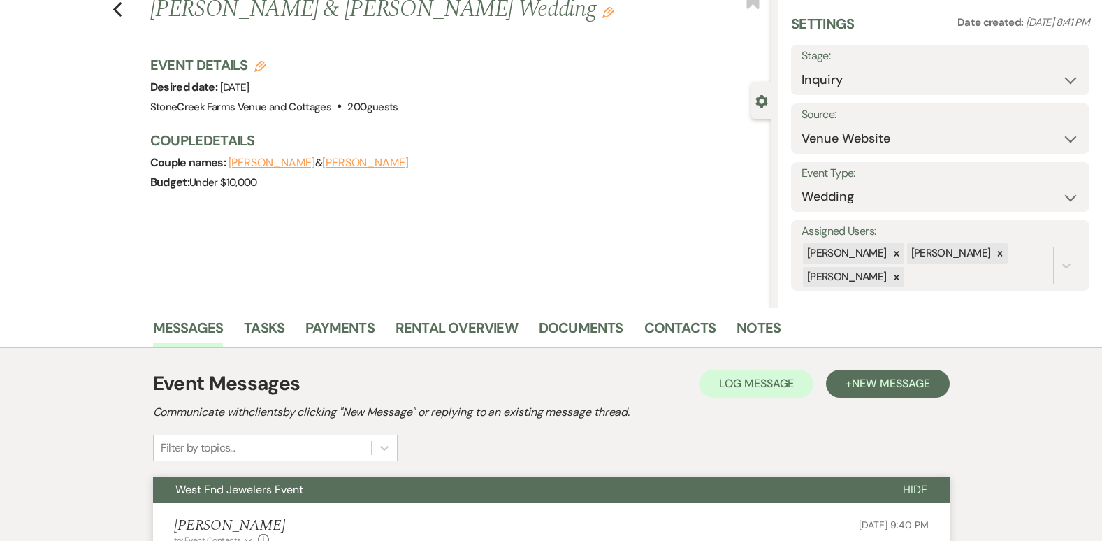
scroll to position [0, 0]
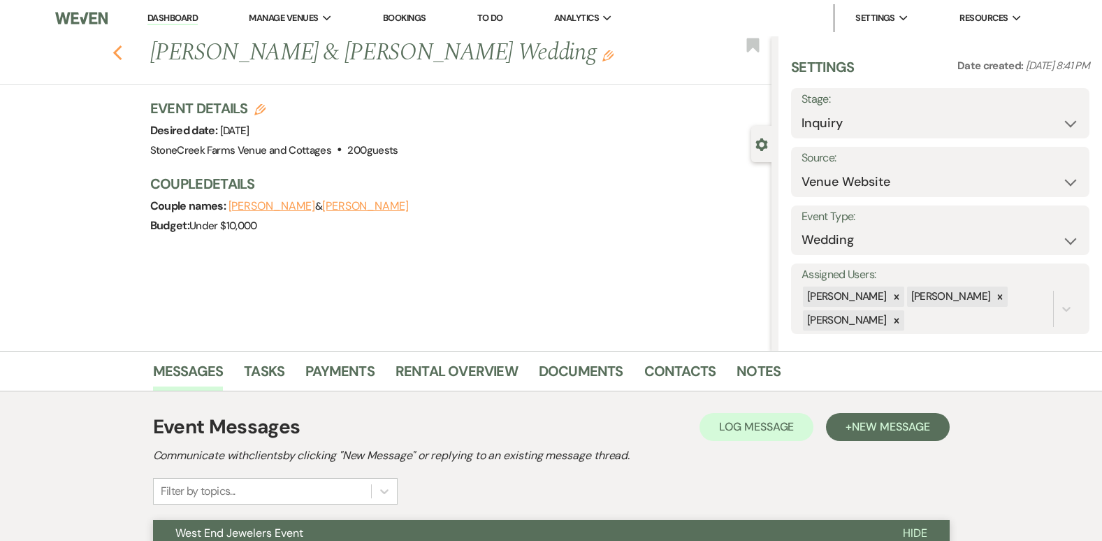
click at [119, 49] on icon "Previous" at bounding box center [117, 53] width 10 height 17
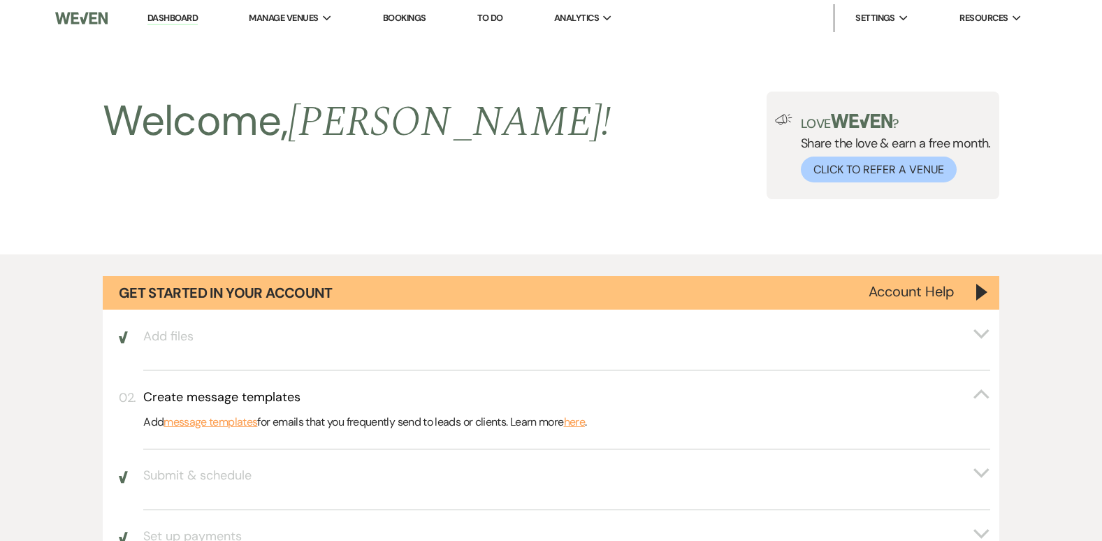
scroll to position [1830, 0]
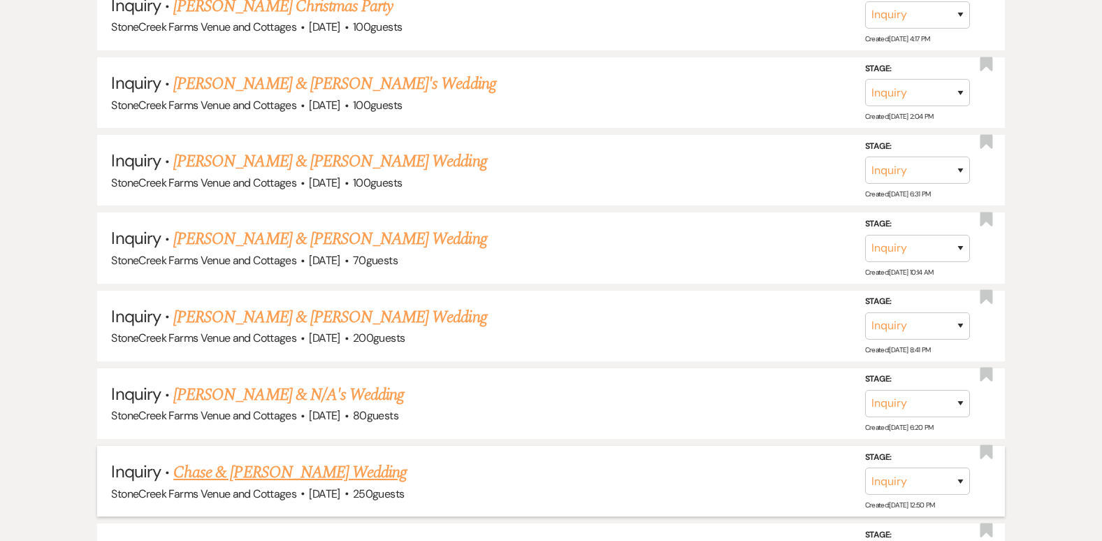
click at [297, 472] on link "Chase & [PERSON_NAME] Wedding" at bounding box center [289, 472] width 233 height 25
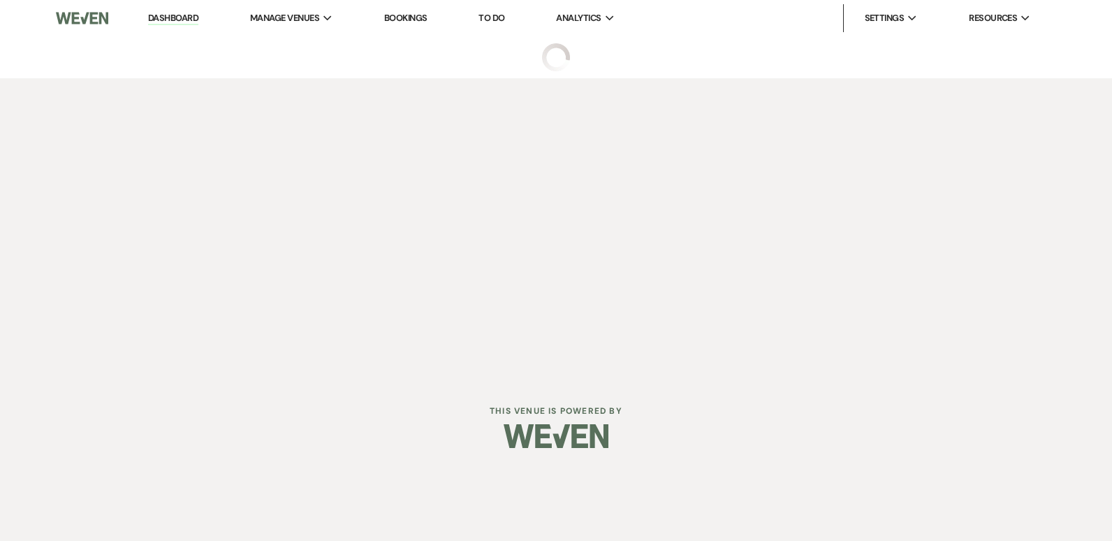
select select "5"
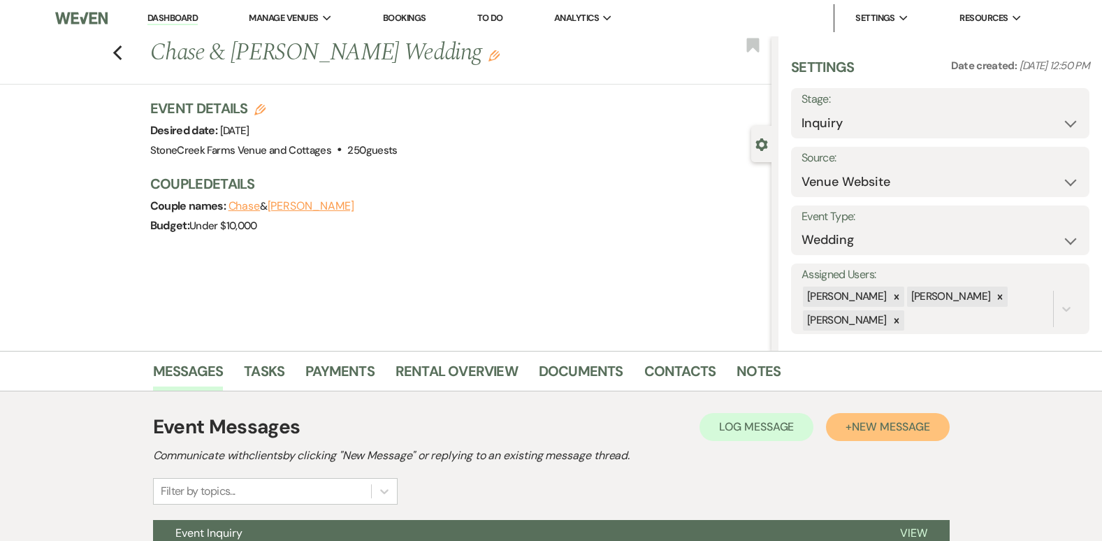
click at [888, 430] on span "New Message" at bounding box center [891, 426] width 78 height 15
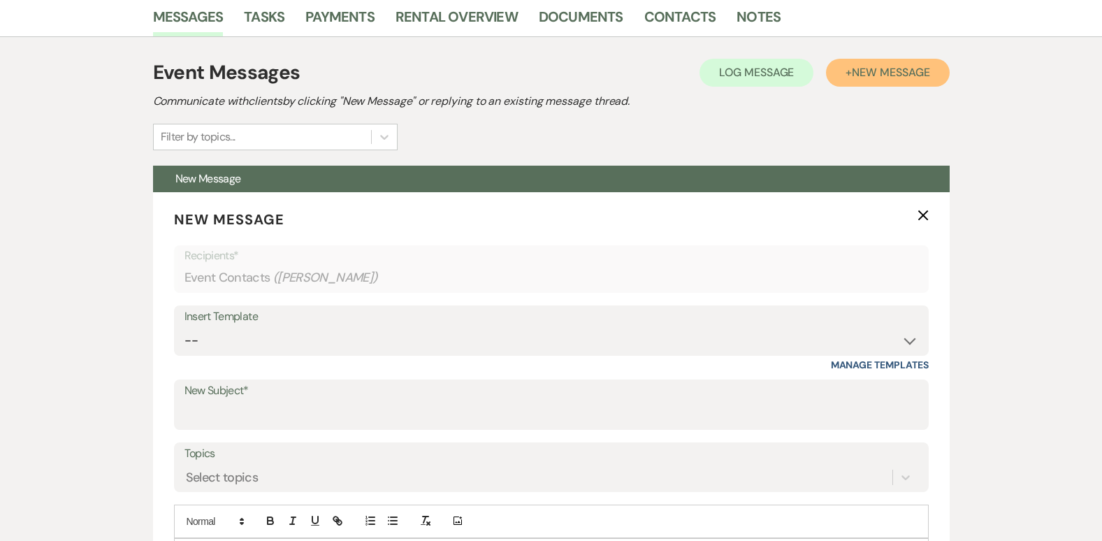
scroll to position [382, 0]
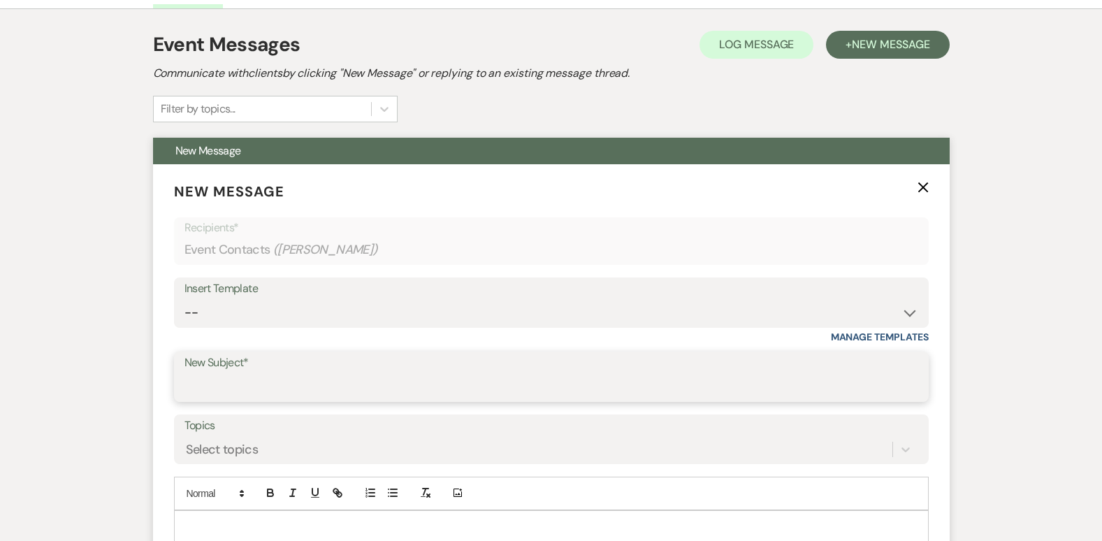
click at [341, 388] on input "New Subject*" at bounding box center [551, 386] width 734 height 27
type input "West End Jewelers Event"
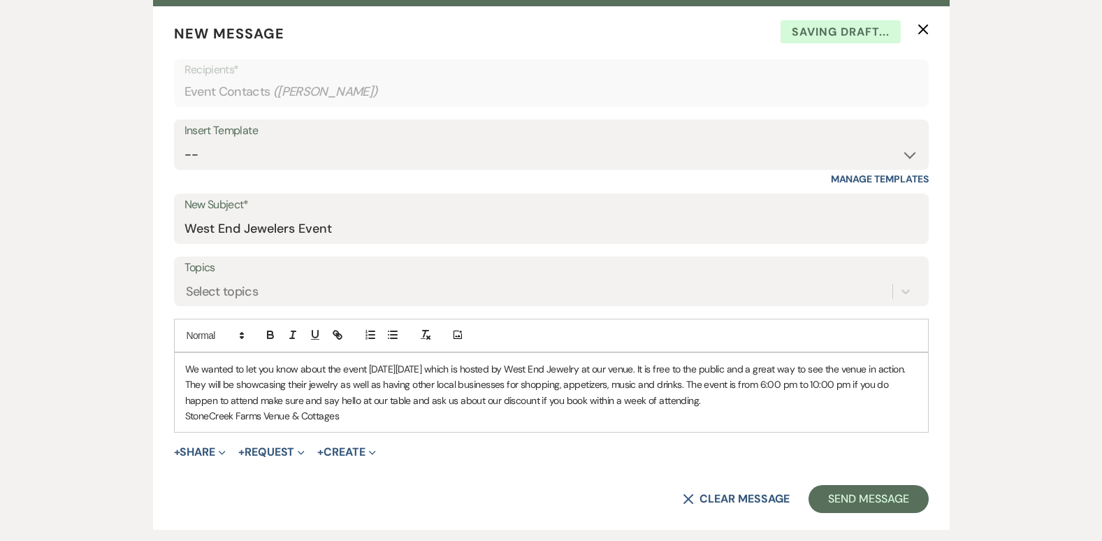
scroll to position [606, 0]
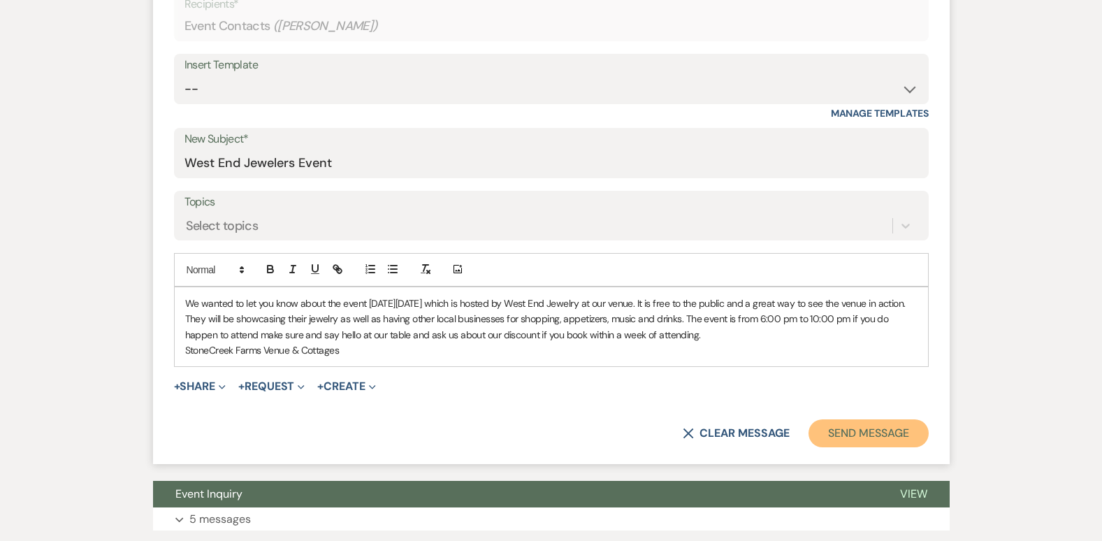
click at [860, 440] on button "Send Message" at bounding box center [867, 433] width 119 height 28
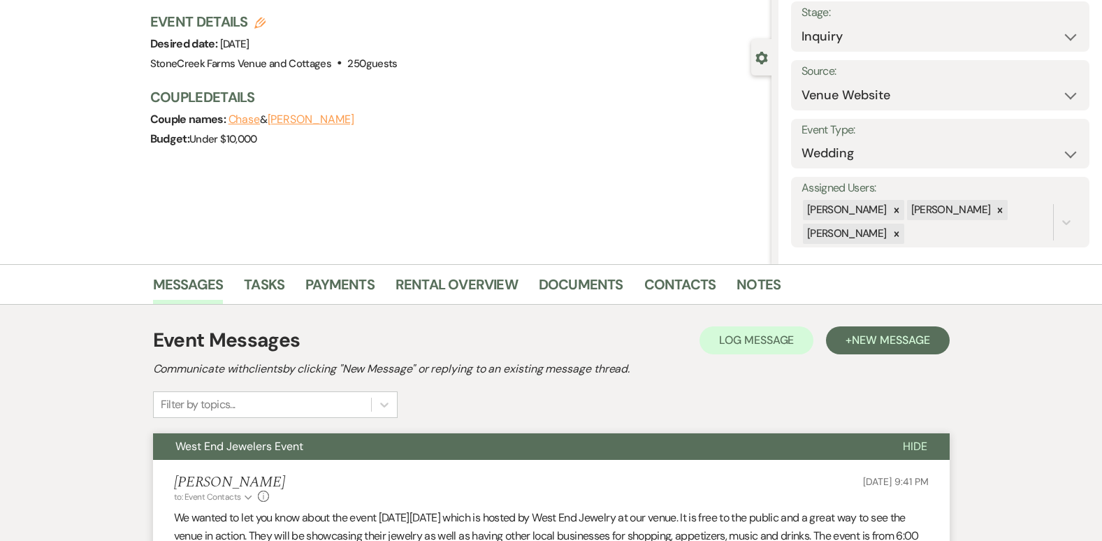
scroll to position [0, 0]
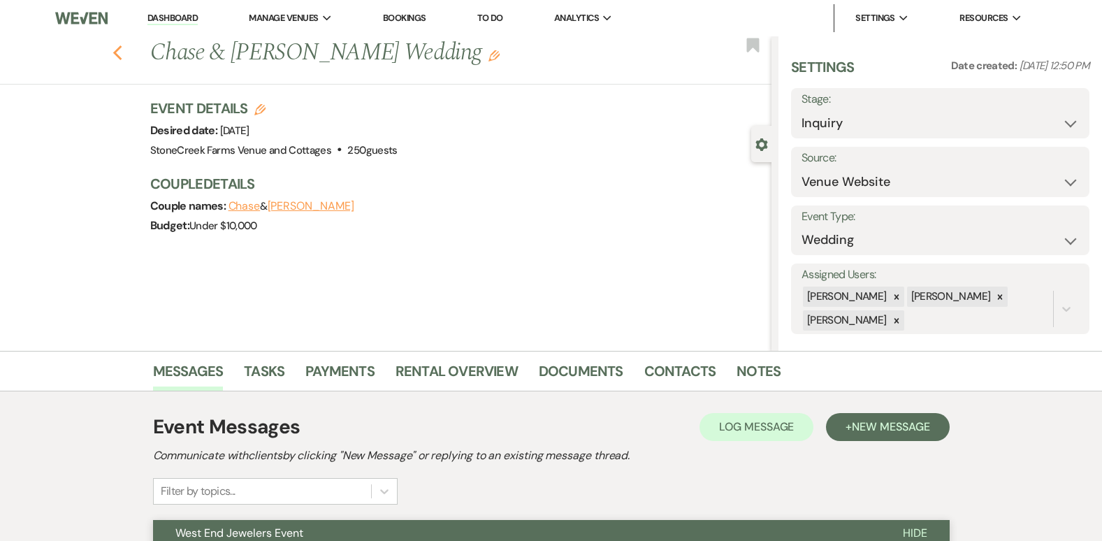
click at [121, 54] on use "button" at bounding box center [116, 52] width 9 height 15
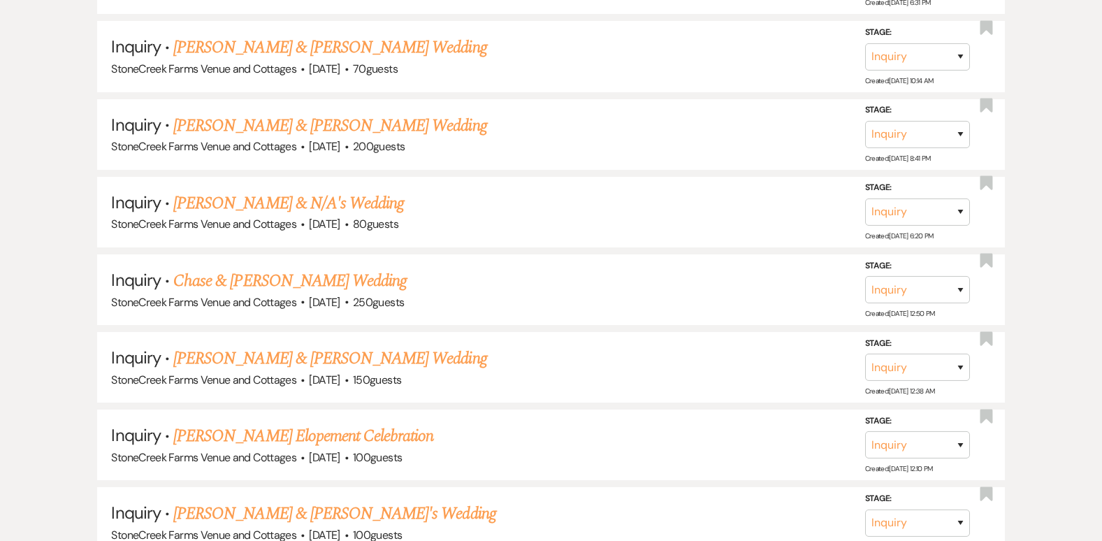
scroll to position [2035, 0]
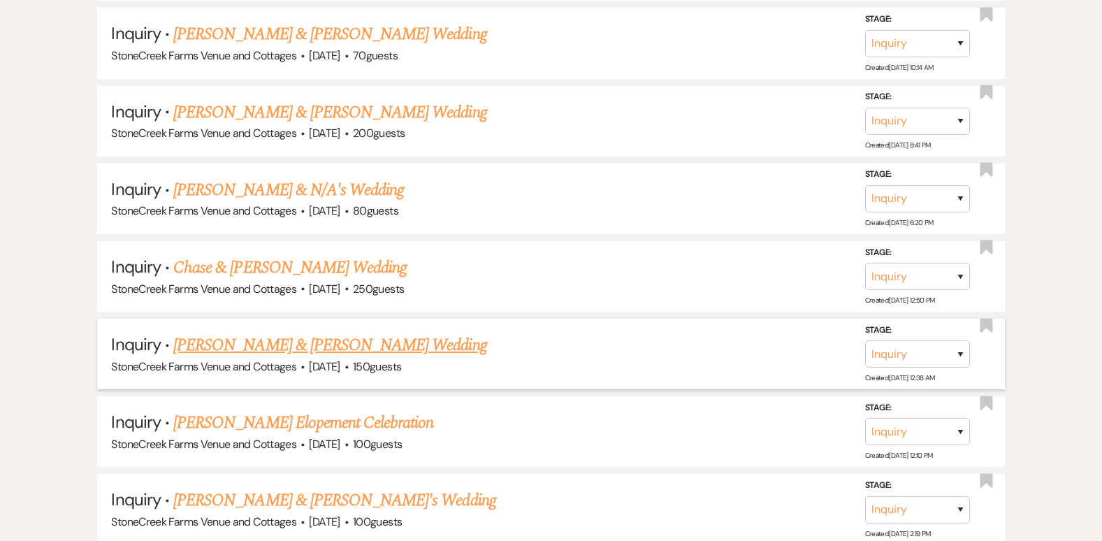
click at [340, 344] on link "[PERSON_NAME] & [PERSON_NAME] Wedding" at bounding box center [329, 345] width 313 height 25
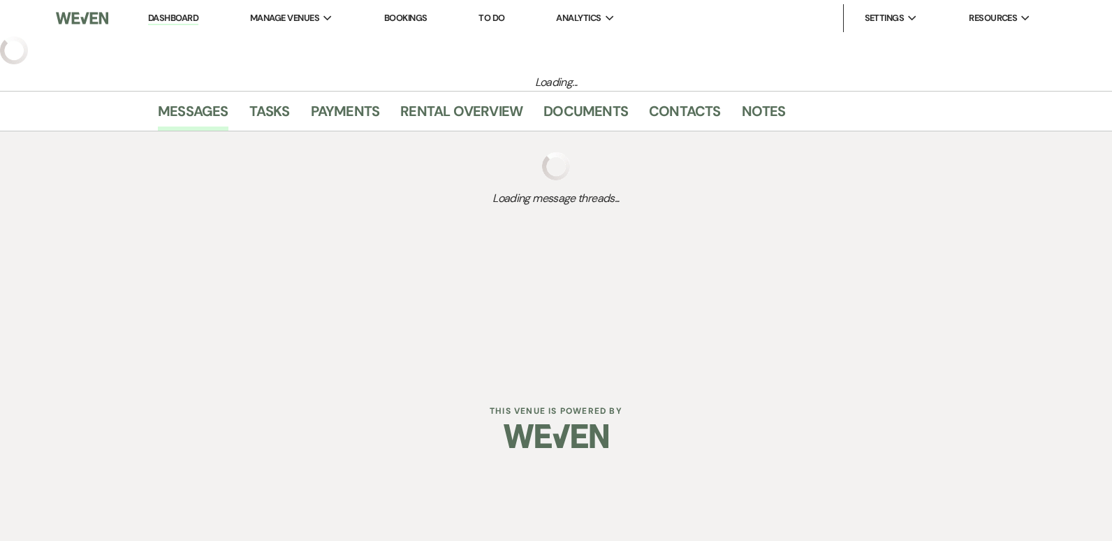
select select "5"
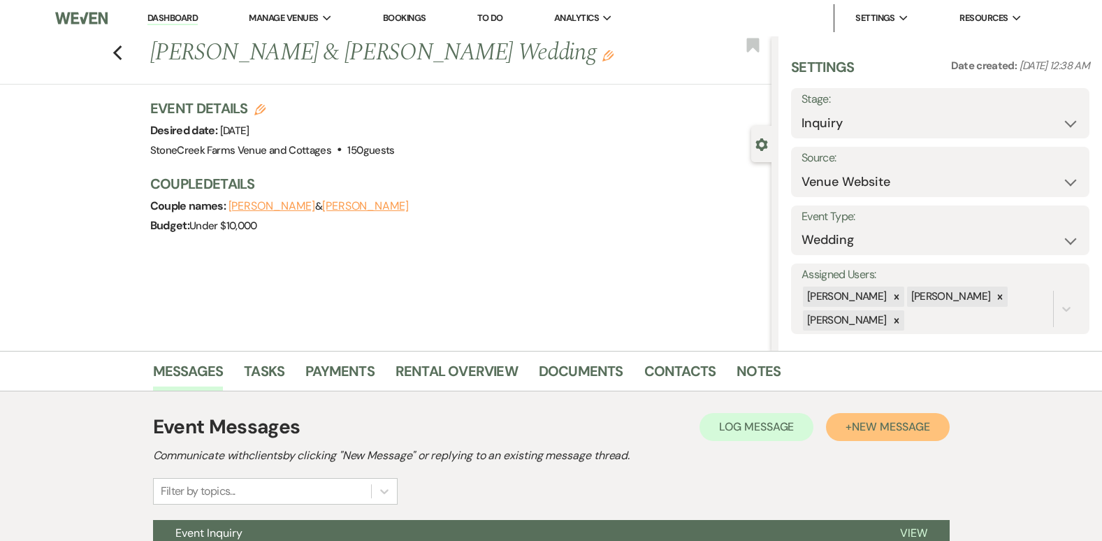
click at [910, 428] on span "New Message" at bounding box center [891, 426] width 78 height 15
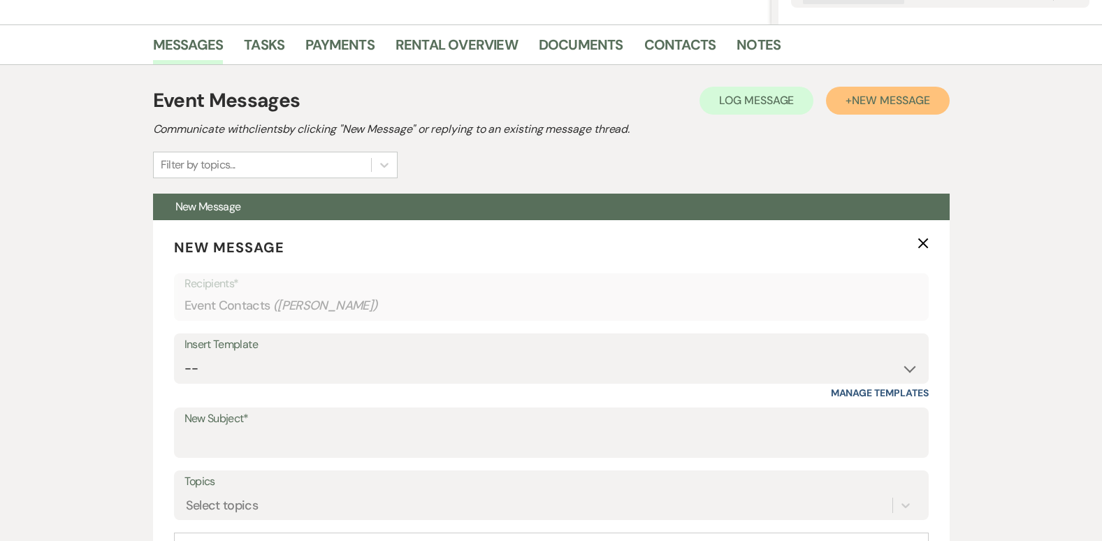
scroll to position [363, 0]
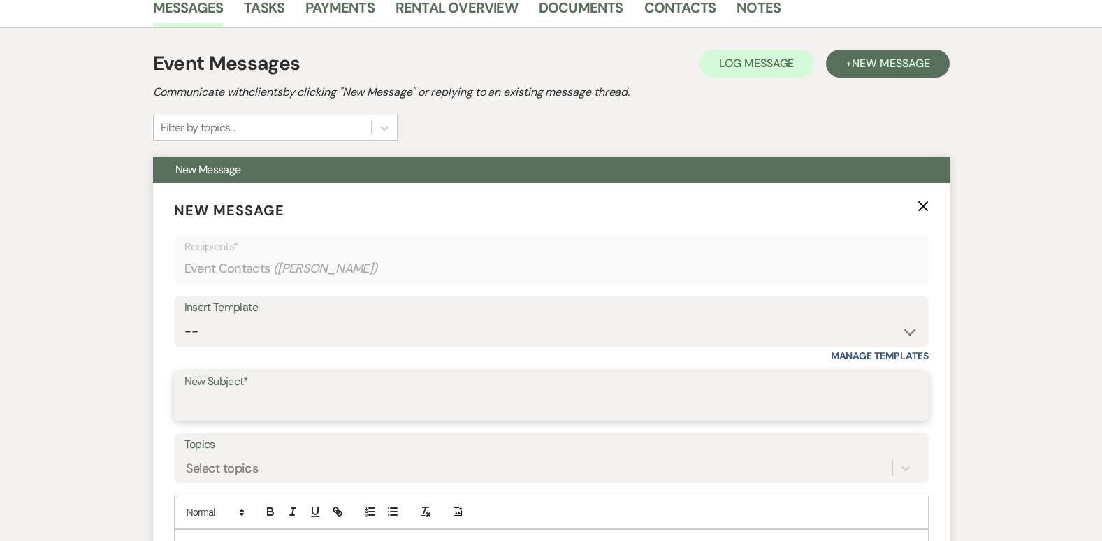
click at [387, 418] on input "New Subject*" at bounding box center [551, 405] width 734 height 27
type input "West End Jewelers Event"
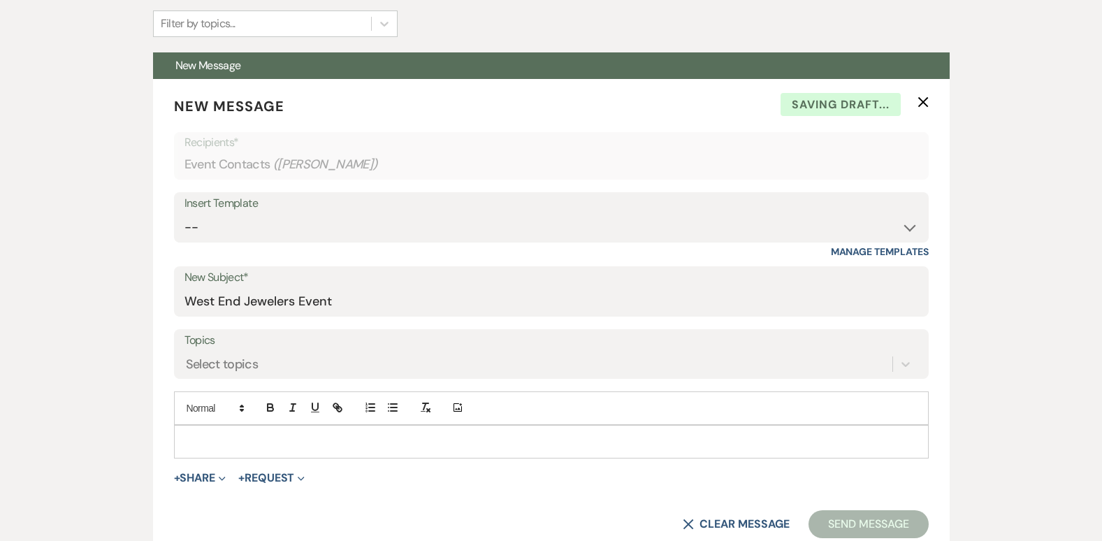
scroll to position [533, 0]
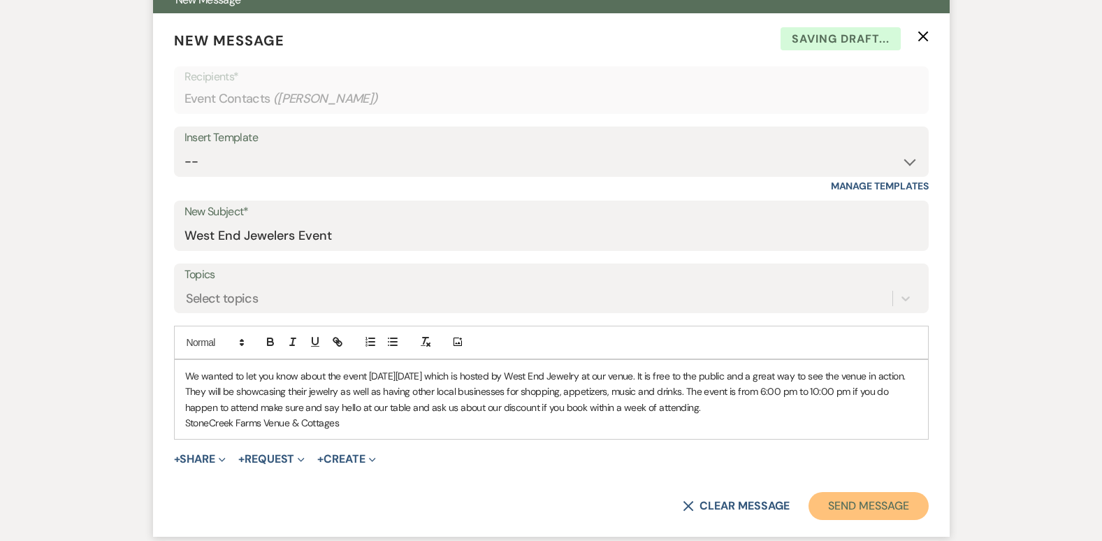
click at [874, 509] on button "Send Message" at bounding box center [867, 506] width 119 height 28
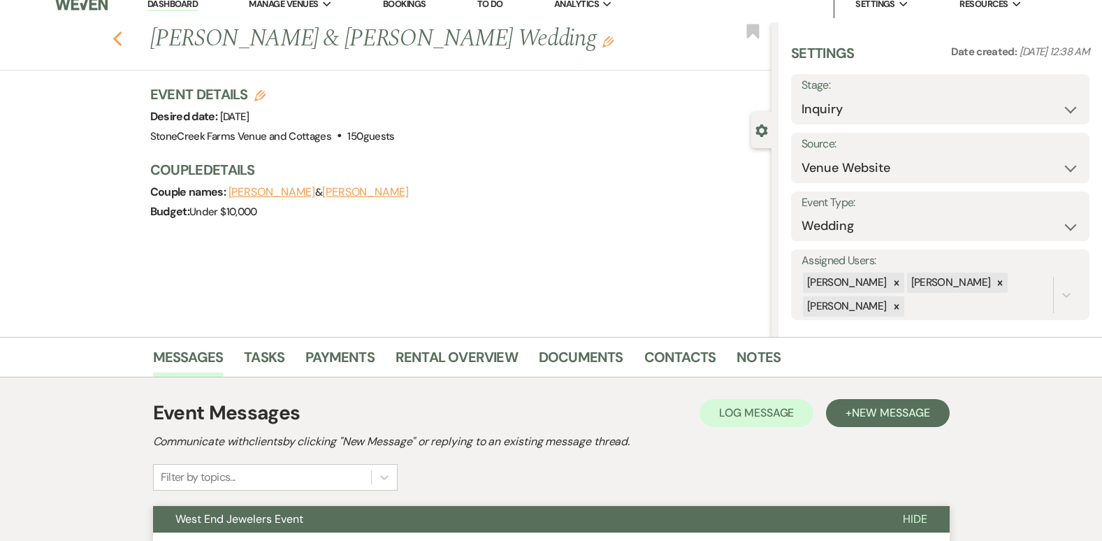
click at [122, 36] on use "button" at bounding box center [116, 38] width 9 height 15
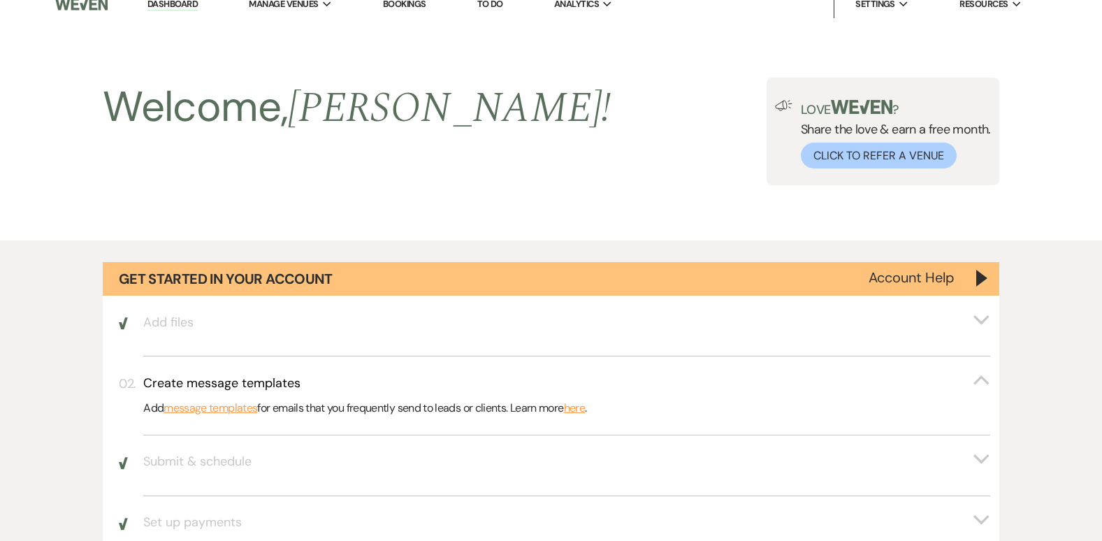
scroll to position [2035, 0]
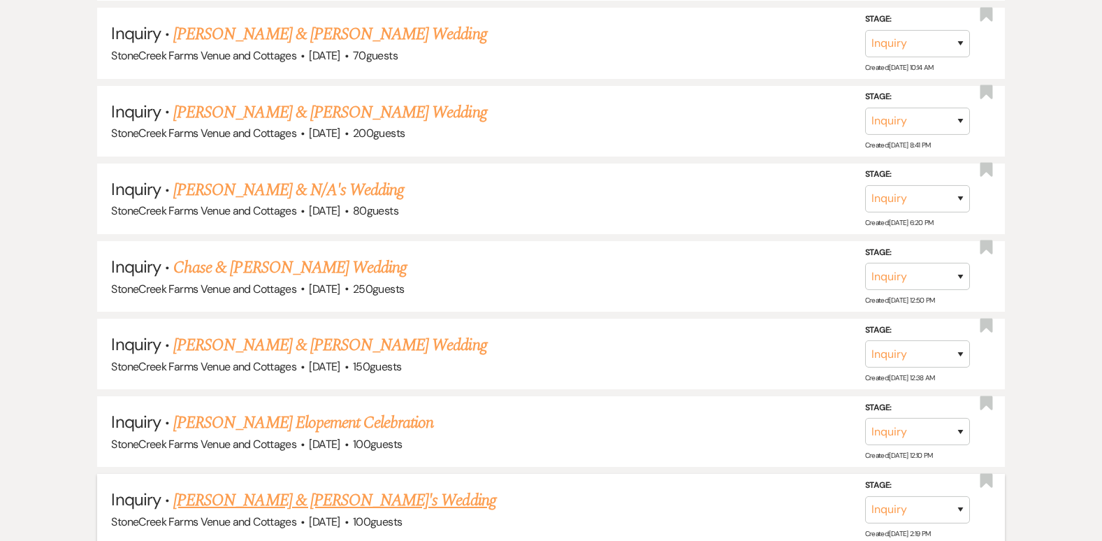
click at [242, 497] on link "[PERSON_NAME] & [PERSON_NAME]'s Wedding" at bounding box center [334, 500] width 323 height 25
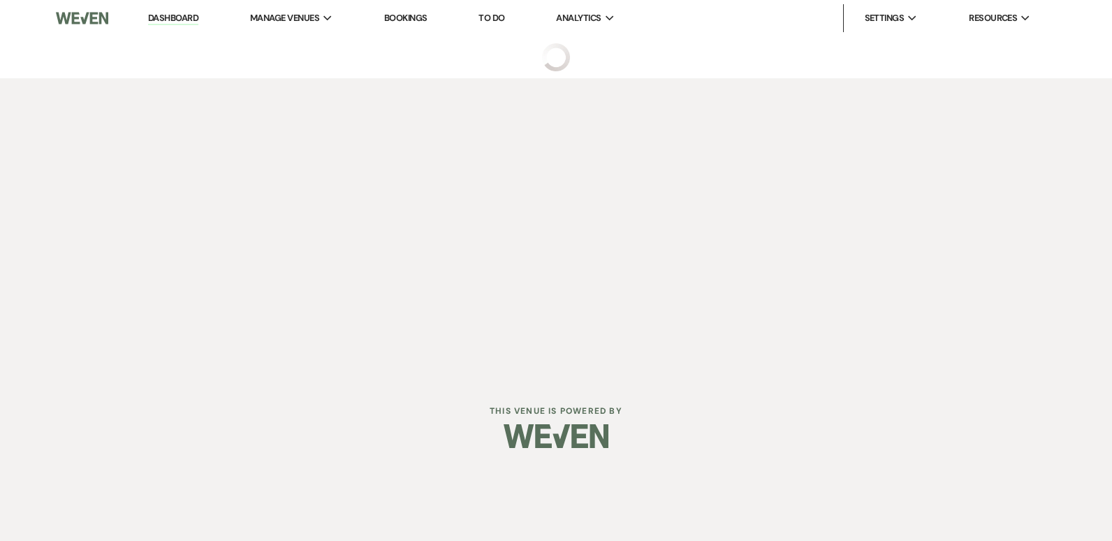
select select "5"
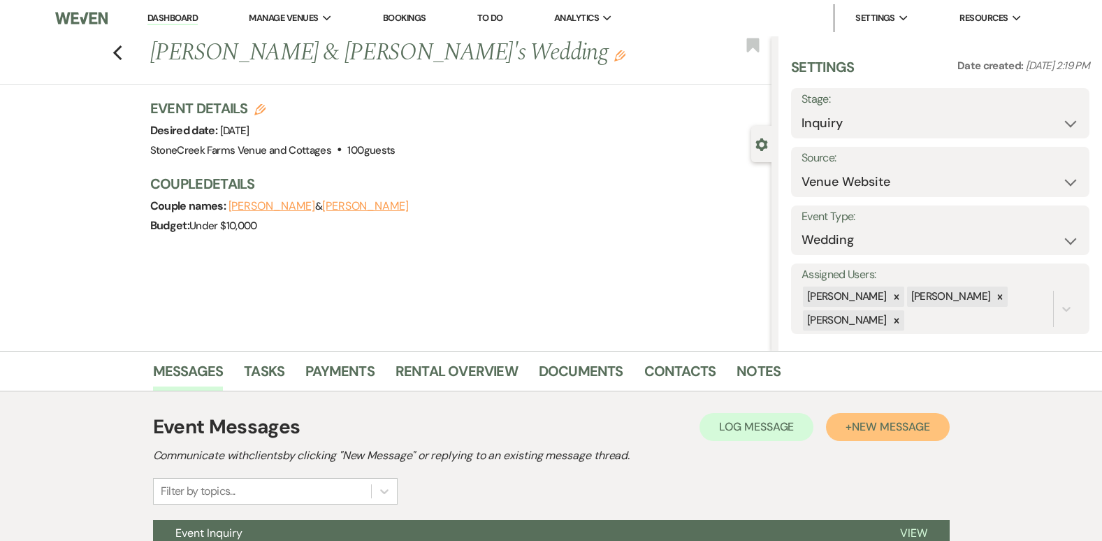
click at [920, 428] on span "New Message" at bounding box center [891, 426] width 78 height 15
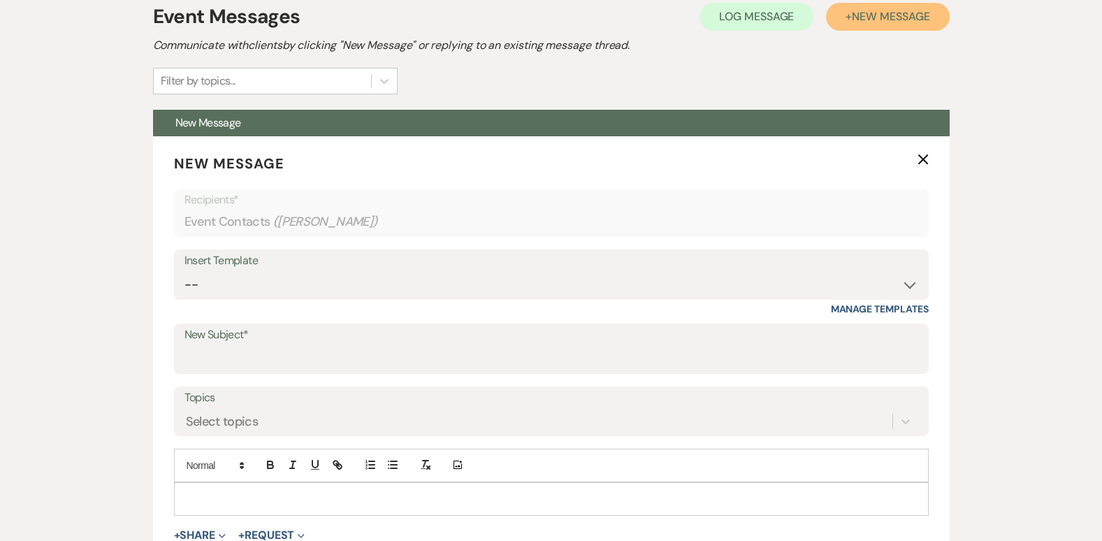
scroll to position [419, 0]
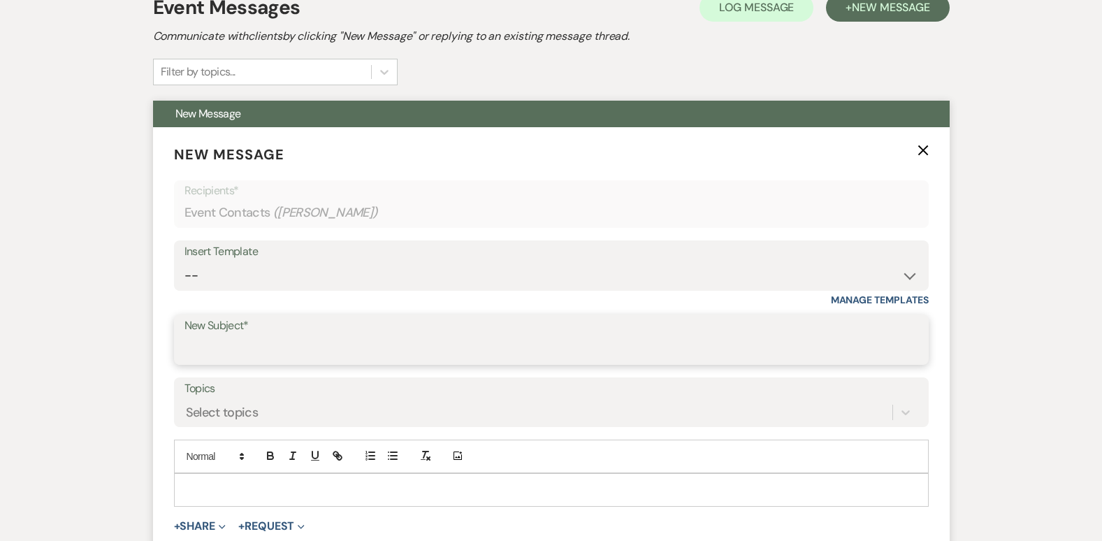
click at [347, 351] on input "New Subject*" at bounding box center [551, 349] width 734 height 27
type input "West End Jewelers Event"
click at [190, 488] on p at bounding box center [551, 489] width 732 height 15
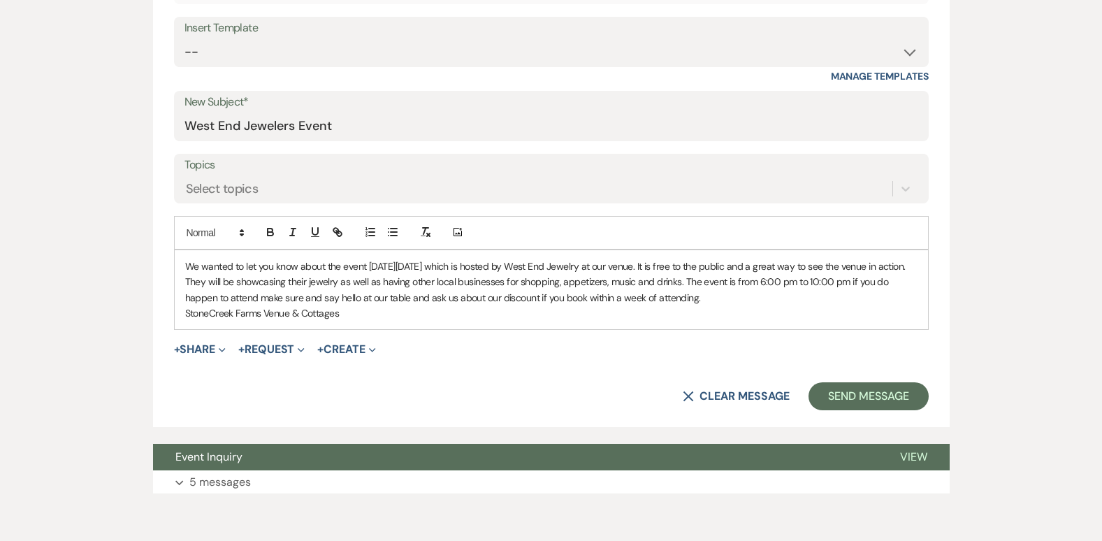
scroll to position [680, 0]
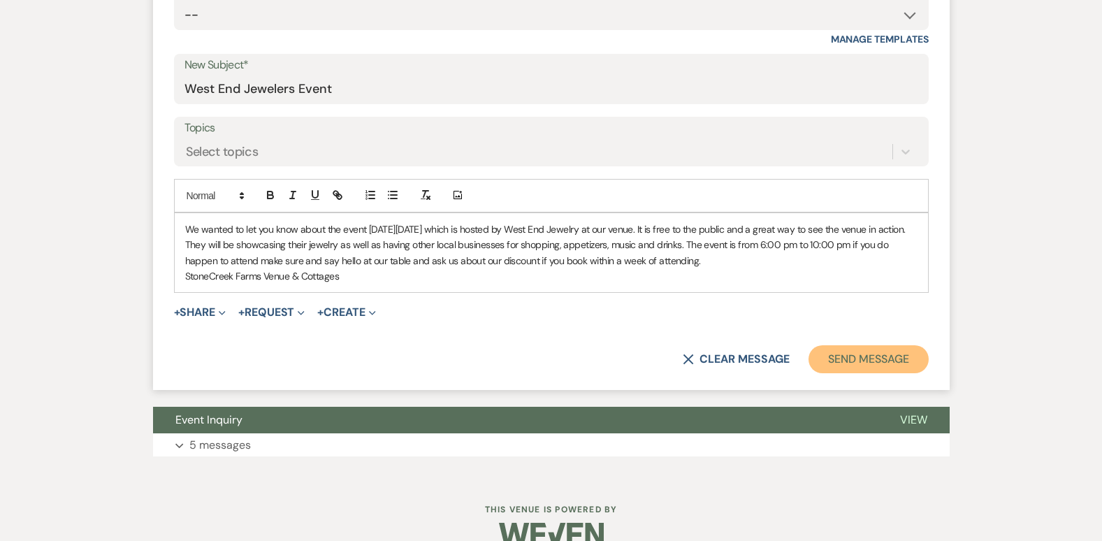
click at [886, 352] on button "Send Message" at bounding box center [867, 359] width 119 height 28
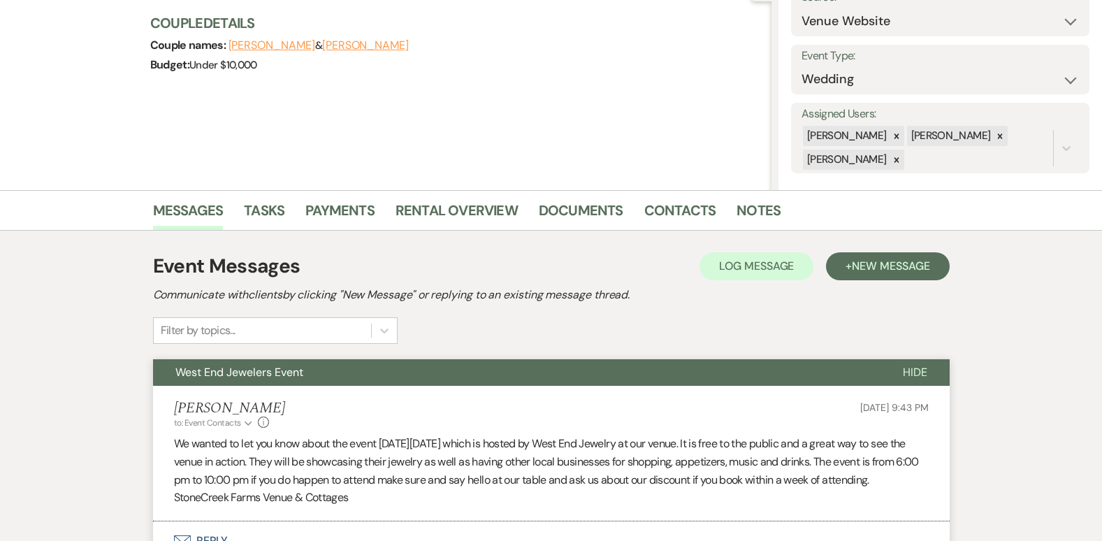
scroll to position [0, 0]
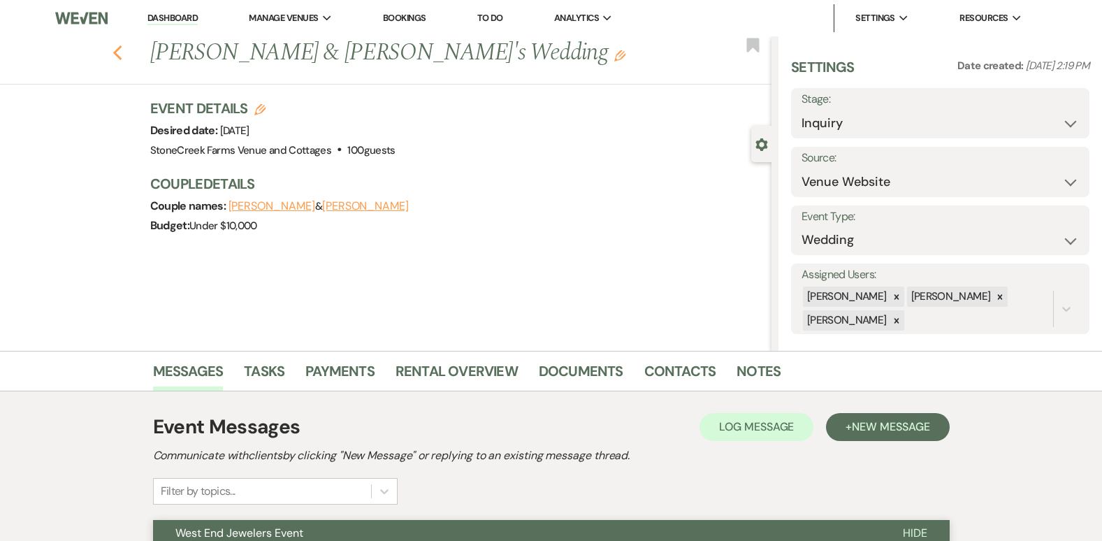
click at [122, 48] on icon "Previous" at bounding box center [117, 53] width 10 height 17
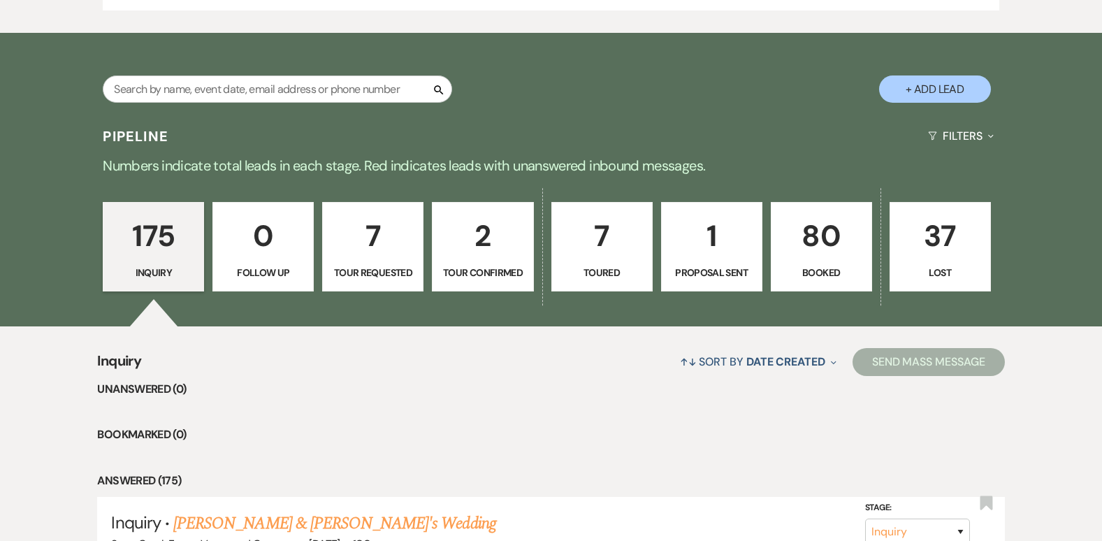
scroll to position [856, 0]
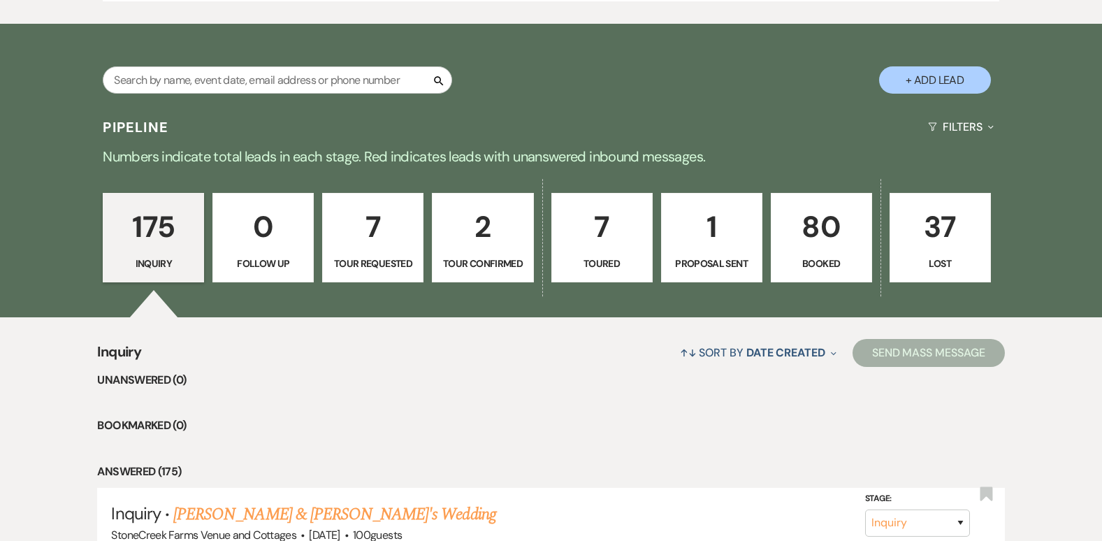
click at [812, 219] on p "80" at bounding box center [821, 226] width 83 height 47
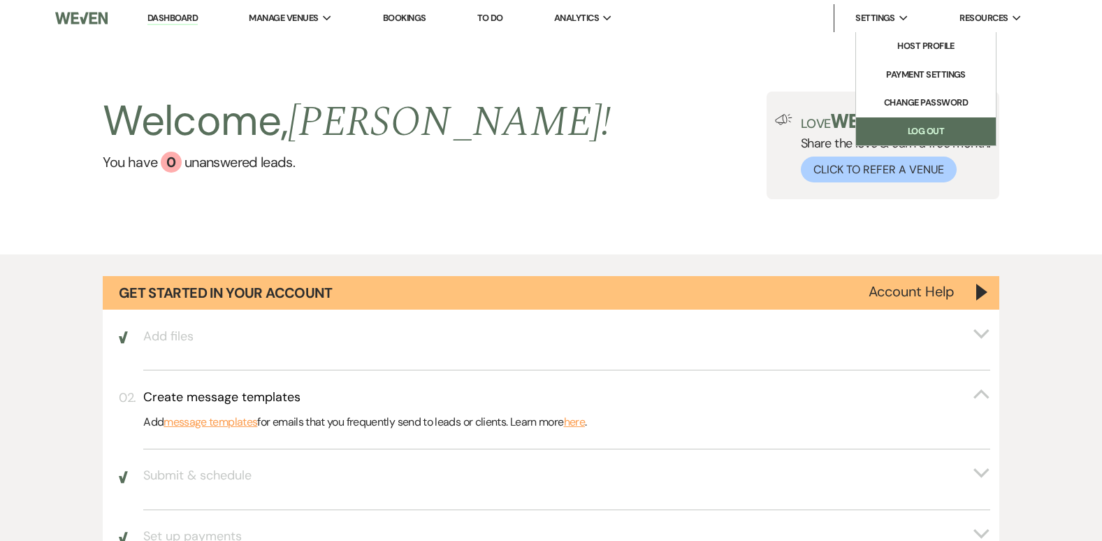
click at [919, 125] on link "Log Out" at bounding box center [926, 131] width 140 height 28
